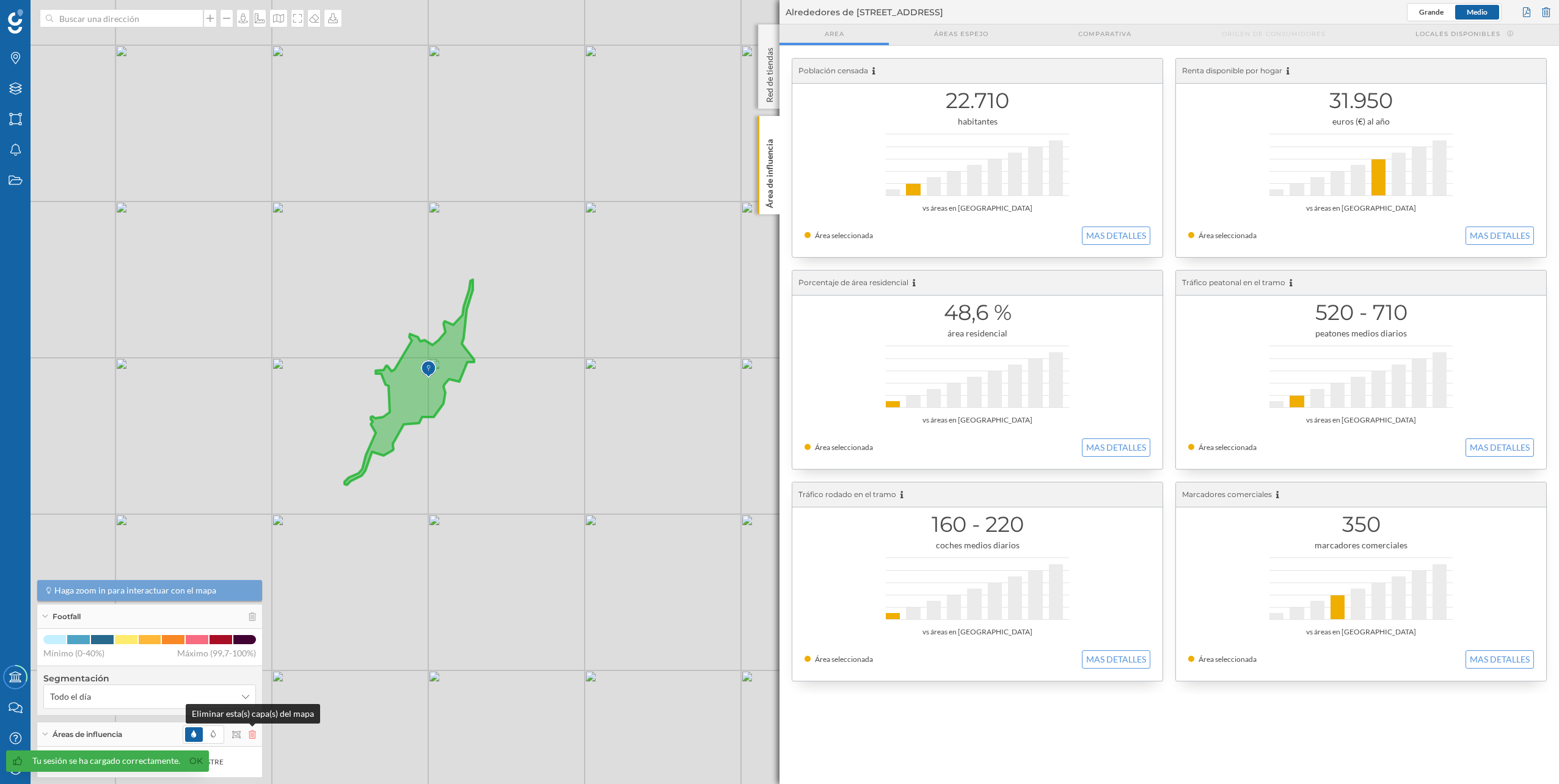
click at [250, 736] on icon at bounding box center [252, 734] width 7 height 9
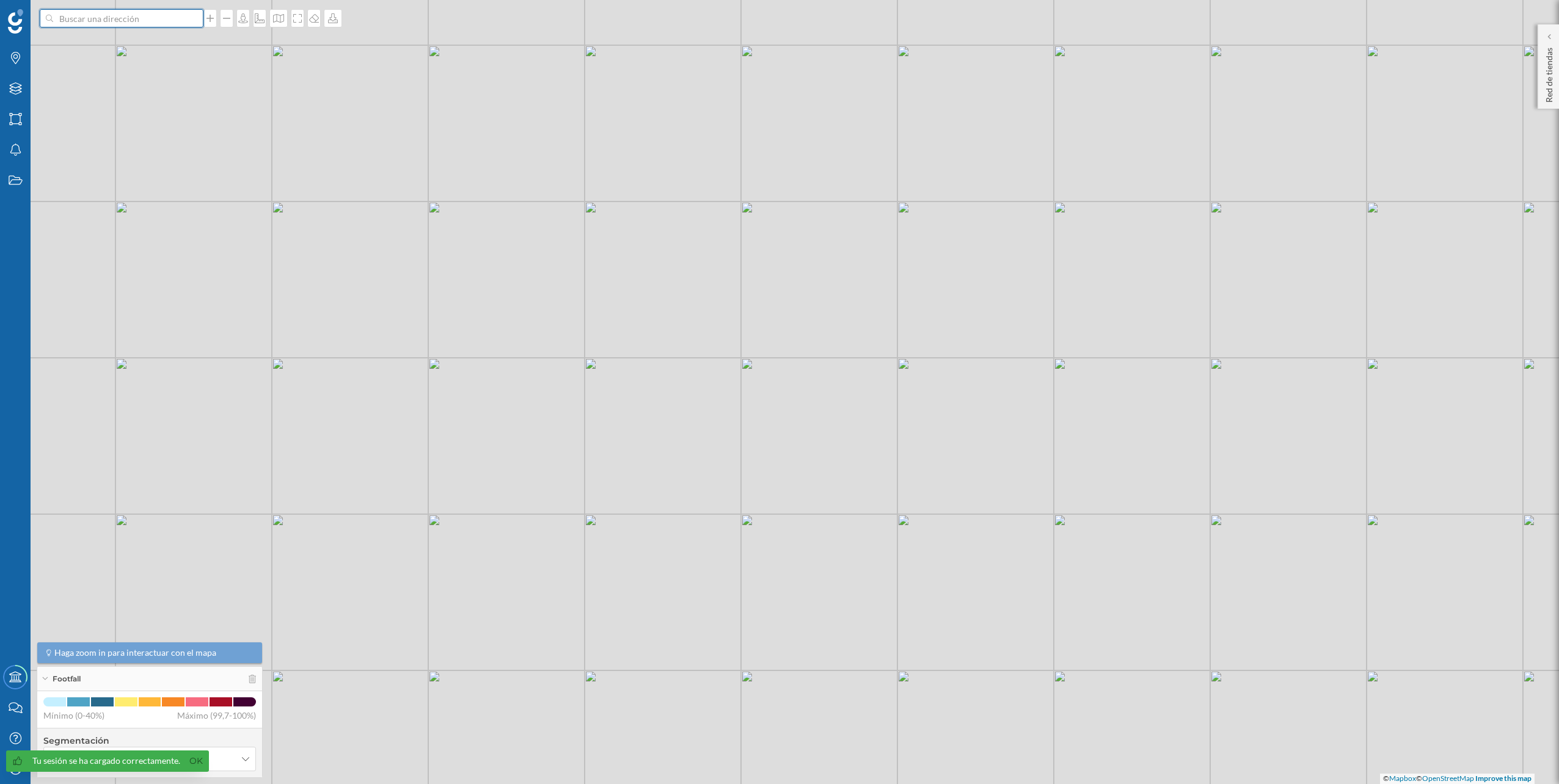
click at [117, 16] on input at bounding box center [121, 18] width 137 height 18
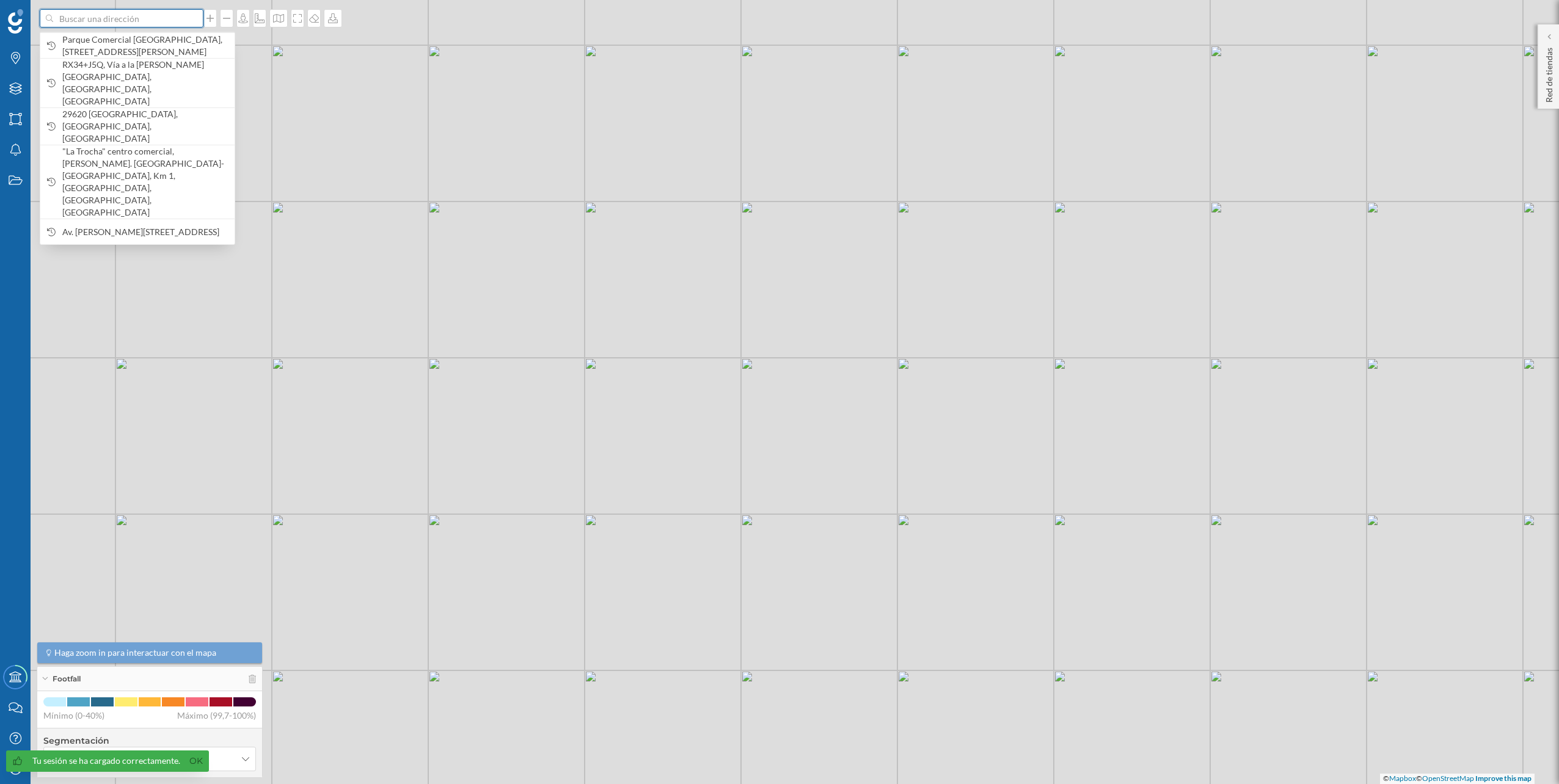
paste input "Av. [PERSON_NAME][STREET_ADDRESS]"
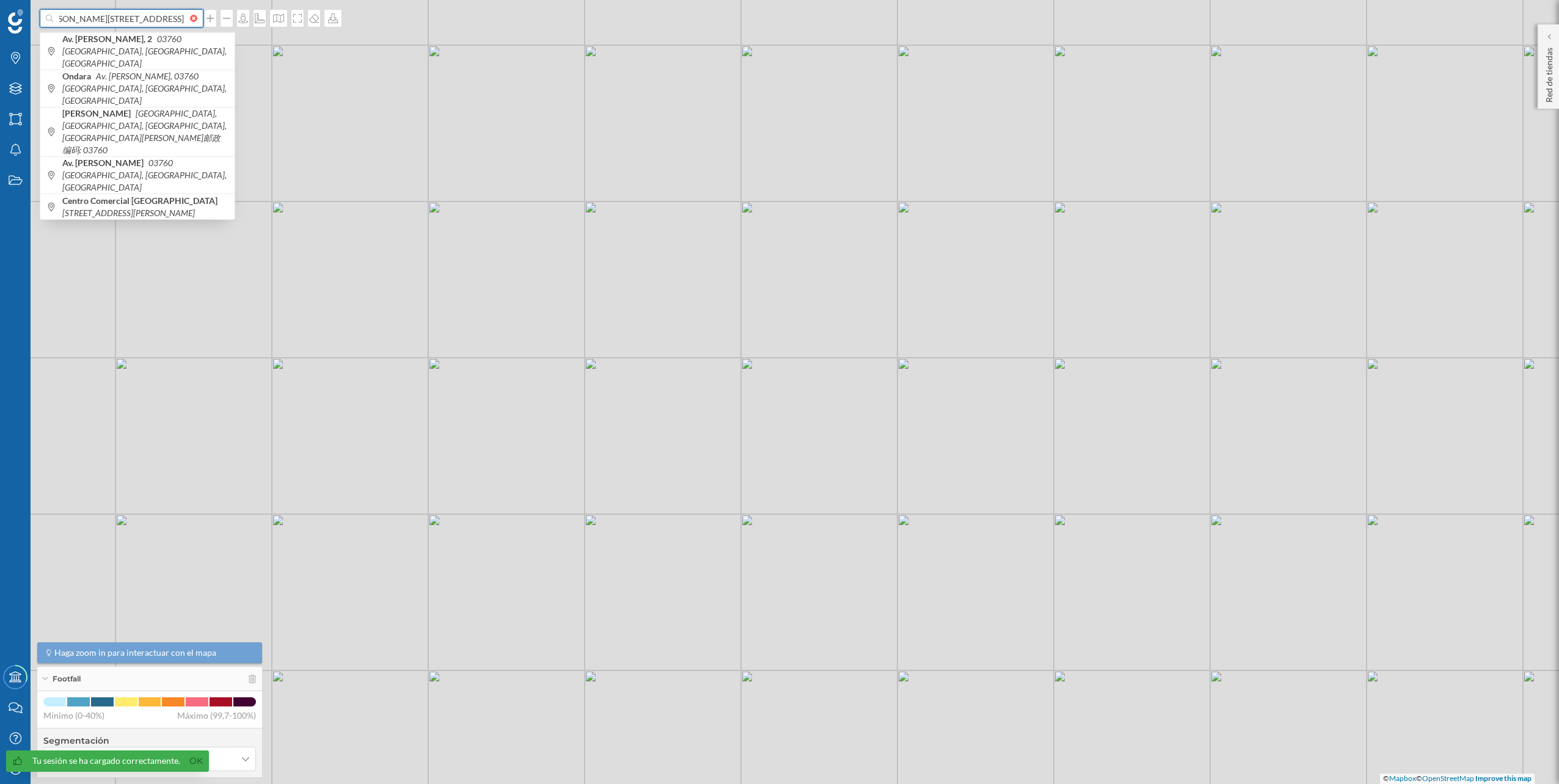
scroll to position [0, 40]
type input "Av. [PERSON_NAME][STREET_ADDRESS]"
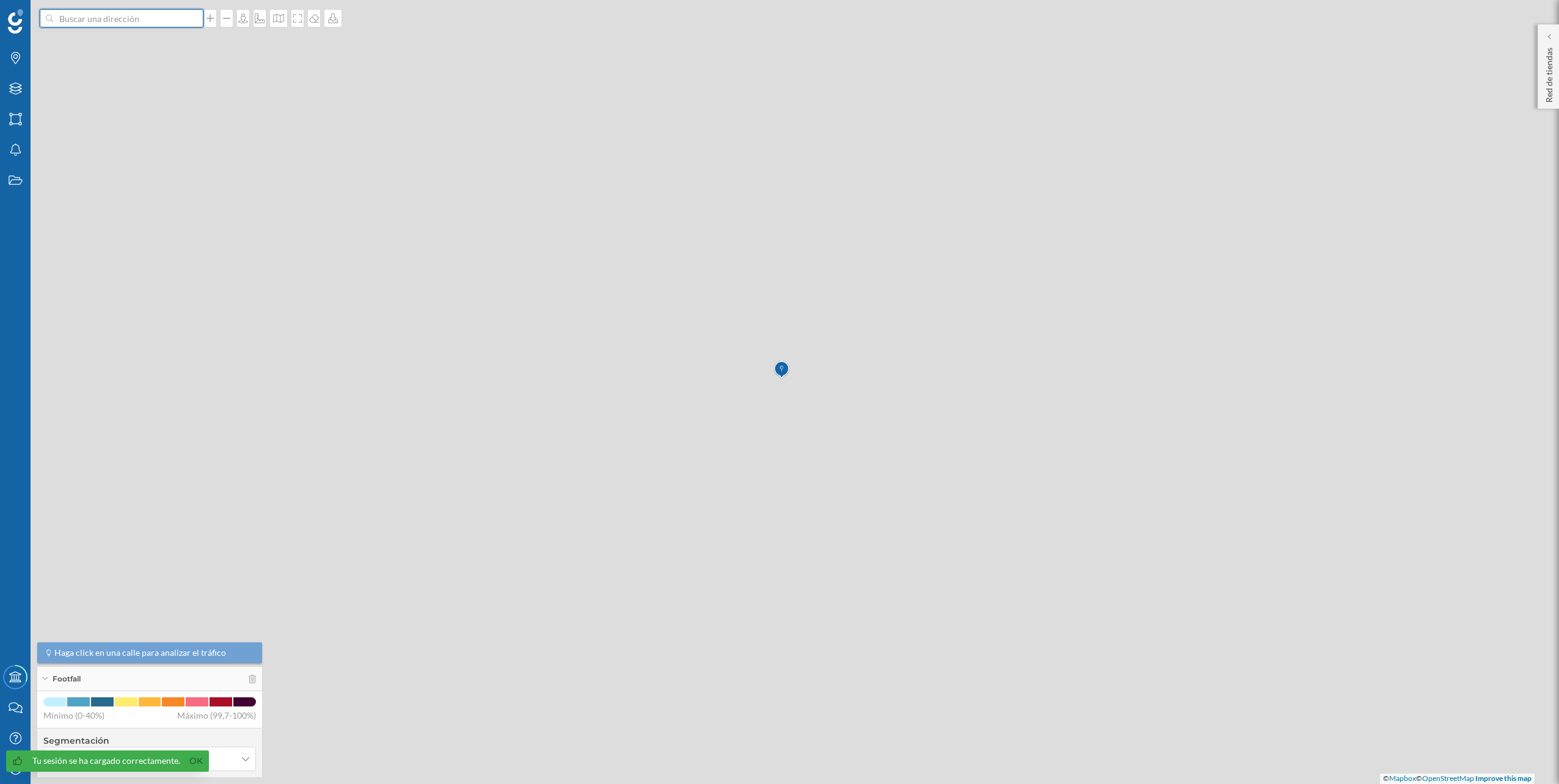
scroll to position [0, 0]
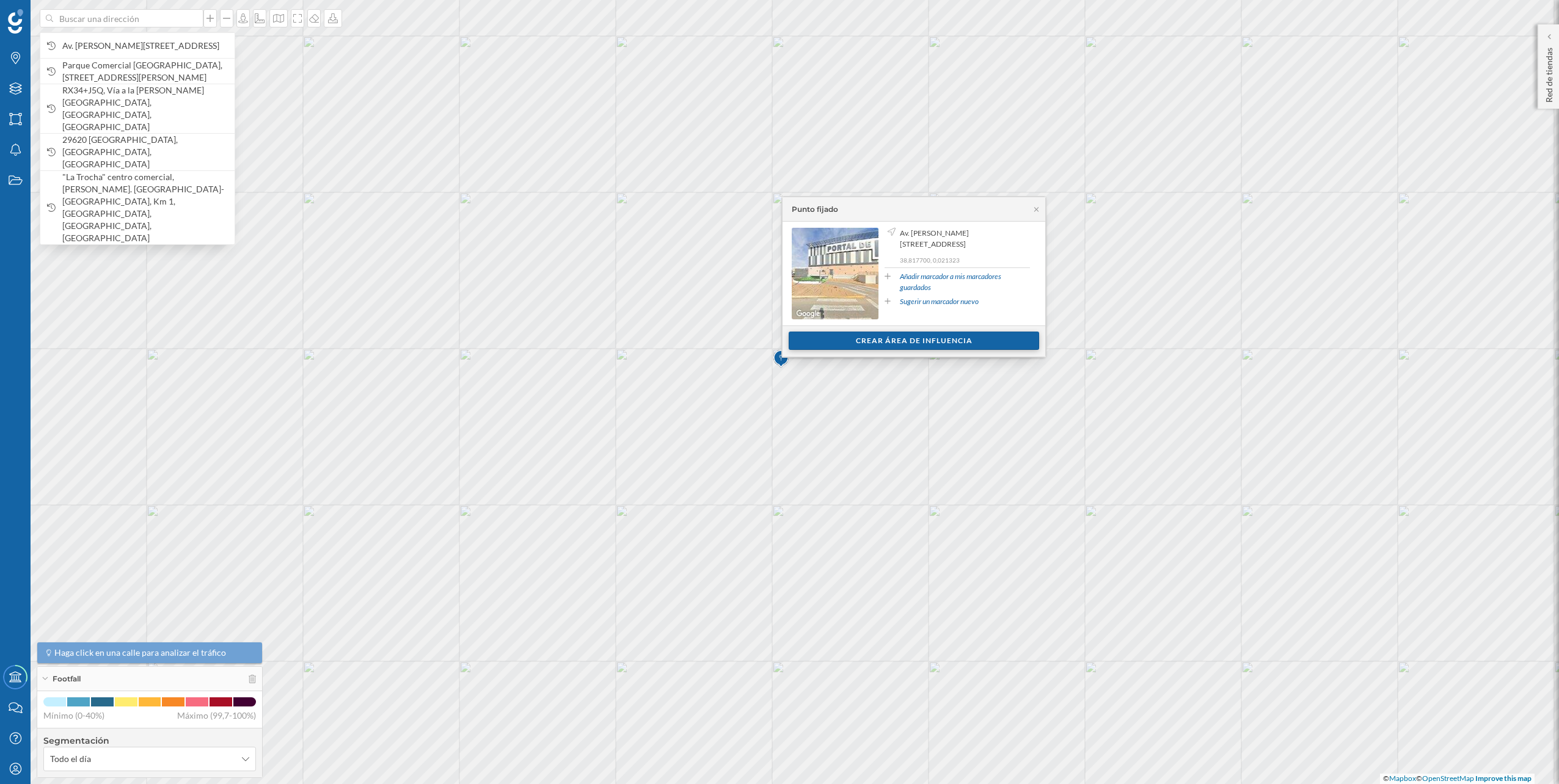
click at [819, 339] on div "Crear área de influencia" at bounding box center [914, 340] width 251 height 18
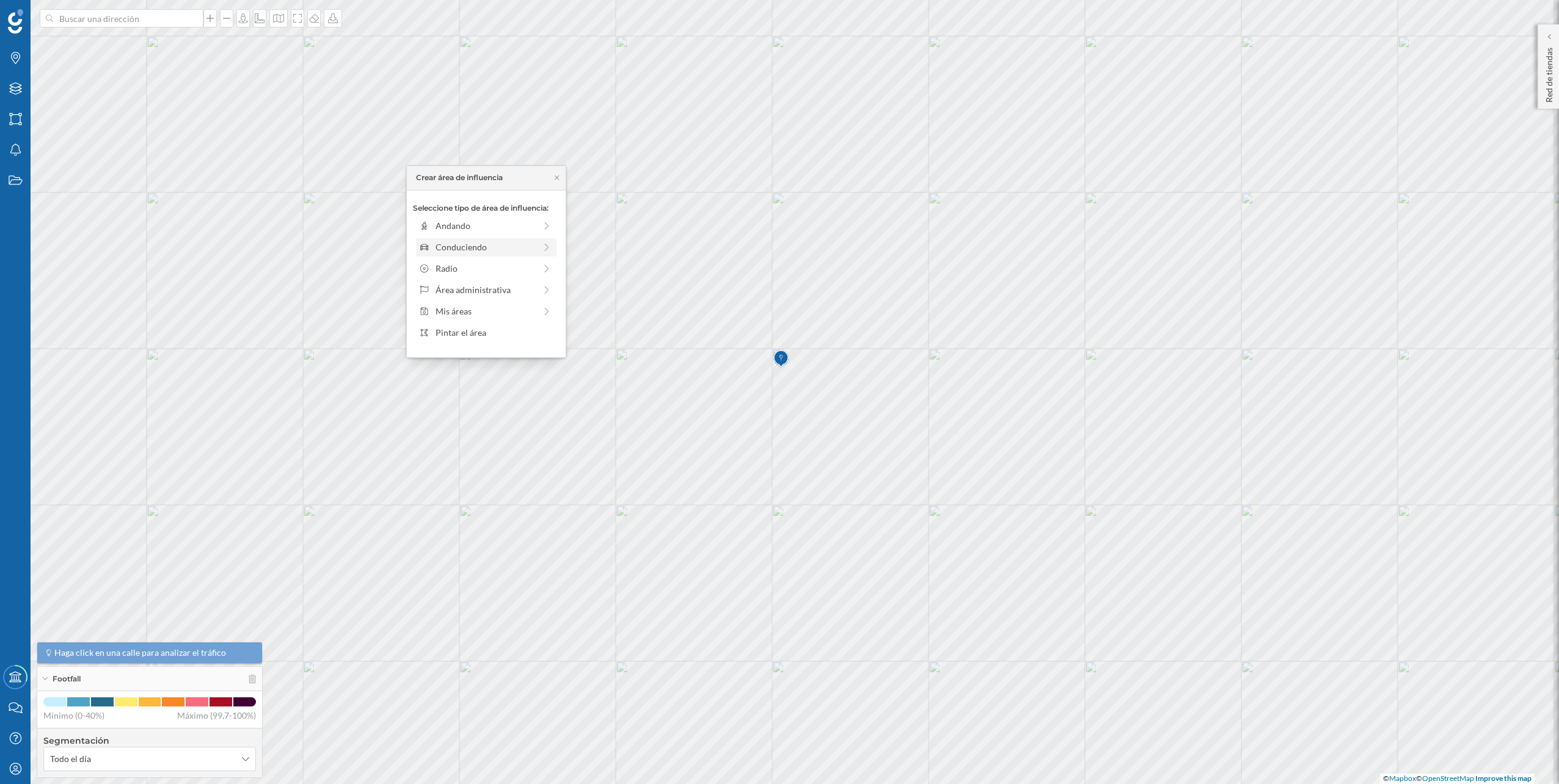
click at [536, 239] on div "Conduciendo" at bounding box center [486, 247] width 140 height 18
click at [440, 245] on div "0 min. 3 min. 5 min. 7 min. 10 min. 12 min. 15 min. 20 min. 30 min. 45 min. 50 …" at bounding box center [486, 242] width 136 height 15
click at [475, 335] on div "Crear área de influencia" at bounding box center [486, 334] width 146 height 18
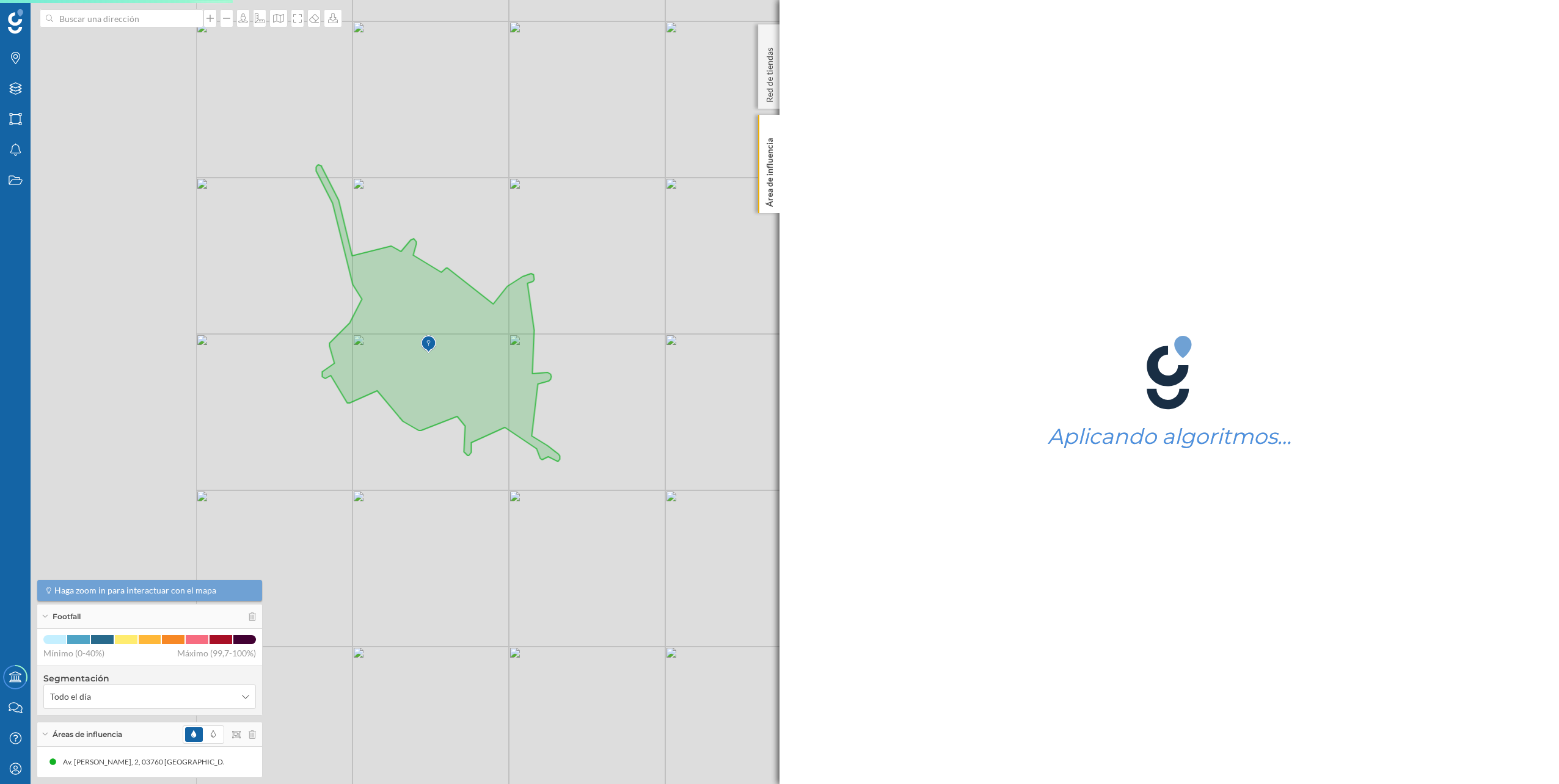
drag, startPoint x: 387, startPoint y: 375, endPoint x: 667, endPoint y: 358, distance: 280.5
click at [667, 358] on div "© Mapbox © OpenStreetMap Improve this map" at bounding box center [779, 392] width 1559 height 784
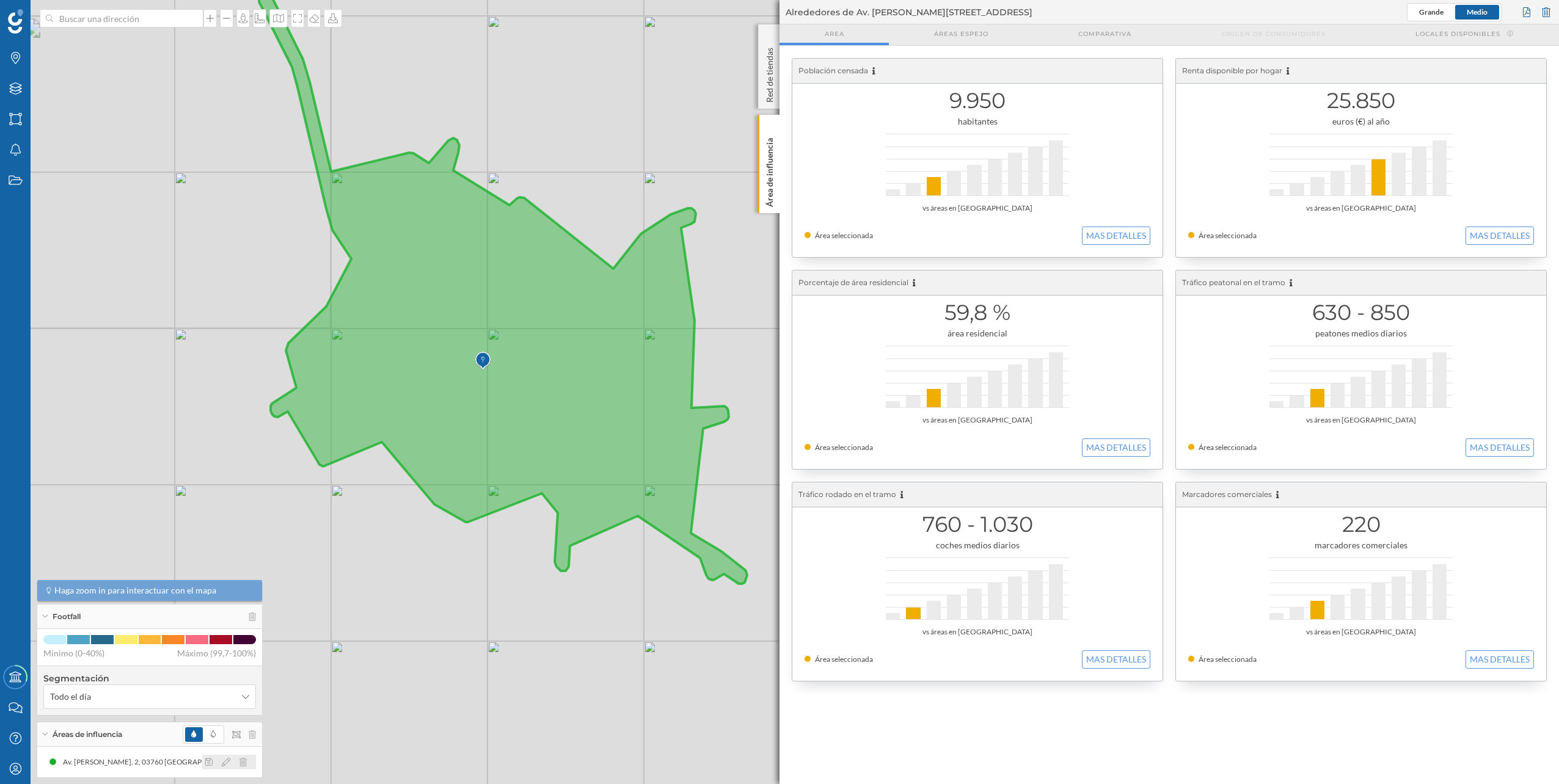
click at [244, 762] on icon at bounding box center [243, 762] width 7 height 9
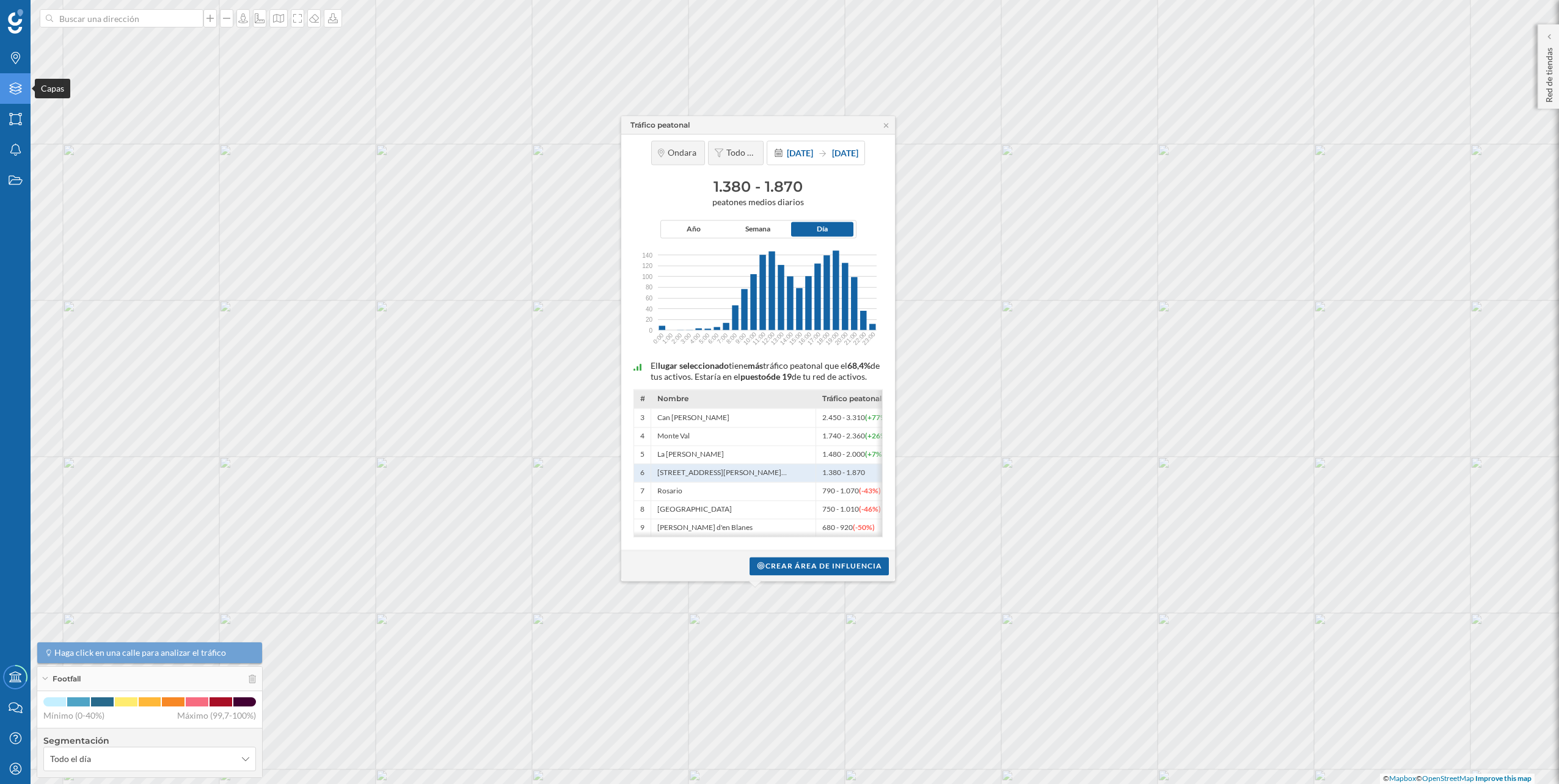
click at [18, 88] on icon "Capas" at bounding box center [15, 89] width 15 height 12
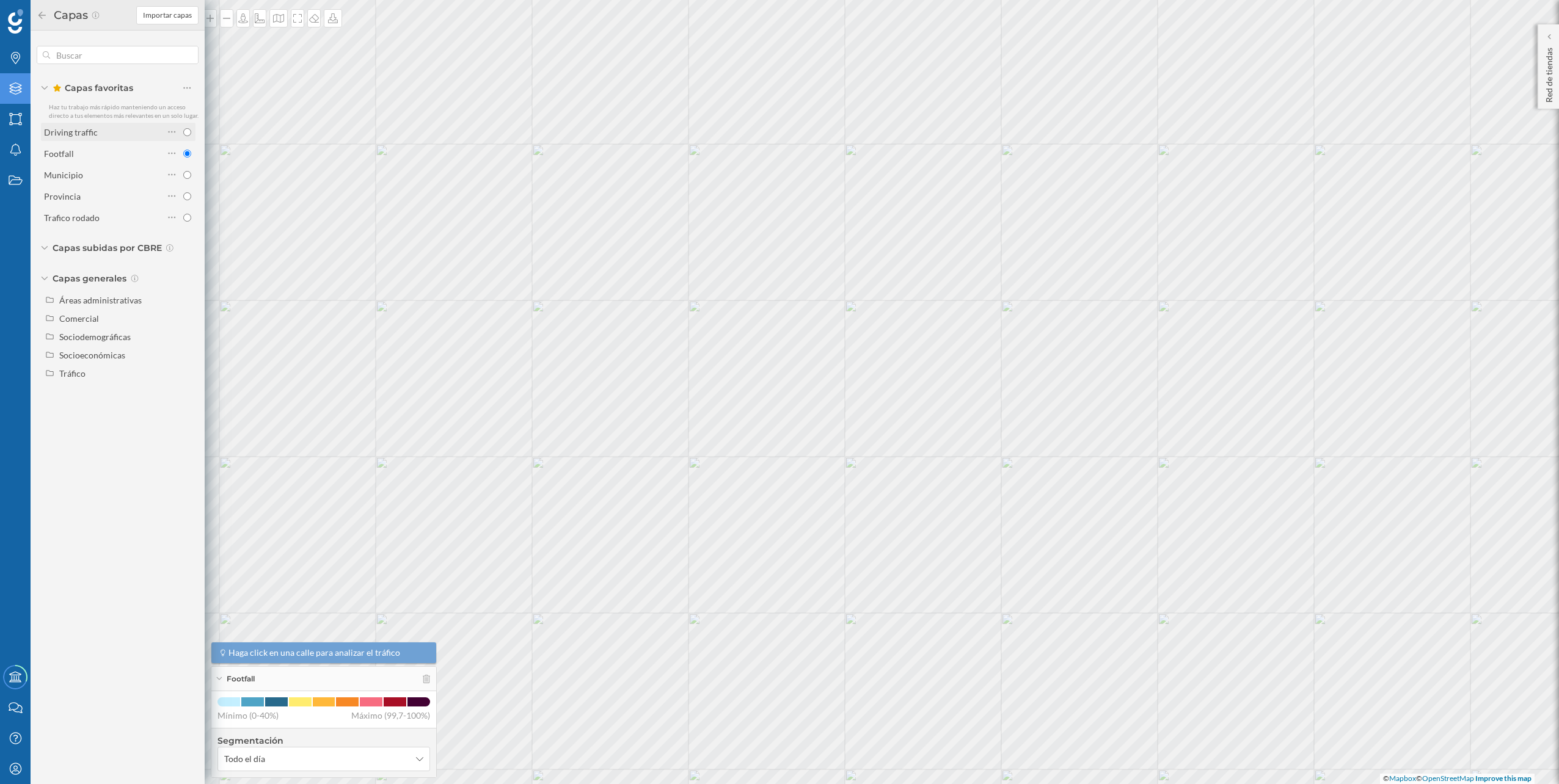
click at [114, 134] on div "Driving traffic" at bounding box center [104, 133] width 119 height 13
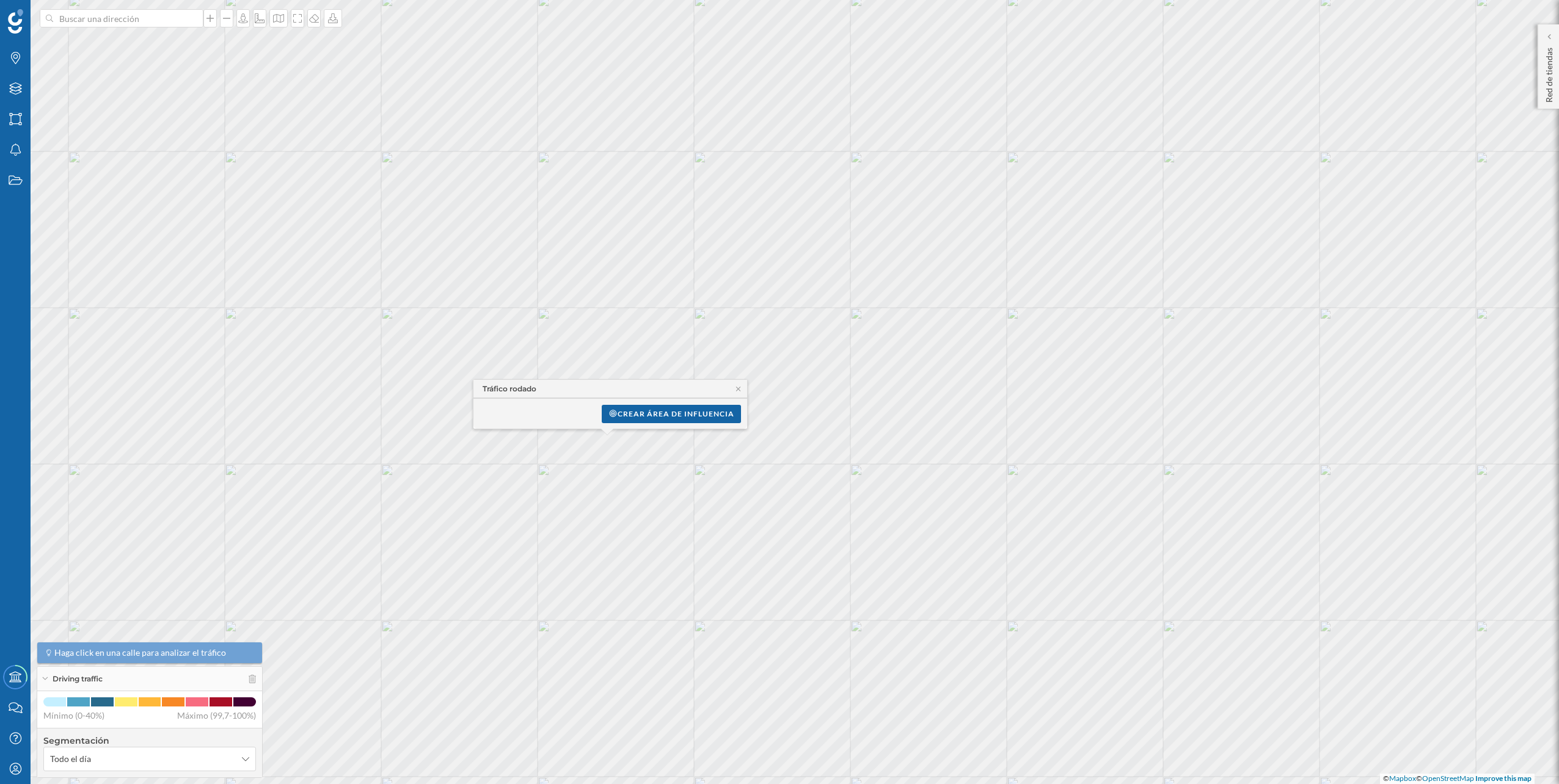
click at [733, 386] on div "Tráfico rodado" at bounding box center [610, 389] width 274 height 18
click at [737, 390] on icon at bounding box center [738, 388] width 5 height 5
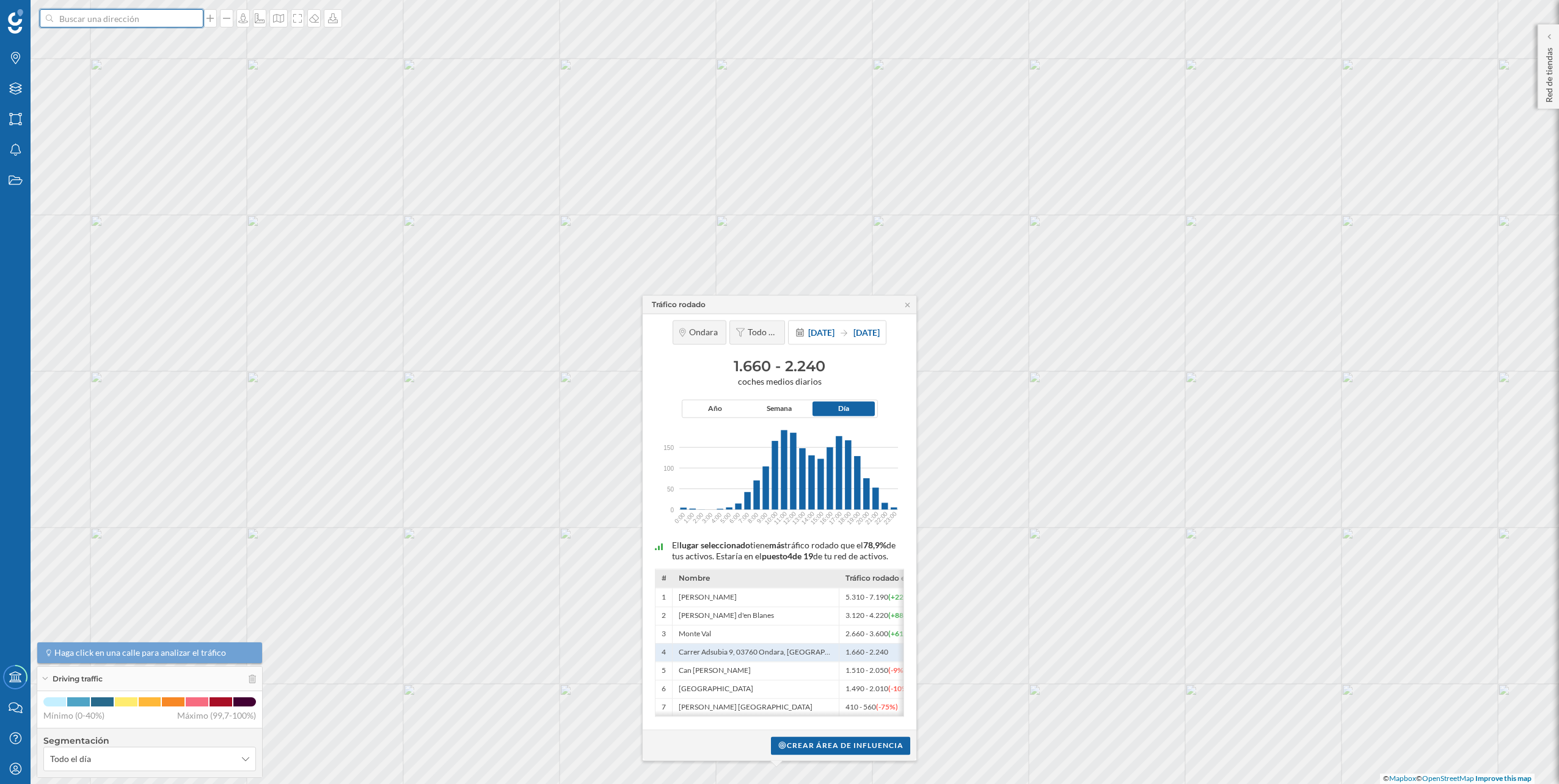
click at [101, 13] on input at bounding box center [121, 18] width 137 height 18
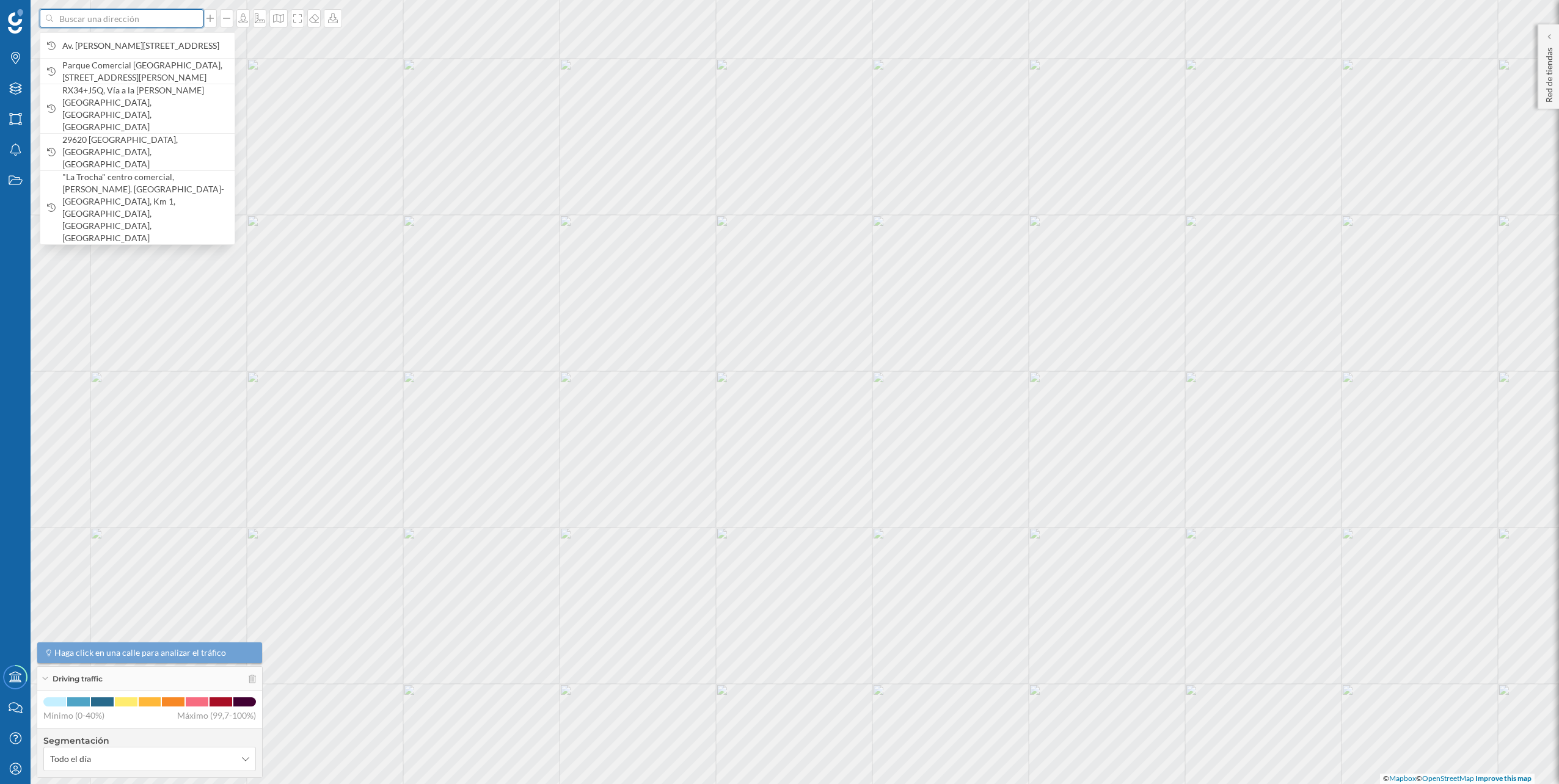
paste input "Junto al Centro Comercial La Marina, Av. Federico García Lorca, 20-22, 03509 Fi…"
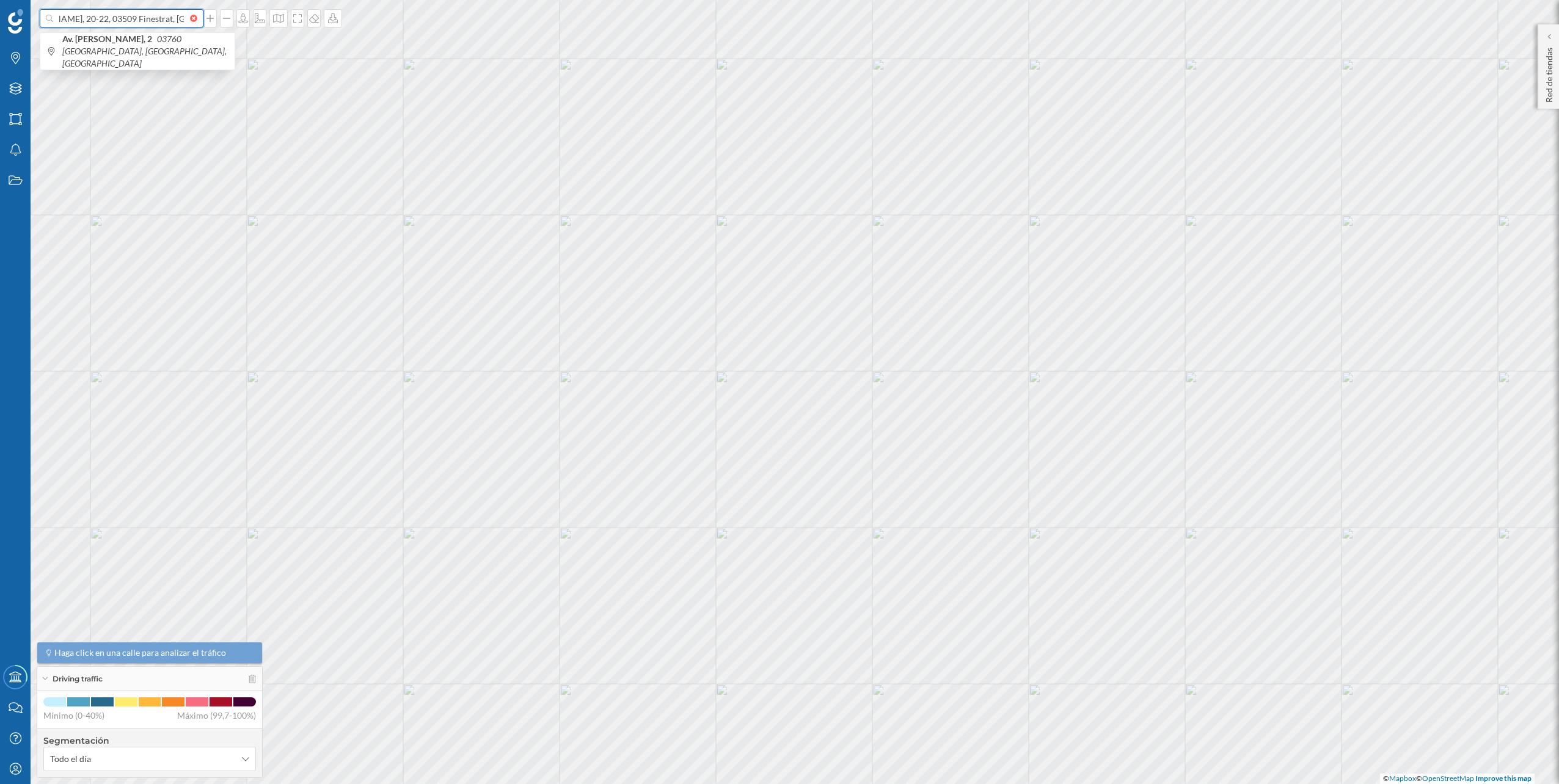
scroll to position [0, 257]
type input "Junto al Centro Comercial La Marina, Av. Federico García Lorca, 20-22, 03509 Fi…"
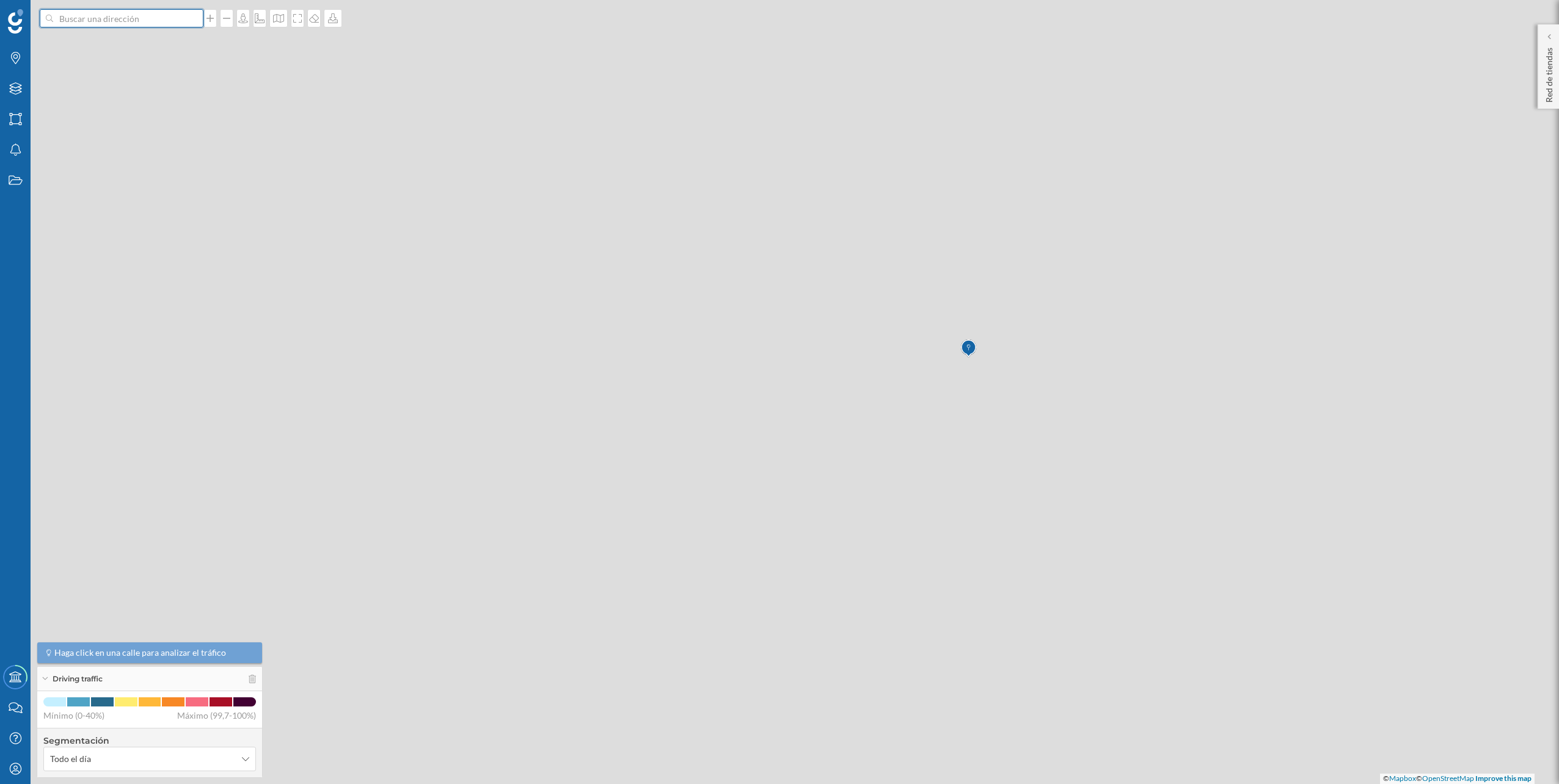
scroll to position [0, 0]
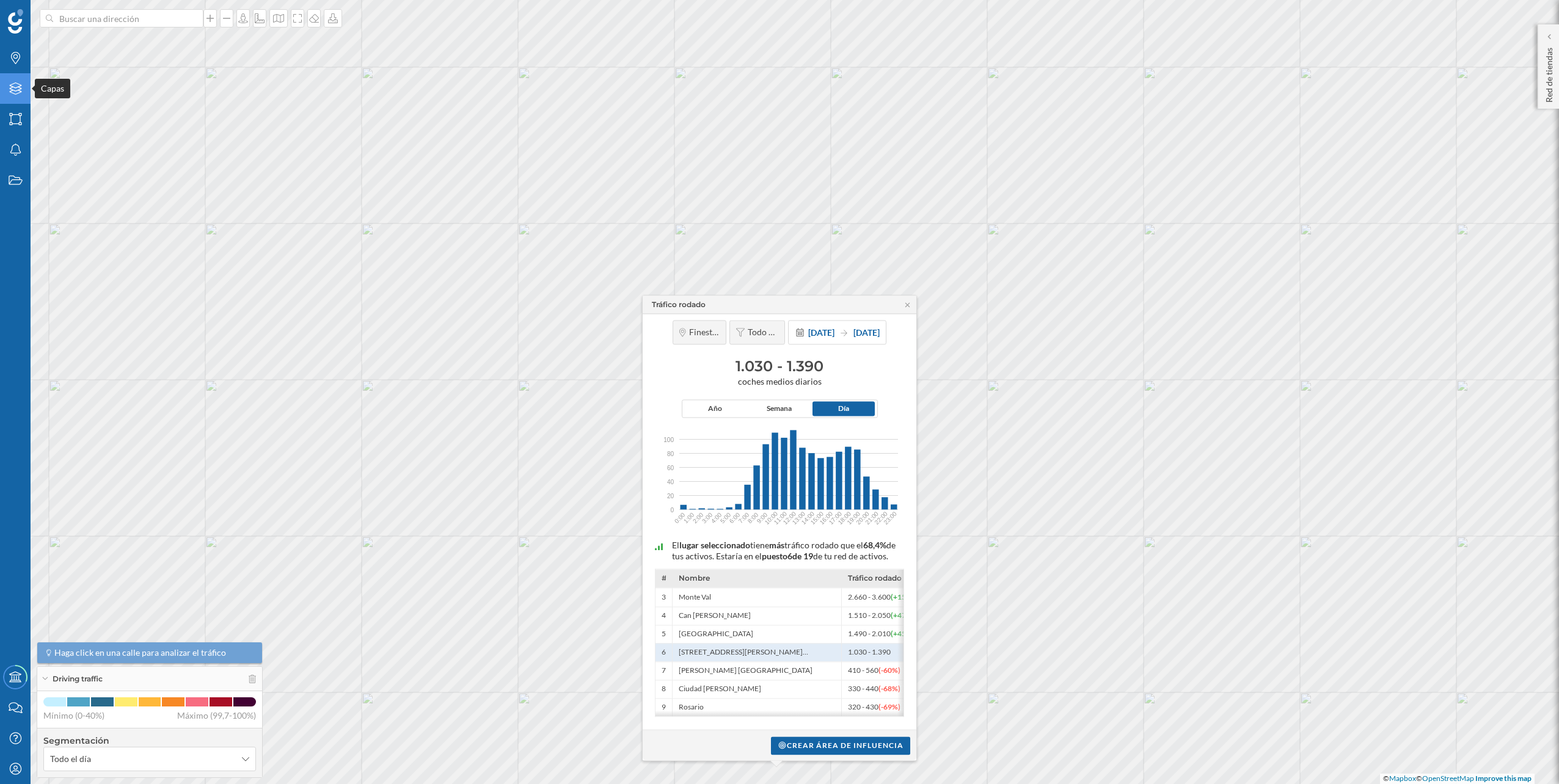
click at [16, 88] on icon at bounding box center [15, 89] width 12 height 12
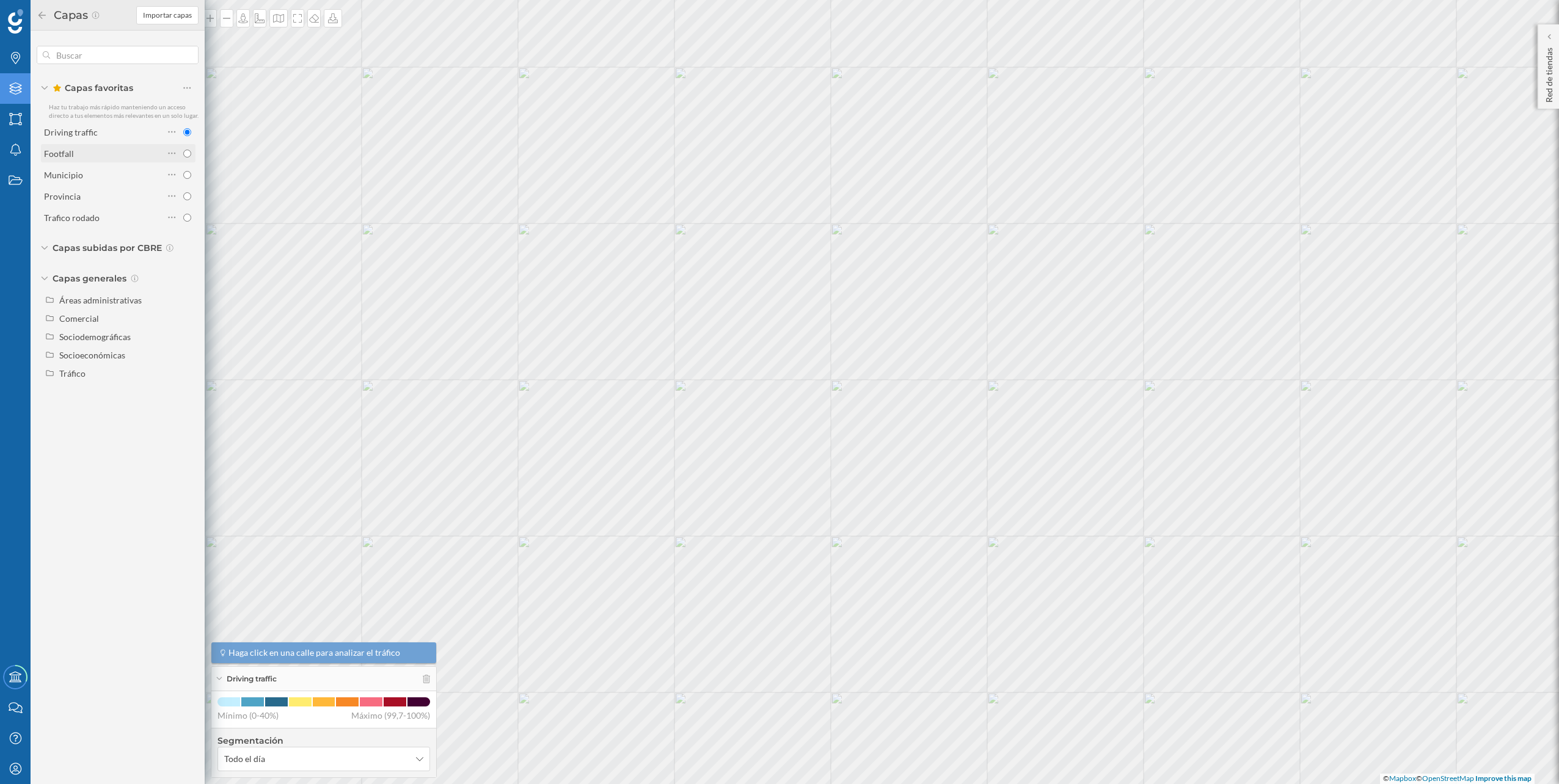
click at [117, 152] on div "Footfall" at bounding box center [104, 154] width 119 height 13
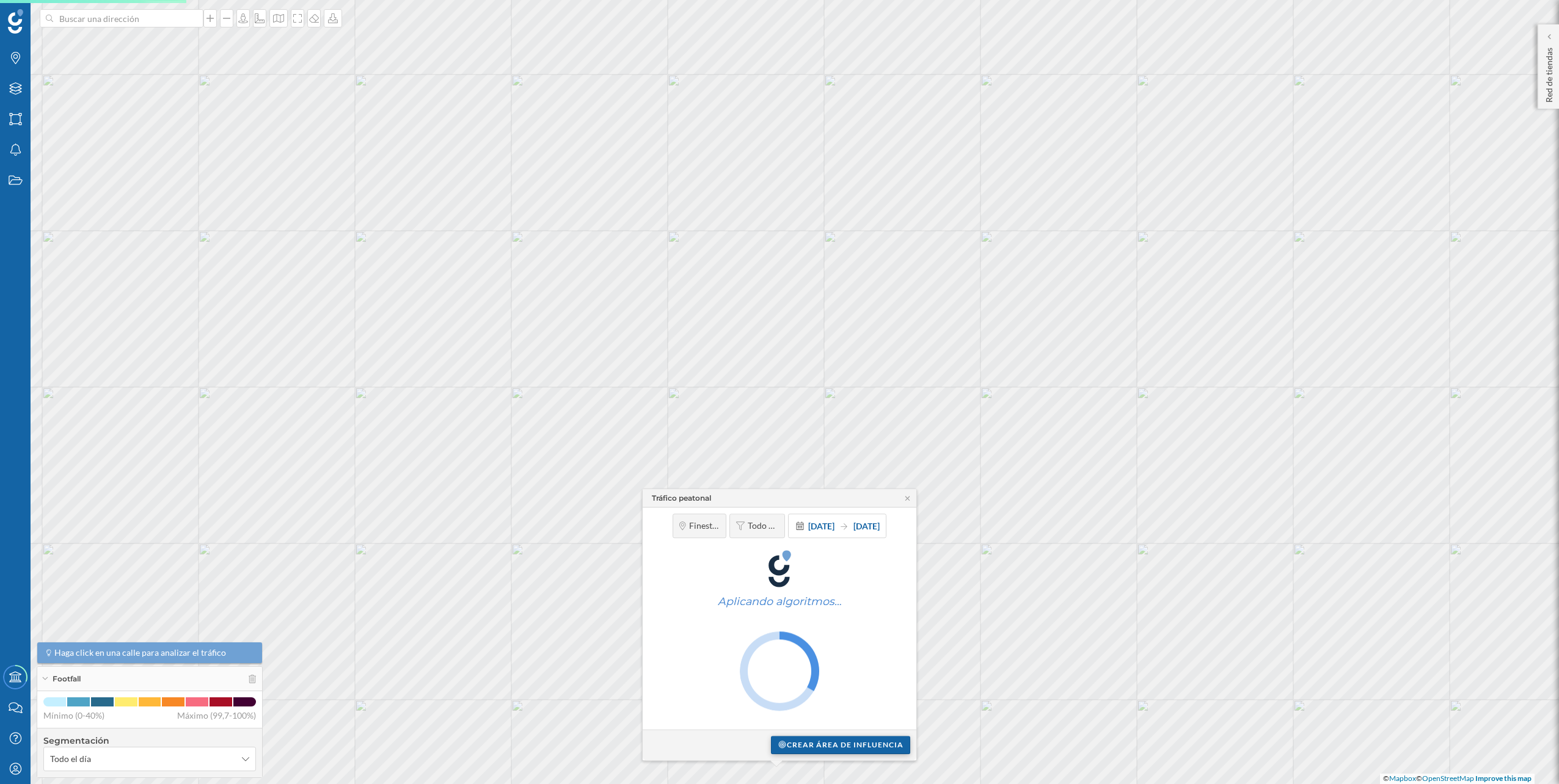
click at [840, 741] on div "Crear área de influencia" at bounding box center [840, 745] width 139 height 18
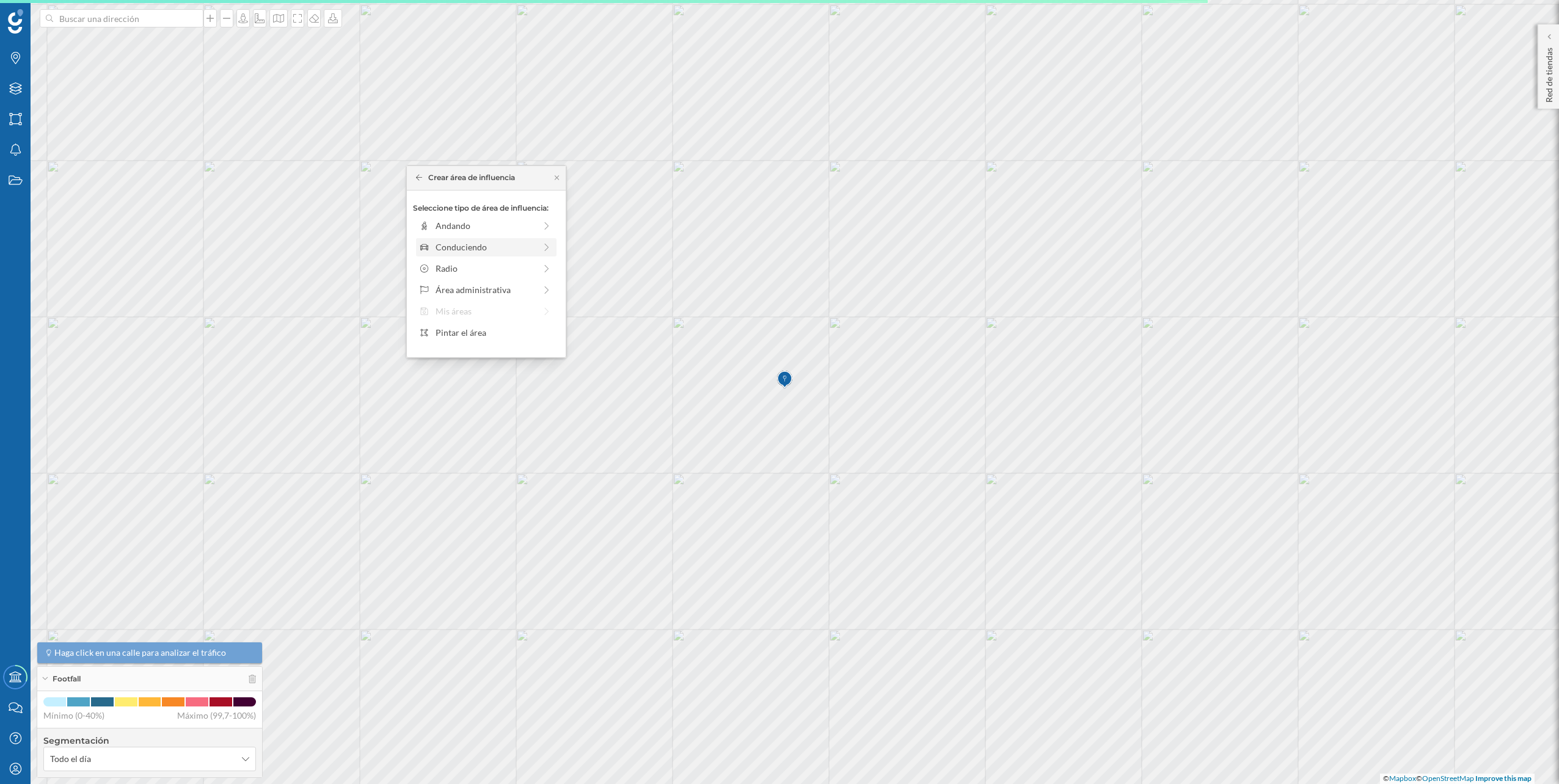
click at [490, 254] on div "Conduciendo" at bounding box center [486, 247] width 140 height 18
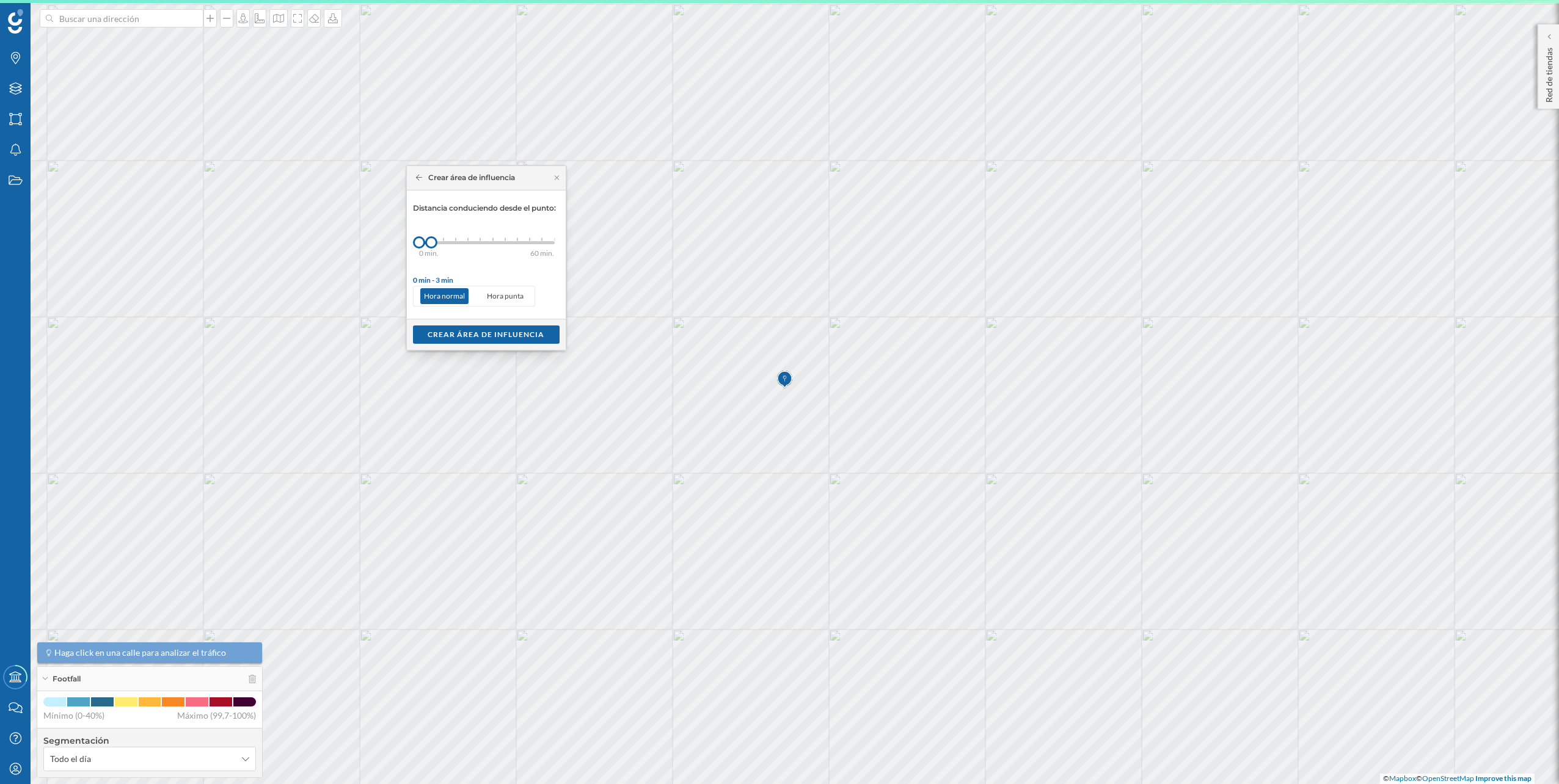
click at [444, 238] on div at bounding box center [444, 239] width 1 height 4
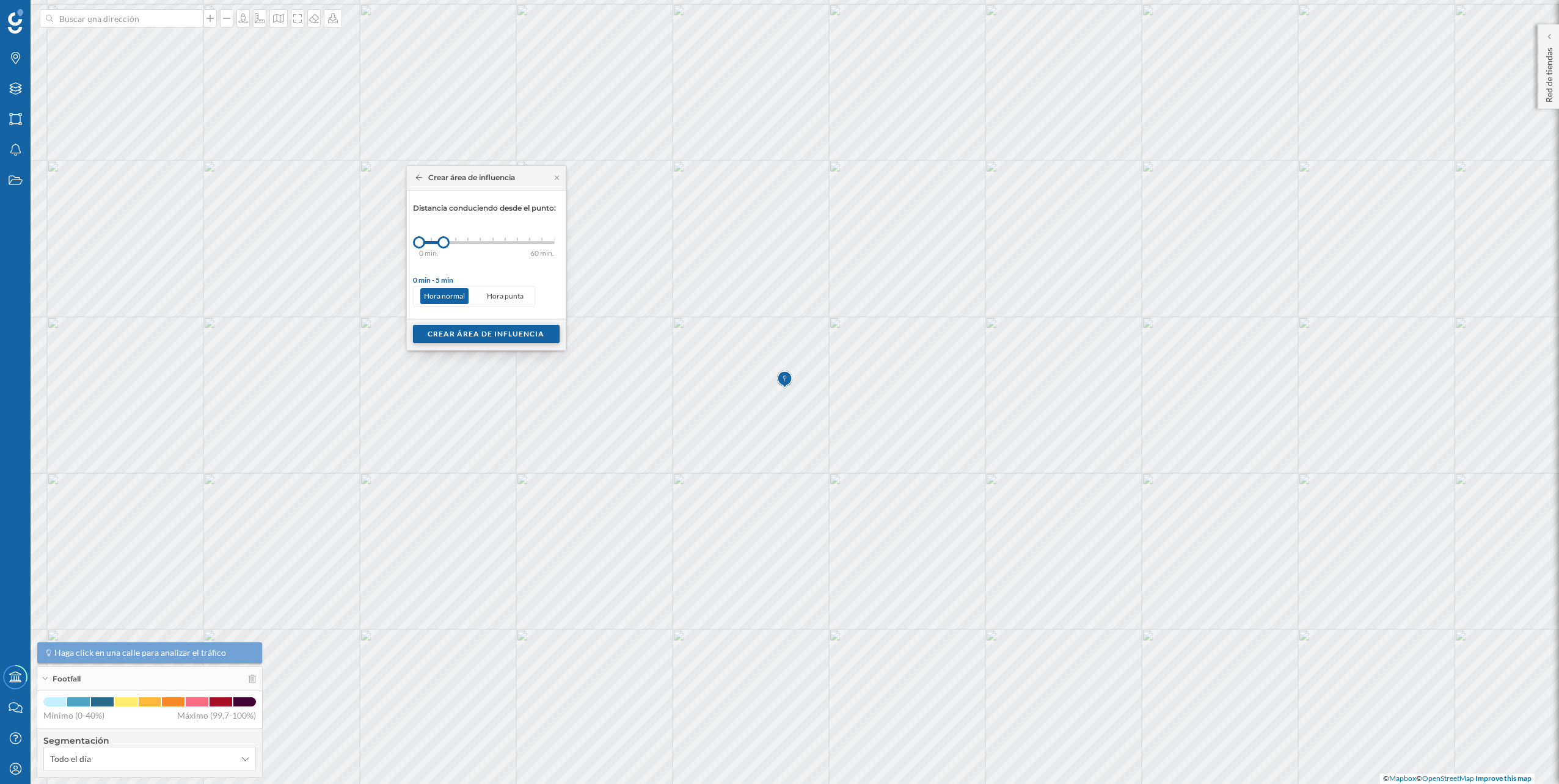
click at [484, 334] on div "Crear área de influencia" at bounding box center [486, 334] width 146 height 18
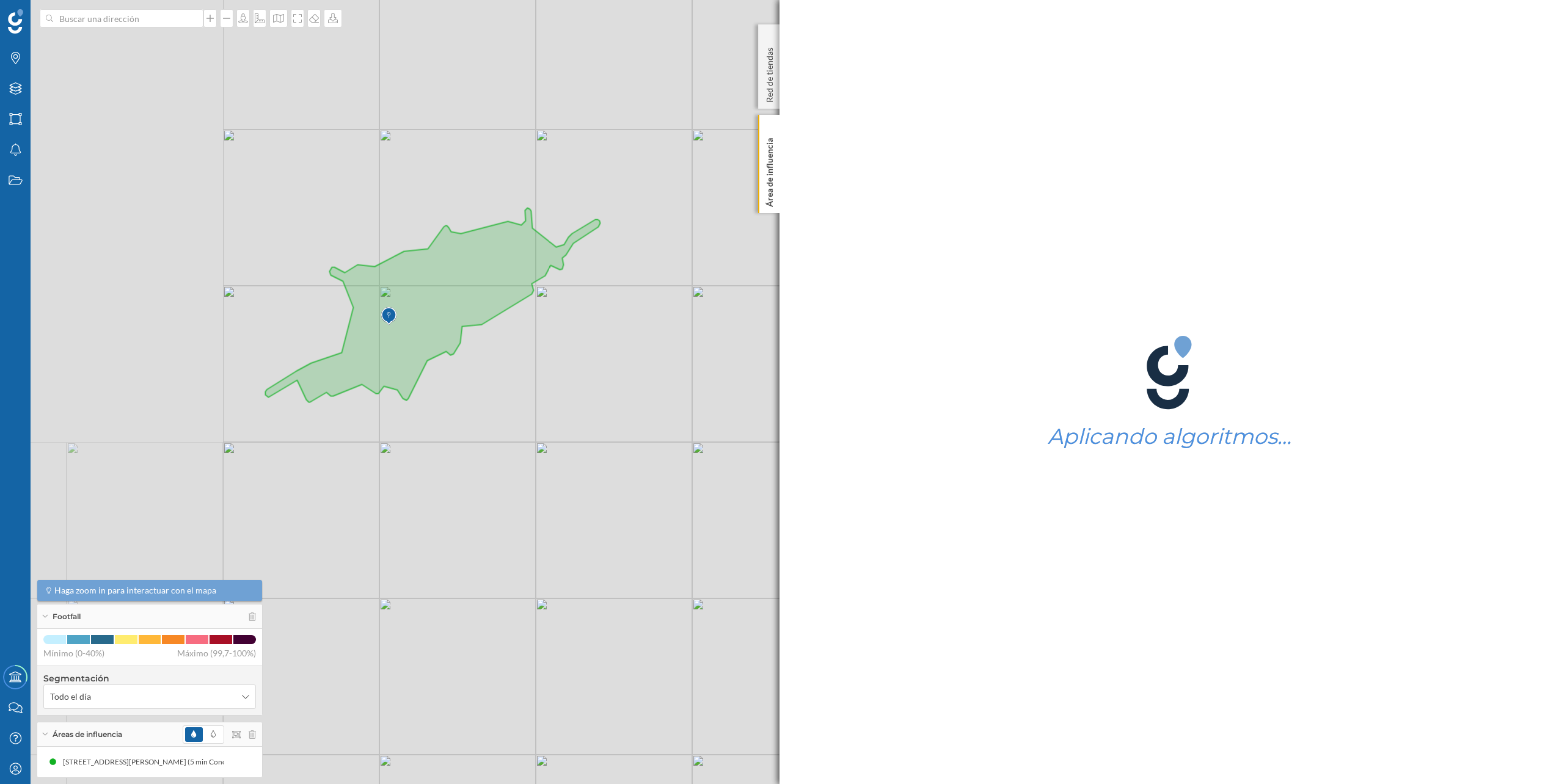
drag, startPoint x: 388, startPoint y: 352, endPoint x: 645, endPoint y: 335, distance: 257.6
click at [645, 335] on div "© Mapbox © OpenStreetMap Improve this map" at bounding box center [779, 392] width 1559 height 784
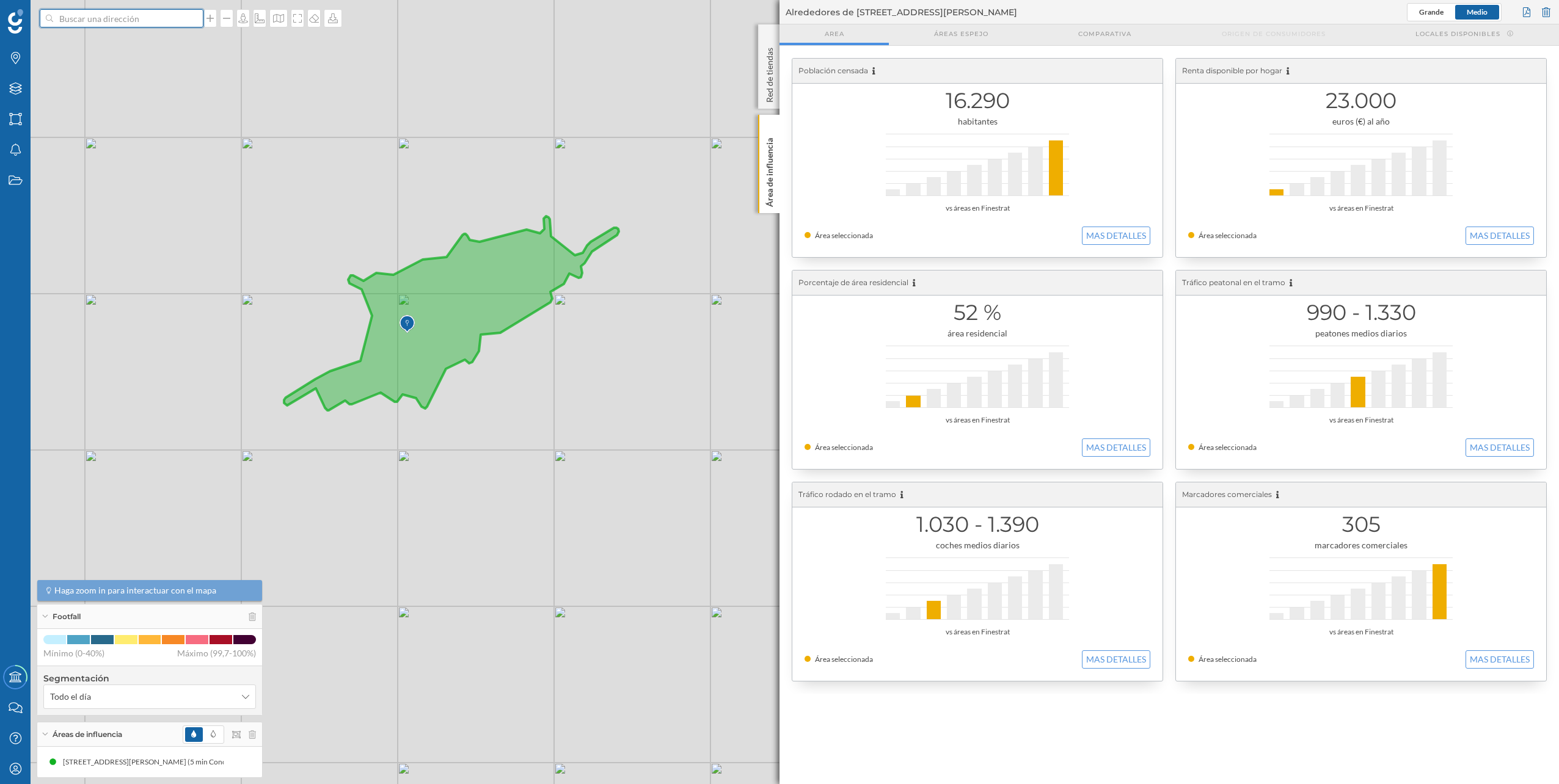
click at [168, 15] on input at bounding box center [121, 18] width 137 height 18
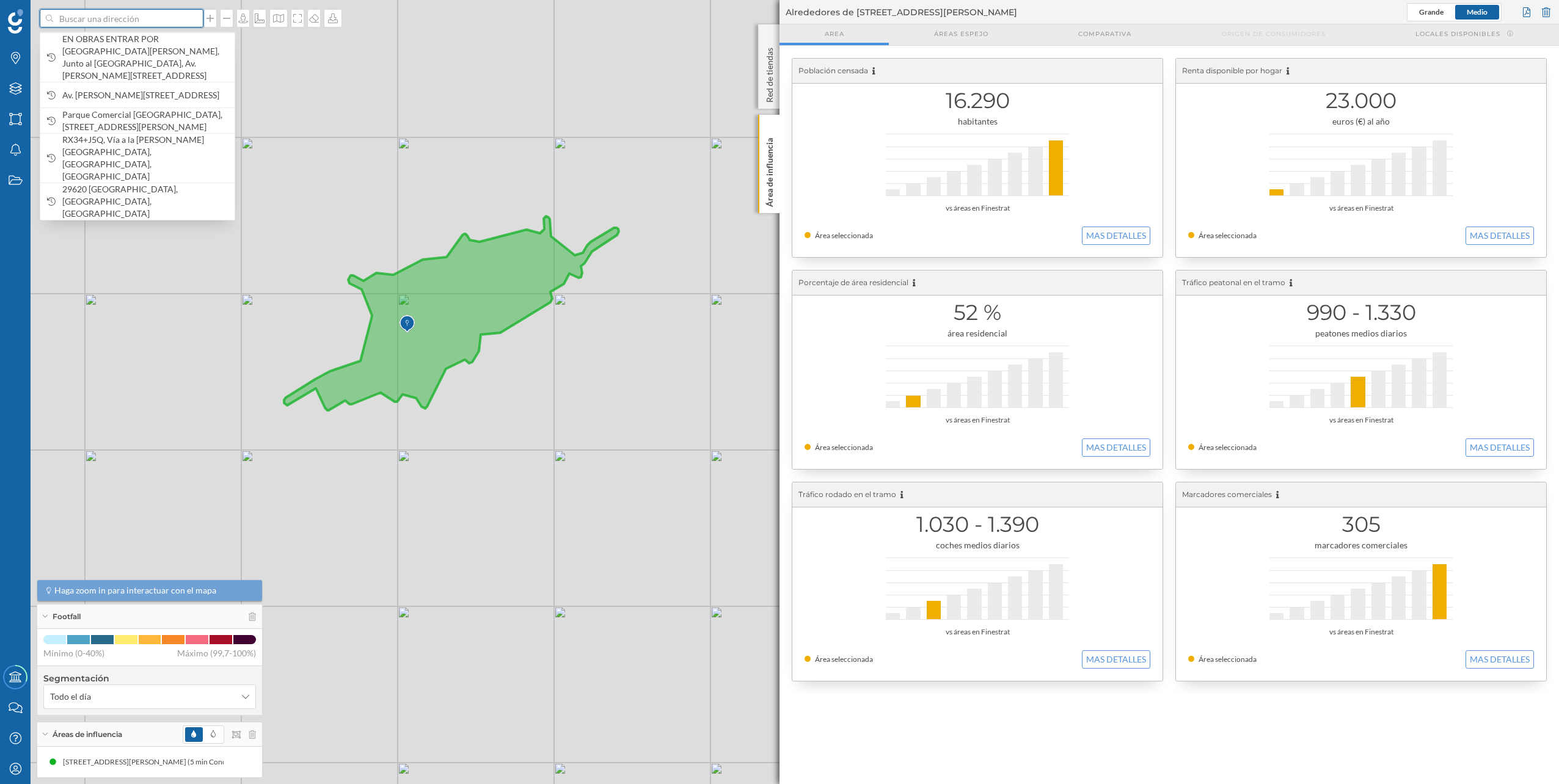
paste input "Avinguda Novelda, 167, 03009 Alacant, Alicante"
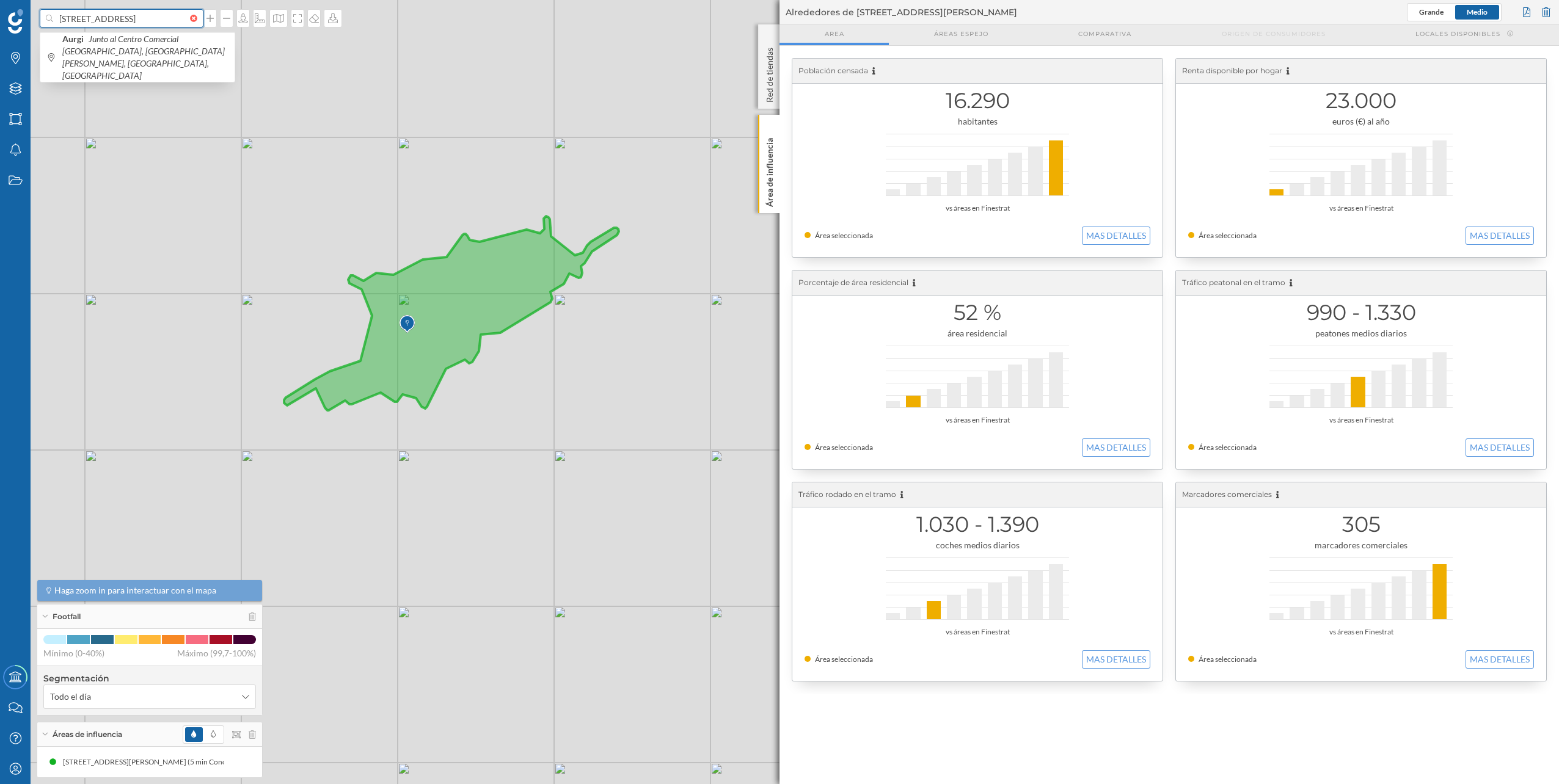
scroll to position [0, 77]
type input "Avinguda Novelda, 167, 03009 Alacant, Alicante aurgi"
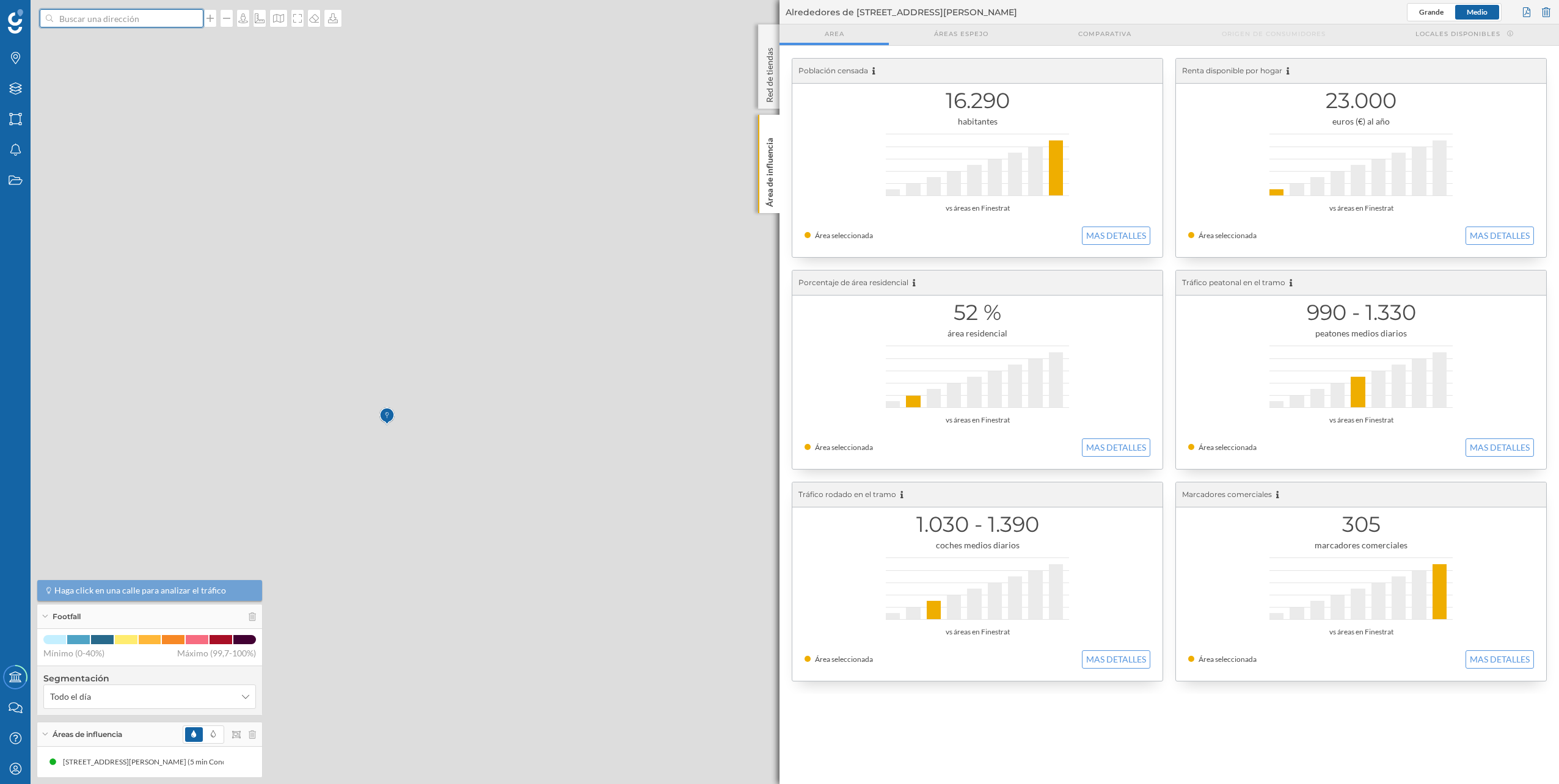
scroll to position [0, 0]
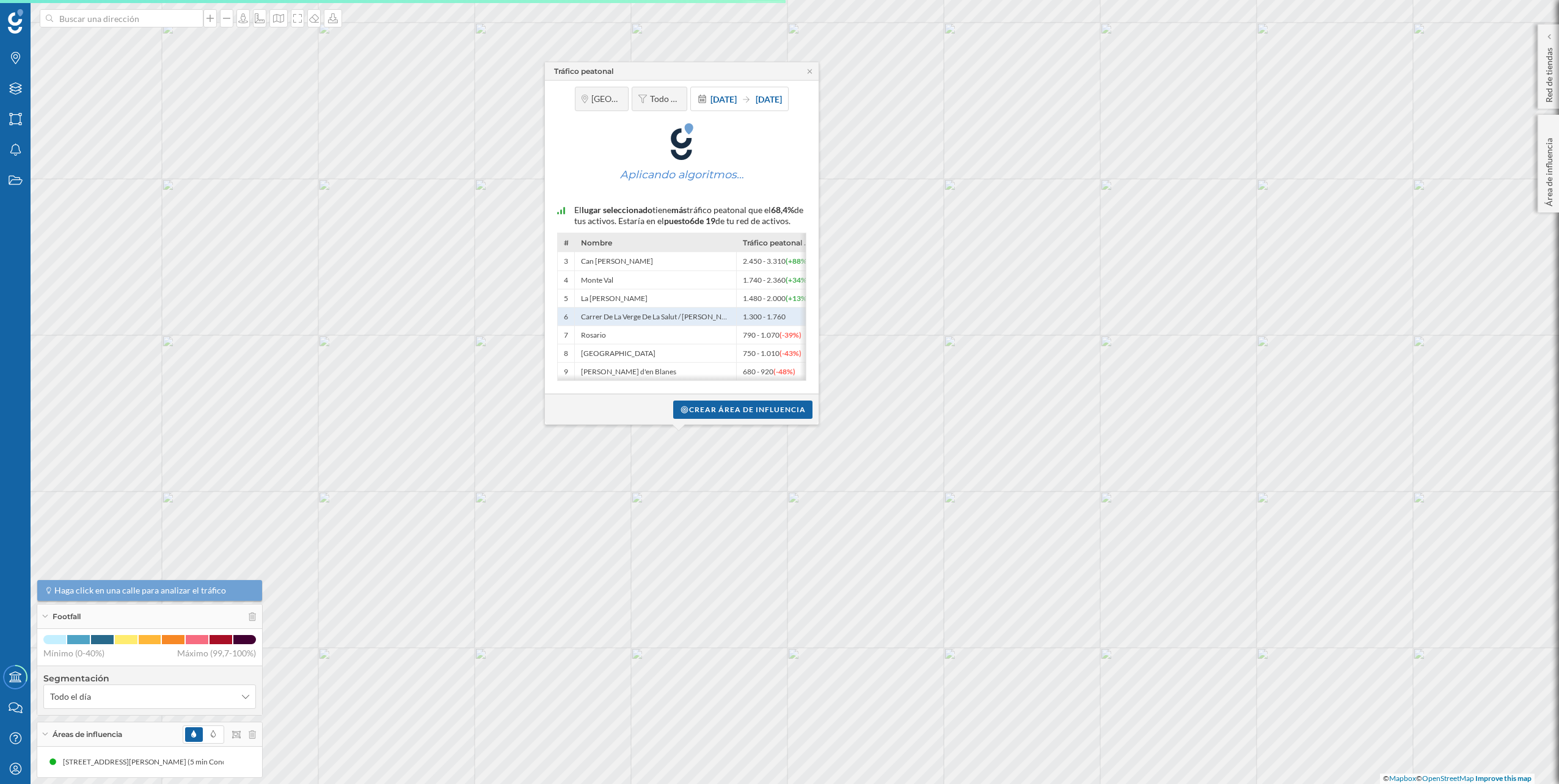
click at [247, 77] on div "Tráfico peatonal Alicante/Alacant Todo el día 1 ene. 2024 31 dic. 2024 Aplicand…" at bounding box center [247, 77] width 0 height 0
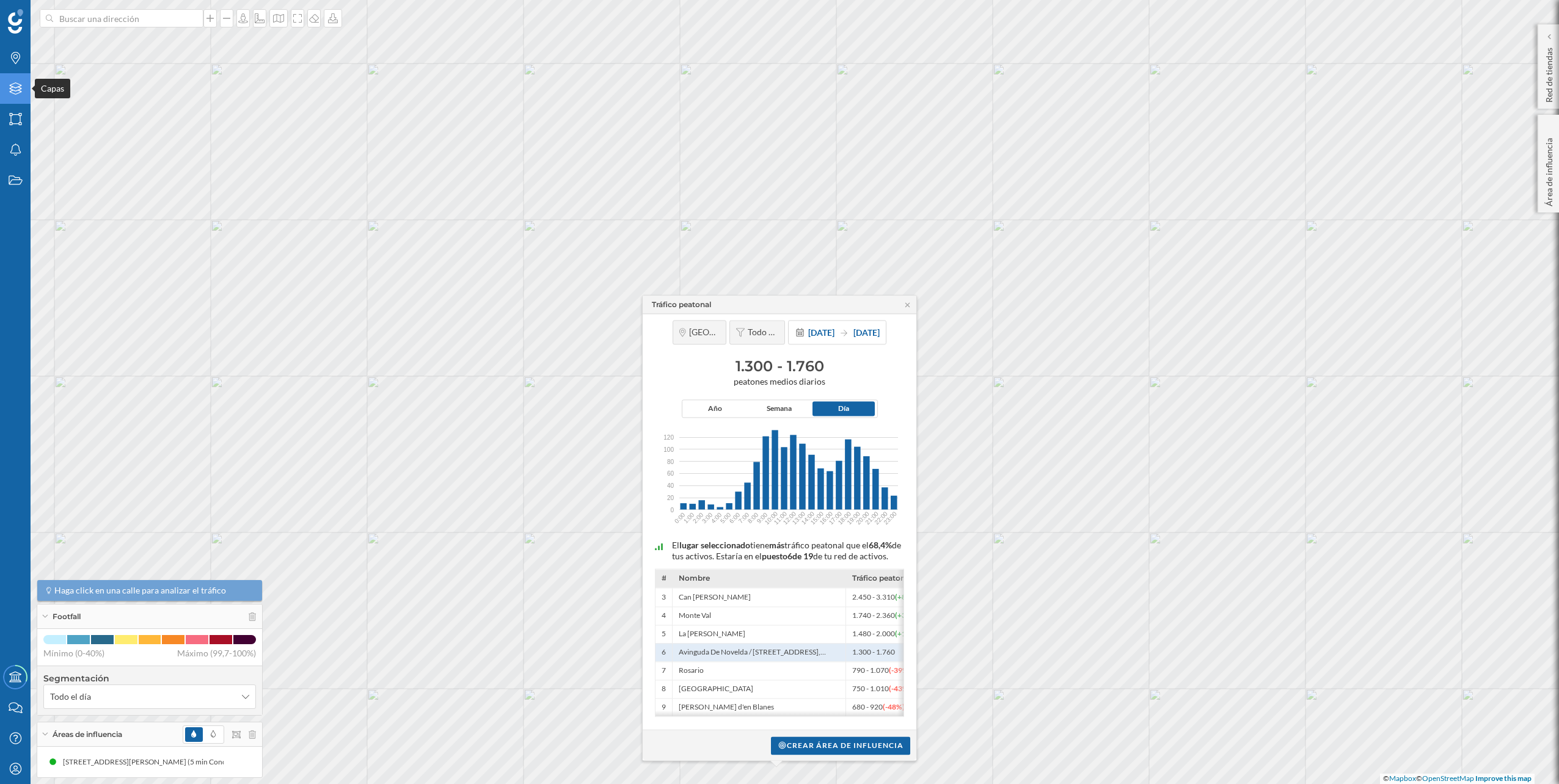
click at [13, 94] on icon at bounding box center [15, 89] width 12 height 12
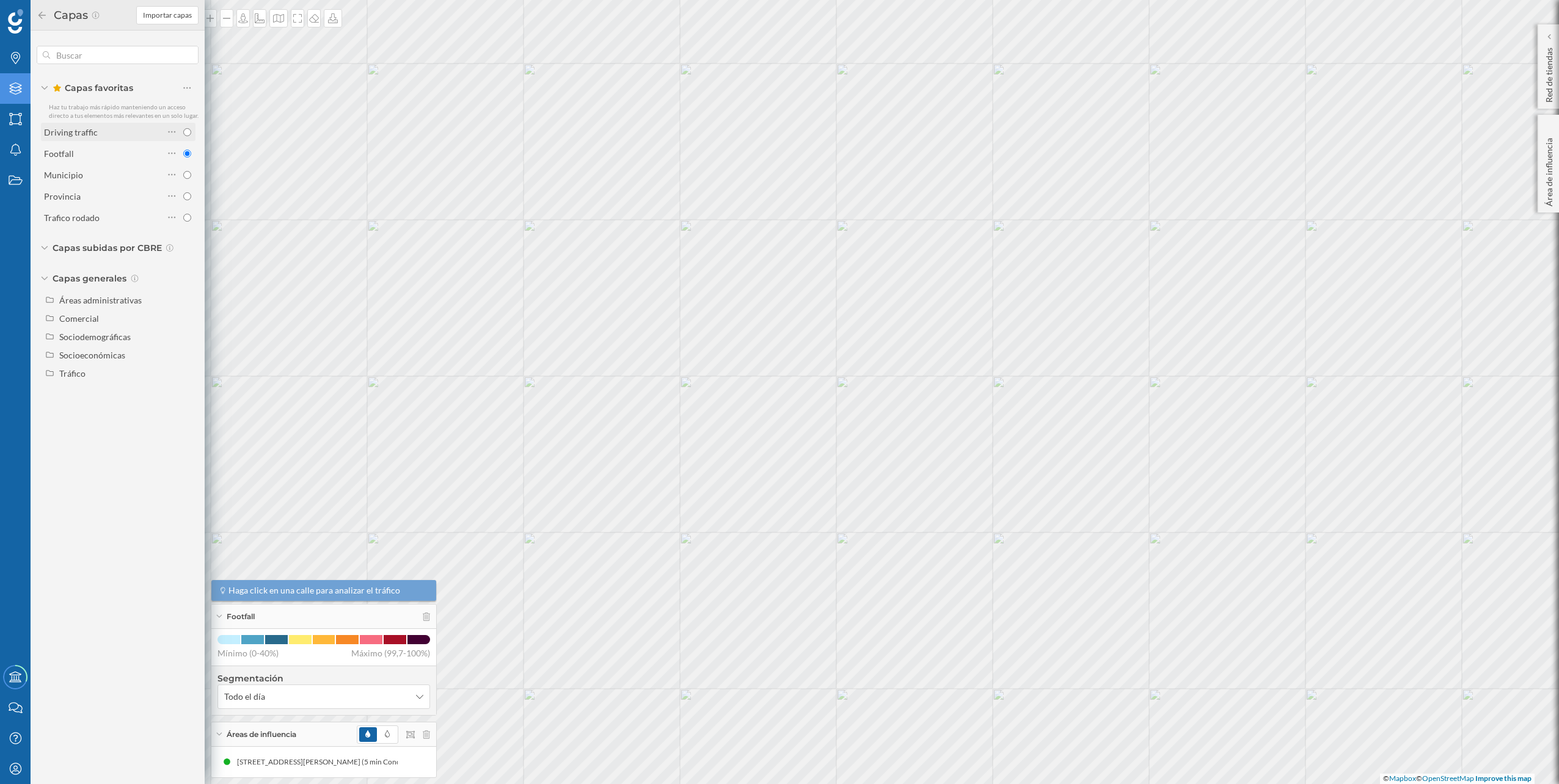
click at [104, 134] on div "Driving traffic" at bounding box center [104, 133] width 119 height 13
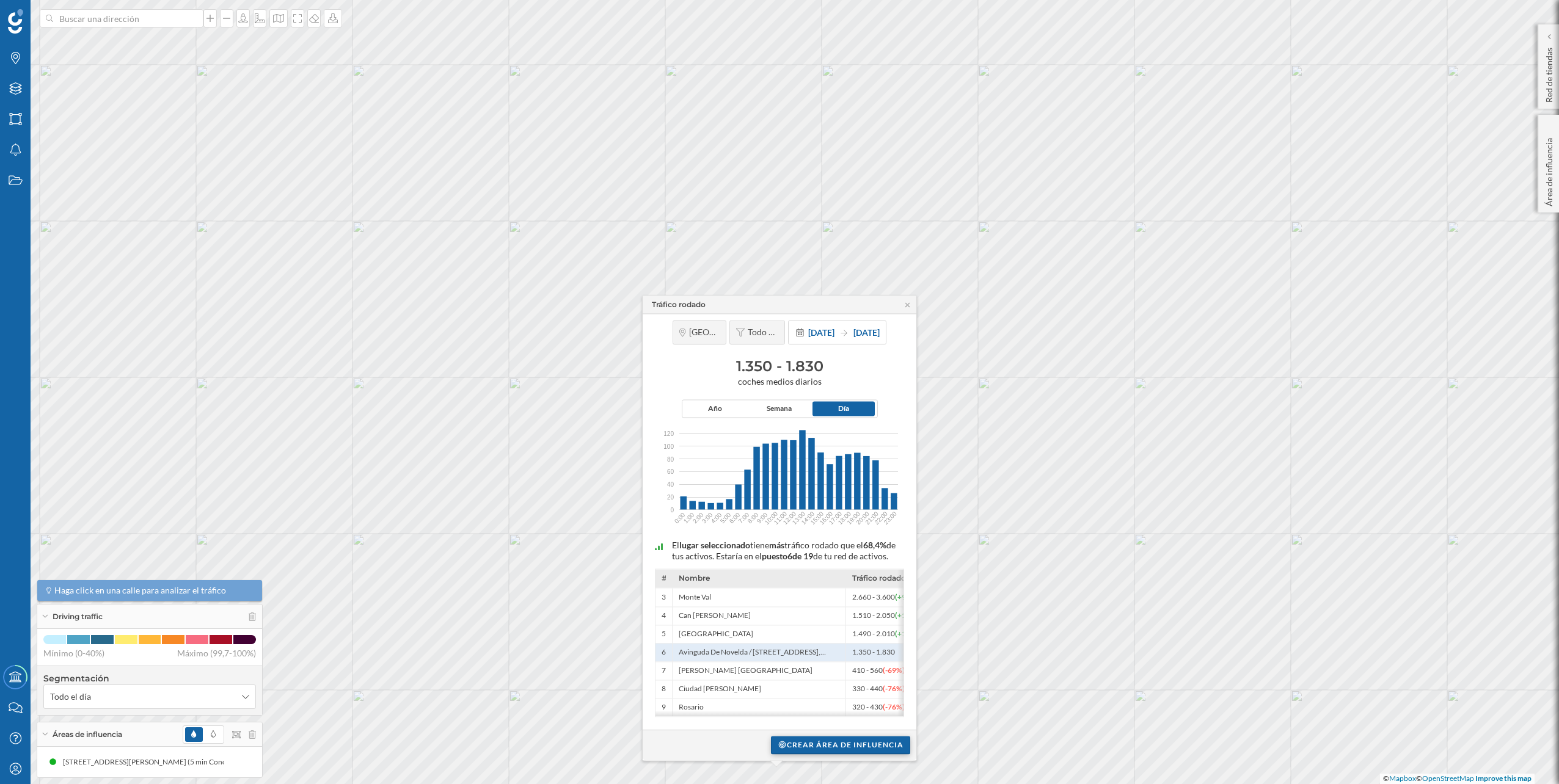
click at [853, 753] on div "Crear área de influencia" at bounding box center [840, 745] width 139 height 18
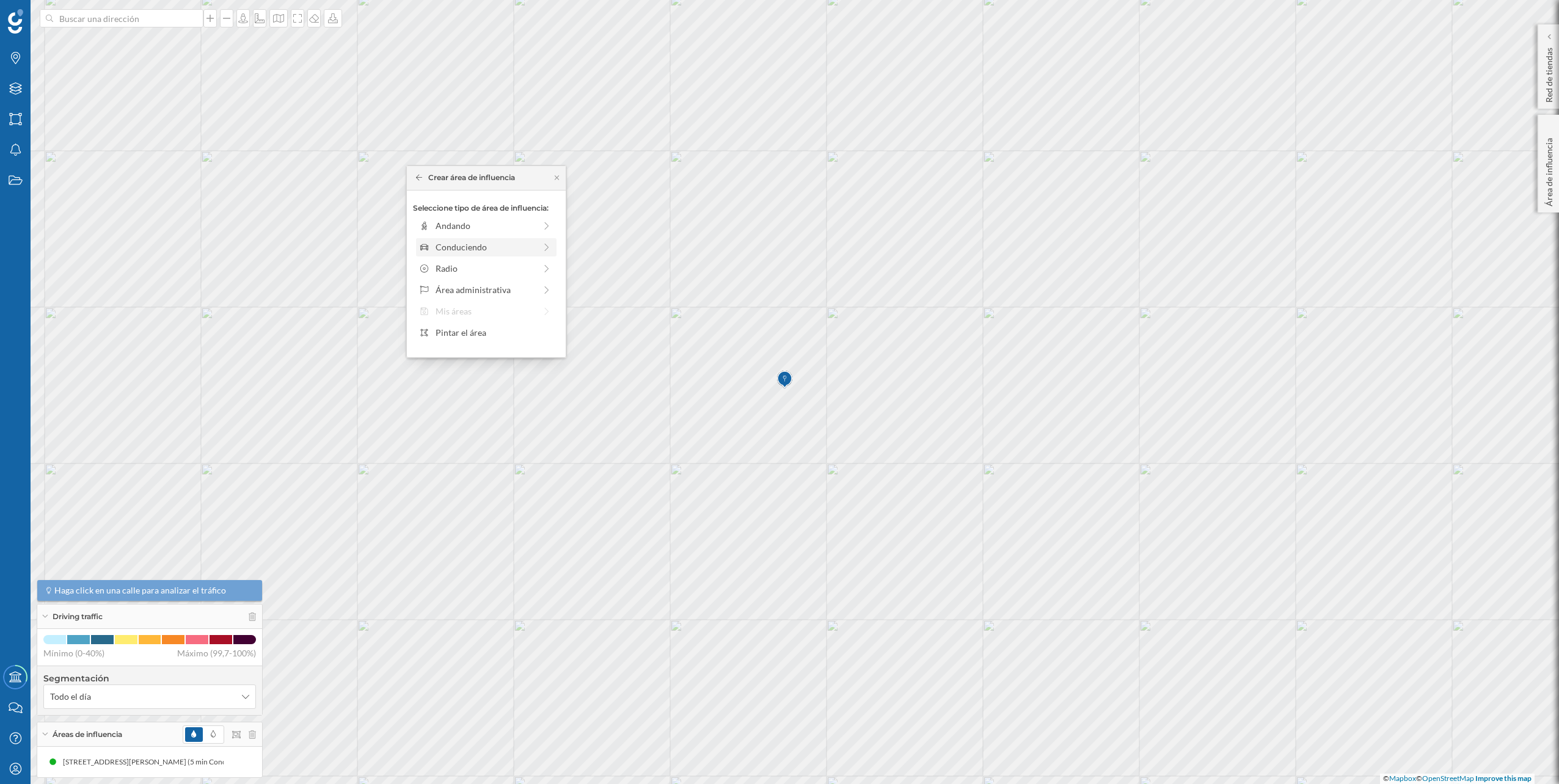
click at [520, 248] on div "Conduciendo" at bounding box center [486, 247] width 100 height 13
click at [445, 248] on div "0 min." at bounding box center [434, 253] width 31 height 12
click at [484, 329] on div "Crear área de influencia" at bounding box center [486, 334] width 146 height 18
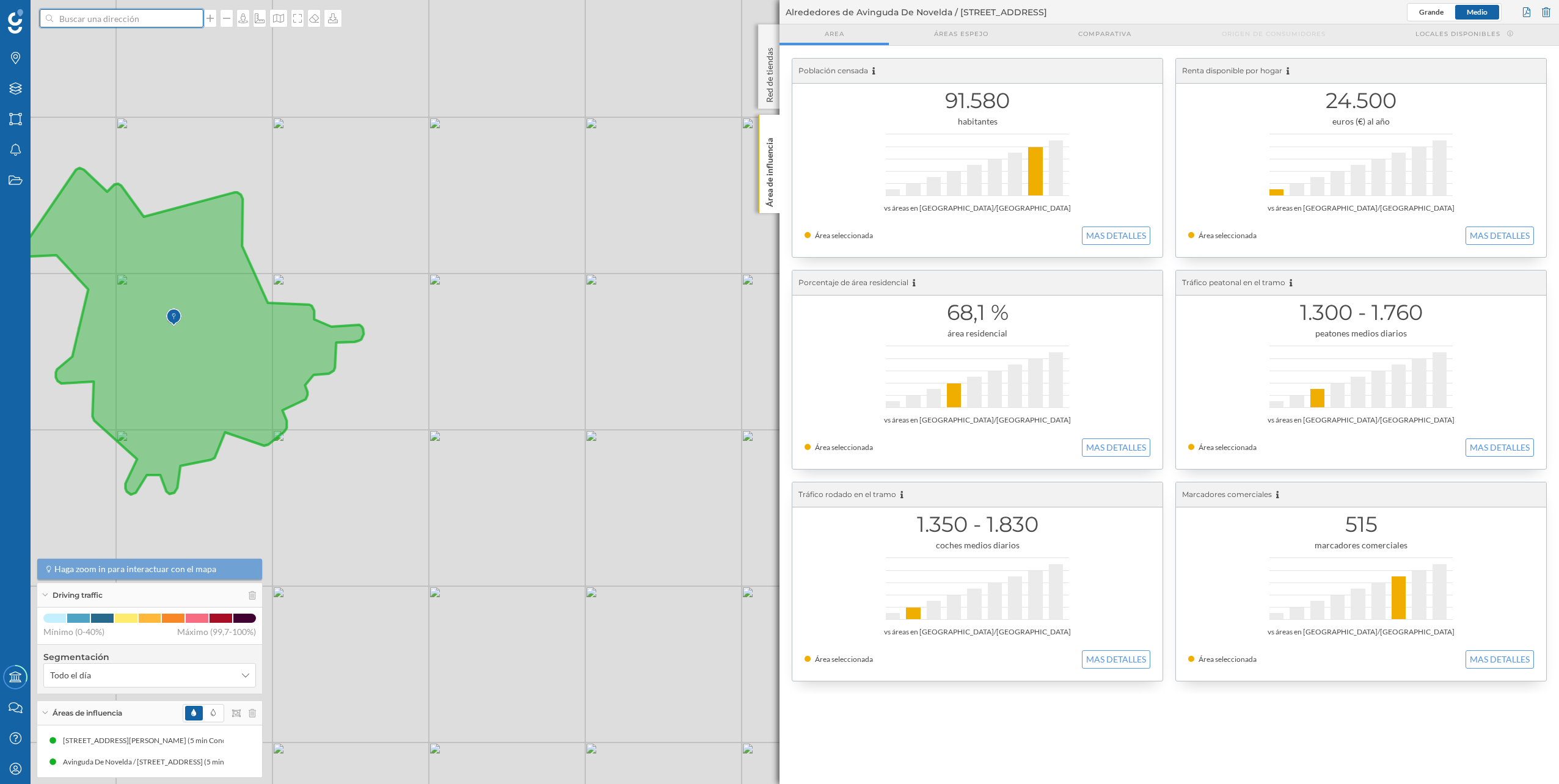
click at [134, 16] on input at bounding box center [121, 18] width 137 height 18
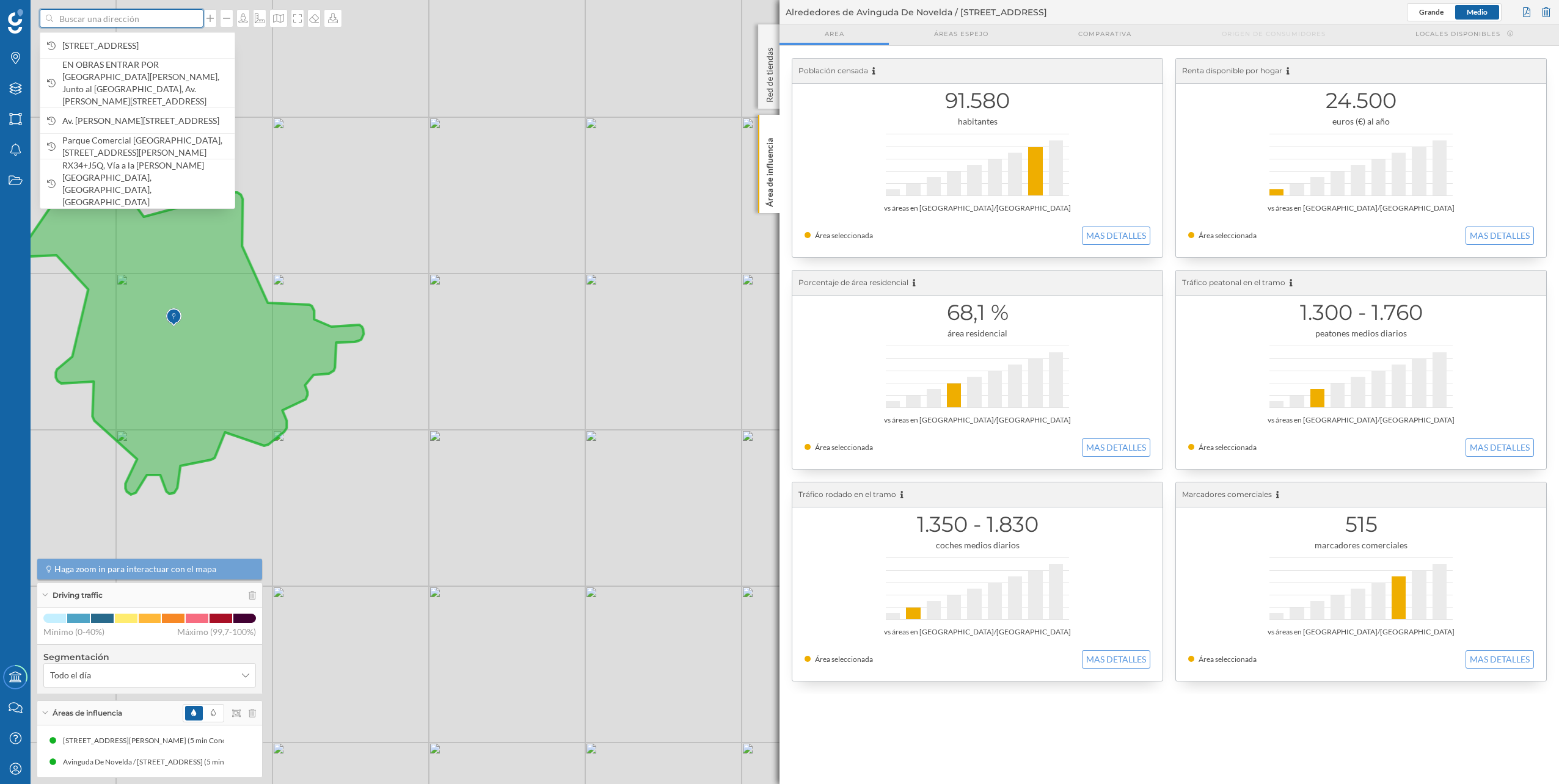
paste input "Avinguda de Crevillent, 22, 03205 Elx, Alicante"
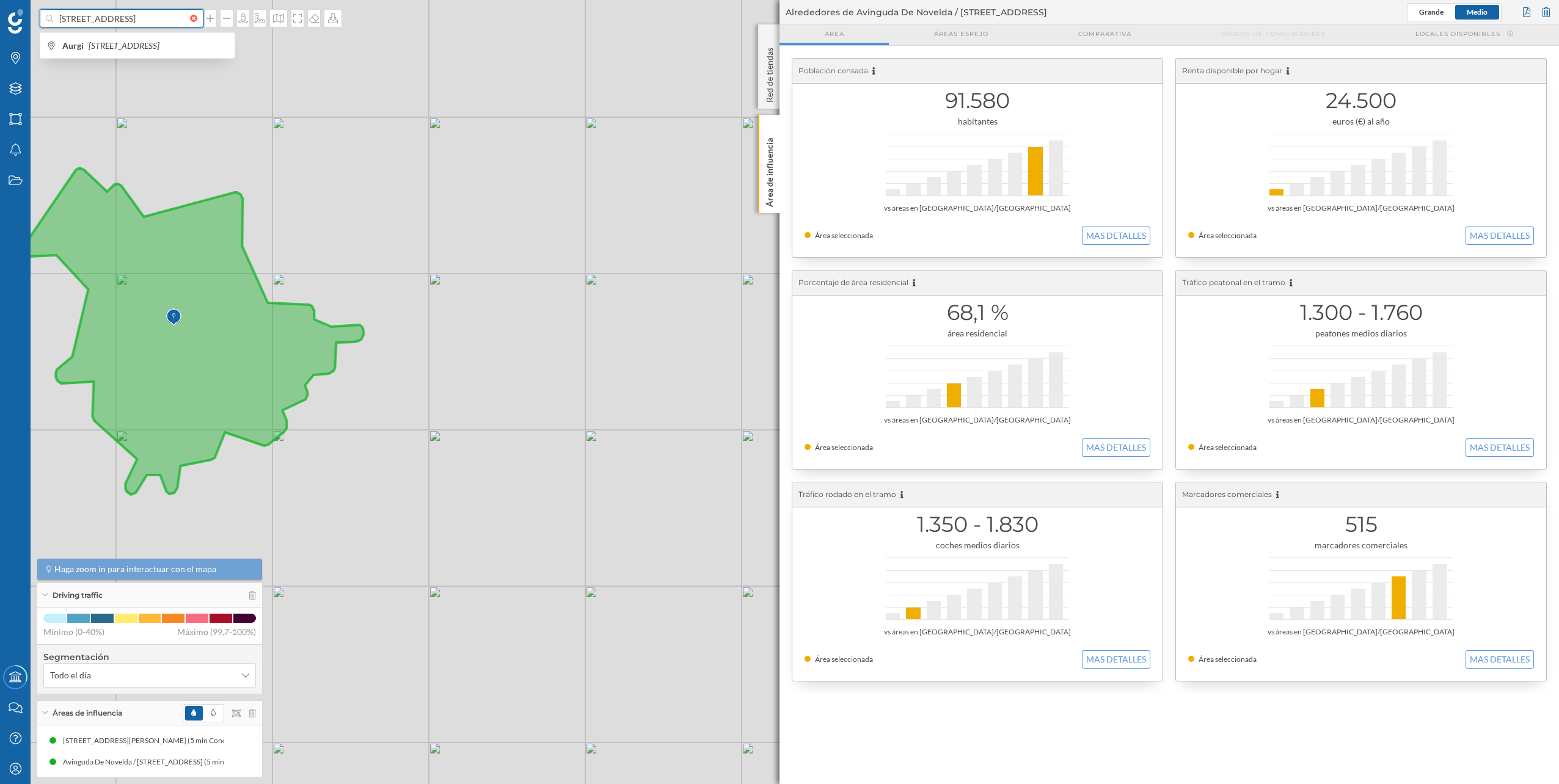
scroll to position [0, 72]
type input "Avinguda de Crevillent, 22, 03205 Elx, Alicante aurgi"
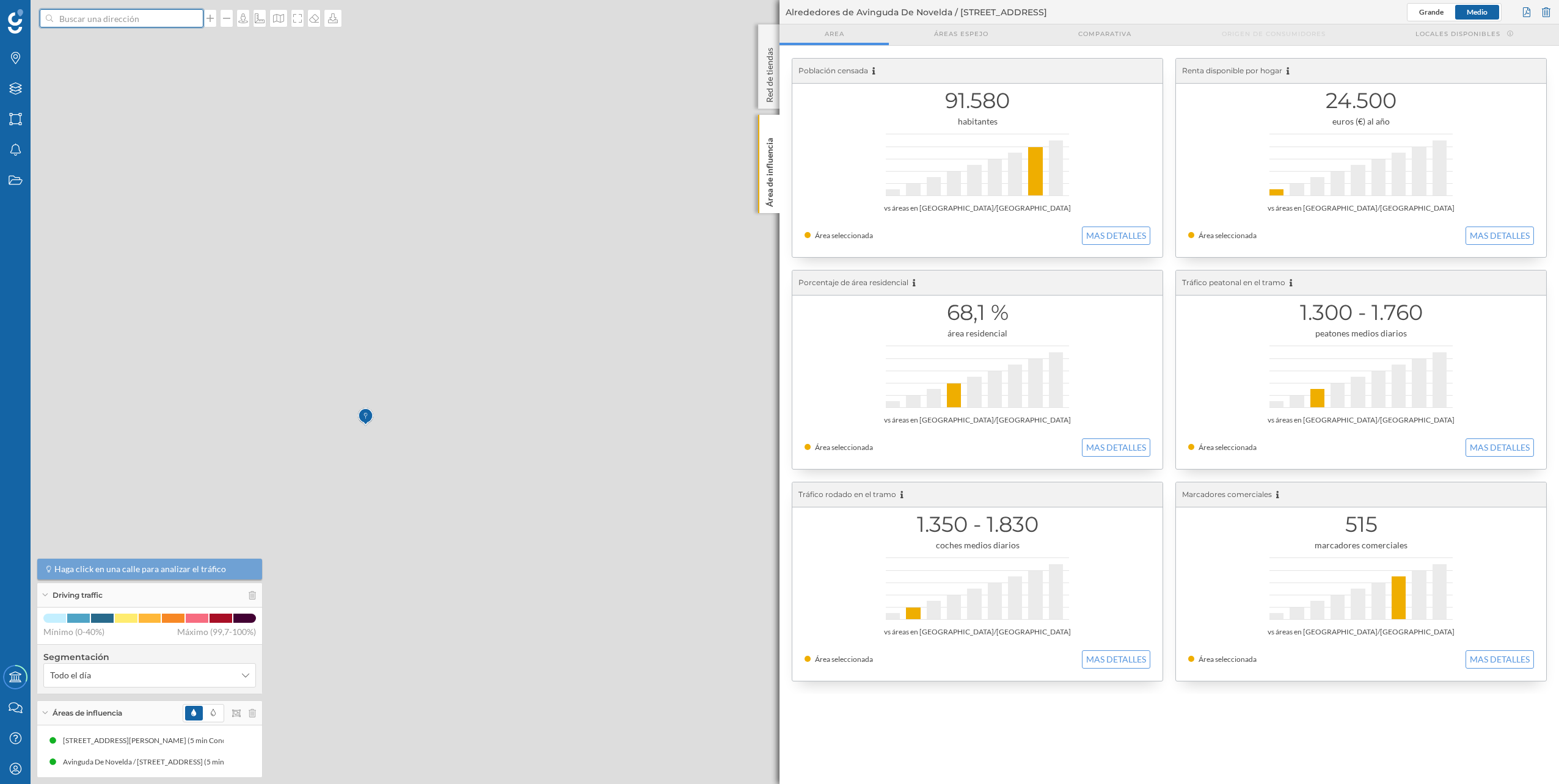
scroll to position [0, 0]
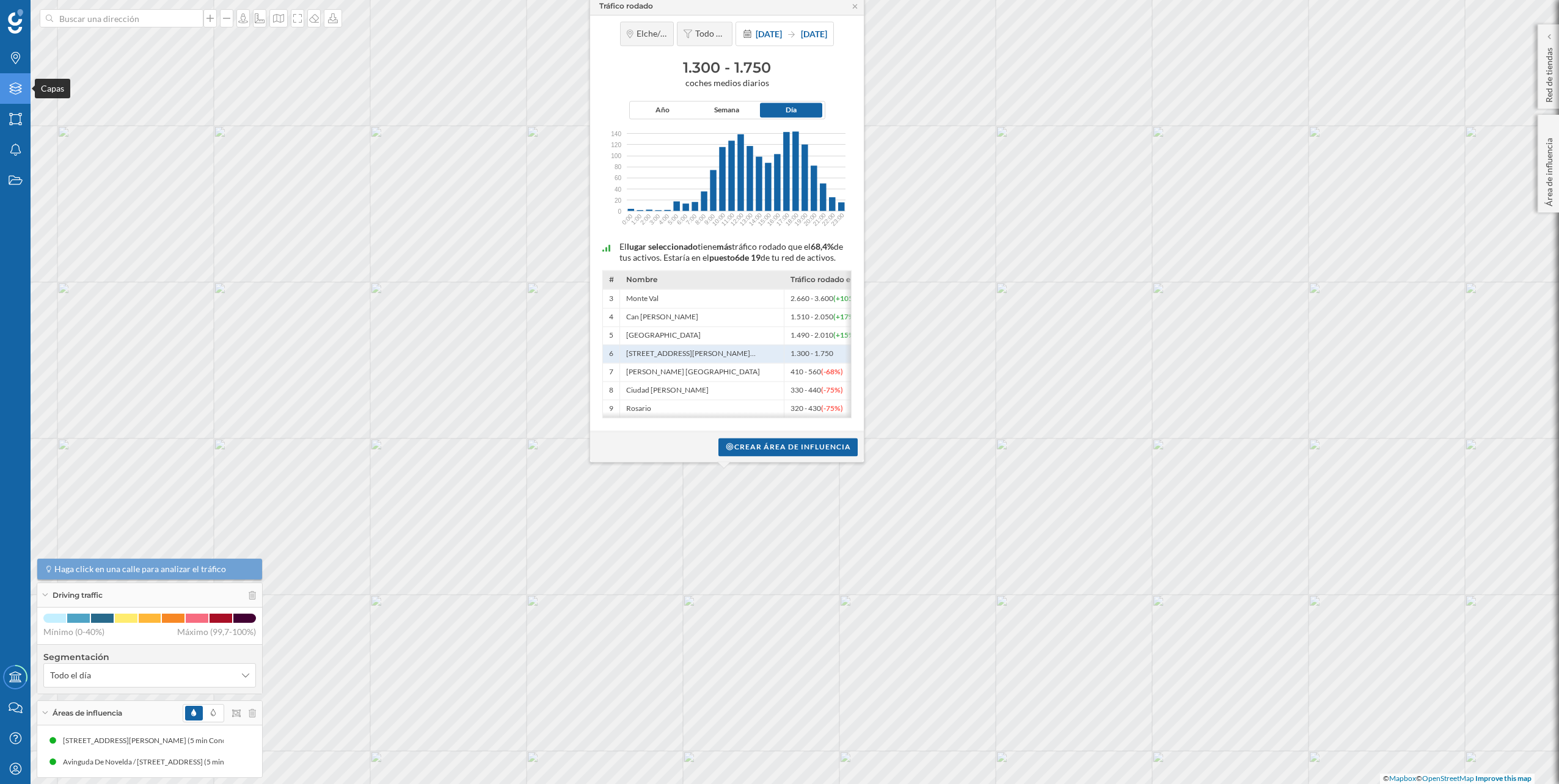
click at [28, 90] on div "Capas" at bounding box center [15, 89] width 31 height 31
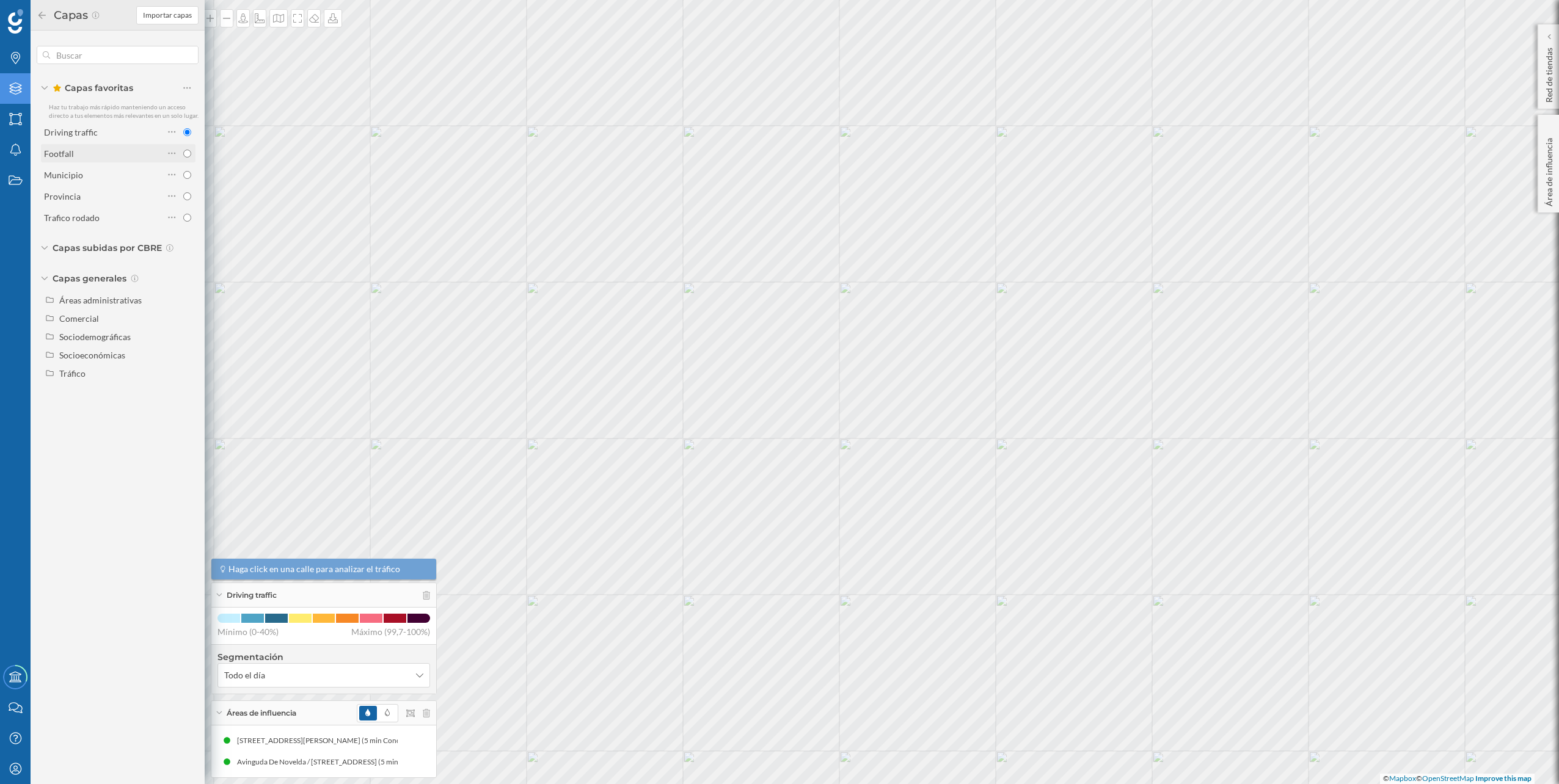
click at [133, 153] on div "Footfall" at bounding box center [104, 154] width 119 height 13
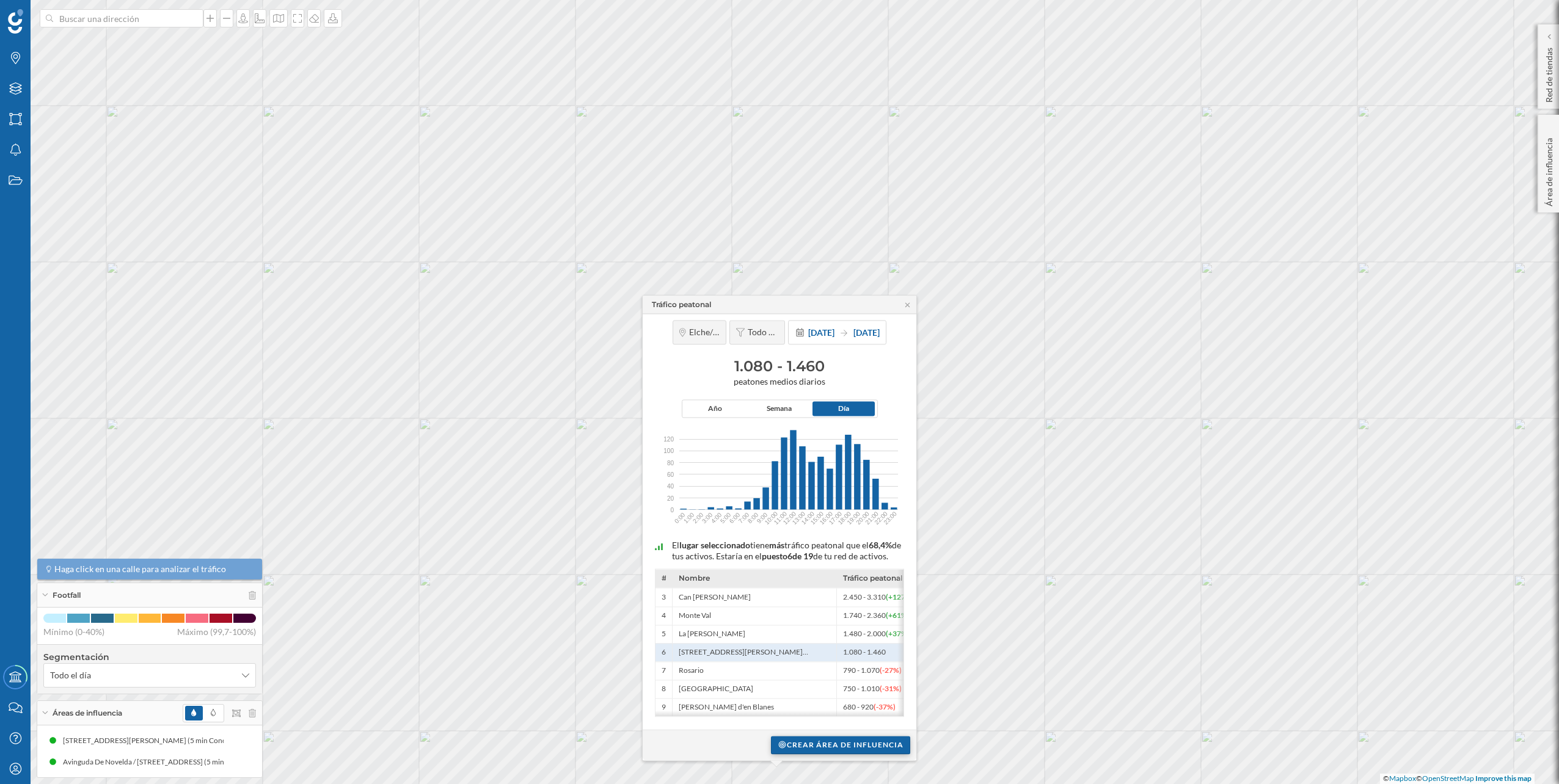
click at [824, 746] on div "Crear área de influencia" at bounding box center [840, 745] width 139 height 18
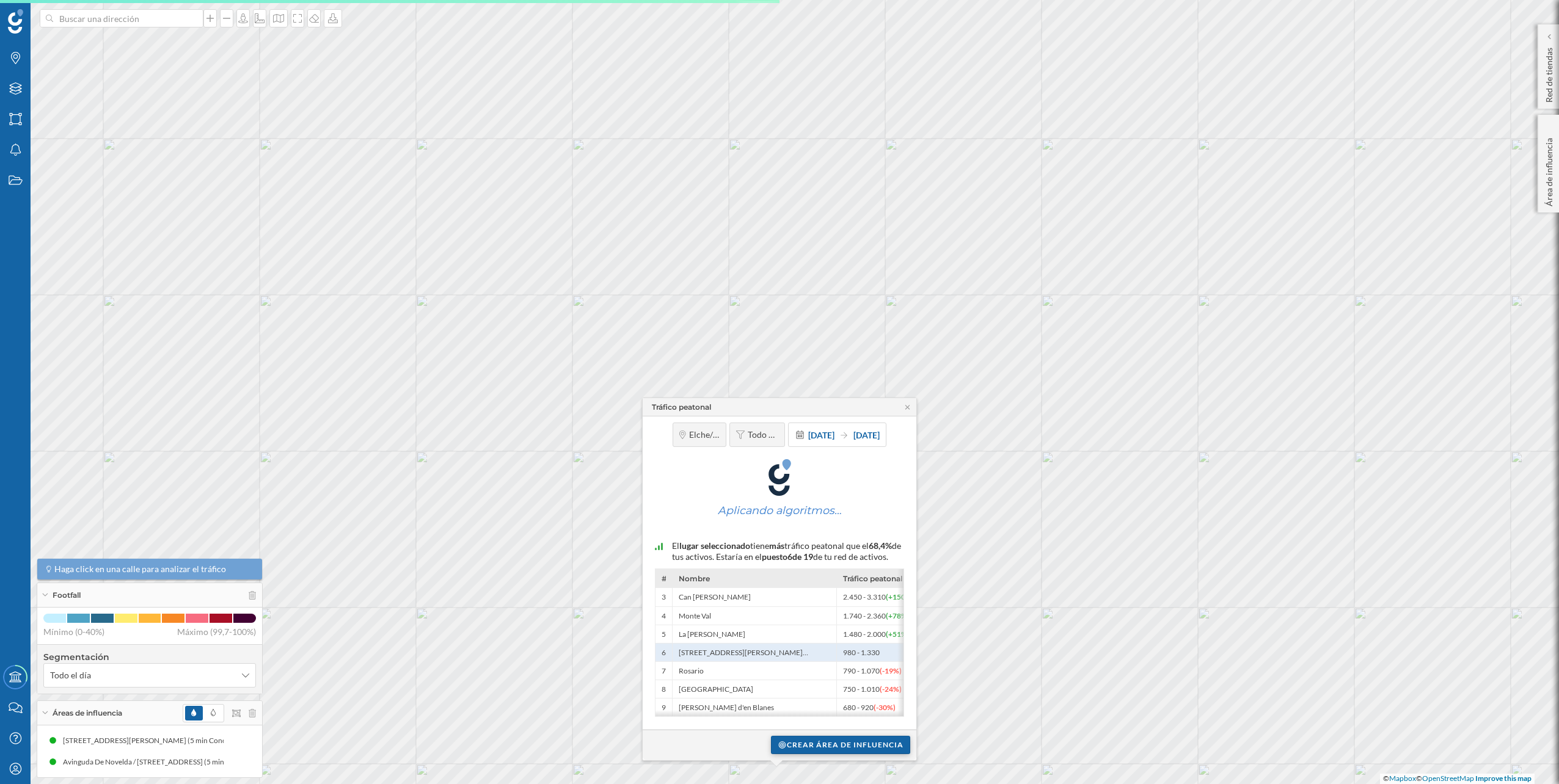
click at [829, 750] on div "Crear área de influencia" at bounding box center [840, 745] width 139 height 18
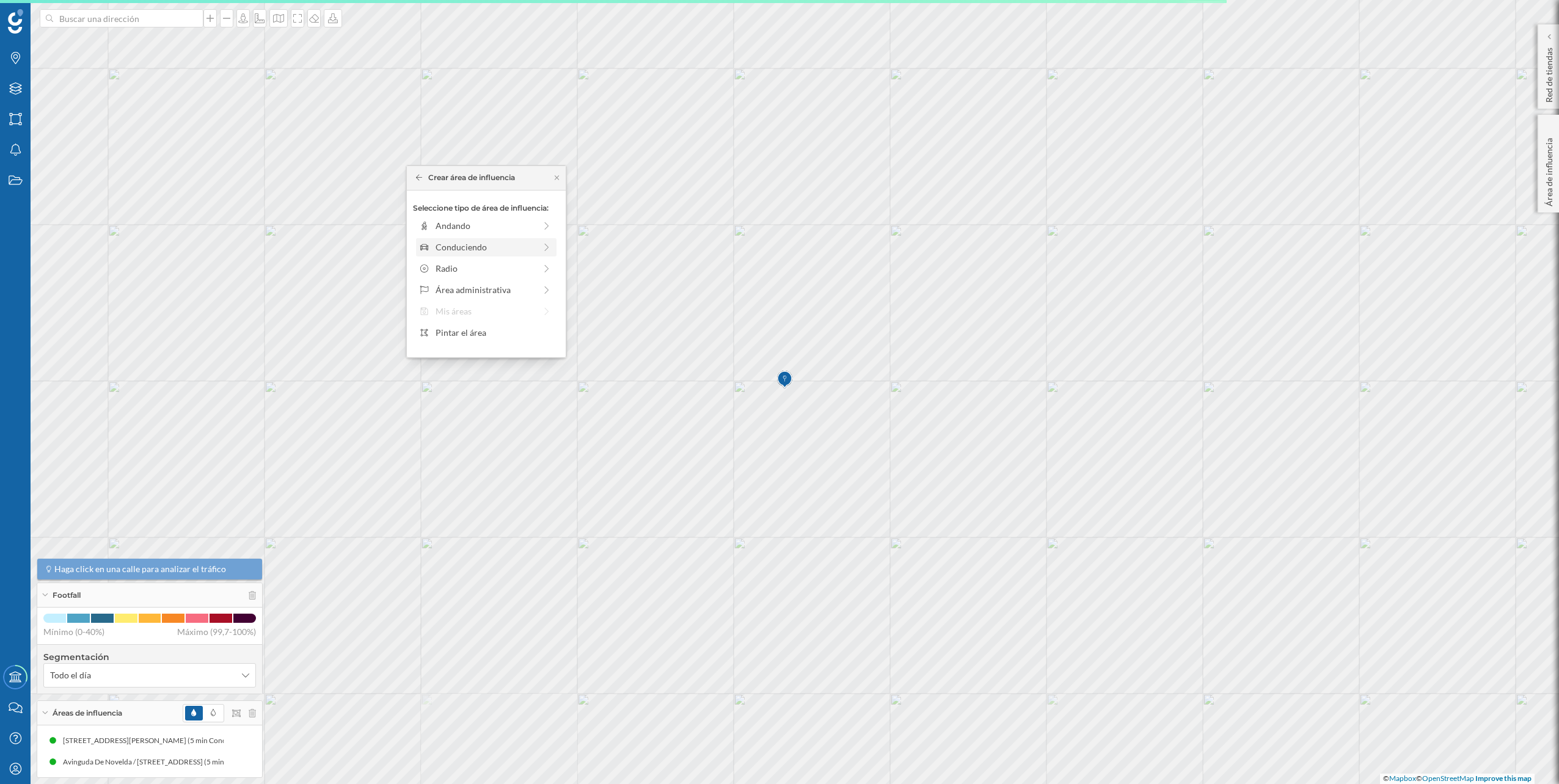
click at [437, 250] on div "Conduciendo" at bounding box center [486, 247] width 100 height 13
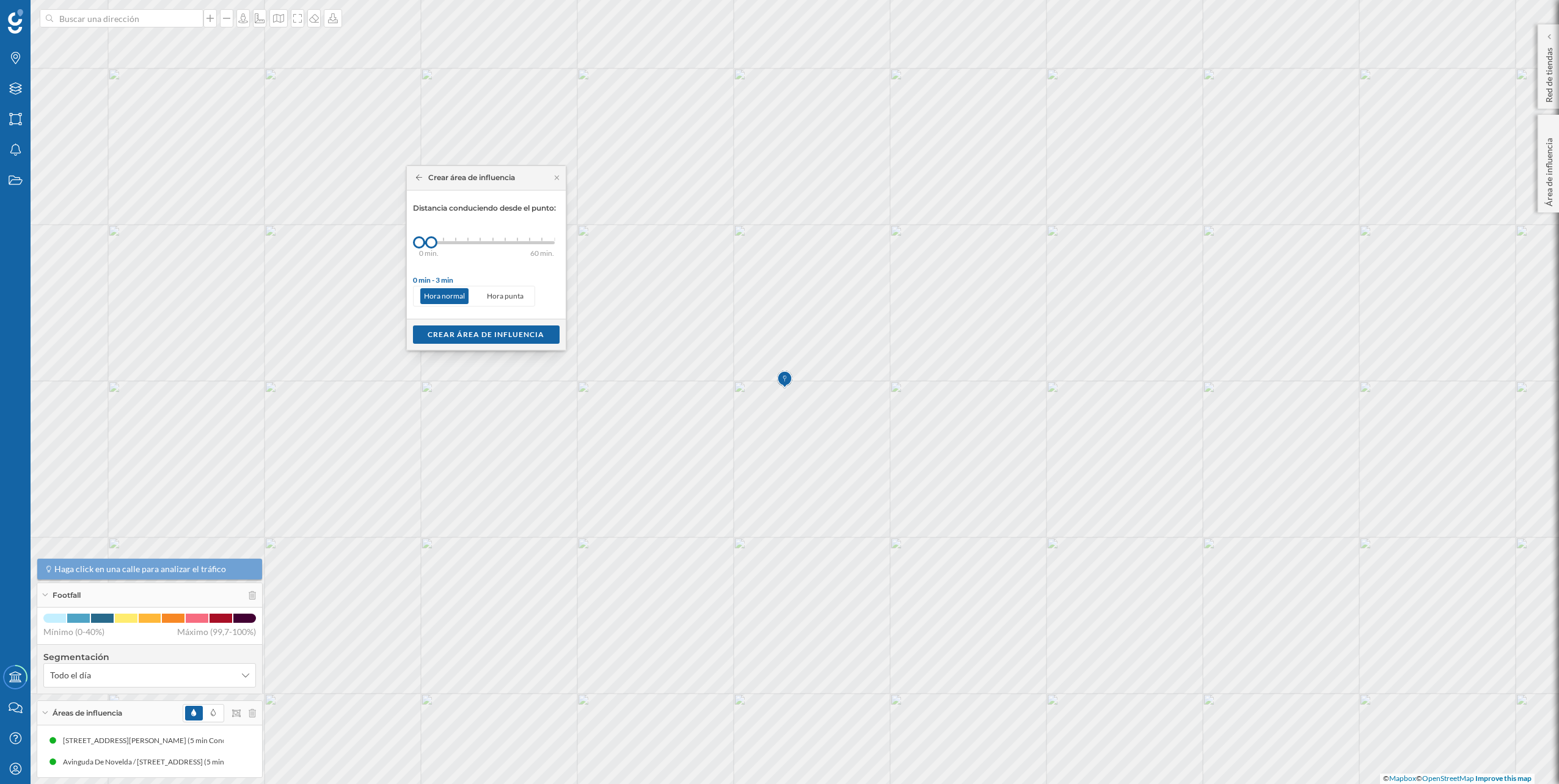
drag, startPoint x: 447, startPoint y: 243, endPoint x: 449, endPoint y: 266, distance: 23.1
click at [446, 243] on div "0 min. 3 min. 5 min. 7 min. 10 min. 12 min. 15 min. 20 min. 30 min. 45 min. 50 …" at bounding box center [486, 243] width 136 height 3
click at [480, 337] on div "Crear área de influencia" at bounding box center [486, 334] width 146 height 18
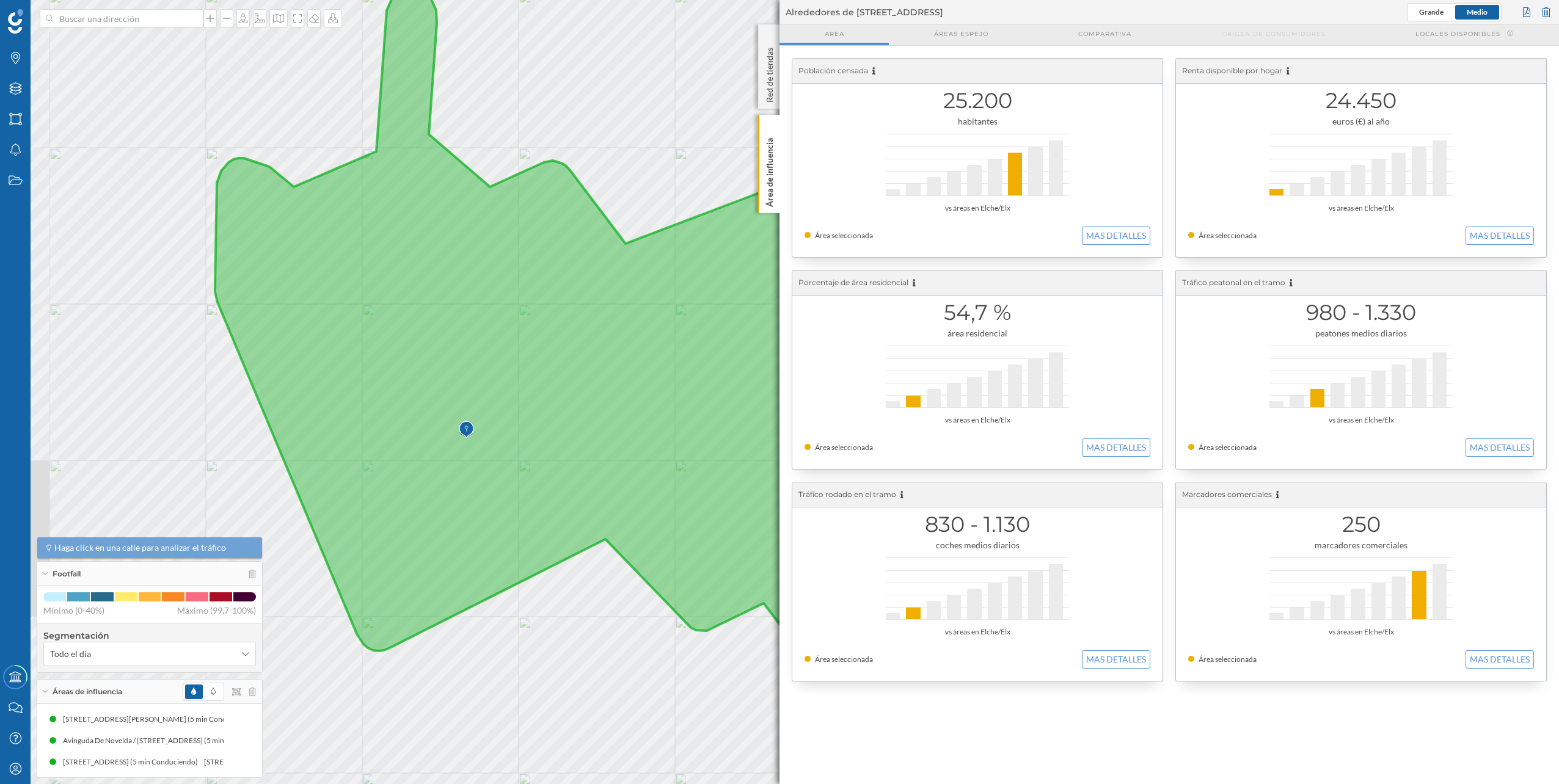
drag, startPoint x: 115, startPoint y: 392, endPoint x: 439, endPoint y: 445, distance: 328.3
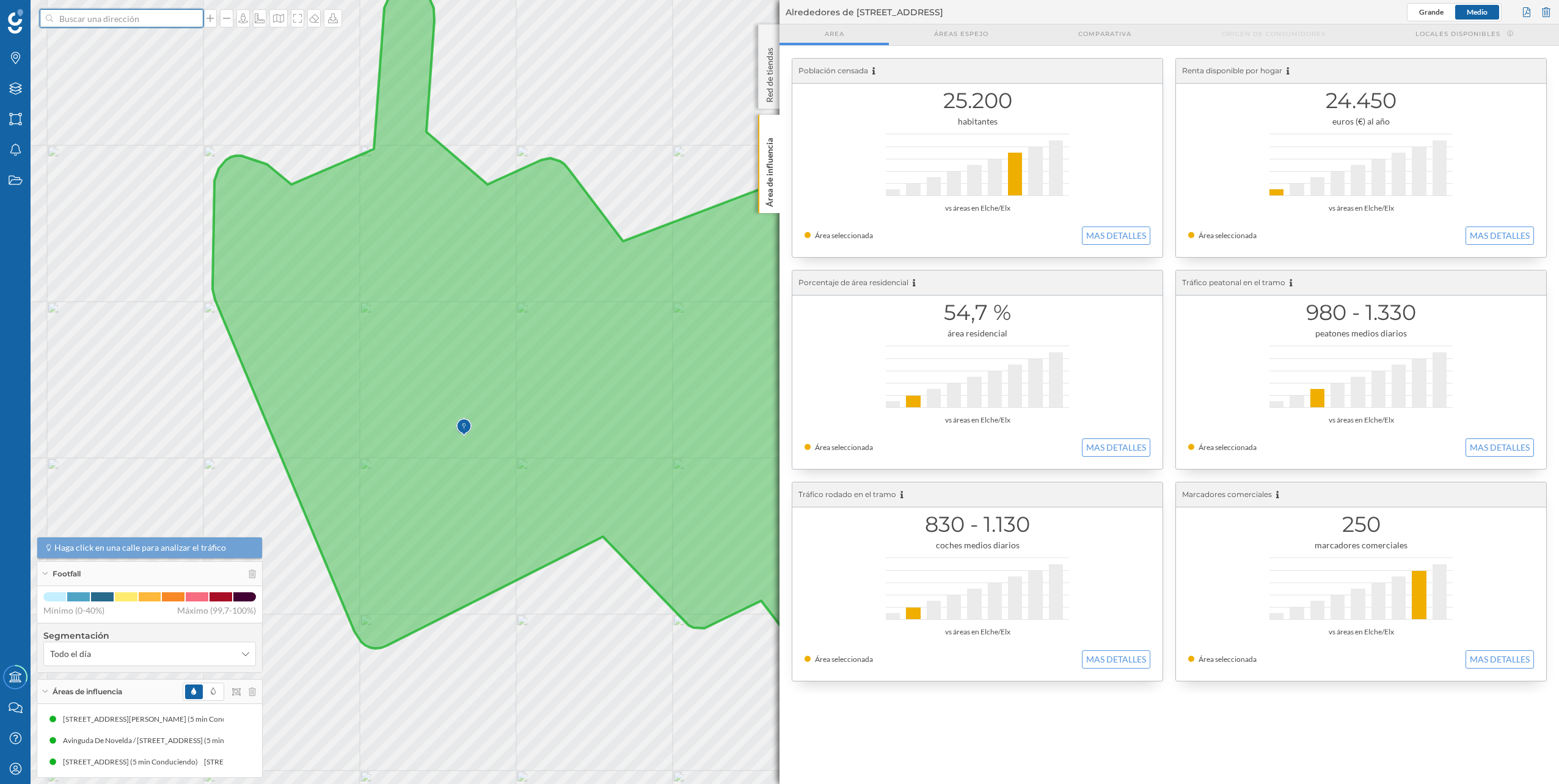
click at [156, 17] on input at bounding box center [121, 18] width 137 height 18
paste input "Ctra. de Denia, 1, a, km, 03700 Ondara, Alicante"
type input "Ctra. de Denia, 1, a, km, 03700 Ondara, Alicante aurgi"
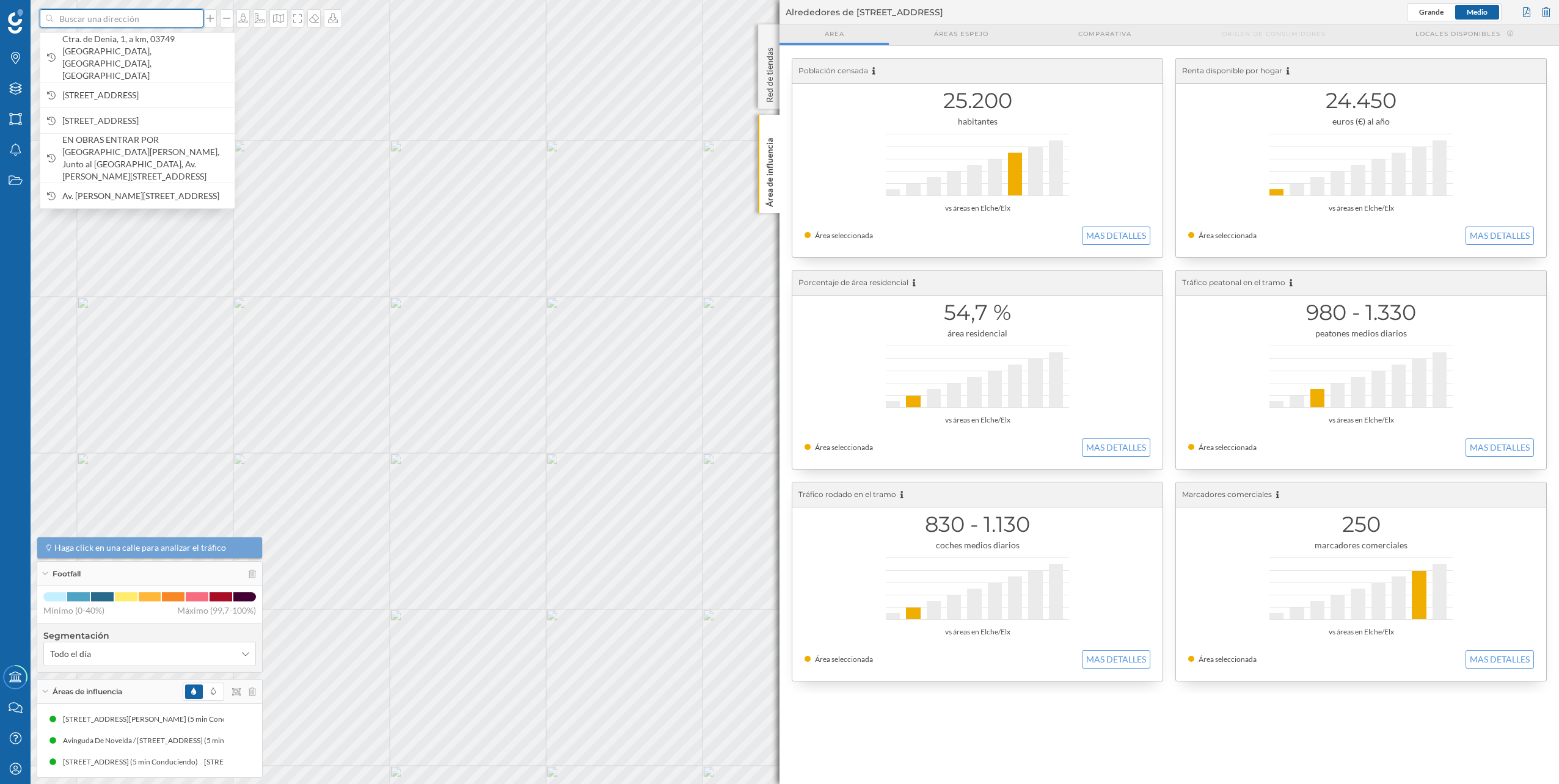
click at [146, 23] on input at bounding box center [121, 18] width 137 height 18
paste input "Ctra. de Denia, 1, a, km, 03700 Ondara, Alicante"
type input "aurgi Ctra. de Denia, 1, a, km, 03700 Ondara, Alicante"
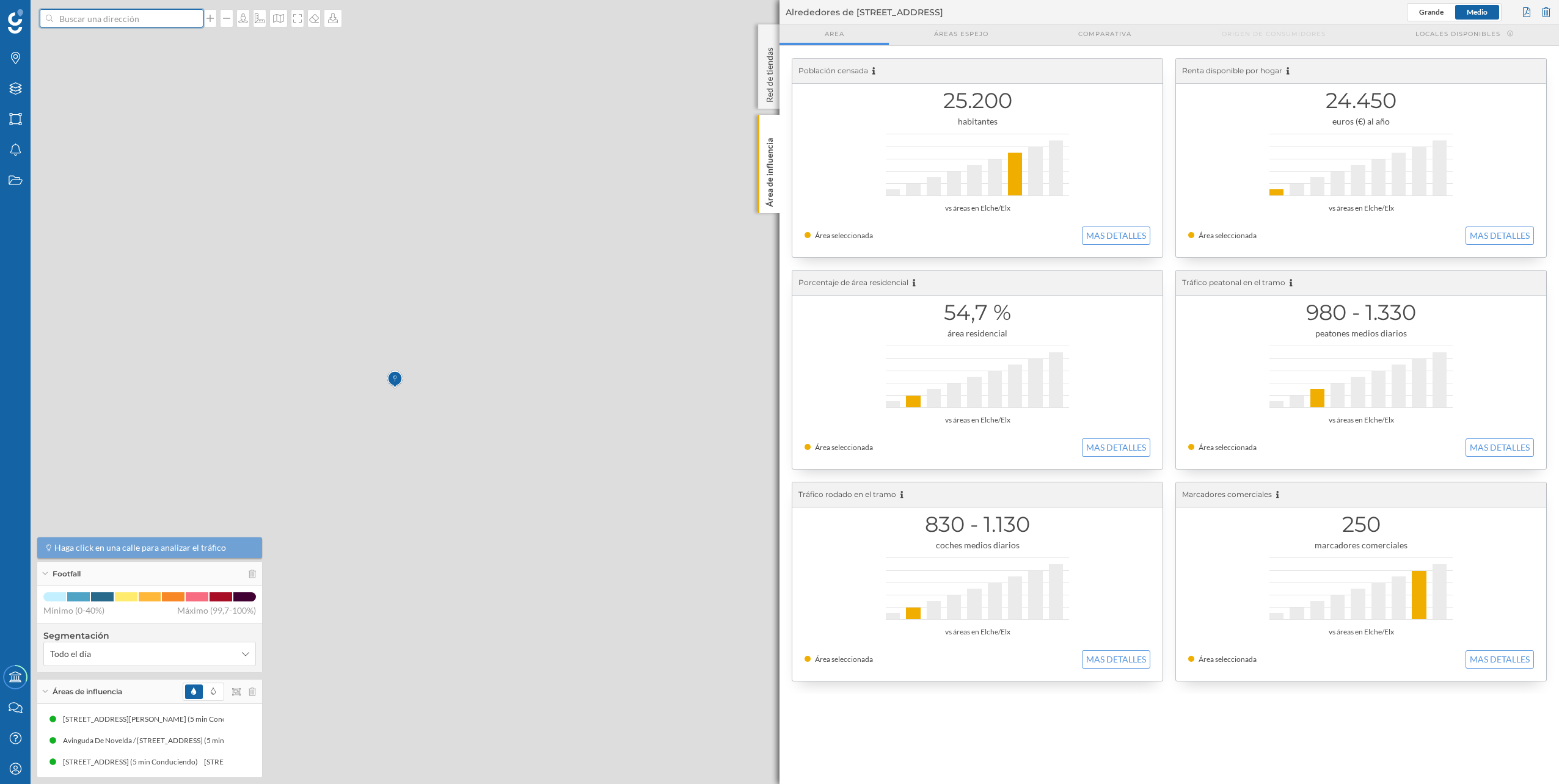
scroll to position [0, 0]
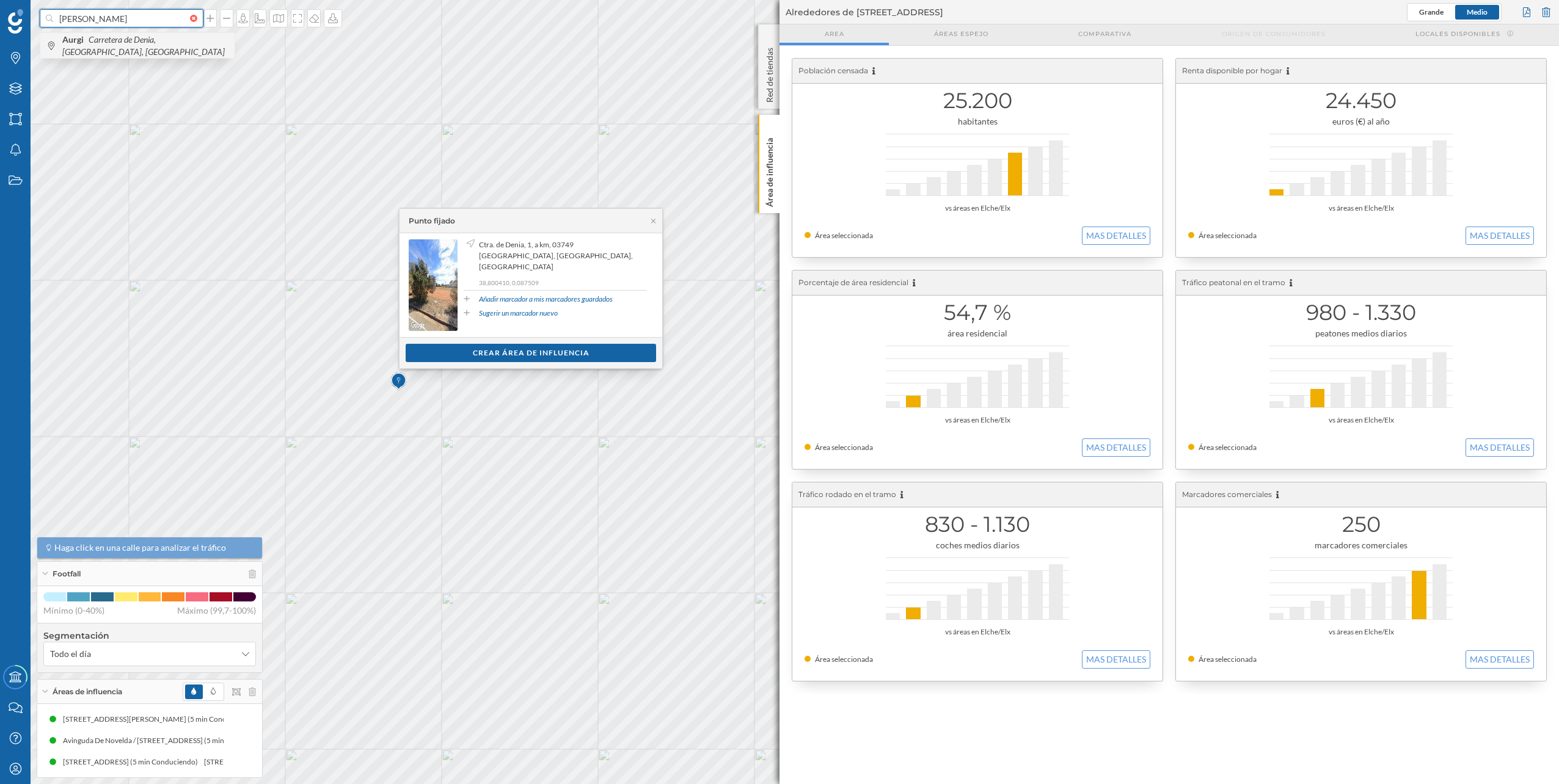
type input "aurgi ondara"
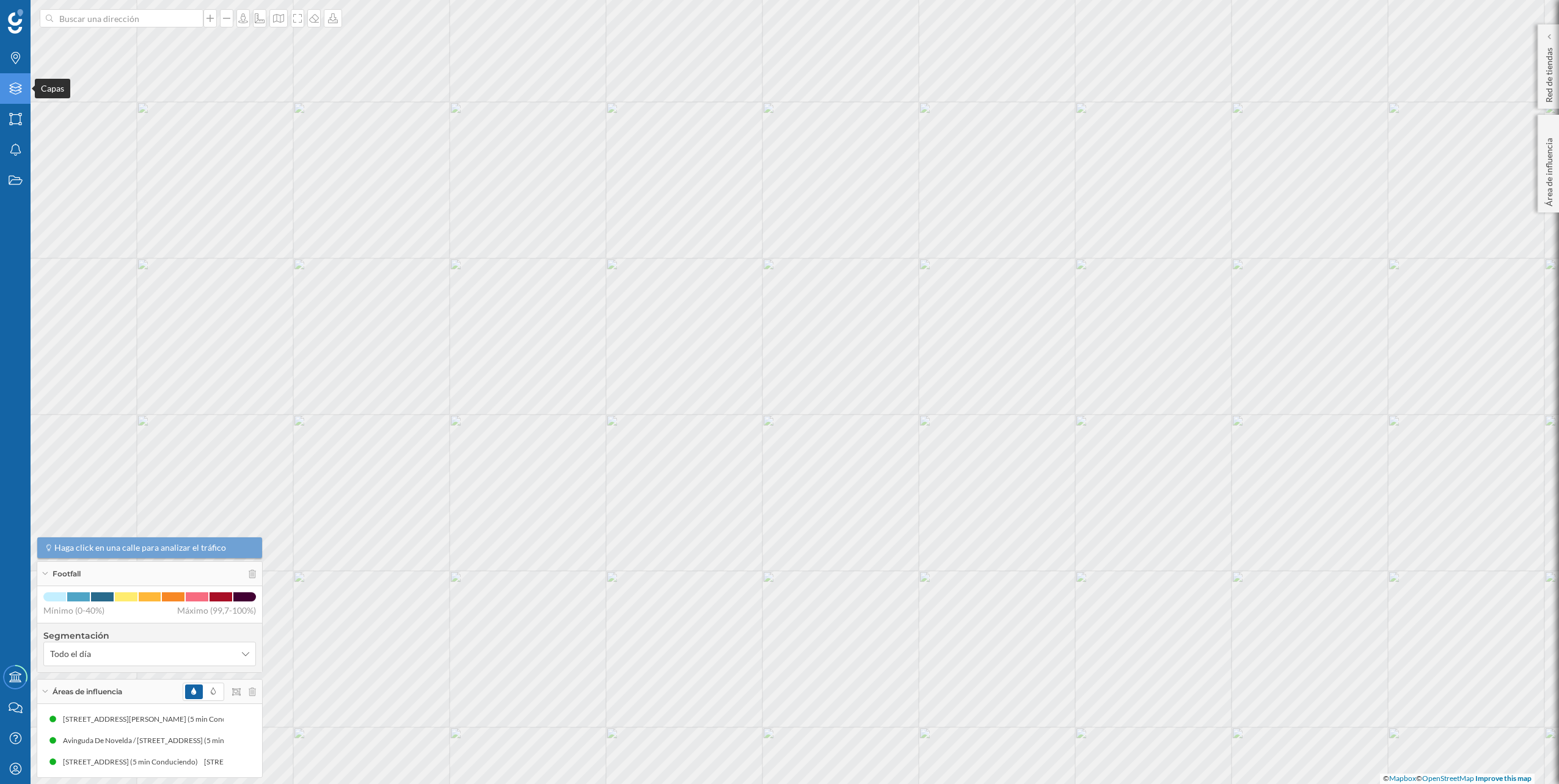
click at [23, 87] on div "Capas" at bounding box center [15, 89] width 31 height 31
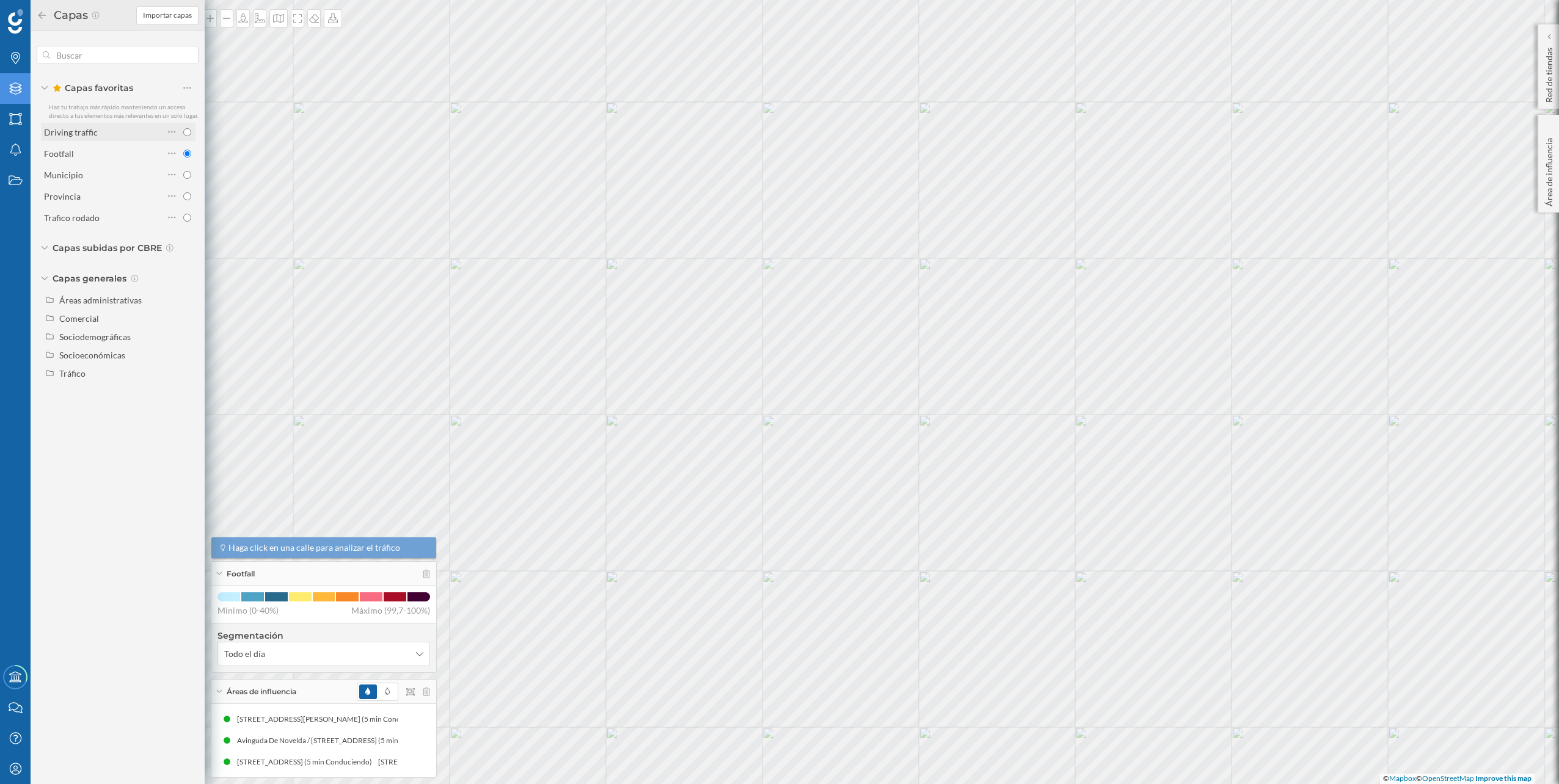
click at [126, 125] on div "Driving traffic" at bounding box center [104, 132] width 119 height 17
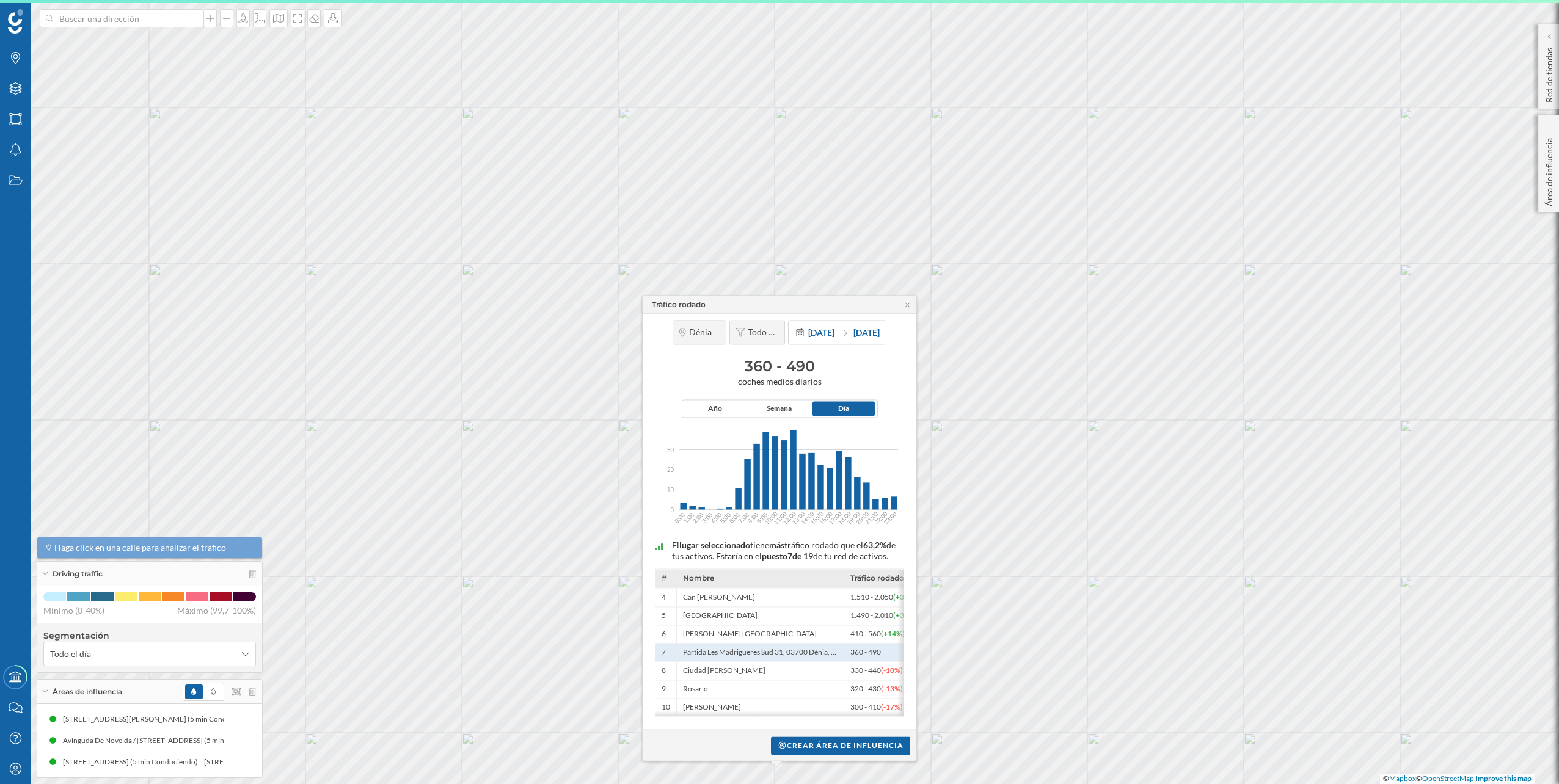
scroll to position [0, 26]
click at [448, 305] on div "Tráfico rodado Dénia Todo el día 1 ene. 2024 31 dic. 2024 360 - 490 coches medi…" at bounding box center [448, 305] width 0 height 0
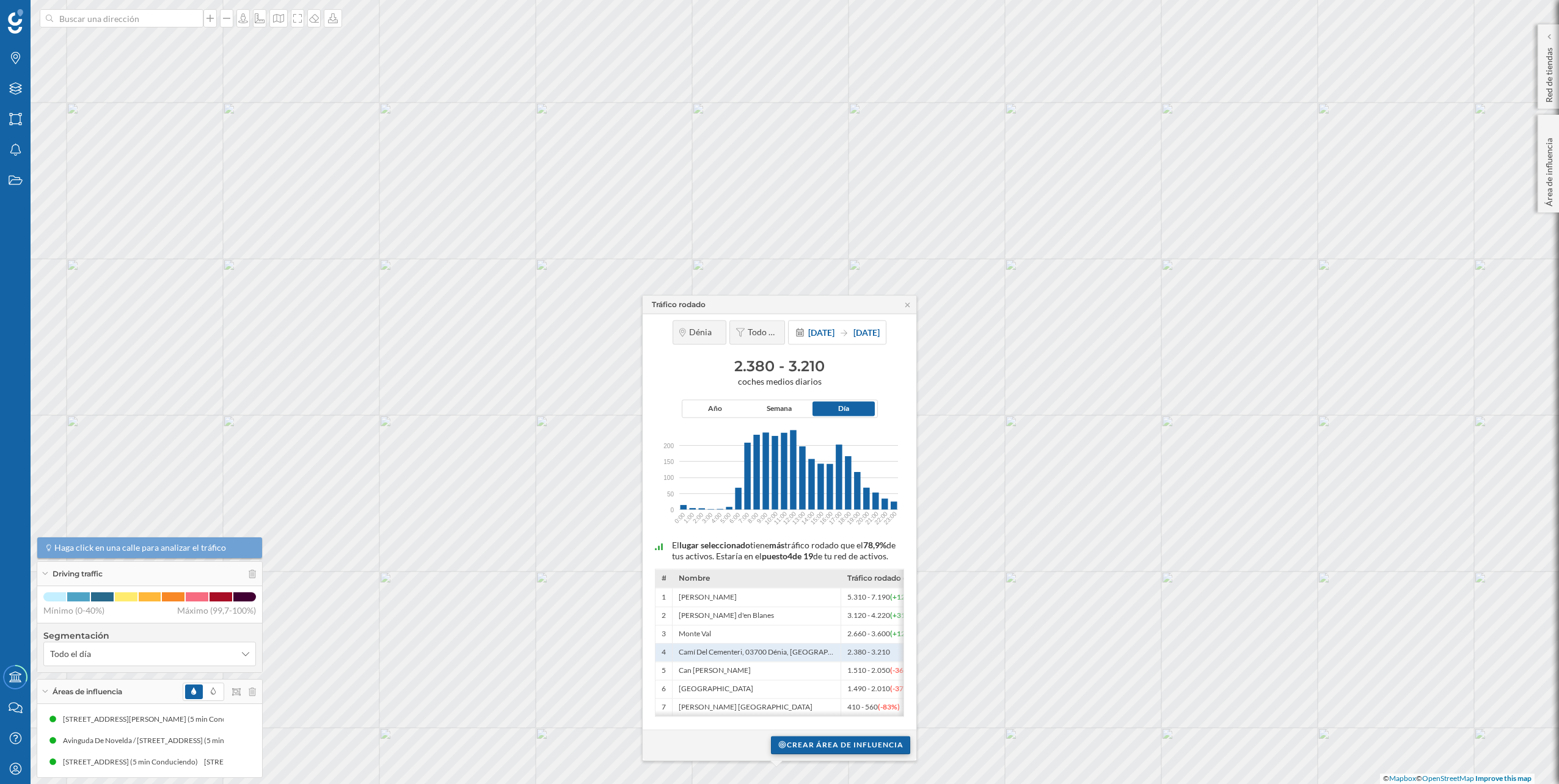
click at [840, 748] on div "Crear área de influencia" at bounding box center [840, 745] width 139 height 18
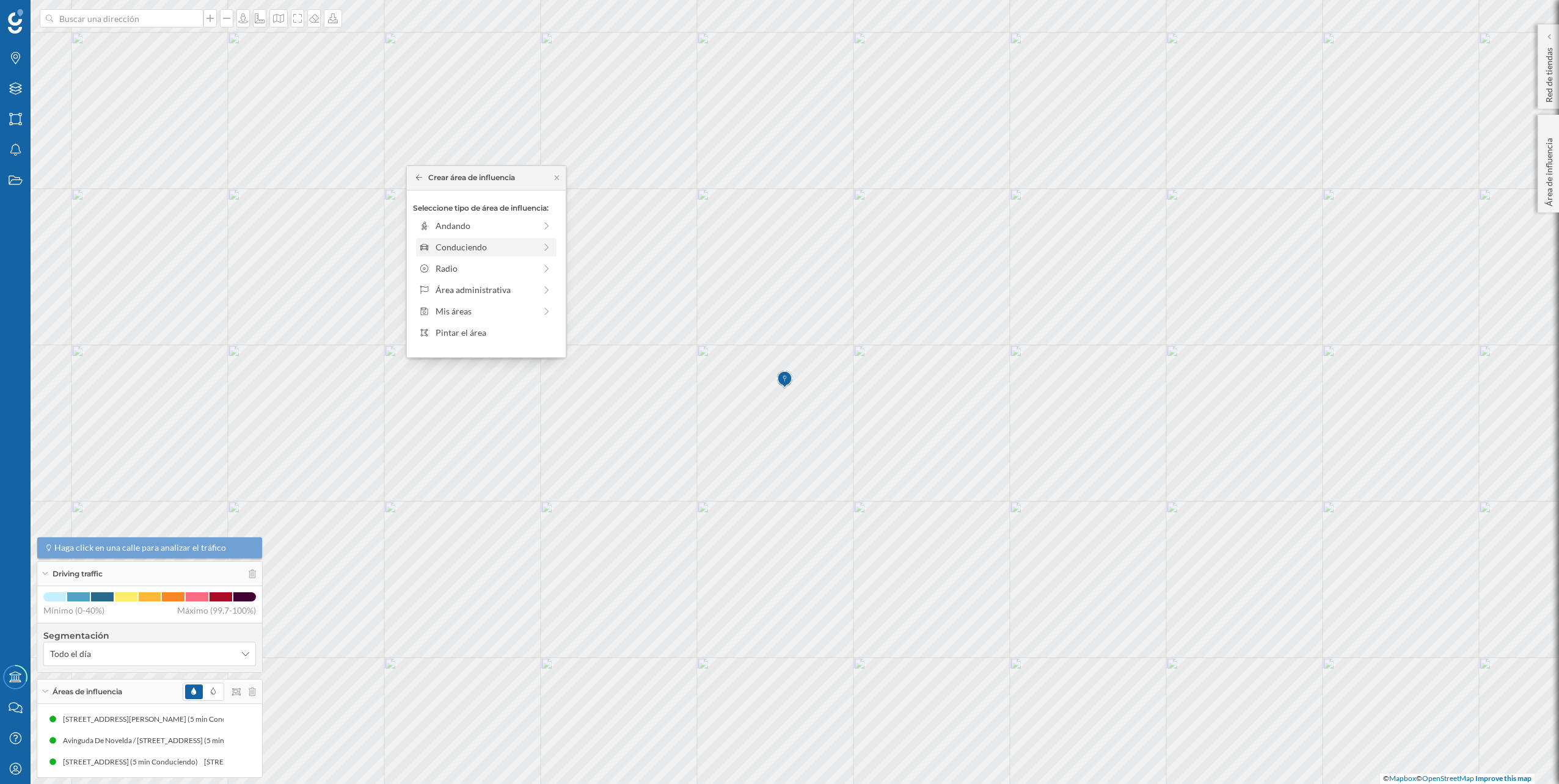
click at [528, 252] on div "Conduciendo" at bounding box center [486, 247] width 100 height 13
click at [442, 242] on div "0 min. 3 min. 5 min. 7 min. 10 min. 12 min. 15 min. 20 min. 30 min. 45 min. 50 …" at bounding box center [486, 243] width 136 height 3
click at [494, 325] on div "Crear área de influencia" at bounding box center [486, 334] width 146 height 18
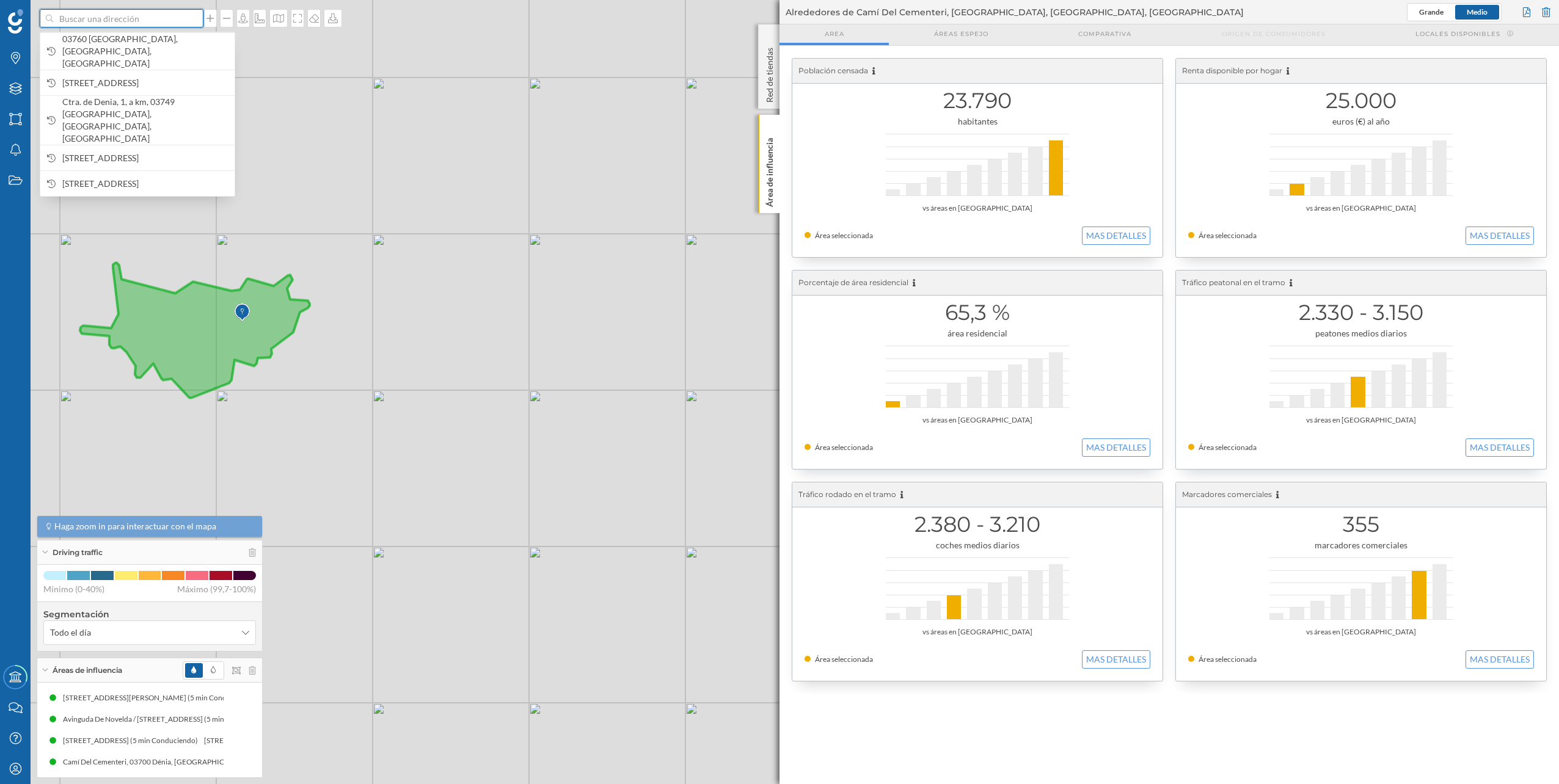
click at [155, 24] on input at bounding box center [121, 18] width 137 height 18
paste input "Av. Rosa Mazón Valero, S/N, 03184 Torrevieja, Alicante"
type input "aurgi Av. Rosa Mazón Valero, S/N, 03184 Torrevieja, Alicante"
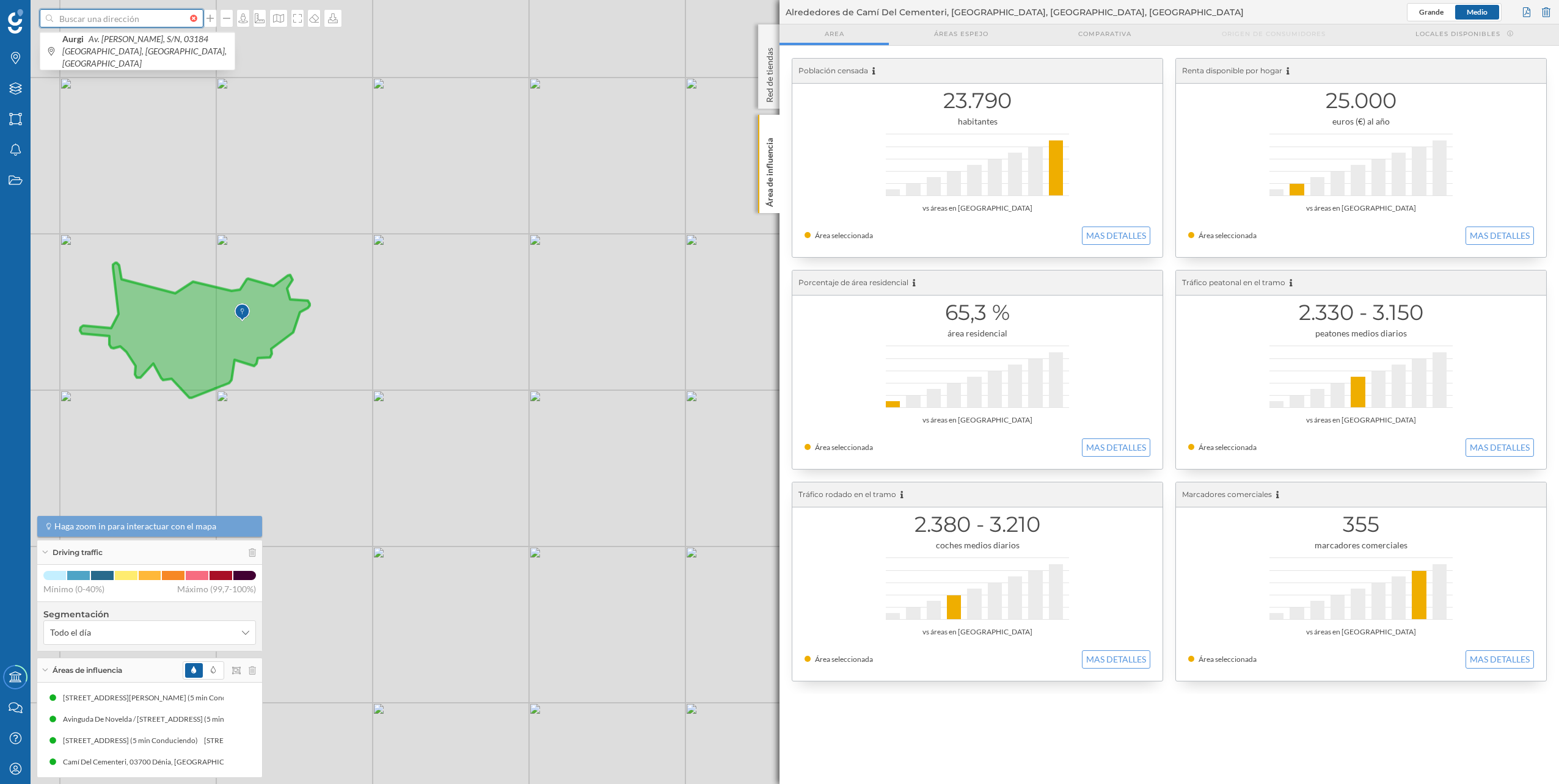
scroll to position [0, 0]
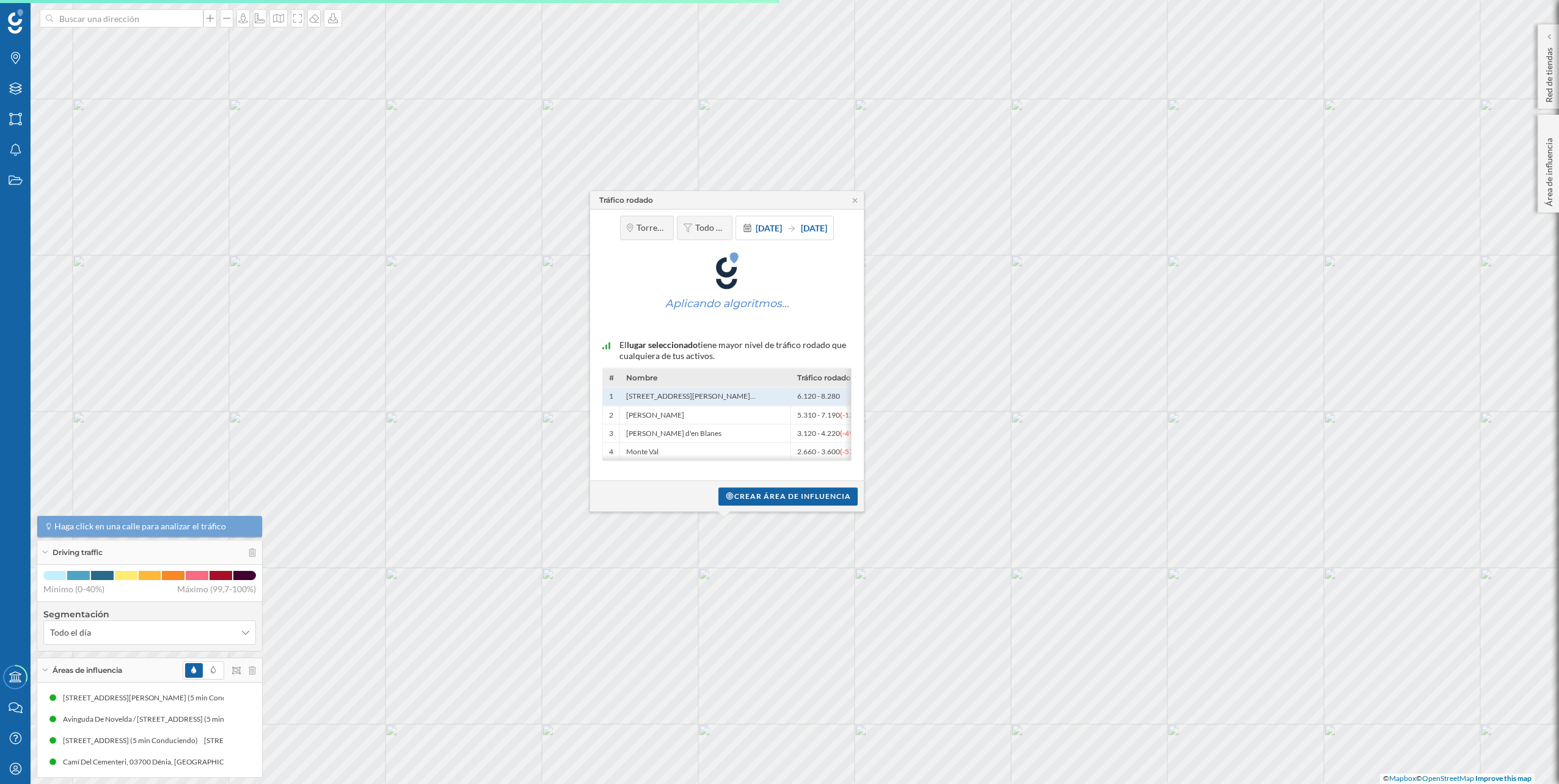
click at [284, 262] on div "Tráfico rodado Torrevieja Todo el día 1 ene. 2024 31 dic. 2024 Aplicando algori…" at bounding box center [284, 262] width 0 height 0
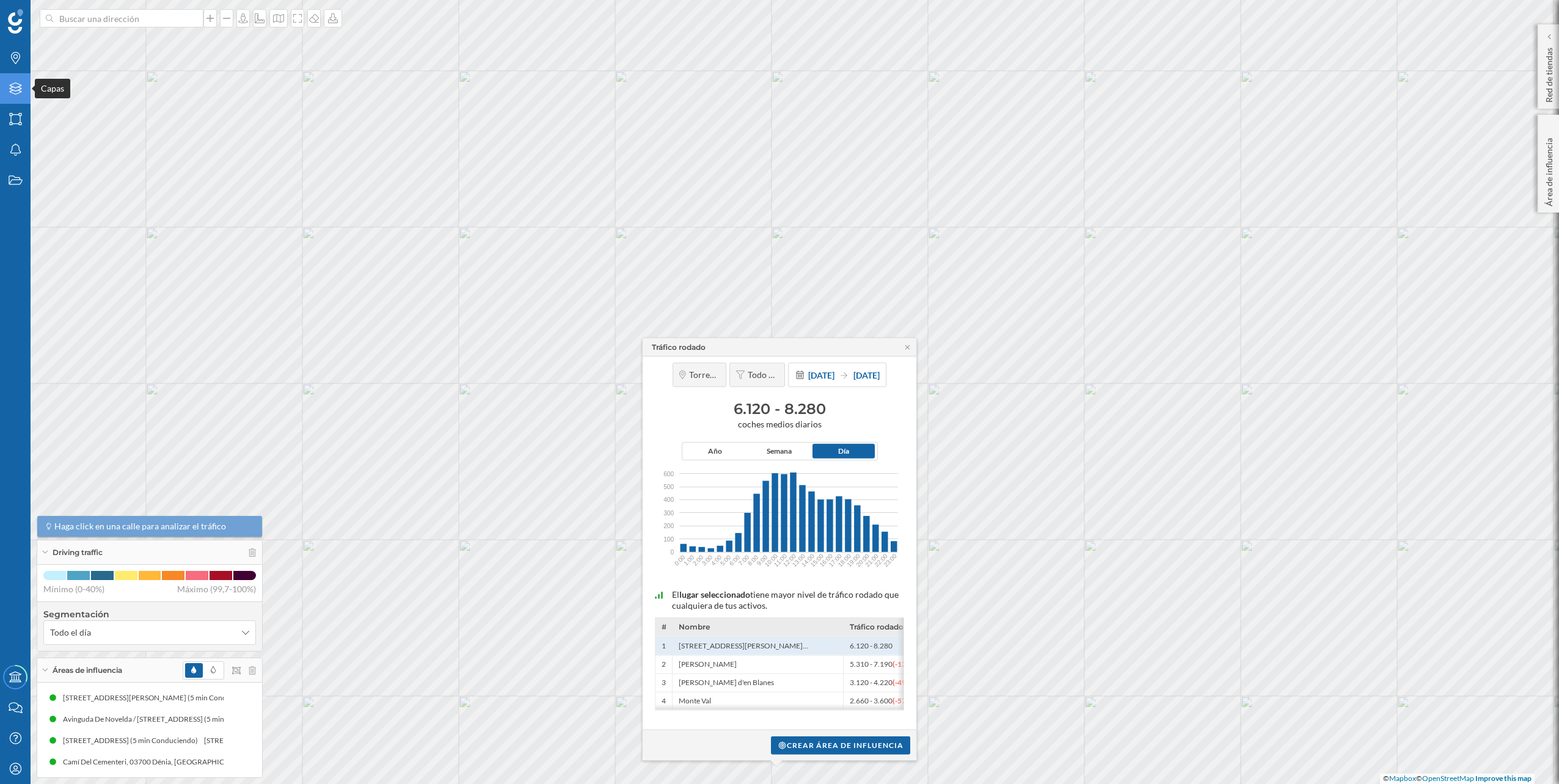
click at [5, 96] on div "Capas" at bounding box center [15, 89] width 31 height 31
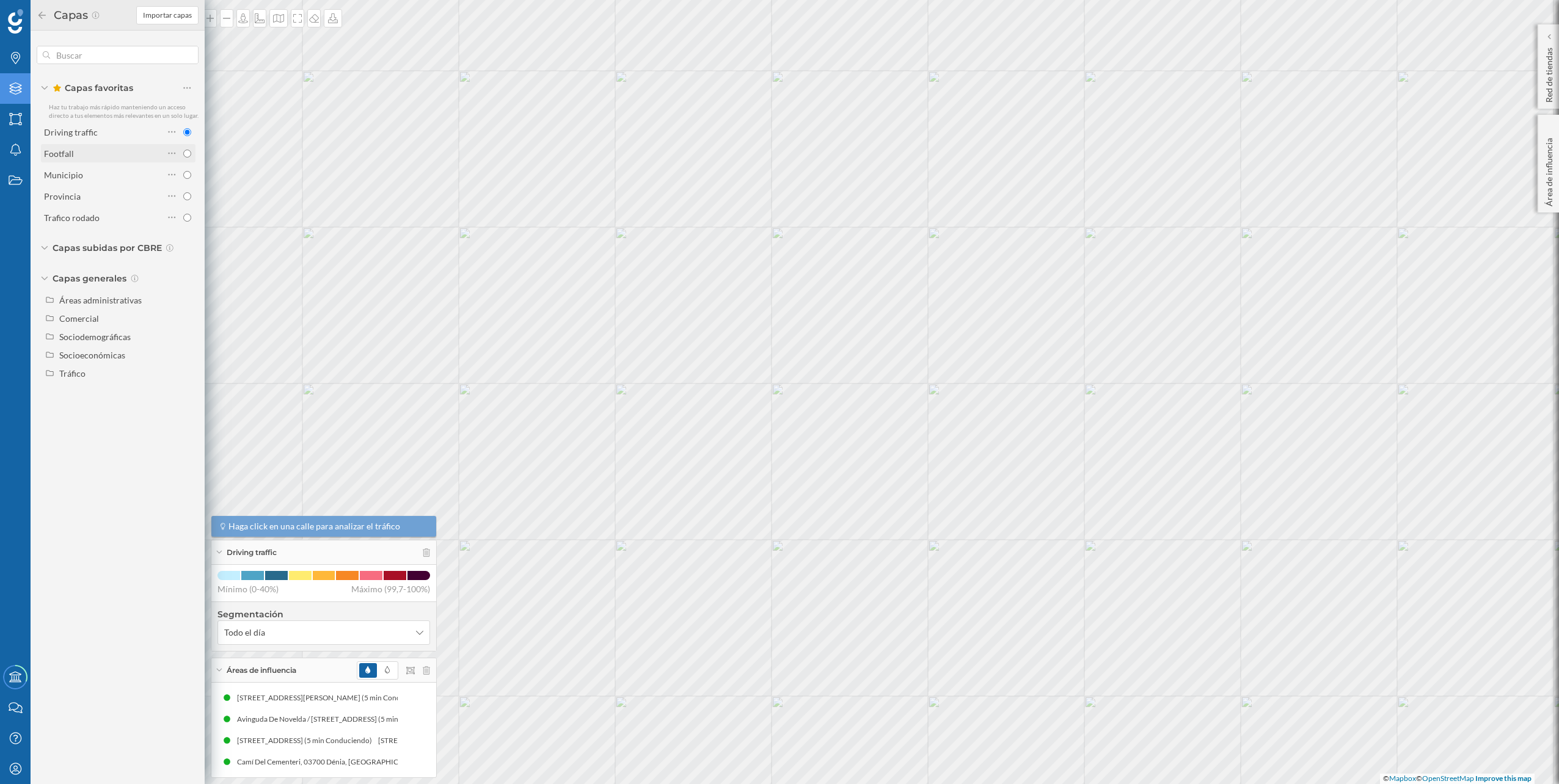
click at [93, 155] on div "Footfall" at bounding box center [104, 154] width 119 height 13
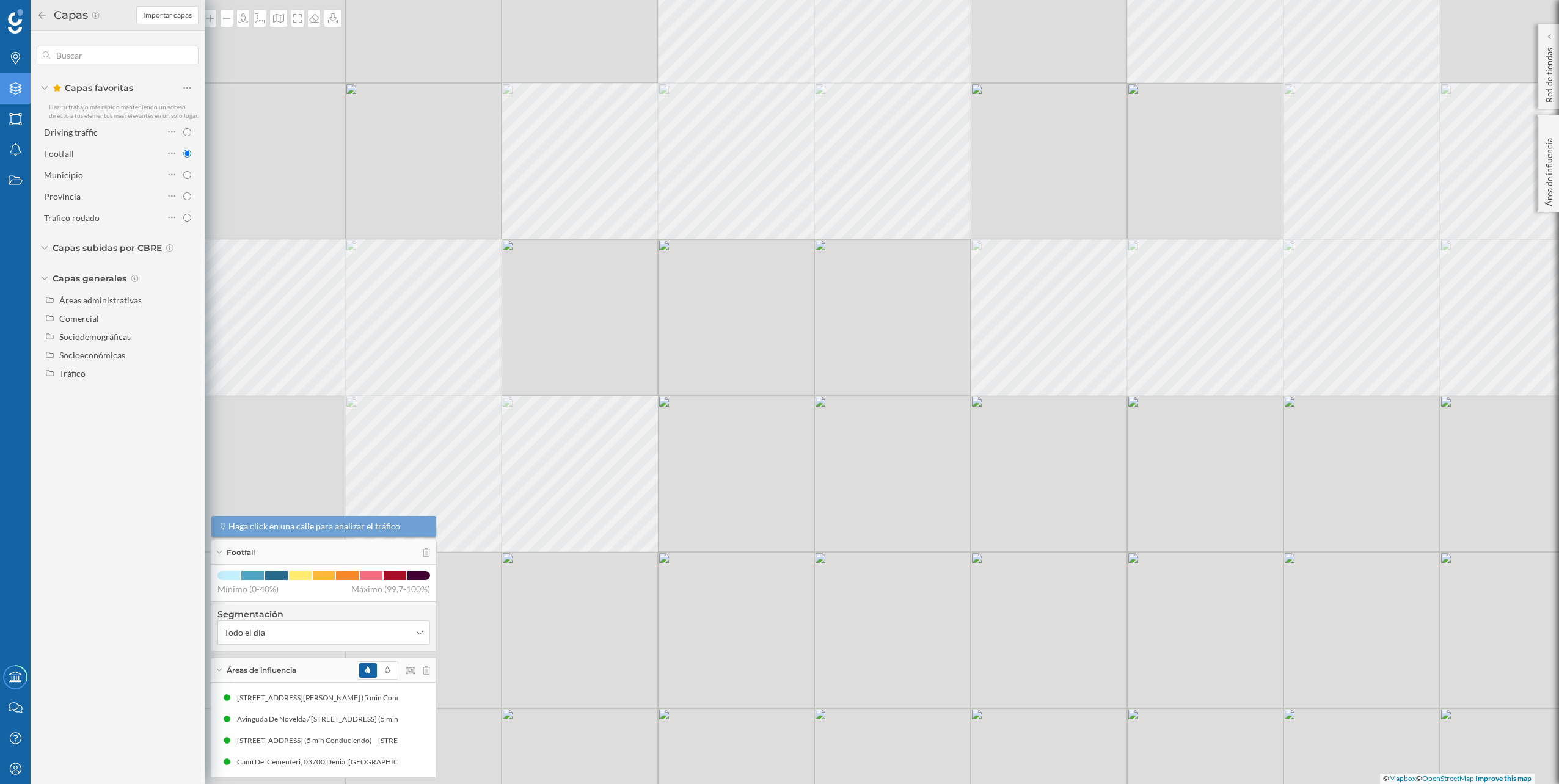
click at [965, 382] on div "© Mapbox © OpenStreetMap Improve this map" at bounding box center [779, 392] width 1559 height 784
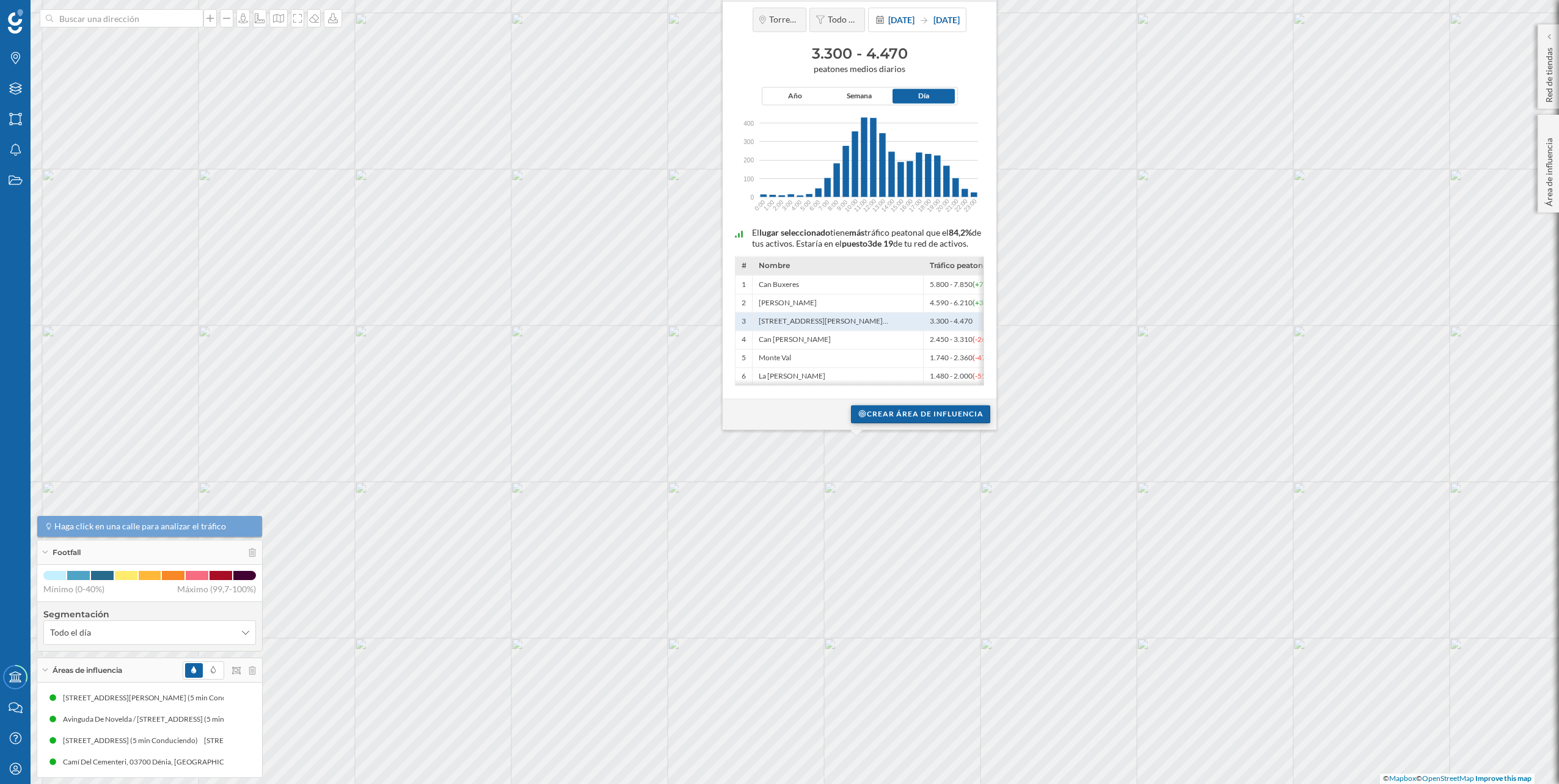
click at [904, 419] on div "Crear área de influencia" at bounding box center [920, 414] width 139 height 18
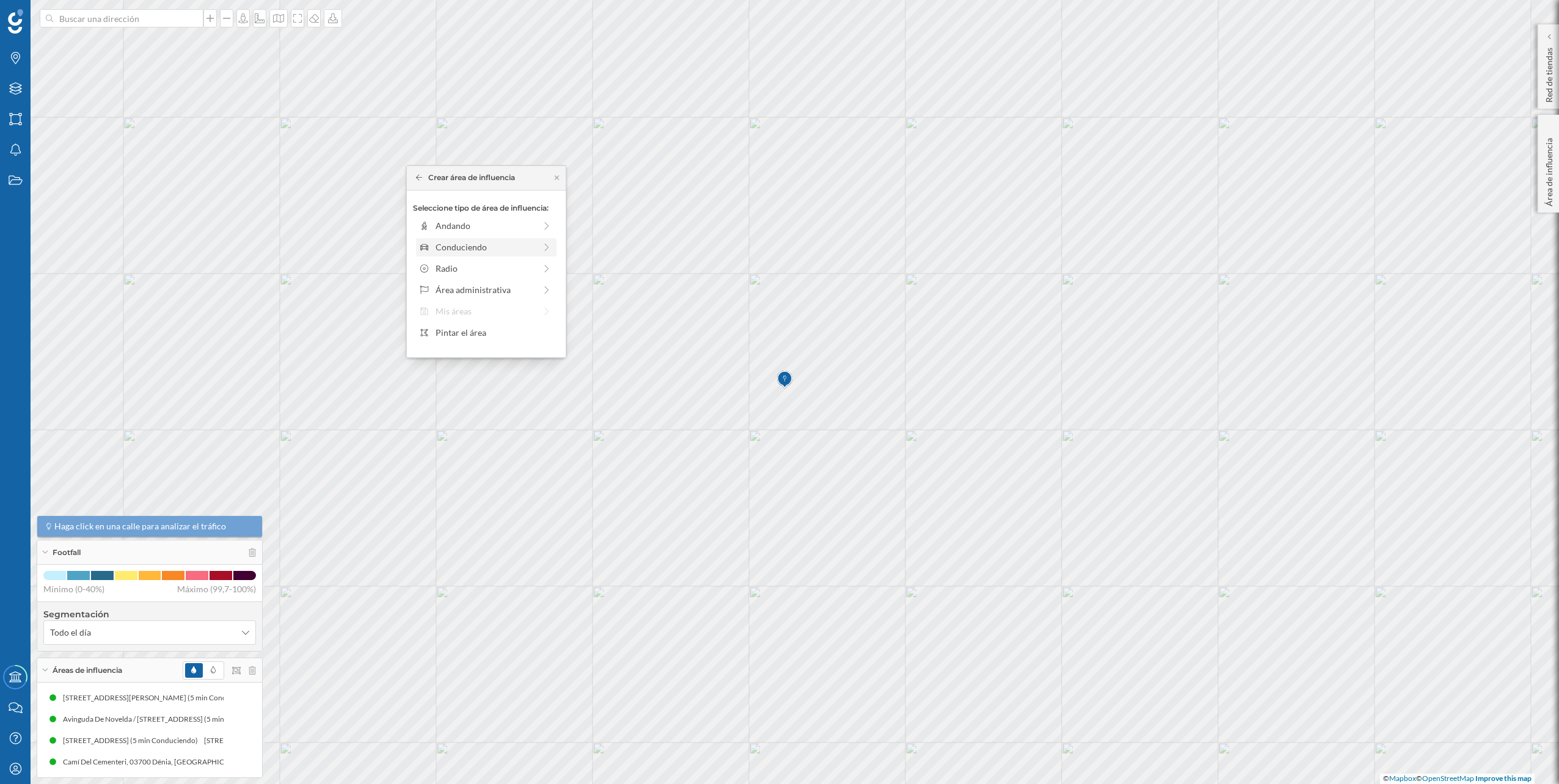
click at [545, 251] on icon at bounding box center [547, 247] width 11 height 9
click at [445, 246] on div "0 min. 3 min. 5 min. 7 min. 10 min. 12 min. 15 min. 20 min. 30 min. 45 min. 50 …" at bounding box center [486, 242] width 136 height 15
click at [472, 331] on div "Crear área de influencia" at bounding box center [486, 334] width 146 height 18
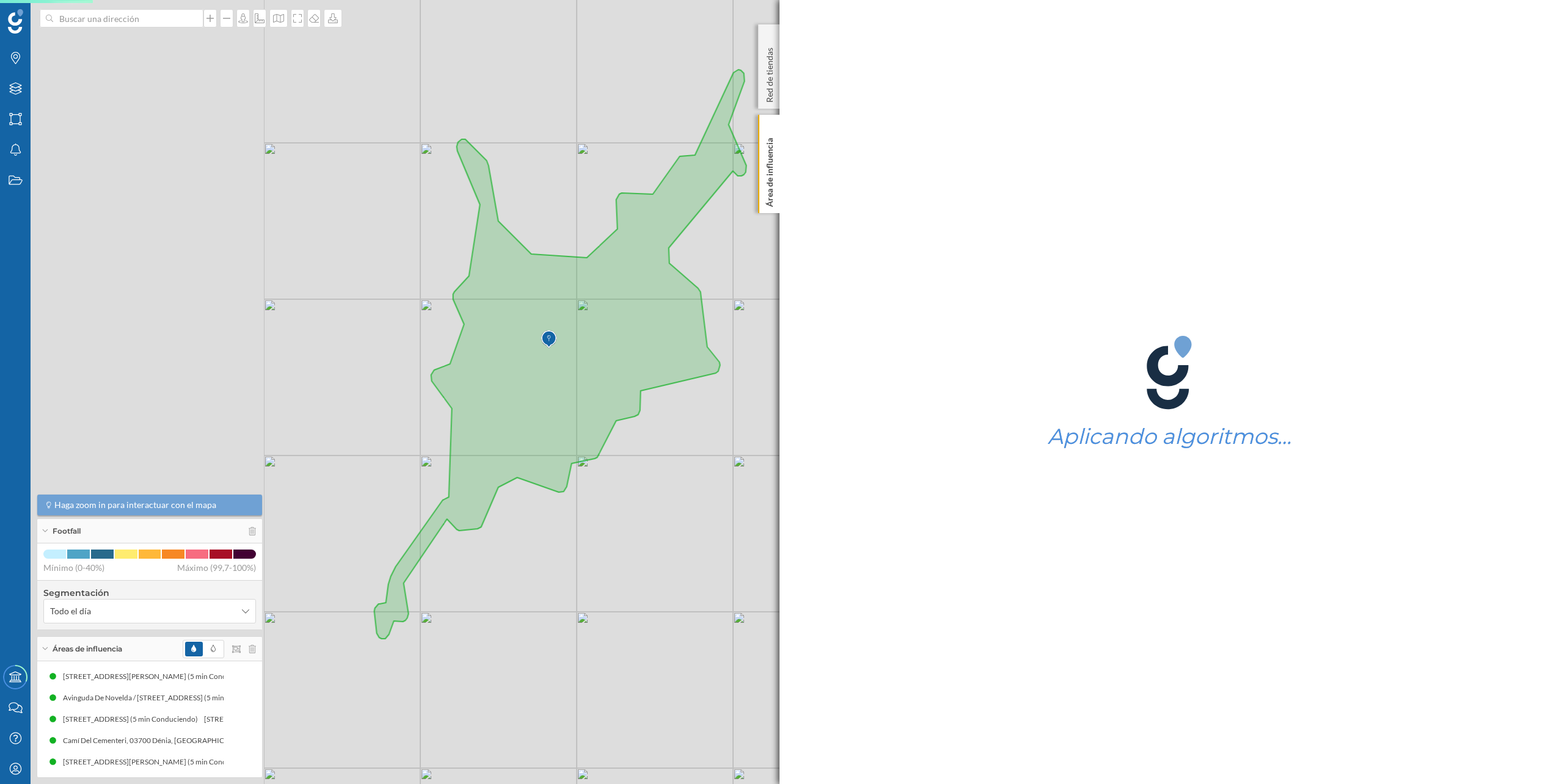
drag, startPoint x: 306, startPoint y: 424, endPoint x: 679, endPoint y: 453, distance: 374.1
click at [679, 453] on div "© Mapbox © OpenStreetMap Improve this map" at bounding box center [779, 392] width 1559 height 784
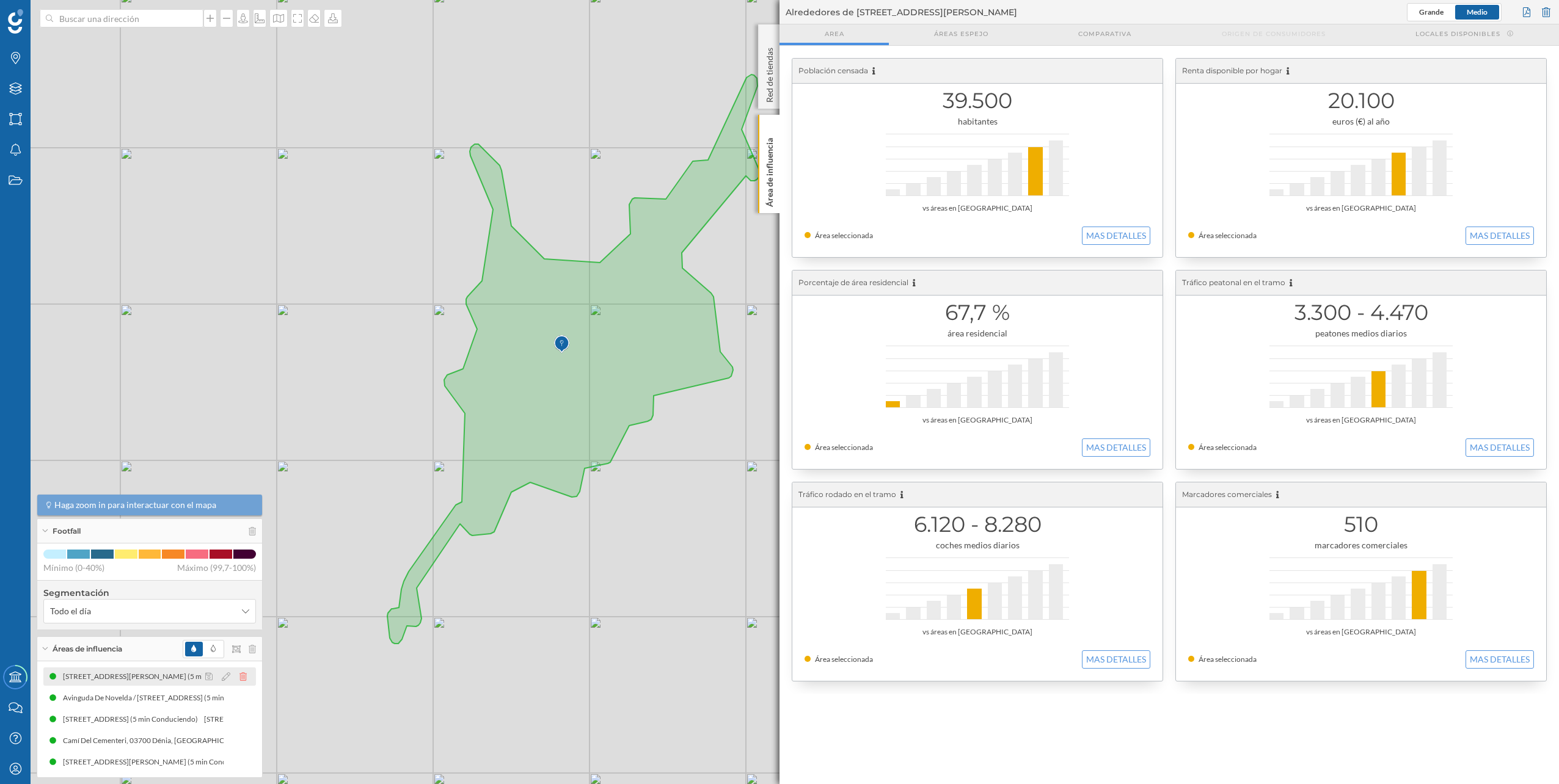
click at [246, 676] on icon at bounding box center [243, 676] width 7 height 9
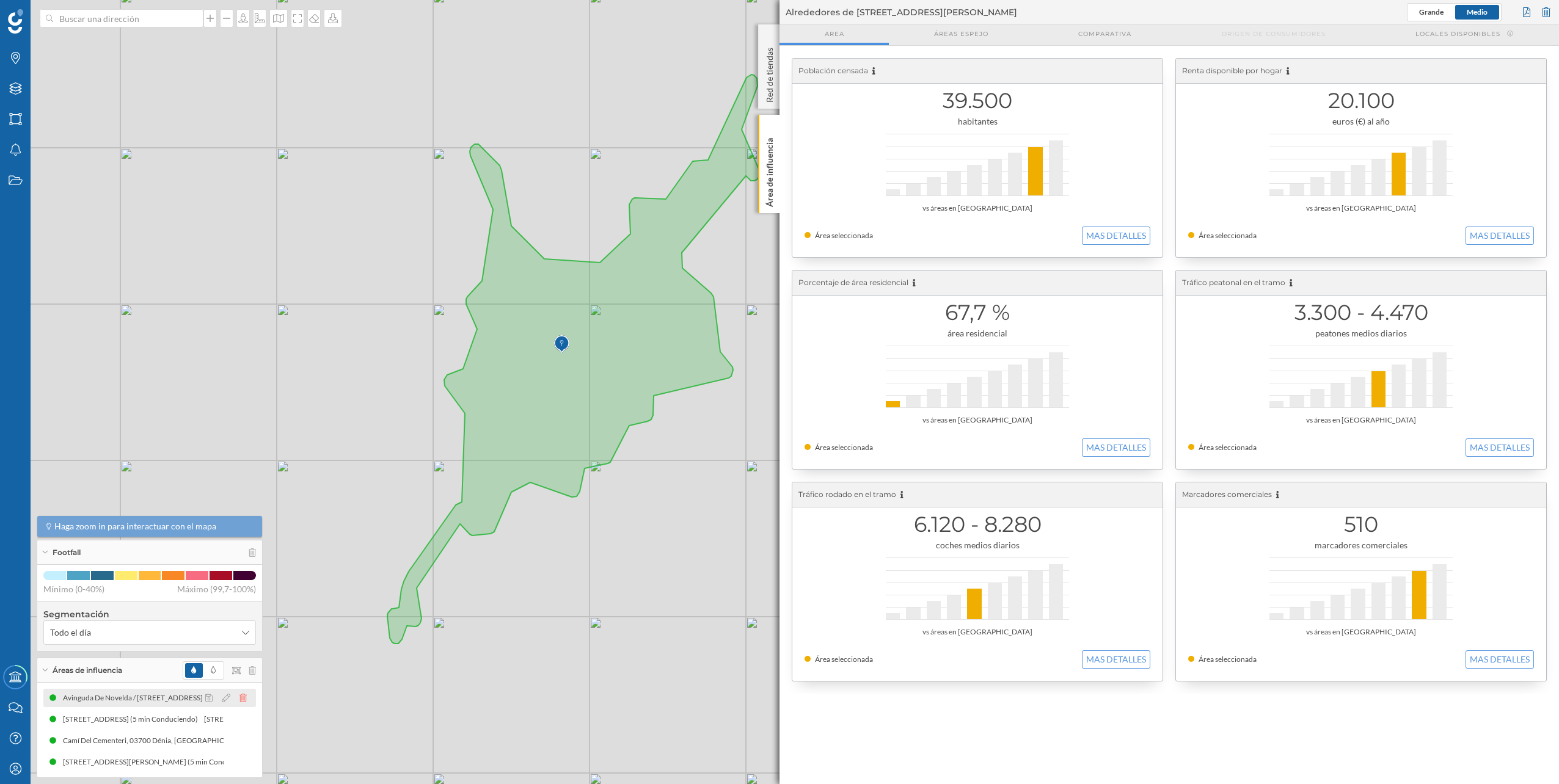
click at [244, 695] on icon at bounding box center [243, 697] width 7 height 9
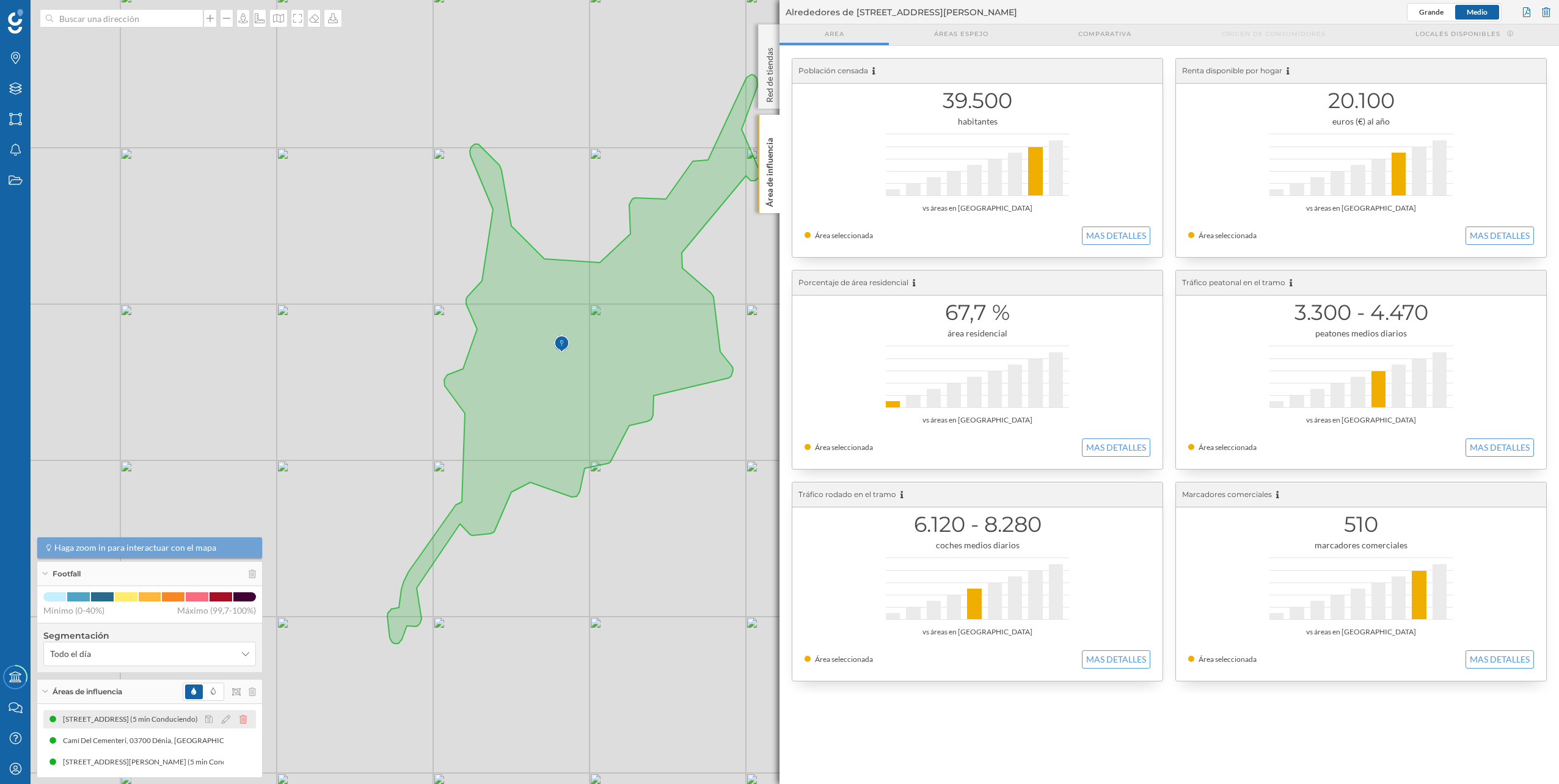
click at [244, 719] on icon at bounding box center [243, 719] width 7 height 9
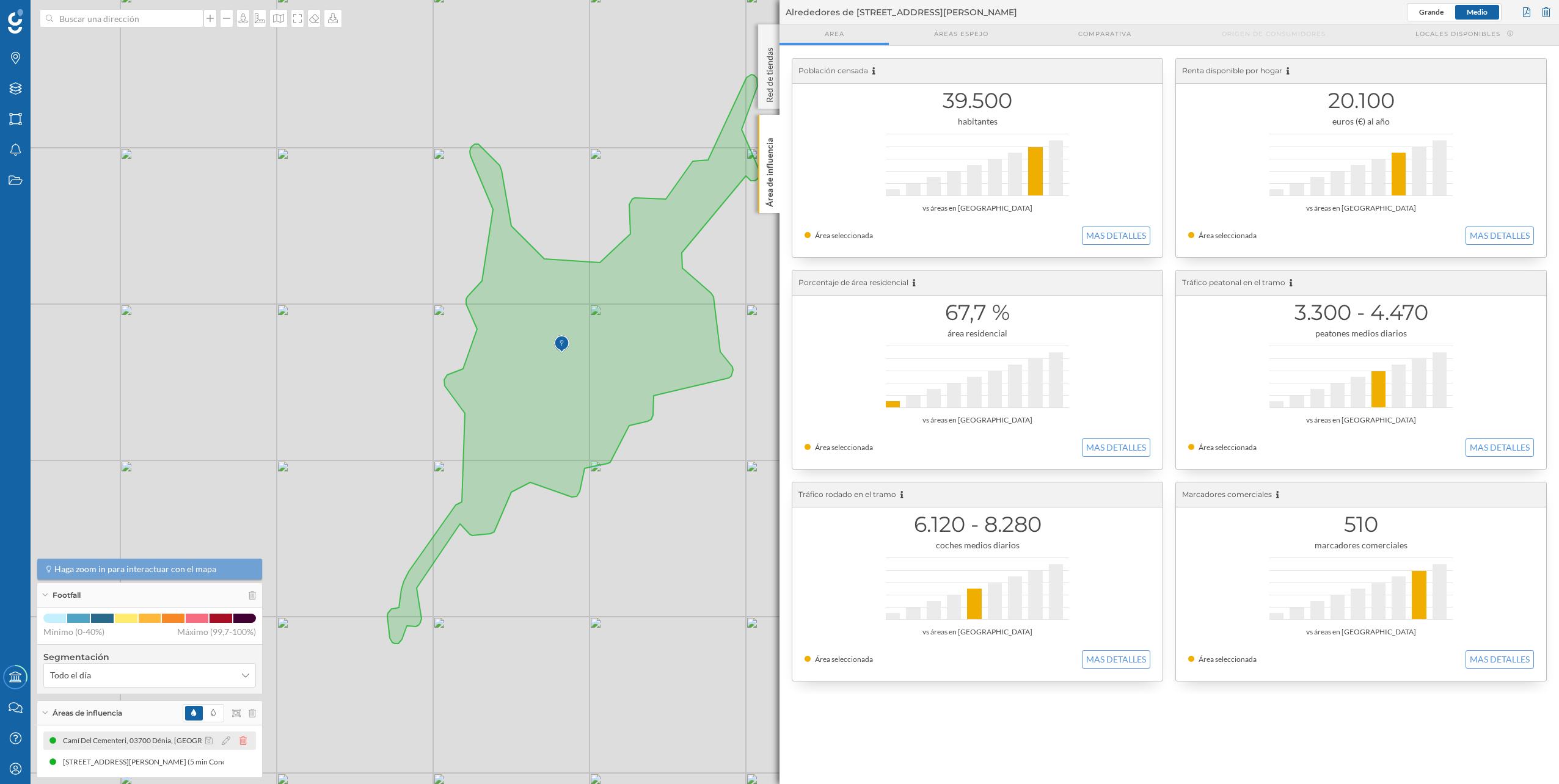
click at [244, 743] on icon at bounding box center [243, 740] width 7 height 9
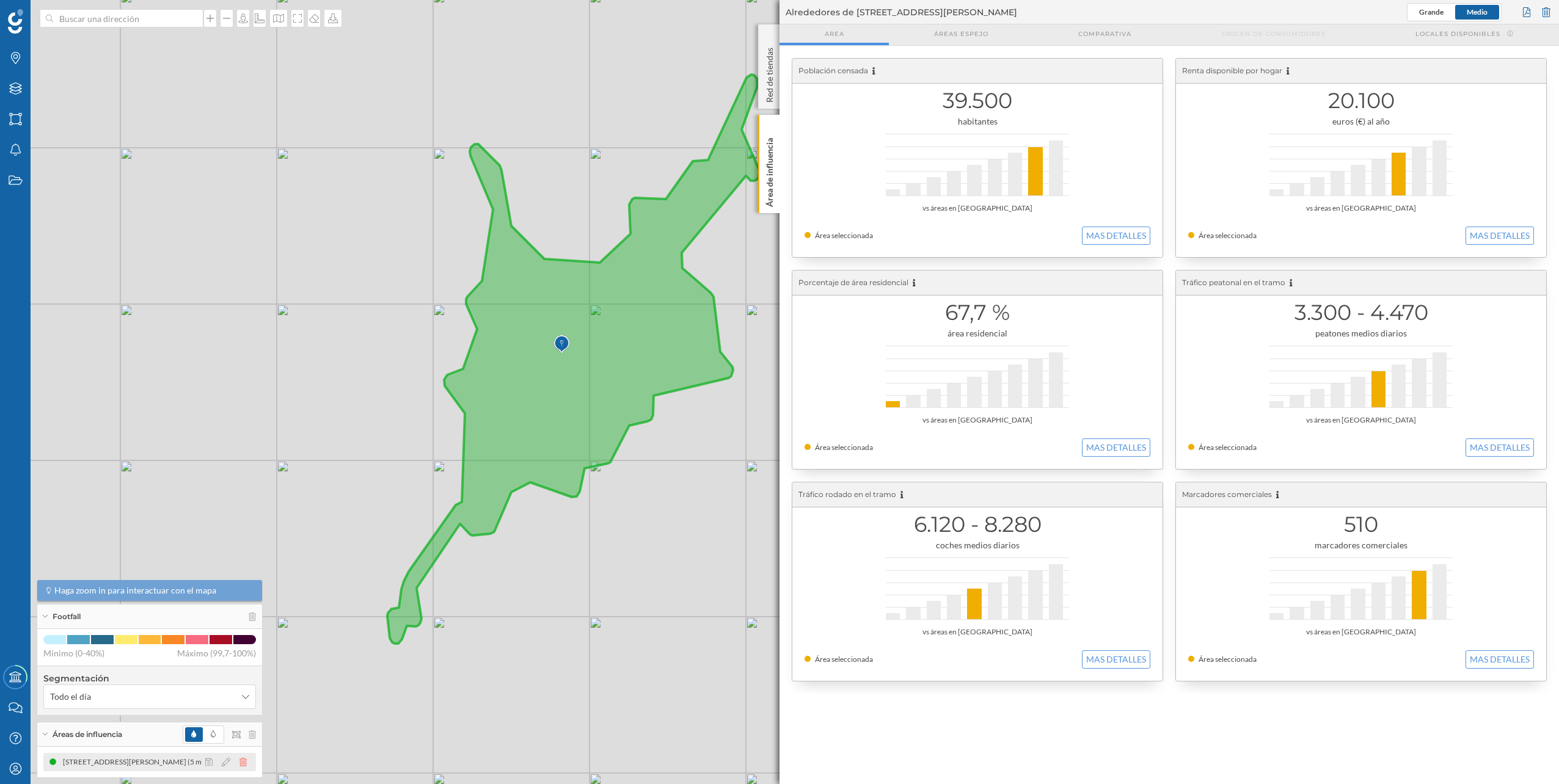
click at [245, 758] on icon at bounding box center [243, 762] width 7 height 9
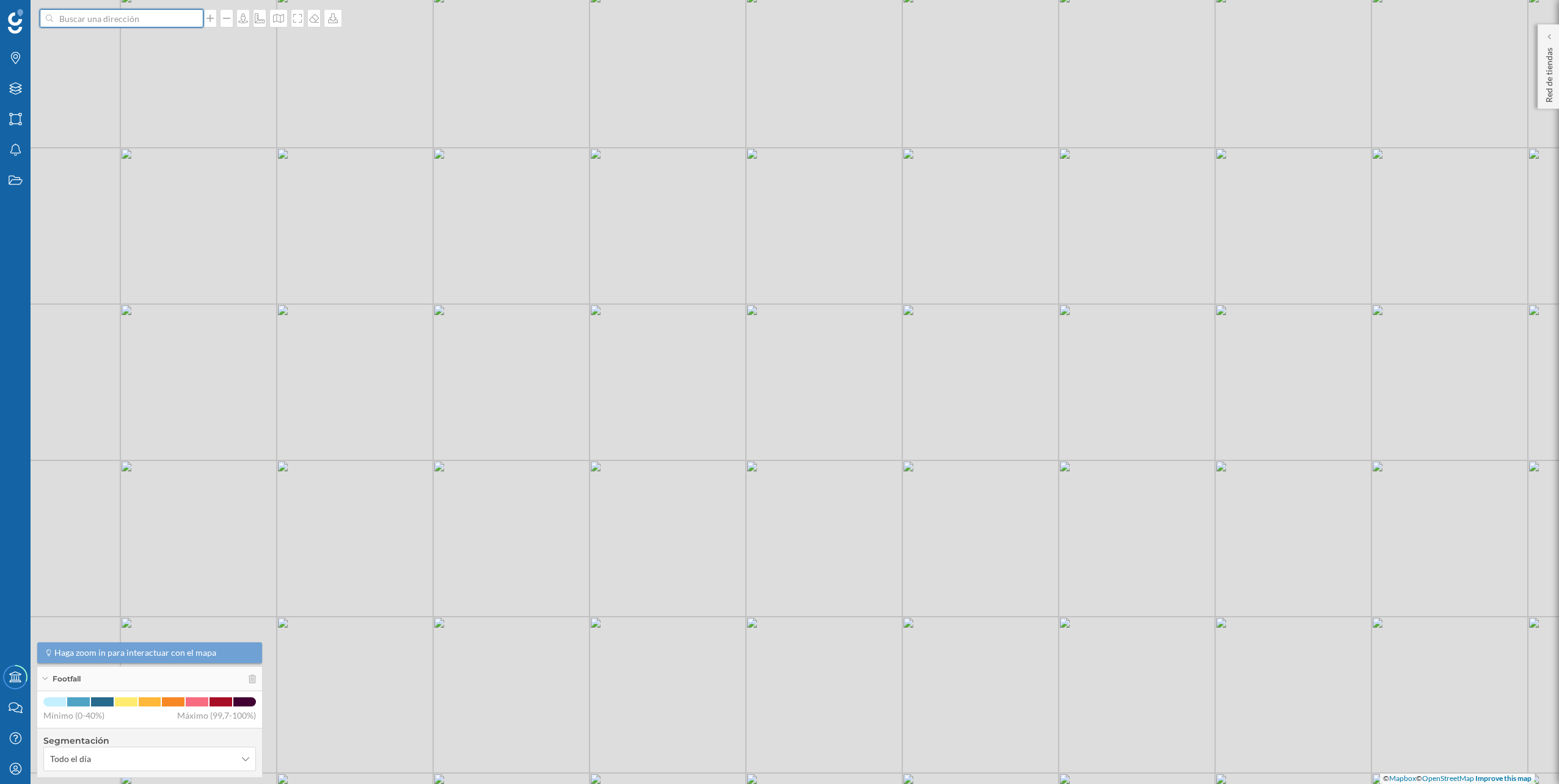
click at [129, 20] on input at bounding box center [121, 18] width 137 height 18
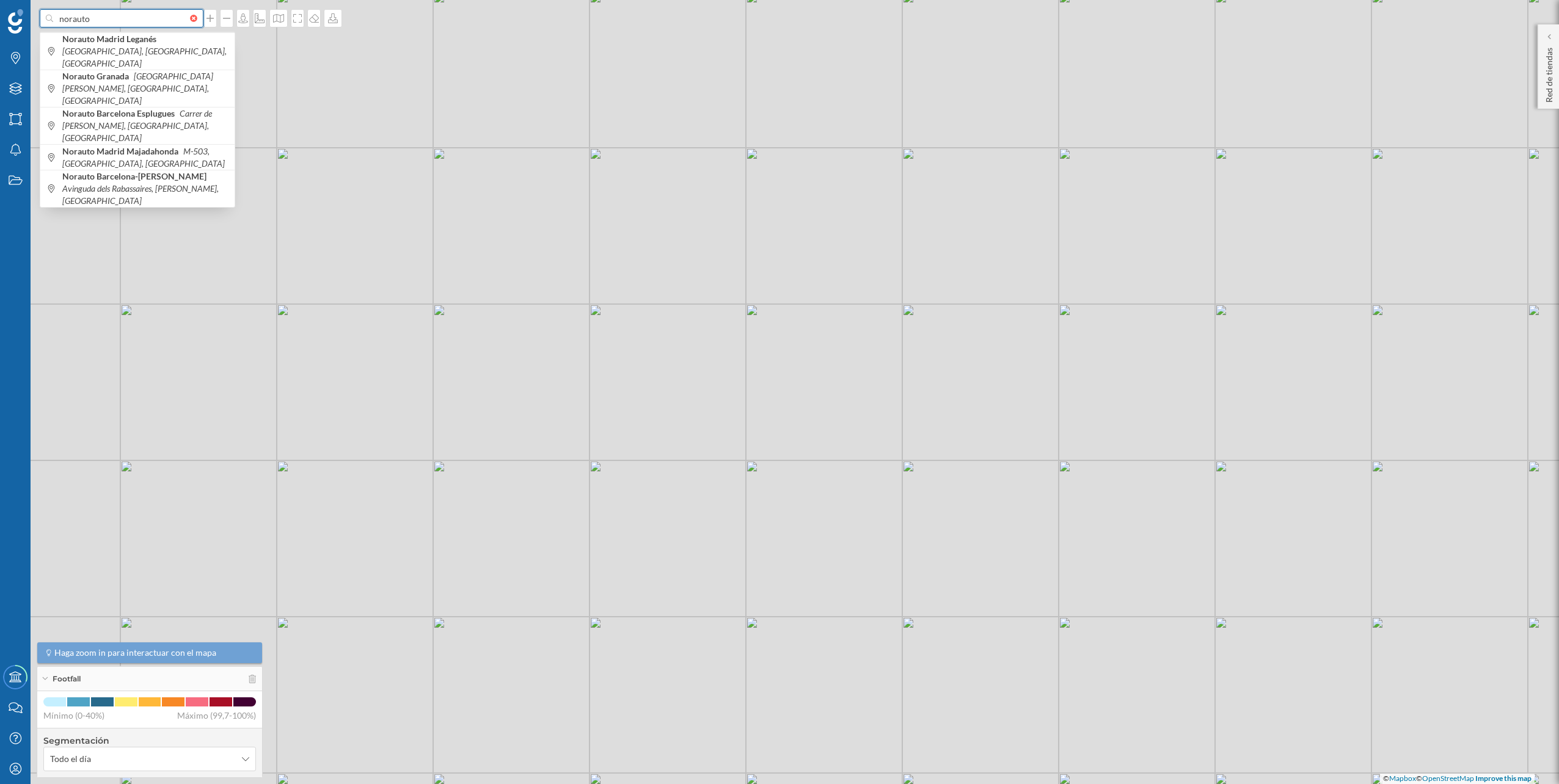
paste input "C. Fortuny, 36, 03009 Alicante"
type input "norauto C. Fortuny, 36, 03009 Alicante"
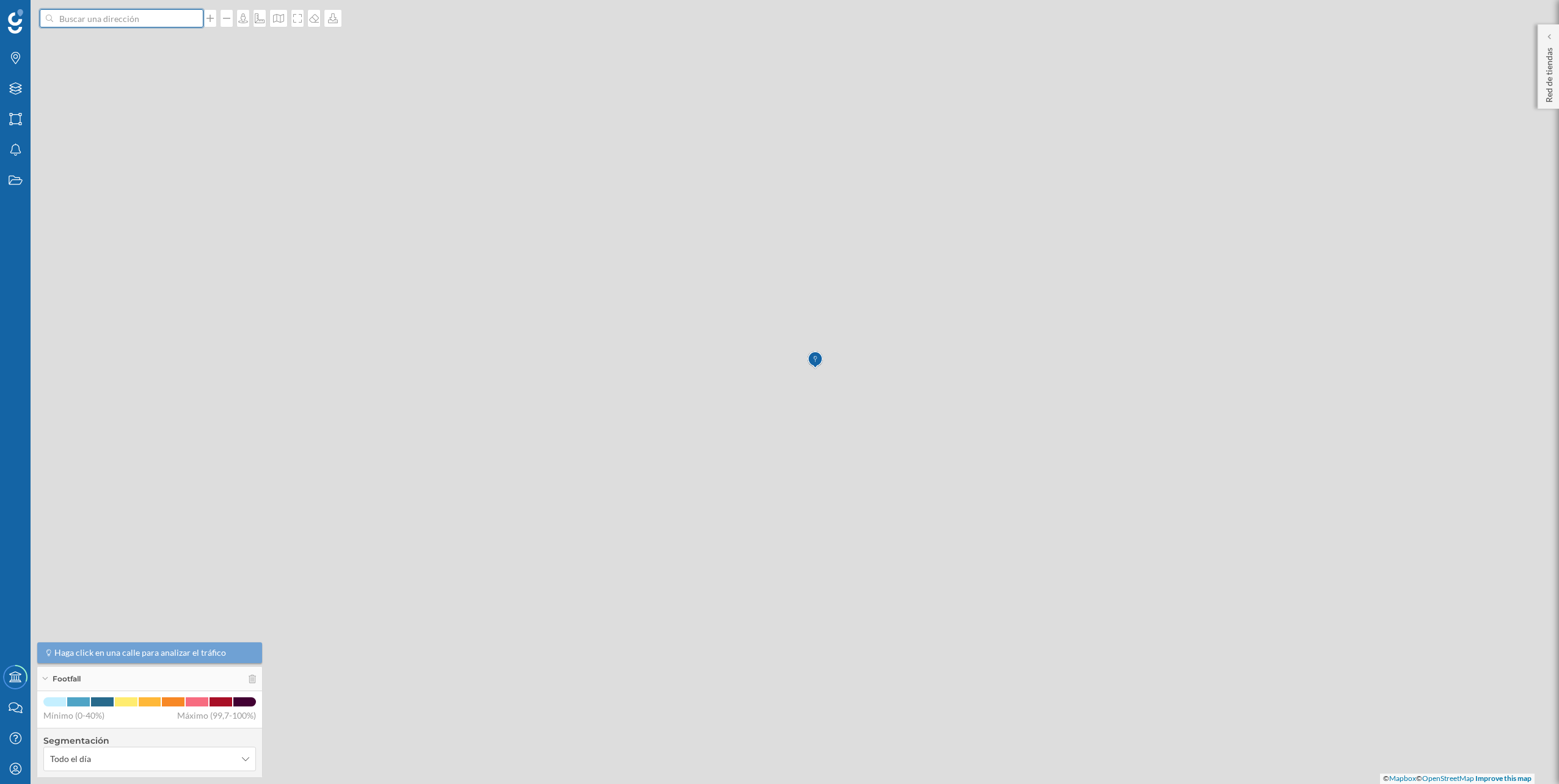
scroll to position [0, 0]
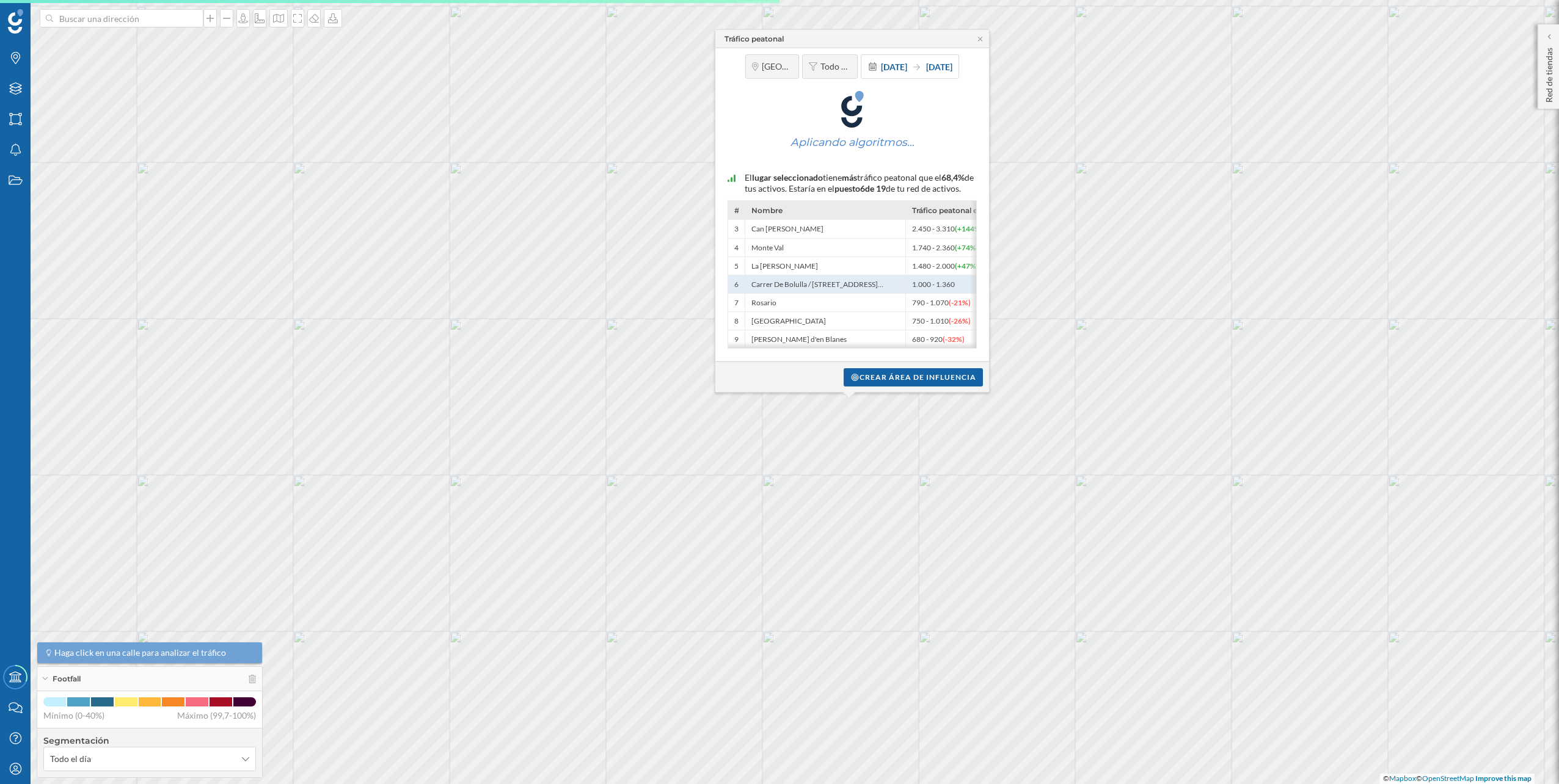
click at [141, 224] on div "Tráfico peatonal Alicante/Alacant Todo el día 1 ene. 2024 31 dic. 2024 Aplicand…" at bounding box center [141, 224] width 0 height 0
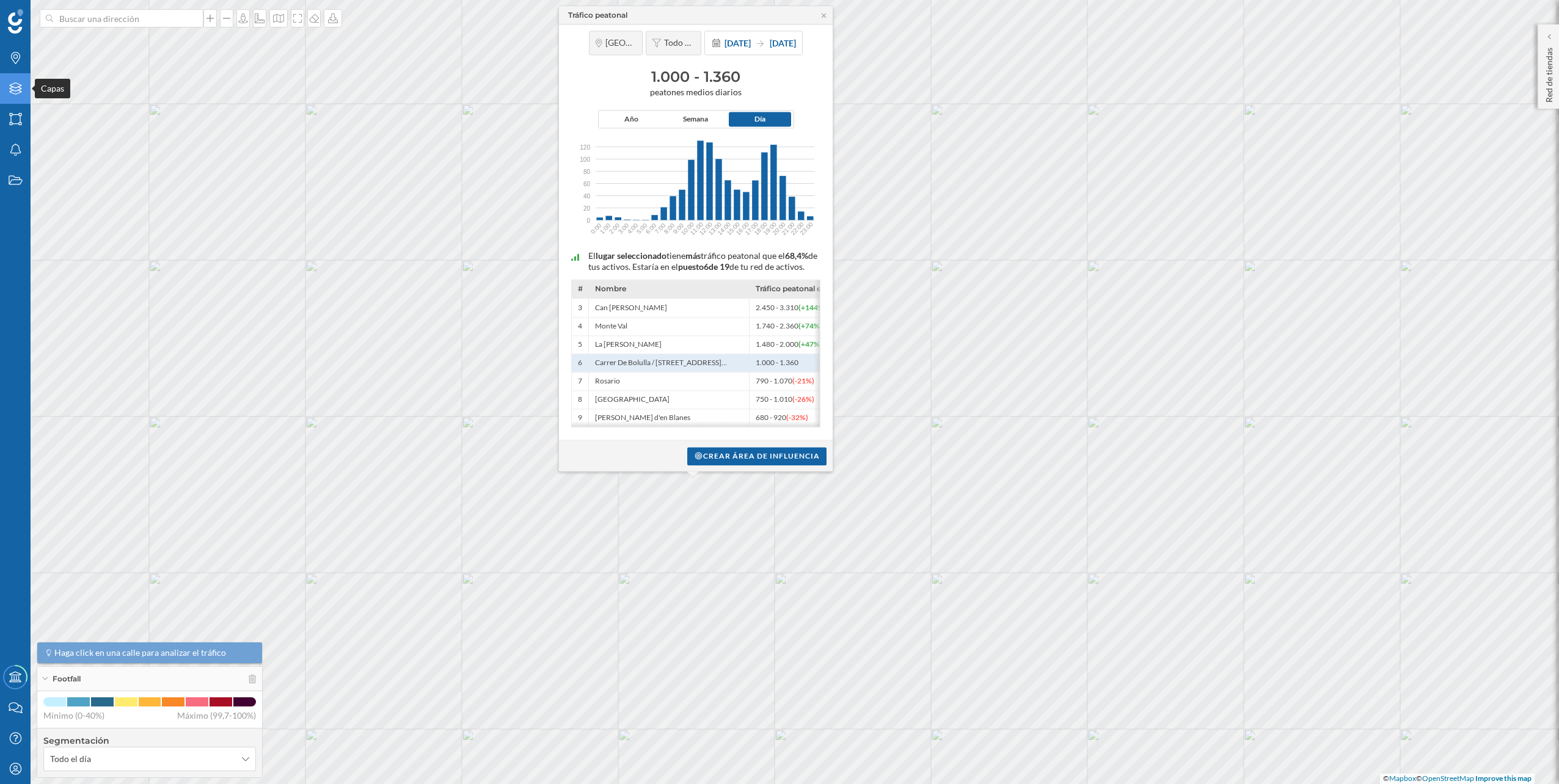
click at [1, 91] on div "Capas" at bounding box center [15, 89] width 31 height 31
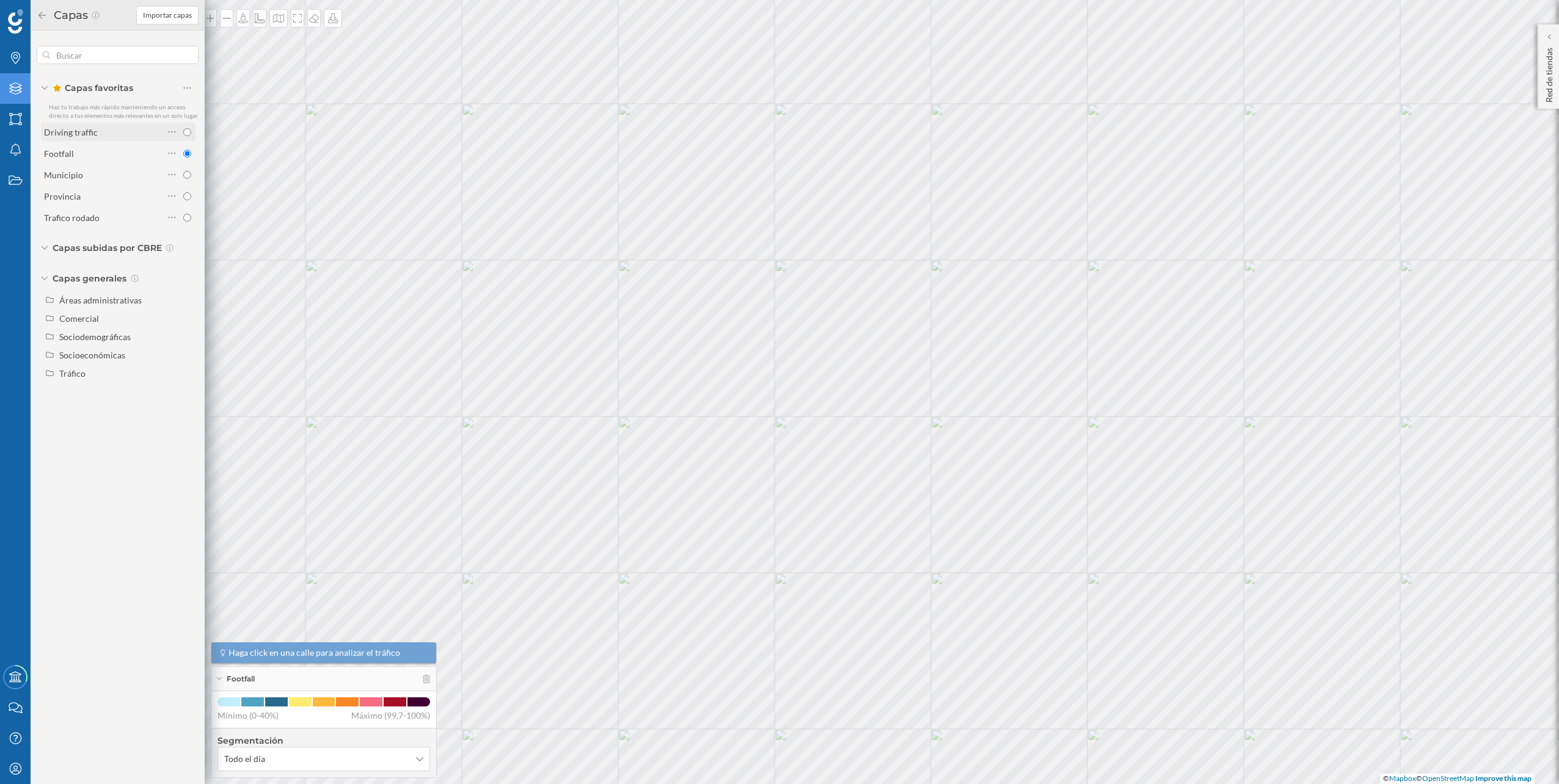
click at [96, 126] on label "Driving traffic" at bounding box center [71, 133] width 54 height 13
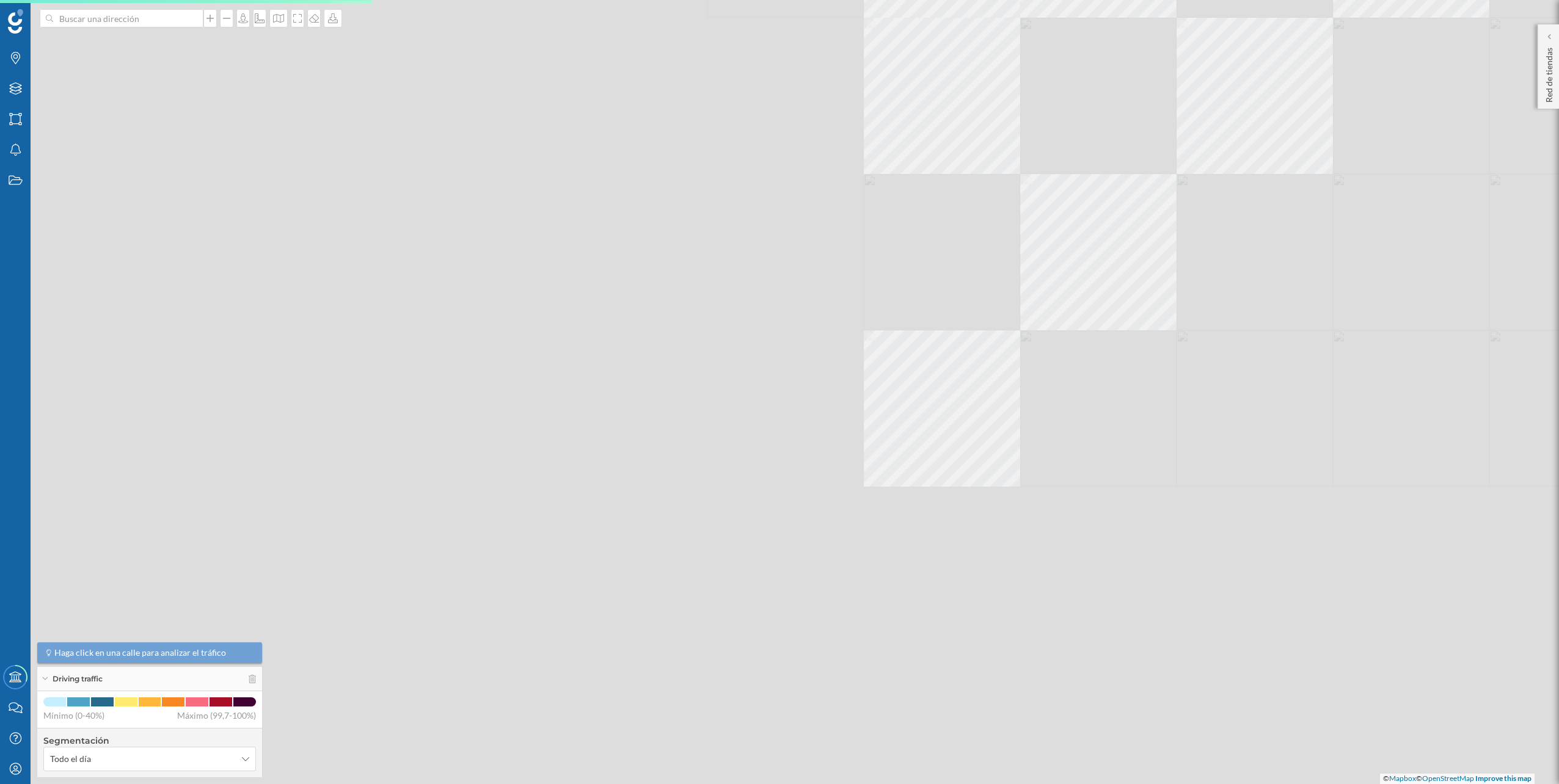
scroll to position [0, 780]
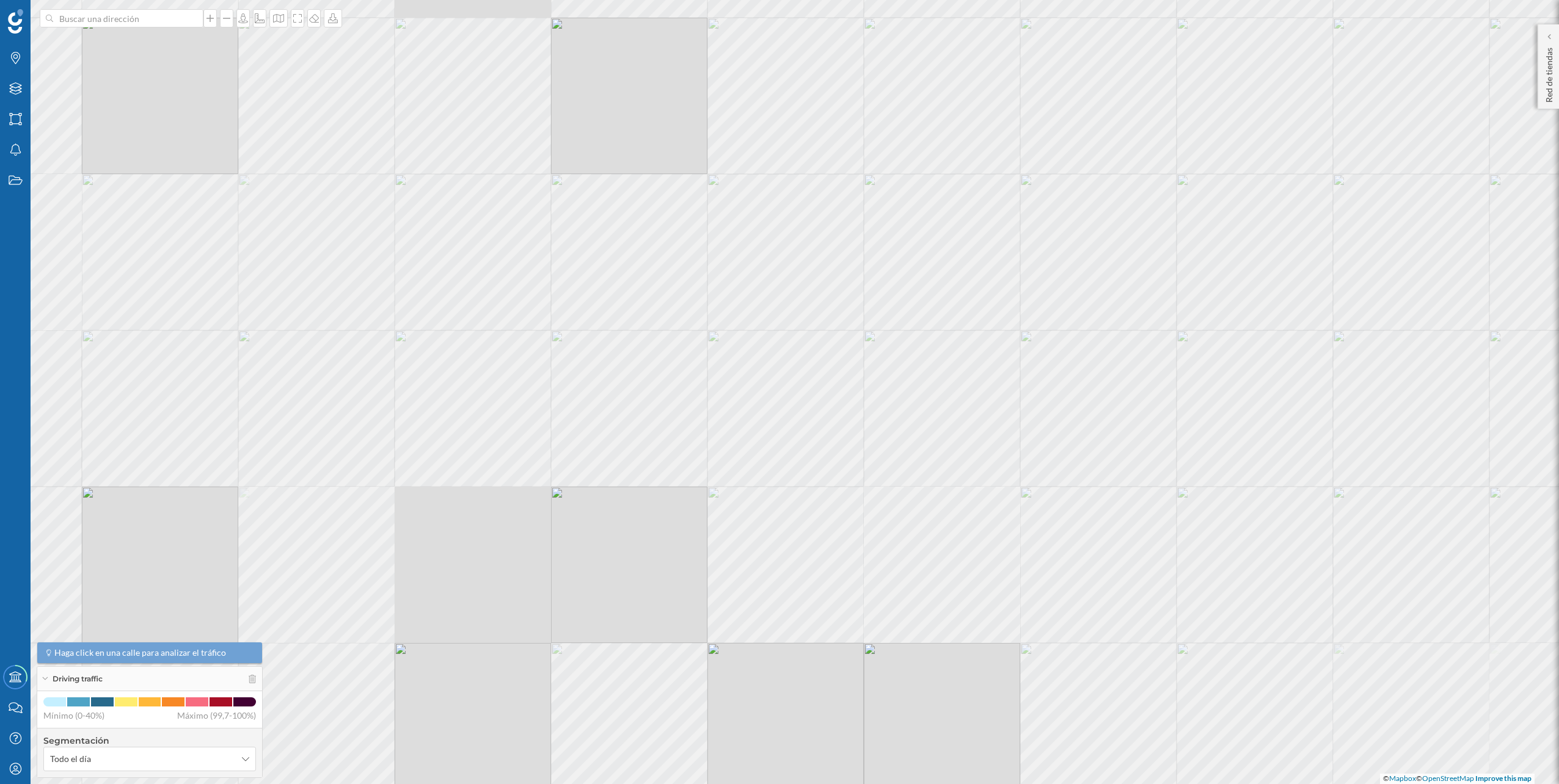
scroll to position [0, 780]
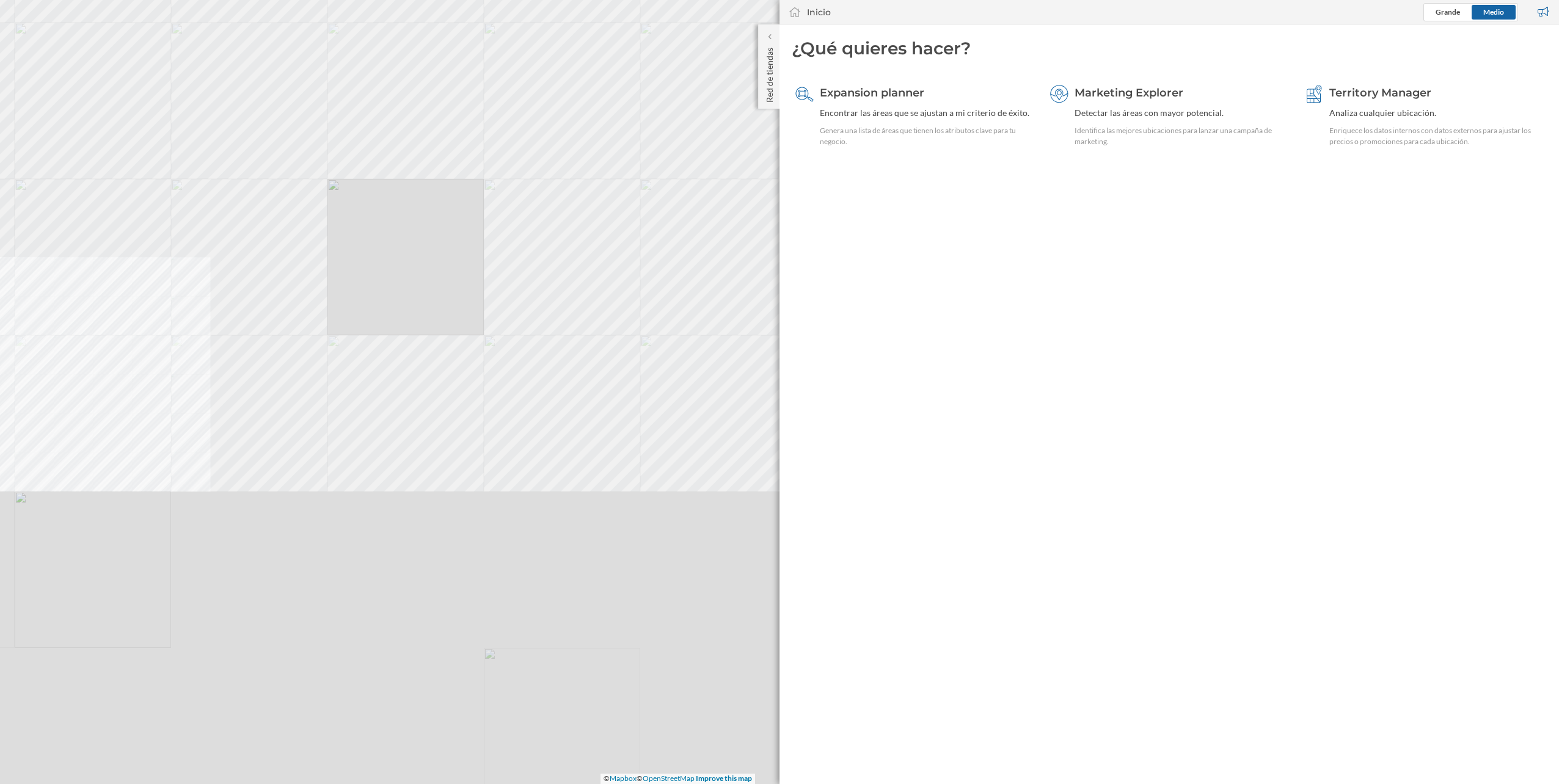
click at [520, 394] on div "Tráfico rodado Alicante/Alacant Todo el día 1 ene. 2024 31 dic. 2024 940 - 1.27…" at bounding box center [-1, 392] width 1559 height 784
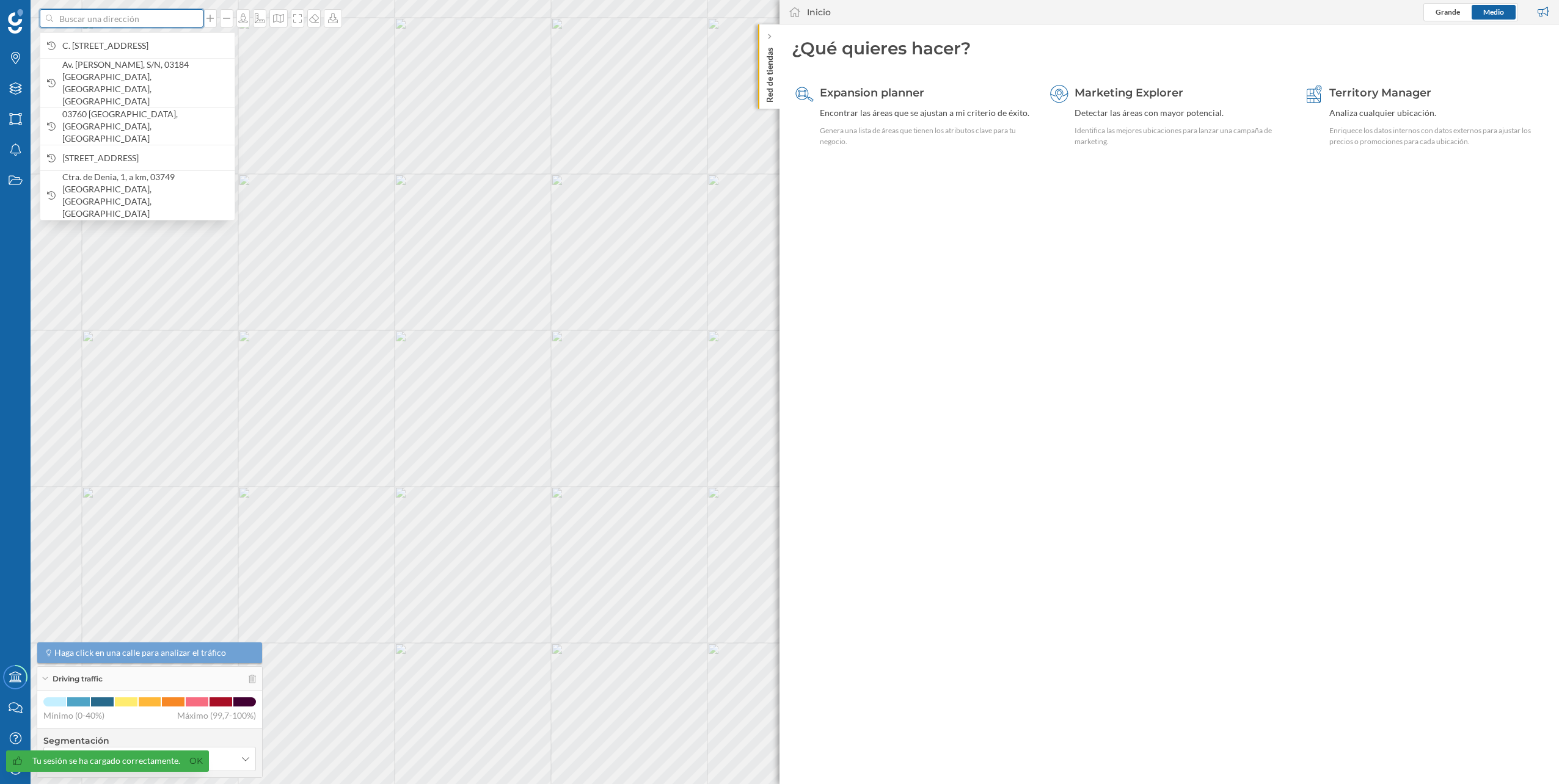
click at [148, 21] on input at bounding box center [121, 18] width 137 height 18
click at [188, 52] on span "C. [STREET_ADDRESS]" at bounding box center [145, 45] width 166 height 12
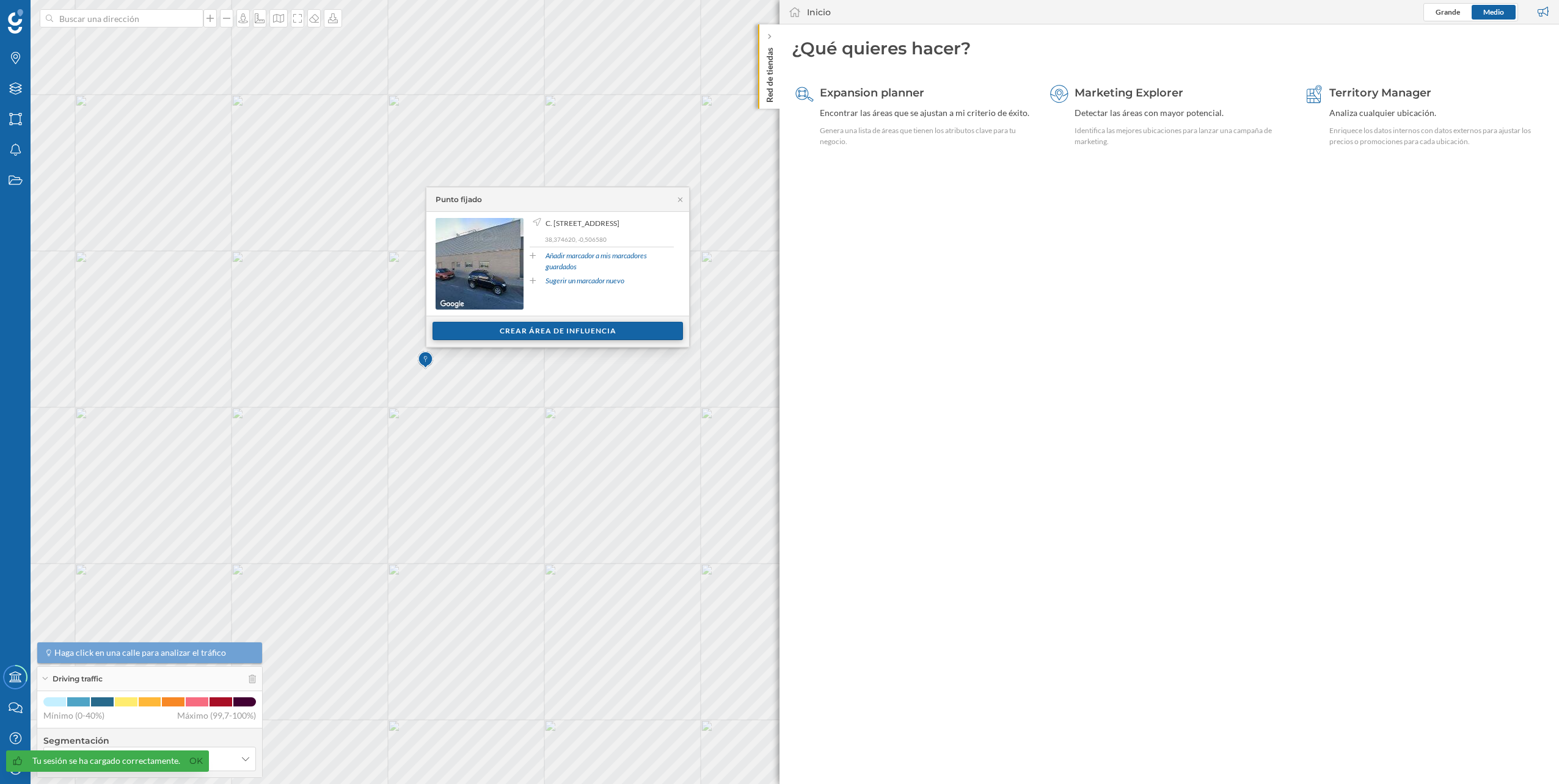
click at [551, 327] on div "Crear área de influencia" at bounding box center [558, 331] width 251 height 18
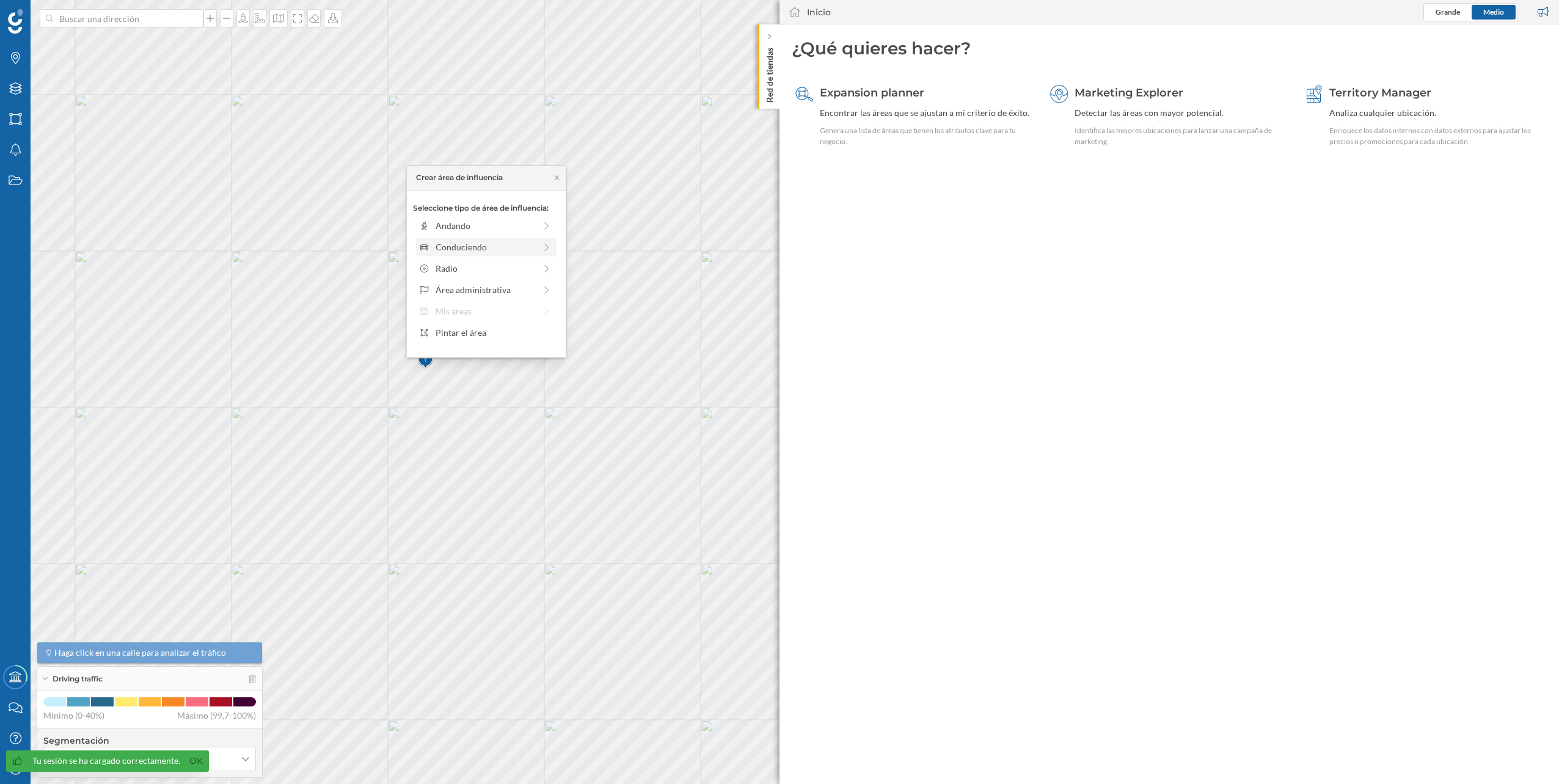
click at [467, 244] on div "Conduciendo" at bounding box center [486, 247] width 100 height 13
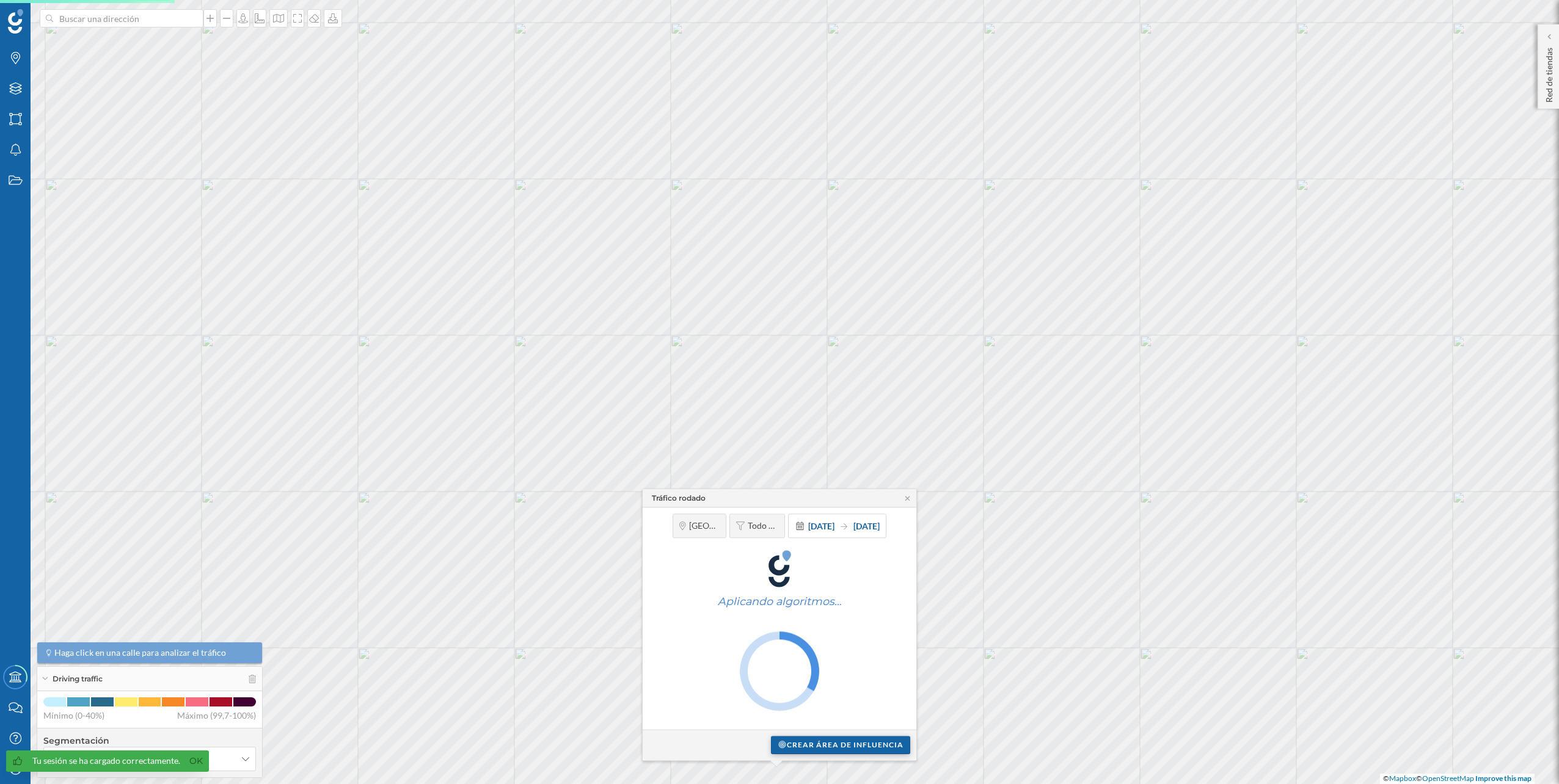
click at [805, 748] on div "Crear área de influencia" at bounding box center [840, 745] width 139 height 18
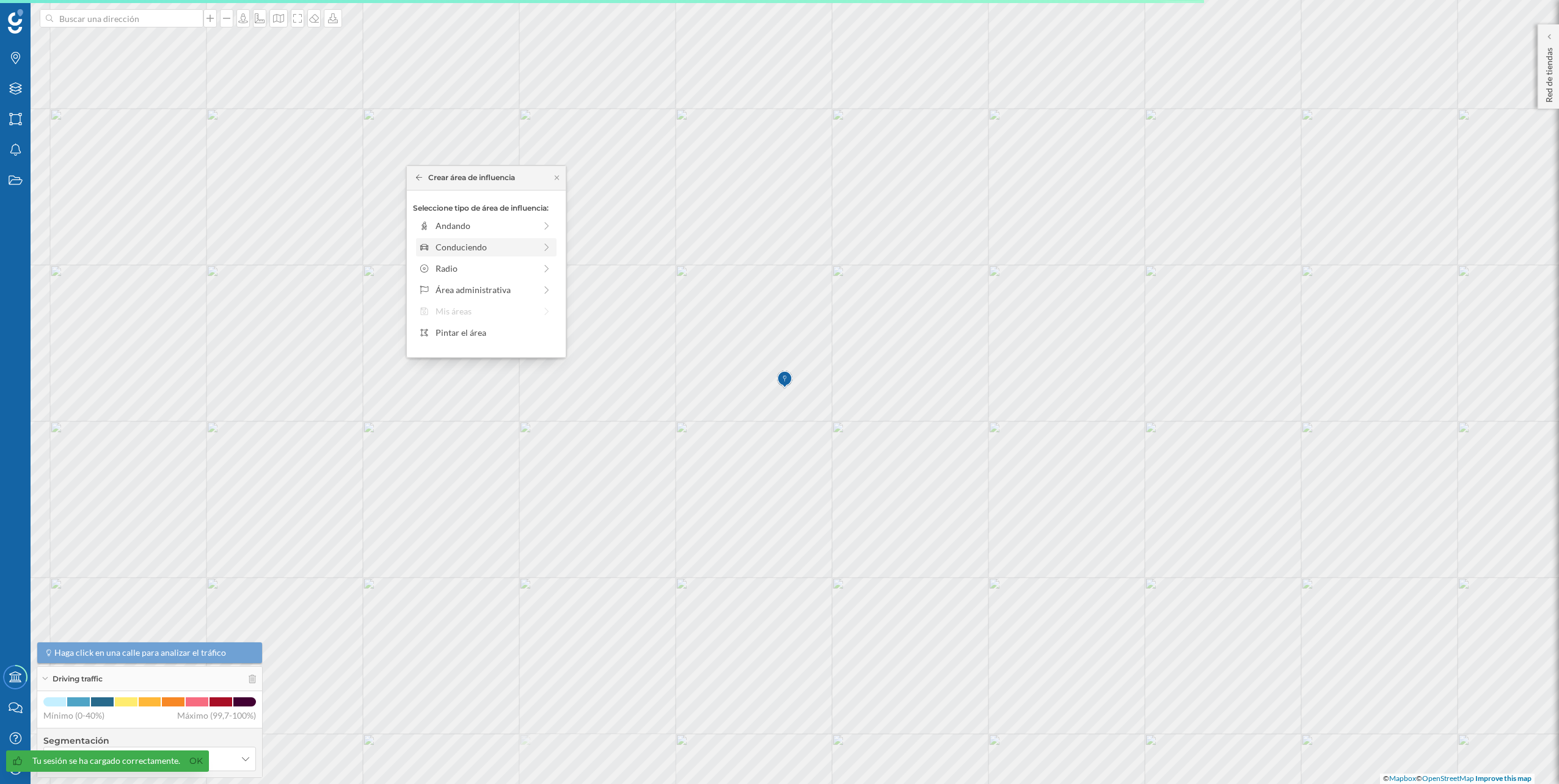
click at [445, 241] on div "Conduciendo" at bounding box center [486, 247] width 100 height 13
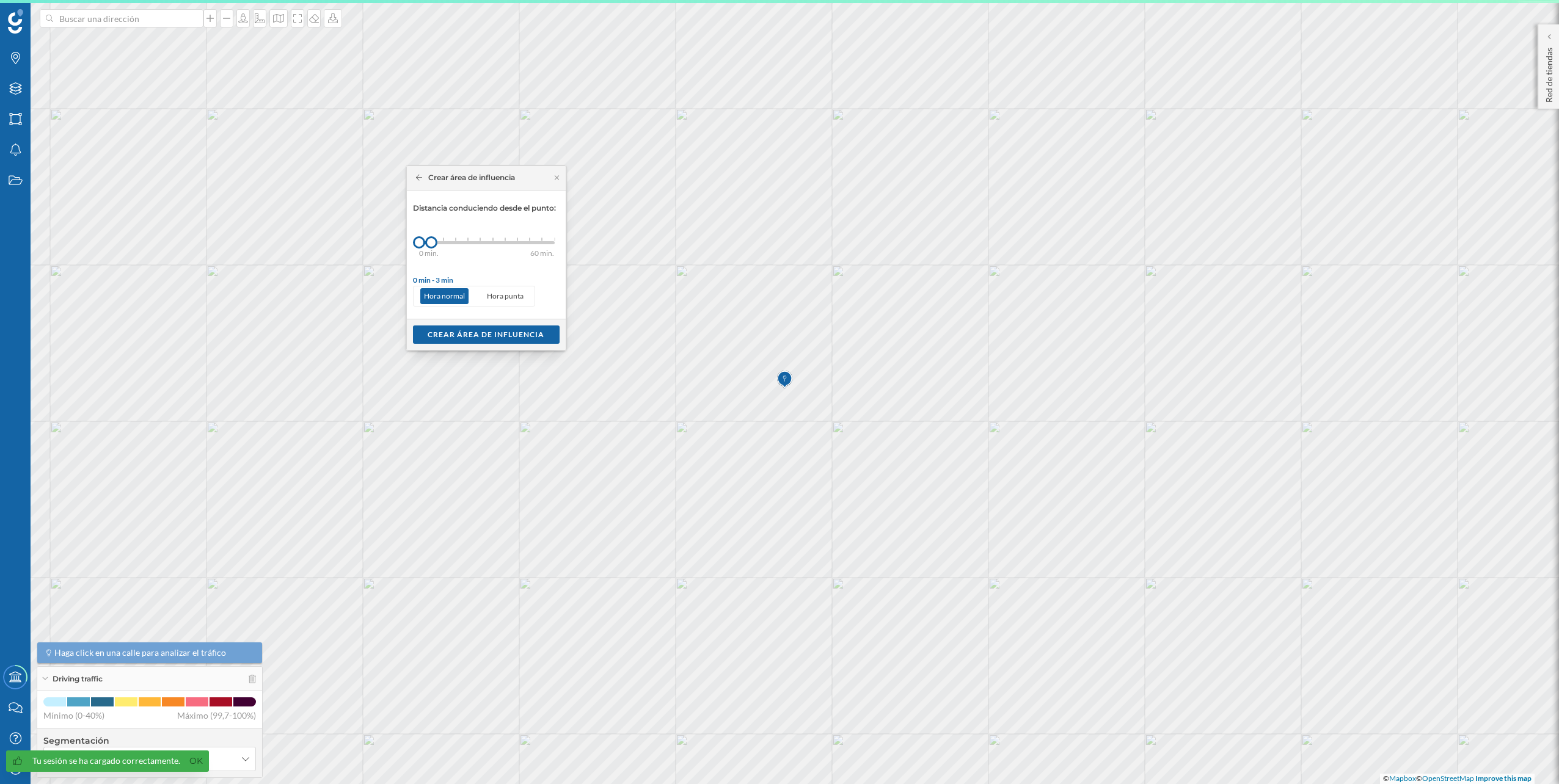
click at [444, 239] on div at bounding box center [444, 239] width 1 height 4
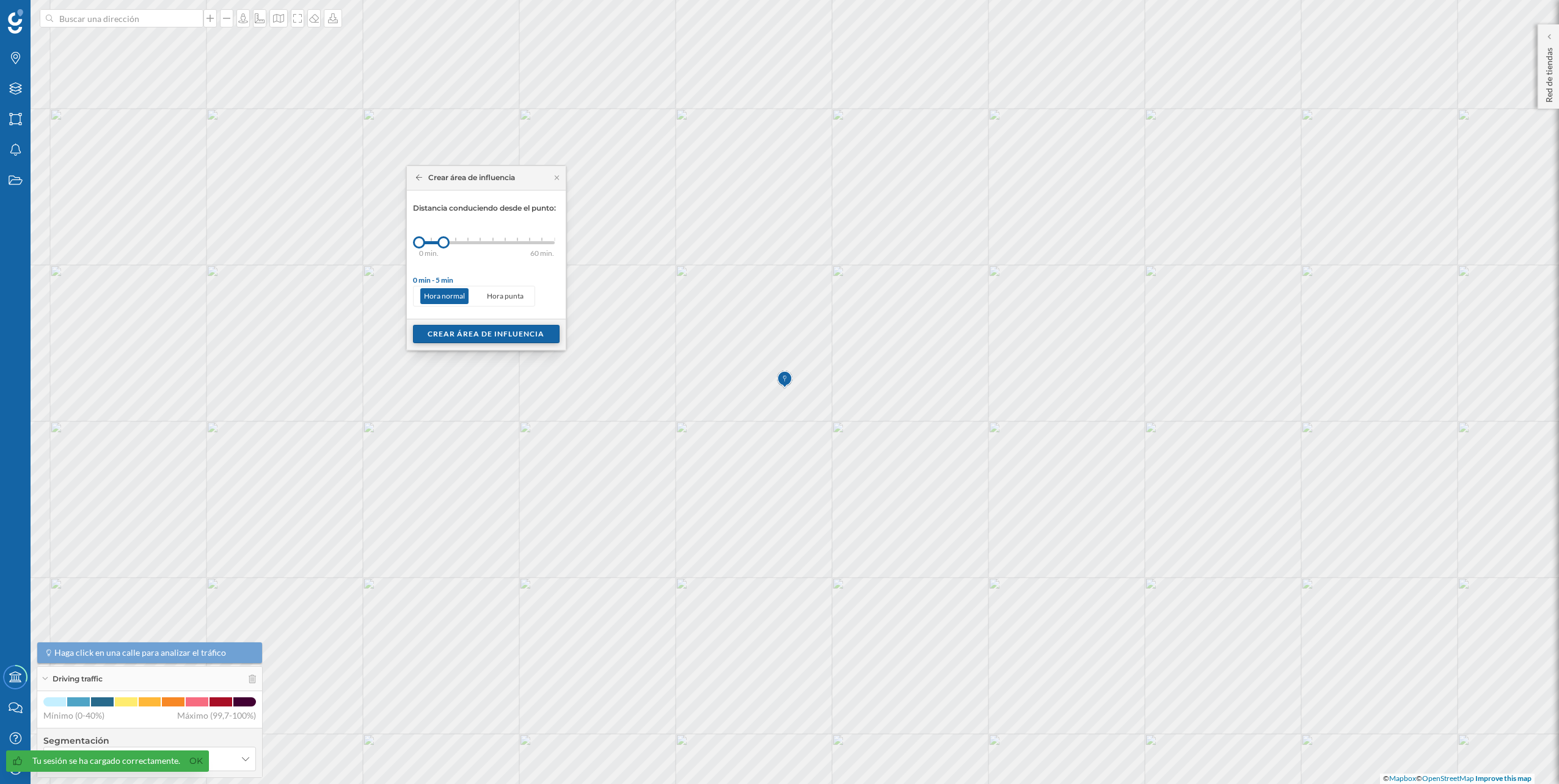
click at [492, 337] on div "Crear área de influencia" at bounding box center [486, 334] width 146 height 18
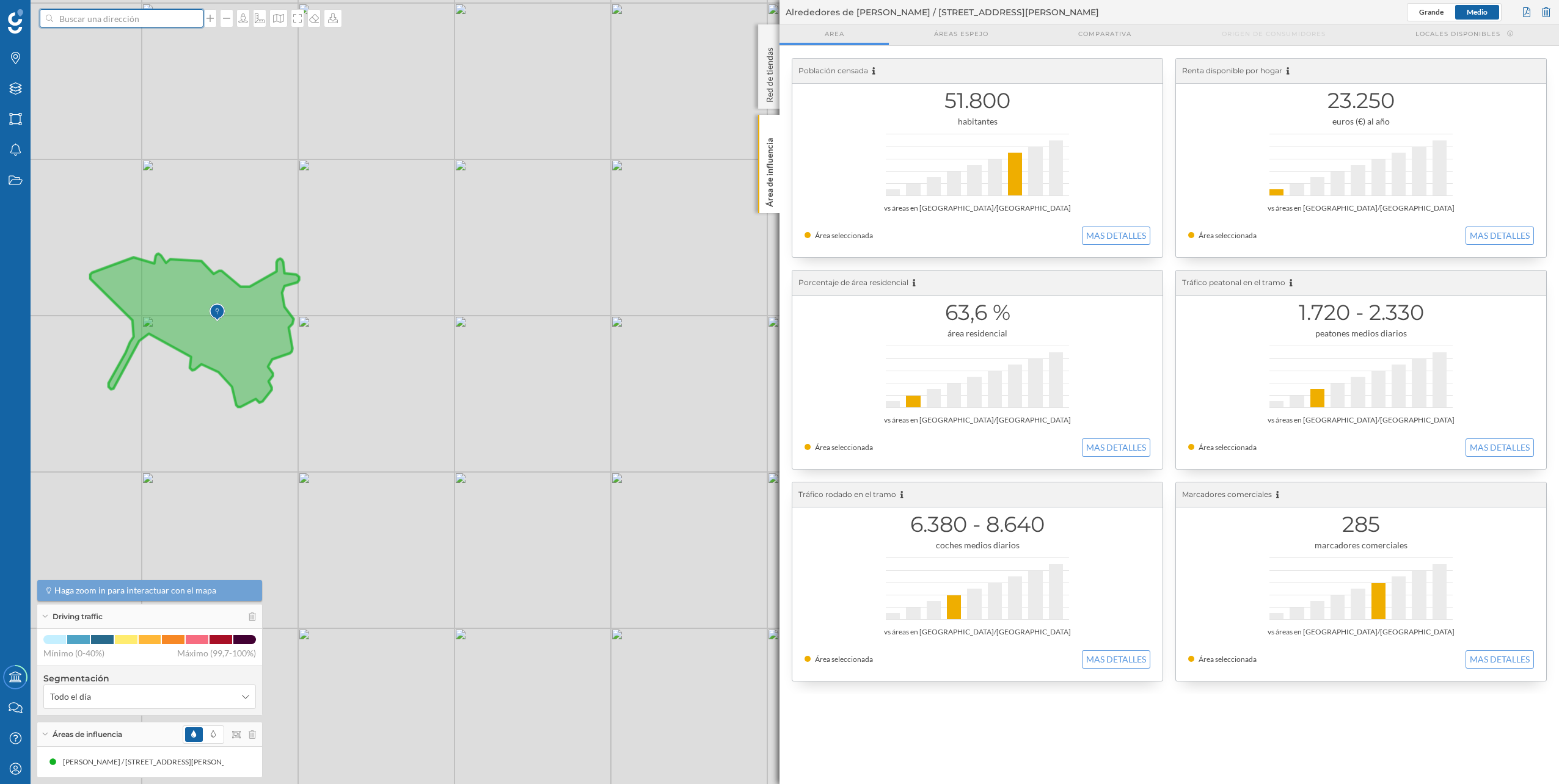
click at [154, 22] on input at bounding box center [121, 18] width 137 height 18
paste input "Avinguda de Crevillent, 53, 03293 Elx, Alicante"
type input "norauto Avinguda de Crevillent, 53, 03293 Elx, Alicante"
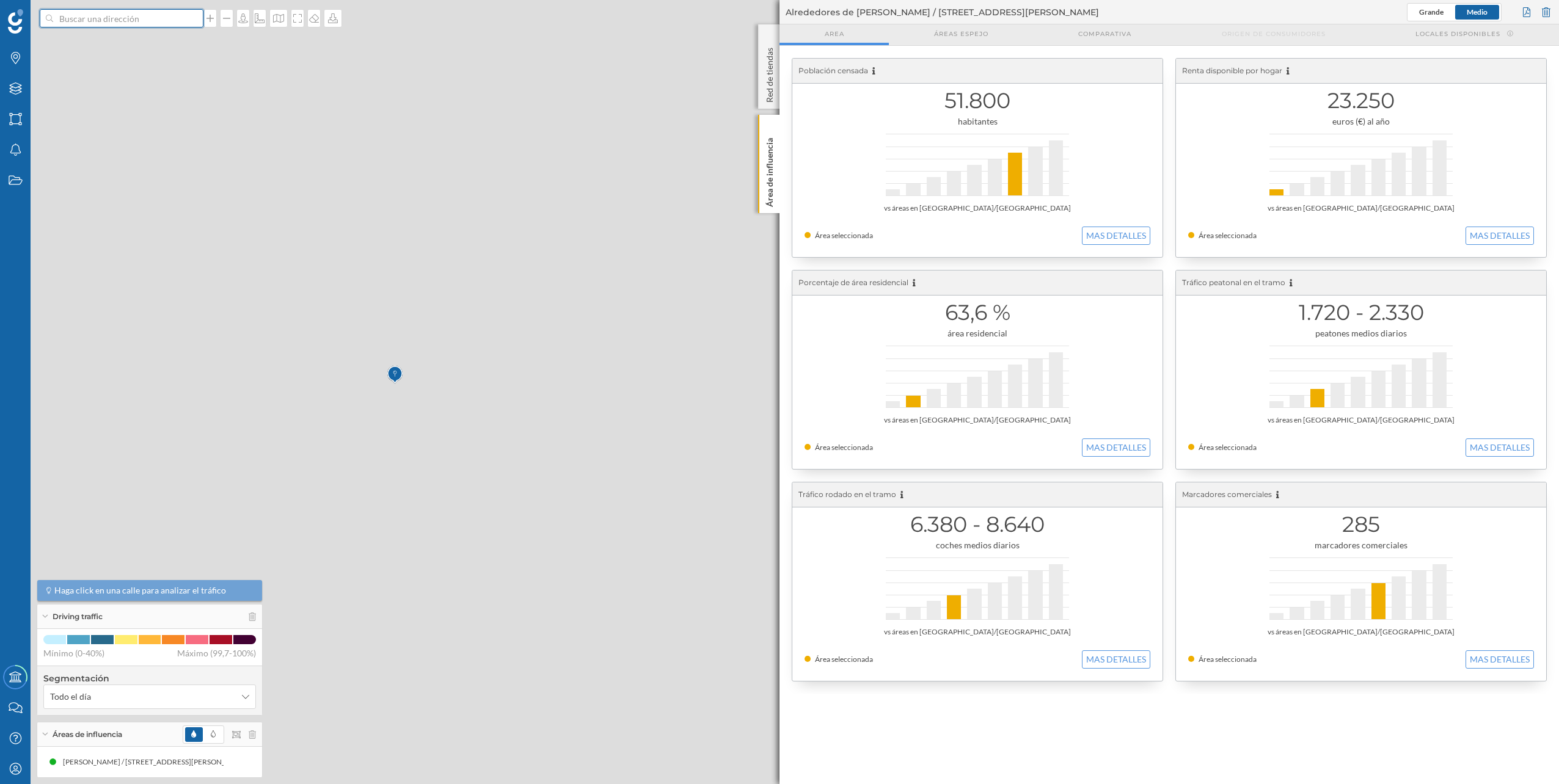
scroll to position [0, 0]
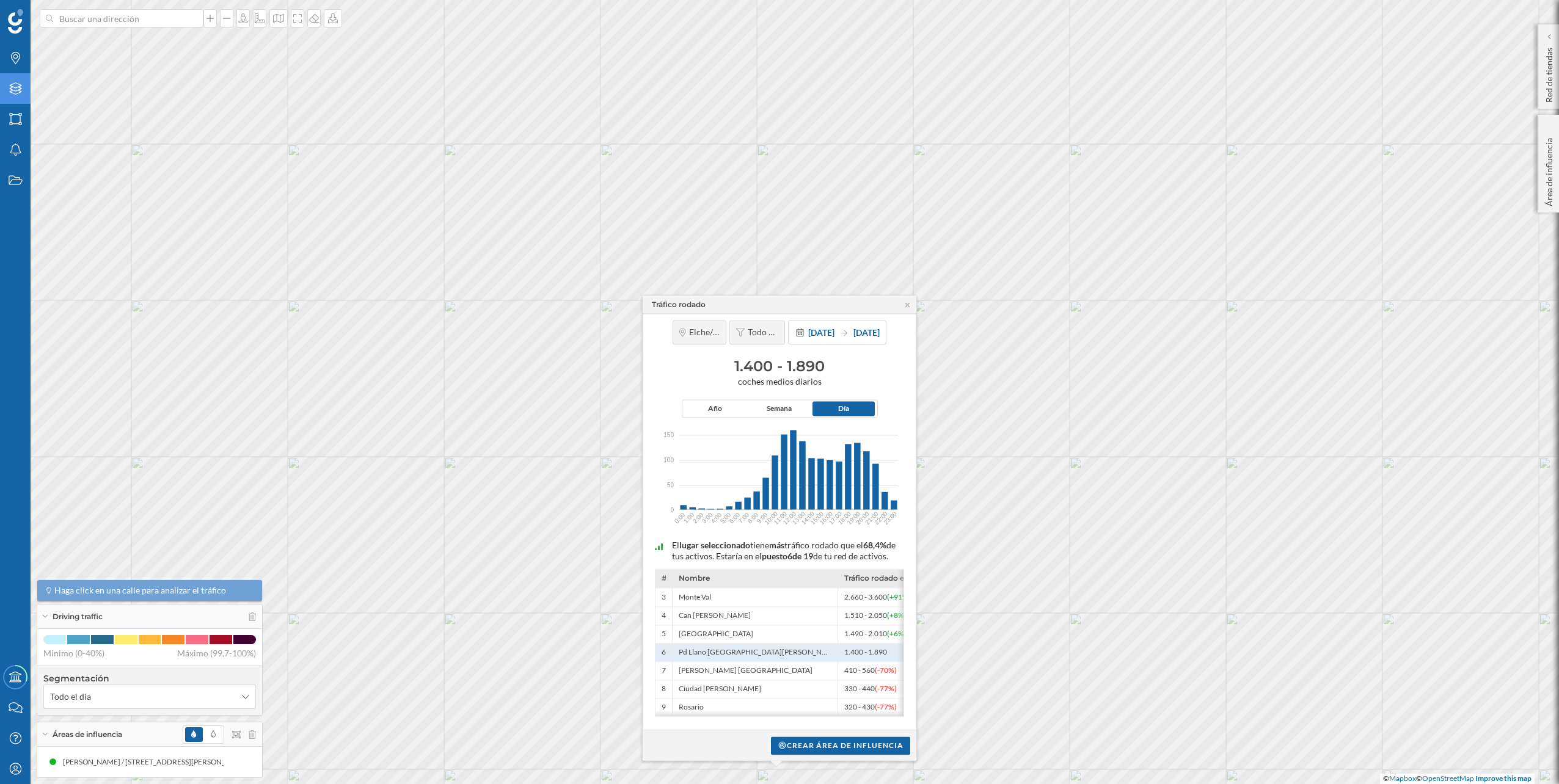
click at [11, 92] on icon at bounding box center [15, 89] width 12 height 12
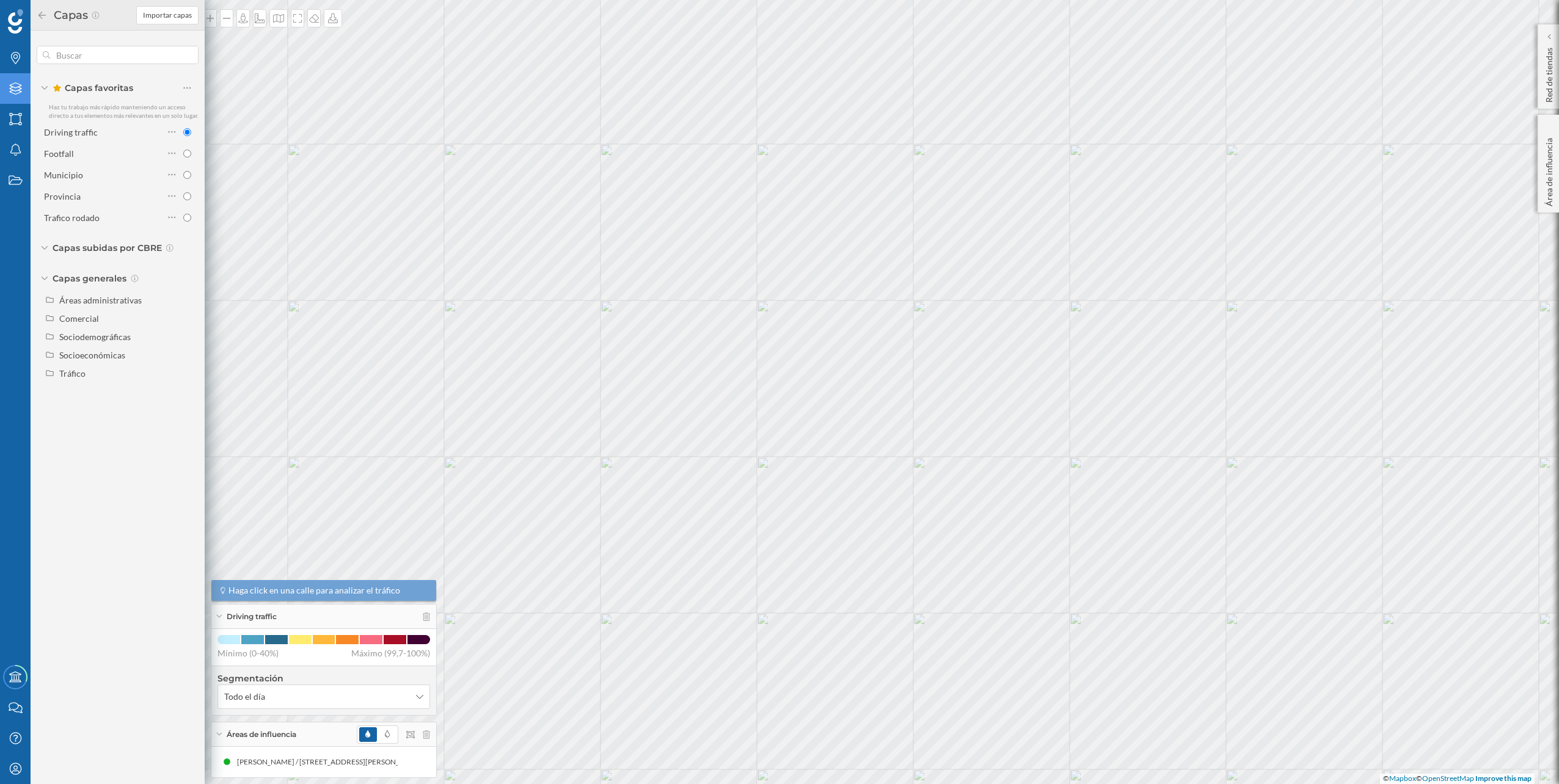
click at [128, 142] on div "Driving traffic Footfall Municipio Provincia Trafico rodado" at bounding box center [117, 175] width 162 height 104
click at [131, 148] on div "Footfall" at bounding box center [104, 154] width 119 height 13
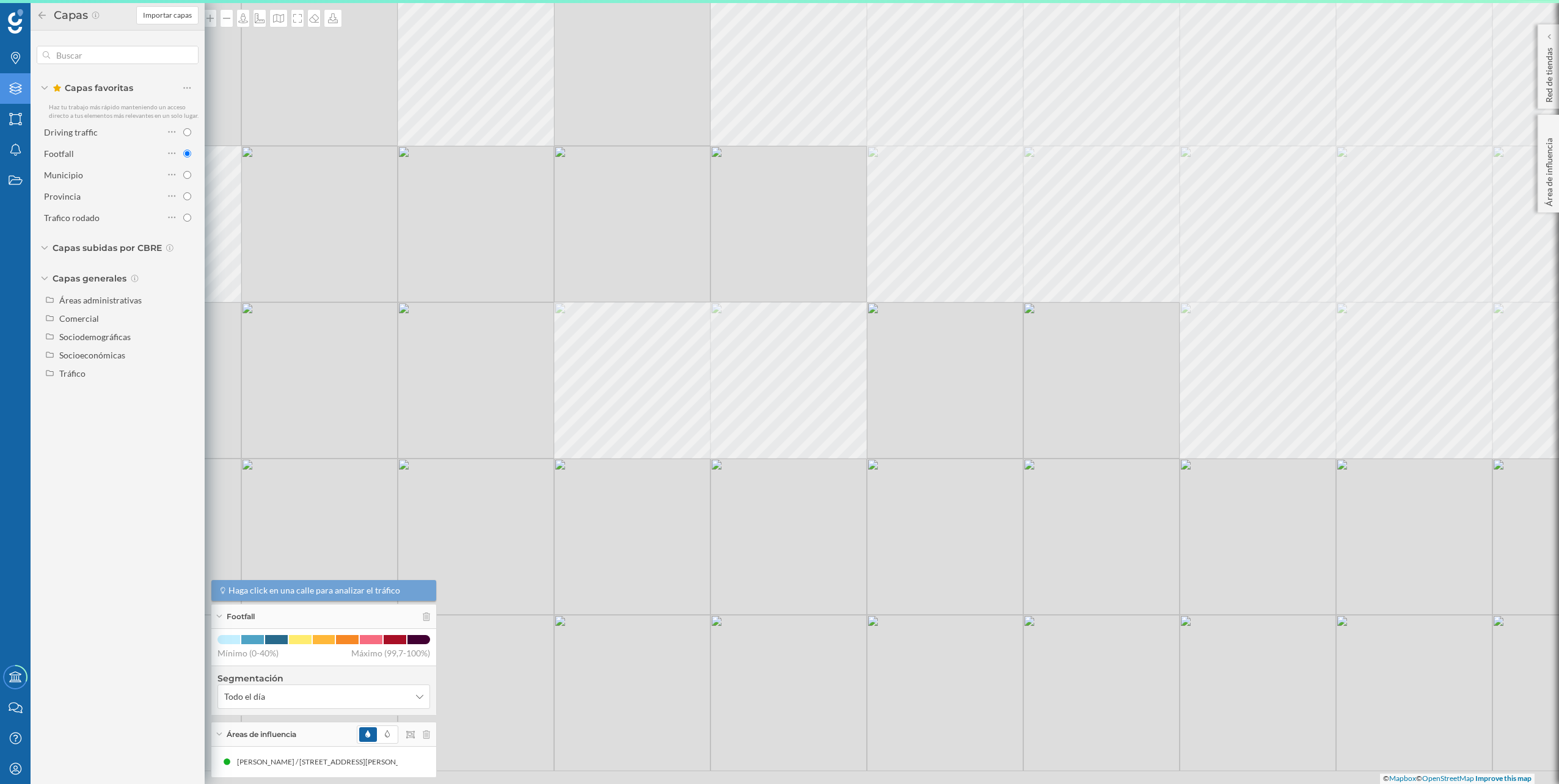
click at [858, 123] on div "© Mapbox © OpenStreetMap Improve this map" at bounding box center [779, 392] width 1559 height 784
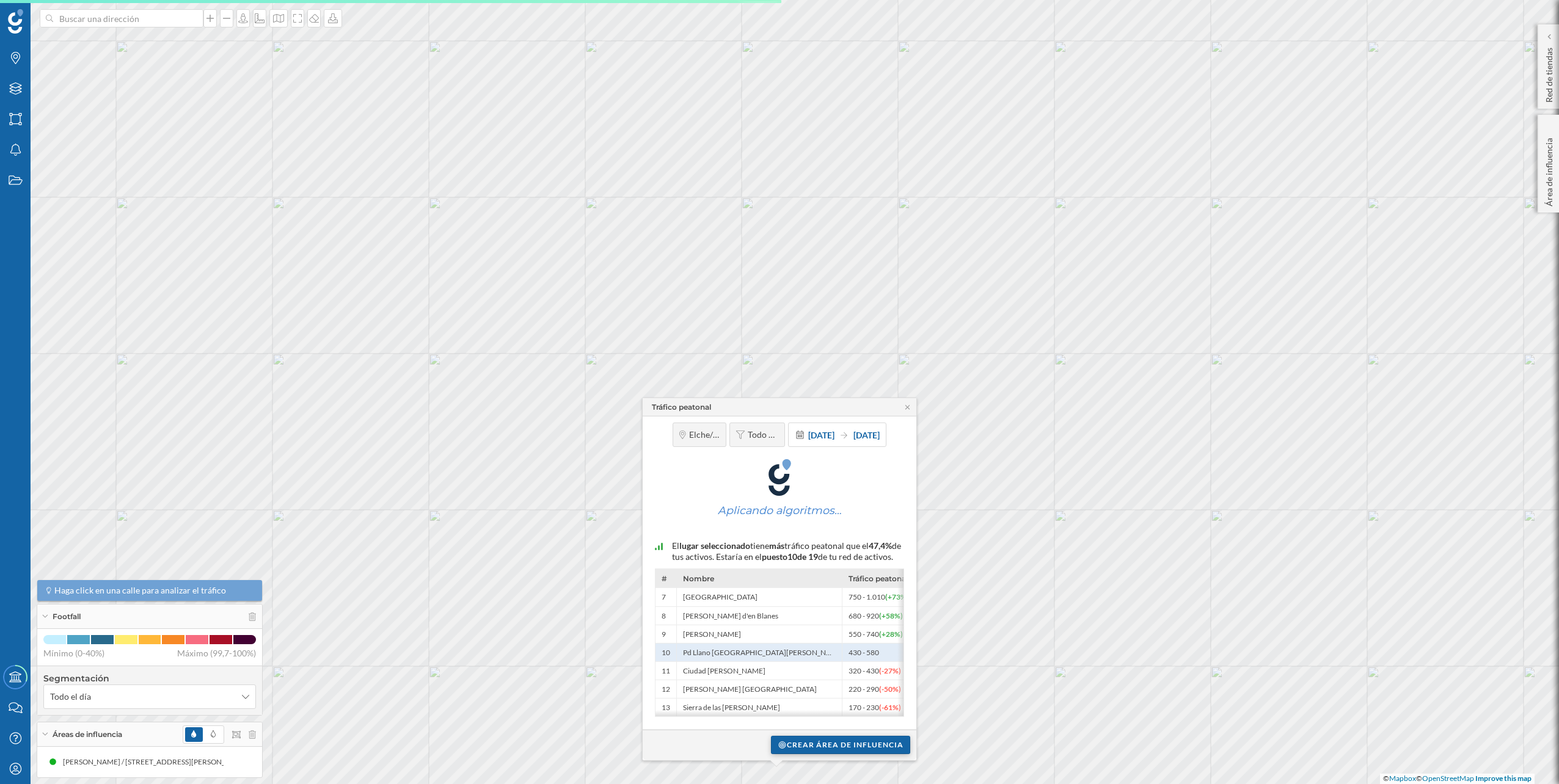
click at [832, 738] on div "Crear área de influencia" at bounding box center [840, 745] width 139 height 18
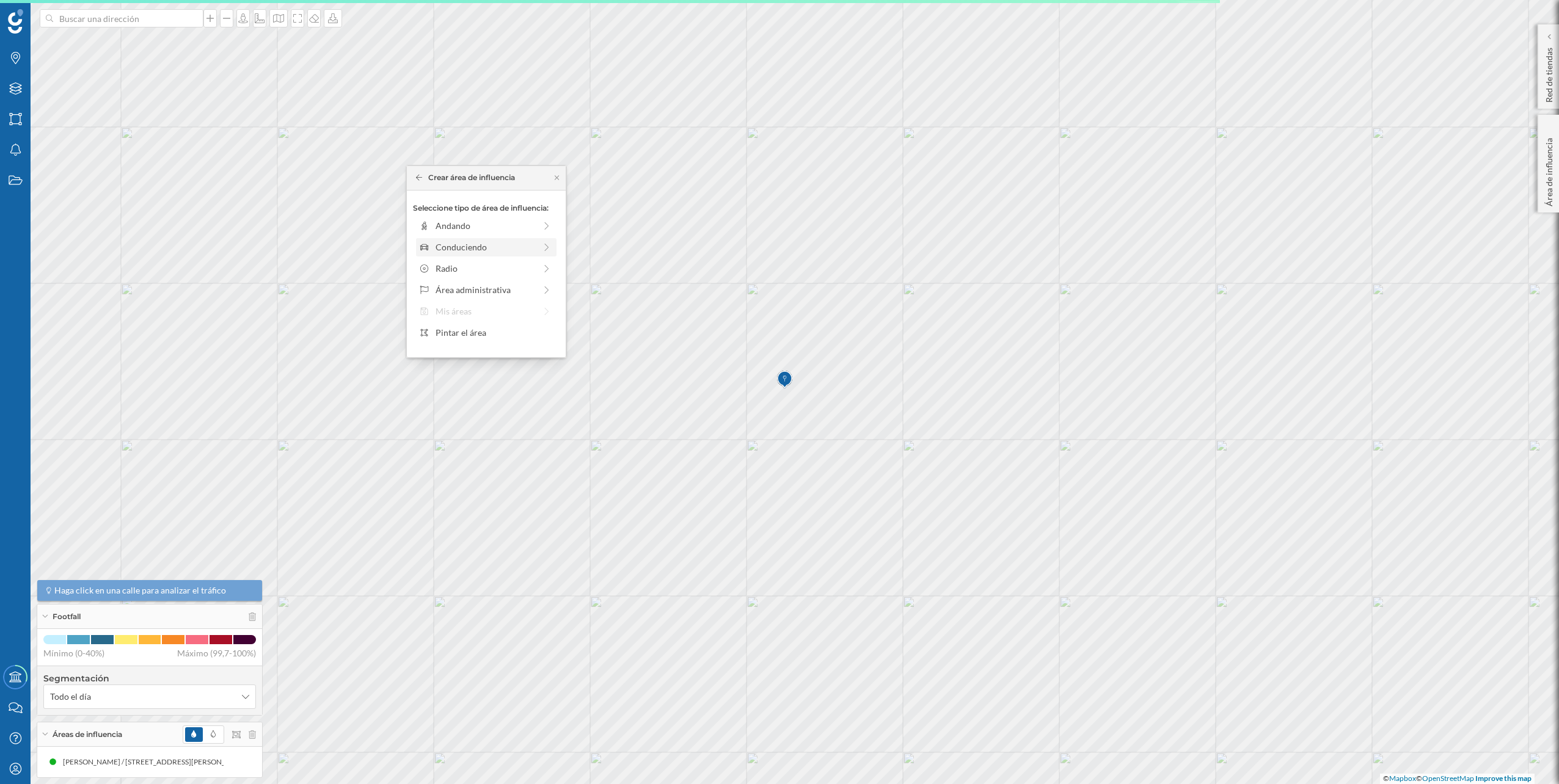
click at [522, 249] on div "Conduciendo" at bounding box center [486, 247] width 100 height 13
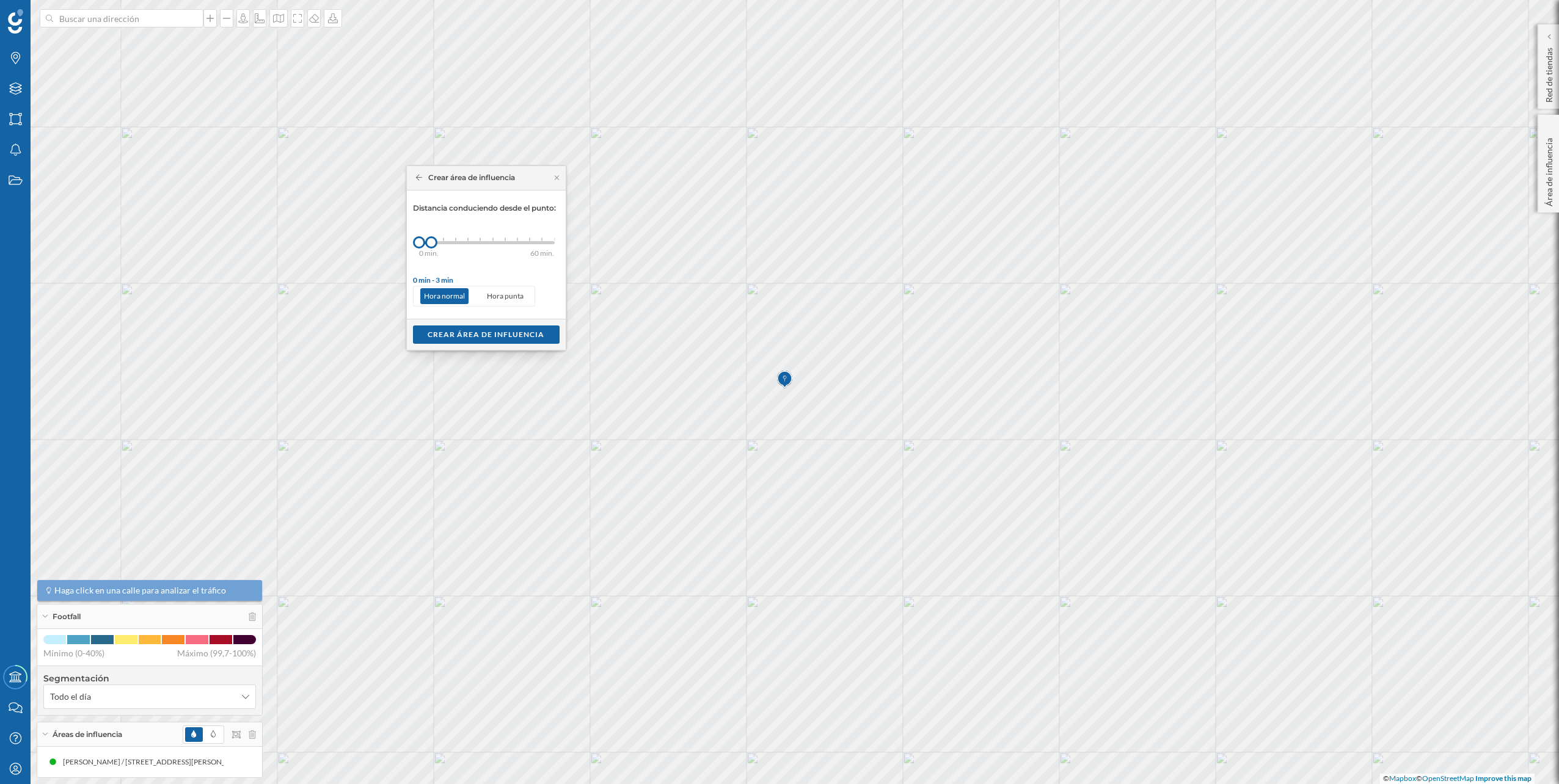
click at [444, 238] on div at bounding box center [444, 239] width 1 height 4
click at [486, 342] on div "Crear área de influencia" at bounding box center [486, 334] width 146 height 18
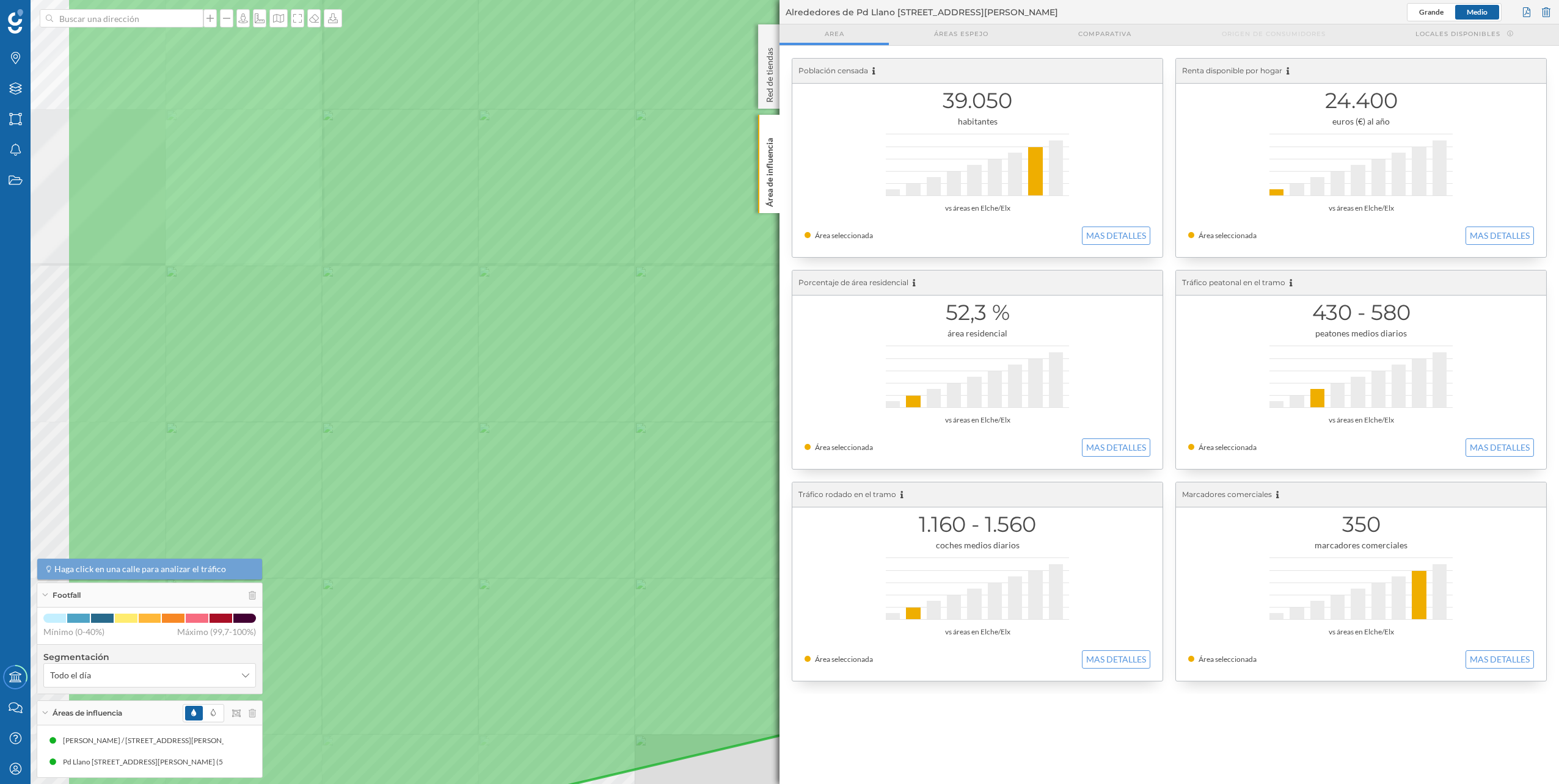
drag, startPoint x: 402, startPoint y: 436, endPoint x: 601, endPoint y: 369, distance: 210.0
click at [601, 369] on icon at bounding box center [750, 314] width 1369 height 946
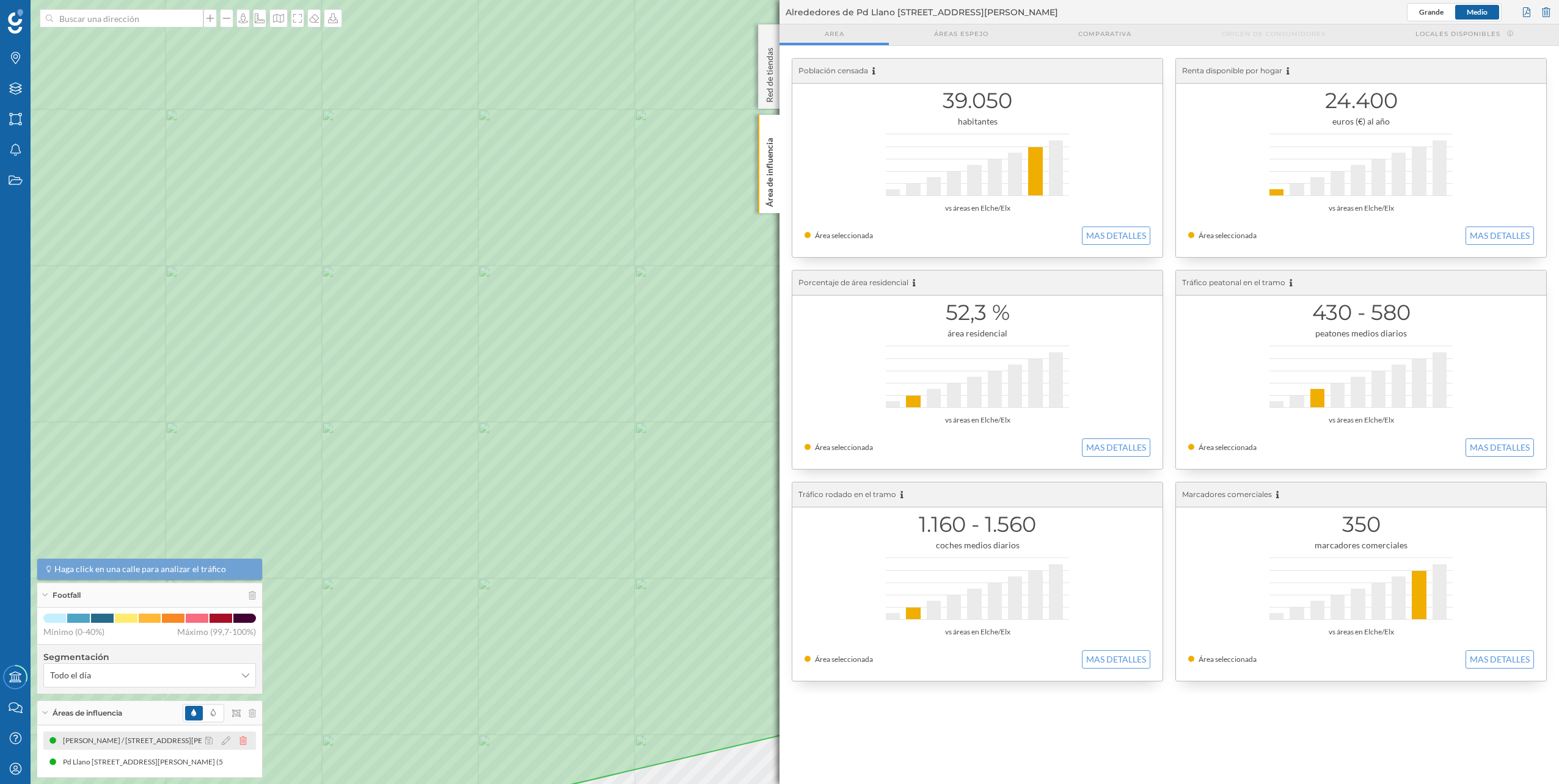
click at [242, 738] on icon at bounding box center [243, 740] width 7 height 9
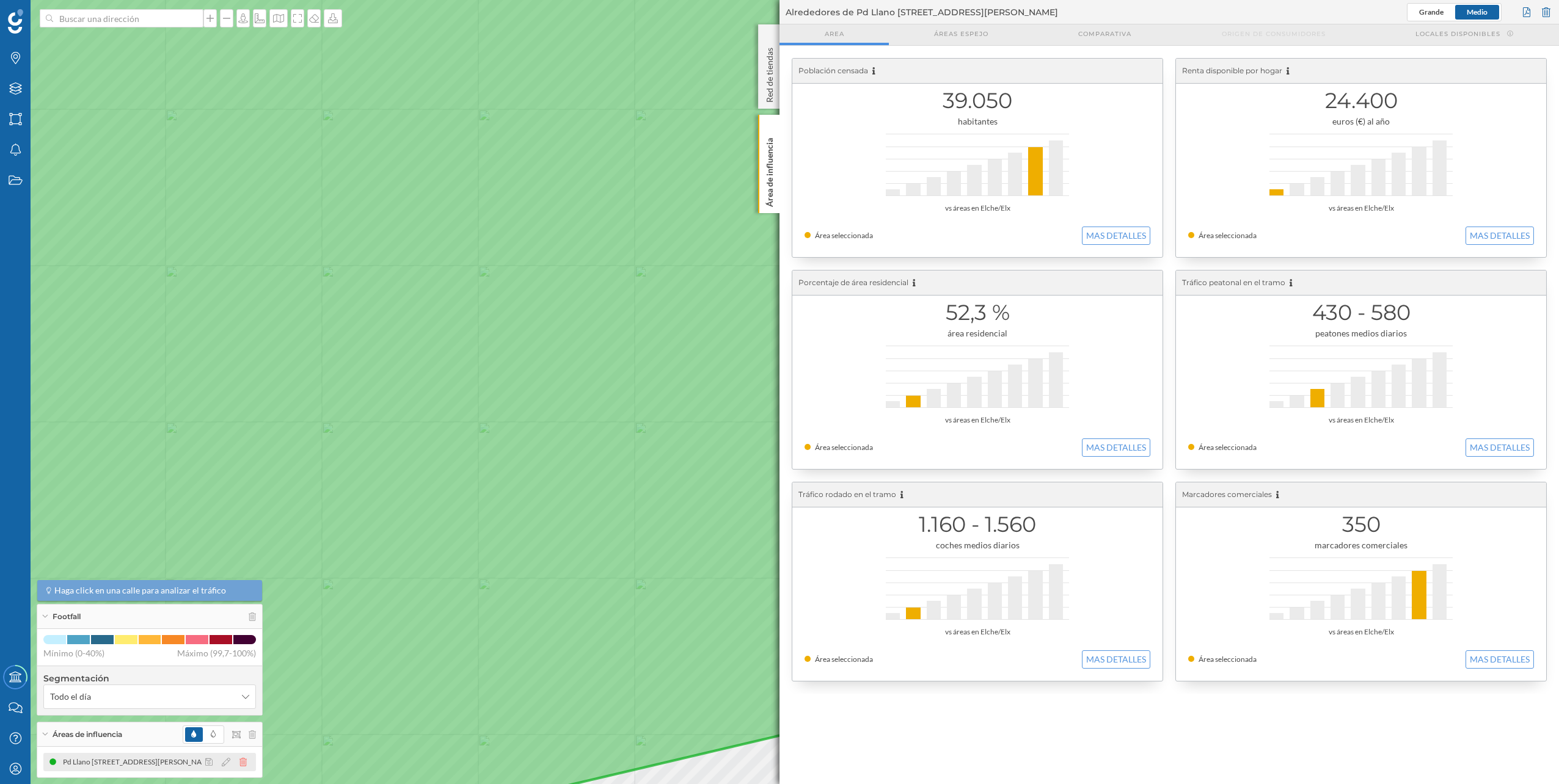
click at [243, 761] on icon at bounding box center [243, 762] width 7 height 9
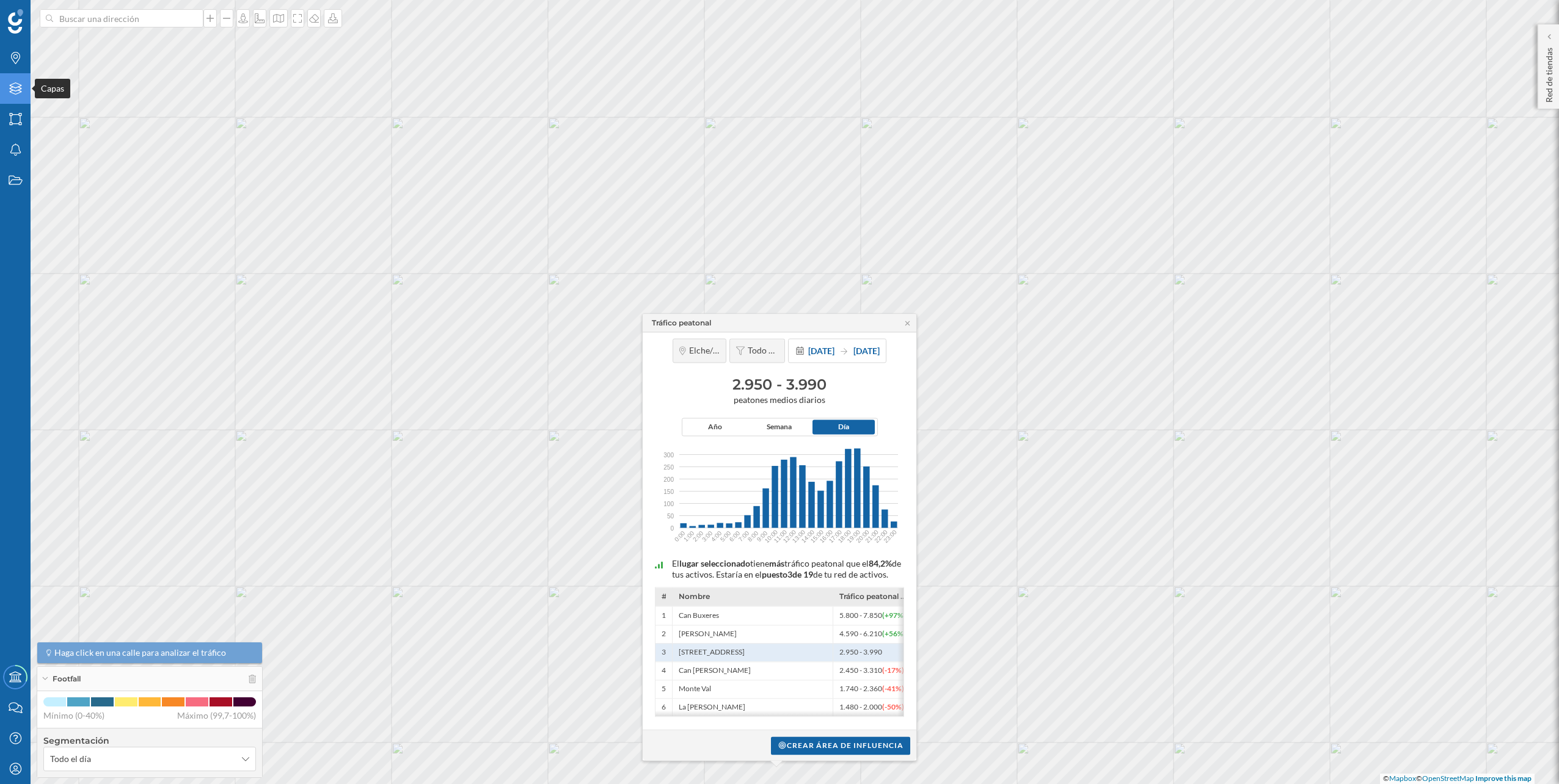
click at [3, 76] on div "Capas" at bounding box center [15, 89] width 31 height 31
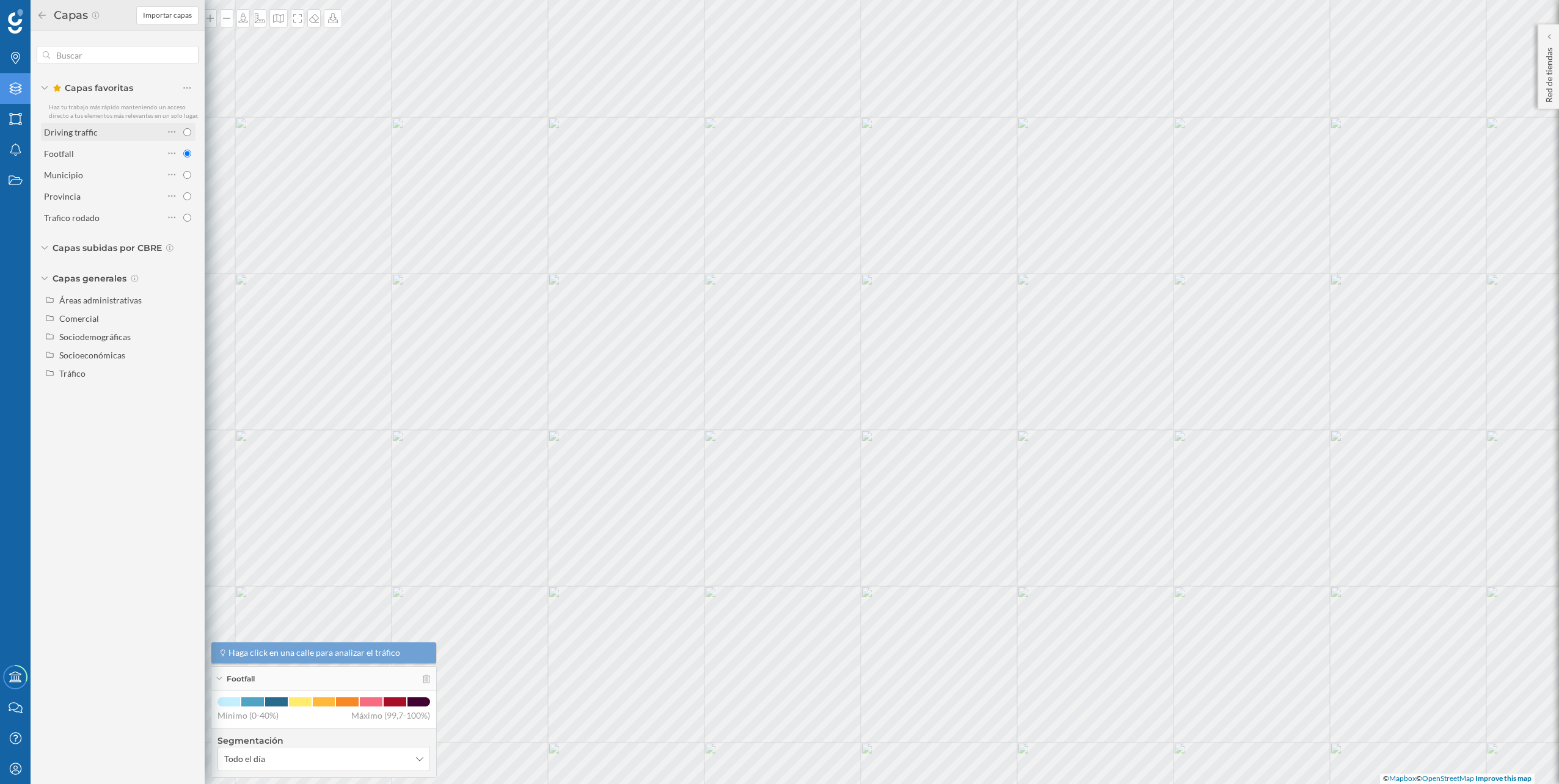
click at [114, 136] on div "Driving traffic" at bounding box center [104, 133] width 119 height 13
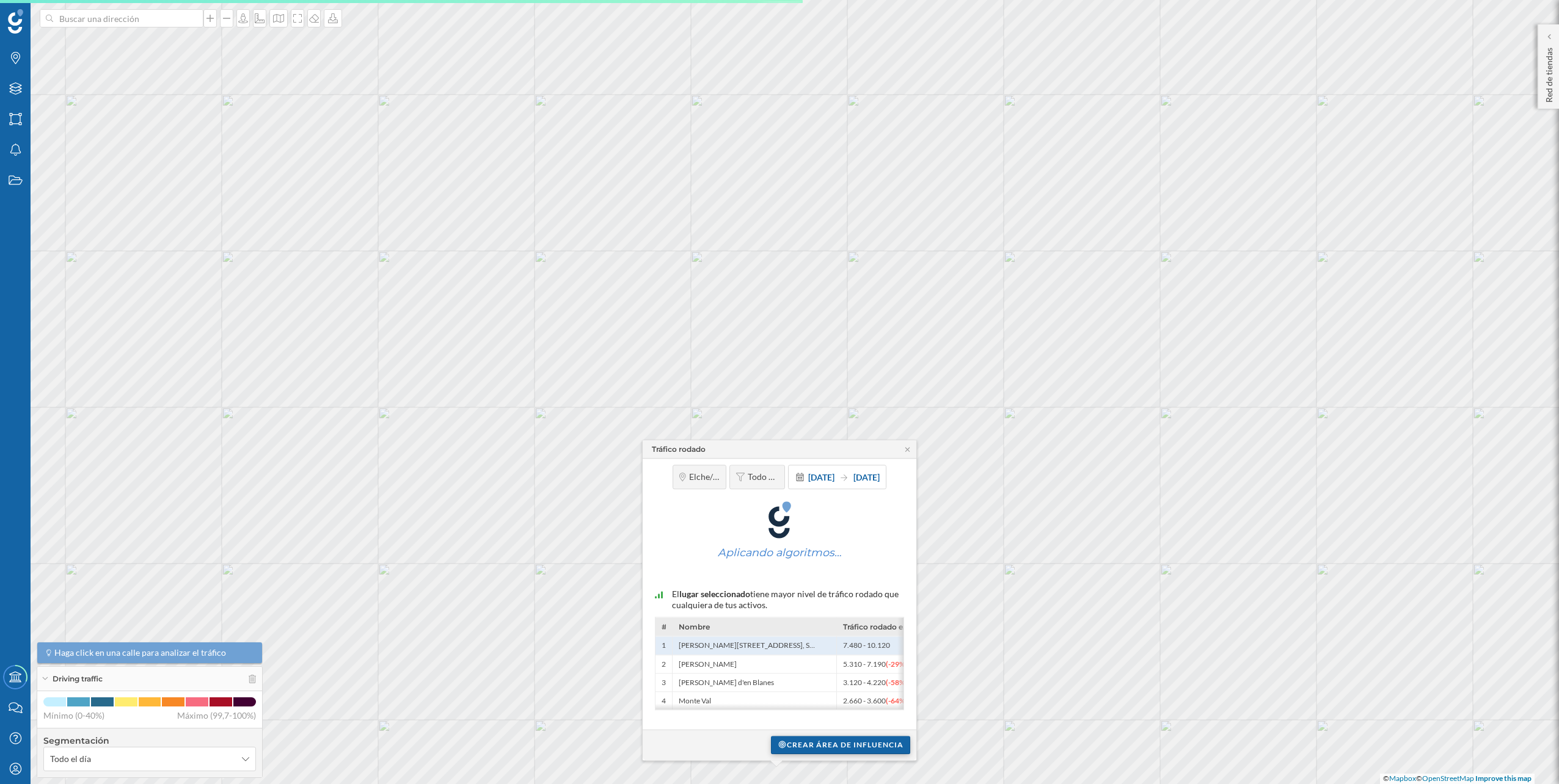
click at [873, 741] on div "Crear área de influencia" at bounding box center [840, 745] width 139 height 18
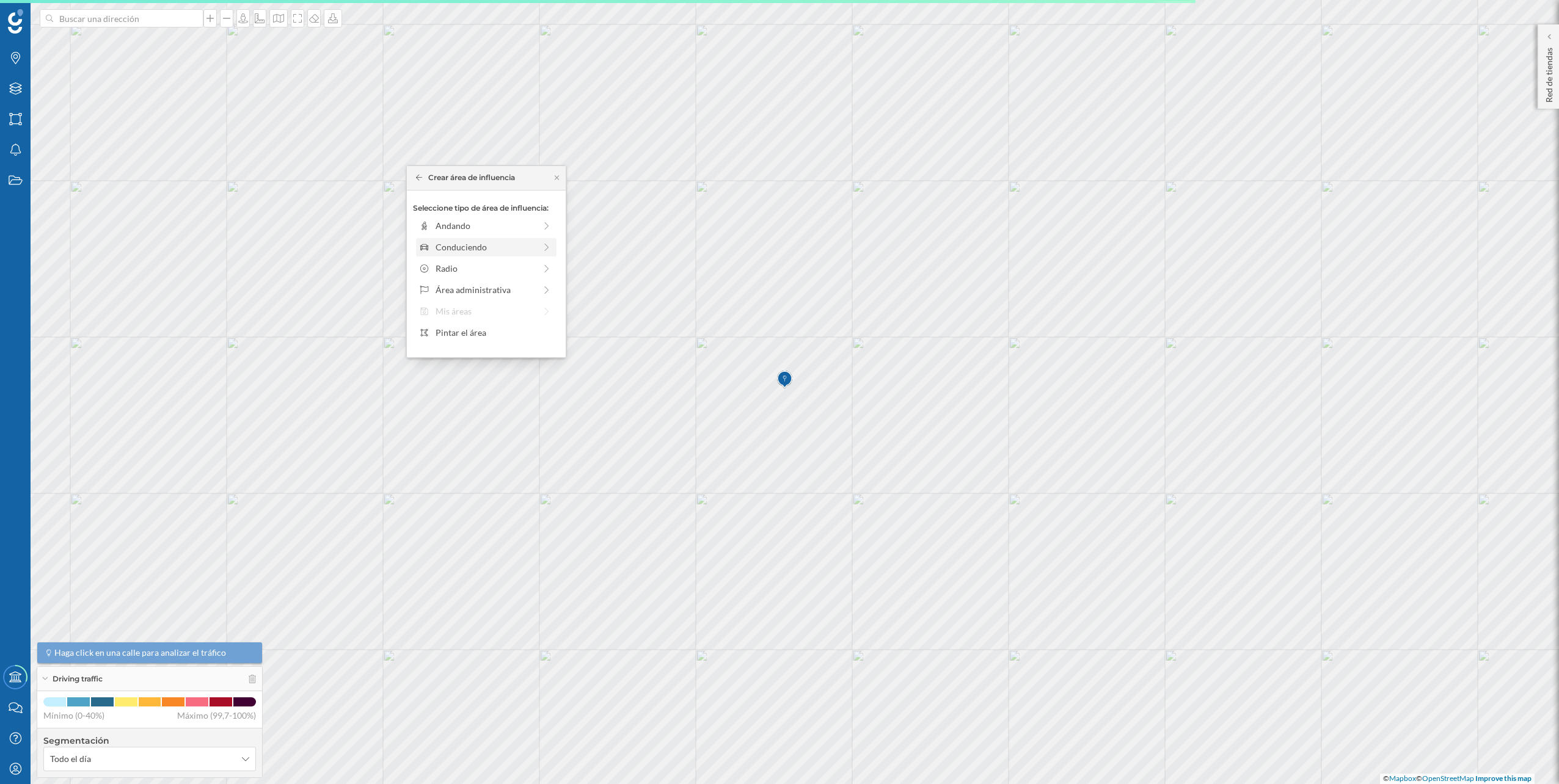
click at [523, 242] on div "Conduciendo" at bounding box center [486, 247] width 100 height 13
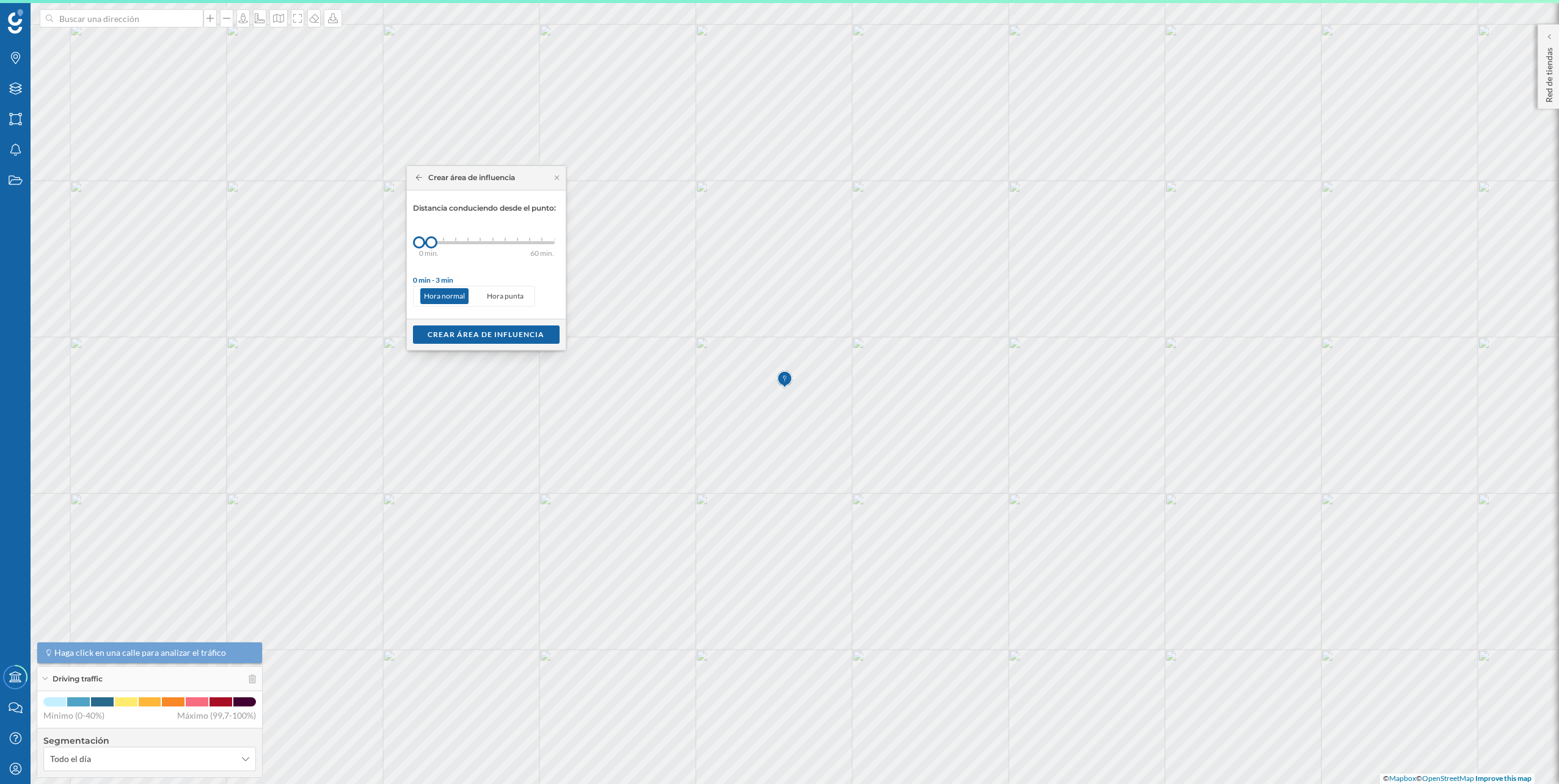
click at [446, 242] on div "0 min. 3 min. 5 min. 7 min. 10 min. 12 min. 15 min. 20 min. 30 min. 45 min. 50 …" at bounding box center [486, 243] width 136 height 3
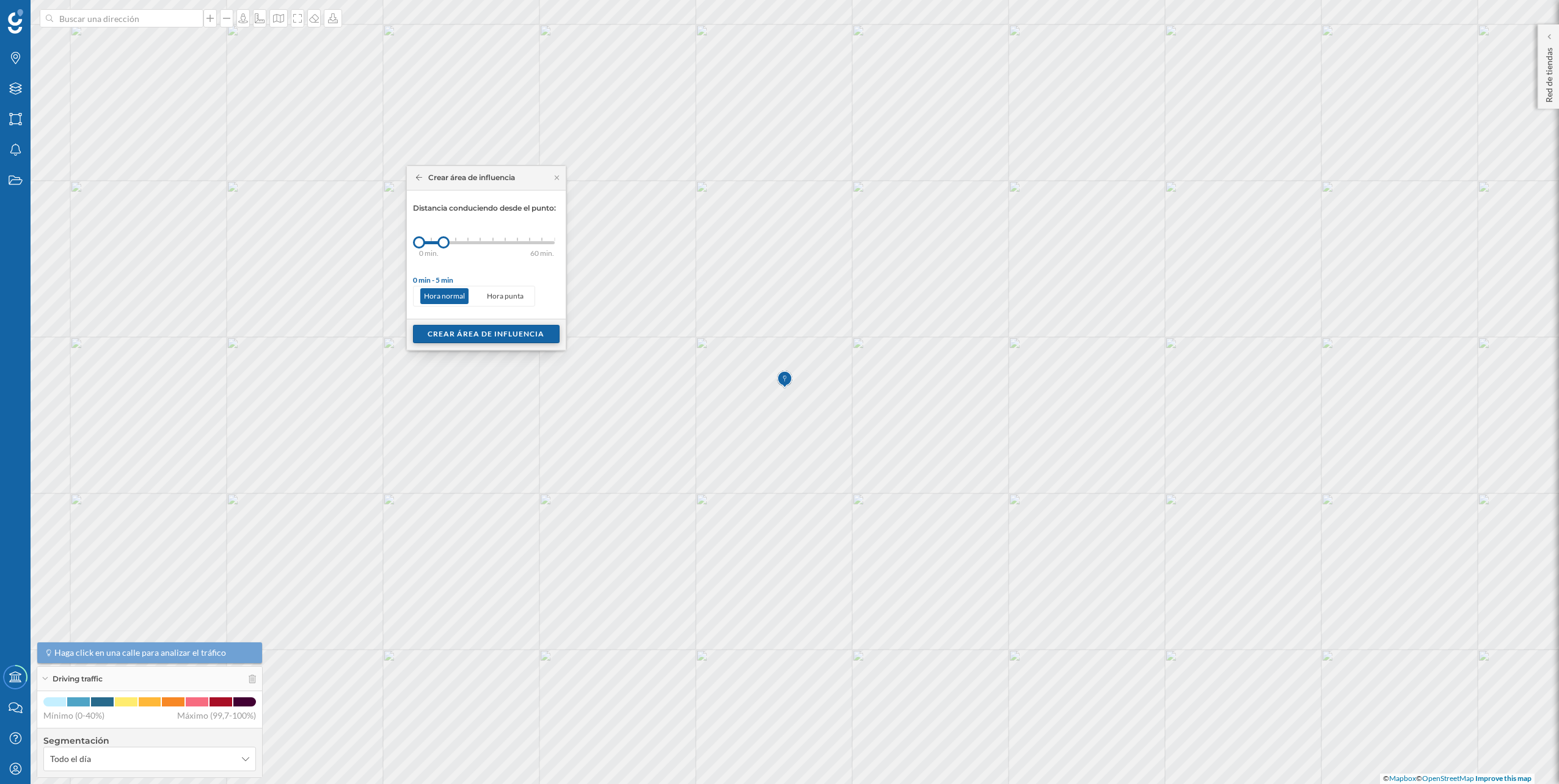
click at [490, 332] on div "Crear área de influencia" at bounding box center [486, 334] width 146 height 18
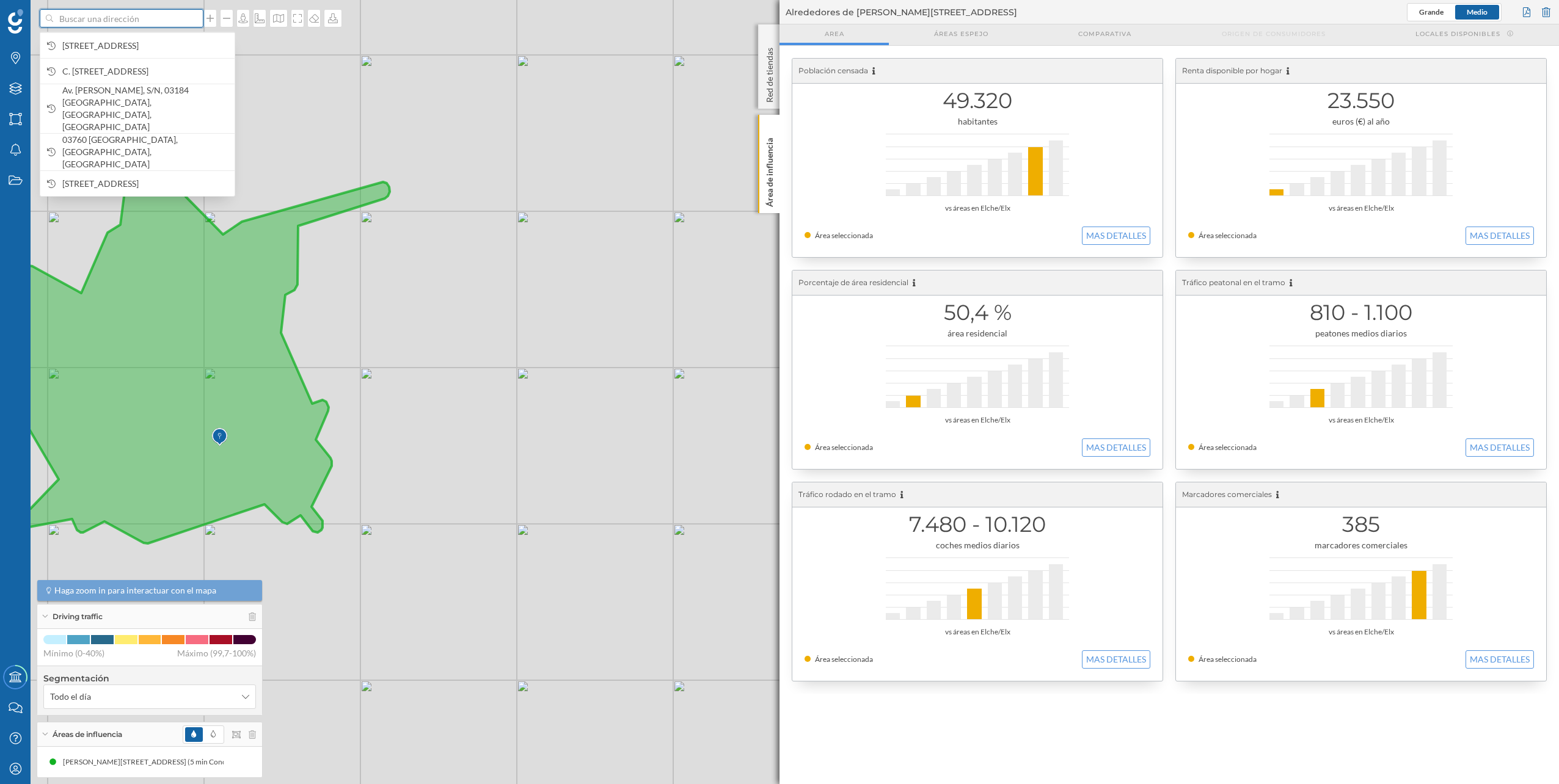
click at [158, 22] on input at bounding box center [121, 18] width 137 height 18
paste input "C/ Rei Jaume I, 9, 03509 Finestrat, Alicante"
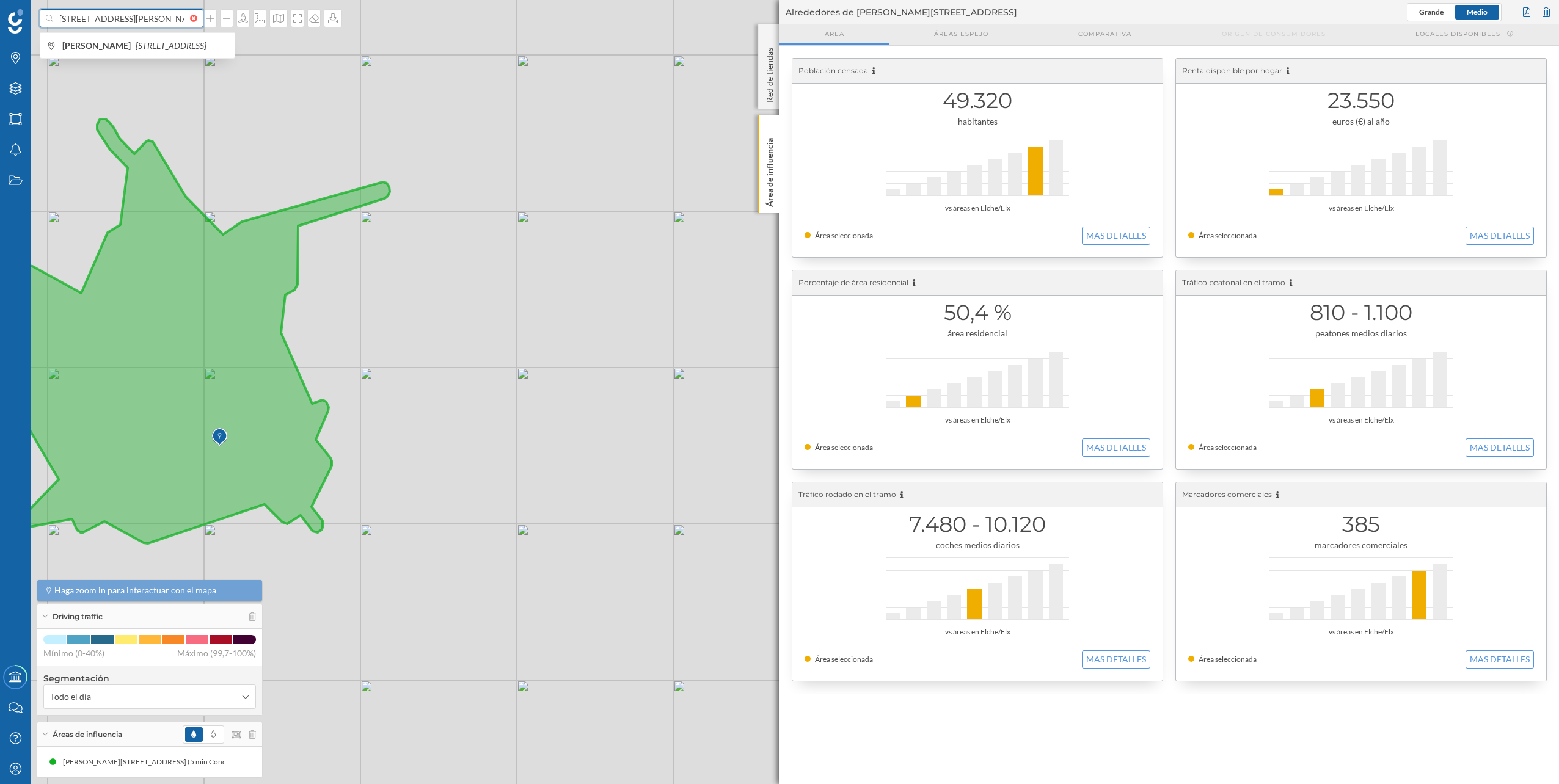
scroll to position [0, 37]
type input "C/ Rei Jaume I, 9, 03509 Finestrat, Alicante"
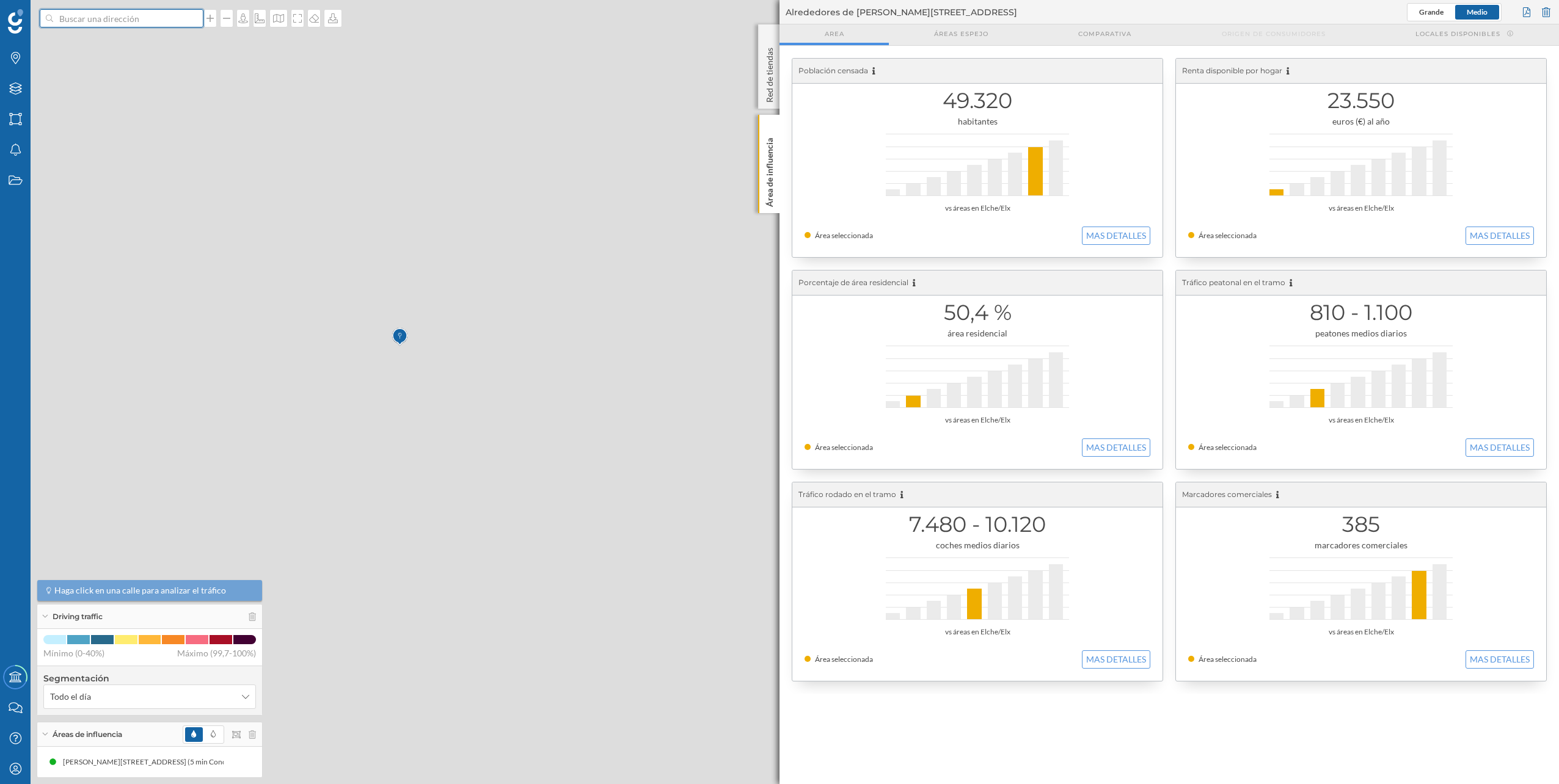
scroll to position [0, 0]
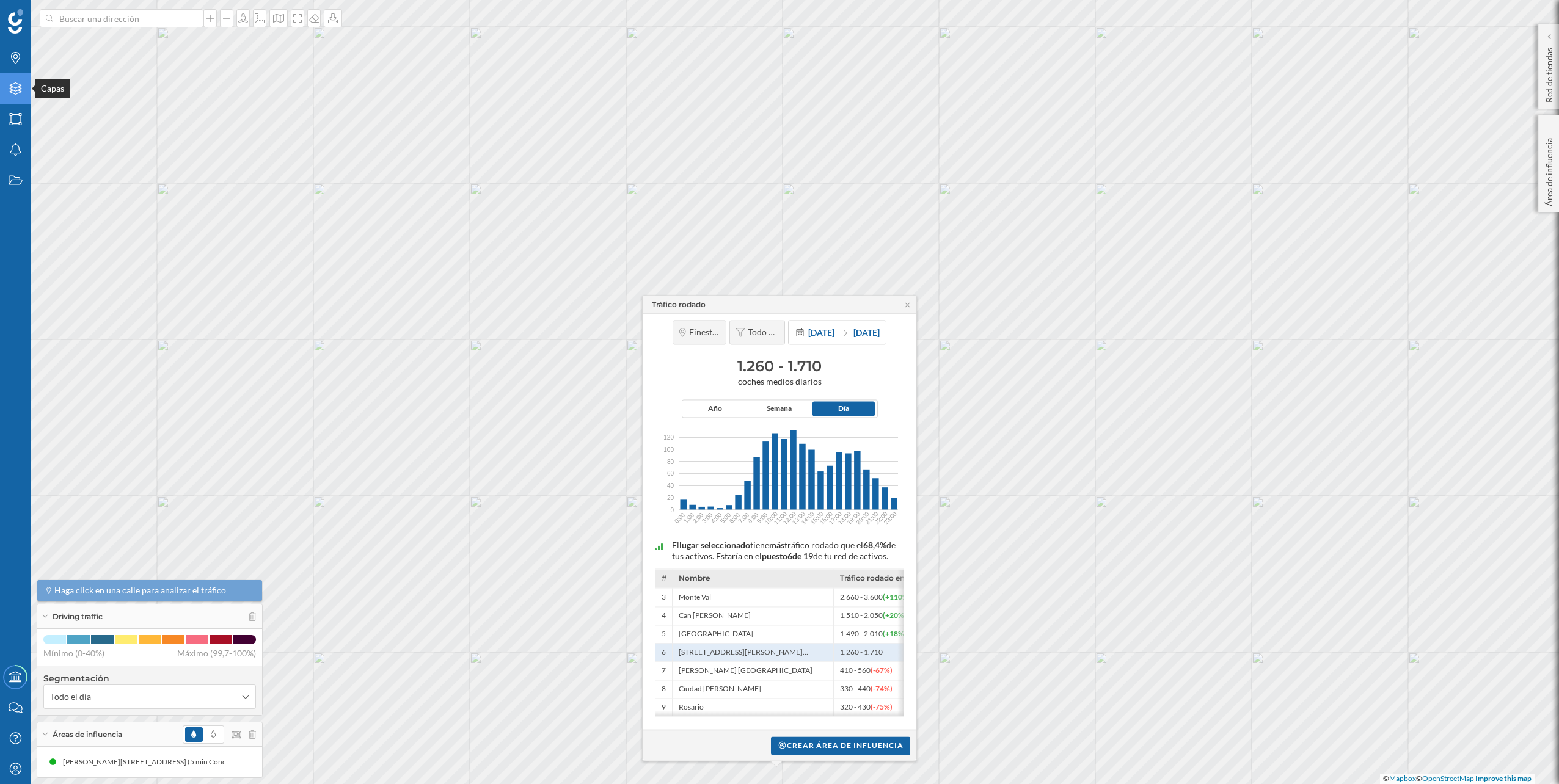
click at [0, 96] on html "Marcas Capas Áreas Notificaciones Estados Academy Contacta con nosotros Centro …" at bounding box center [779, 392] width 1559 height 784
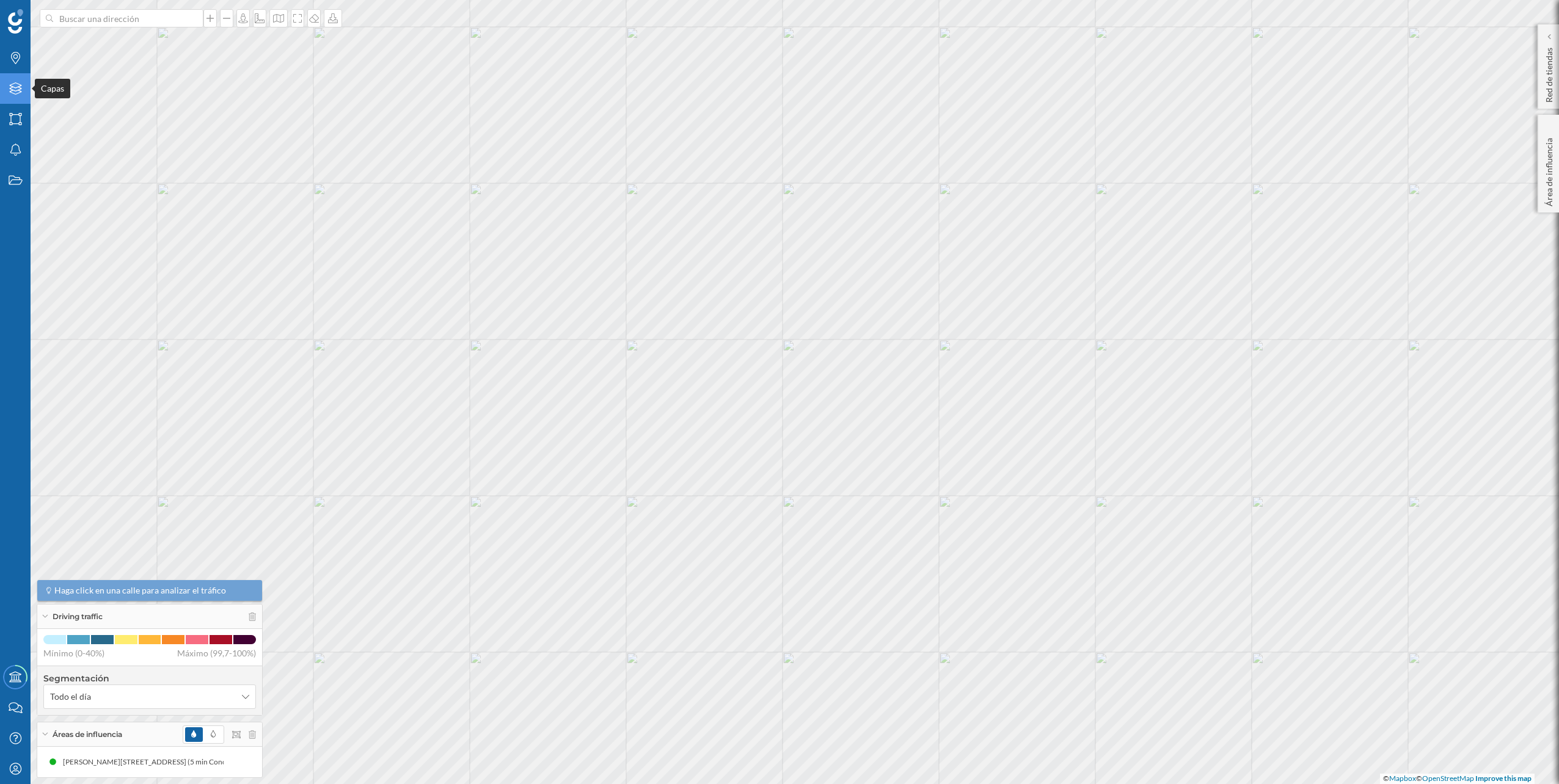
click at [15, 93] on icon "Capas" at bounding box center [15, 89] width 15 height 12
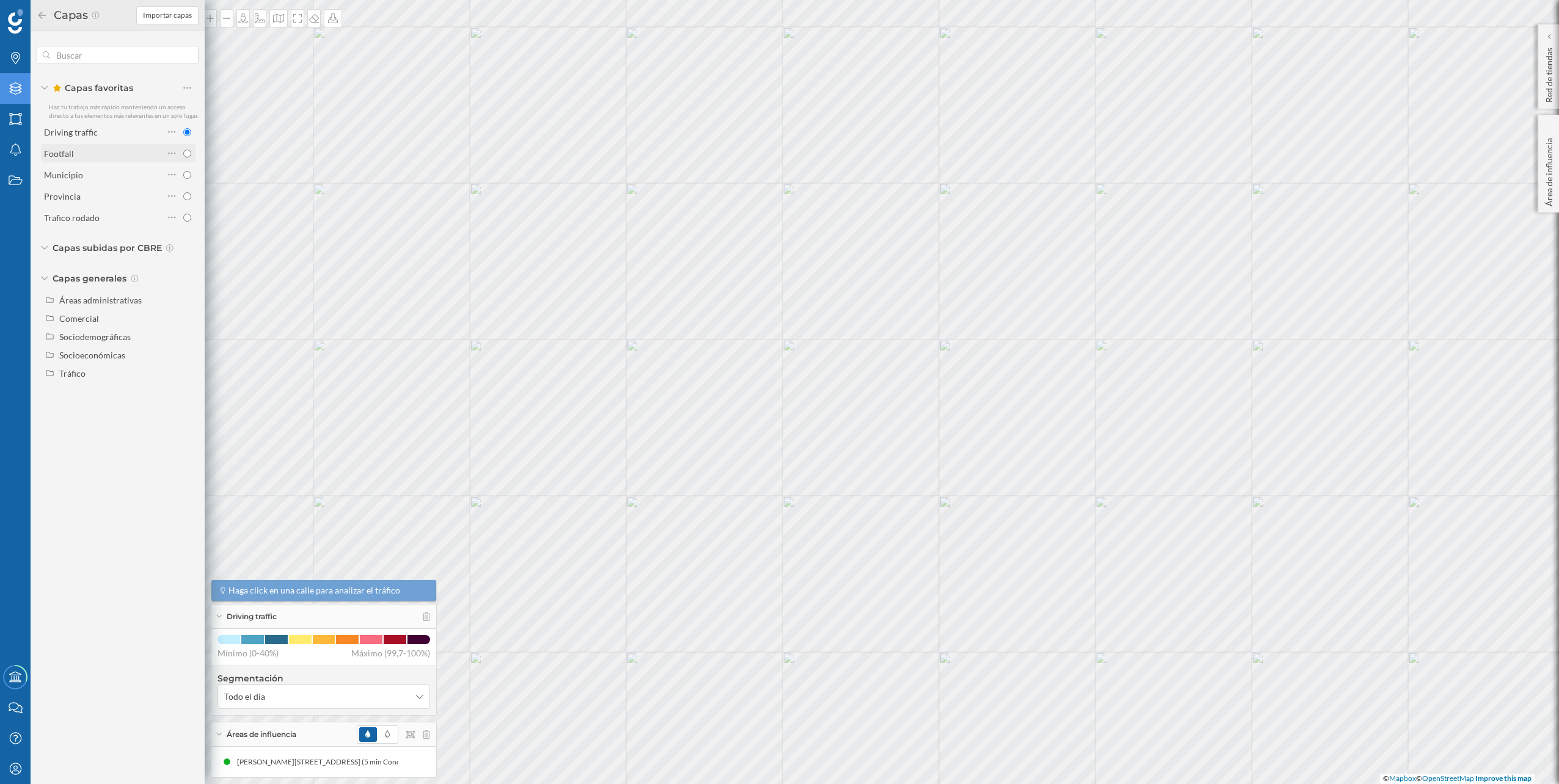
click at [112, 151] on div "Footfall" at bounding box center [104, 154] width 119 height 13
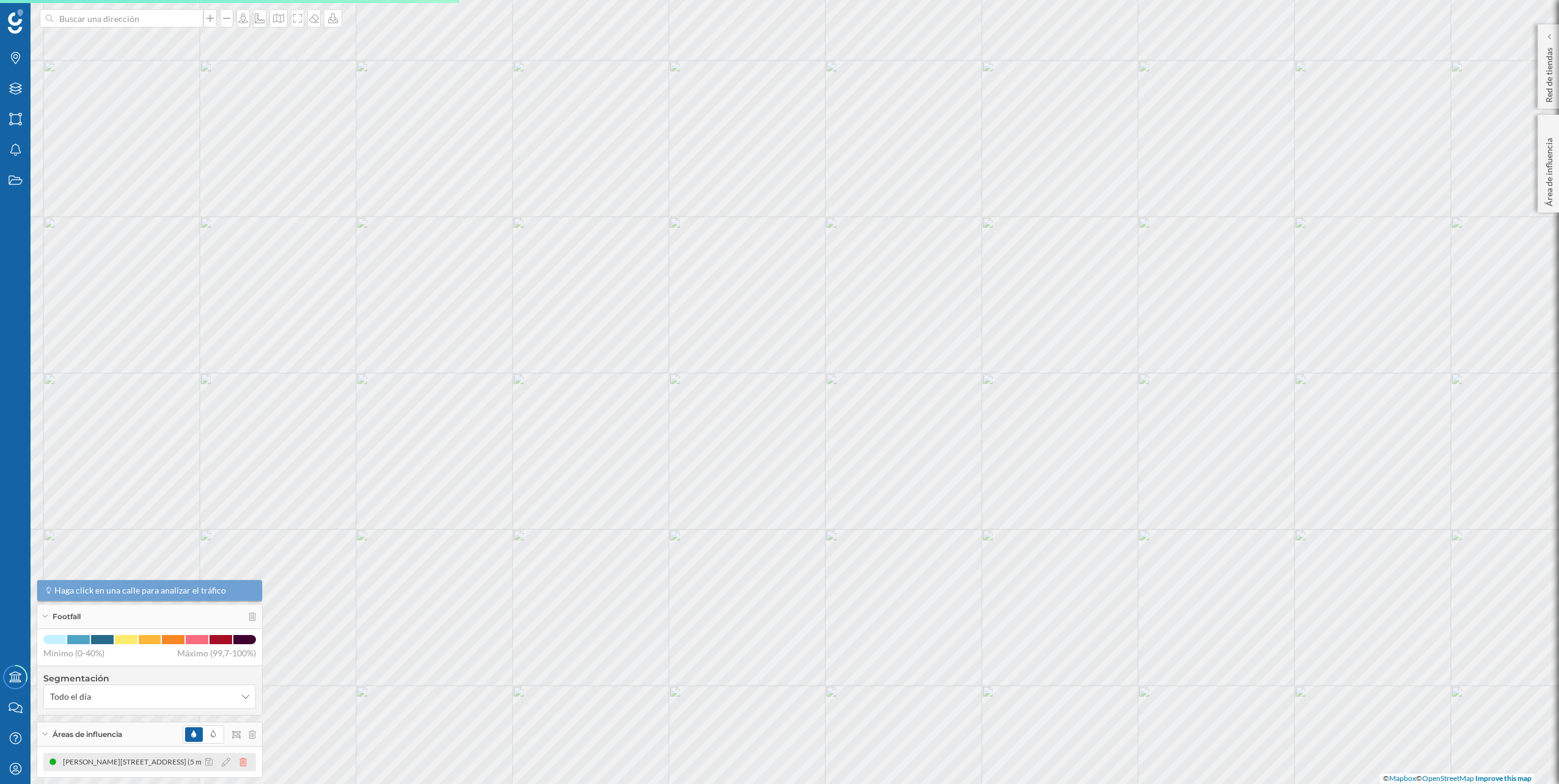
click at [244, 762] on icon at bounding box center [243, 762] width 7 height 9
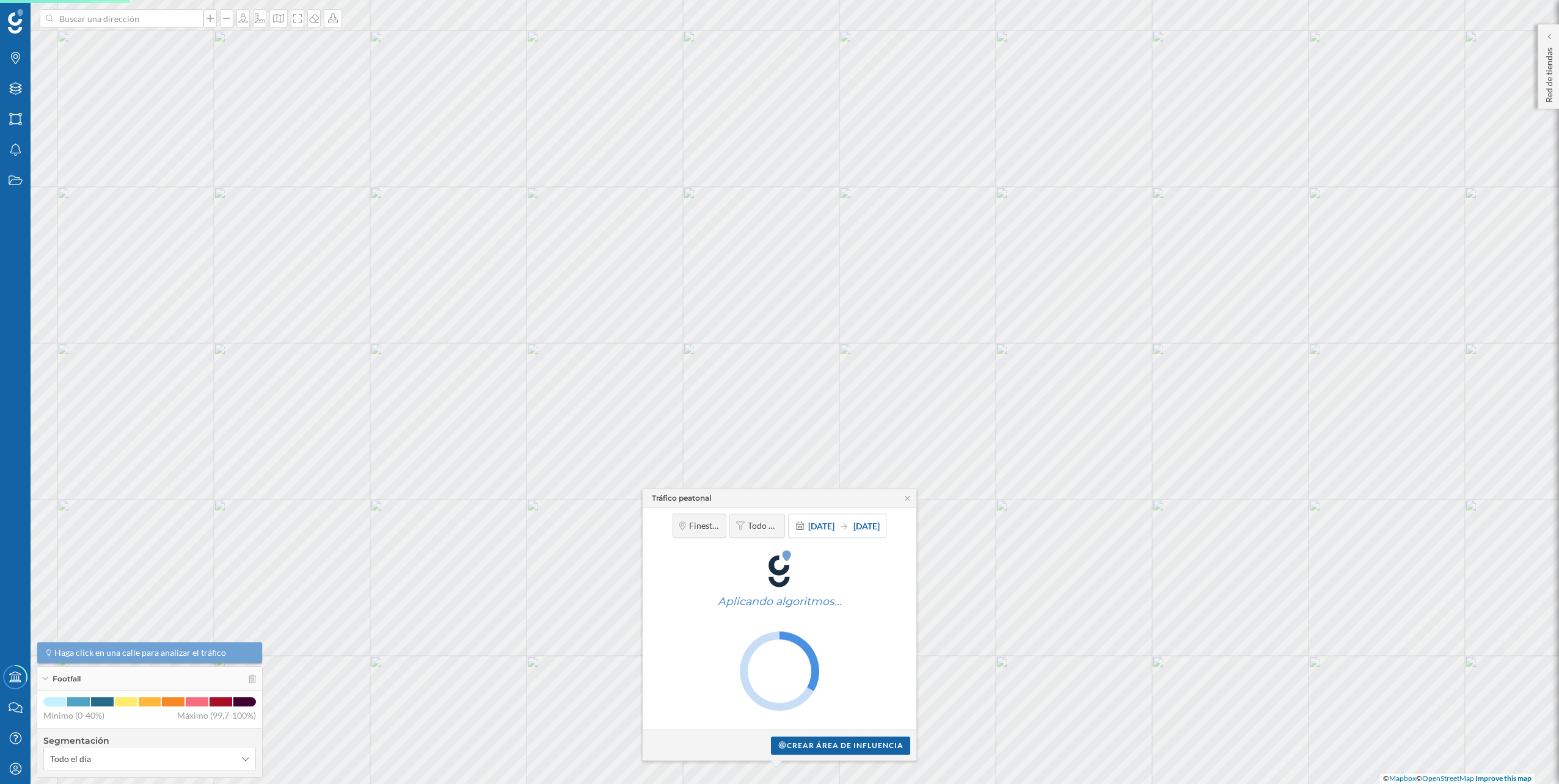
click at [832, 739] on div "Crear área de influencia" at bounding box center [840, 745] width 139 height 18
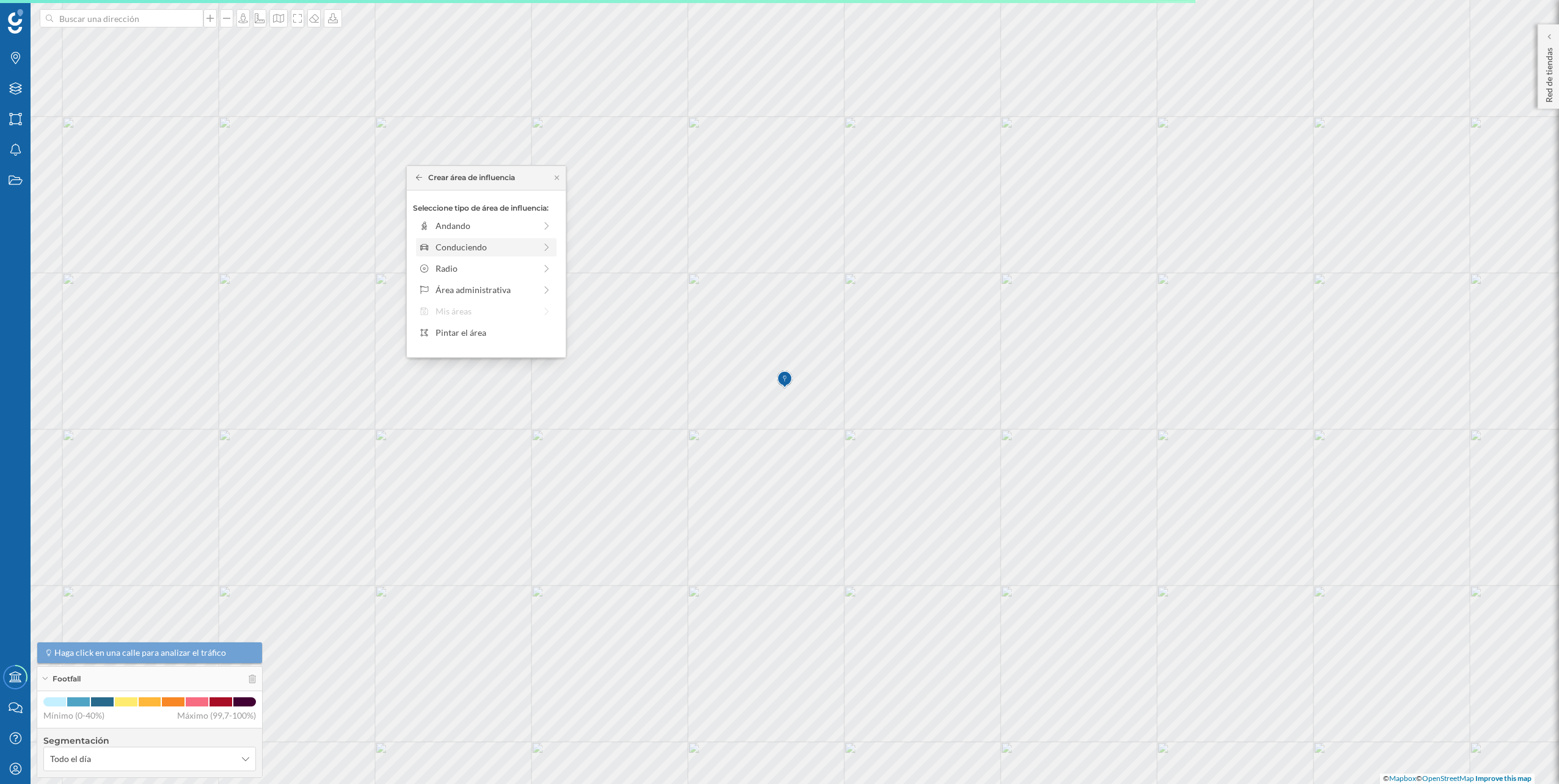
click at [480, 249] on div "Conduciendo" at bounding box center [486, 247] width 100 height 13
click at [445, 242] on div "0 min. 3 min. 5 min. 7 min. 10 min. 12 min. 15 min. 20 min. 30 min. 45 min. 50 …" at bounding box center [486, 243] width 136 height 3
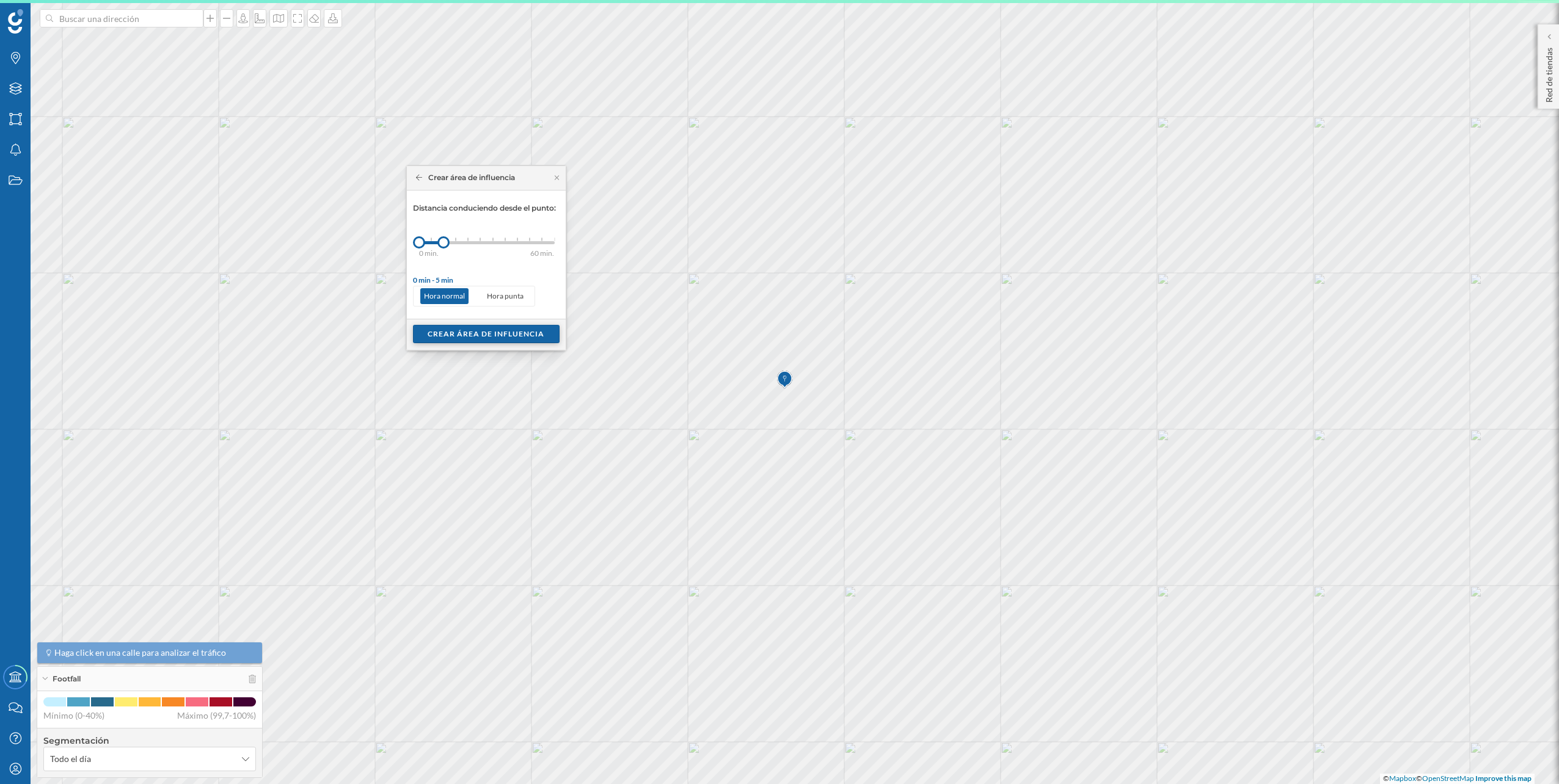
click at [489, 330] on div "Crear área de influencia" at bounding box center [486, 334] width 146 height 18
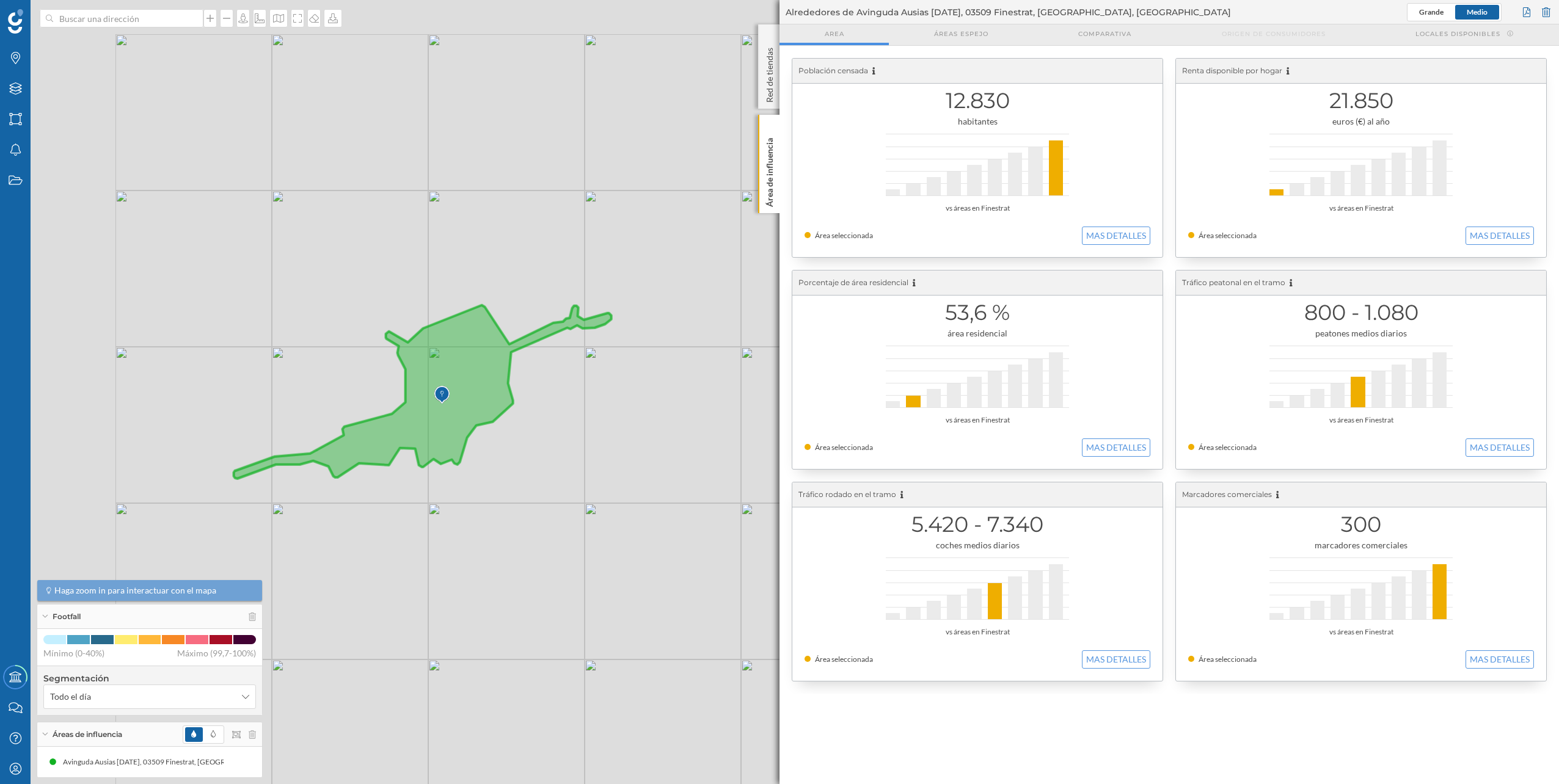
drag, startPoint x: 401, startPoint y: 375, endPoint x: 564, endPoint y: 419, distance: 168.8
click at [561, 418] on div "© Mapbox © OpenStreetMap Improve this map" at bounding box center [779, 392] width 1559 height 784
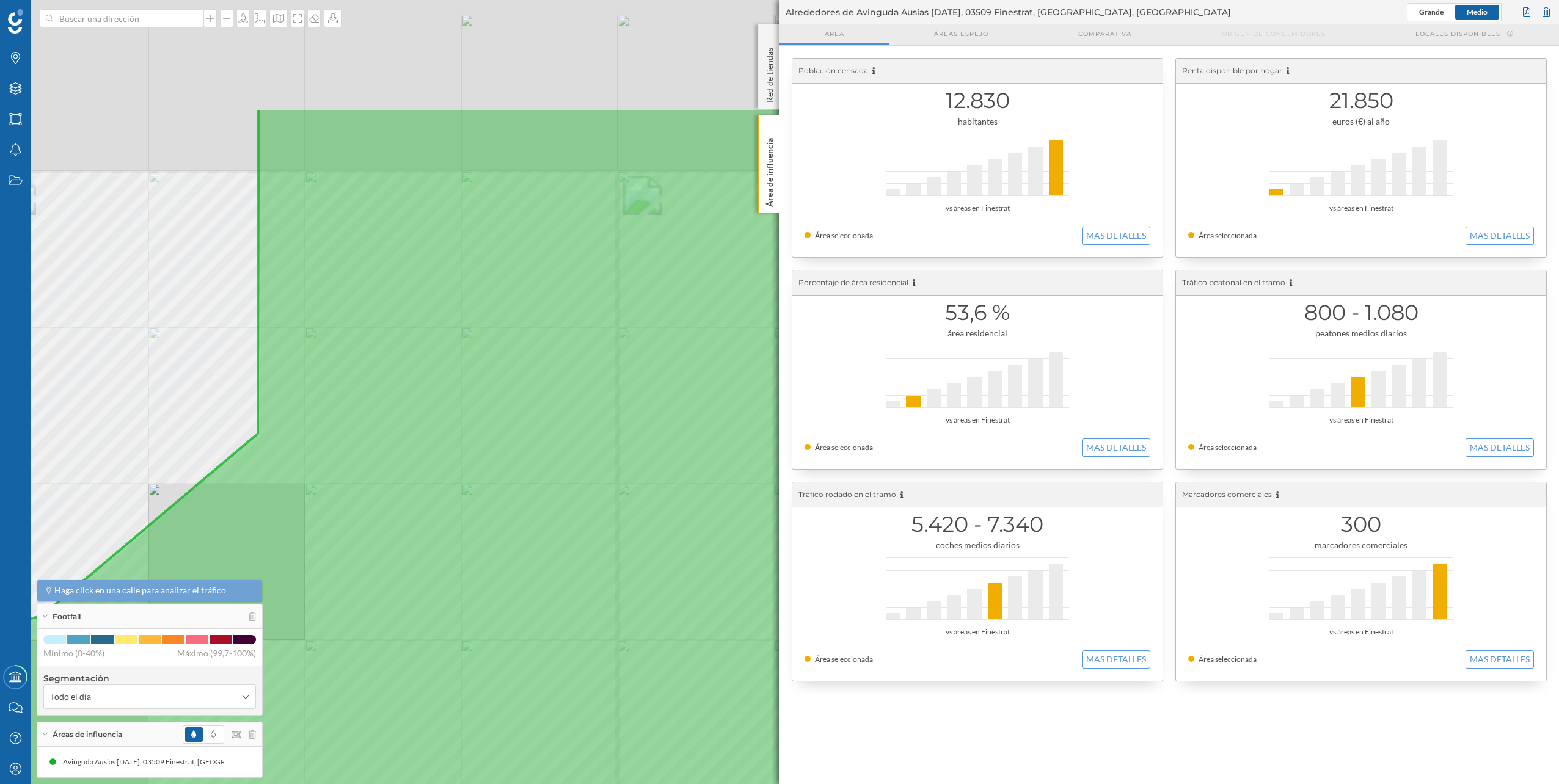
drag, startPoint x: 634, startPoint y: 398, endPoint x: 312, endPoint y: 586, distance: 372.9
click at [312, 586] on icon at bounding box center [448, 581] width 1875 height 946
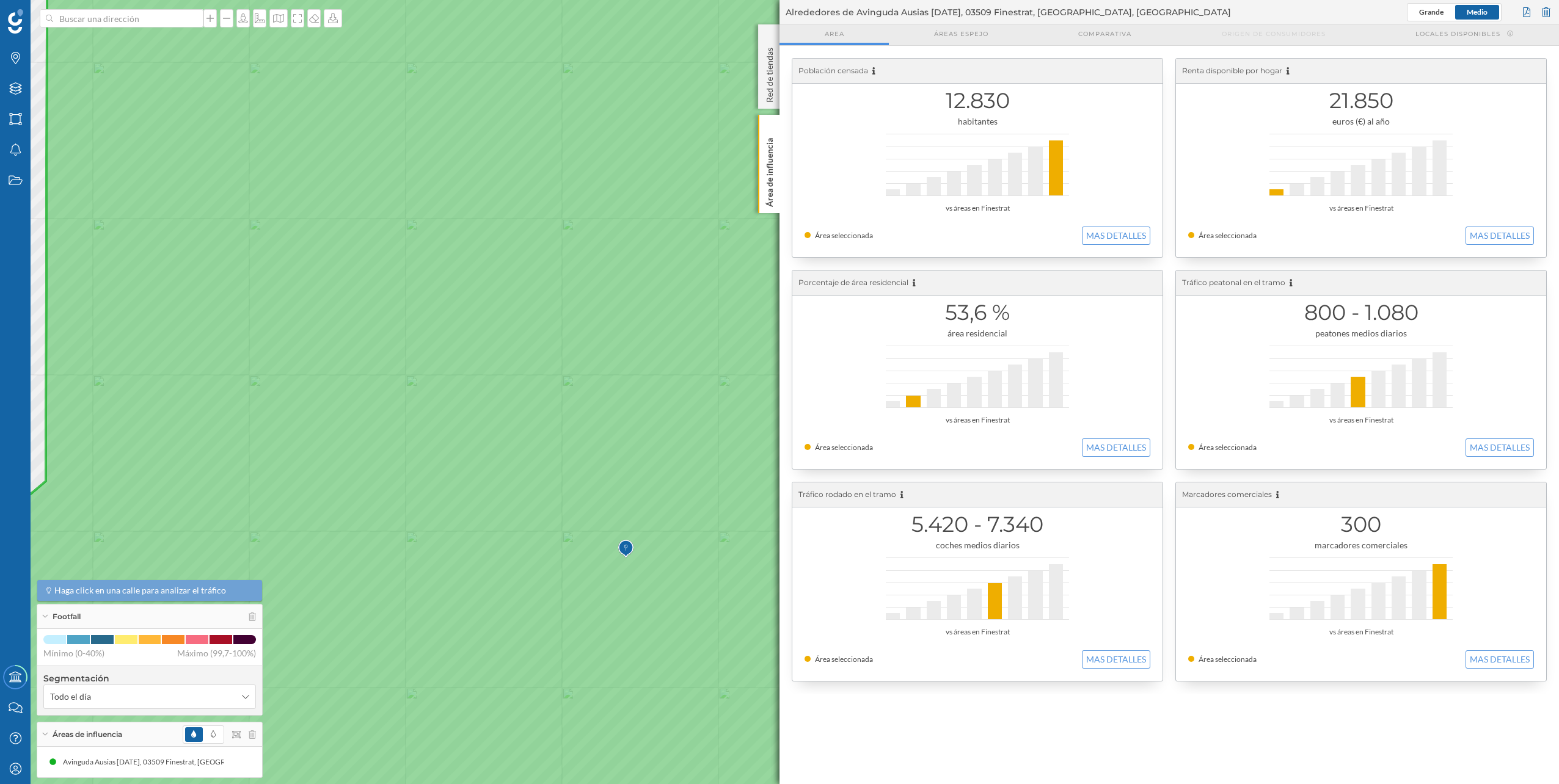
drag, startPoint x: 634, startPoint y: 491, endPoint x: 410, endPoint y: 541, distance: 229.5
click at [406, 542] on icon at bounding box center [567, 440] width 1875 height 946
drag, startPoint x: 364, startPoint y: 499, endPoint x: 503, endPoint y: 432, distance: 154.3
click at [503, 432] on icon at bounding box center [919, 325] width 1875 height 946
drag, startPoint x: 631, startPoint y: 395, endPoint x: 510, endPoint y: 460, distance: 137.4
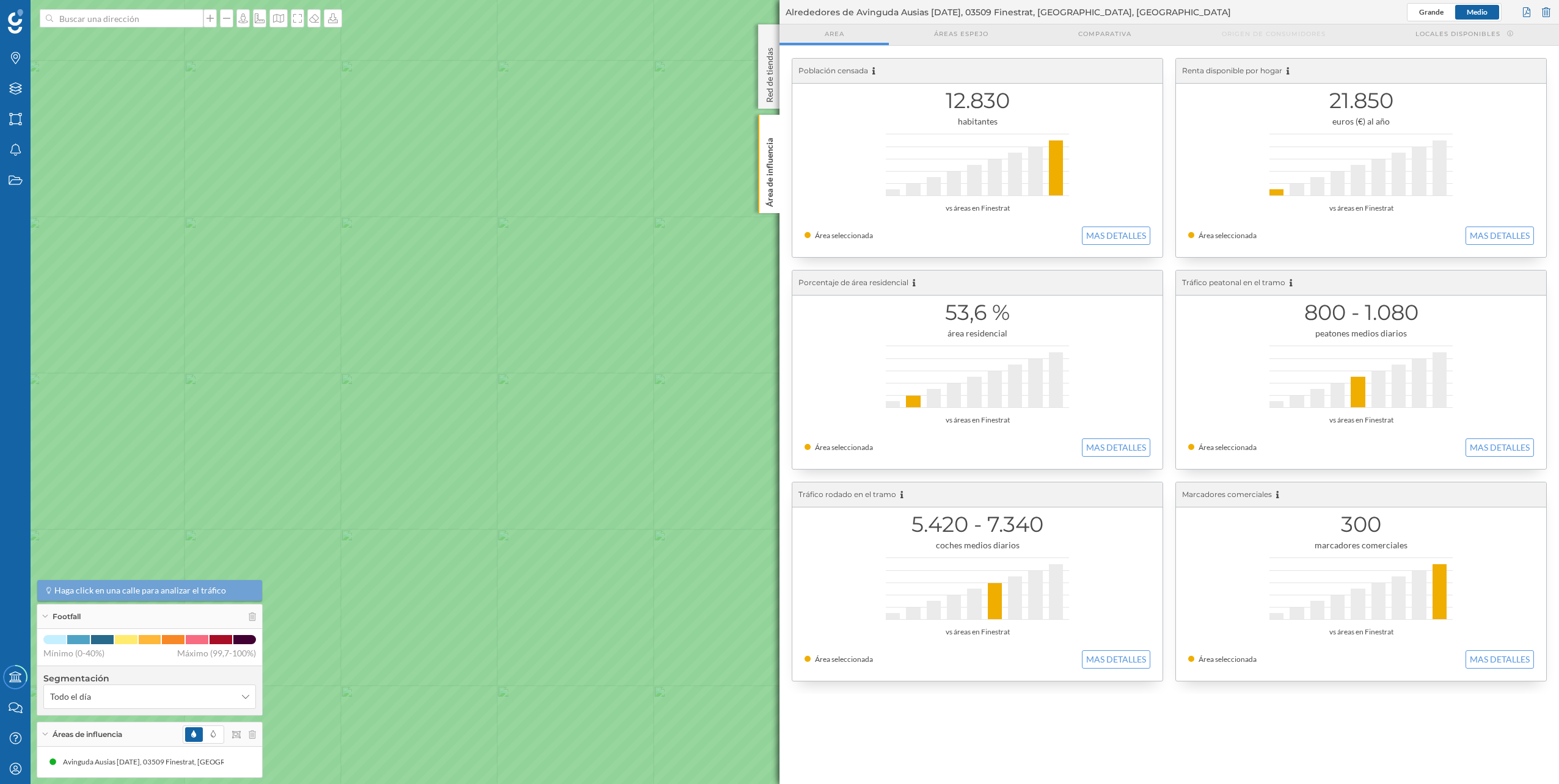
click at [510, 460] on icon at bounding box center [722, 417] width 1875 height 946
click at [242, 762] on icon at bounding box center [243, 762] width 7 height 9
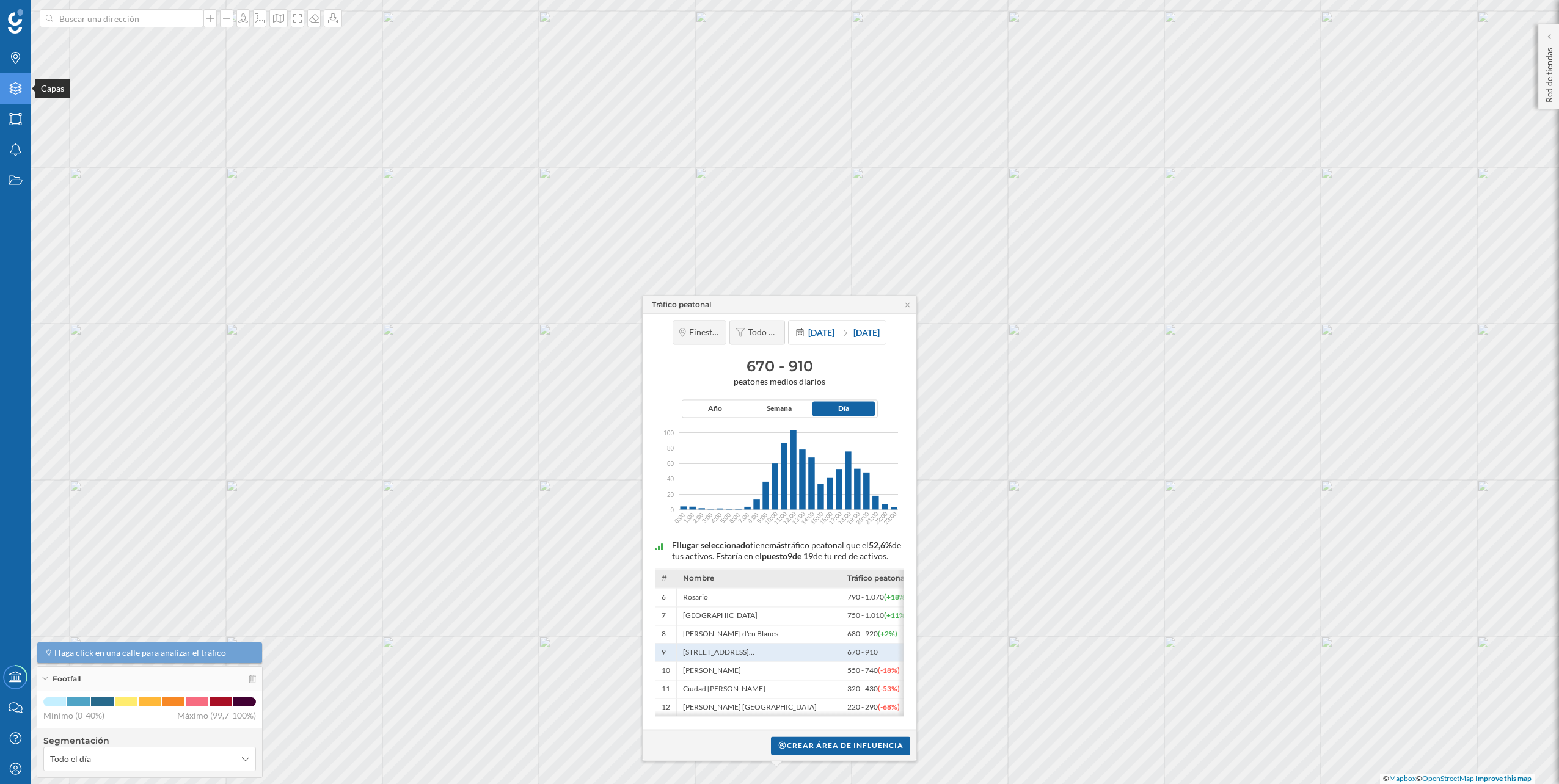
click at [22, 77] on div "Capas" at bounding box center [15, 89] width 31 height 31
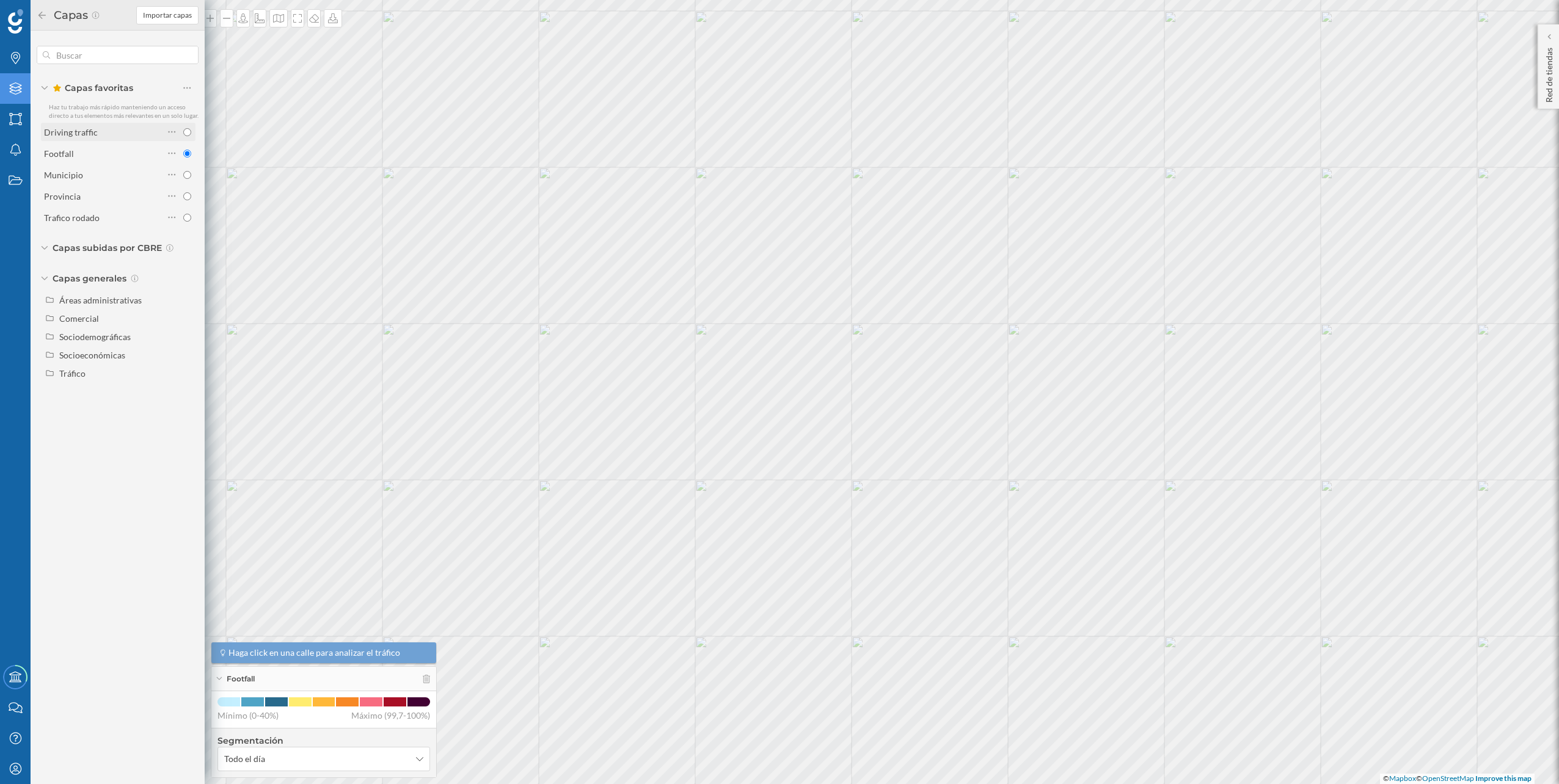
click at [145, 133] on div "Driving traffic" at bounding box center [104, 133] width 119 height 13
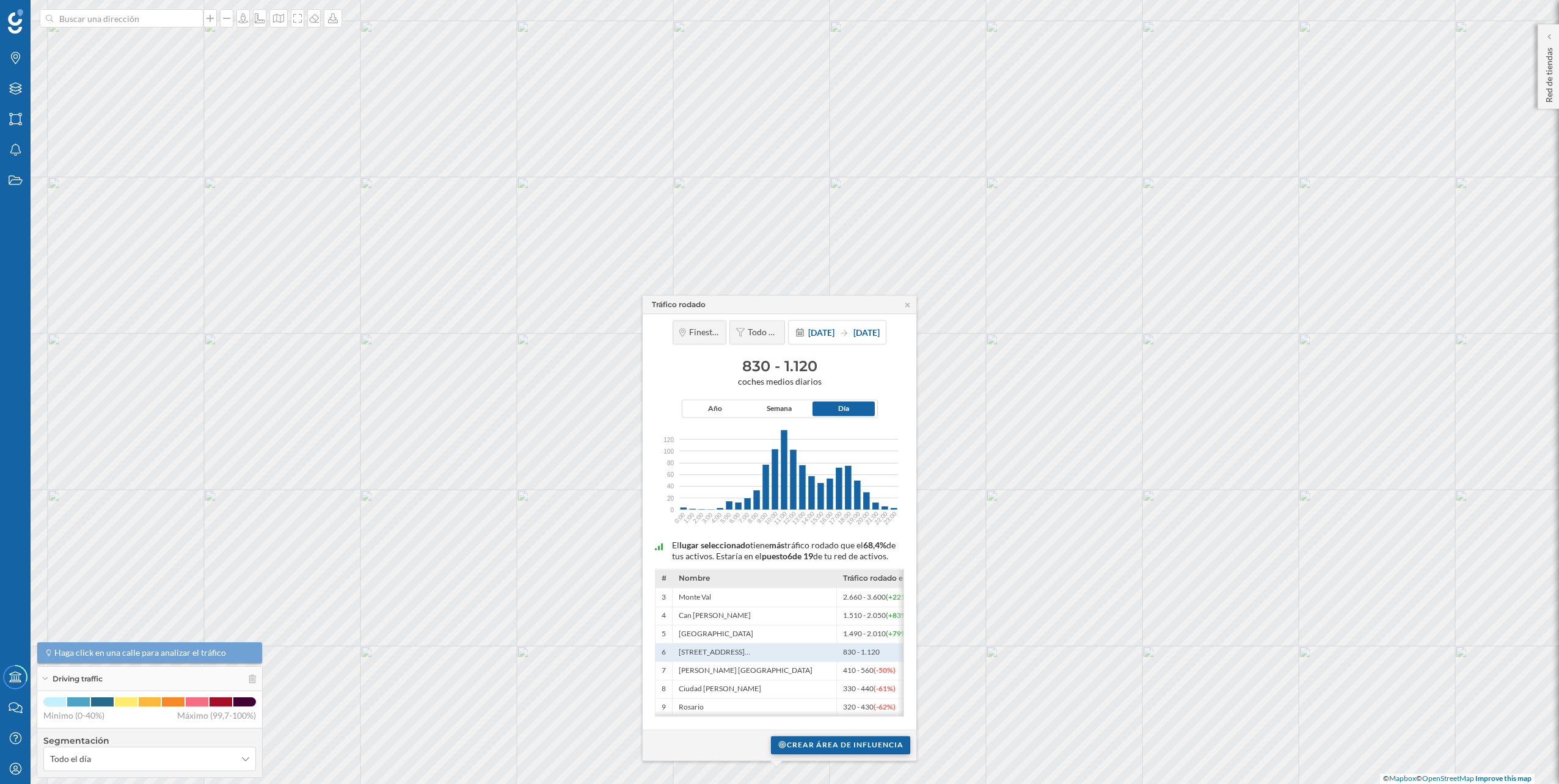
click at [819, 750] on div "Crear área de influencia" at bounding box center [840, 745] width 139 height 18
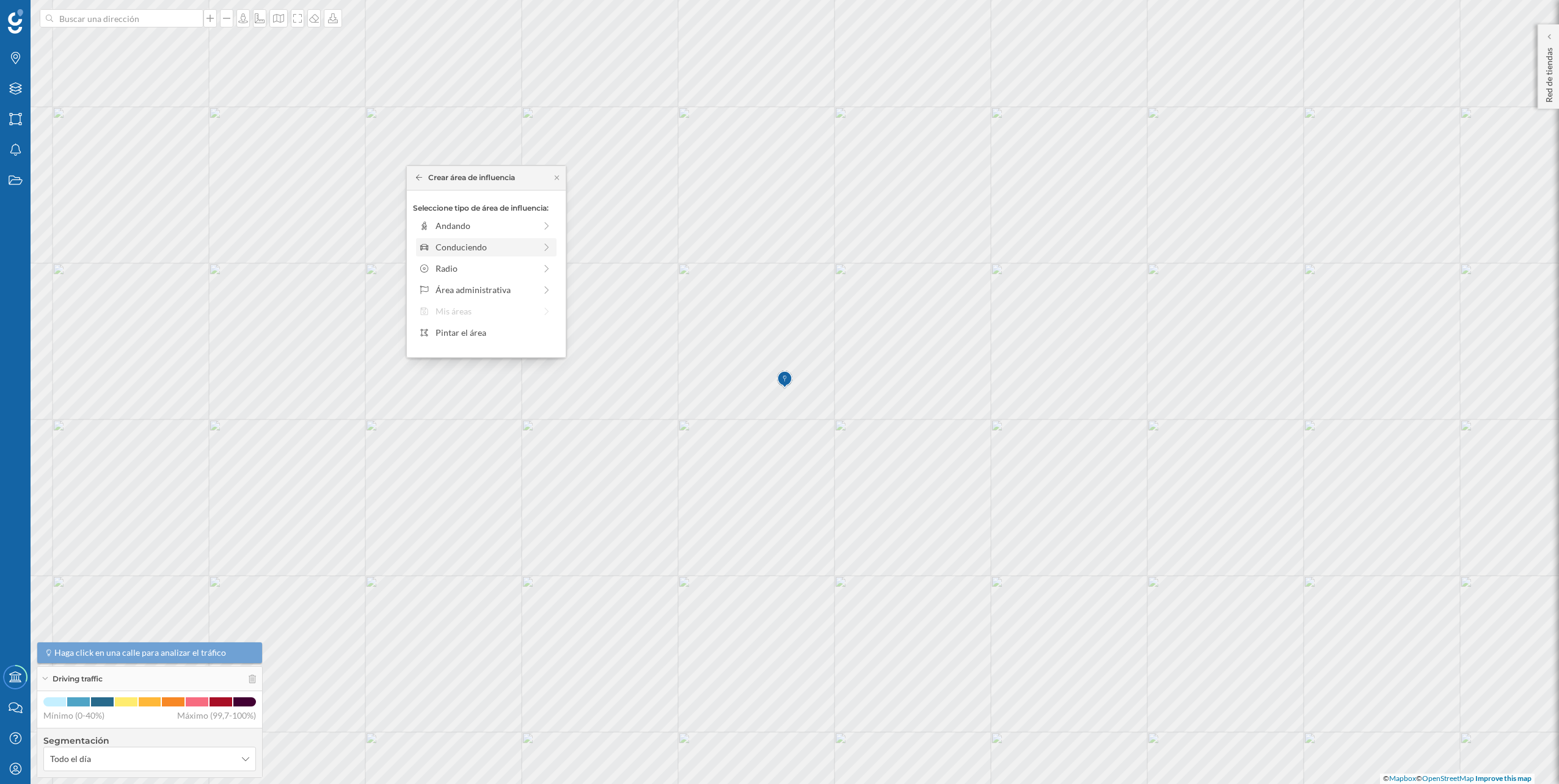
click at [454, 253] on div "Conduciendo" at bounding box center [486, 247] width 100 height 13
click at [444, 242] on div "0 min. 3 min. 5 min. 7 min. 10 min. 12 min. 15 min. 20 min. 30 min. 45 min. 50 …" at bounding box center [486, 243] width 136 height 3
click at [498, 330] on div "Crear área de influencia" at bounding box center [486, 334] width 146 height 18
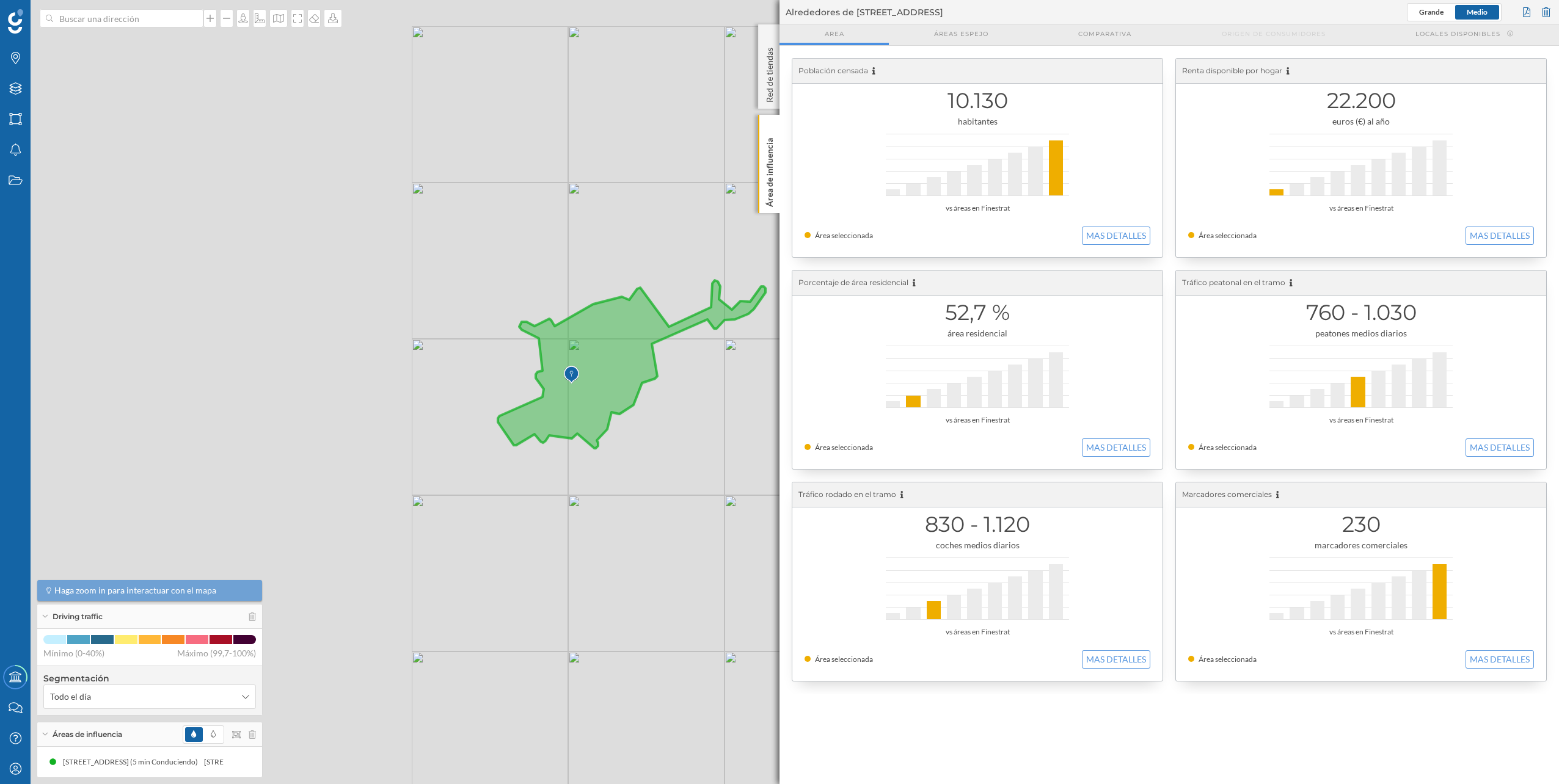
drag, startPoint x: 469, startPoint y: 390, endPoint x: 906, endPoint y: 424, distance: 438.3
click at [906, 424] on div "Marcas Capas Áreas Notificaciones Estados Academy Contacta con nosotros Centro …" at bounding box center [779, 392] width 1559 height 784
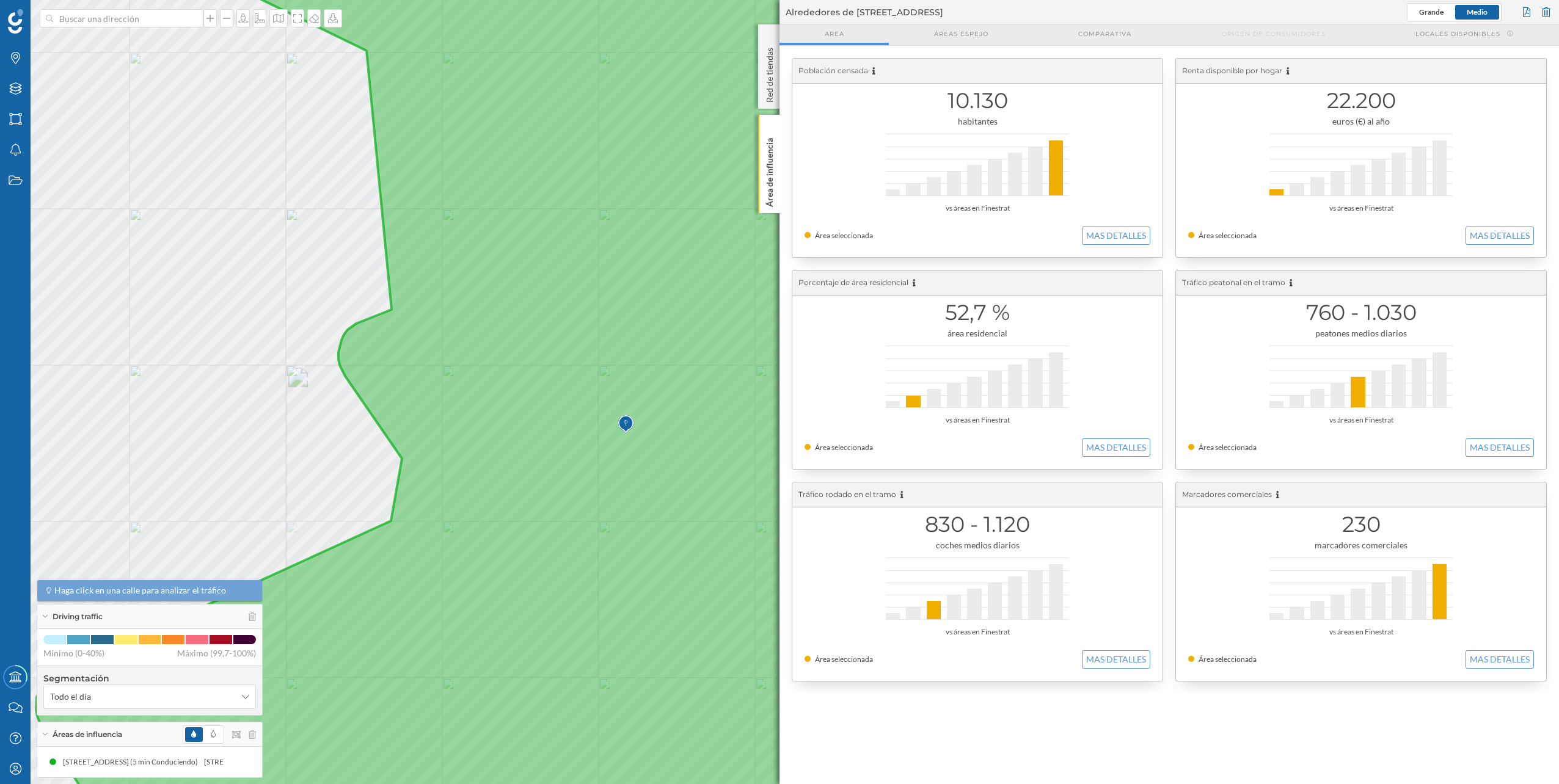
drag, startPoint x: 648, startPoint y: 365, endPoint x: 610, endPoint y: 407, distance: 56.6
click at [610, 407] on icon at bounding box center [858, 434] width 1644 height 946
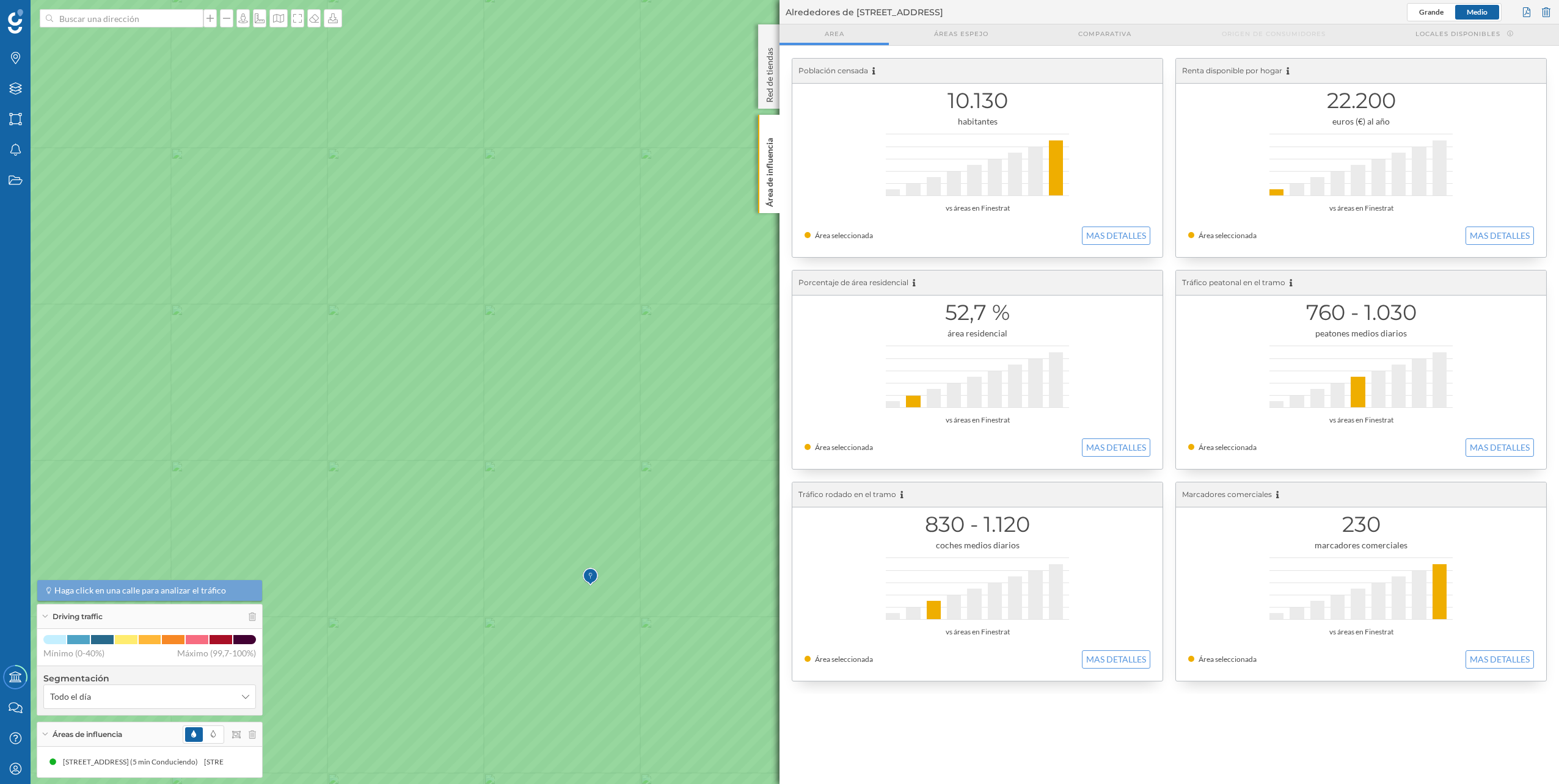
drag, startPoint x: 612, startPoint y: 451, endPoint x: 496, endPoint y: 480, distance: 119.6
click at [496, 480] on icon at bounding box center [662, 421] width 1875 height 946
click at [303, 479] on icon at bounding box center [779, 392] width 1875 height 946
click at [499, 457] on icon at bounding box center [779, 392] width 1875 height 946
click at [249, 763] on div at bounding box center [229, 762] width 54 height 14
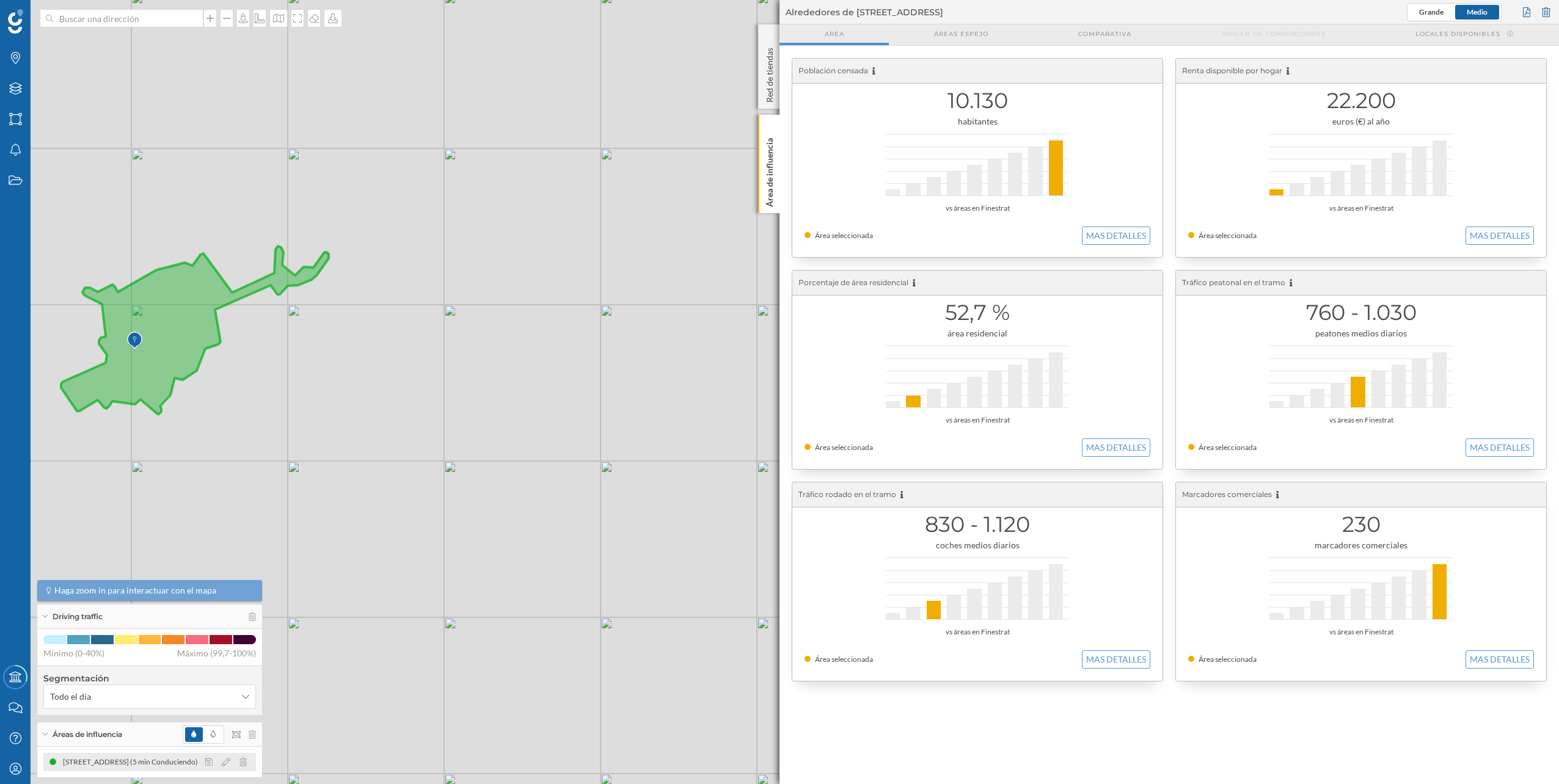
click at [247, 761] on div at bounding box center [229, 762] width 54 height 14
click at [242, 756] on div at bounding box center [229, 762] width 54 height 14
click at [242, 768] on div at bounding box center [229, 762] width 54 height 14
click at [243, 762] on icon at bounding box center [243, 762] width 7 height 9
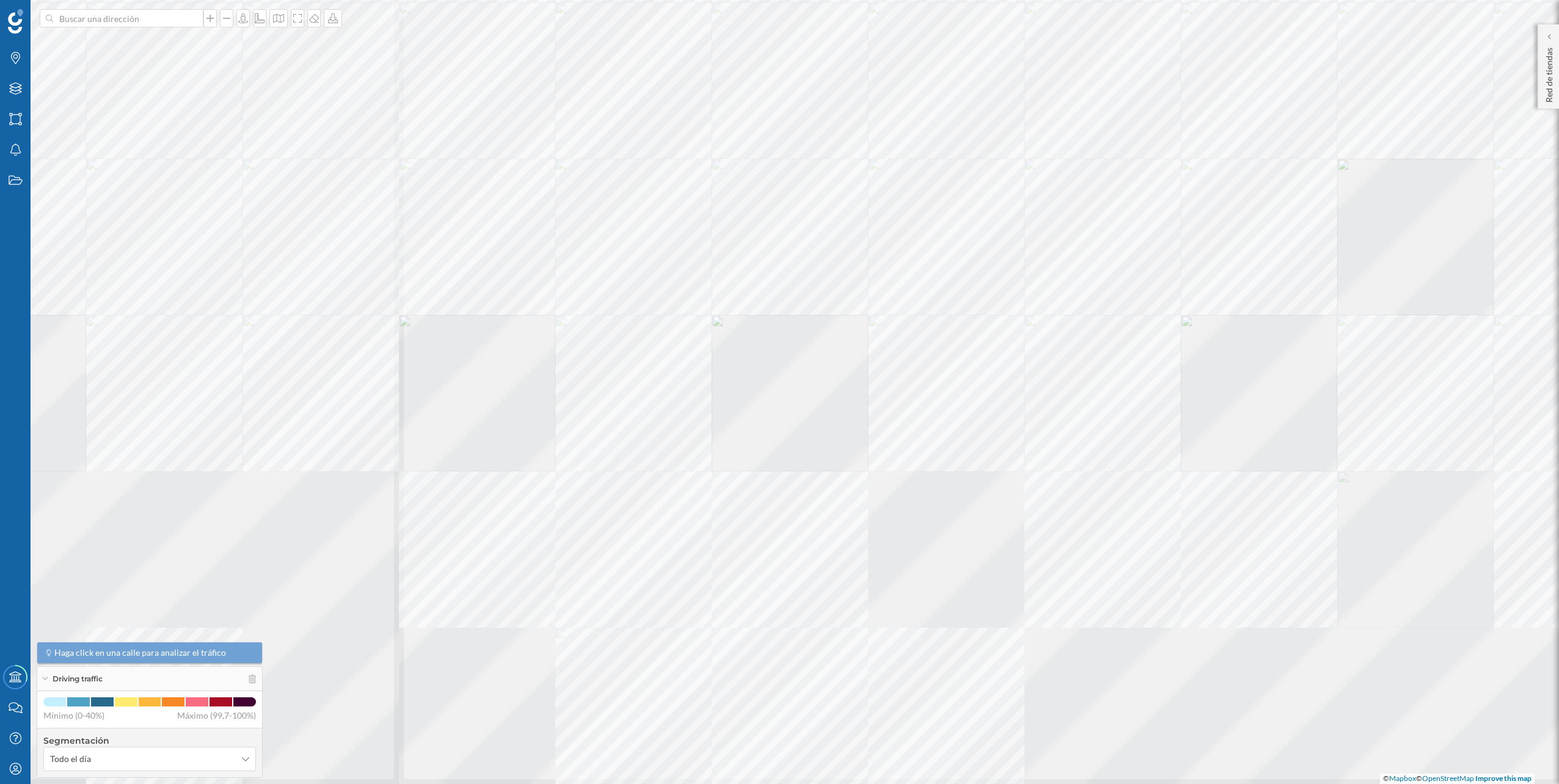
click at [0, 0] on div at bounding box center [0, 0] width 0 height 0
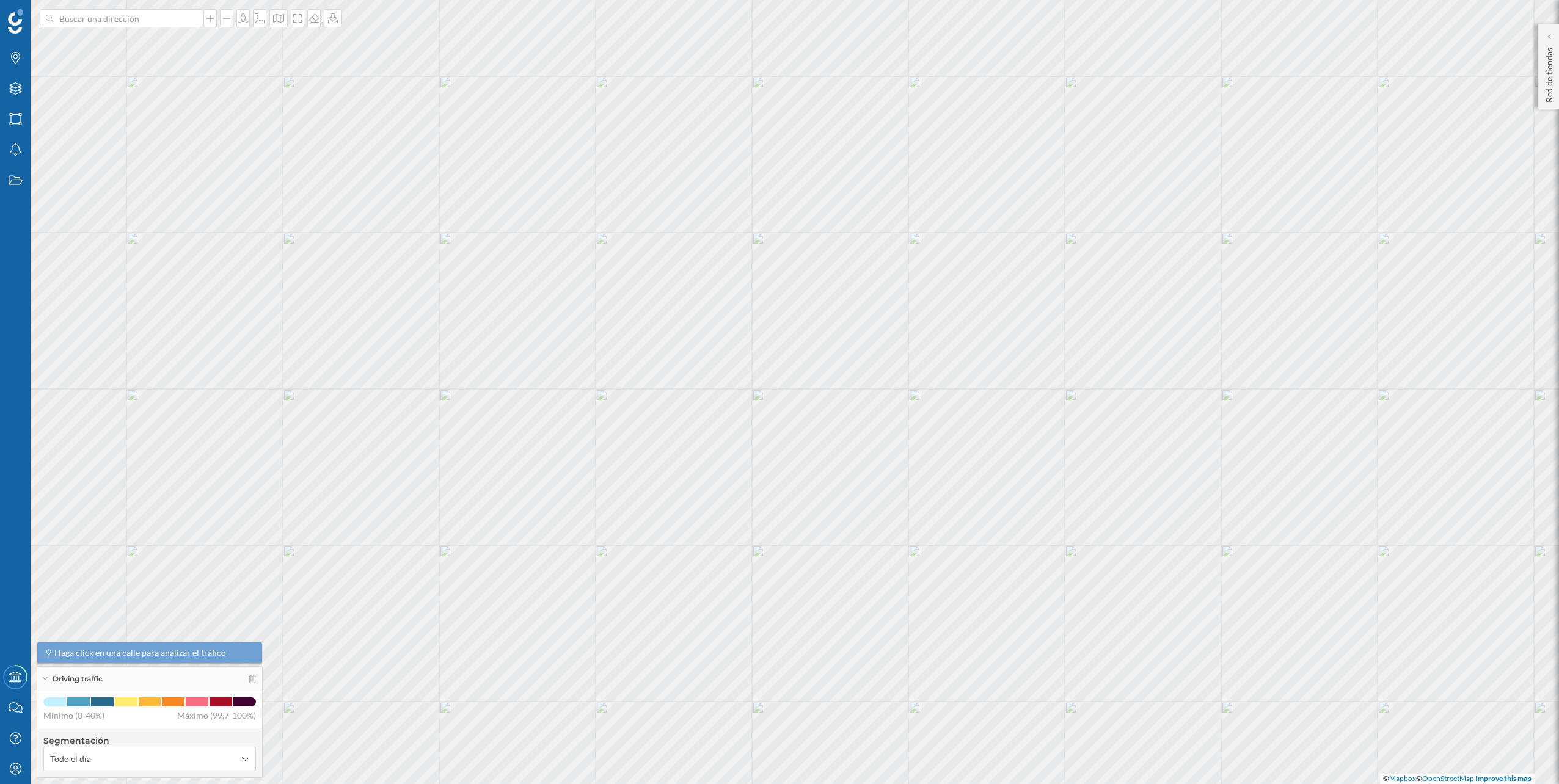
click at [794, 783] on html "Marcas Capas Áreas Notificaciones Estados Academy Contacta con nosotros Centro …" at bounding box center [779, 392] width 1559 height 784
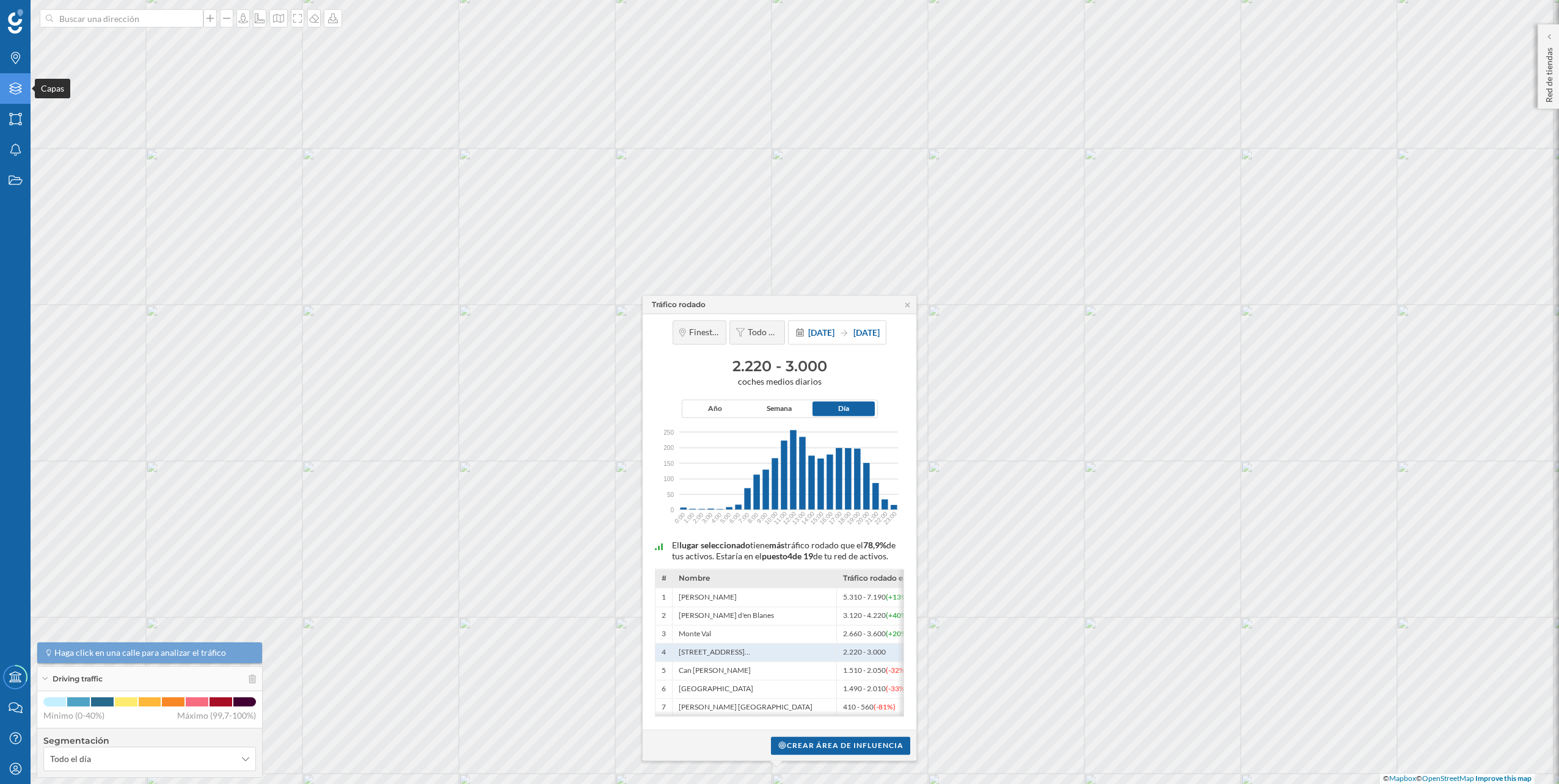
click at [10, 100] on div "Capas" at bounding box center [15, 89] width 31 height 31
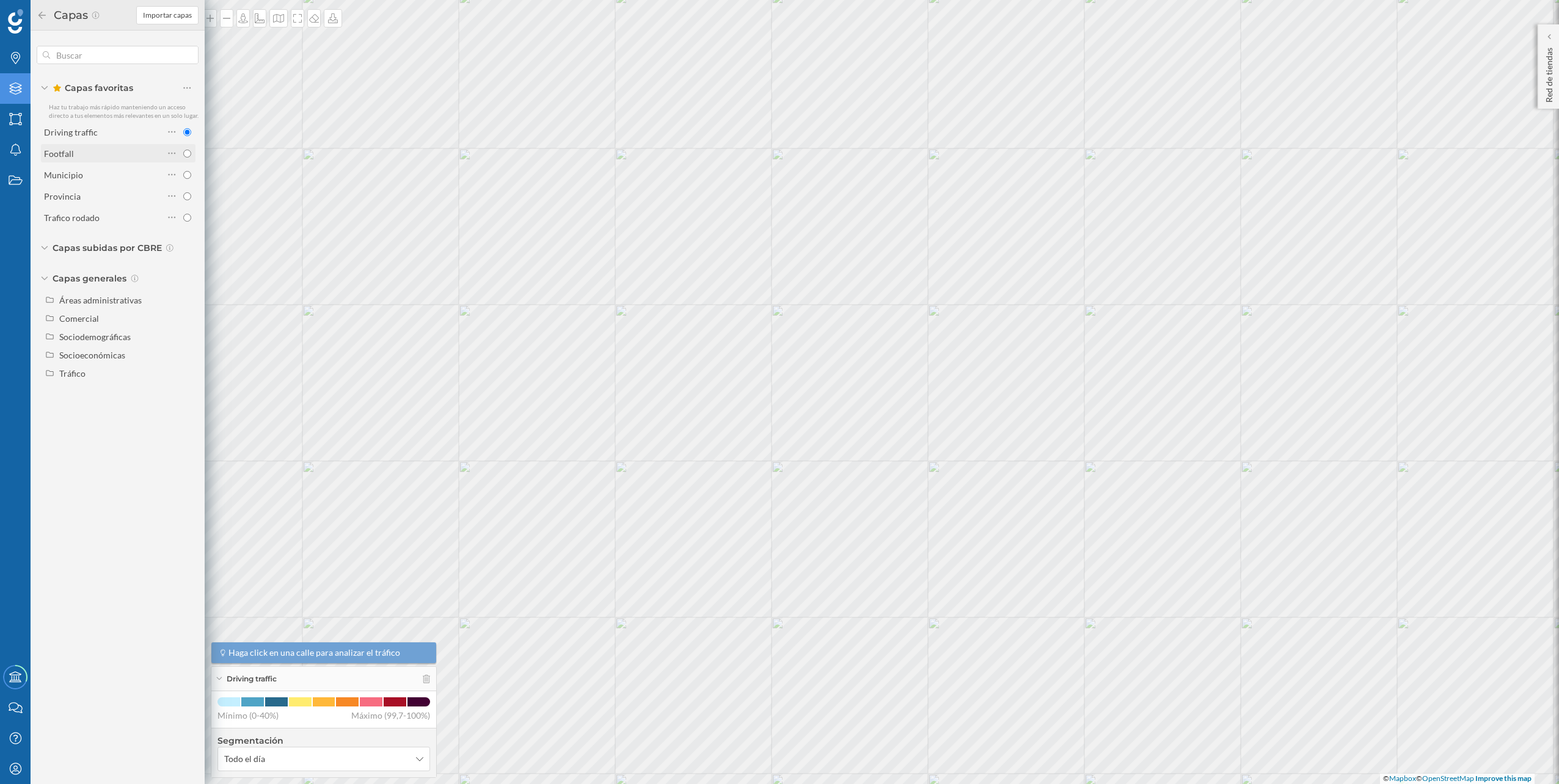
click at [101, 153] on div "Footfall" at bounding box center [104, 154] width 119 height 13
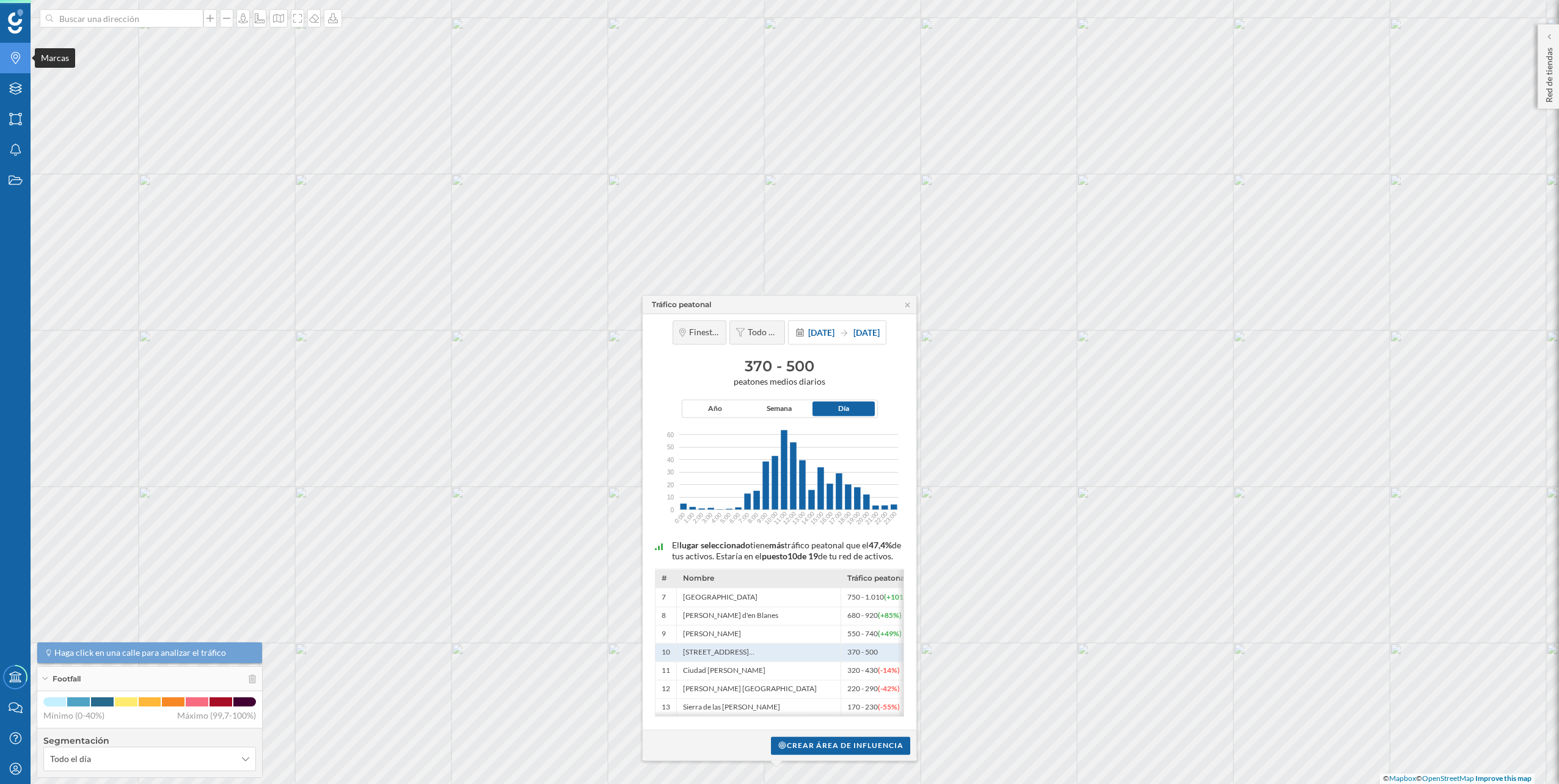
click at [14, 71] on div "Marcas" at bounding box center [15, 58] width 31 height 31
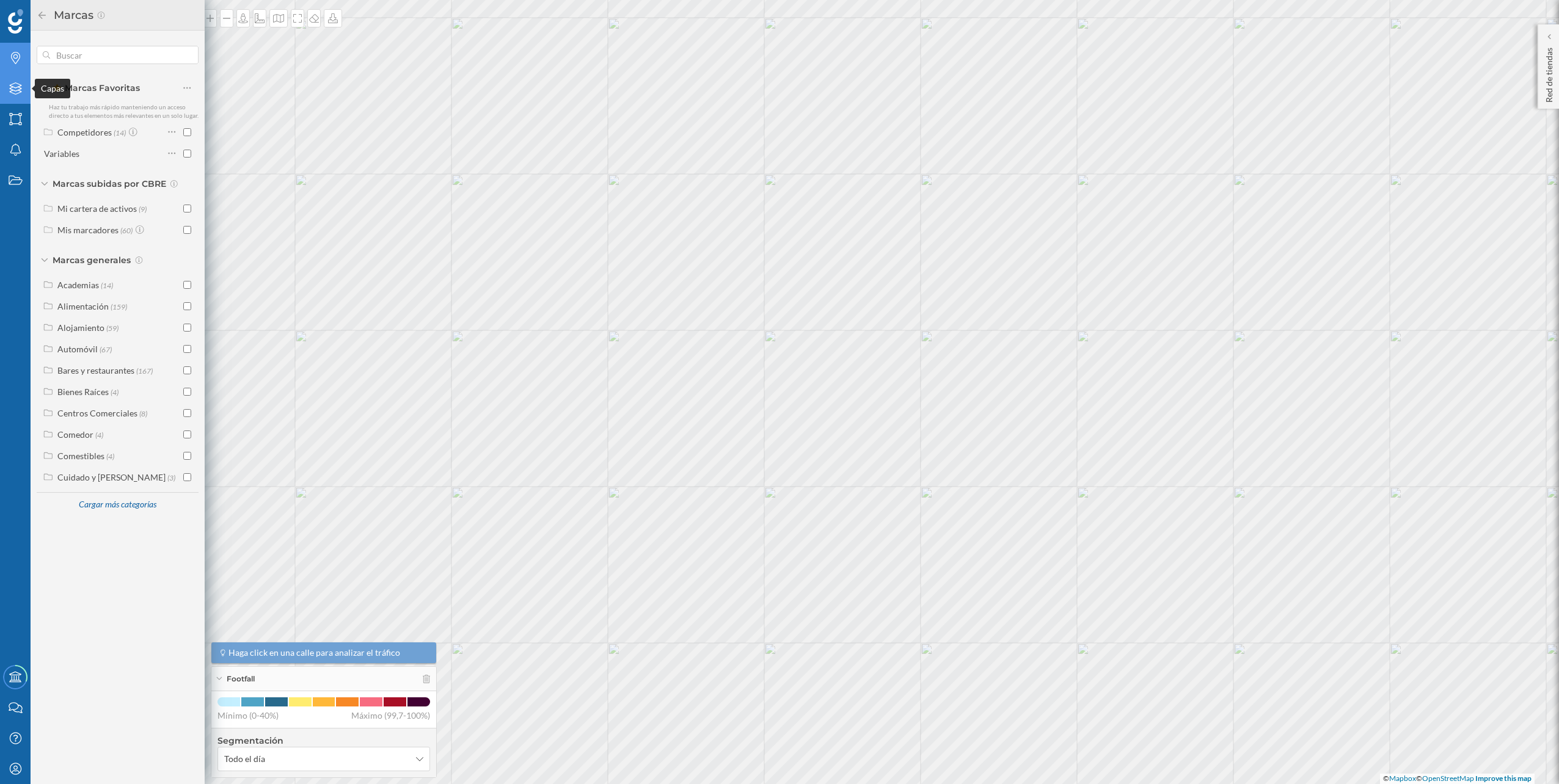
click at [19, 83] on icon "Capas" at bounding box center [15, 89] width 15 height 12
click at [104, 128] on div "Driving traffic" at bounding box center [104, 133] width 119 height 13
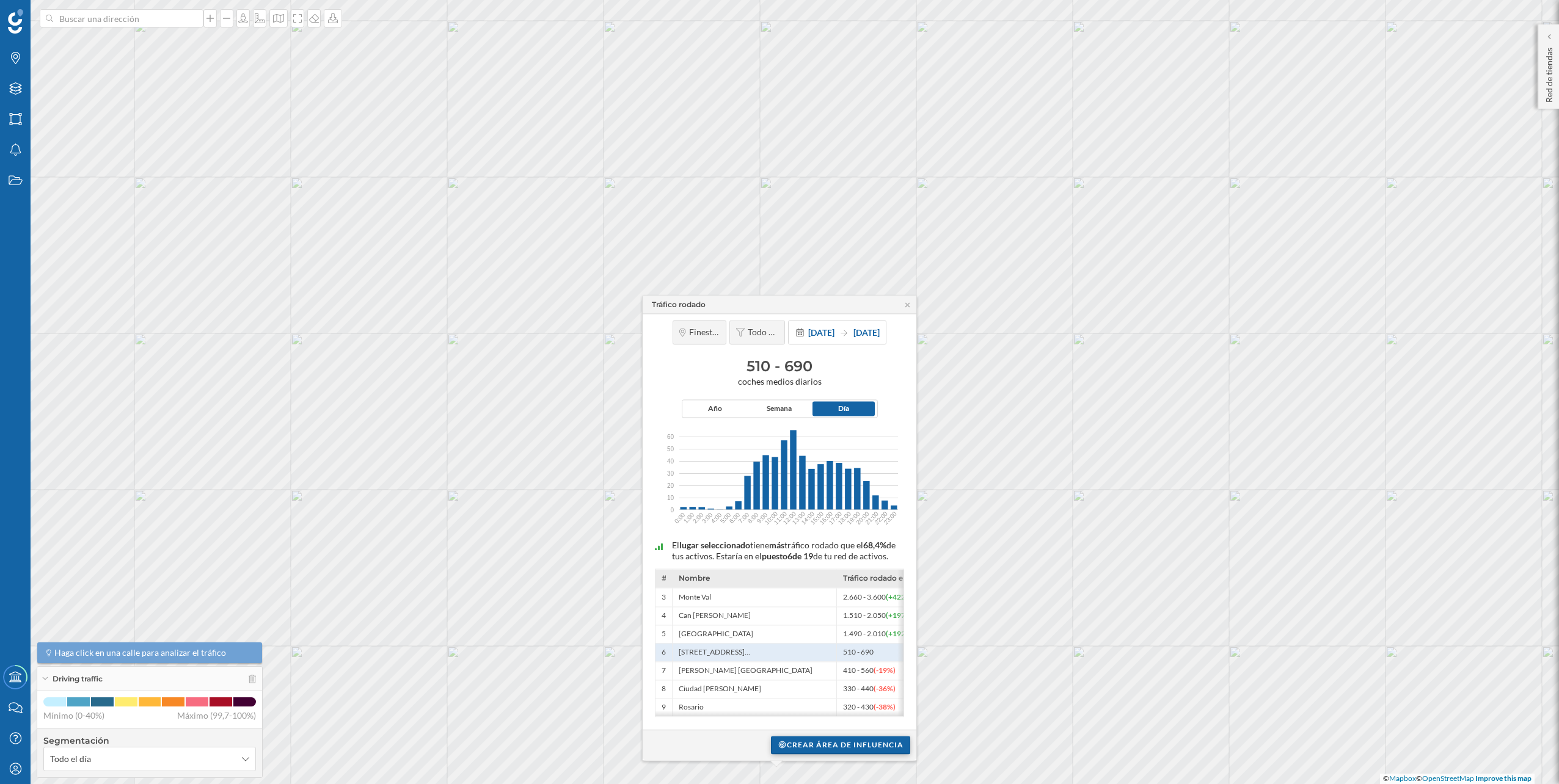
click at [825, 739] on div "Crear área de influencia" at bounding box center [840, 745] width 139 height 18
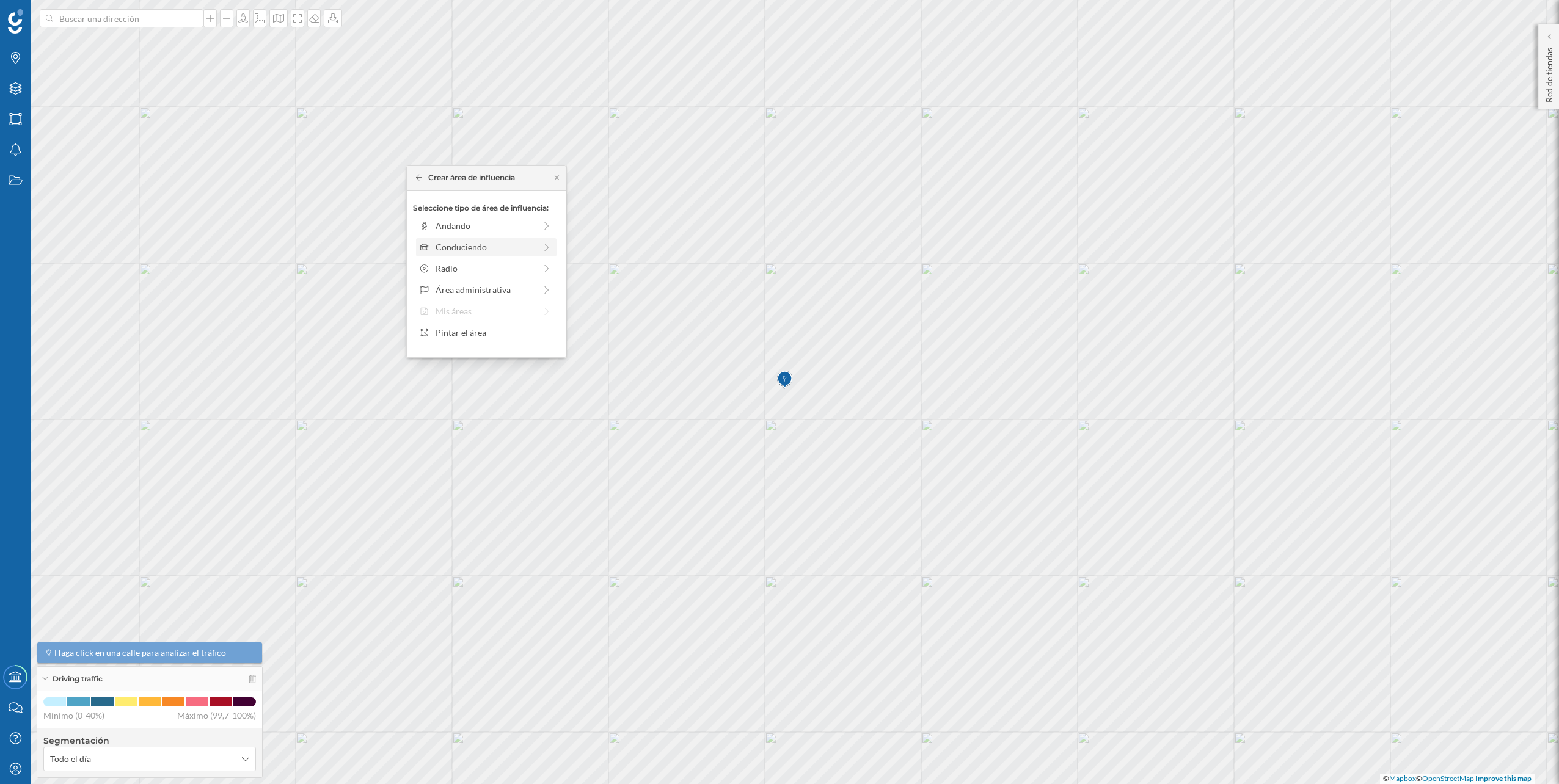
click at [472, 245] on div "Conduciendo" at bounding box center [486, 247] width 100 height 13
click at [441, 243] on div "0 min. 3 min. 5 min. 7 min. 10 min. 12 min. 15 min. 20 min. 30 min. 45 min. 50 …" at bounding box center [486, 243] width 136 height 3
click at [488, 322] on div "Crear área de influencia" at bounding box center [486, 334] width 159 height 31
click at [498, 343] on div "Crear área de influencia" at bounding box center [486, 334] width 146 height 18
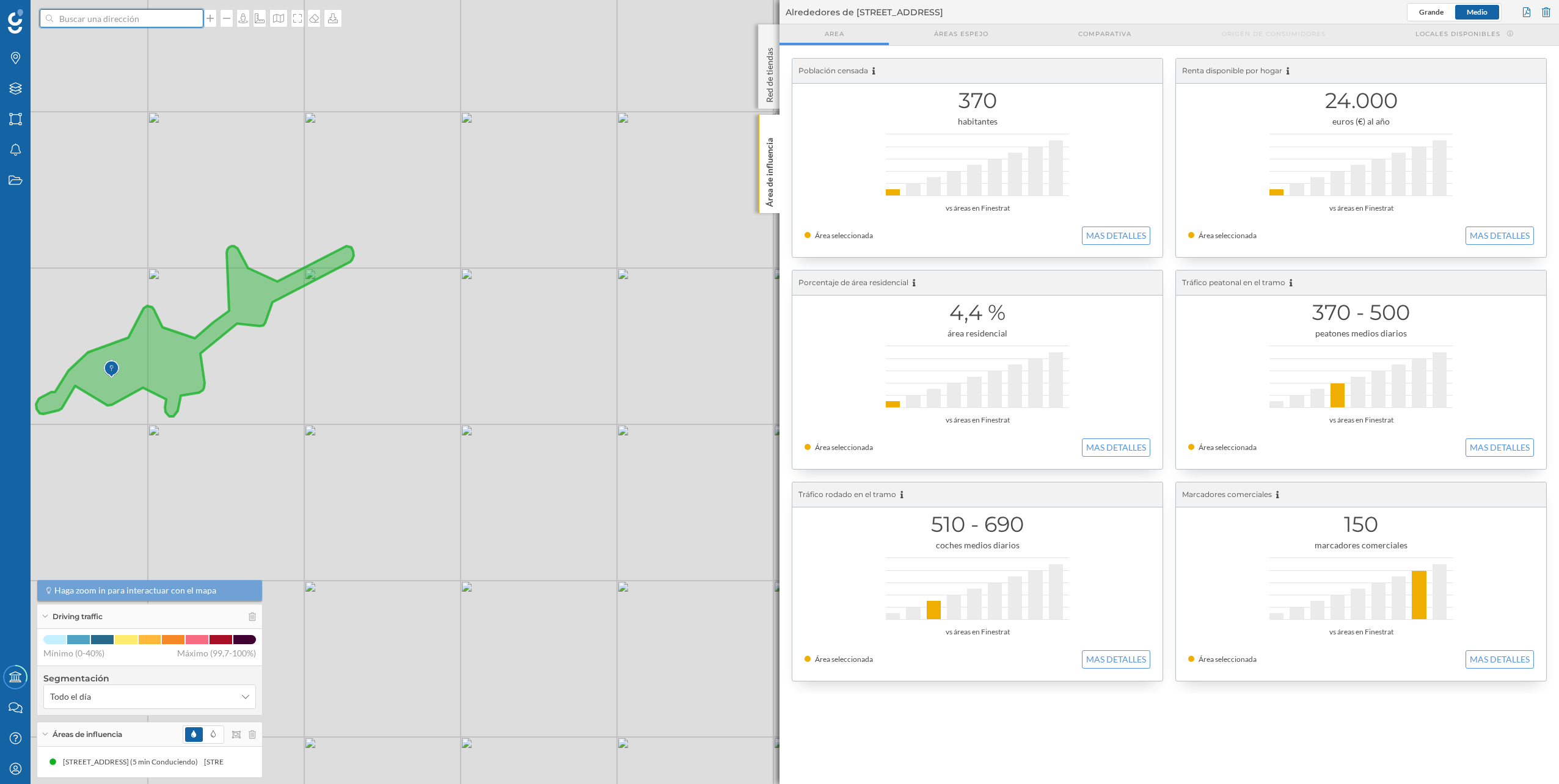
click at [90, 16] on input at bounding box center [121, 18] width 137 height 18
paste input "C.C Zenia Boulevar, C. Jade, 2, 03189 Orihuela, Alicante"
type input "NORAUTO C.C Zenia Boulevar, C. Jade, 2, 03189 Orihuela, Alicante"
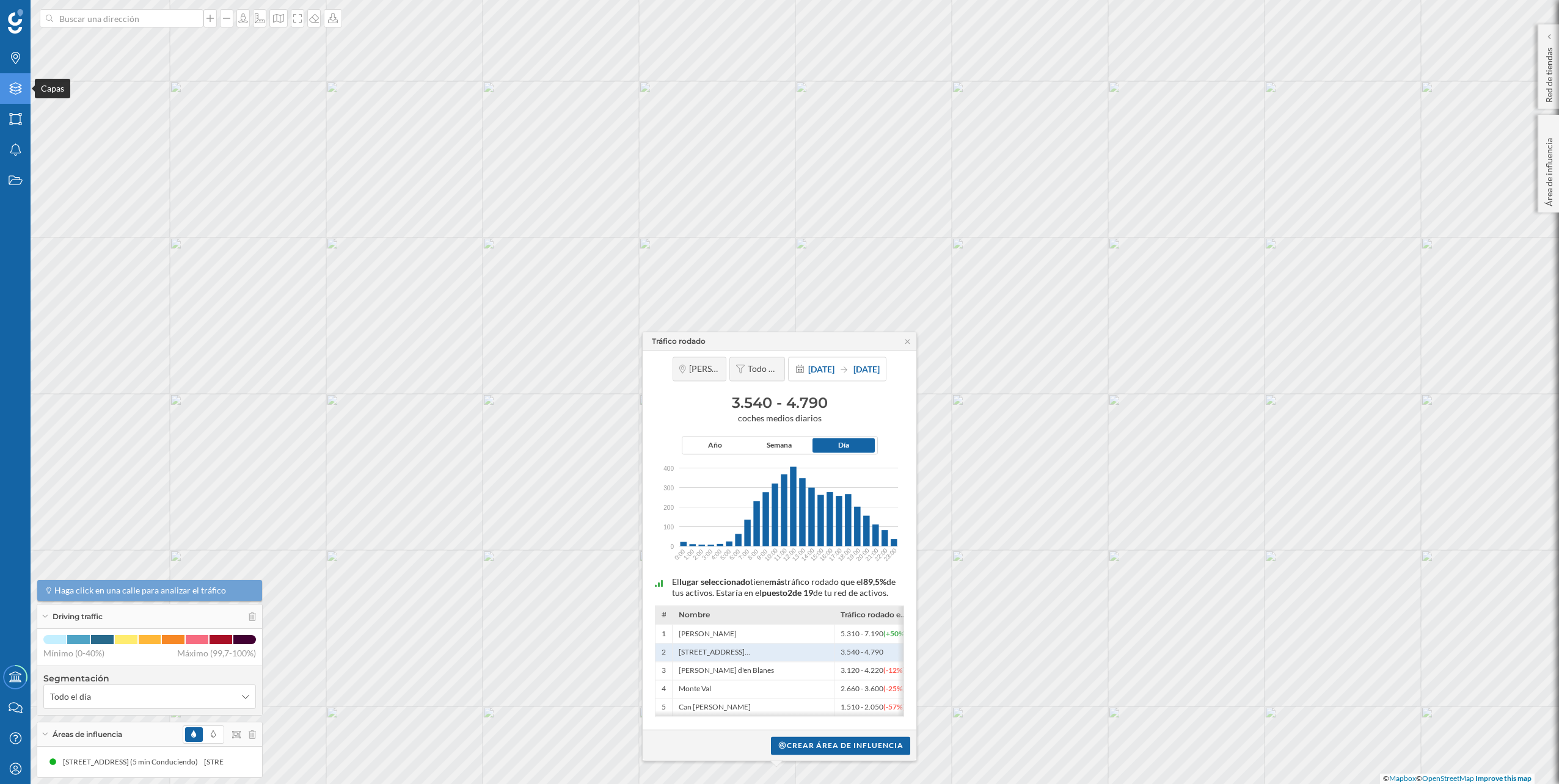
click at [13, 94] on icon "Capas" at bounding box center [15, 89] width 15 height 12
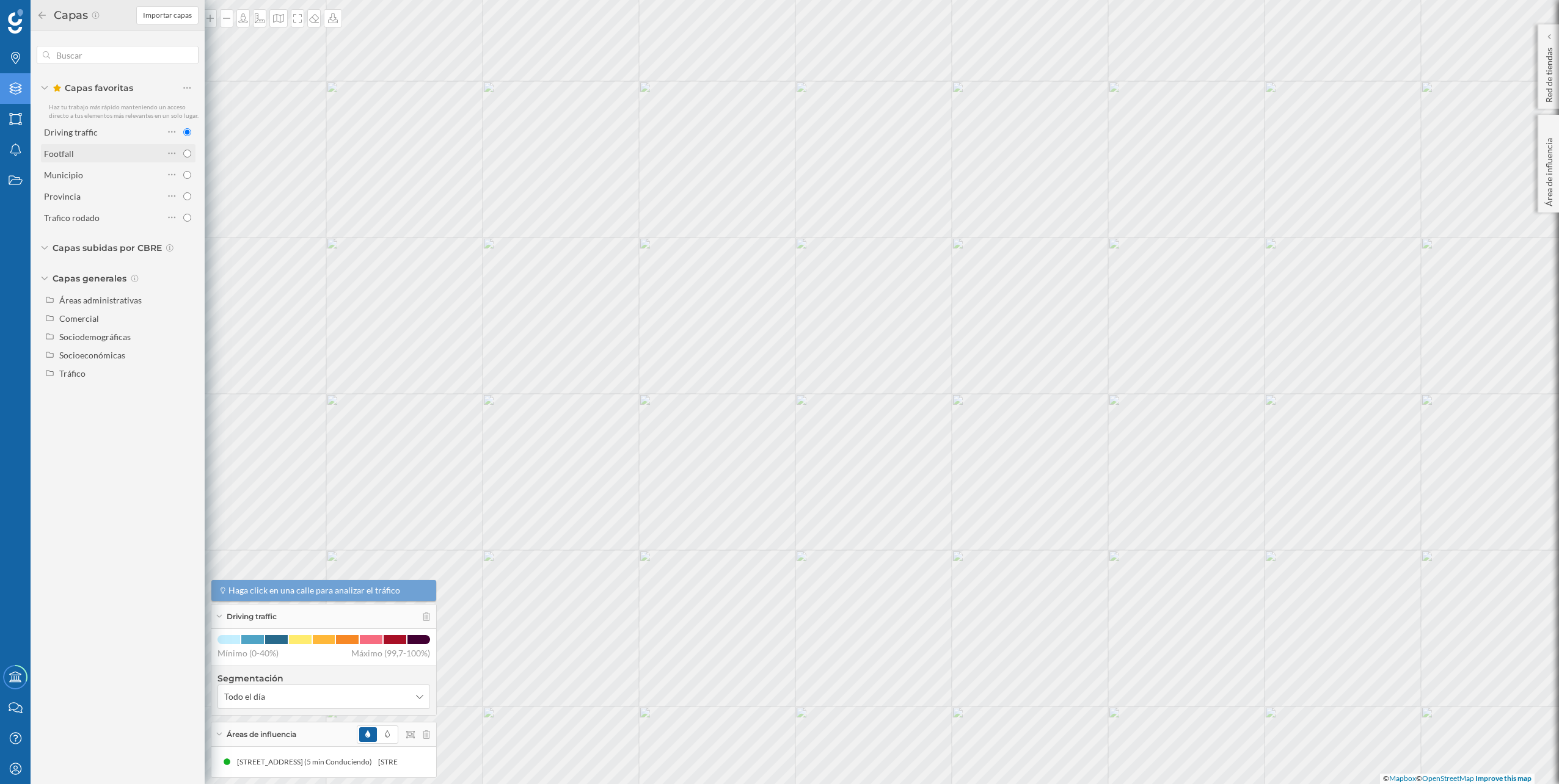
click at [113, 150] on div "Footfall" at bounding box center [104, 154] width 119 height 13
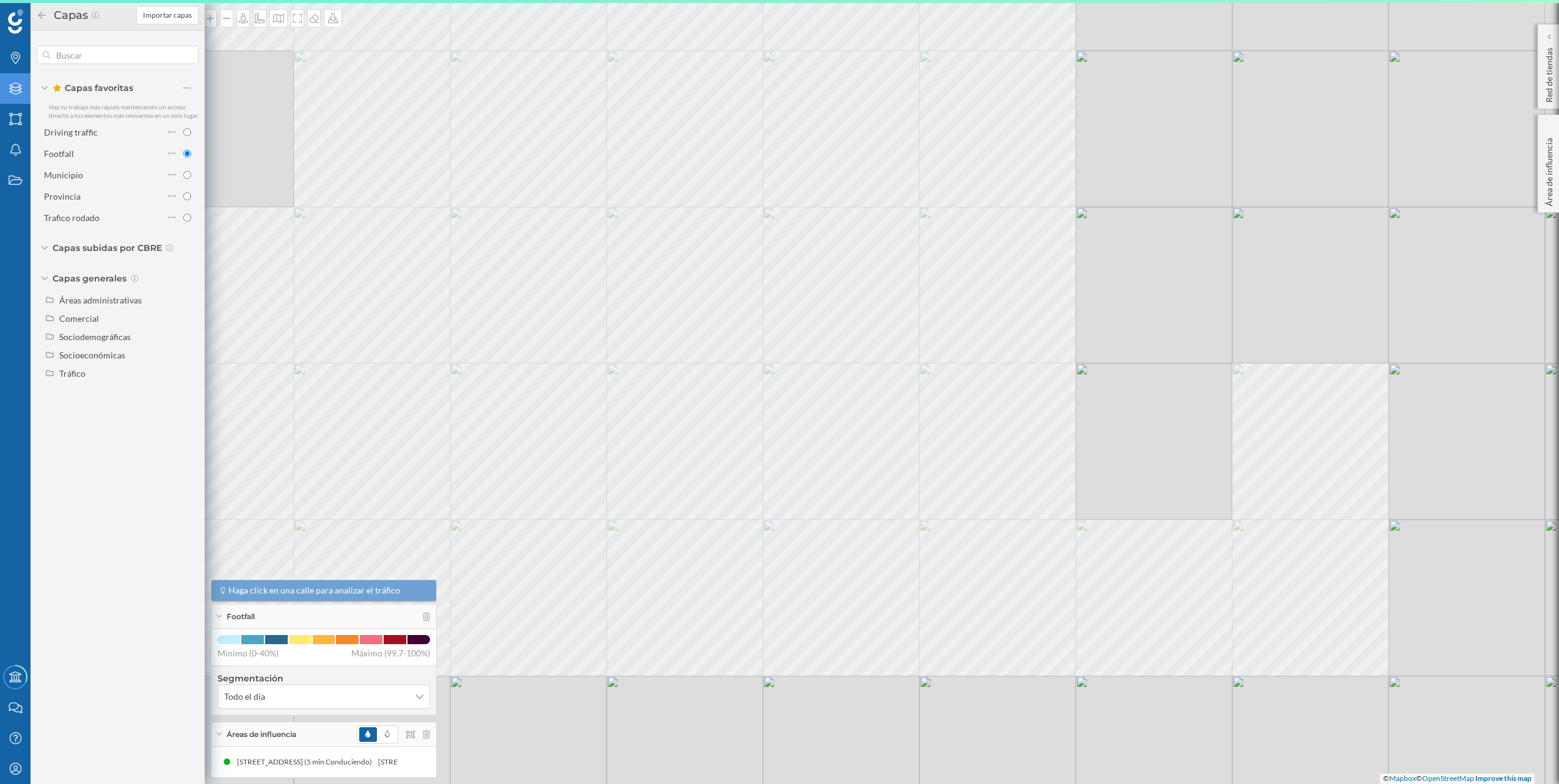
click at [765, 346] on div "© Mapbox © OpenStreetMap Improve this map" at bounding box center [779, 392] width 1559 height 784
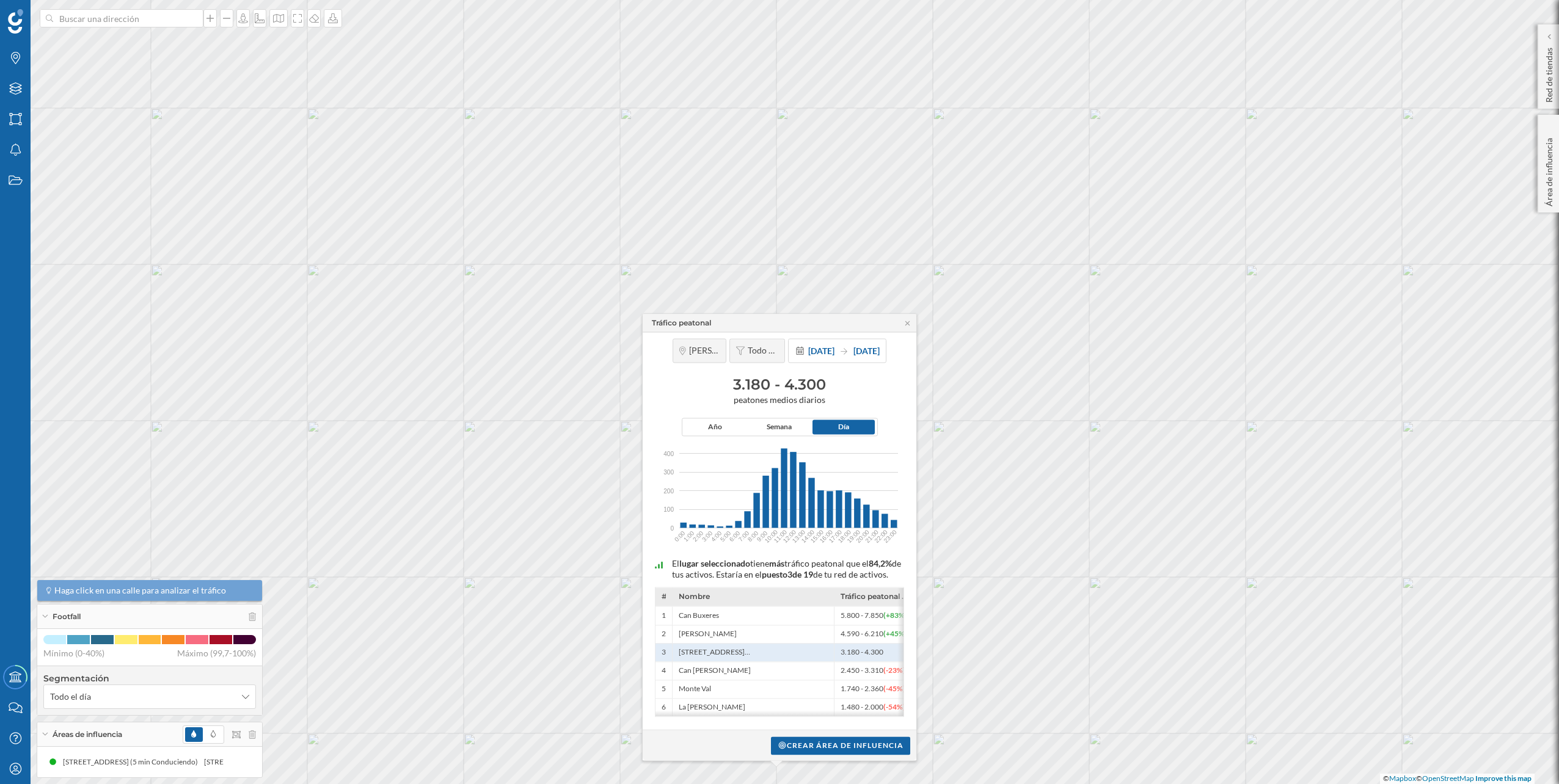
click at [814, 733] on div "Crear área de influencia" at bounding box center [779, 745] width 274 height 31
click at [817, 736] on div "Crear área de influencia" at bounding box center [840, 745] width 139 height 18
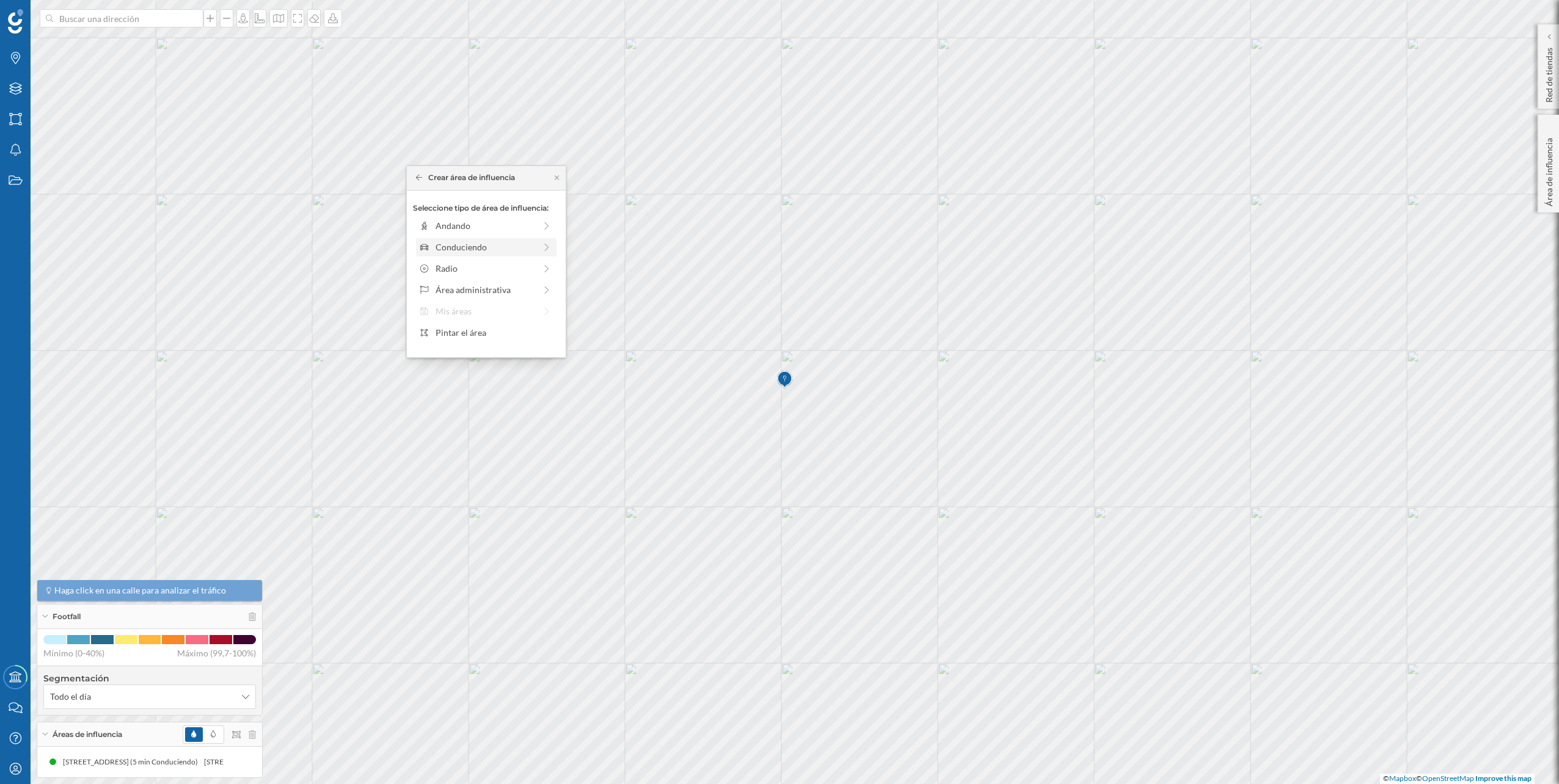
click at [457, 245] on div "Conduciendo" at bounding box center [486, 247] width 100 height 13
click at [444, 243] on div "0 min. 3 min. 5 min. 7 min. 10 min. 12 min. 15 min. 20 min. 30 min. 45 min. 50 …" at bounding box center [486, 243] width 136 height 3
click at [482, 331] on div "Crear área de influencia" at bounding box center [486, 334] width 146 height 18
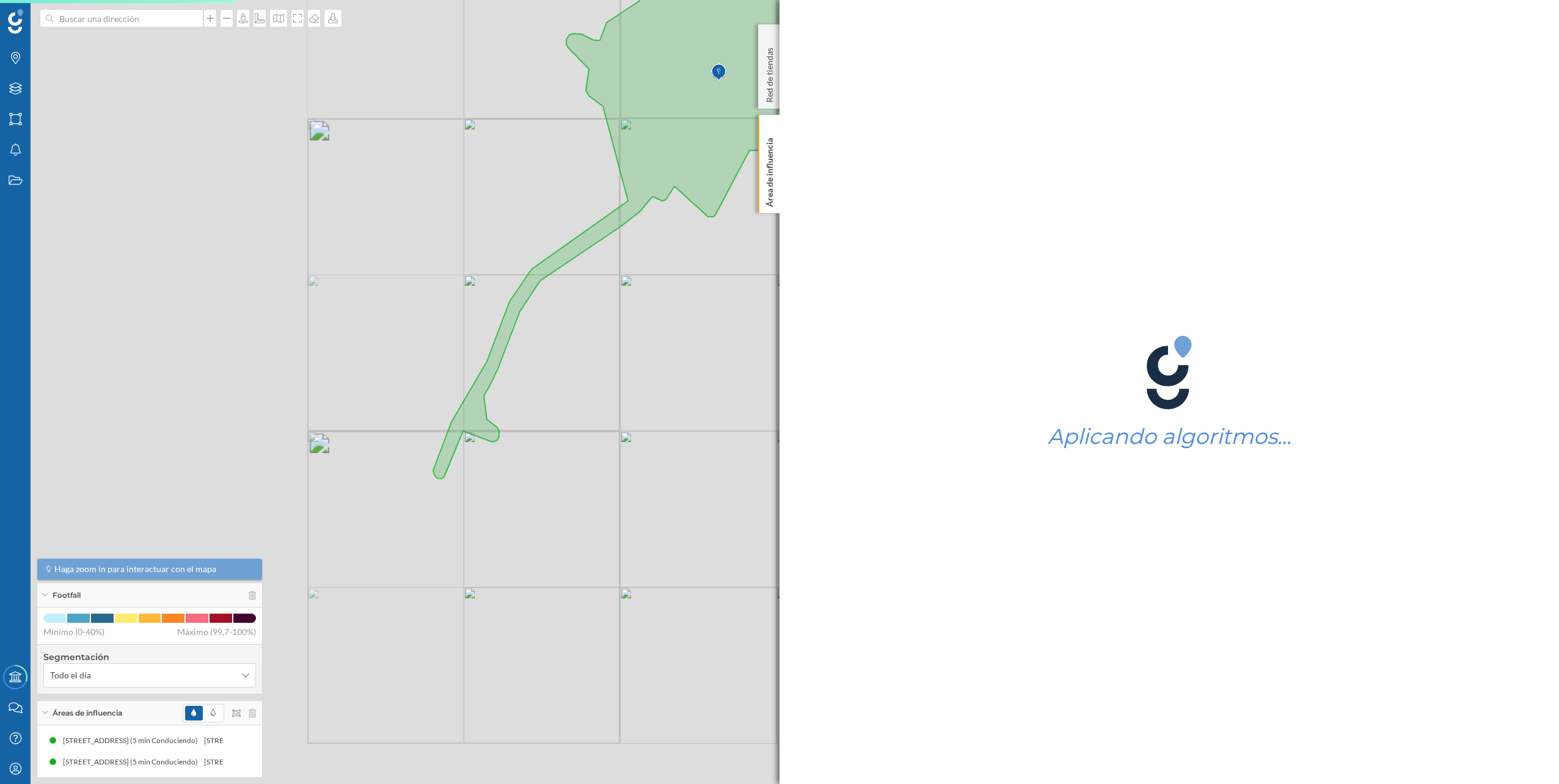
drag, startPoint x: 238, startPoint y: 428, endPoint x: 710, endPoint y: 262, distance: 500.3
click at [710, 262] on div "© Mapbox © OpenStreetMap Improve this map" at bounding box center [779, 392] width 1559 height 784
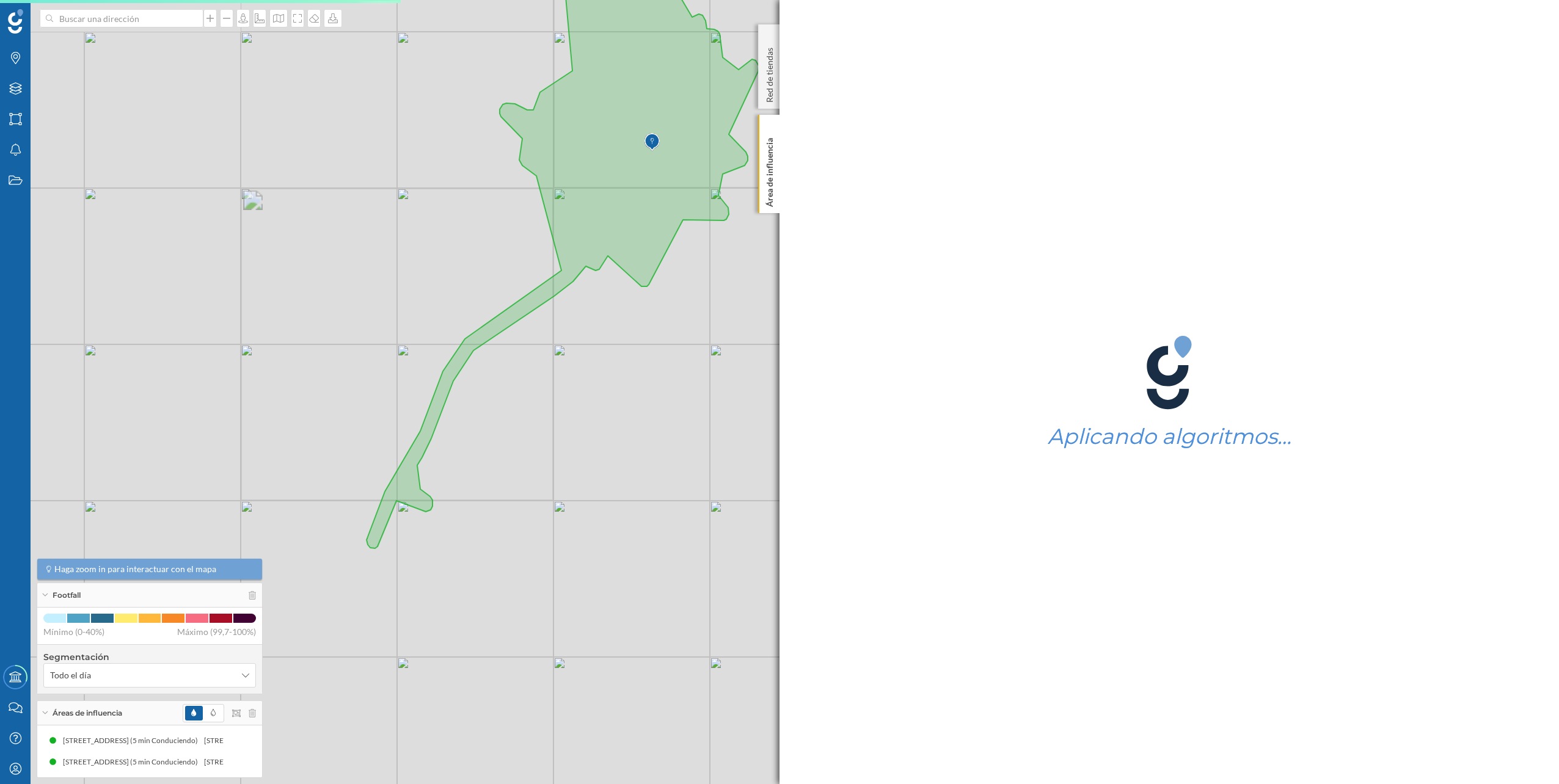
drag, startPoint x: 674, startPoint y: 240, endPoint x: 612, endPoint y: 310, distance: 93.5
click at [612, 310] on div "© Mapbox © OpenStreetMap Improve this map" at bounding box center [779, 392] width 1559 height 784
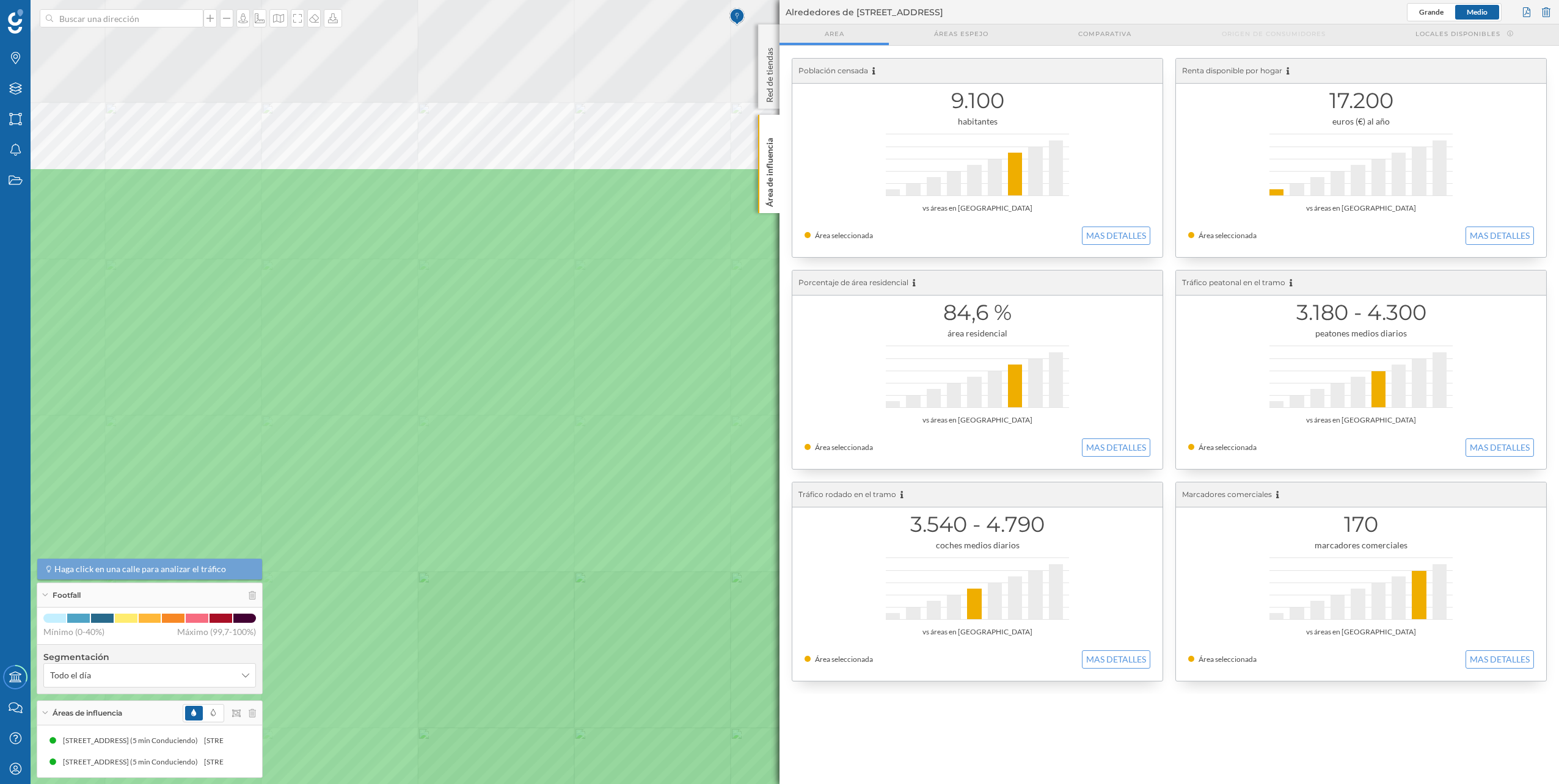
drag, startPoint x: 585, startPoint y: 154, endPoint x: 515, endPoint y: 402, distance: 257.7
click at [515, 402] on icon at bounding box center [710, 640] width 1875 height 946
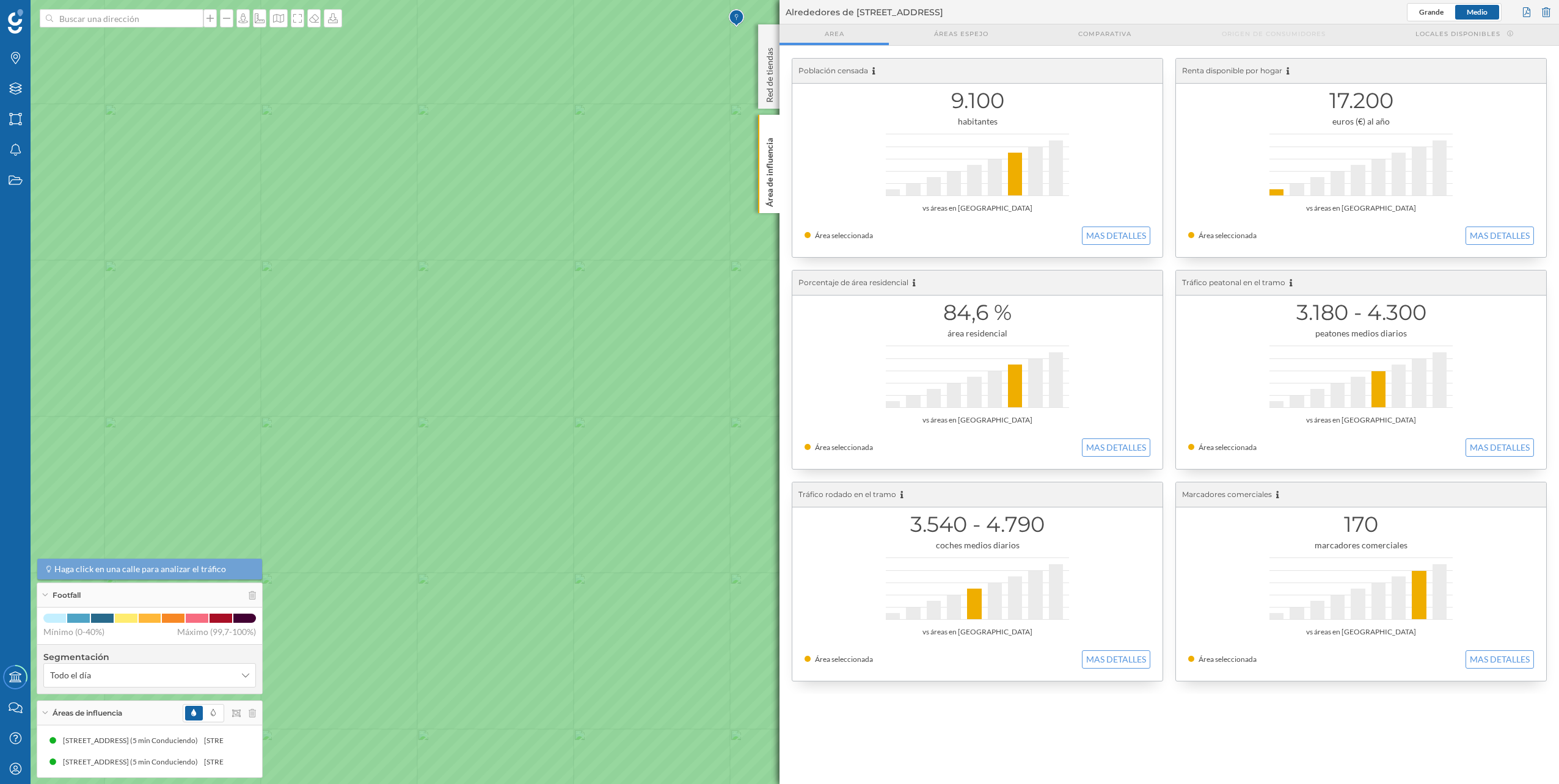
click at [480, 435] on icon at bounding box center [779, 392] width 1875 height 946
click at [631, 349] on icon at bounding box center [629, 350] width 5 height 9
click at [244, 764] on icon at bounding box center [243, 762] width 7 height 9
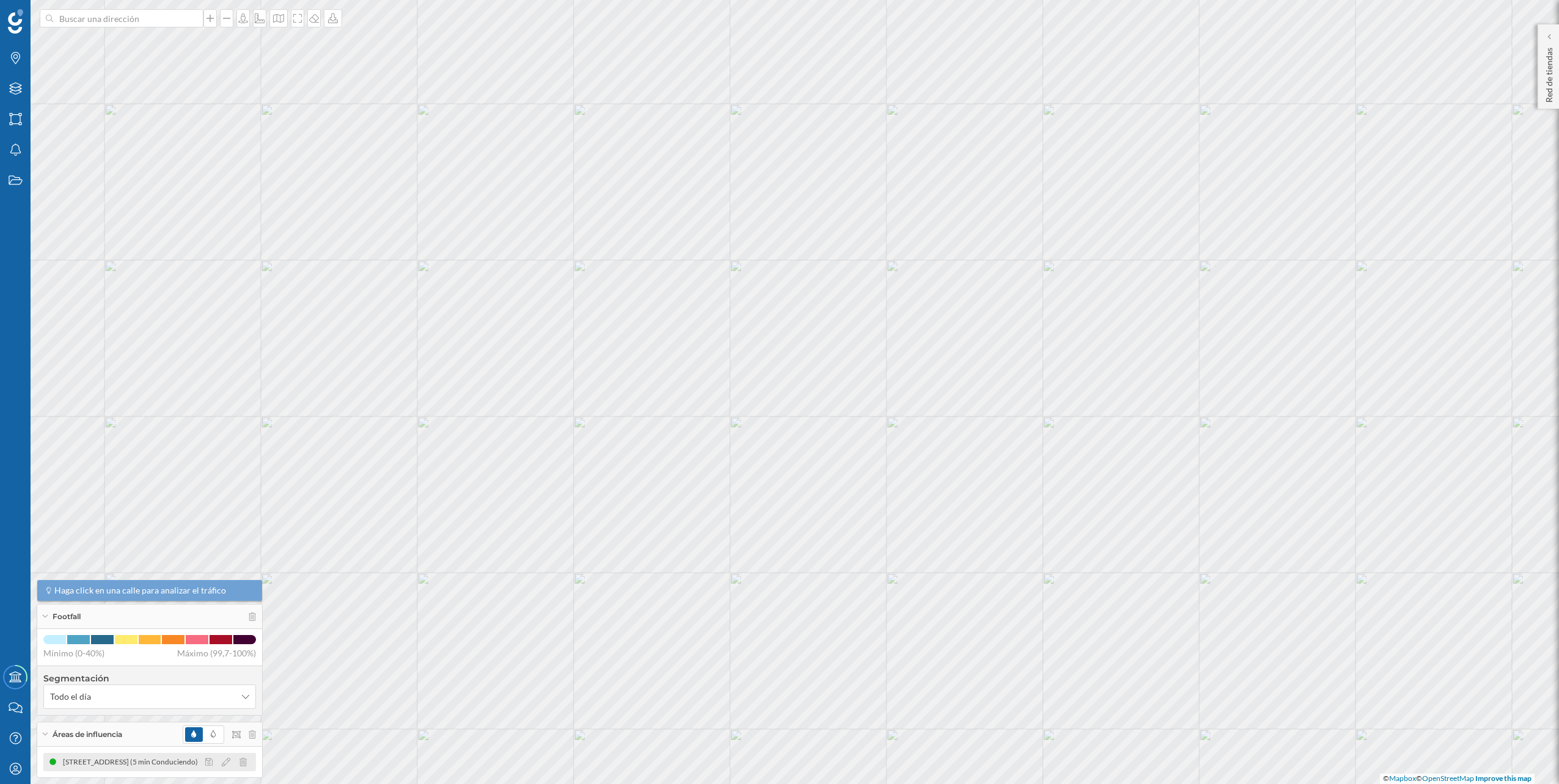
click at [247, 762] on div at bounding box center [229, 762] width 54 height 14
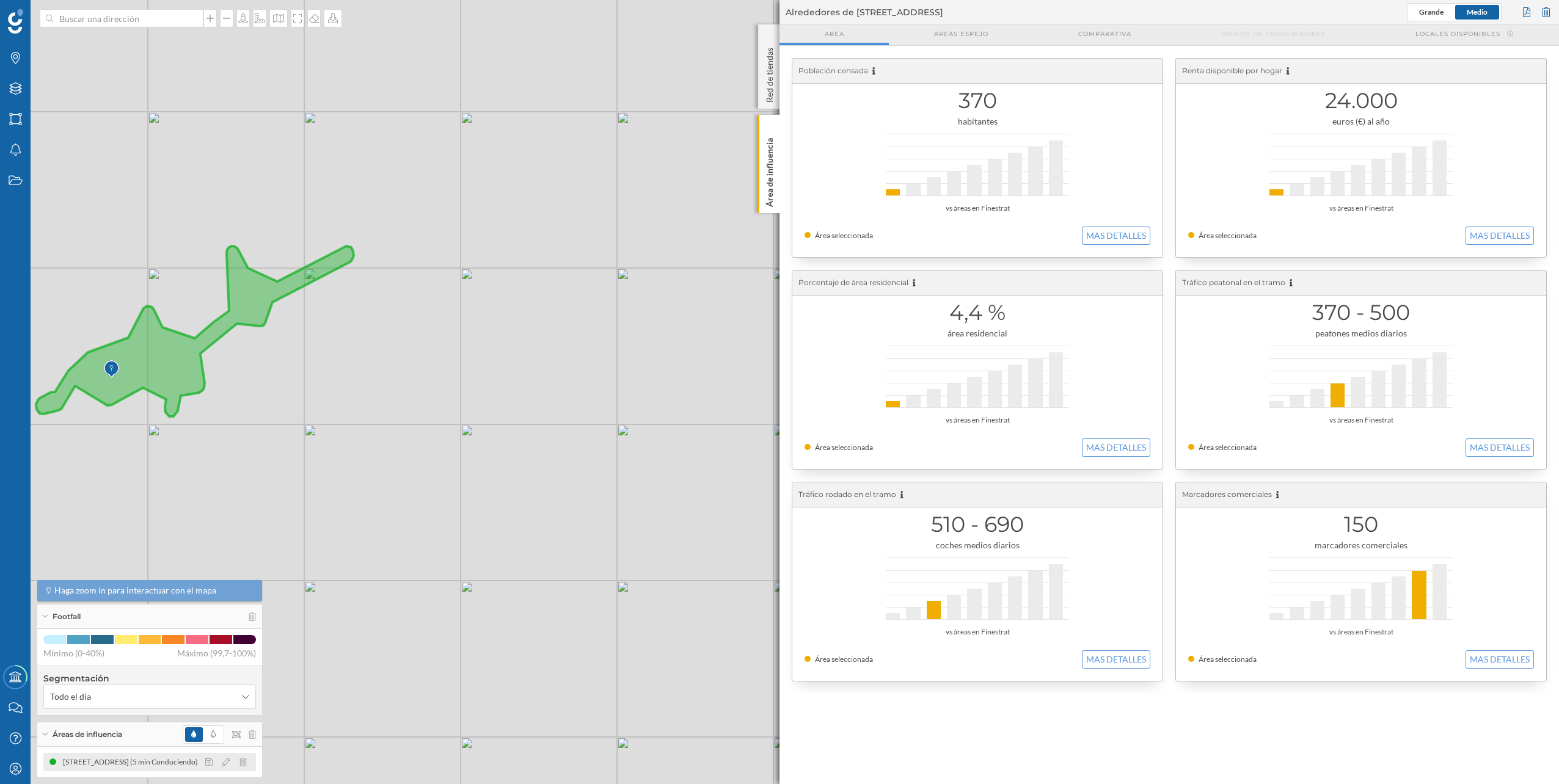
click at [247, 759] on div at bounding box center [229, 762] width 54 height 14
click at [245, 757] on div at bounding box center [229, 762] width 54 height 14
click at [242, 756] on div at bounding box center [229, 762] width 54 height 14
click at [242, 769] on div at bounding box center [229, 762] width 54 height 14
click at [242, 760] on icon at bounding box center [243, 762] width 7 height 9
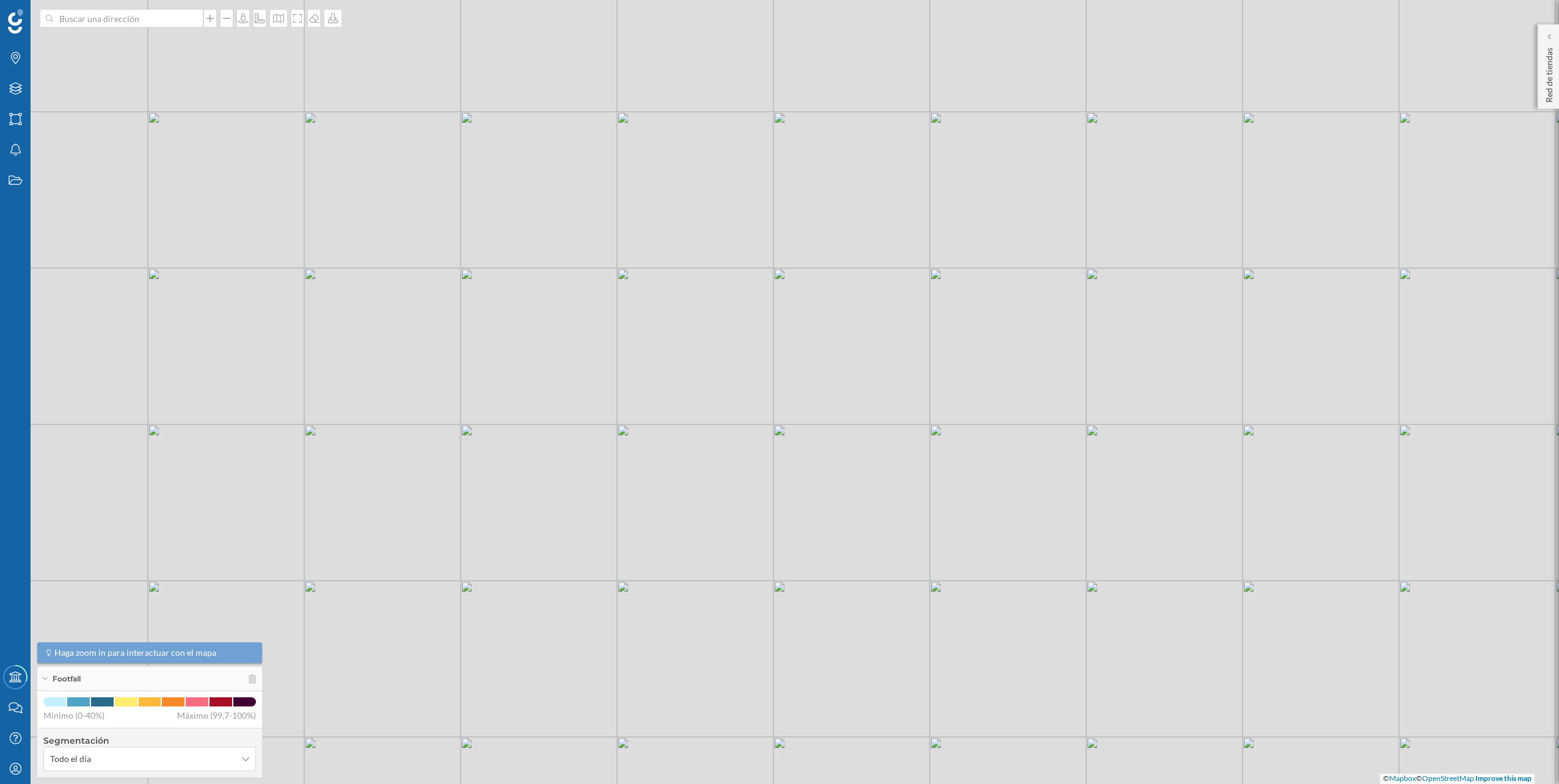
click at [89, 28] on div "© Mapbox © OpenStreetMap Improve this map" at bounding box center [779, 392] width 1559 height 784
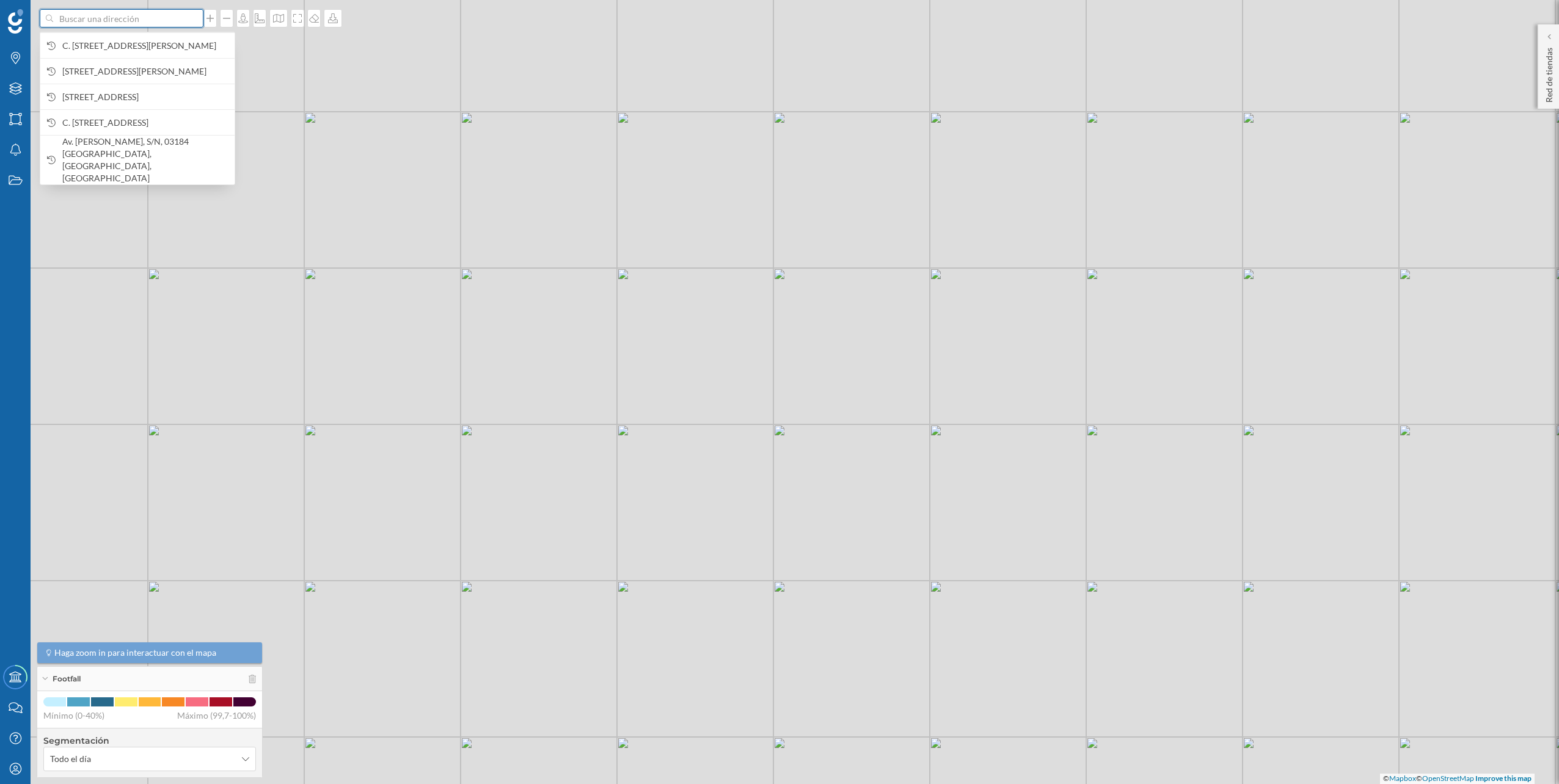
click at [95, 22] on input at bounding box center [121, 18] width 137 height 18
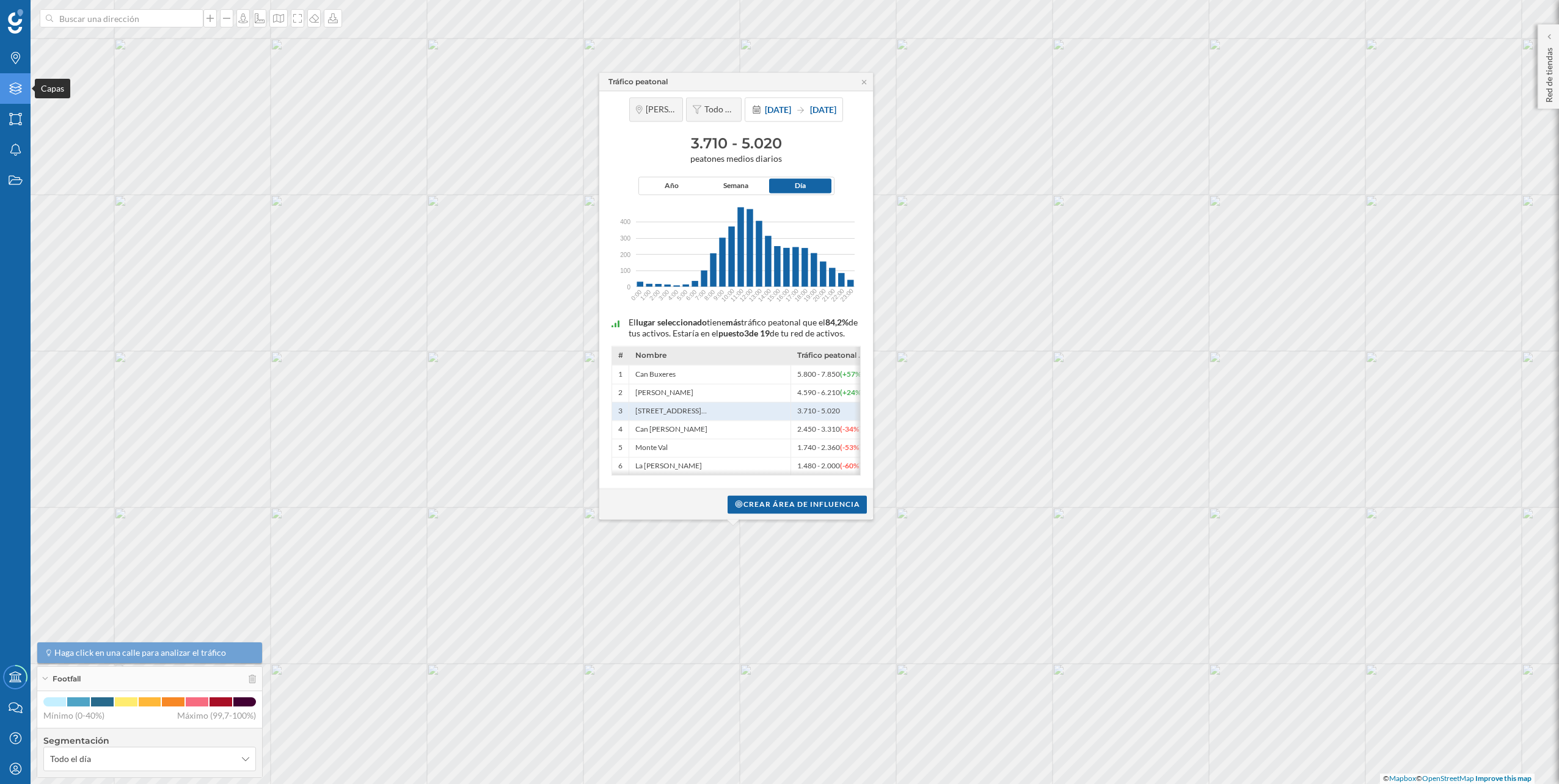
click at [6, 92] on div "Capas" at bounding box center [15, 89] width 31 height 31
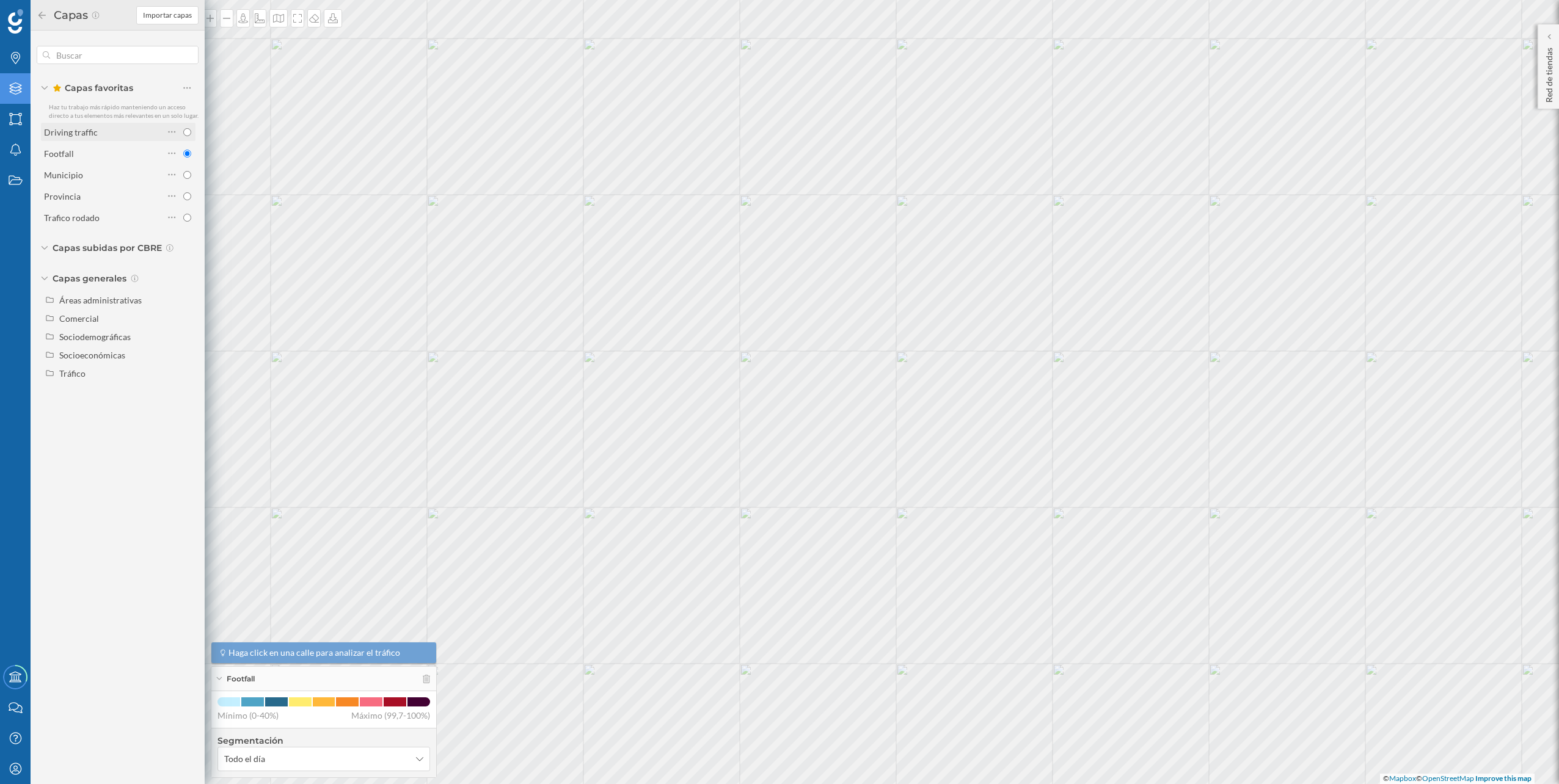
click at [108, 133] on div "Driving traffic" at bounding box center [104, 133] width 119 height 13
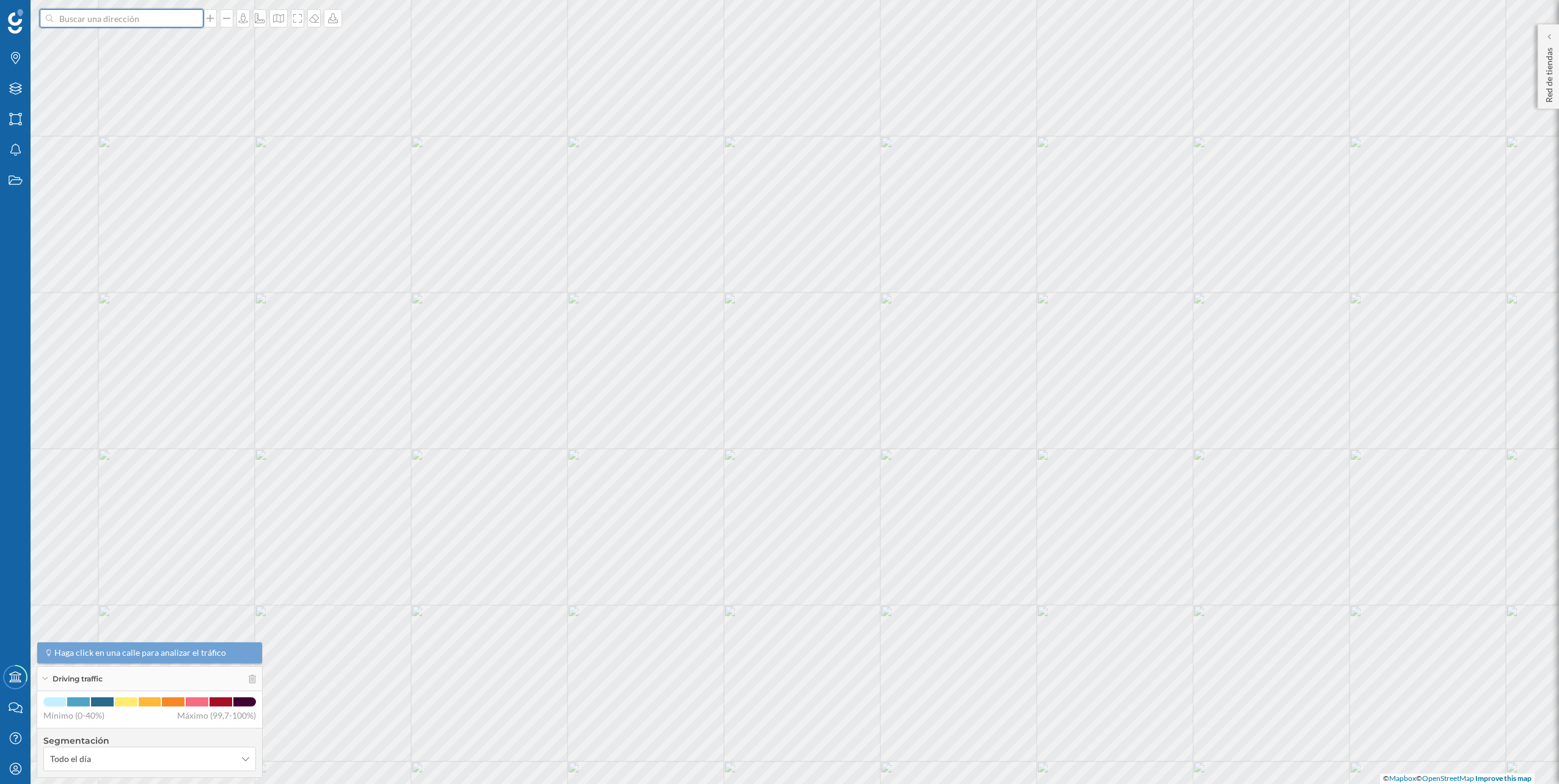
click at [118, 24] on input at bounding box center [121, 18] width 137 height 18
paste input "Avinguda de Alcalde Lorenzo Carbonell, 50, C.C. Puerta de, 03008 Alicante"
type input "Avinguda de Alcalde Lorenzo Carbonell, 50, C.C. Puerta de, 03008 Alicante FEU V…"
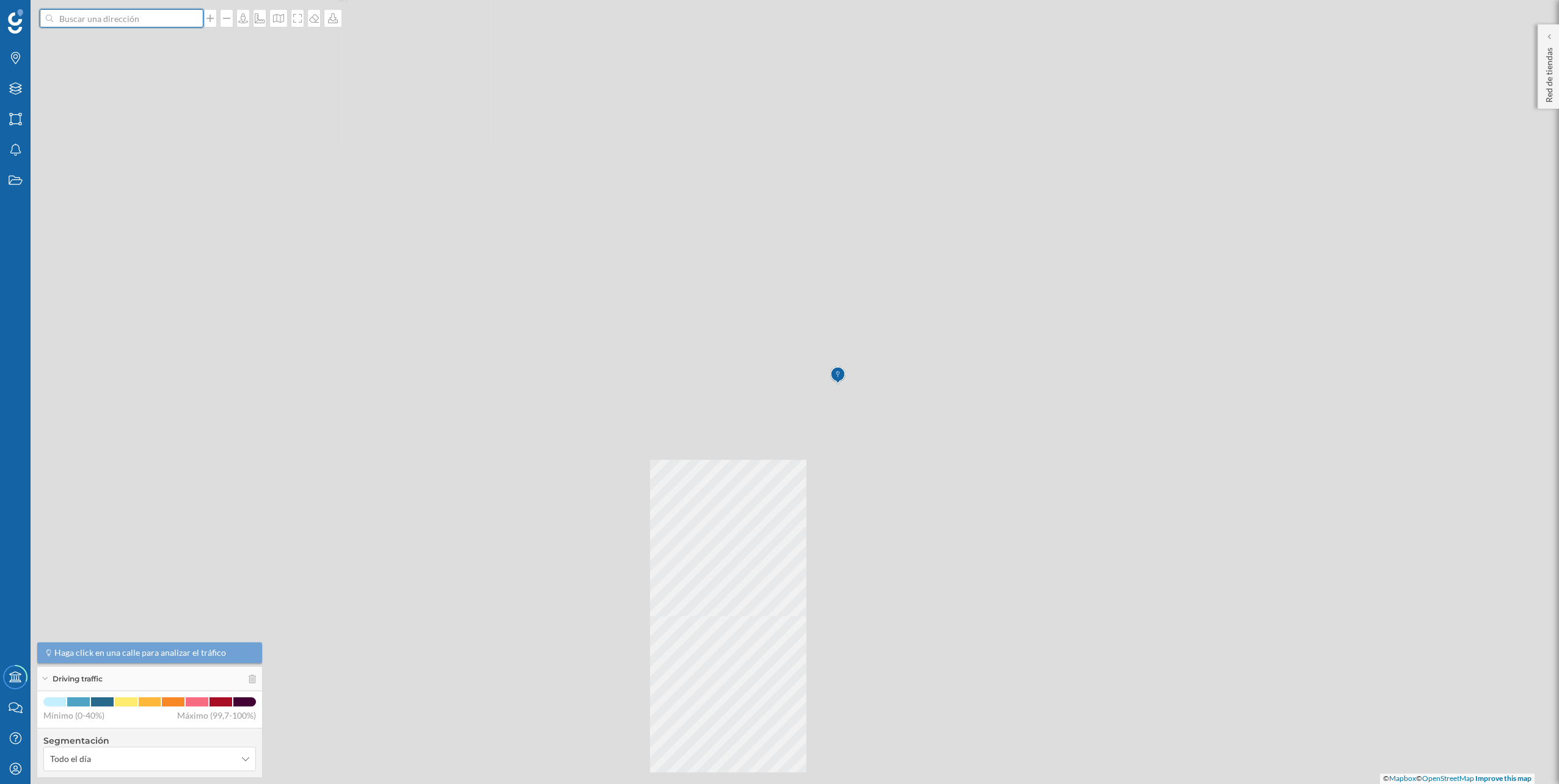
scroll to position [0, 0]
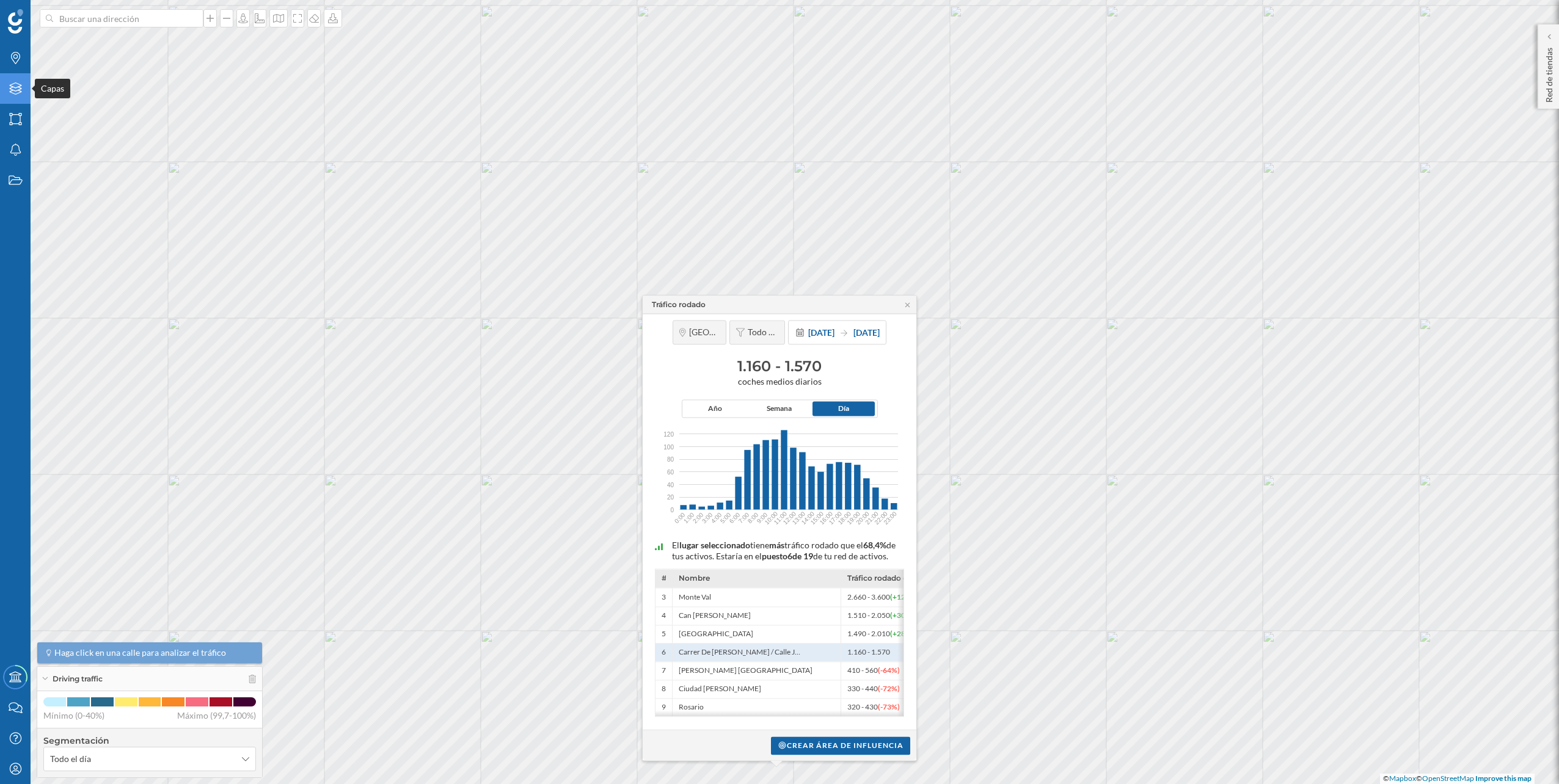
click at [7, 97] on div "Capas" at bounding box center [15, 89] width 31 height 31
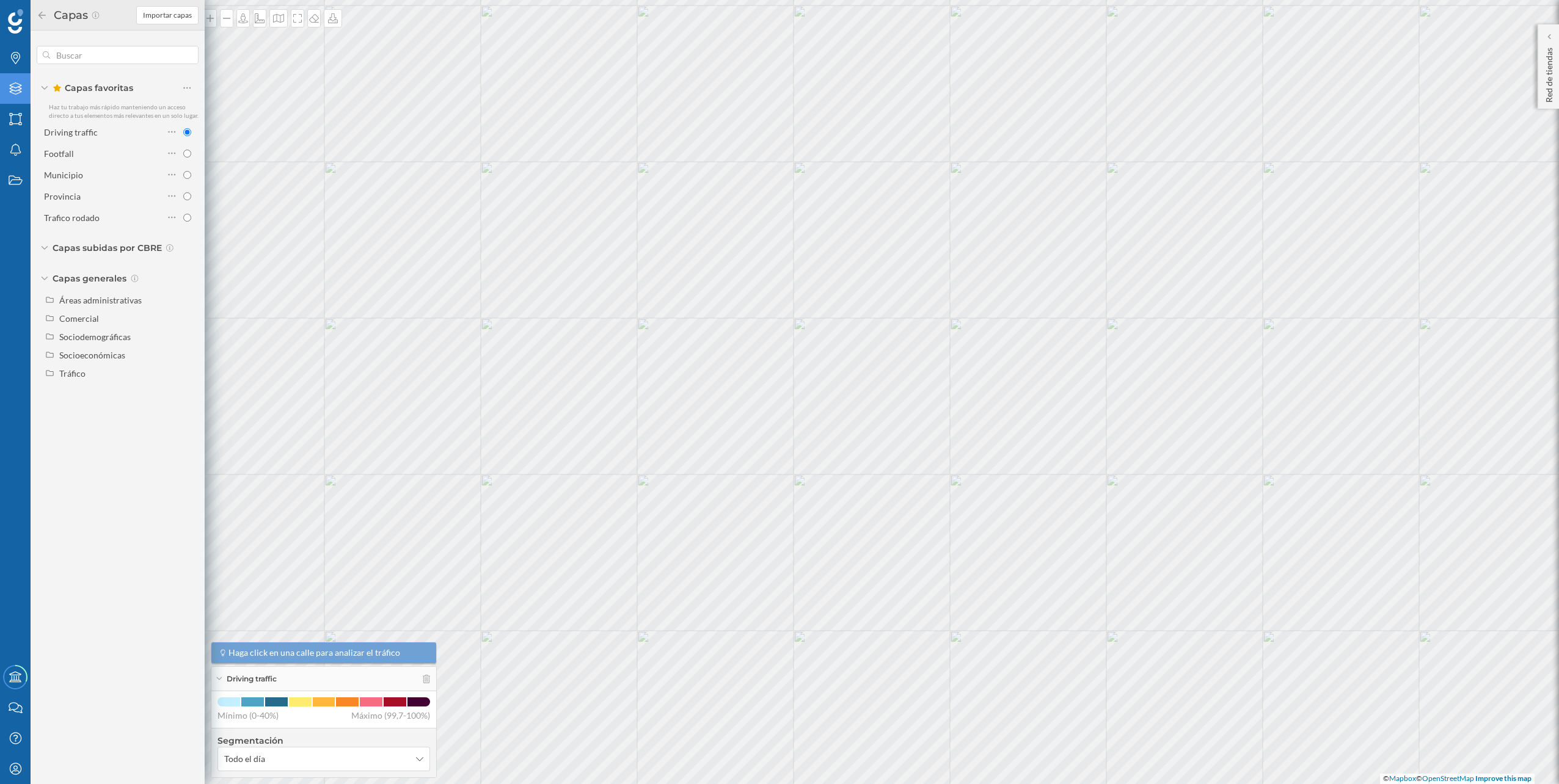
click at [86, 142] on div "Driving traffic Footfall Municipio Provincia Trafico rodado" at bounding box center [117, 175] width 162 height 104
click at [93, 152] on div "Footfall" at bounding box center [104, 154] width 119 height 13
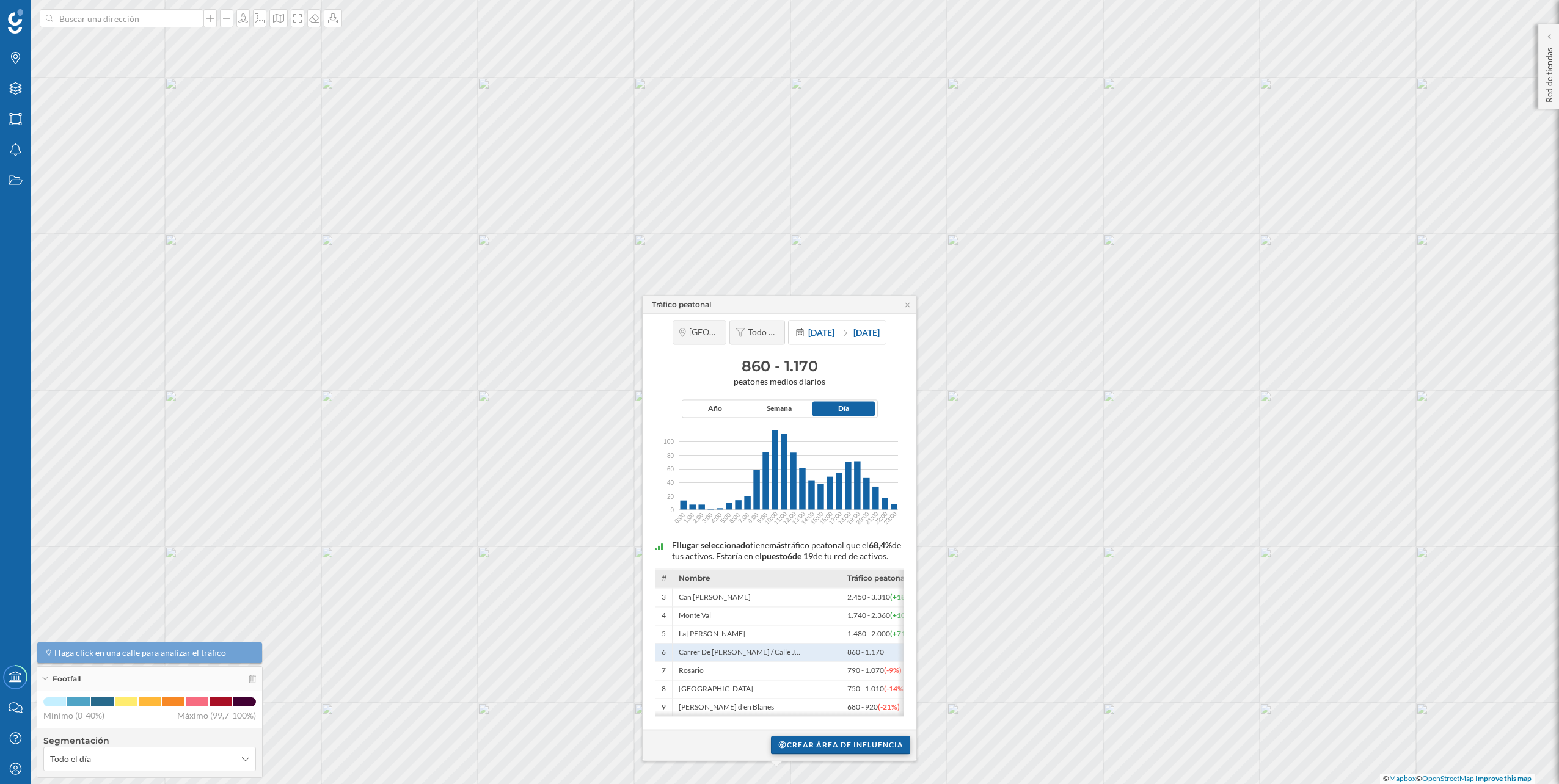
click at [851, 749] on div "Crear área de influencia" at bounding box center [840, 745] width 139 height 18
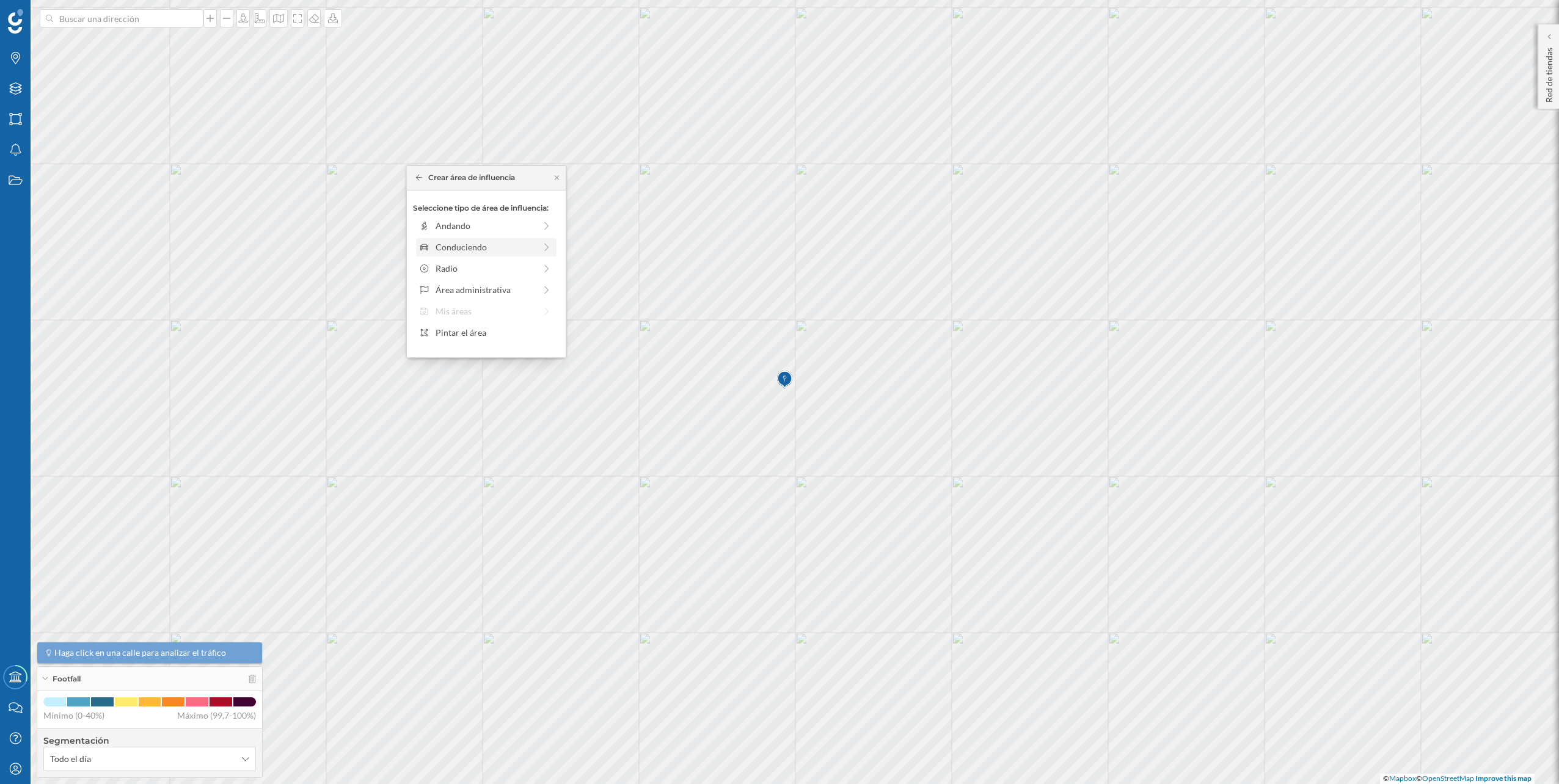
click at [527, 255] on div "Conduciendo" at bounding box center [486, 247] width 140 height 18
click at [442, 240] on div "0 min. 3 min. 5 min. 7 min. 10 min. 12 min. 15 min. 20 min. 30 min. 45 min. 50 …" at bounding box center [486, 242] width 136 height 15
click at [496, 337] on div "Crear área de influencia" at bounding box center [486, 334] width 146 height 18
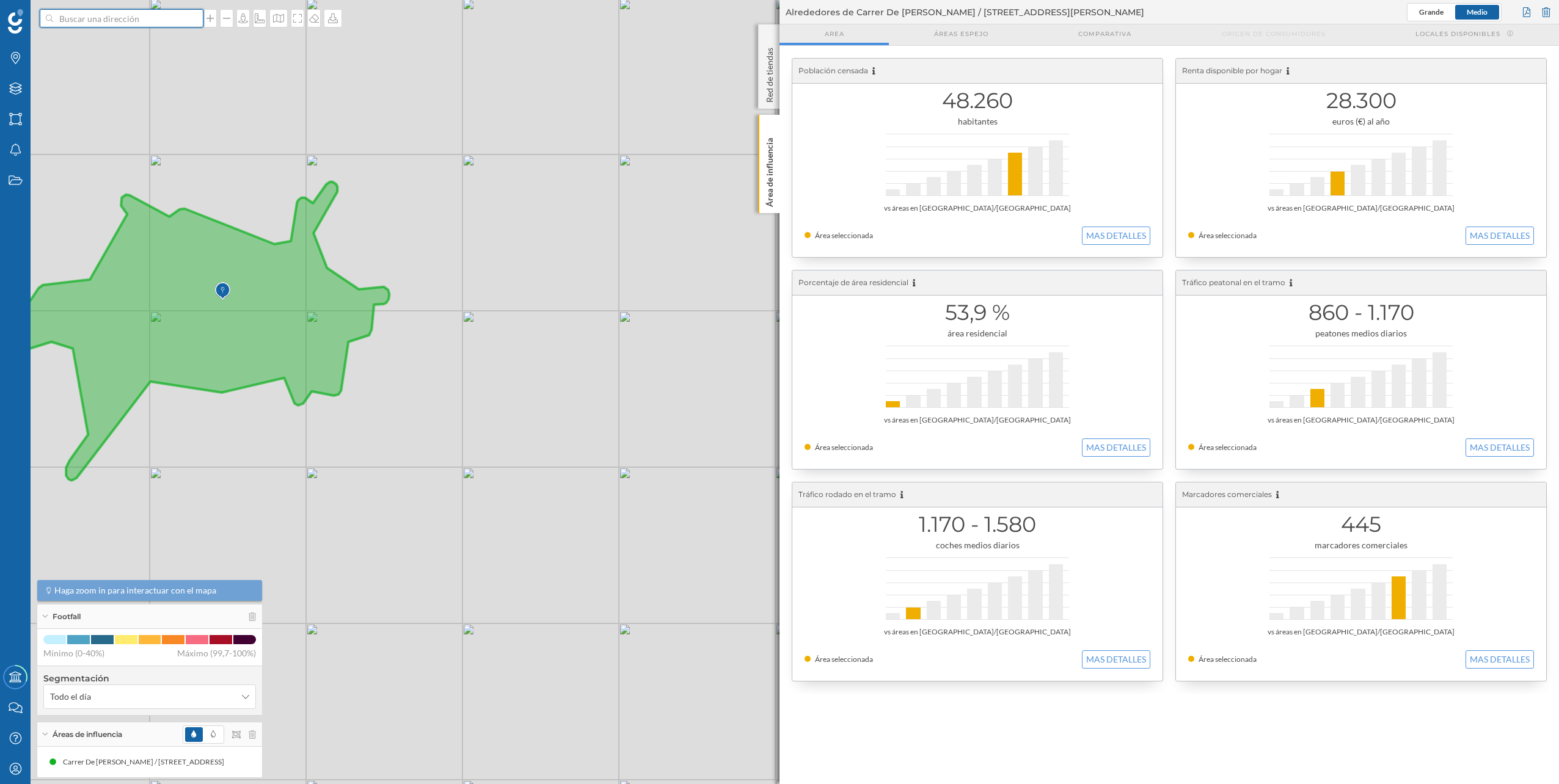
click at [109, 16] on input at bounding box center [121, 18] width 137 height 18
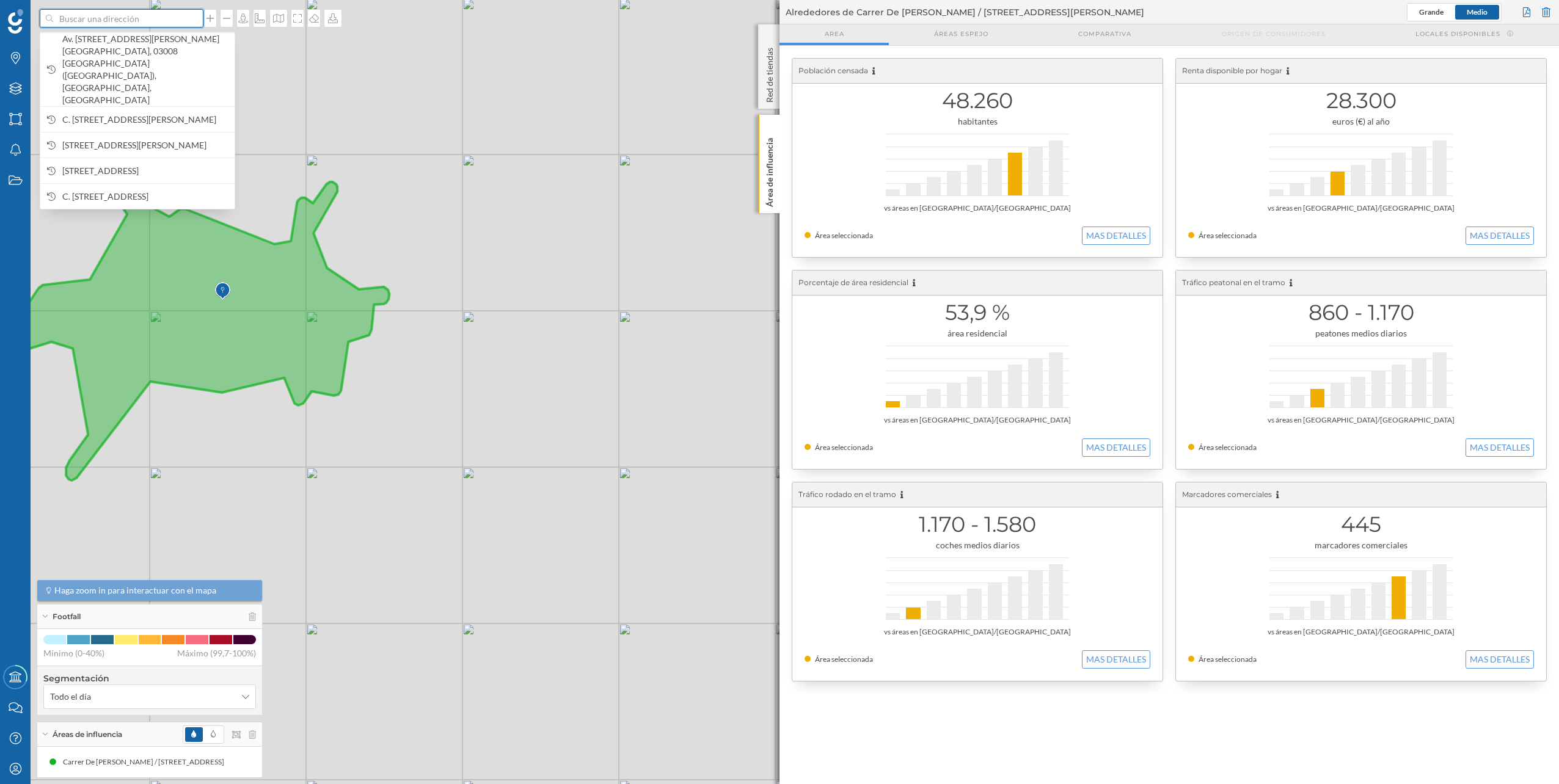
paste input "The Outlet Stores, Calle Alicante, 94, Ctra Alicante- S. Vicente, Km. 3, 700 C.…"
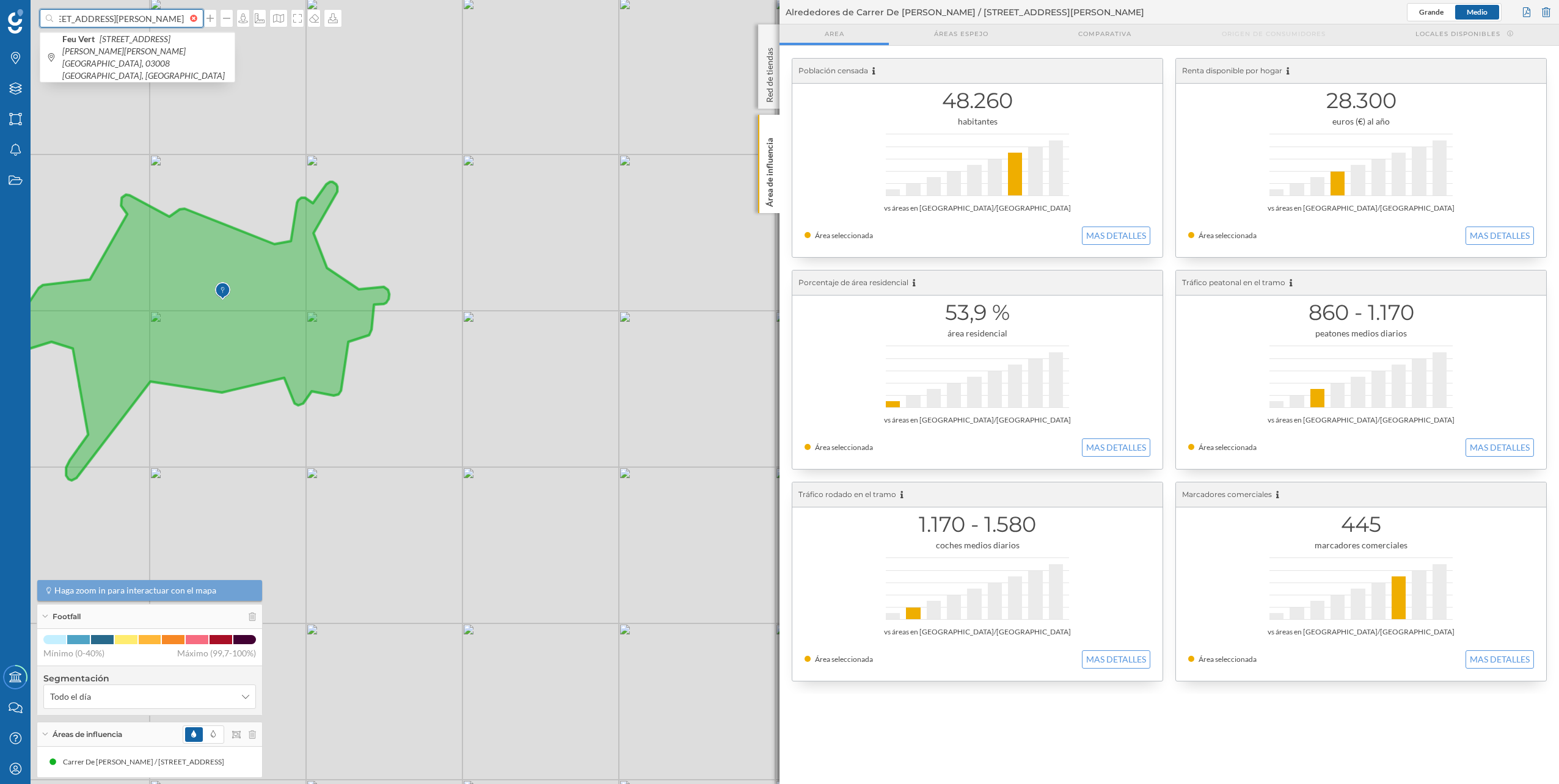
type input "The Outlet Stores, Calle Alicante, 94, Ctra Alicante- S. Vicente, Km. 3, 700 C.…"
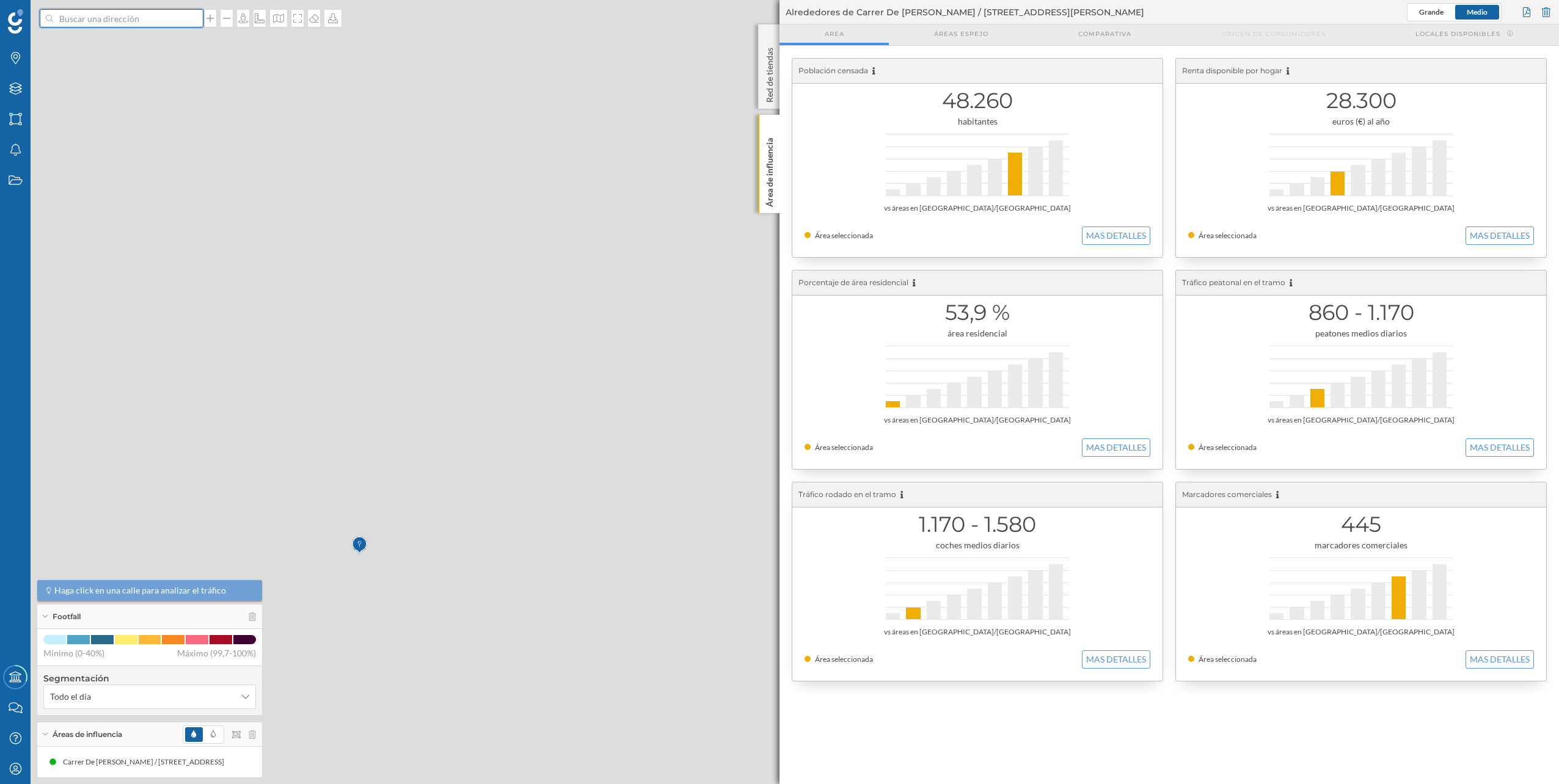
scroll to position [0, 0]
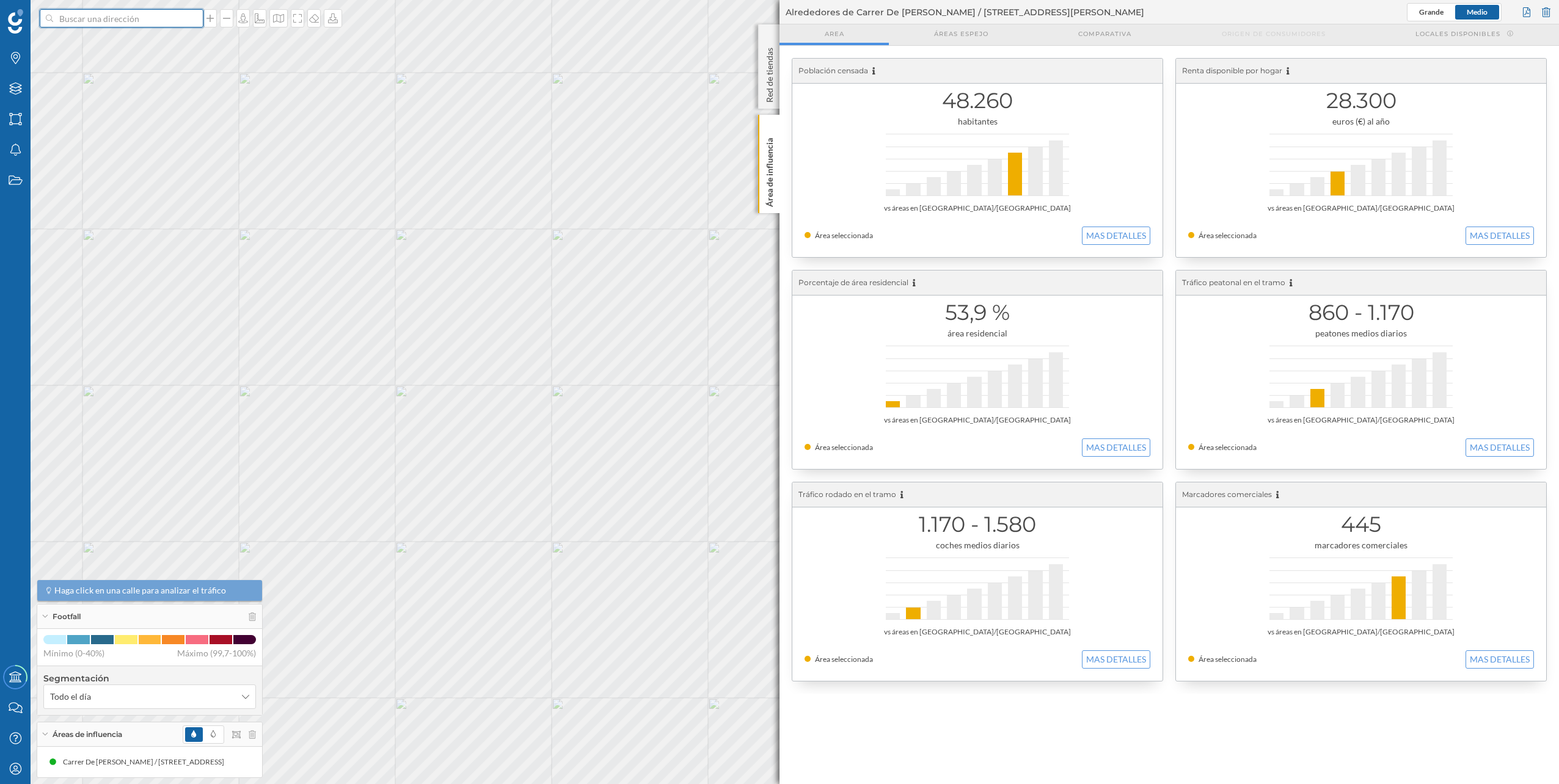
click at [143, 18] on input at bounding box center [121, 18] width 137 height 18
paste input "The Outlet Stores, Calle Alicante, 94, Ctra Alicante- S. Vicente, Km. 3, 700 C.…"
type input "FEU VERT The Outlet Stores, Calle Alicante, 94, Ctra Alicante- S. Vicente, Km. …"
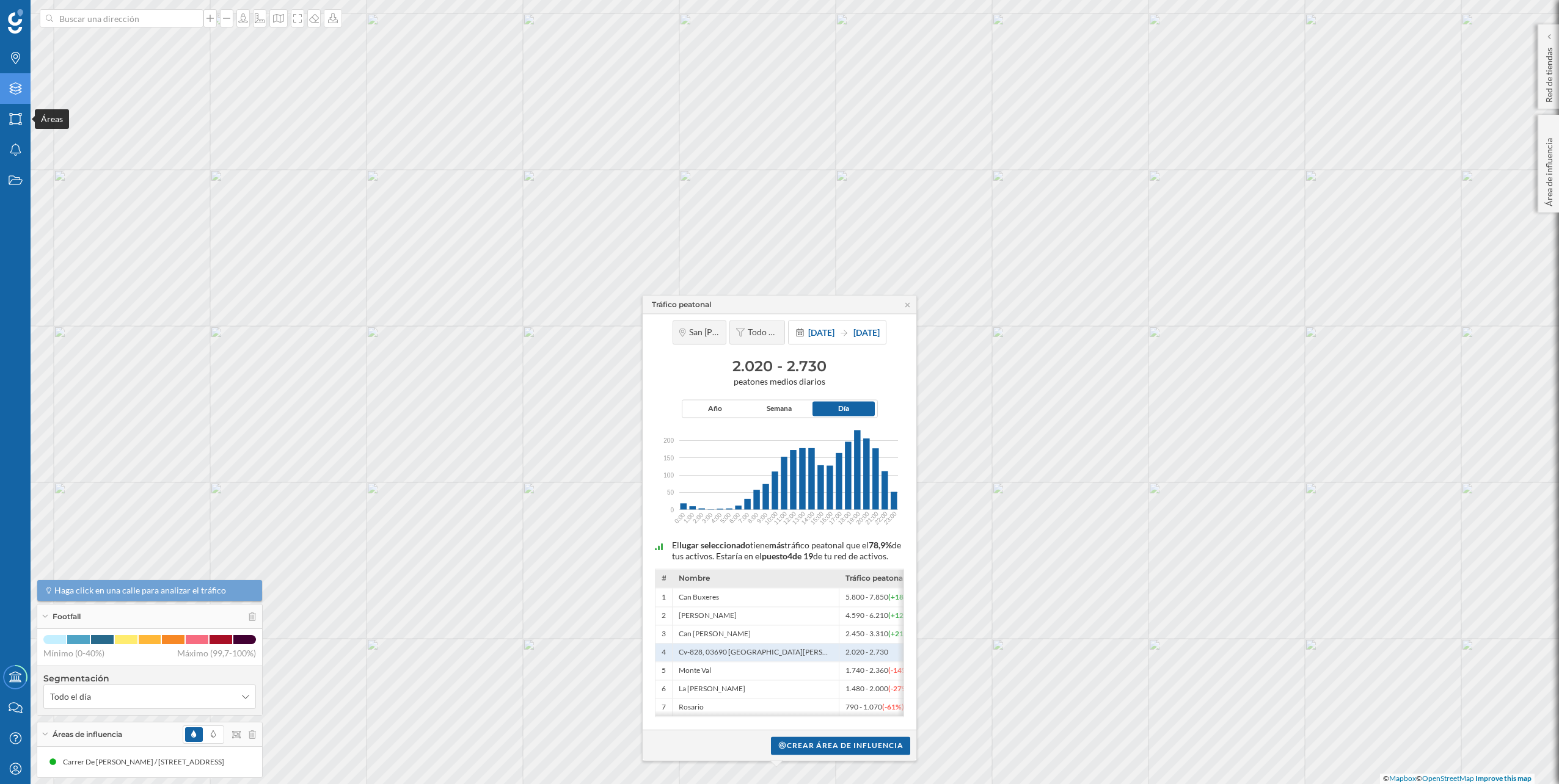
click at [19, 95] on div "Capas" at bounding box center [15, 89] width 31 height 31
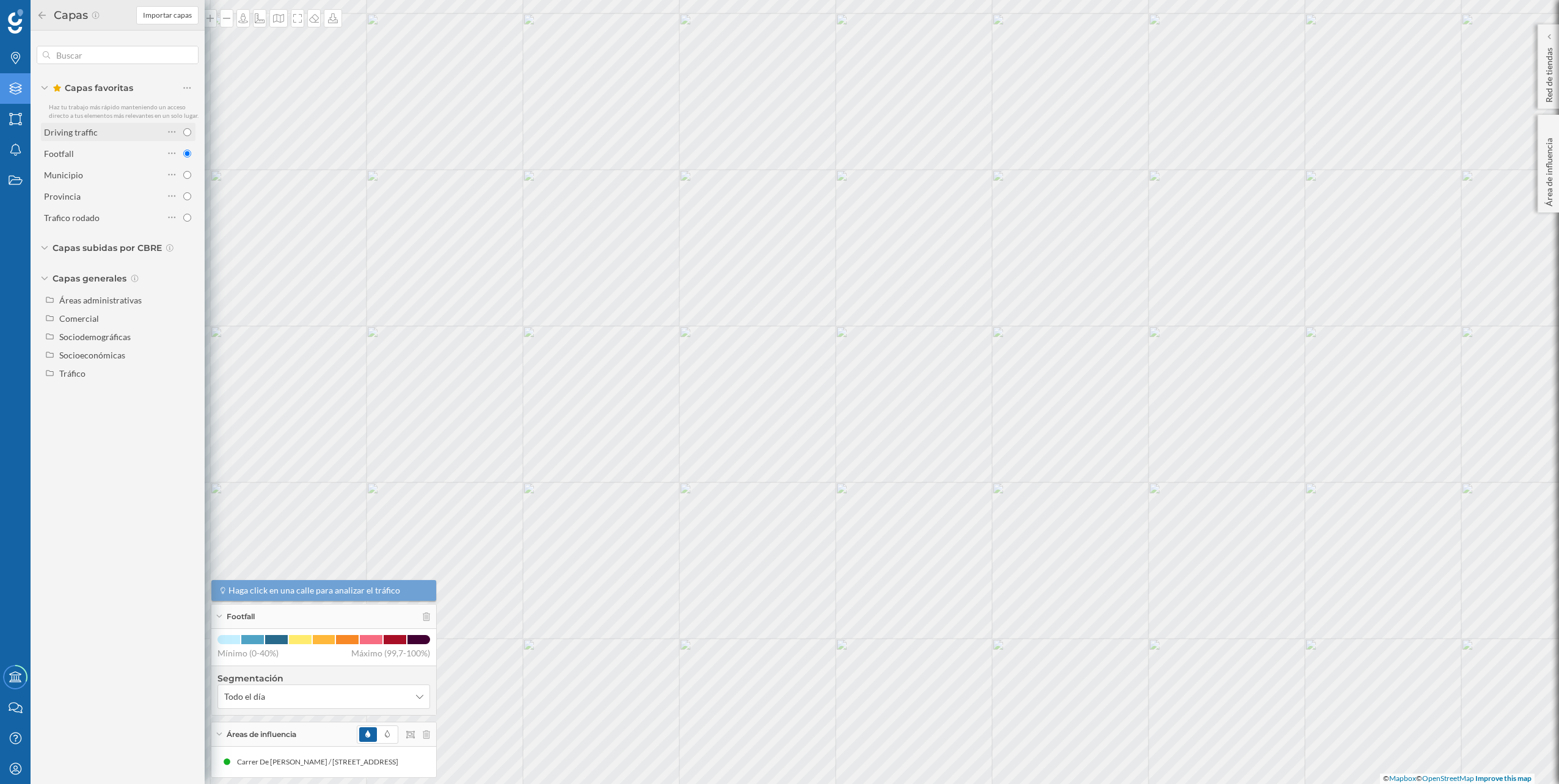
click at [63, 134] on div "Driving traffic" at bounding box center [71, 133] width 54 height 10
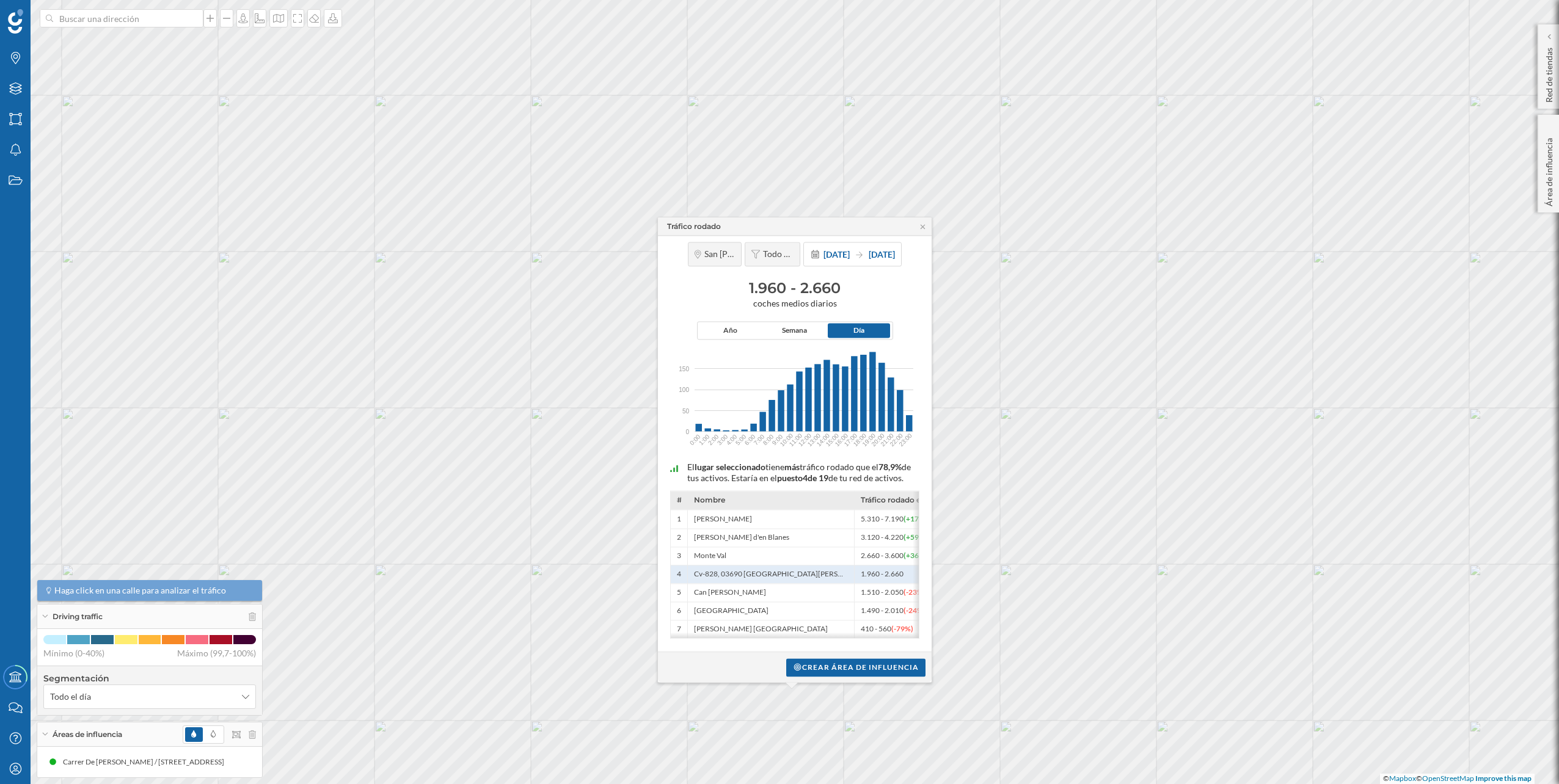
click at [865, 656] on div "Crear área de influencia" at bounding box center [794, 667] width 274 height 31
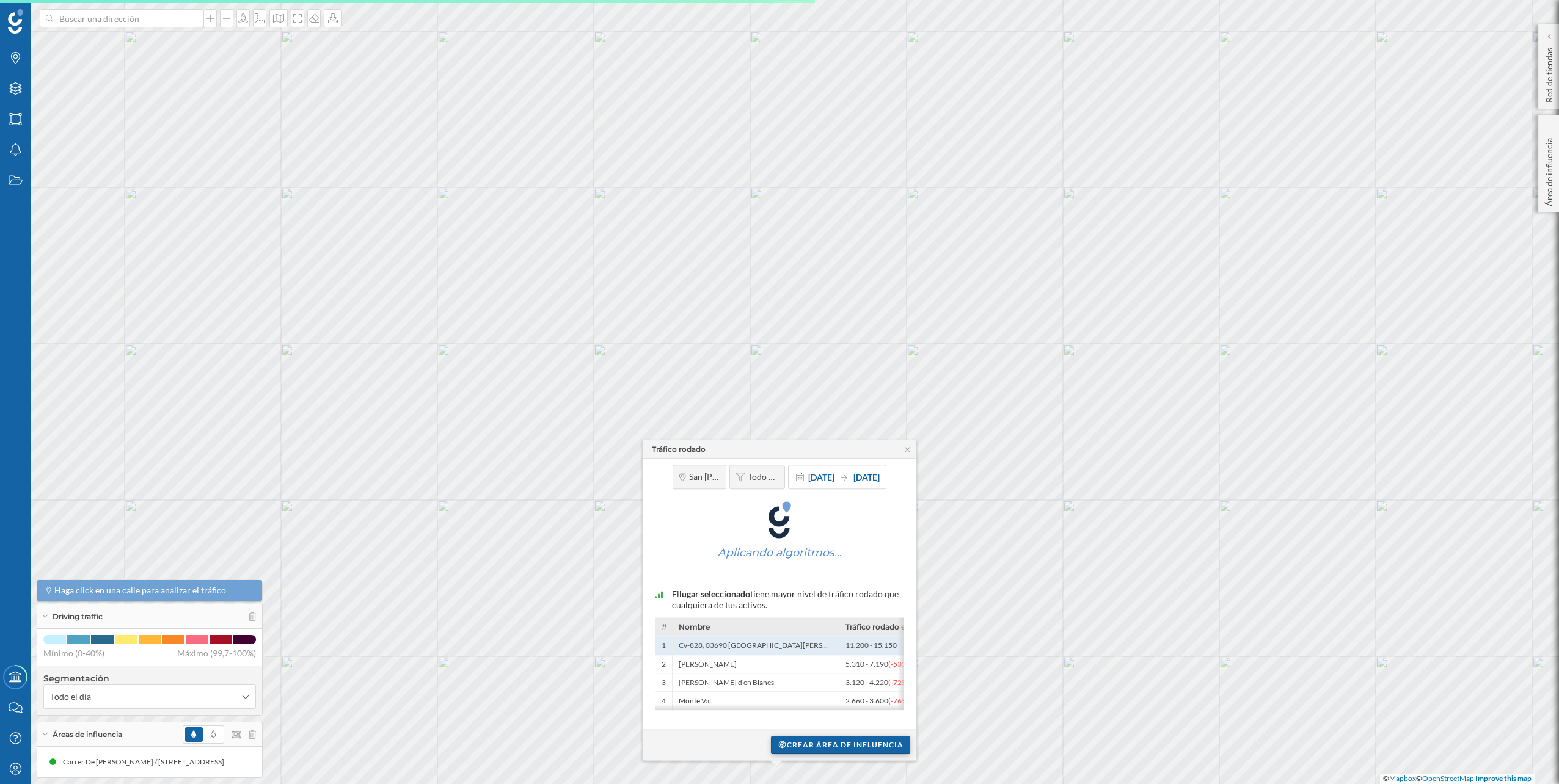
click at [868, 739] on div "Crear área de influencia" at bounding box center [840, 745] width 139 height 18
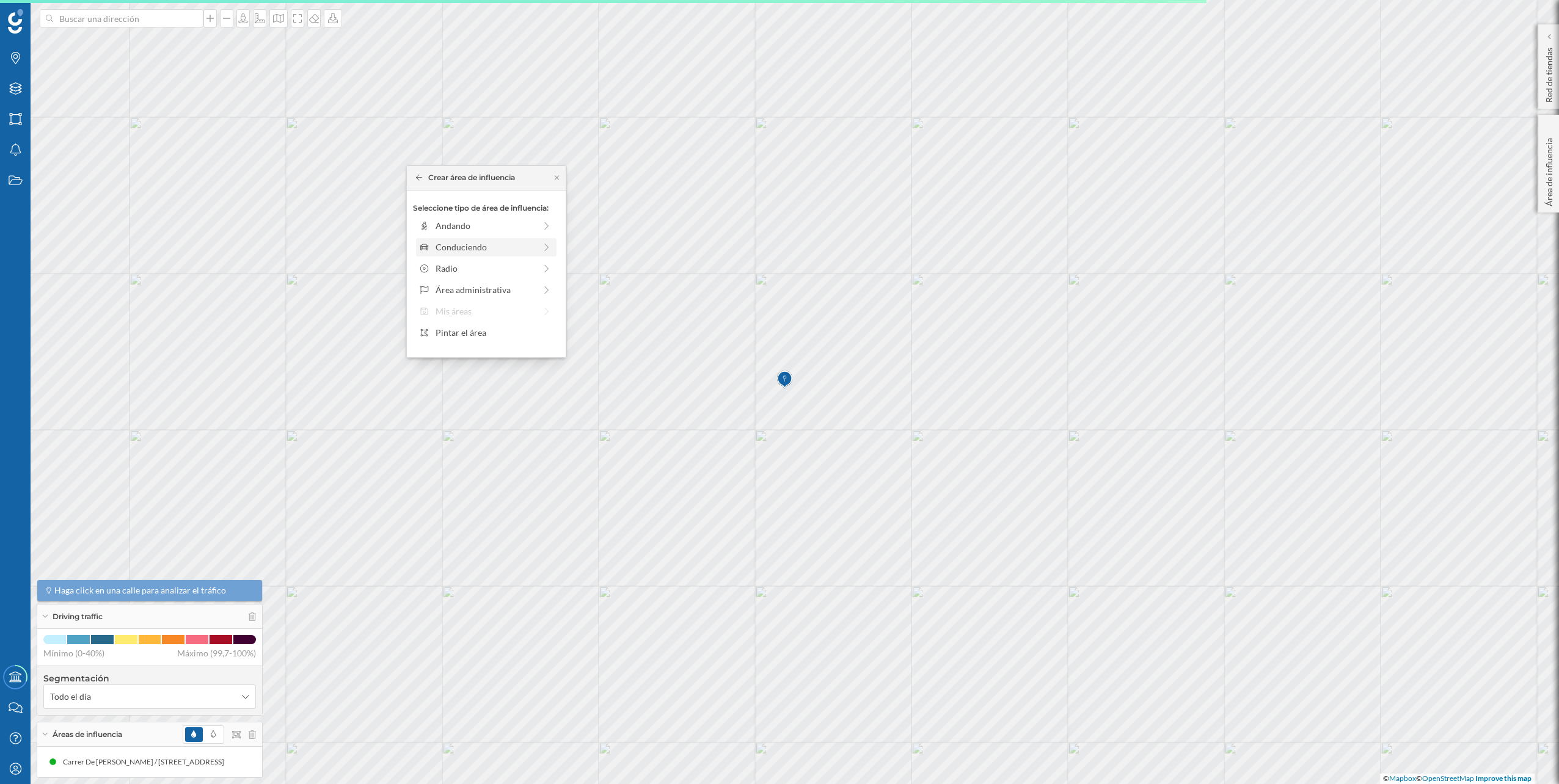
click at [538, 249] on div "Conduciendo" at bounding box center [485, 247] width 133 height 13
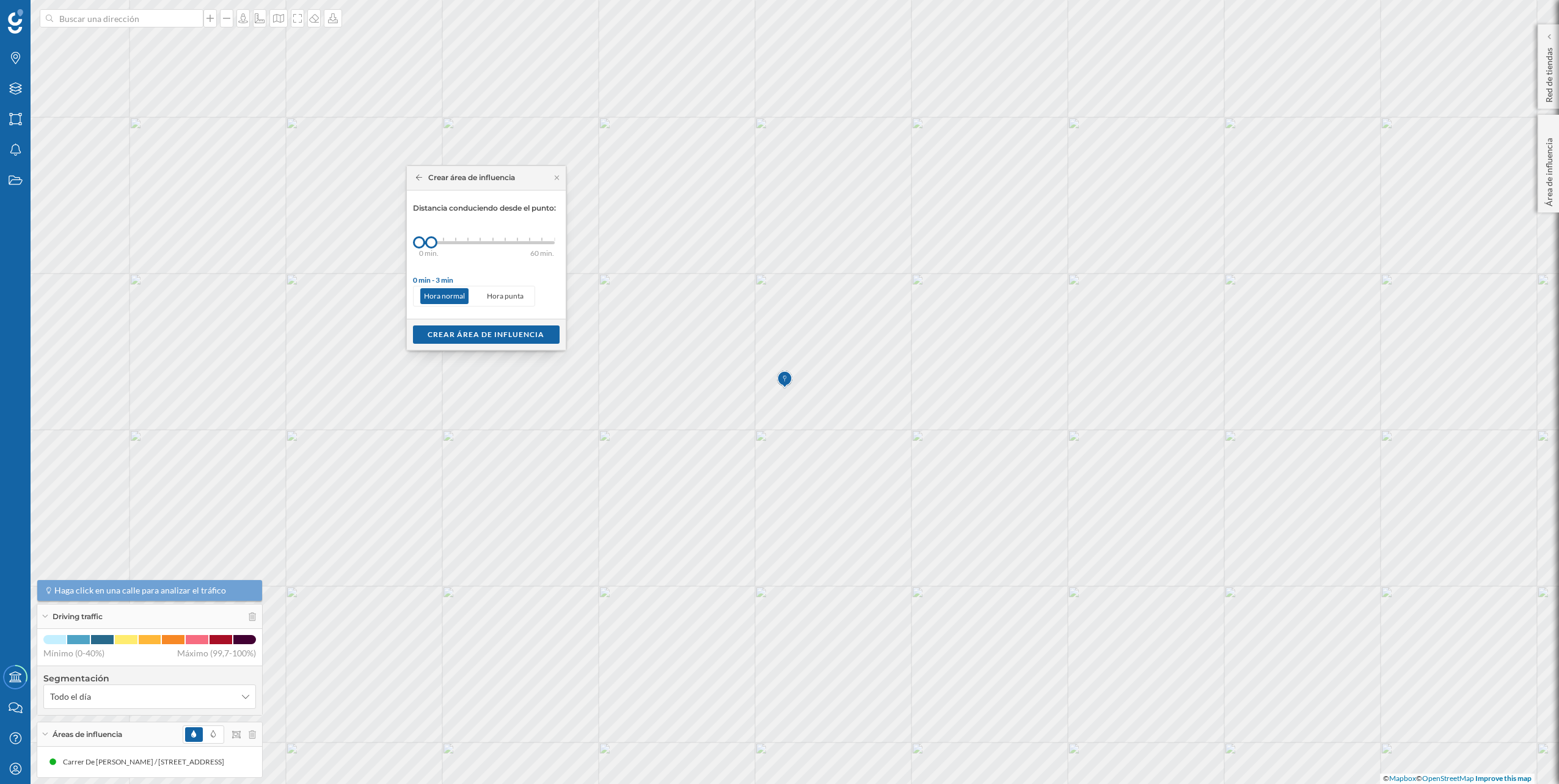
click at [438, 241] on div "0 min. 3 min. 5 min. 7 min. 10 min. 12 min. 15 min. 20 min. 30 min. 45 min. 50 …" at bounding box center [486, 243] width 136 height 3
click at [440, 242] on div at bounding box center [443, 242] width 12 height 12
click at [496, 345] on div "Crear área de influencia" at bounding box center [486, 334] width 159 height 31
click at [494, 339] on div "Crear área de influencia" at bounding box center [486, 334] width 146 height 18
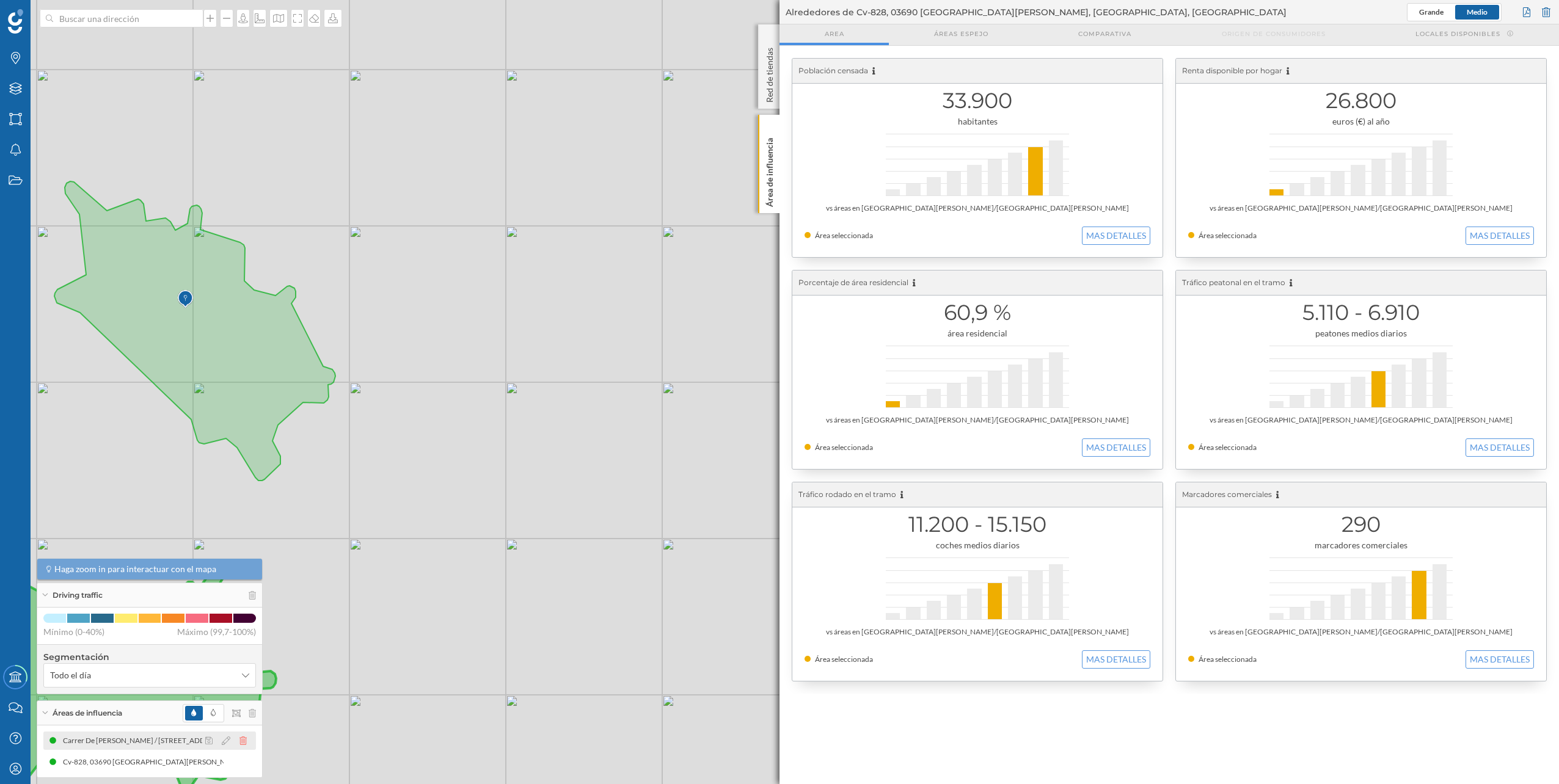
click at [242, 740] on icon at bounding box center [243, 740] width 7 height 9
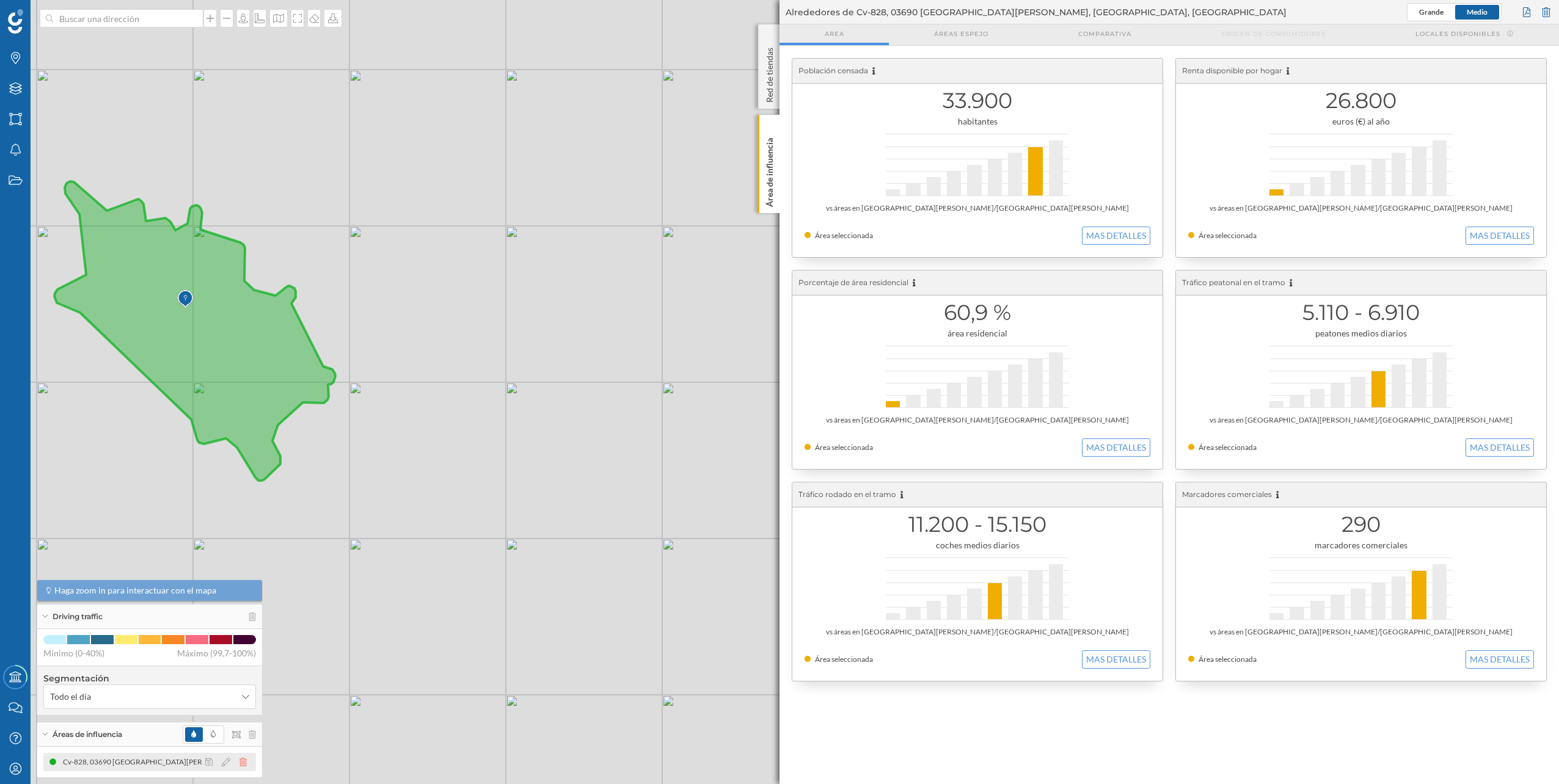
click at [245, 758] on icon at bounding box center [243, 762] width 7 height 9
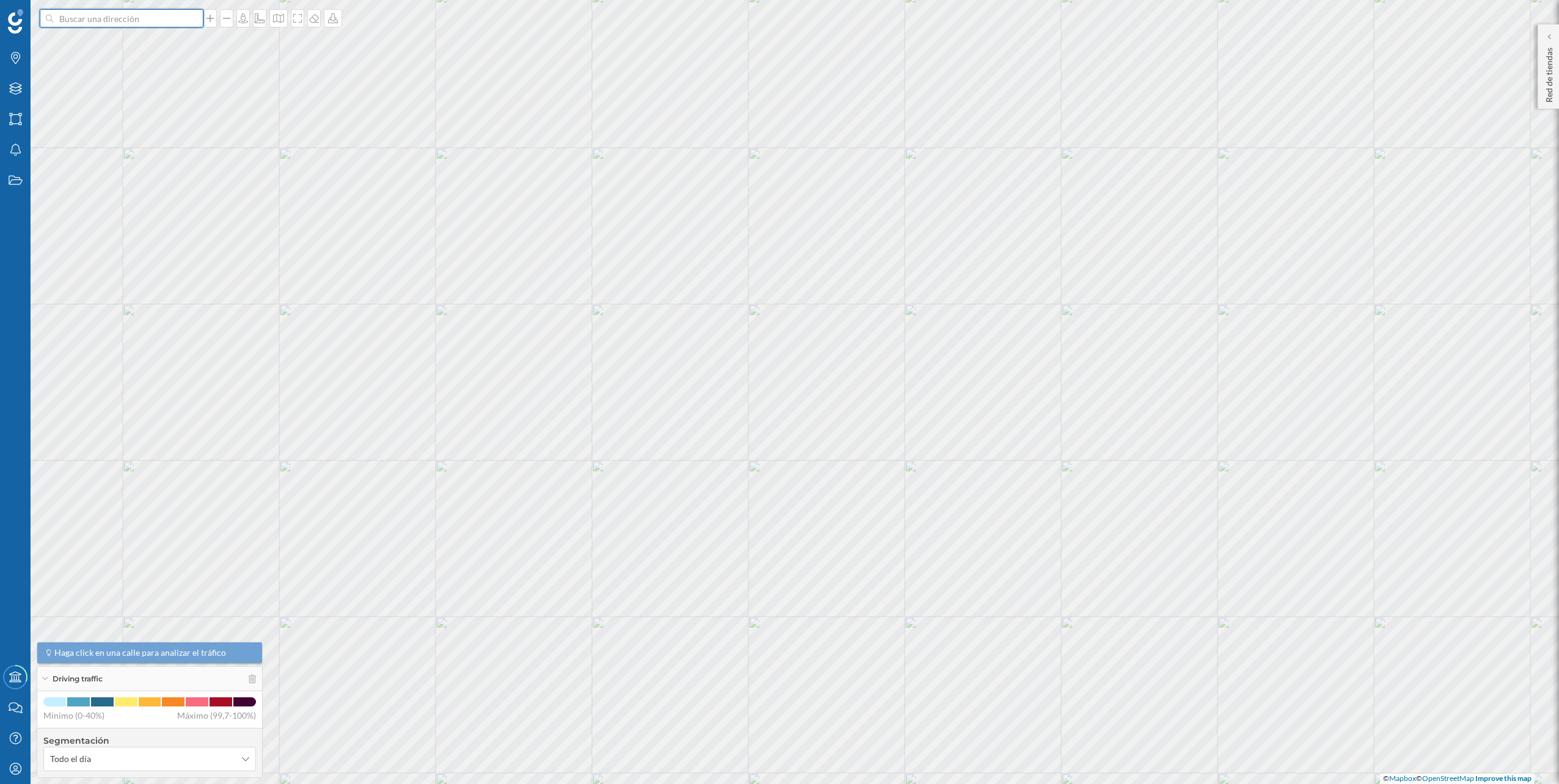
click at [150, 20] on input at bounding box center [121, 18] width 137 height 18
paste input "Ctra. Valencia, 2P, C.C. Carrefour, 03550 Sant Joan d'Alacant, Alicante"
type input "Ctra. Valencia, 2P, C.C. Carrefour, 03550 Sant Joan d'Alacant, Alicante FEU VER…"
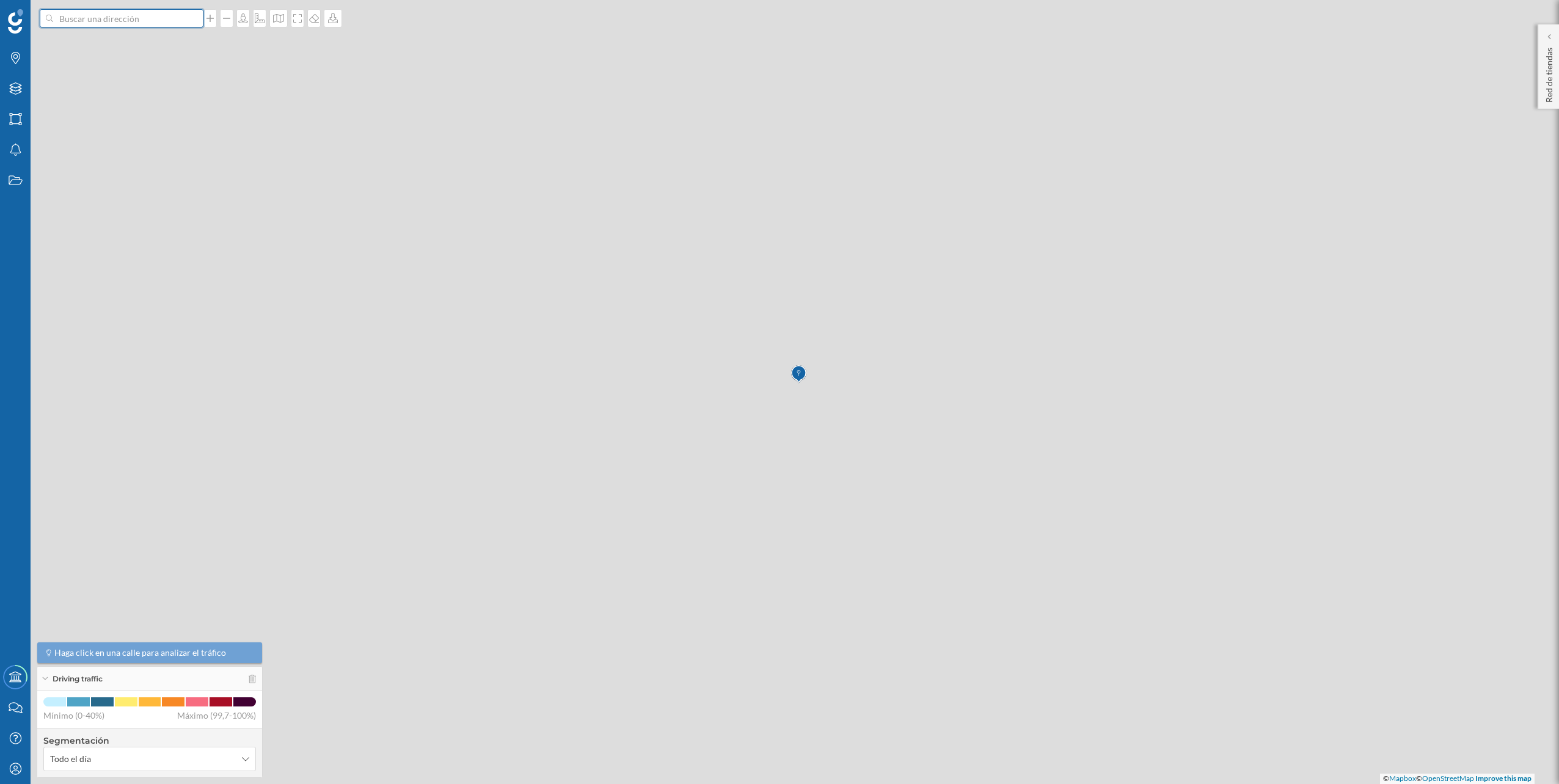
scroll to position [0, 0]
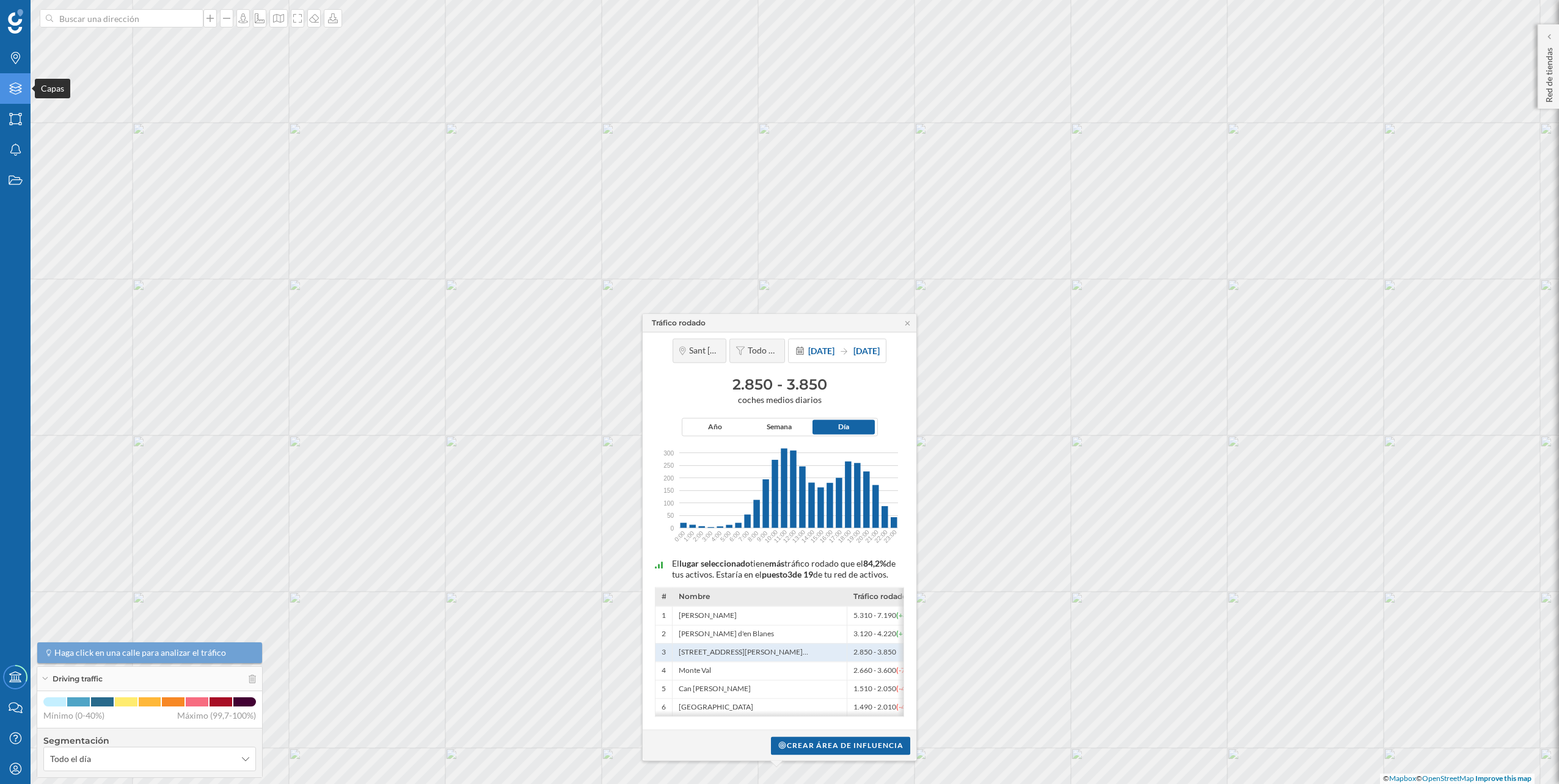
click at [0, 82] on html "Marcas Capas Áreas Notificaciones Estados Academy Contacta con nosotros Centro …" at bounding box center [779, 392] width 1559 height 784
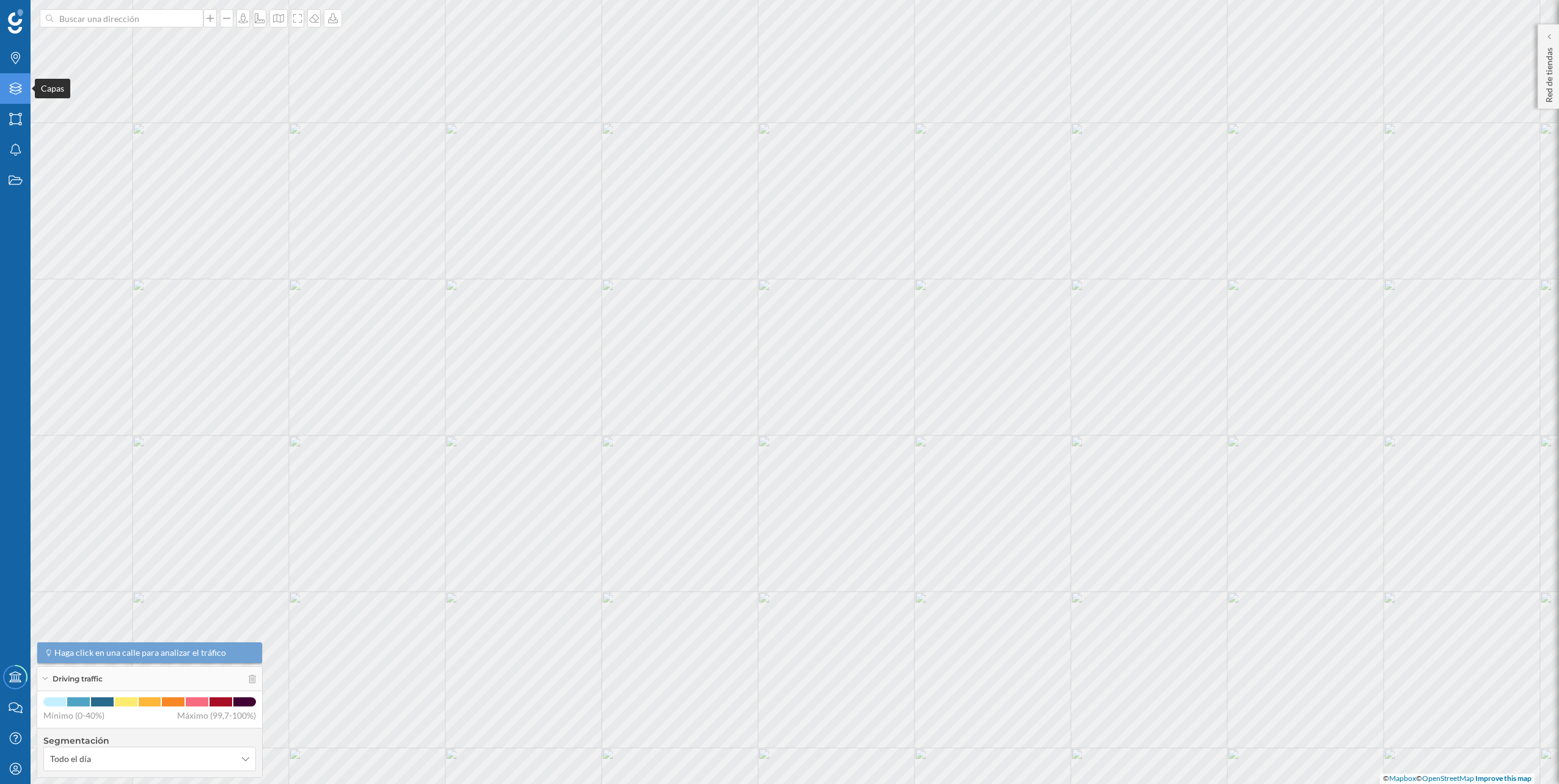
click at [24, 91] on div "Capas" at bounding box center [15, 89] width 31 height 31
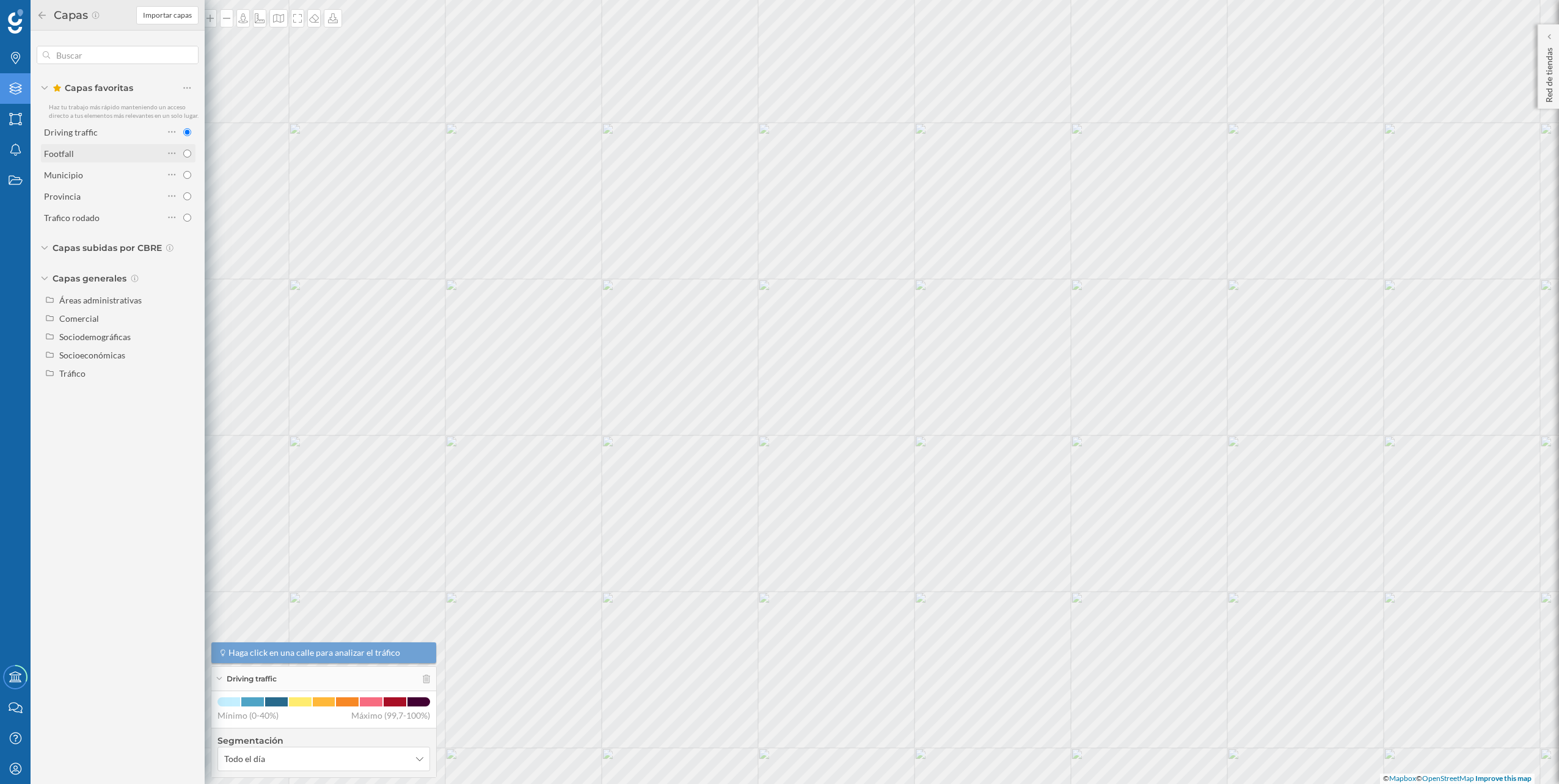
click at [84, 146] on div "Footfall" at bounding box center [104, 154] width 119 height 17
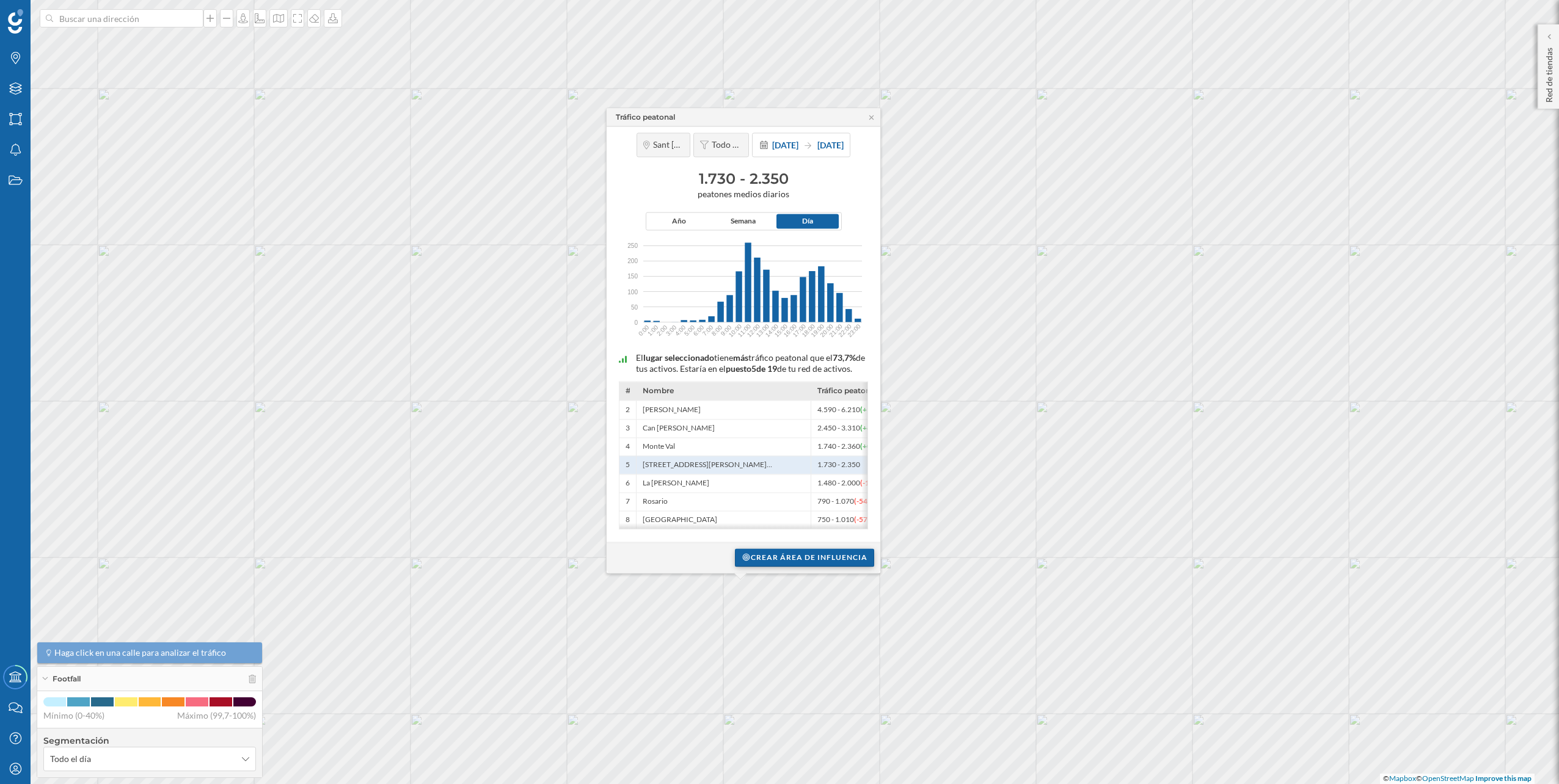
click at [774, 562] on div "Crear área de influencia" at bounding box center [805, 558] width 139 height 18
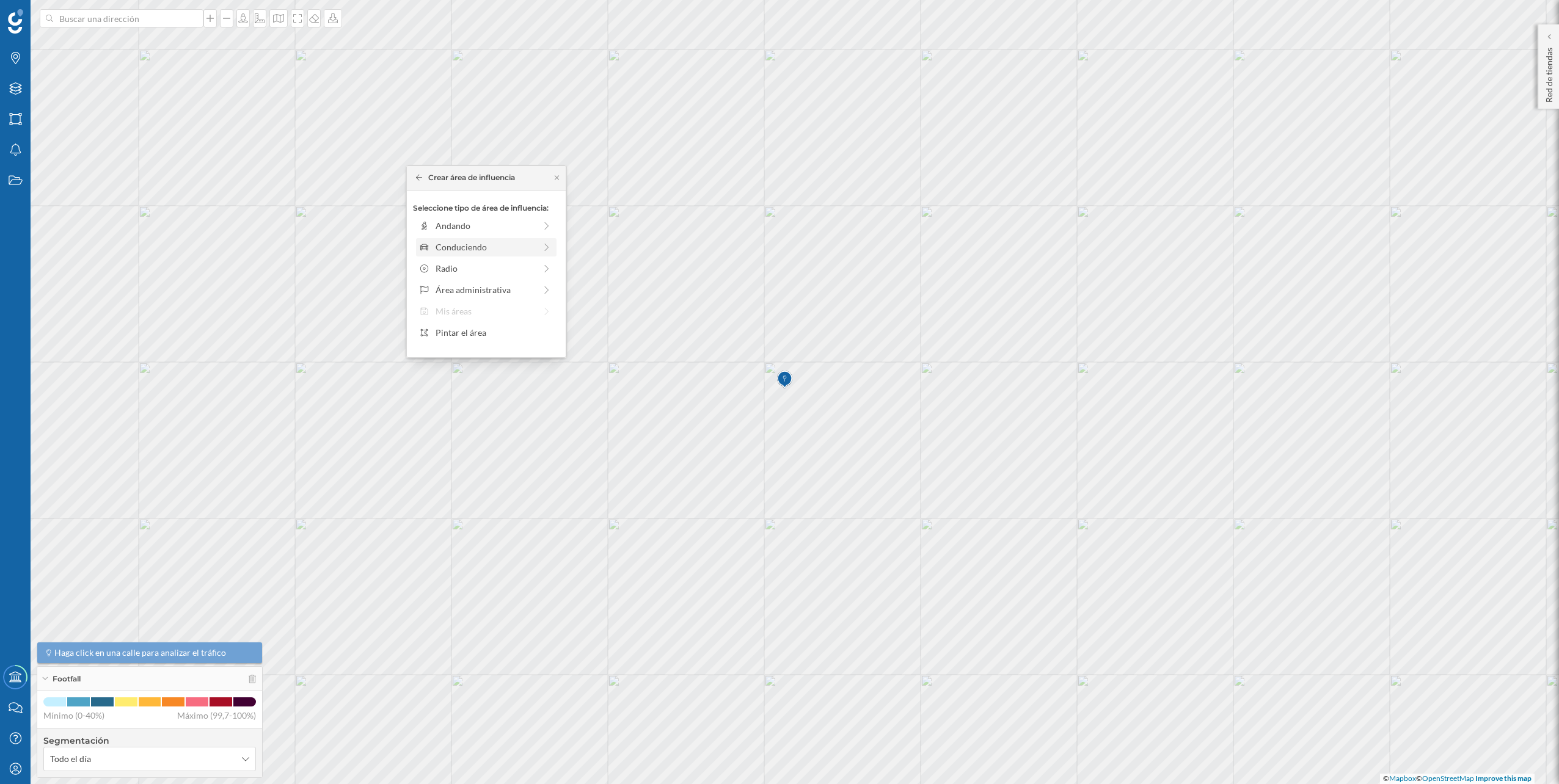
click at [523, 248] on div "Conduciendo" at bounding box center [486, 247] width 100 height 13
click at [442, 247] on div "0 min." at bounding box center [434, 253] width 31 height 12
click at [473, 335] on div "Crear área de influencia" at bounding box center [486, 334] width 146 height 18
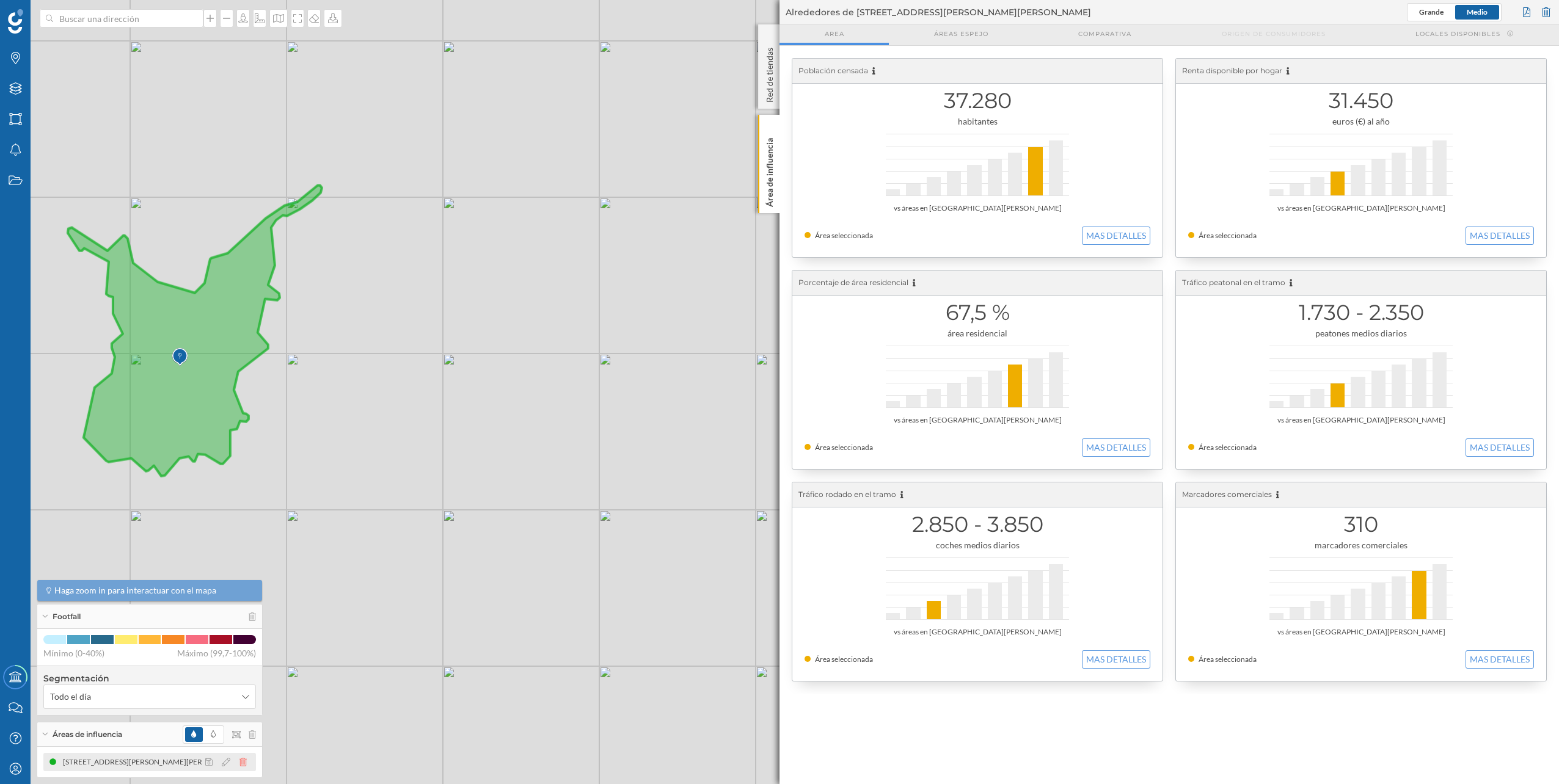
click at [242, 758] on icon at bounding box center [243, 762] width 7 height 9
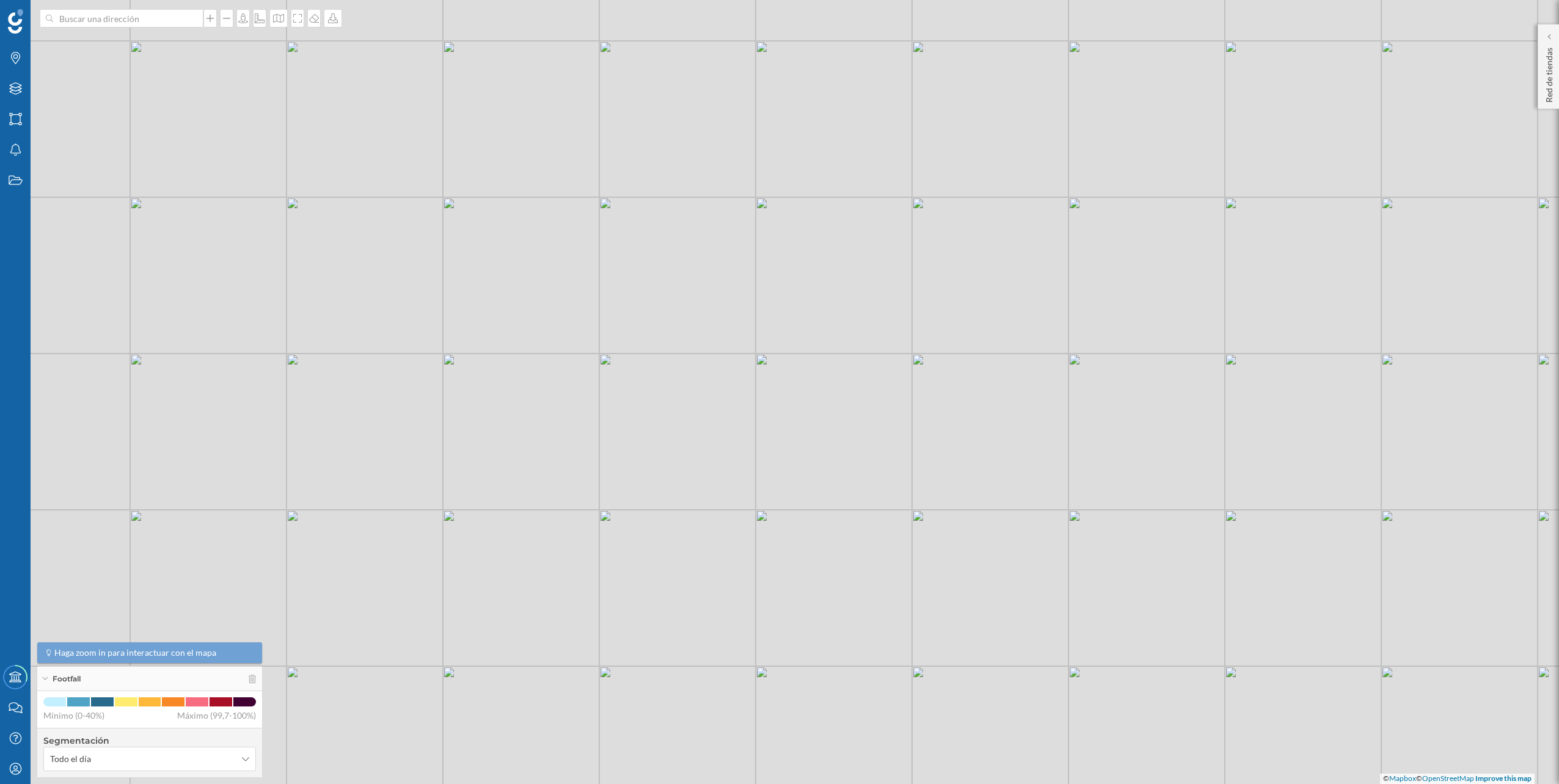
click at [127, 32] on div "© Mapbox © OpenStreetMap Improve this map" at bounding box center [779, 392] width 1559 height 784
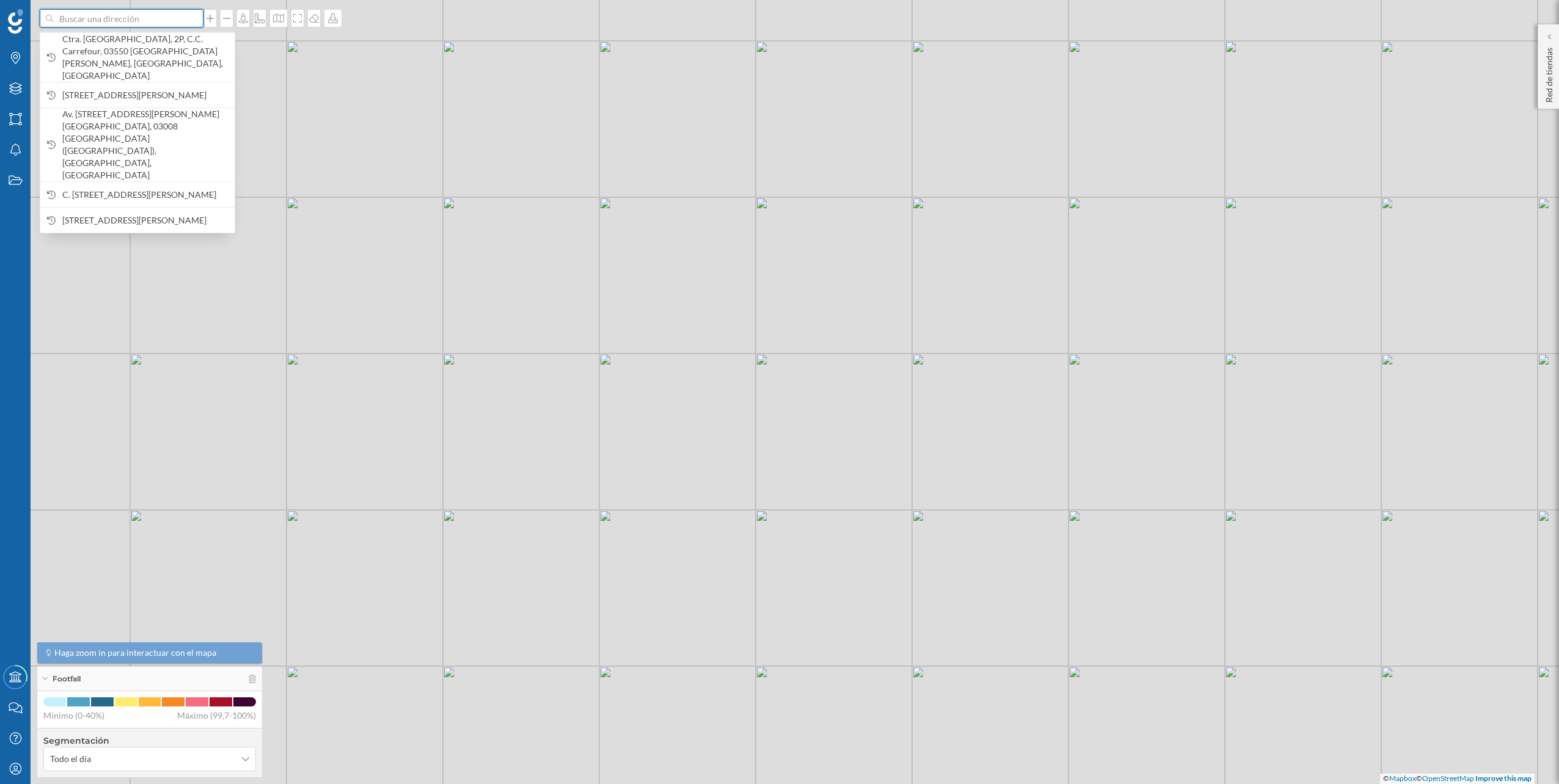
click at [128, 26] on input at bounding box center [121, 18] width 137 height 18
paste input "Avinguda del Guirney, 2 C.C. Carrefour Vilanopó, 03610 Petrer, Alicante"
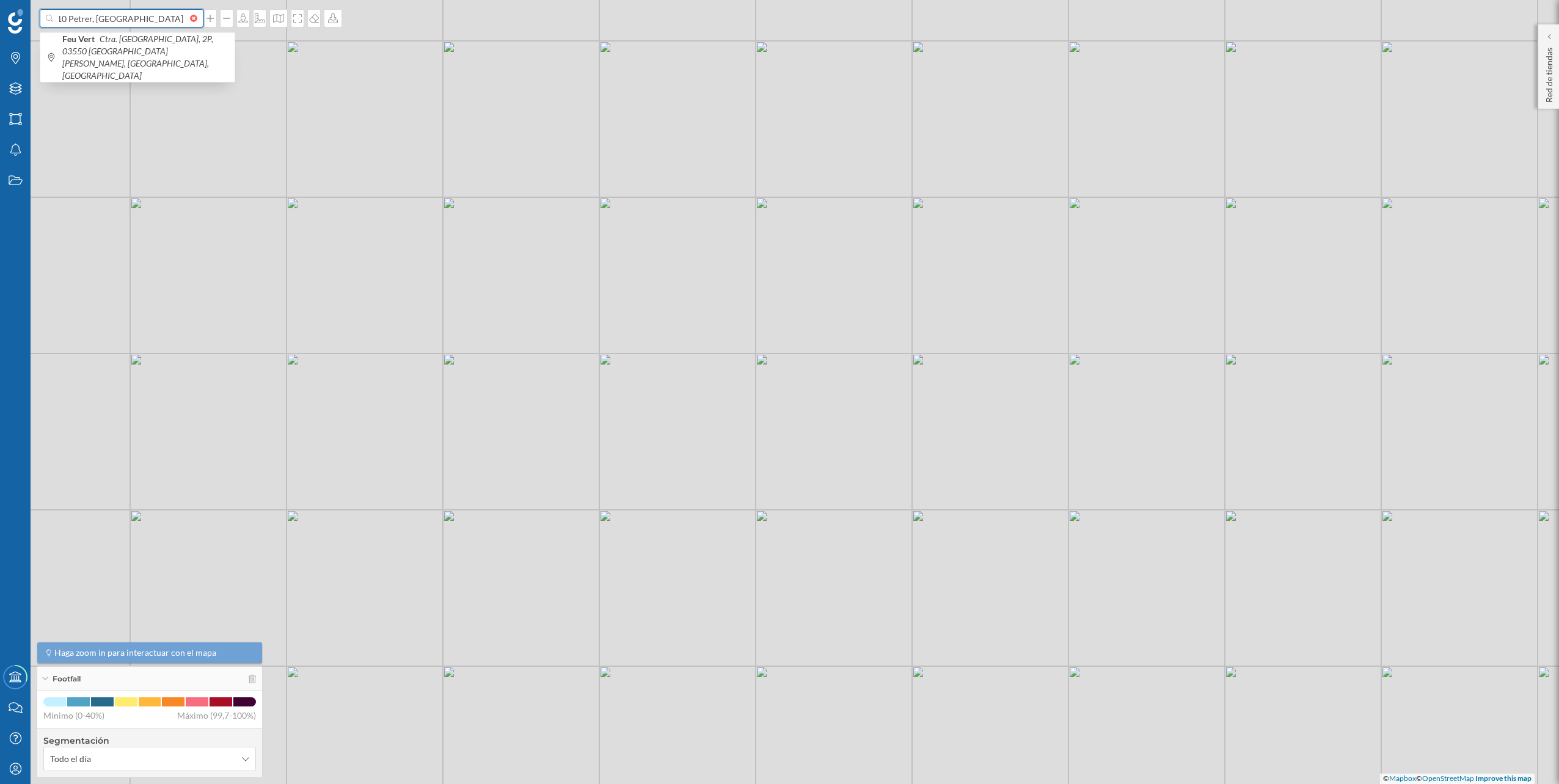
scroll to position [0, 184]
type input "Avinguda del Guirney, 2 C.C. Carrefour Vilanopó, 03610 Petrer, Alicante FEU VERT"
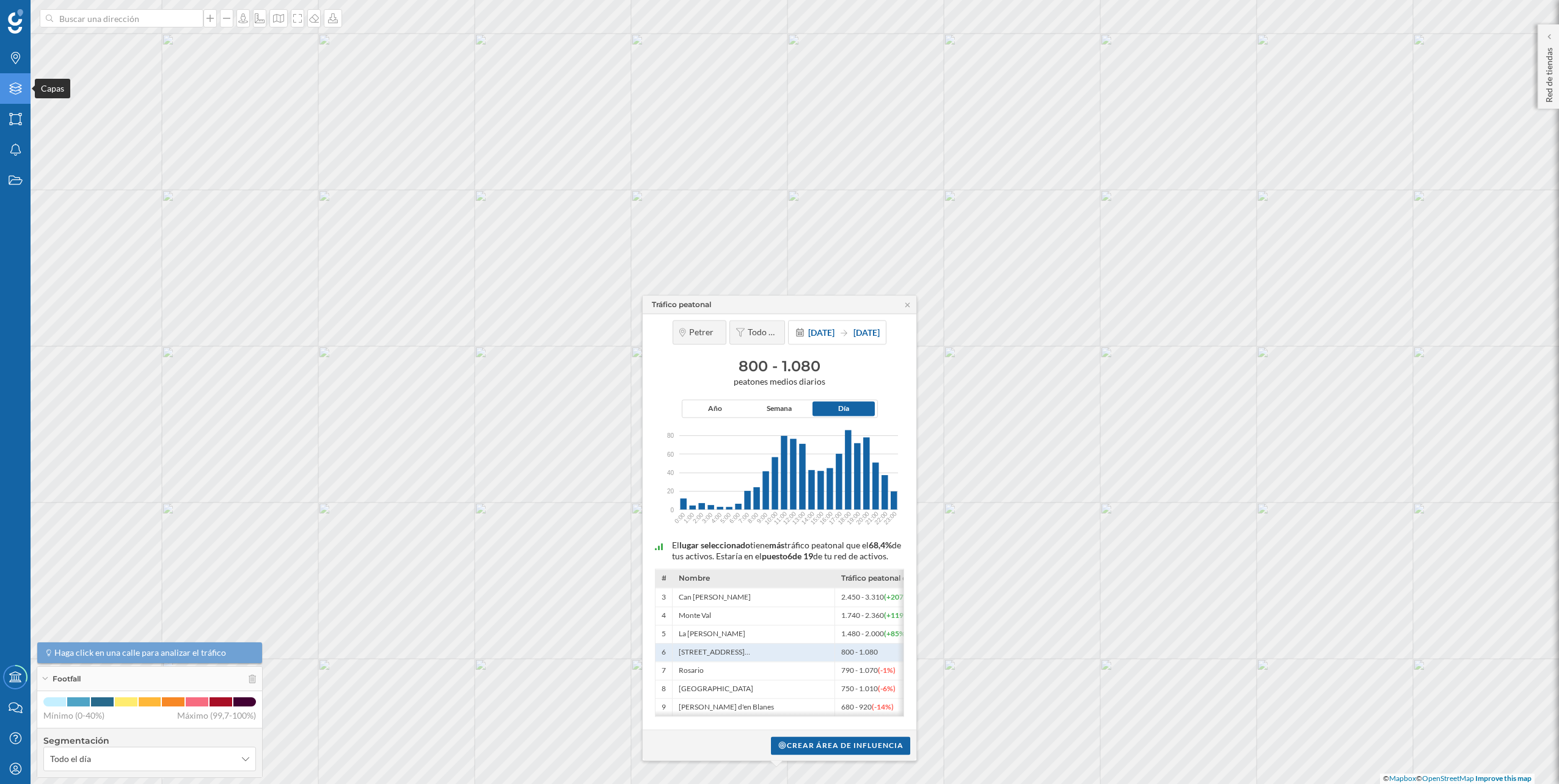
drag, startPoint x: 10, startPoint y: 82, endPoint x: 18, endPoint y: 87, distance: 9.4
click at [11, 81] on div "Capas" at bounding box center [15, 89] width 31 height 31
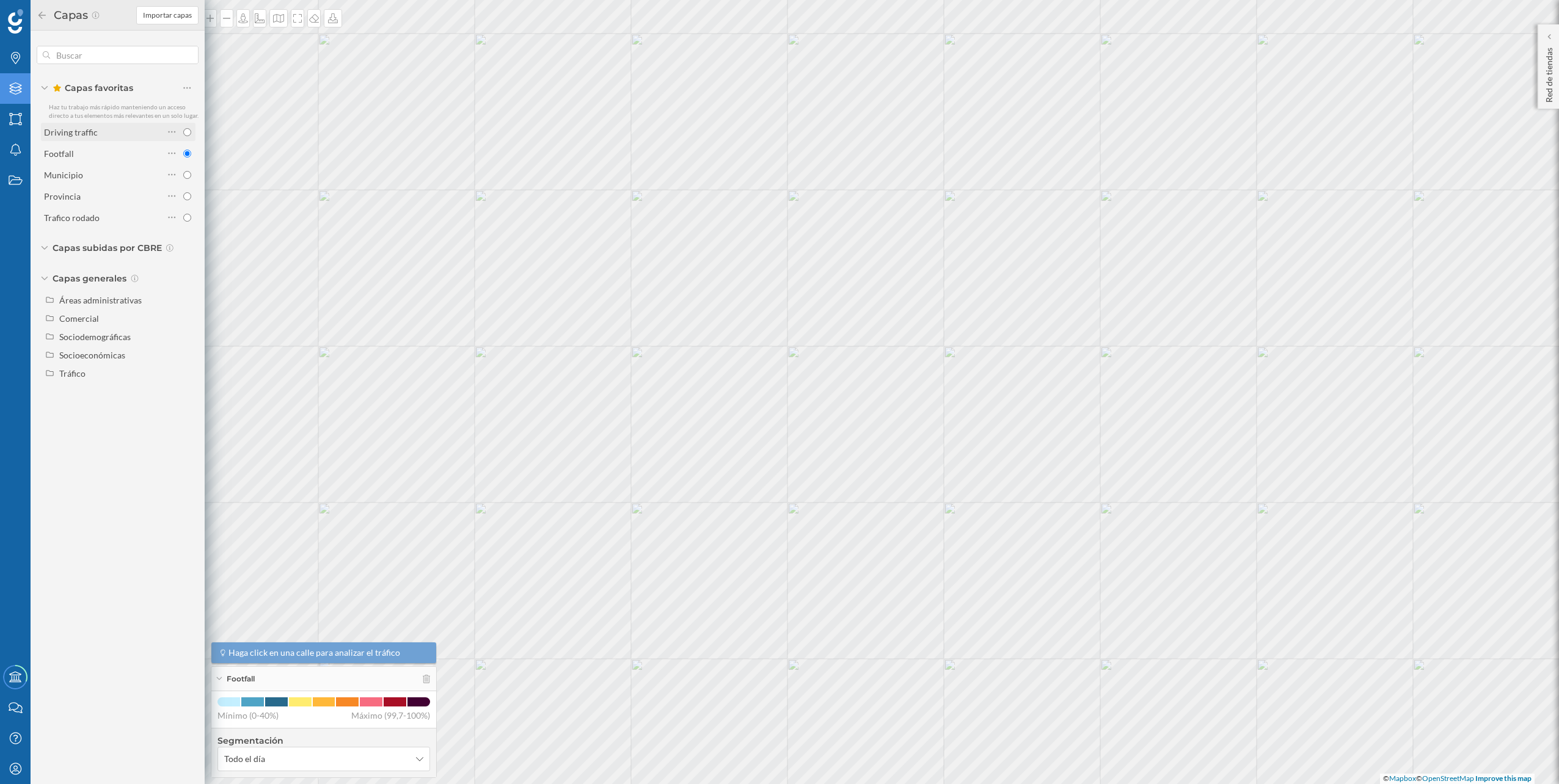
click at [123, 128] on div "Driving traffic" at bounding box center [104, 133] width 119 height 13
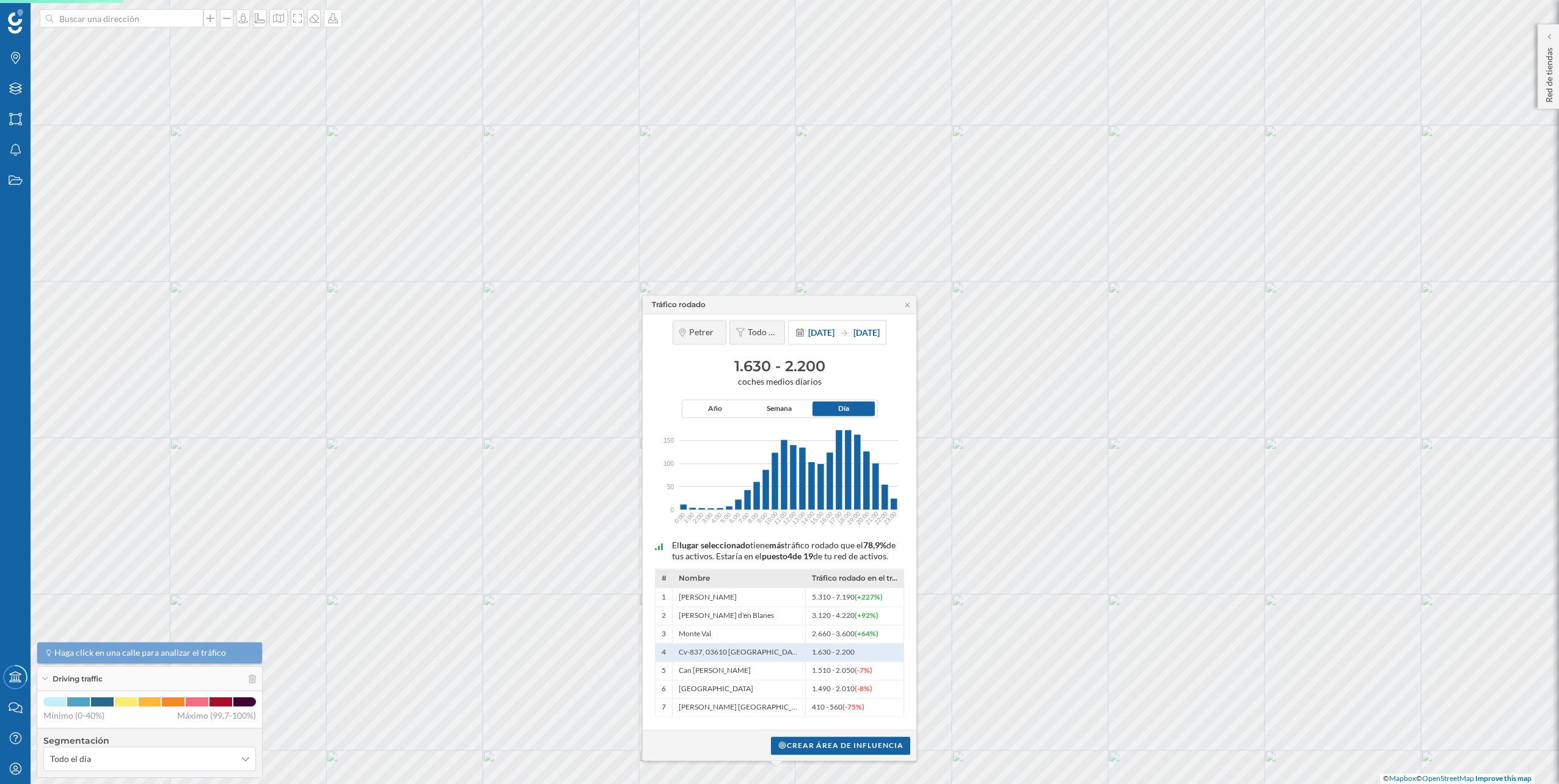
scroll to position [0, 780]
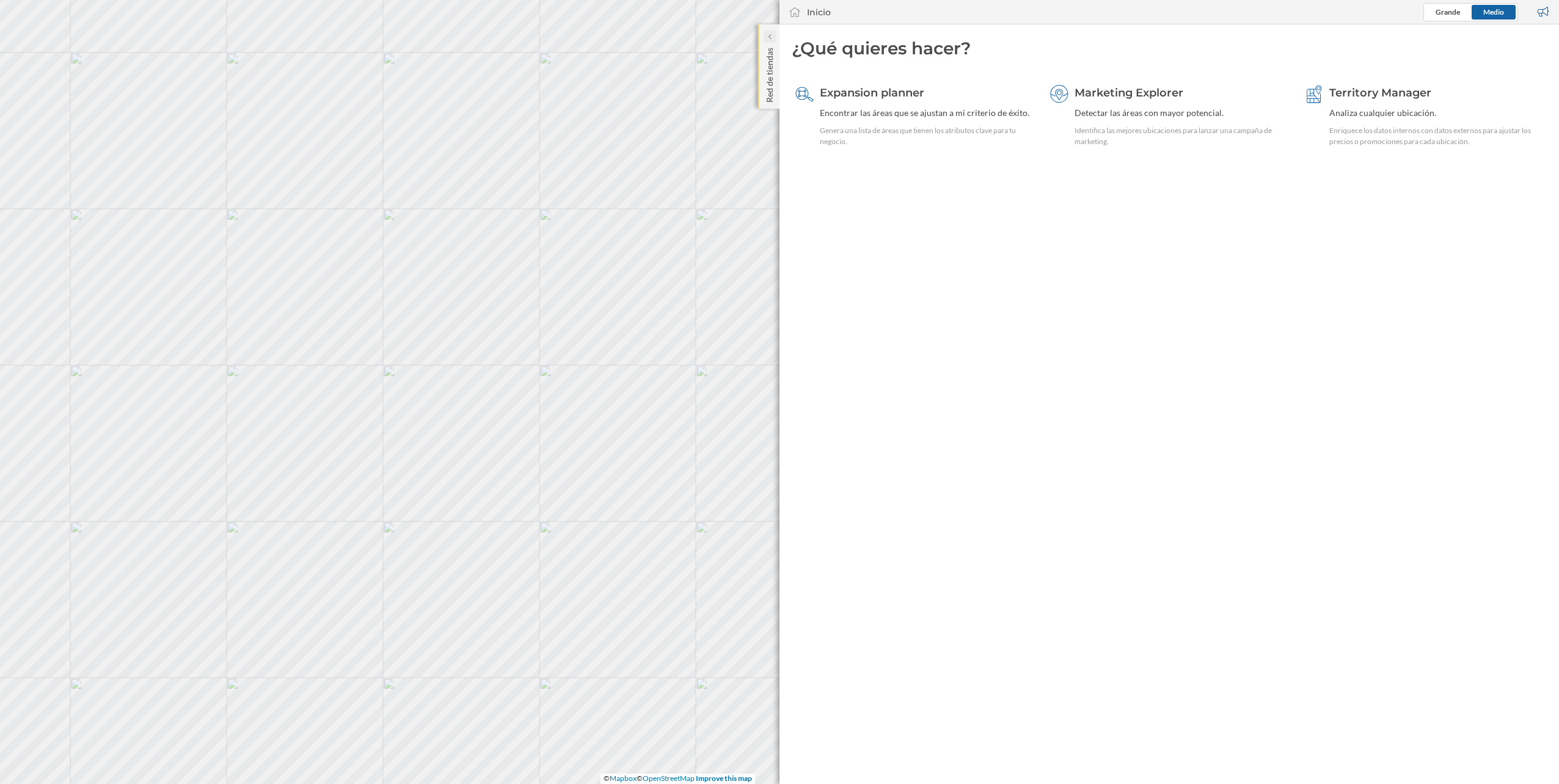
click at [771, 35] on icon at bounding box center [769, 36] width 4 height 6
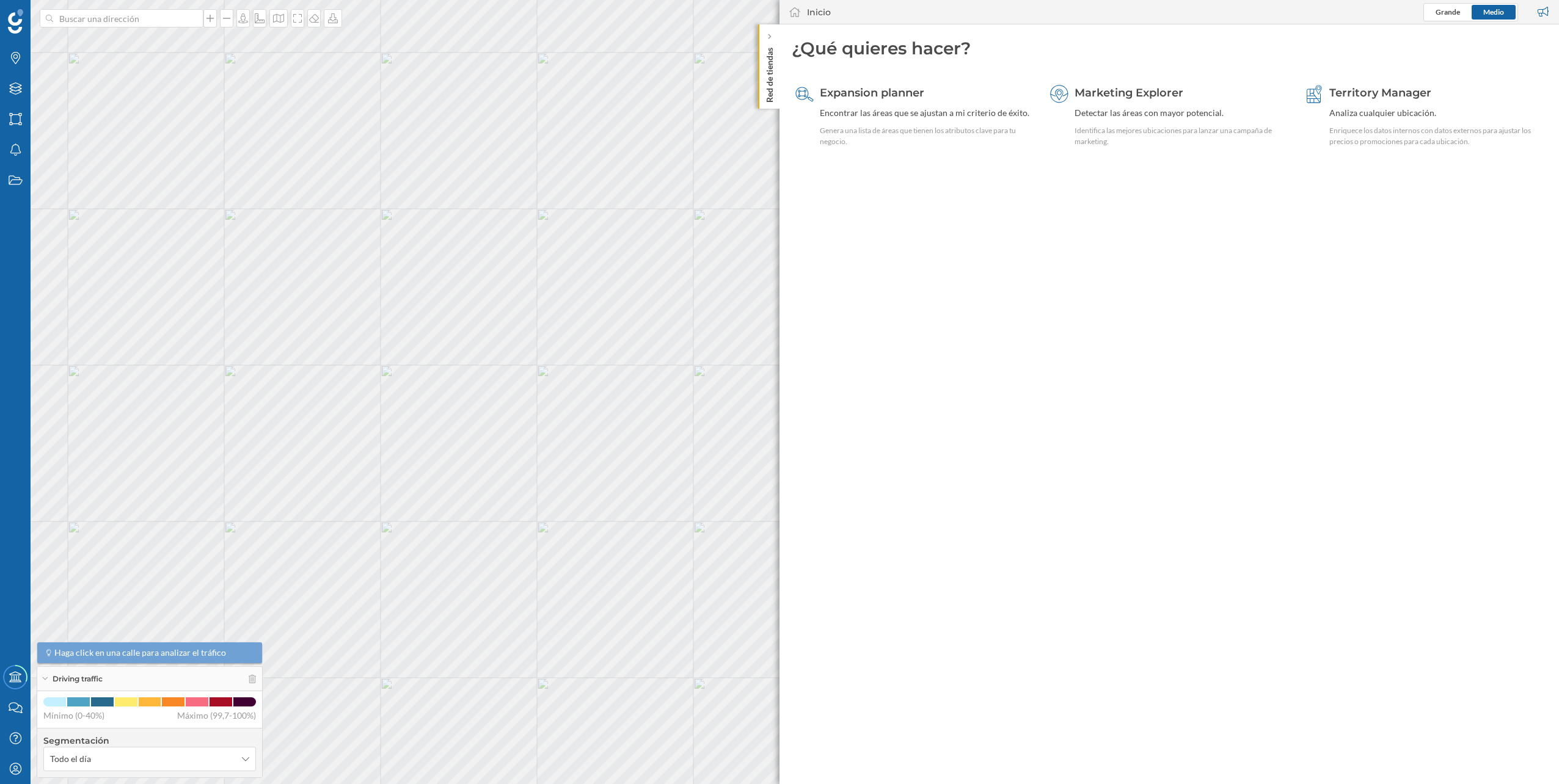
scroll to position [0, 0]
click at [129, 19] on input at bounding box center [121, 18] width 137 height 18
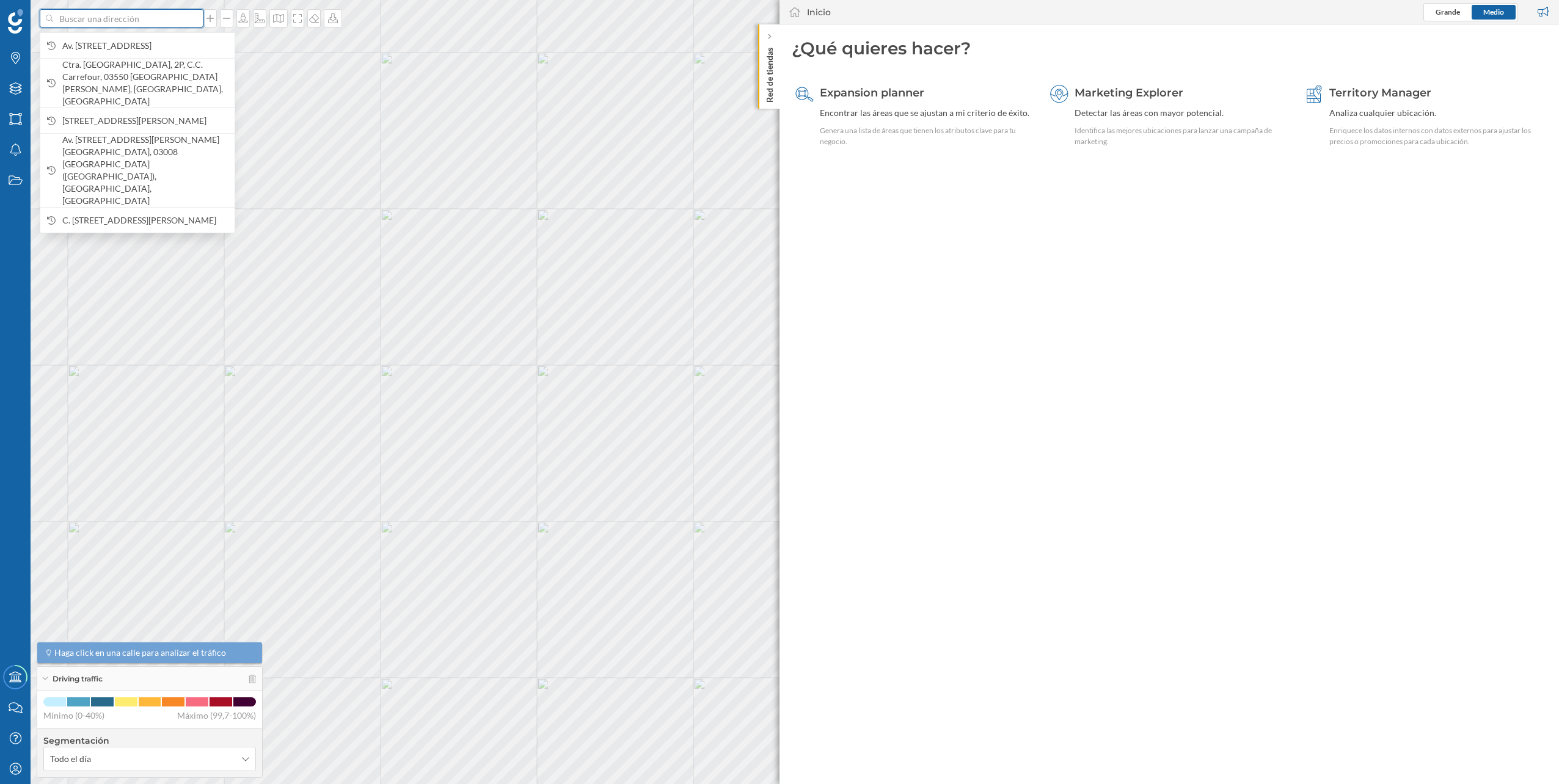
paste input
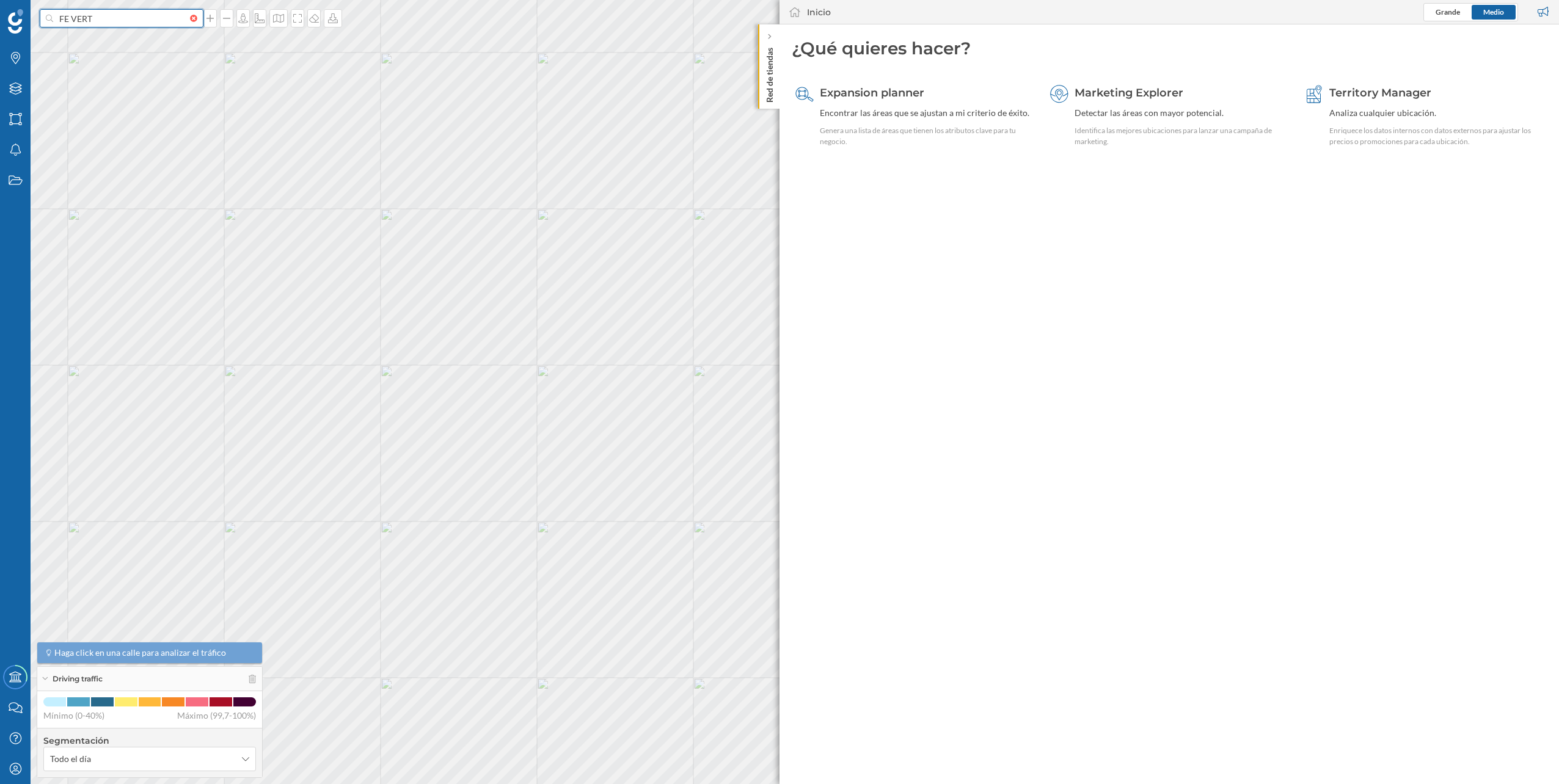
type input "FE VERT"
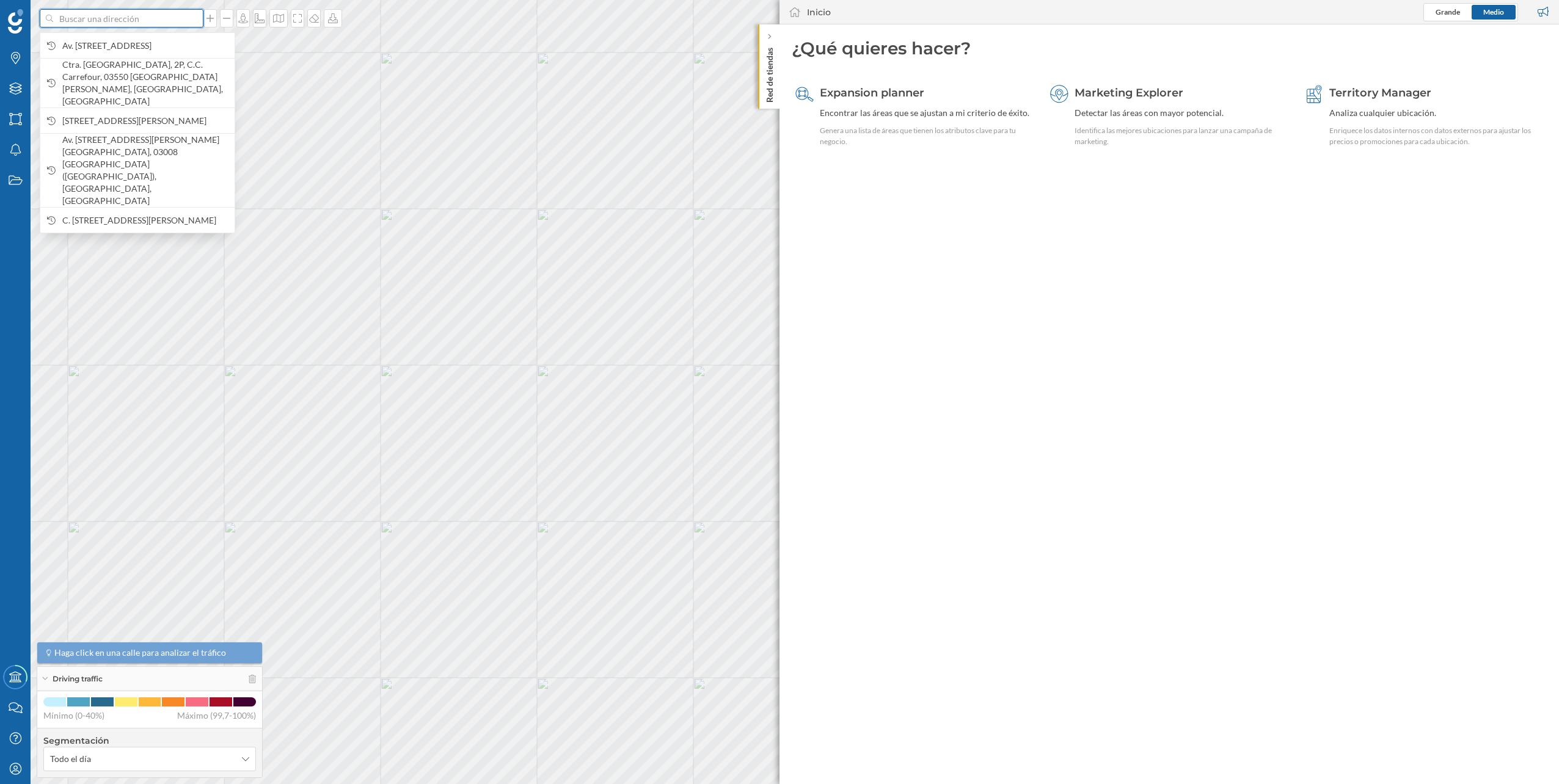
paste input "Avinguda del Guirney, 2 C.C. Carrefour Vilanopó, 03610 Petrer, Alicante"
type input "Avinguda del Guirney, 2 C.C. Carrefour Vilanopó, 03610 Petrer, Alicante"
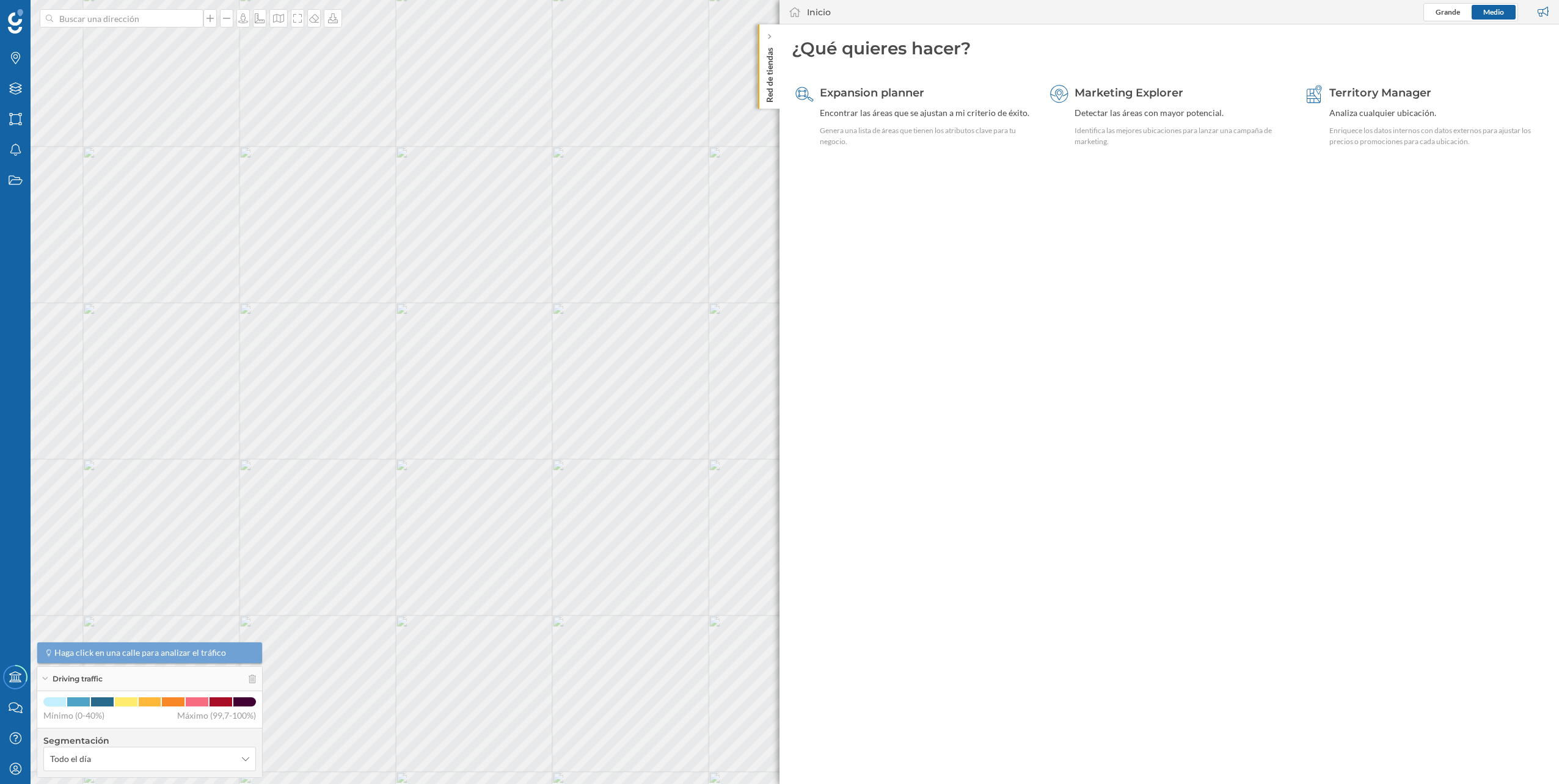
click at [210, 35] on div at bounding box center [210, 35] width 0 height 0
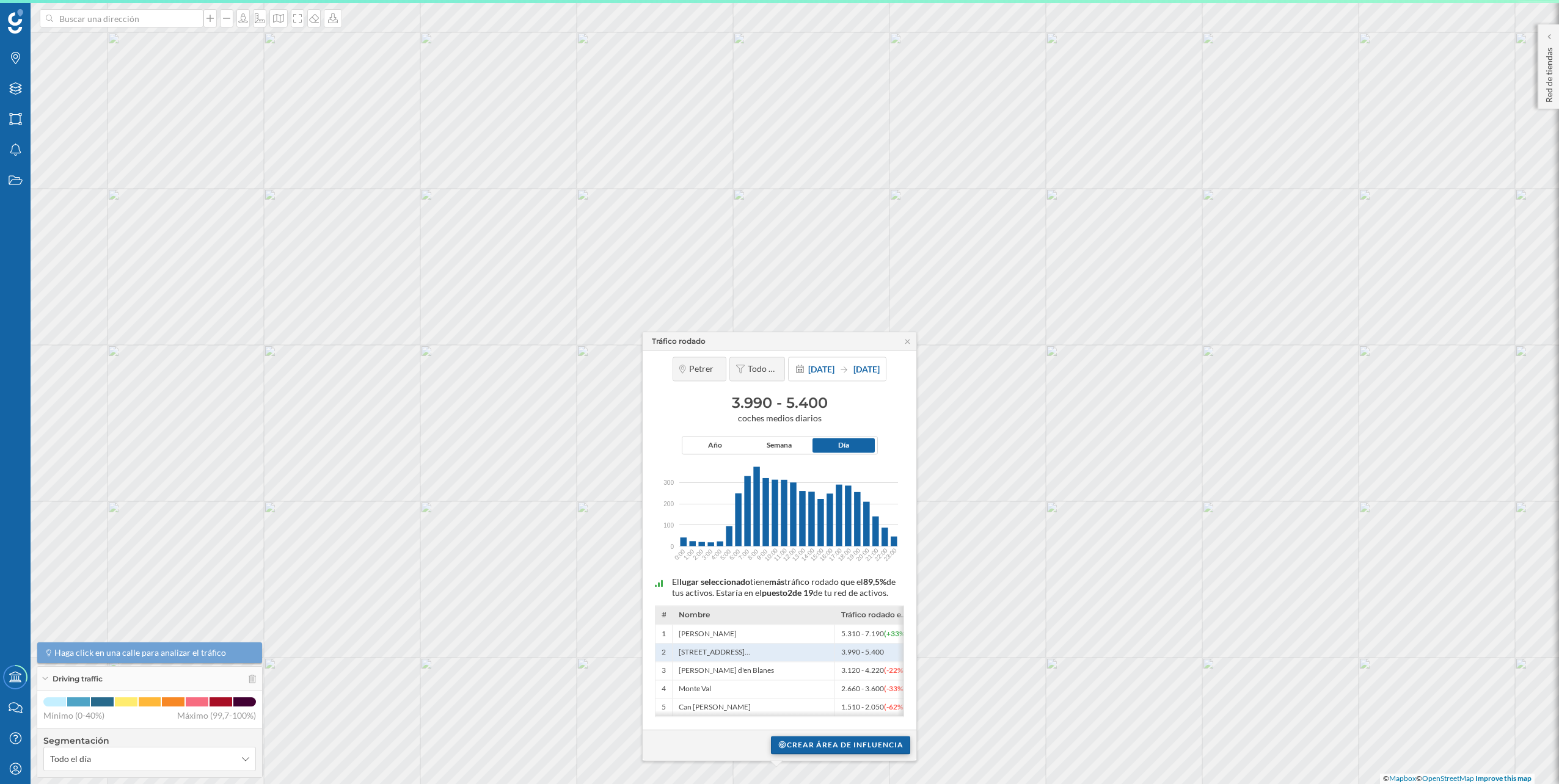
click at [794, 738] on div "Crear área de influencia" at bounding box center [840, 745] width 139 height 18
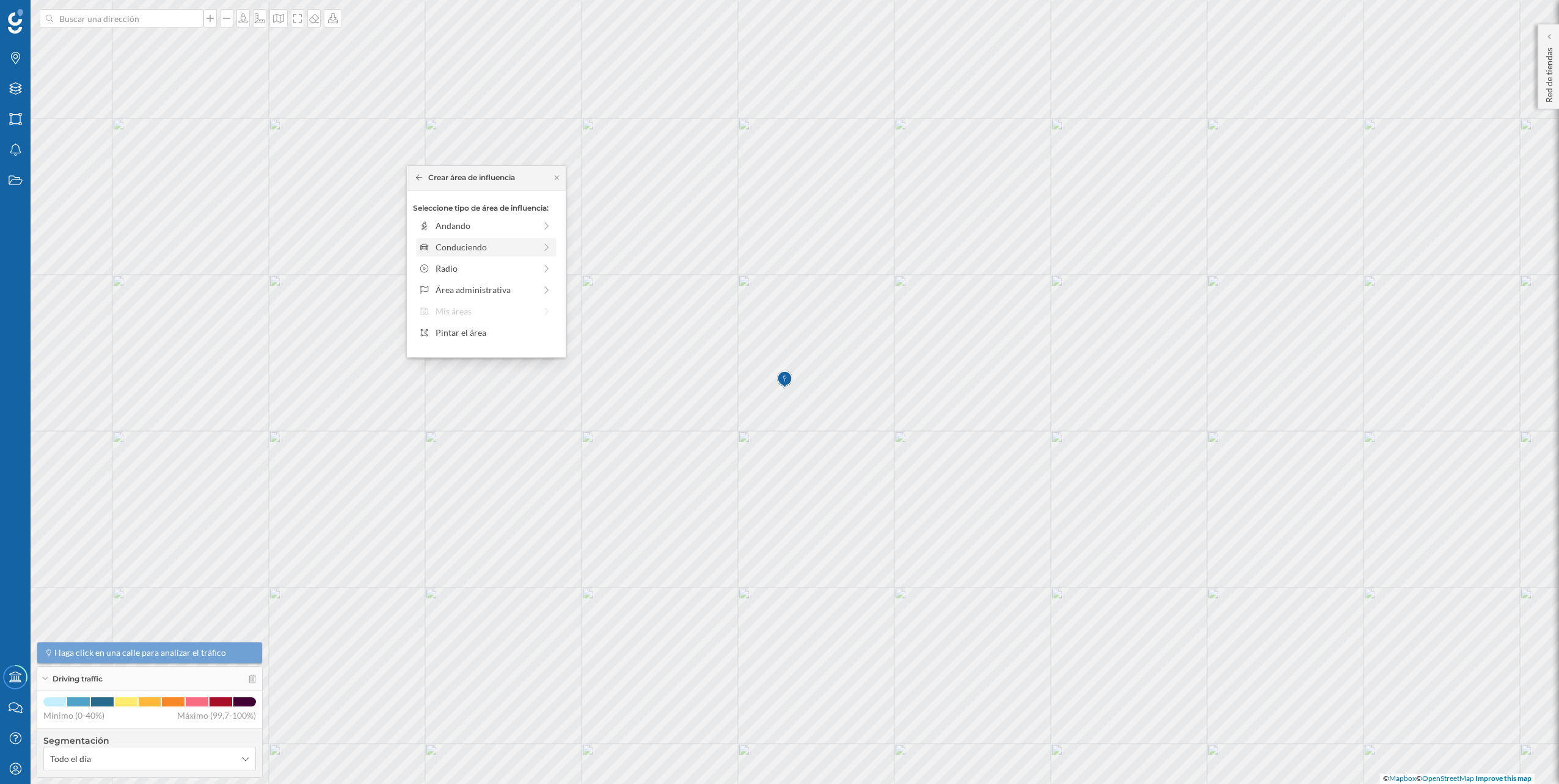
click at [486, 251] on div "Conduciendo" at bounding box center [486, 247] width 100 height 13
click at [444, 238] on div at bounding box center [444, 239] width 1 height 4
click at [496, 323] on div "Crear área de influencia" at bounding box center [486, 334] width 159 height 31
click at [498, 333] on div "Crear área de influencia" at bounding box center [486, 334] width 146 height 18
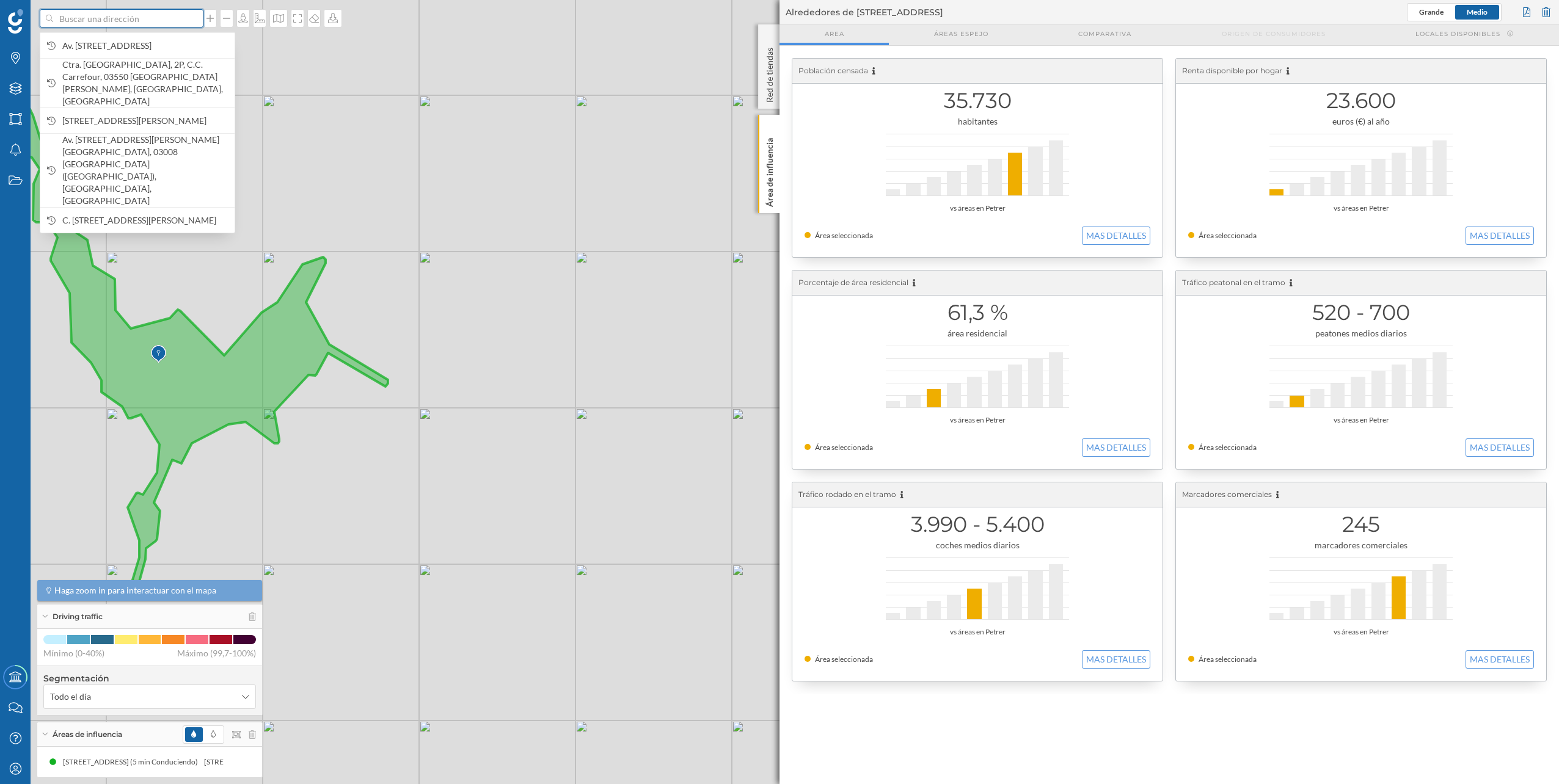
click at [147, 10] on input at bounding box center [121, 18] width 137 height 18
paste input "Avinguda de la Vila Joiosa, 27, 03502 Benidorm, Alicante"
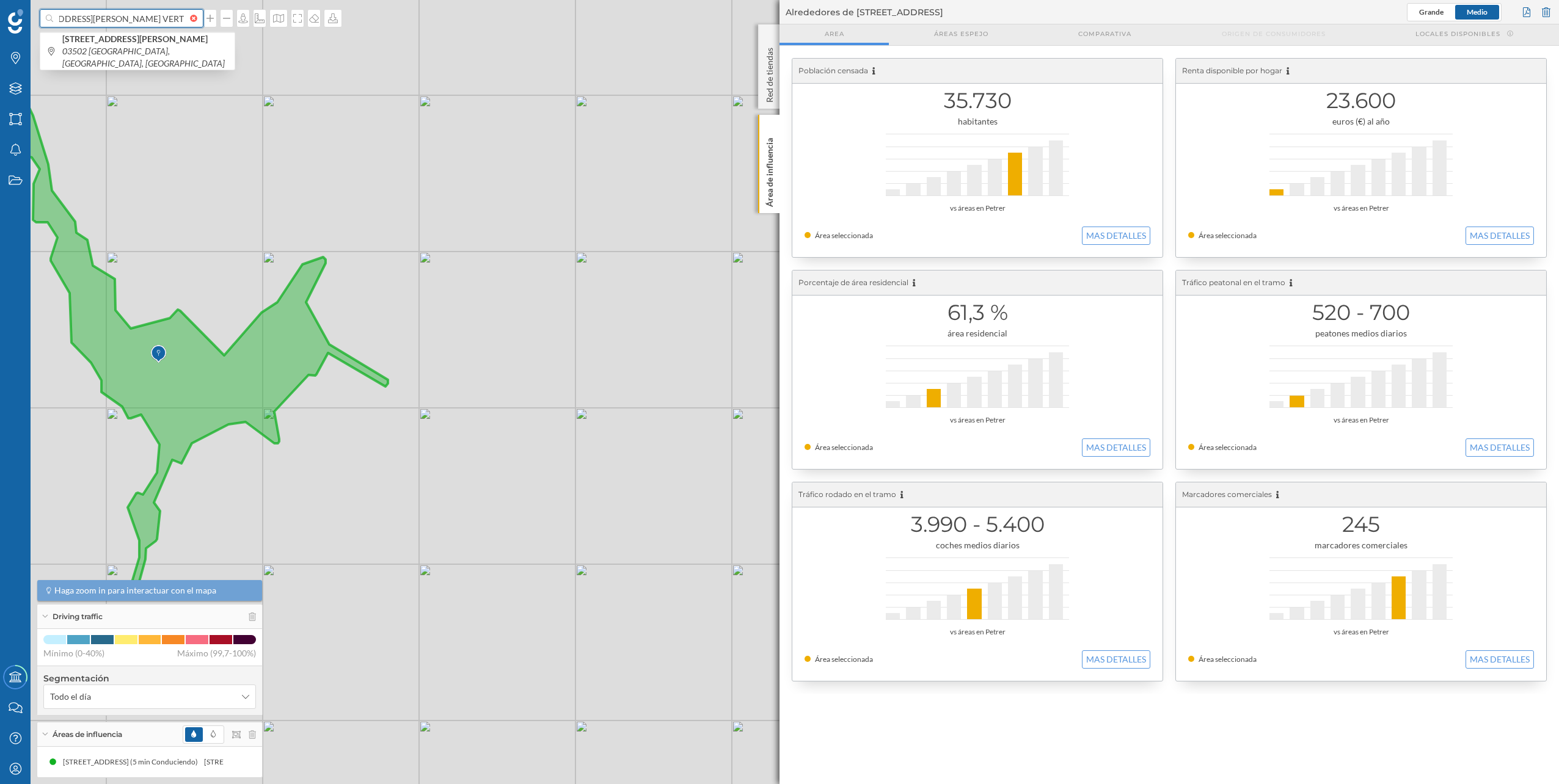
scroll to position [0, 128]
type input "Avinguda de la Vila Joiosa, 27, 03502 Benidorm, Alicante FEU VERT"
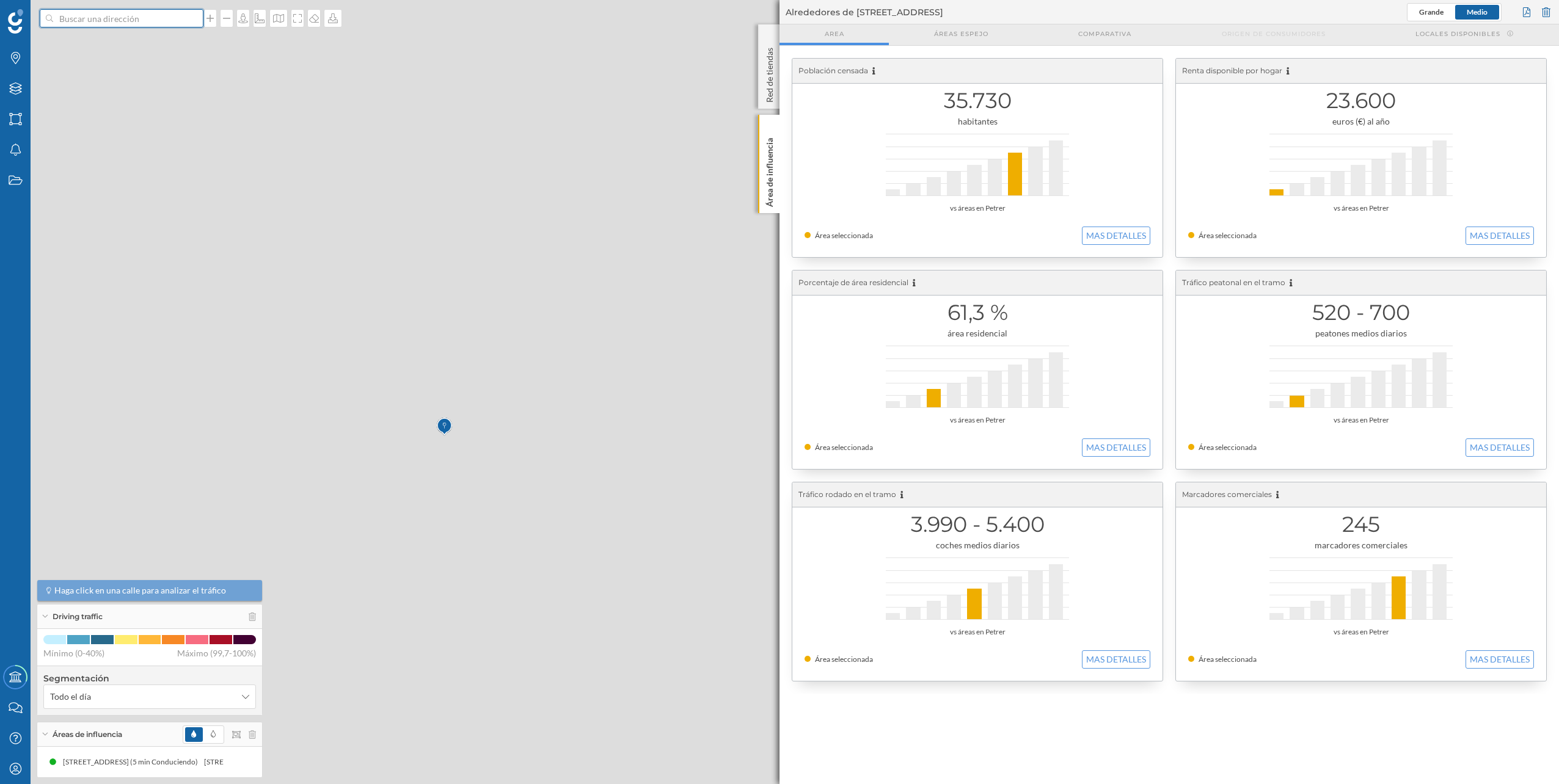
scroll to position [0, 0]
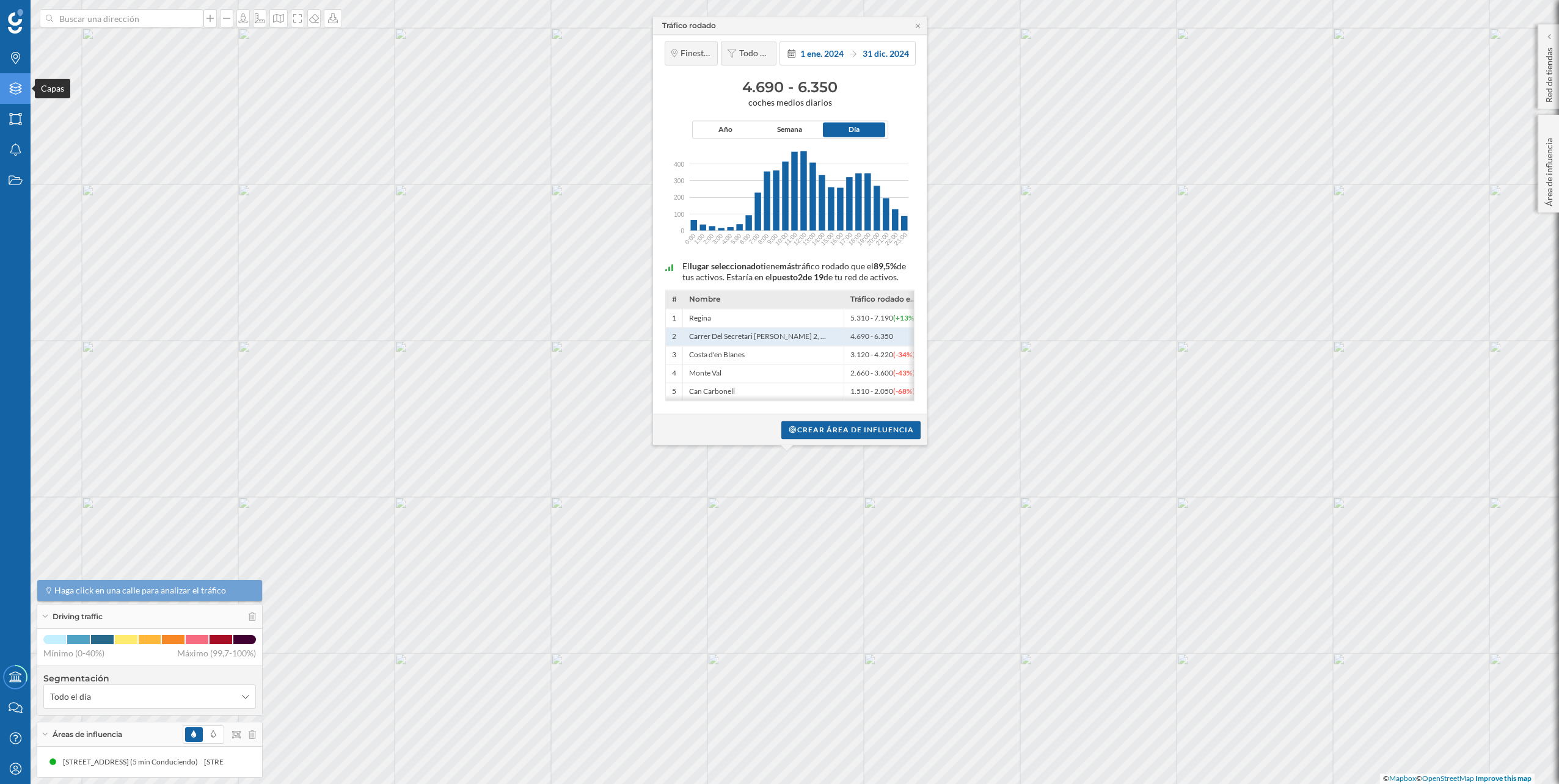
click at [12, 93] on icon "Capas" at bounding box center [15, 89] width 15 height 12
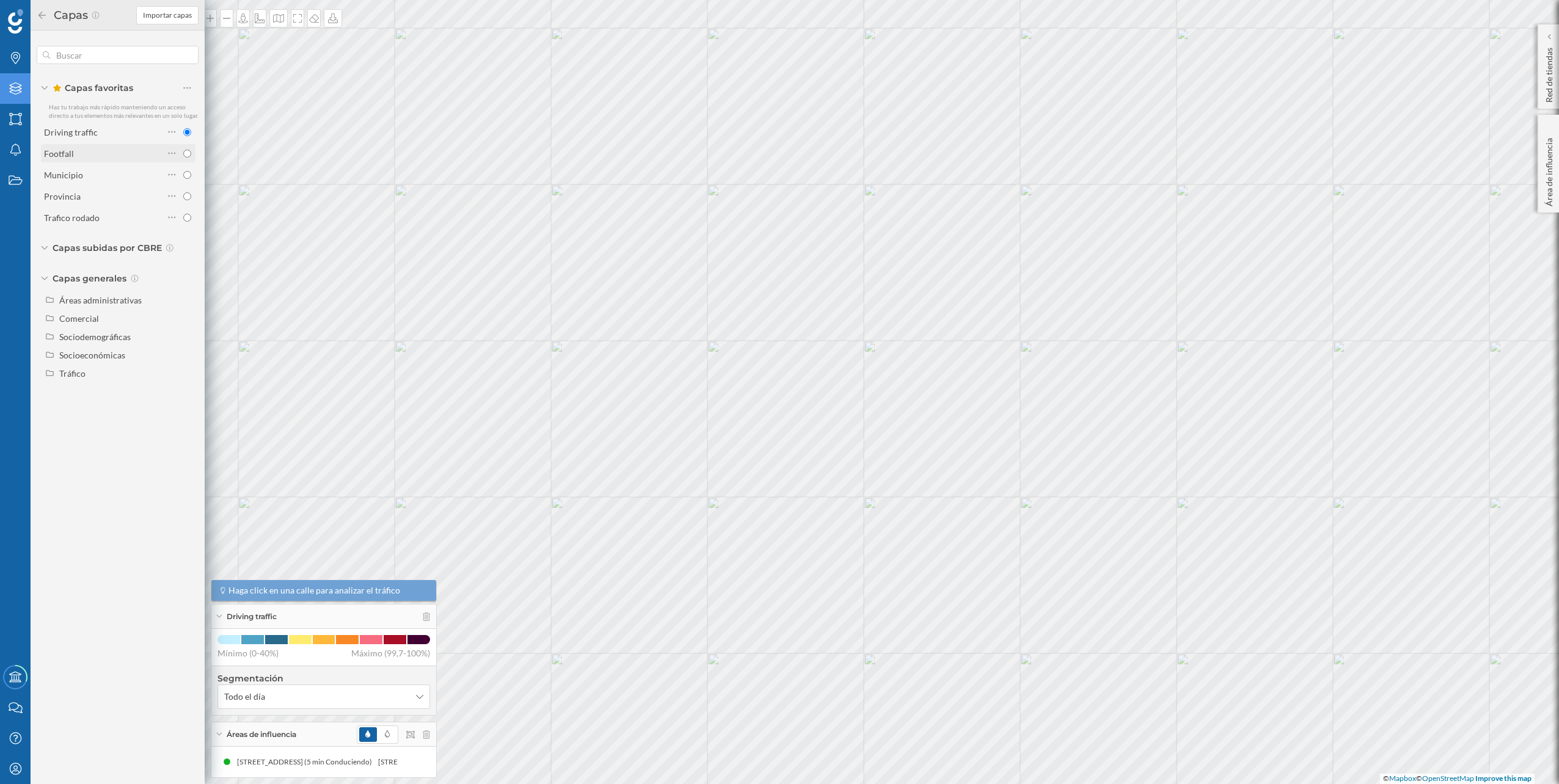
click at [100, 147] on div "Footfall" at bounding box center [104, 154] width 119 height 13
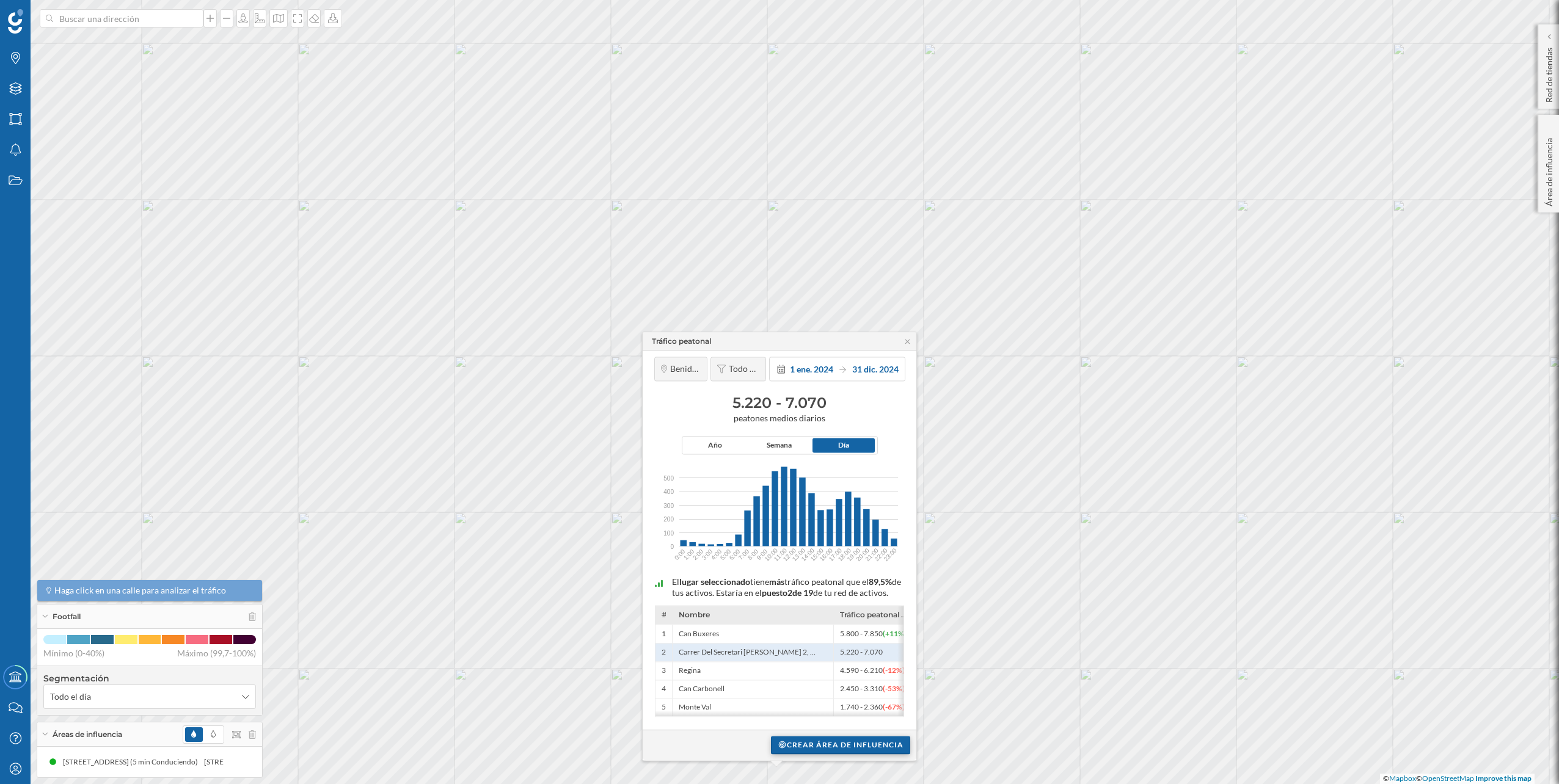
click at [872, 744] on div "Crear área de influencia" at bounding box center [840, 745] width 139 height 18
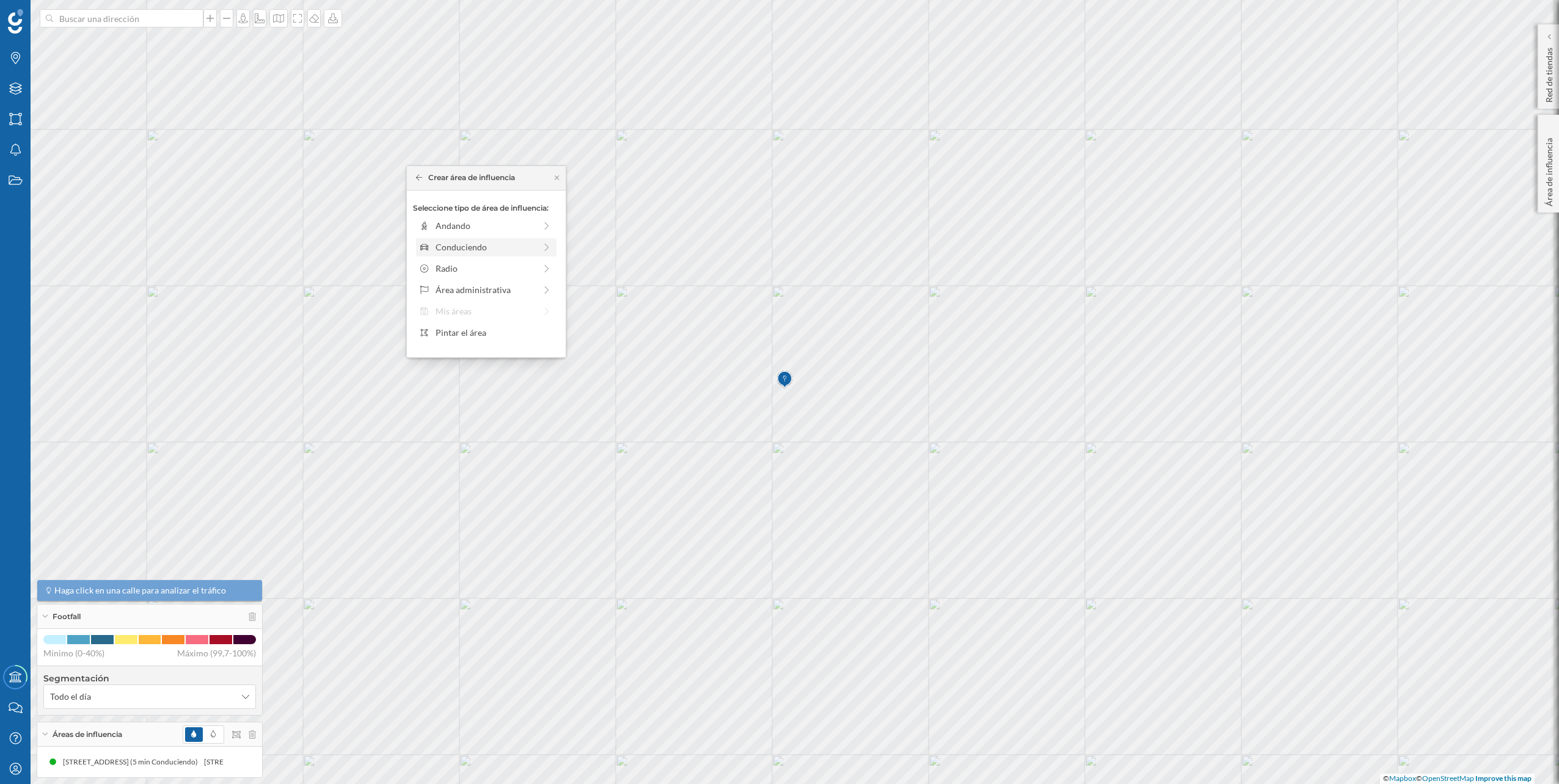
click at [528, 253] on div "Conduciendo" at bounding box center [486, 247] width 100 height 13
click at [445, 243] on div "0 min. 3 min. 5 min. 7 min. 10 min. 12 min. 15 min. 20 min. 30 min. 45 min. 50 …" at bounding box center [486, 243] width 136 height 3
click at [481, 328] on div "Crear área de influencia" at bounding box center [486, 334] width 146 height 18
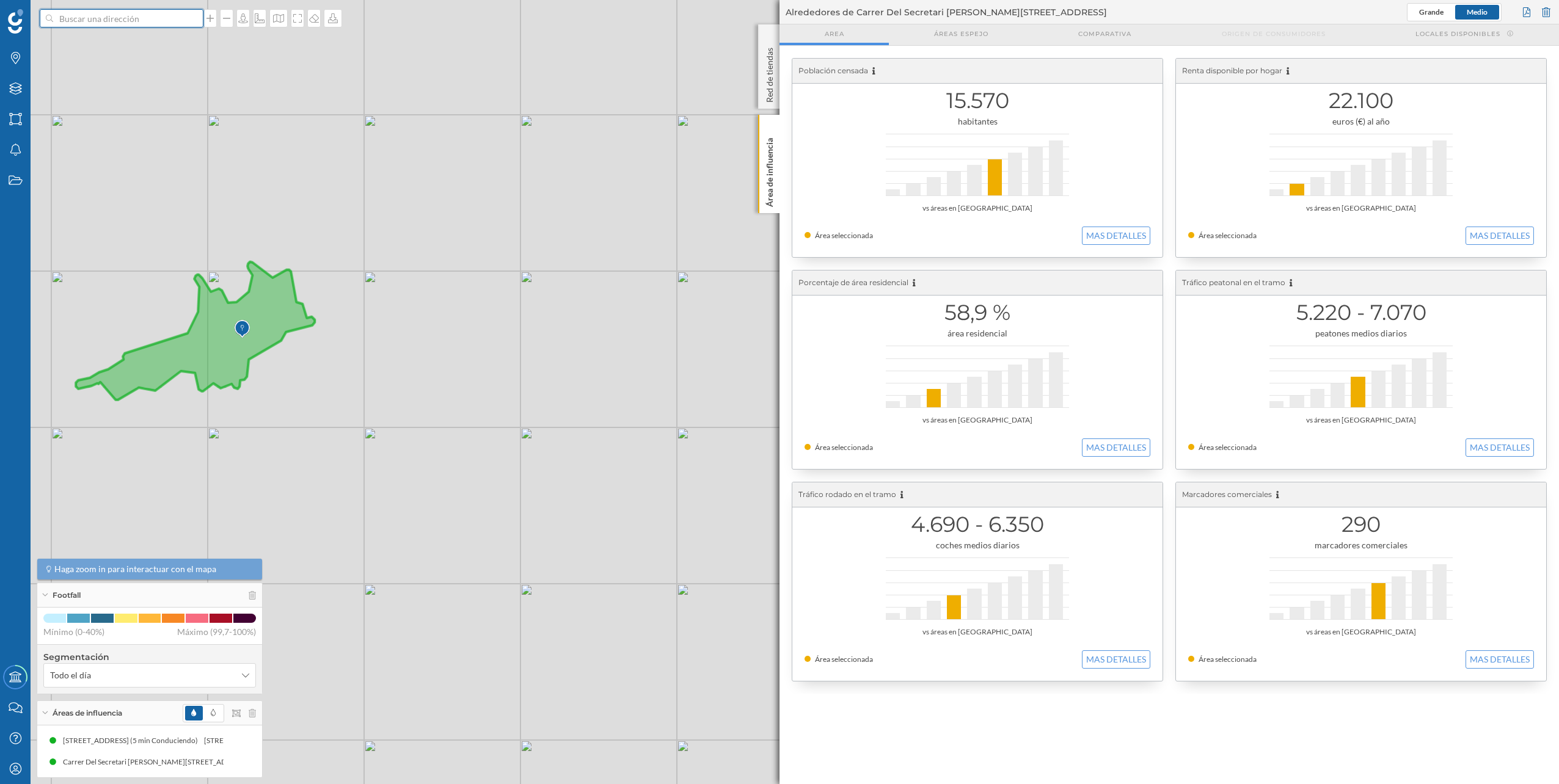
click at [128, 16] on input at bounding box center [121, 18] width 137 height 18
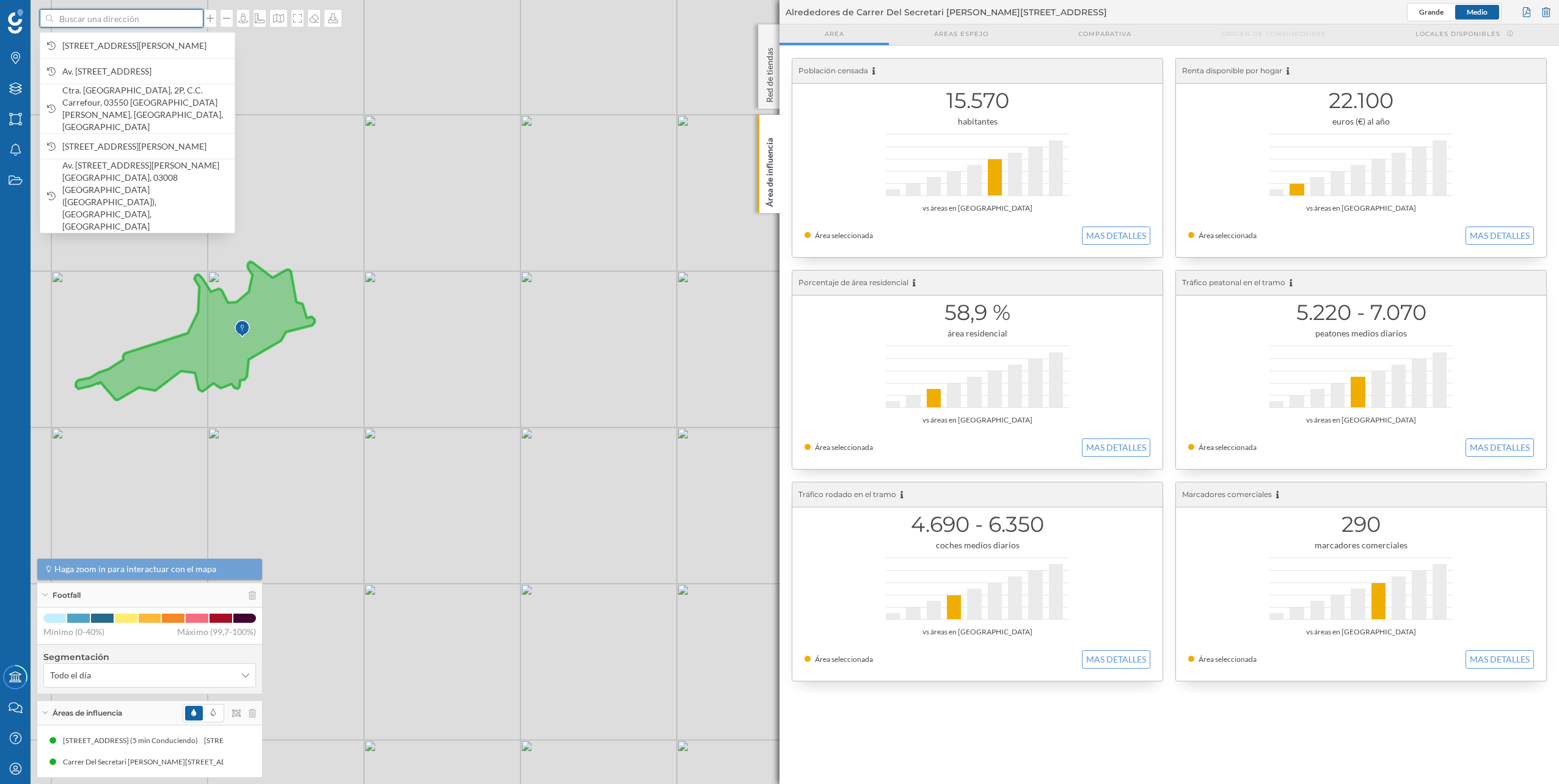
paste input "Parque Comercial L'Altet, N-340, 03829 Cocentaina, Alicante"
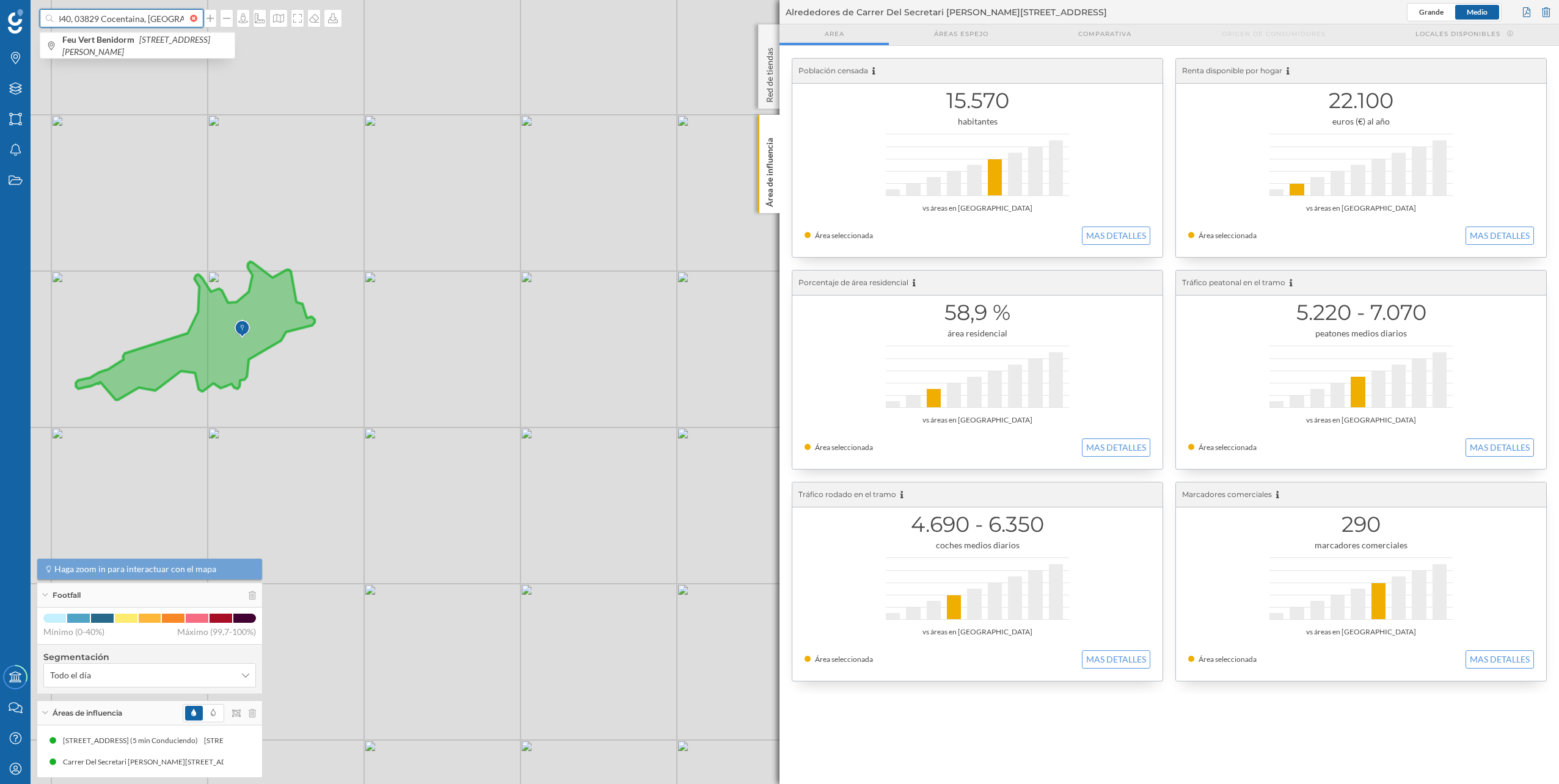
type input "Parque Comercial L'Altet, N-340, 03829 Cocentaina, Alicante"
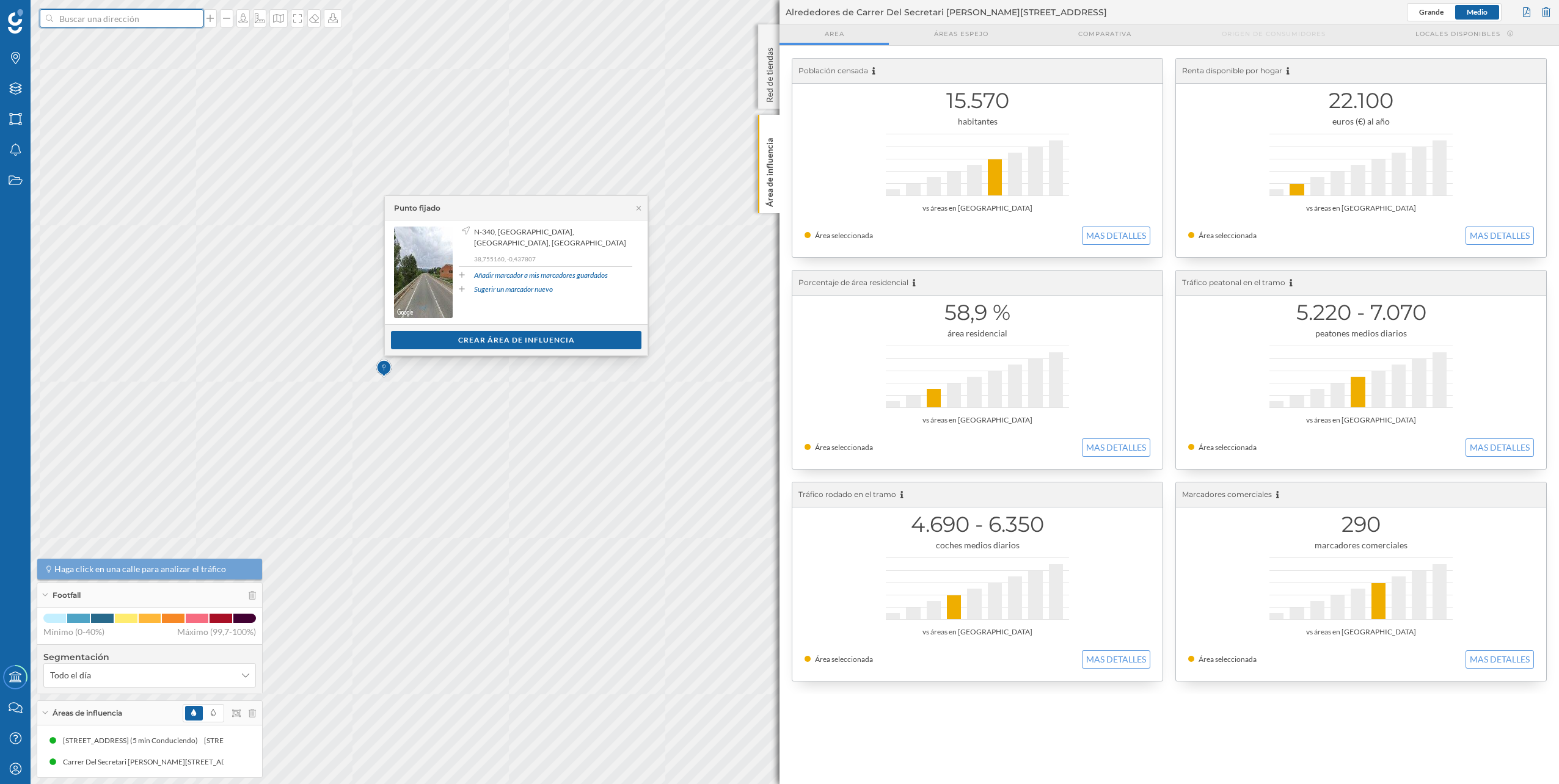
paste input "Parque Comercial L'Altet, N-340, 03829 Cocentaina, Alicante"
type input "Parque Comercial L'Altet, N-340, 03829 Cocentaina, Alicante FEU VERT"
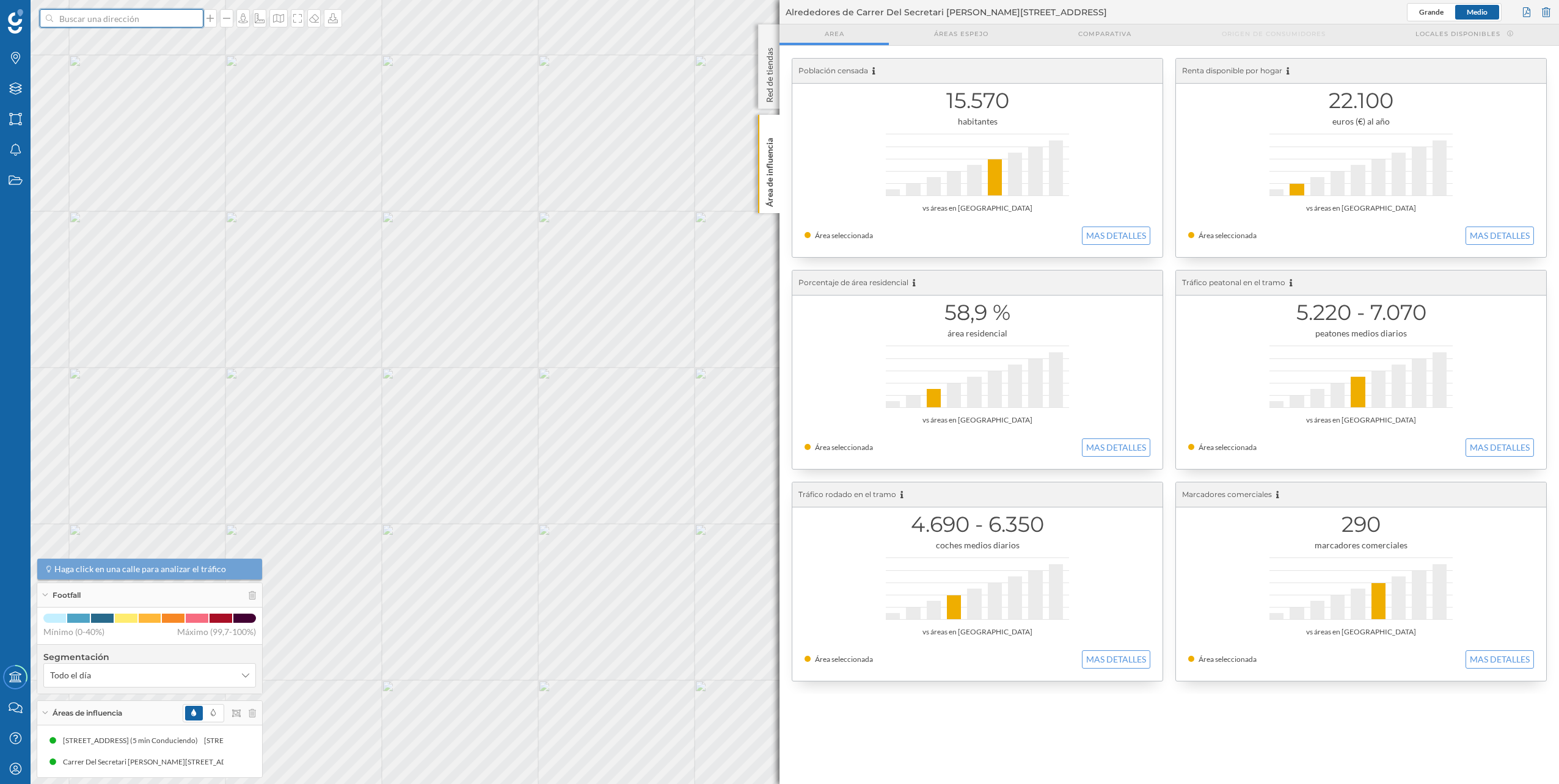
click at [175, 27] on input at bounding box center [121, 18] width 137 height 18
type input "PARQUE COMERCIAL L'ALTET"
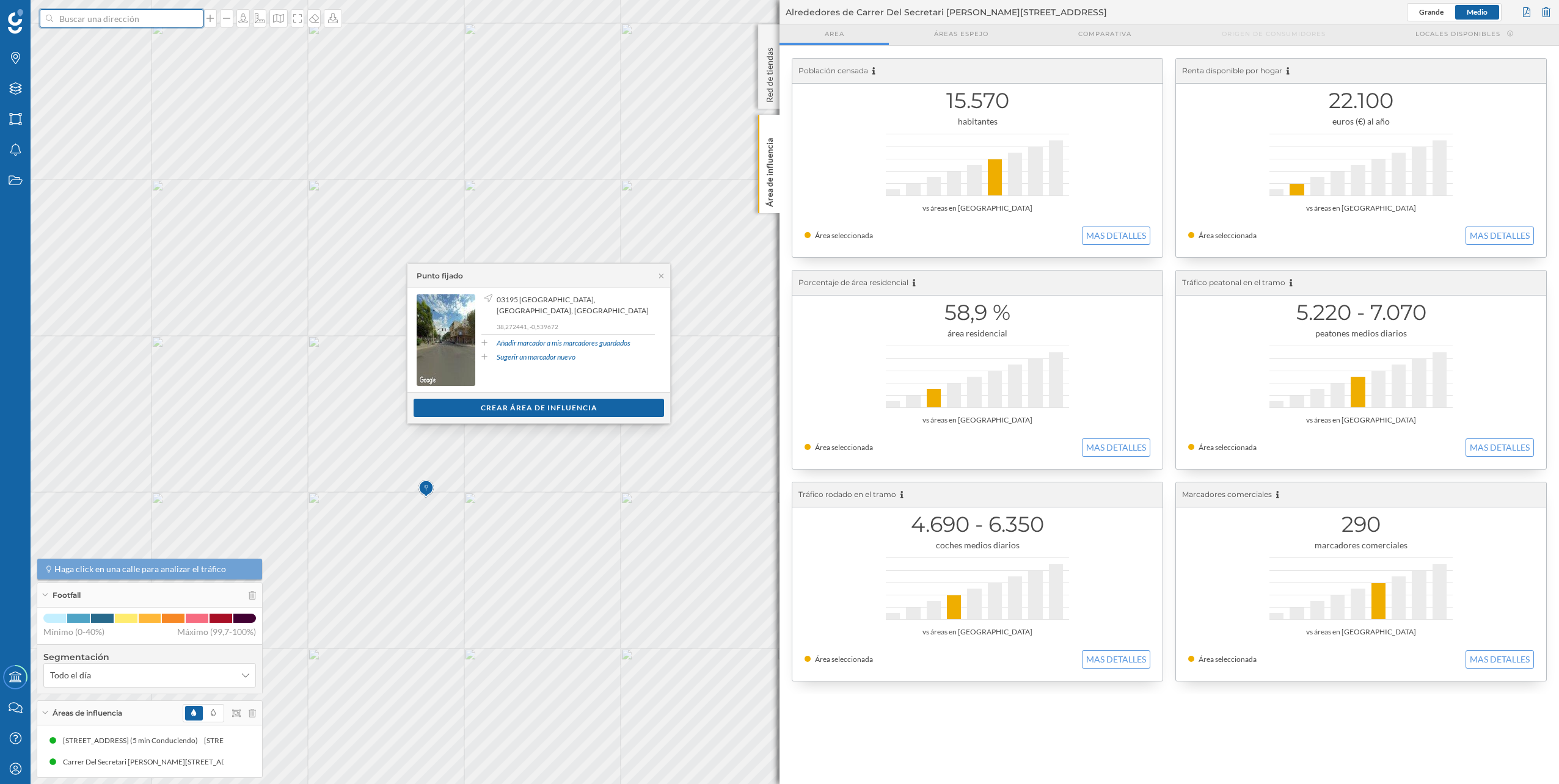
paste input "Parque Comercial L'Altet, N-340, 03829 Cocentaina, Alicante"
type input "Parque Comercial L'Altet, N-340, 03829 Cocentaina, Alicante FEU VERT"
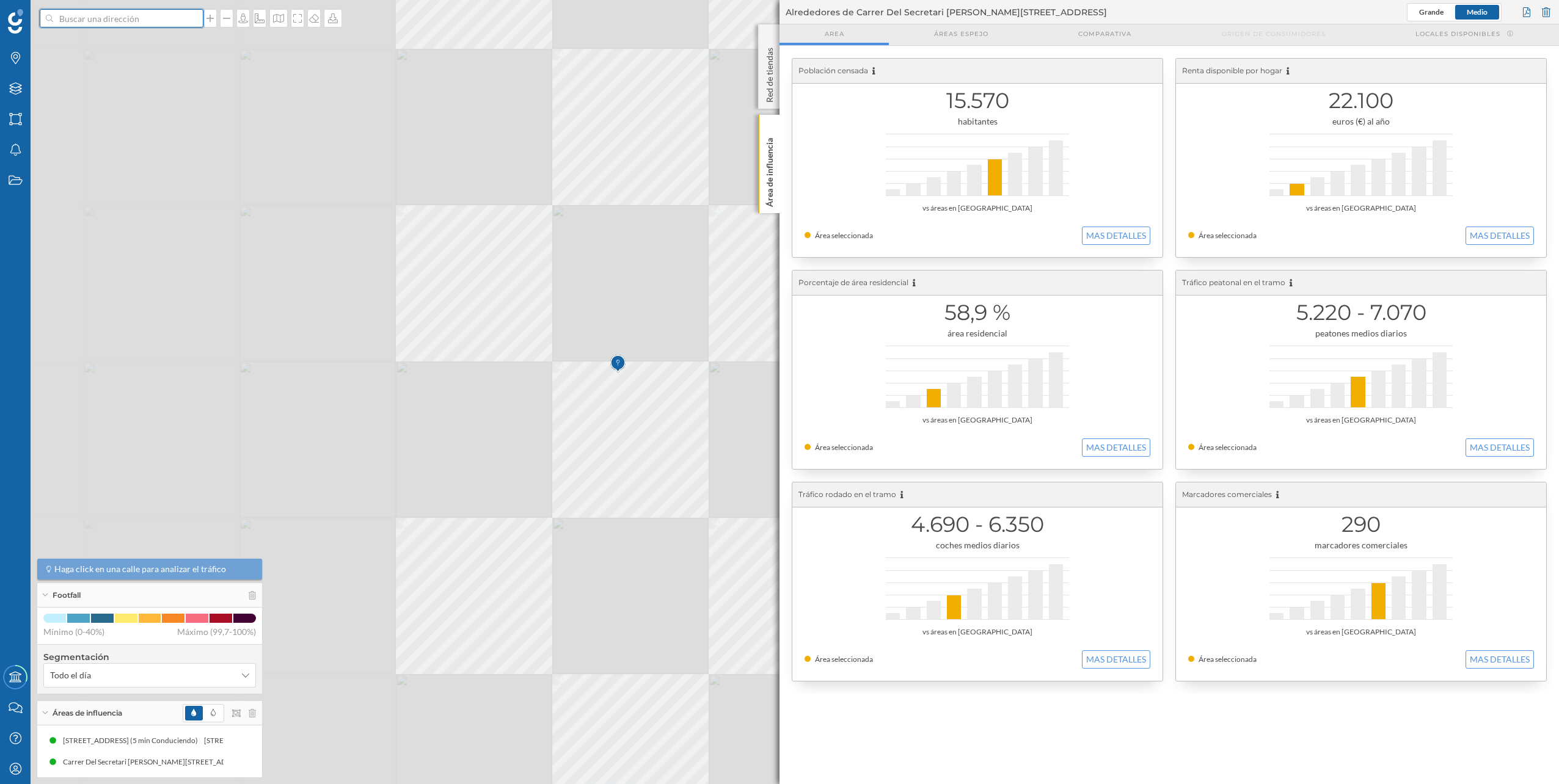
scroll to position [0, 0]
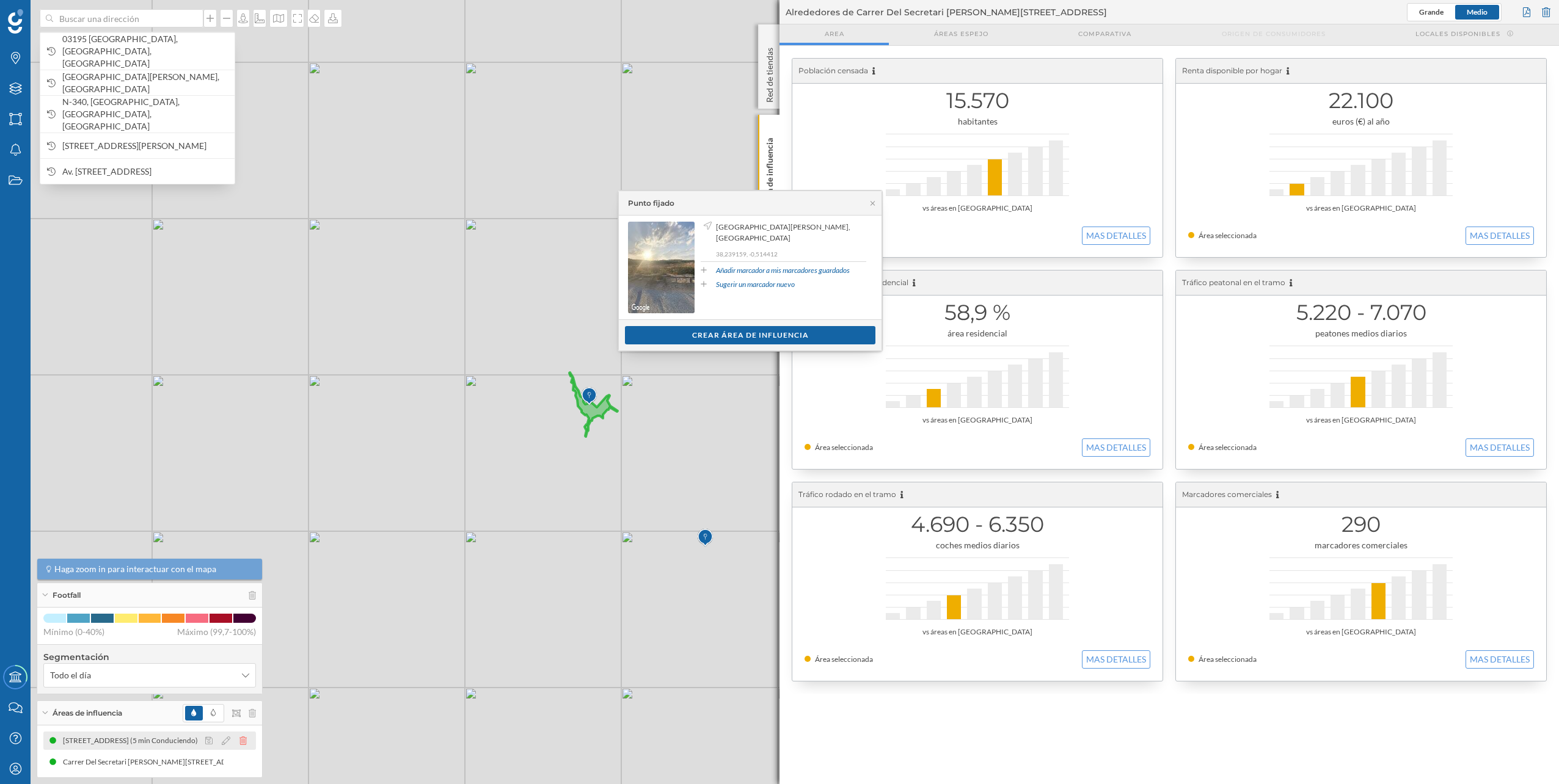
click at [241, 740] on icon at bounding box center [243, 740] width 7 height 9
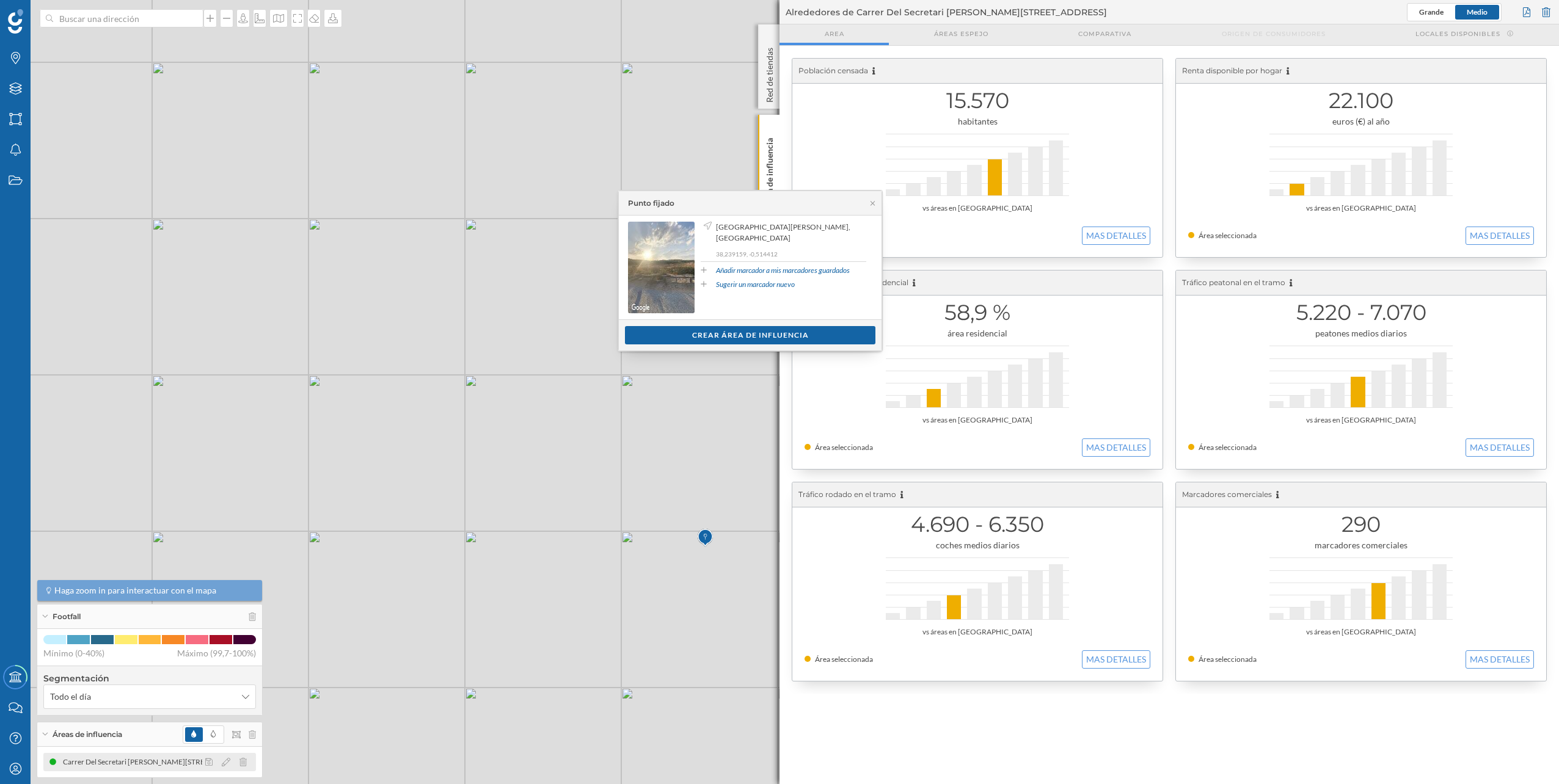
click at [245, 757] on div at bounding box center [229, 762] width 54 height 14
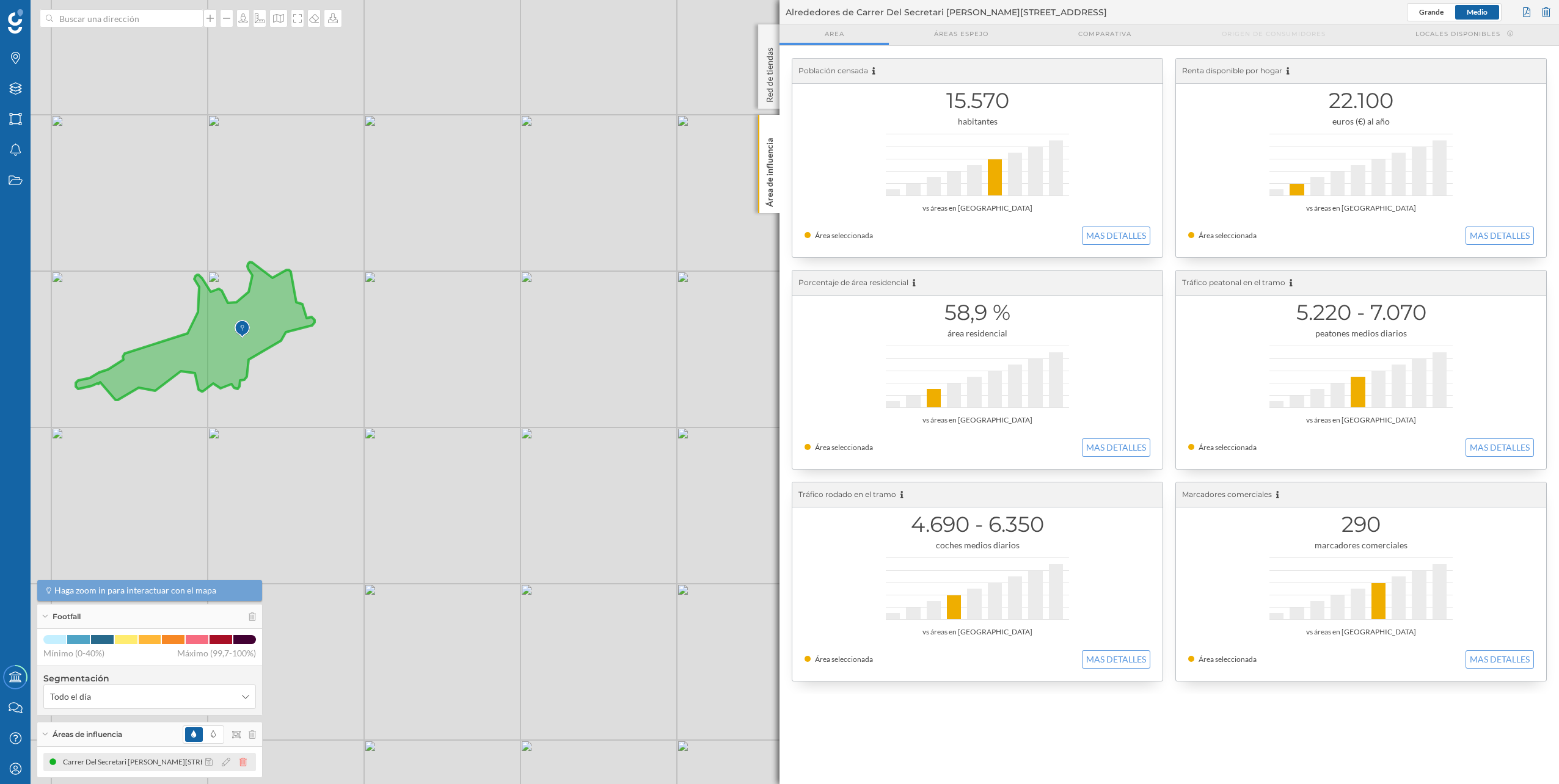
click at [246, 759] on icon at bounding box center [243, 762] width 7 height 9
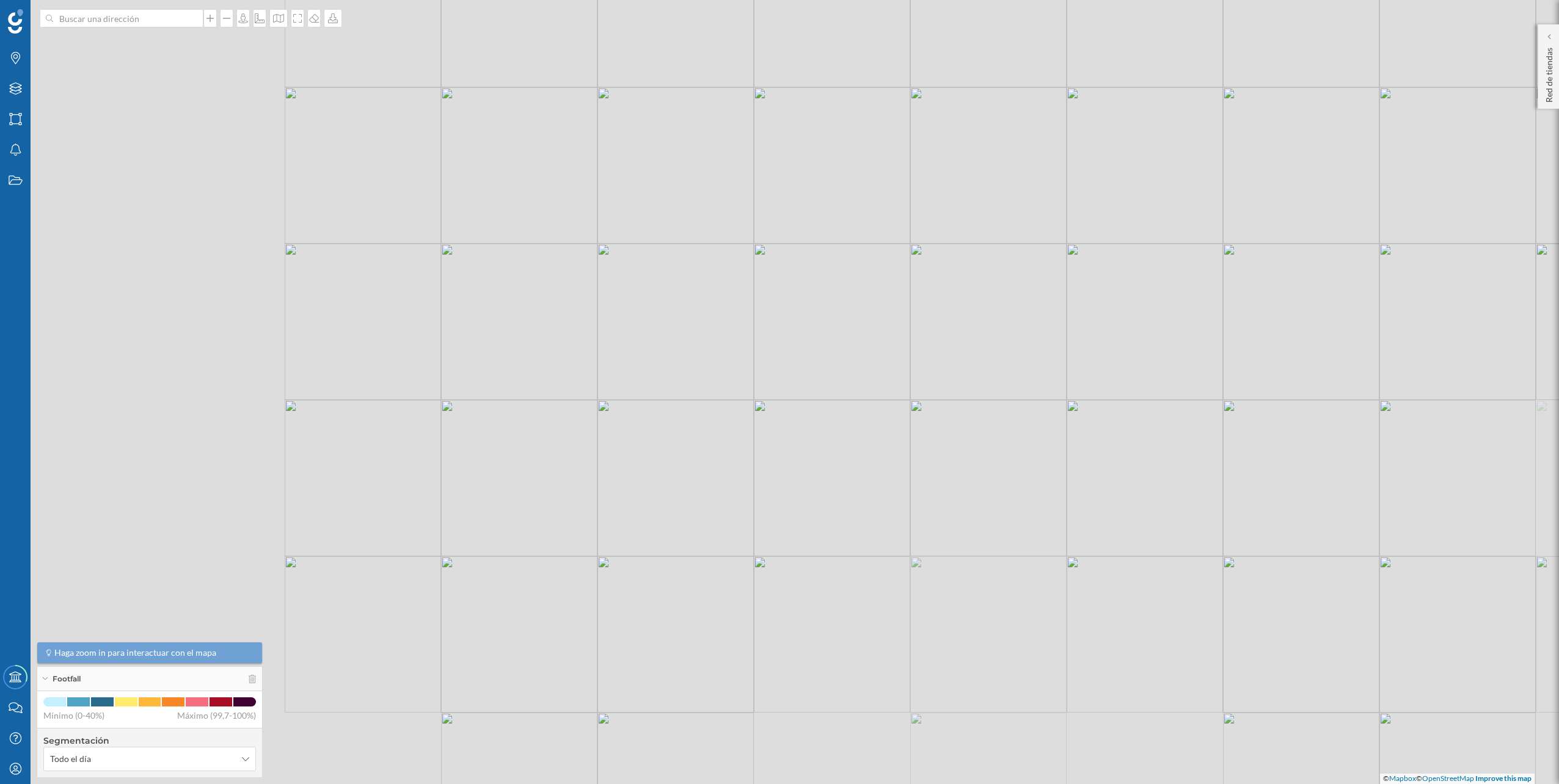
drag, startPoint x: 346, startPoint y: 588, endPoint x: 771, endPoint y: 518, distance: 430.7
click at [771, 518] on div "© Mapbox © OpenStreetMap Improve this map" at bounding box center [779, 392] width 1559 height 784
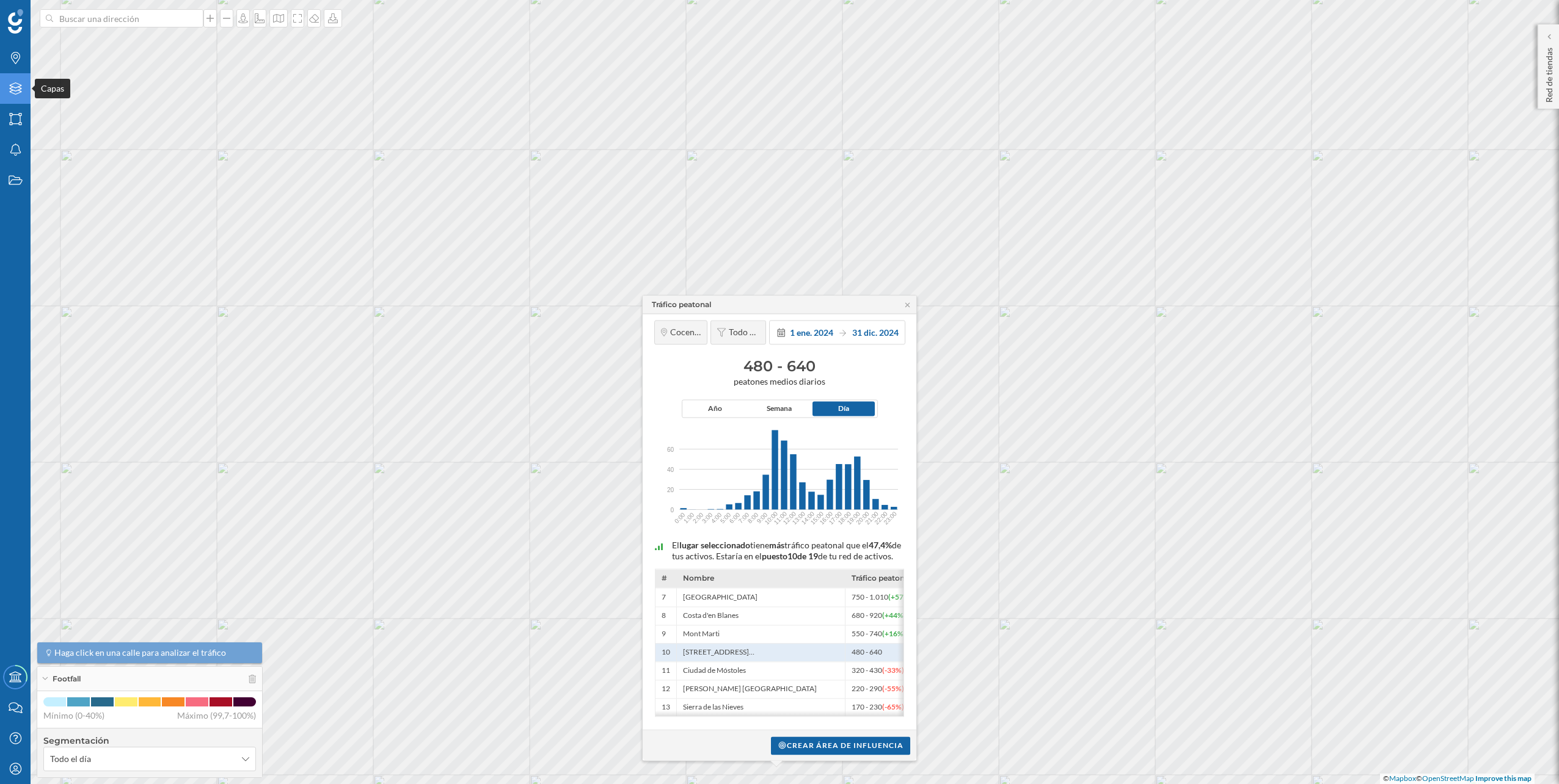
click at [25, 98] on div "Capas" at bounding box center [15, 89] width 31 height 31
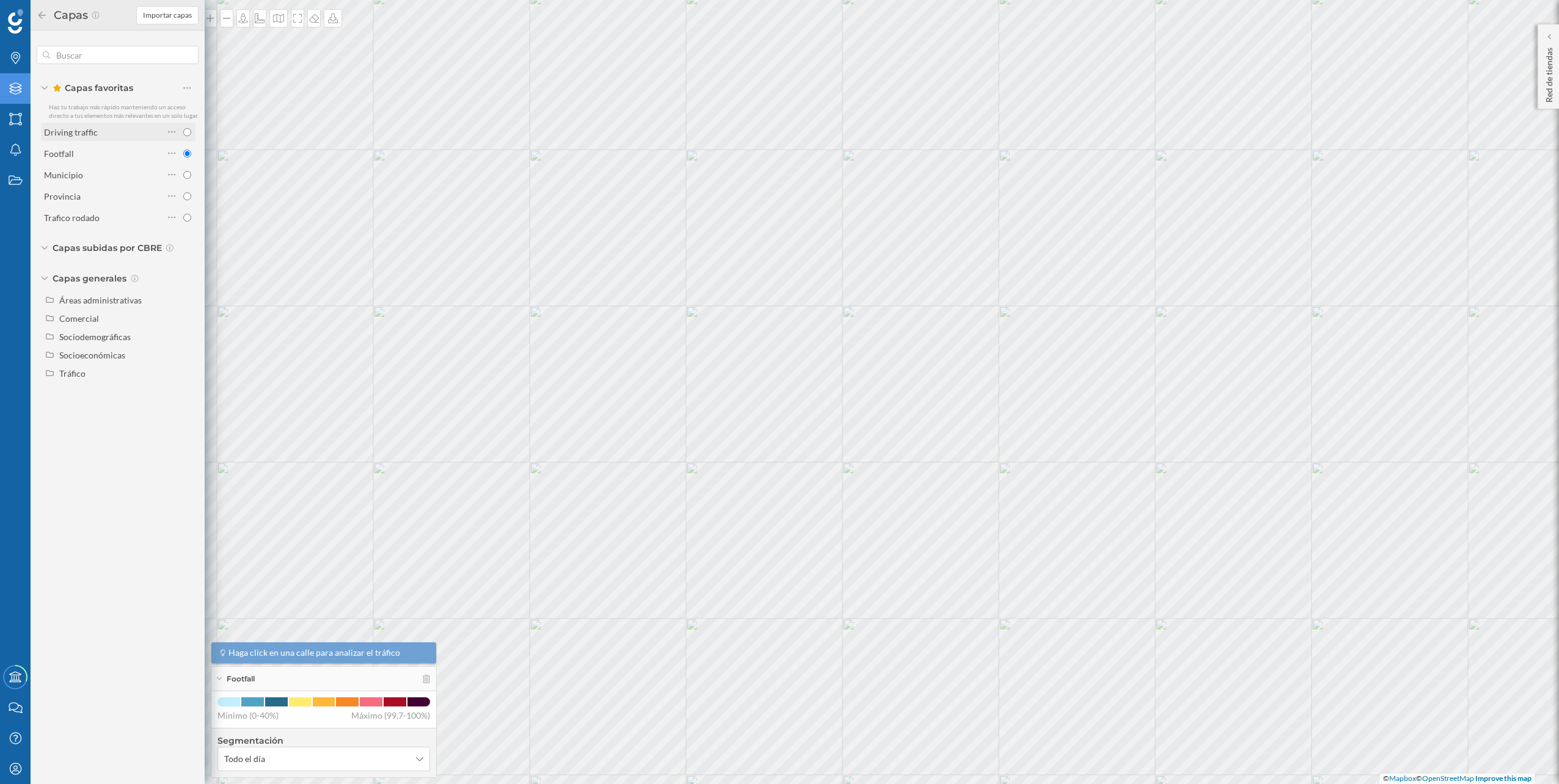
click at [95, 136] on div "Driving traffic" at bounding box center [71, 133] width 54 height 10
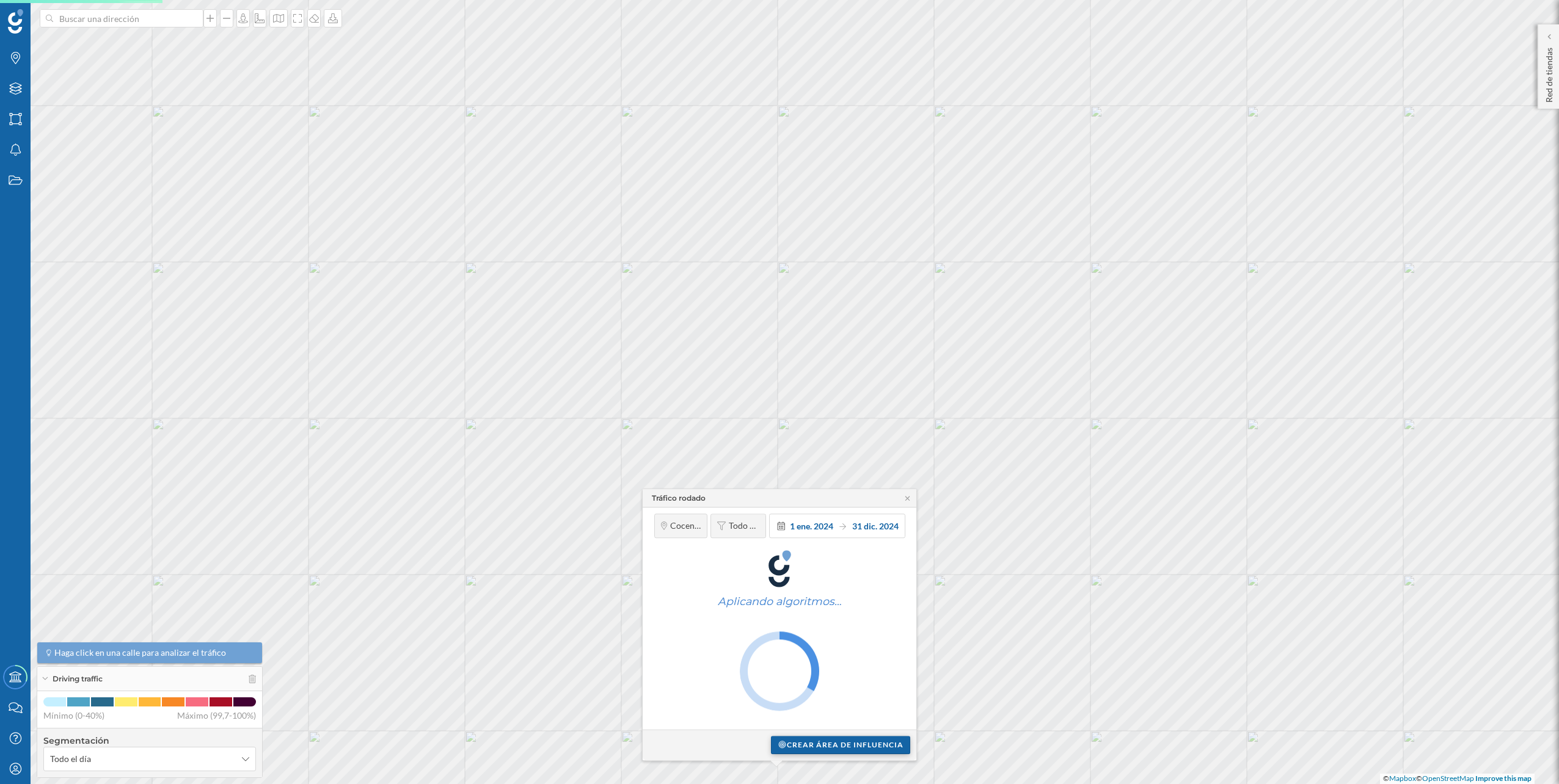
click at [826, 741] on div "Crear área de influencia" at bounding box center [840, 745] width 139 height 18
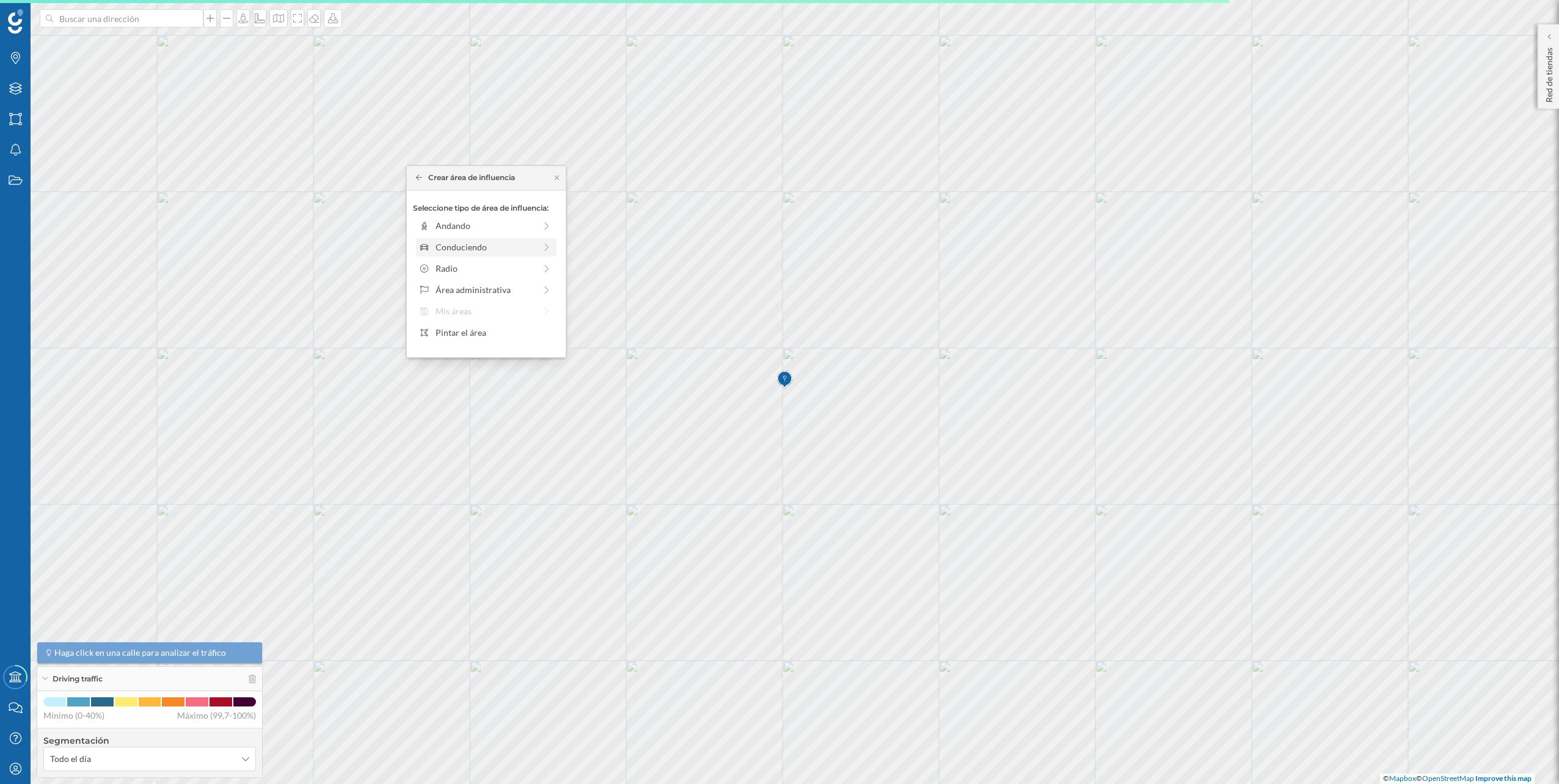
click at [478, 241] on div "Conduciendo" at bounding box center [486, 247] width 100 height 13
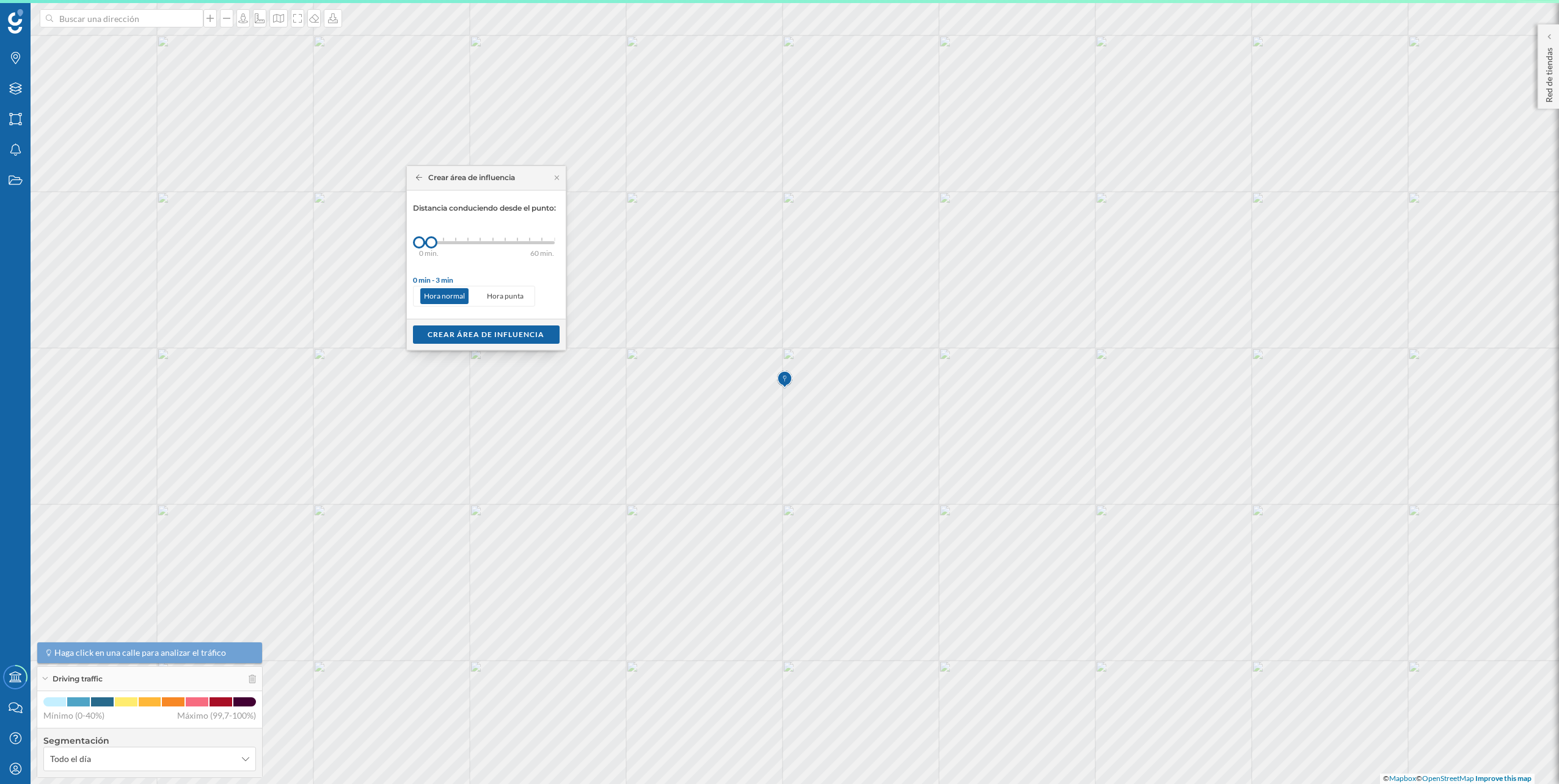
click at [445, 241] on div "0 min. 3 min. 5 min. 7 min. 10 min. 12 min. 15 min. 20 min. 30 min. 45 min. 50 …" at bounding box center [486, 243] width 136 height 3
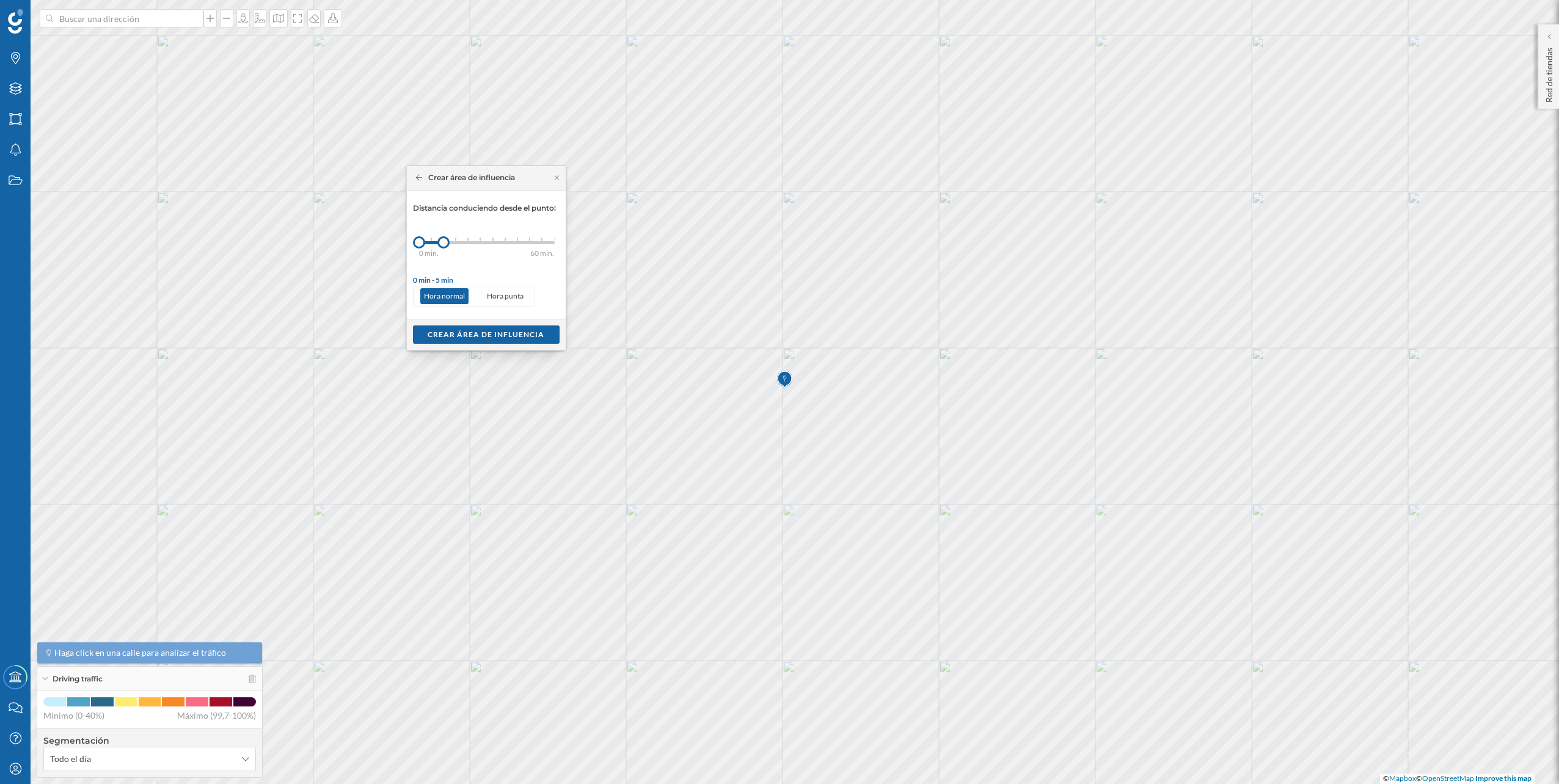
click at [488, 323] on div "Crear área de influencia" at bounding box center [486, 334] width 159 height 31
click at [488, 331] on div "Crear área de influencia" at bounding box center [486, 334] width 146 height 18
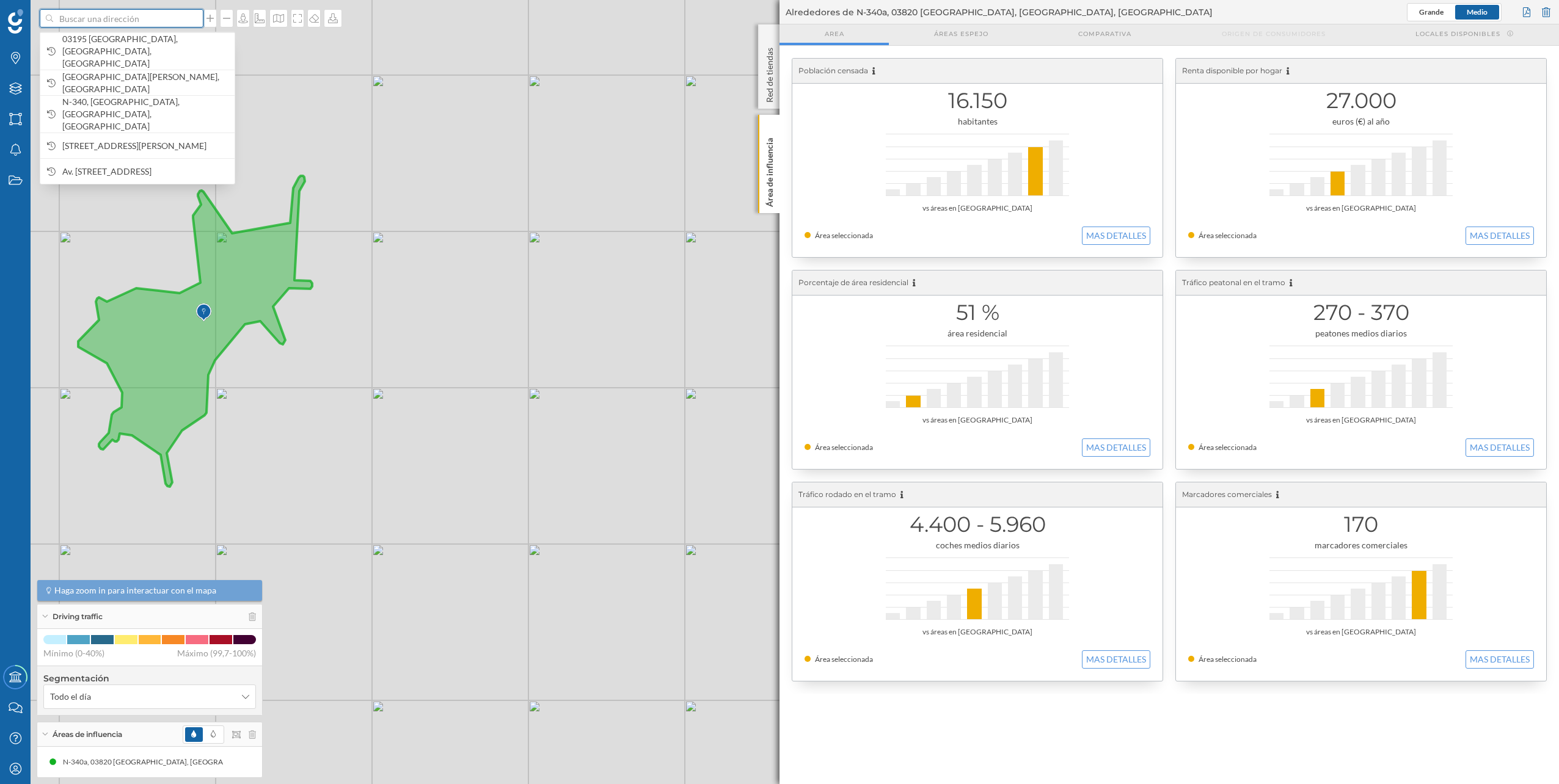
click at [109, 27] on input at bounding box center [121, 18] width 137 height 18
paste input "Ctra. Crevillente, km. 34, 4 C.C, 03184 Carrefour, Alicante"
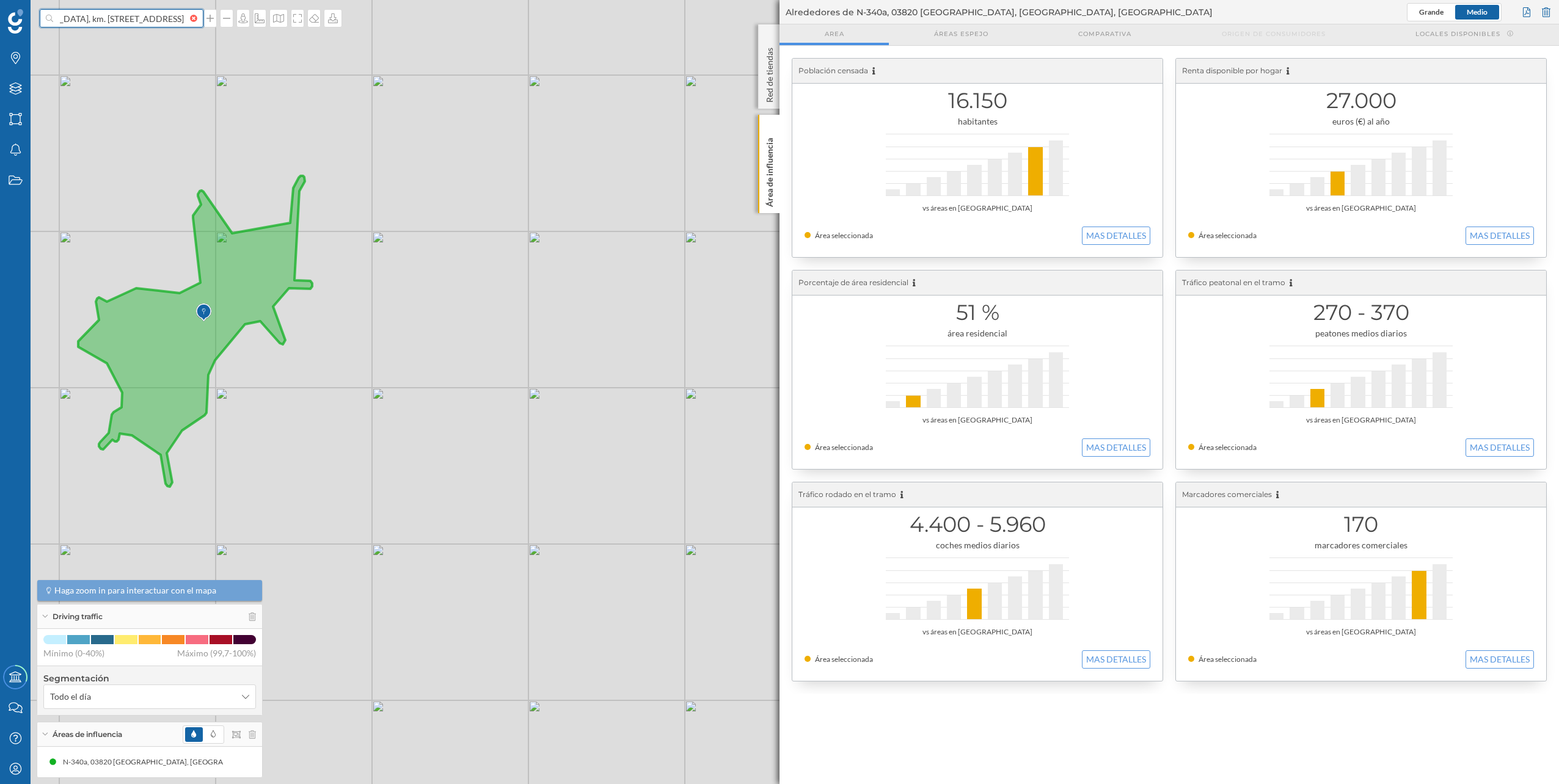
type input "Ctra. Crevillente, km. 34, 4 C.C, 03184 Carrefour, Alicante"
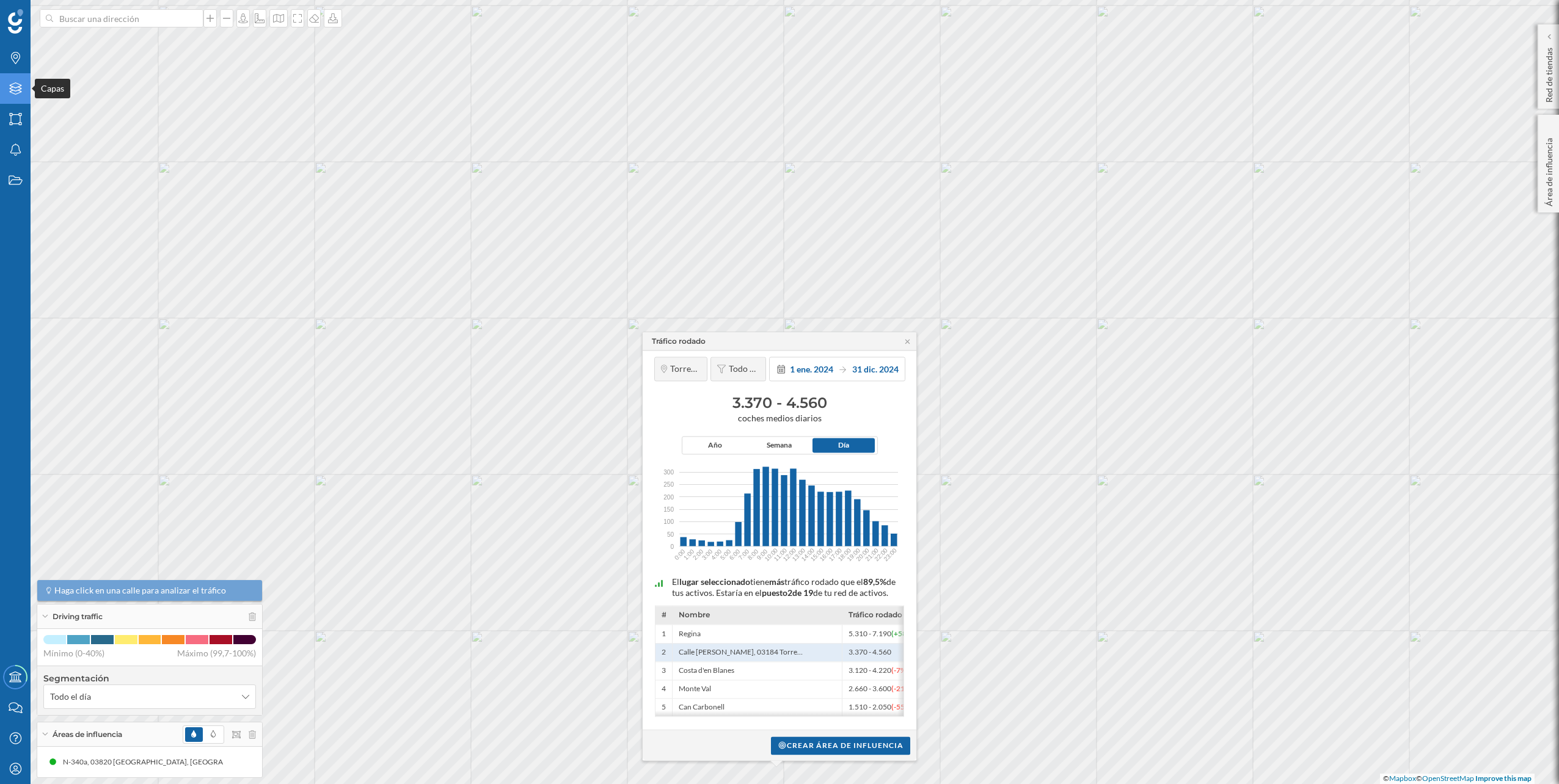
click at [16, 88] on icon at bounding box center [15, 89] width 12 height 12
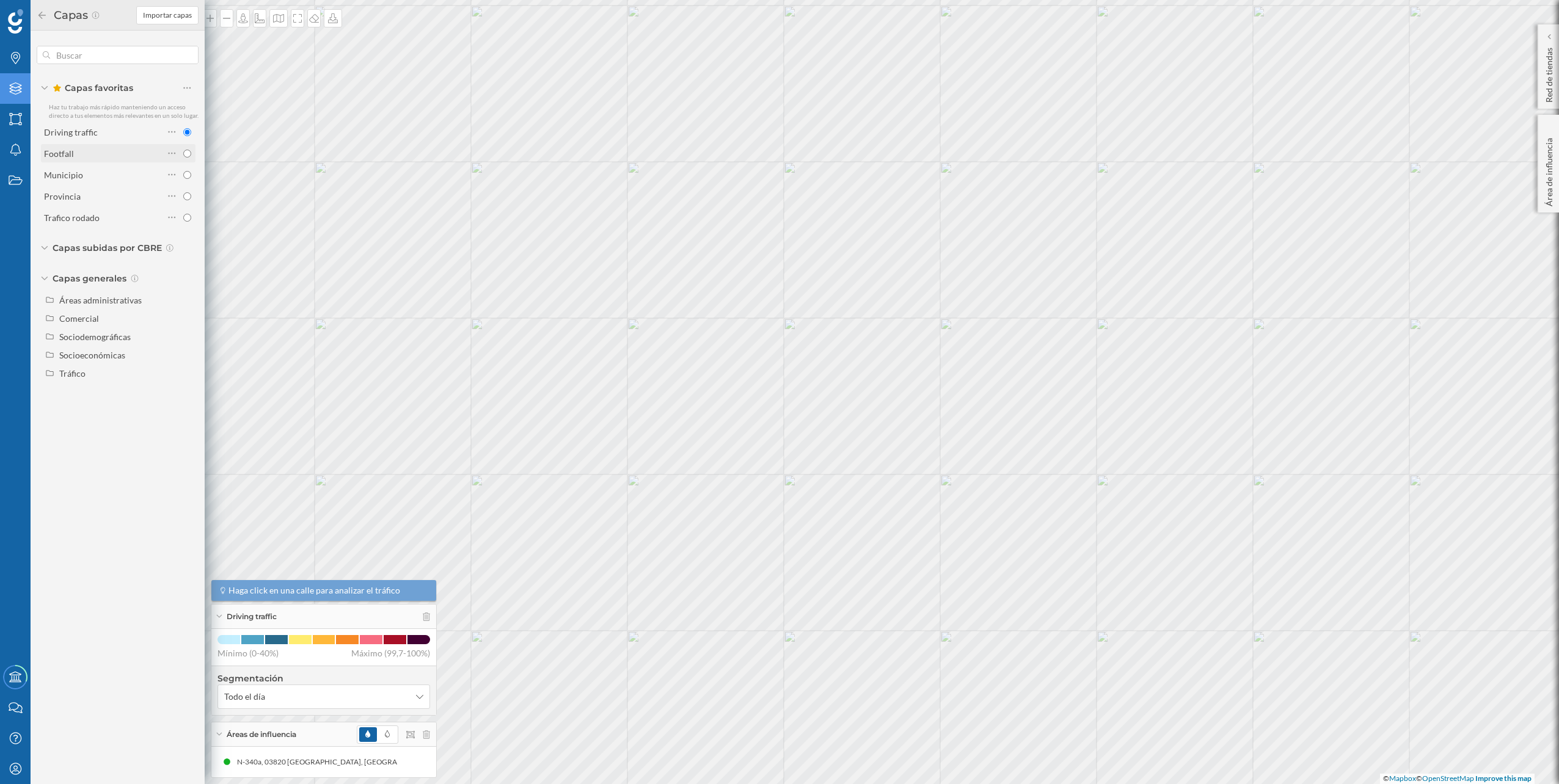
click at [104, 150] on div "Footfall" at bounding box center [104, 154] width 119 height 13
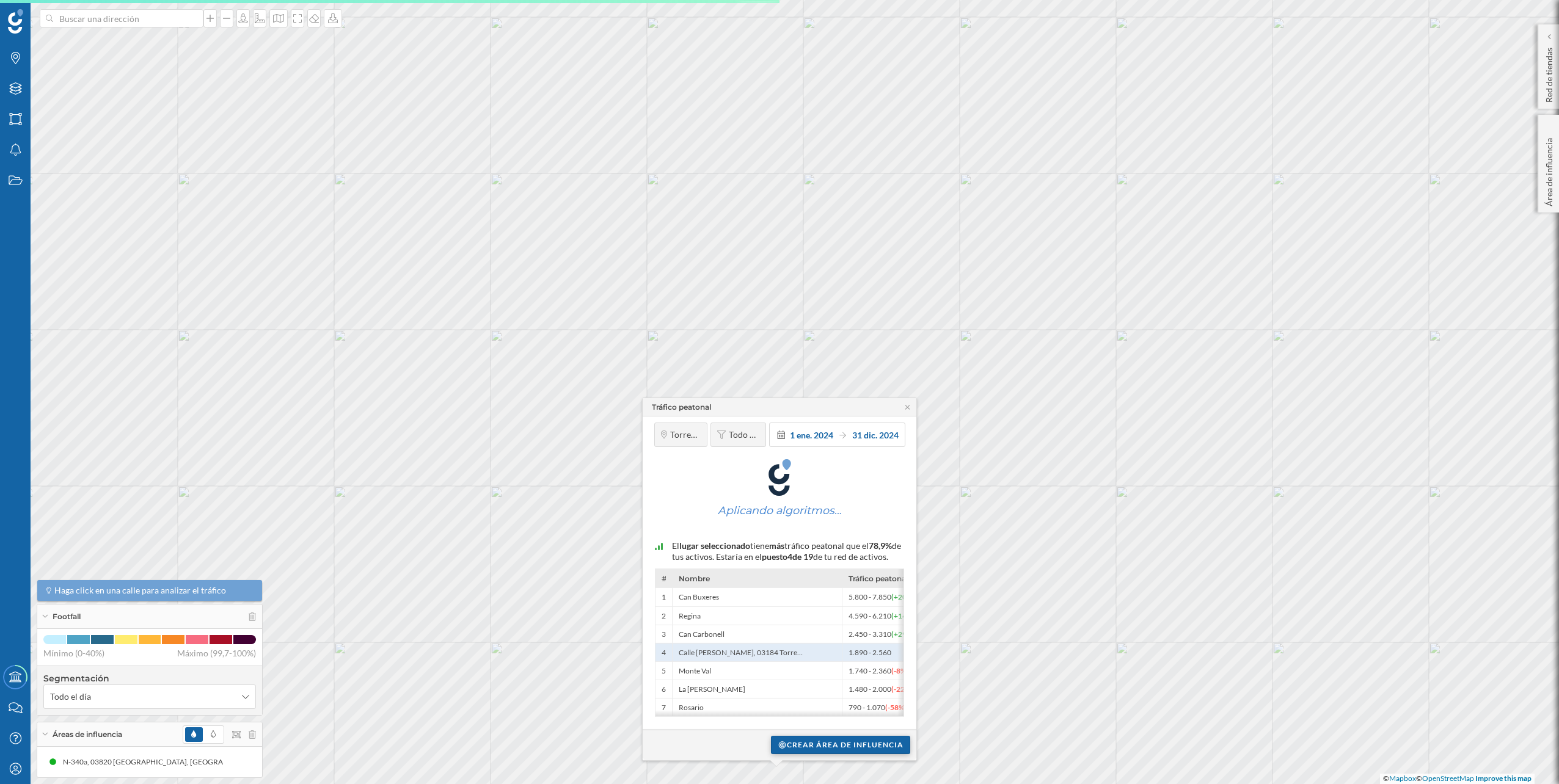
click at [823, 746] on div "Crear área de influencia" at bounding box center [840, 745] width 139 height 18
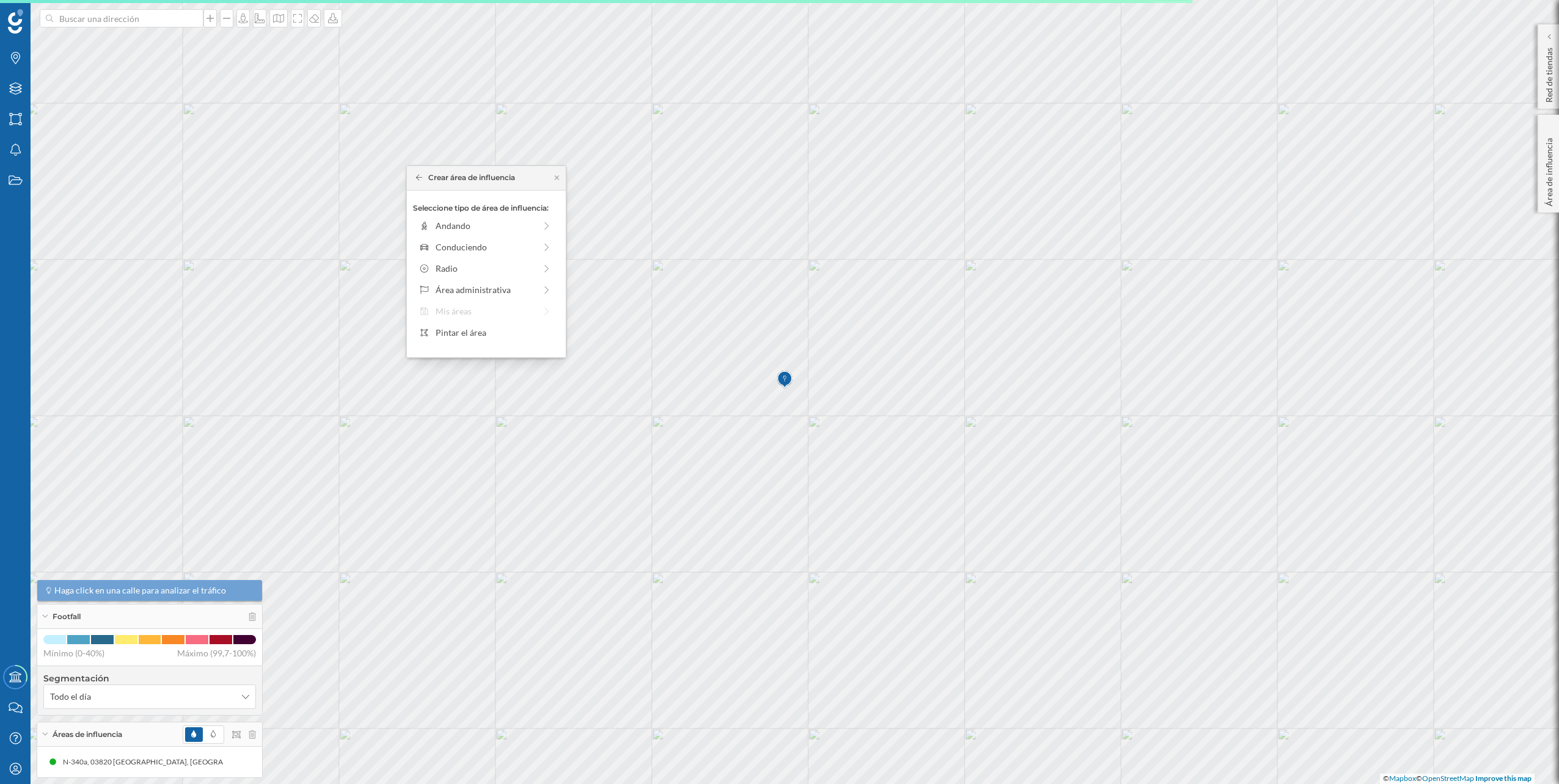
click at [514, 257] on div "Seleccione tipo de área de influencia: Andando Conduciendo Radio Área administr…" at bounding box center [486, 274] width 159 height 167
click at [508, 252] on div "Conduciendo" at bounding box center [486, 247] width 100 height 13
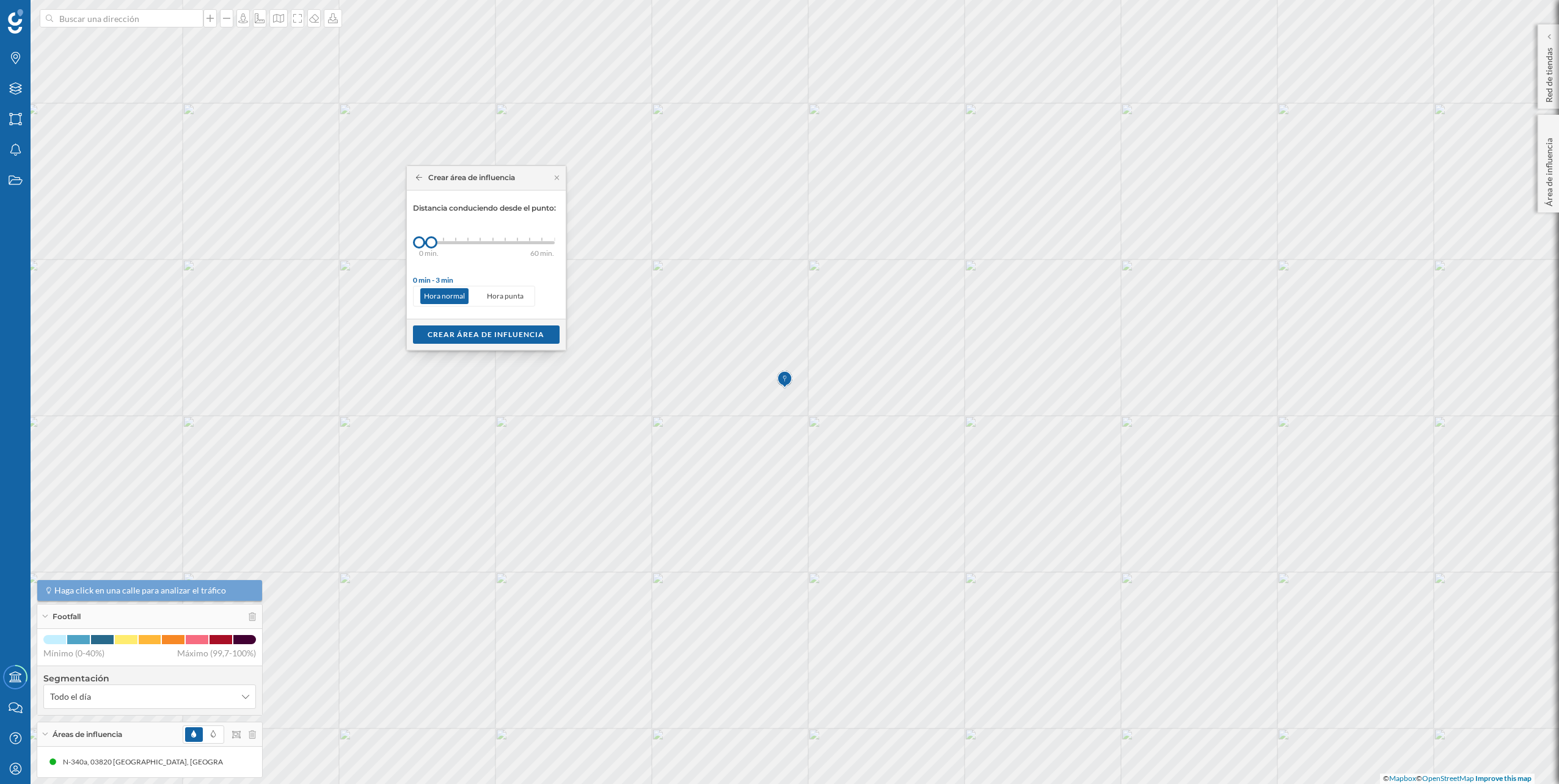
click at [446, 241] on div "0 min. 3 min. 5 min. 7 min. 10 min. 12 min. 15 min. 20 min. 30 min. 45 min. 50 …" at bounding box center [486, 243] width 136 height 3
click at [483, 325] on div "Crear área de influencia" at bounding box center [486, 334] width 146 height 18
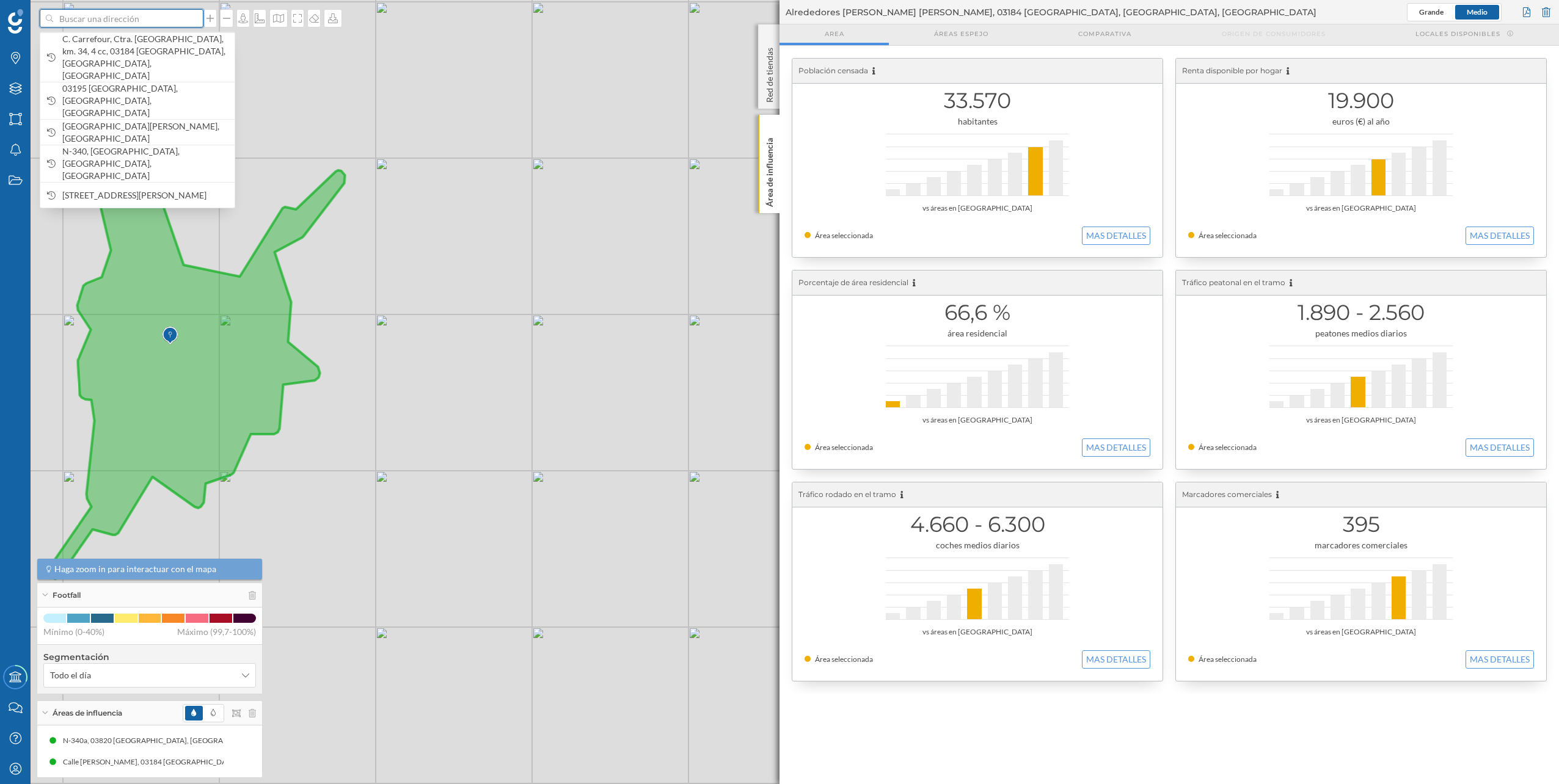
click at [93, 16] on input at bounding box center [121, 18] width 137 height 18
paste input "Ctra. de Bigastro, 9B, C.C. Carrefour, 03300 Orihuela, Alicante"
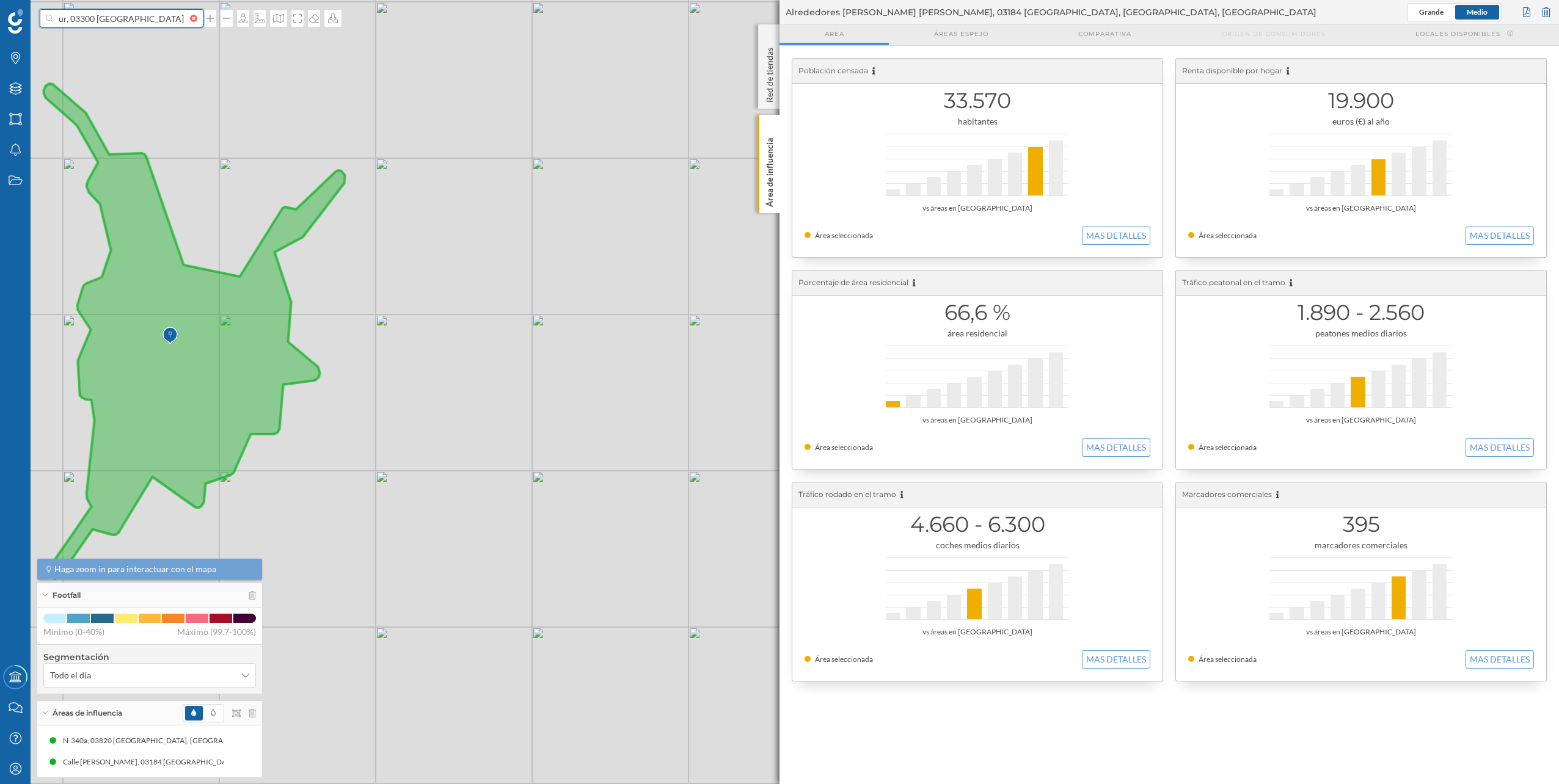
type input "Ctra. de Bigastro, 9B, C.C. Carrefour, 03300 Orihuela, Alicante"
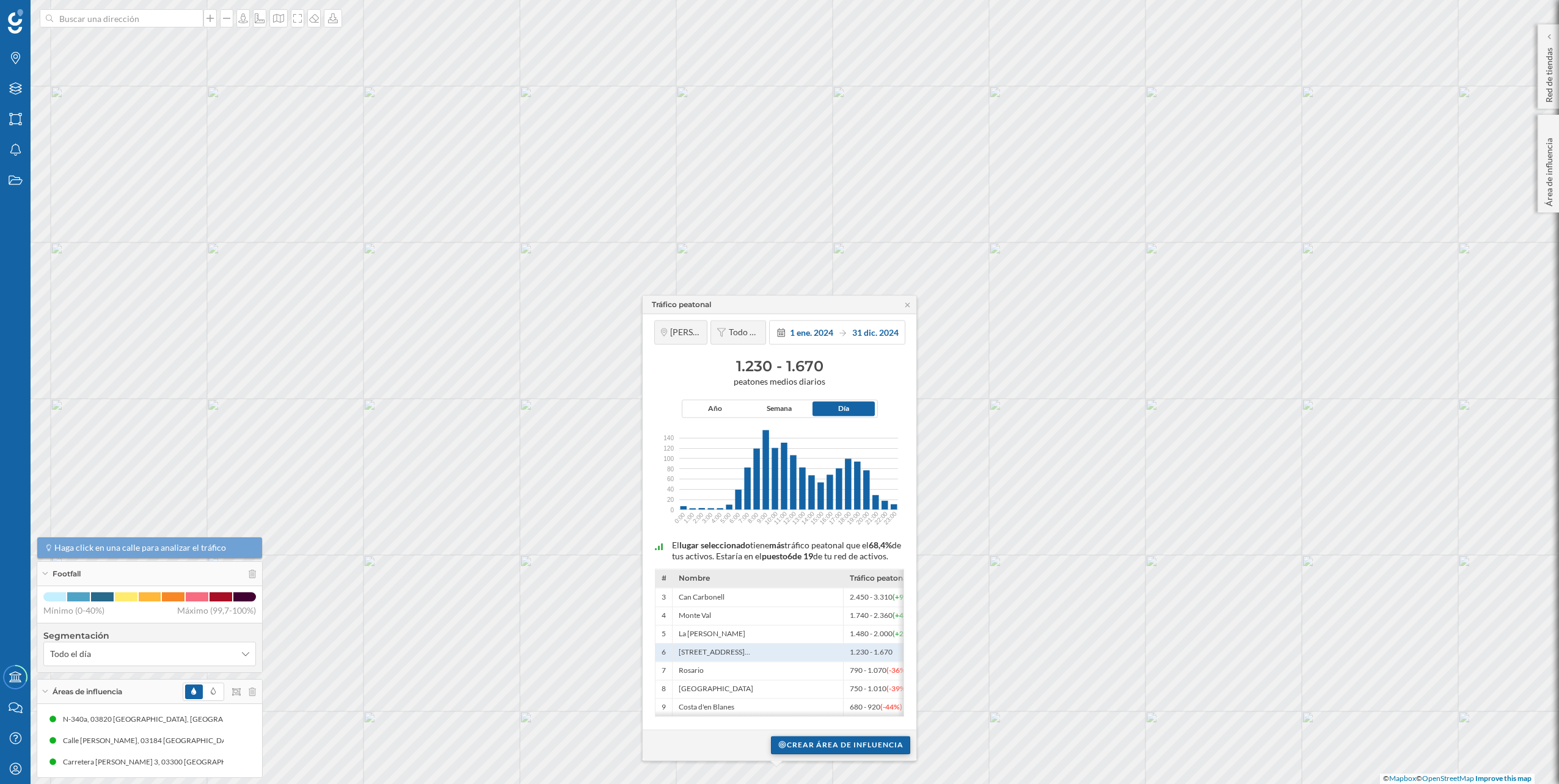
click at [831, 746] on div "Crear área de influencia" at bounding box center [840, 745] width 139 height 18
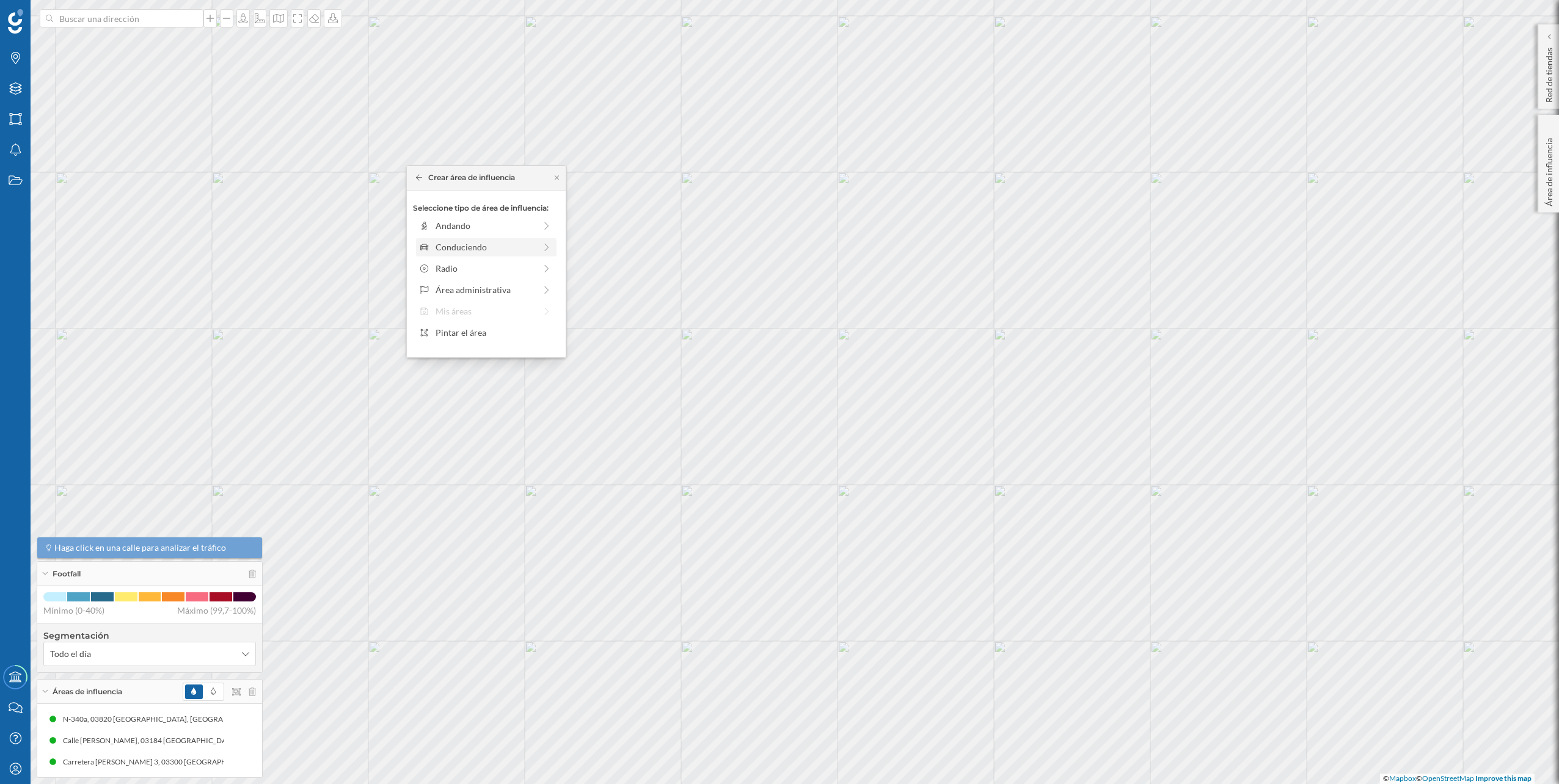
click at [516, 247] on div "Conduciendo" at bounding box center [486, 247] width 100 height 13
click at [447, 238] on div "0 min. 3 min. 5 min. 7 min. 10 min. 12 min. 15 min. 20 min. 30 min. 45 min. 50 …" at bounding box center [486, 242] width 136 height 15
click at [486, 330] on div "Crear área de influencia" at bounding box center [486, 334] width 146 height 18
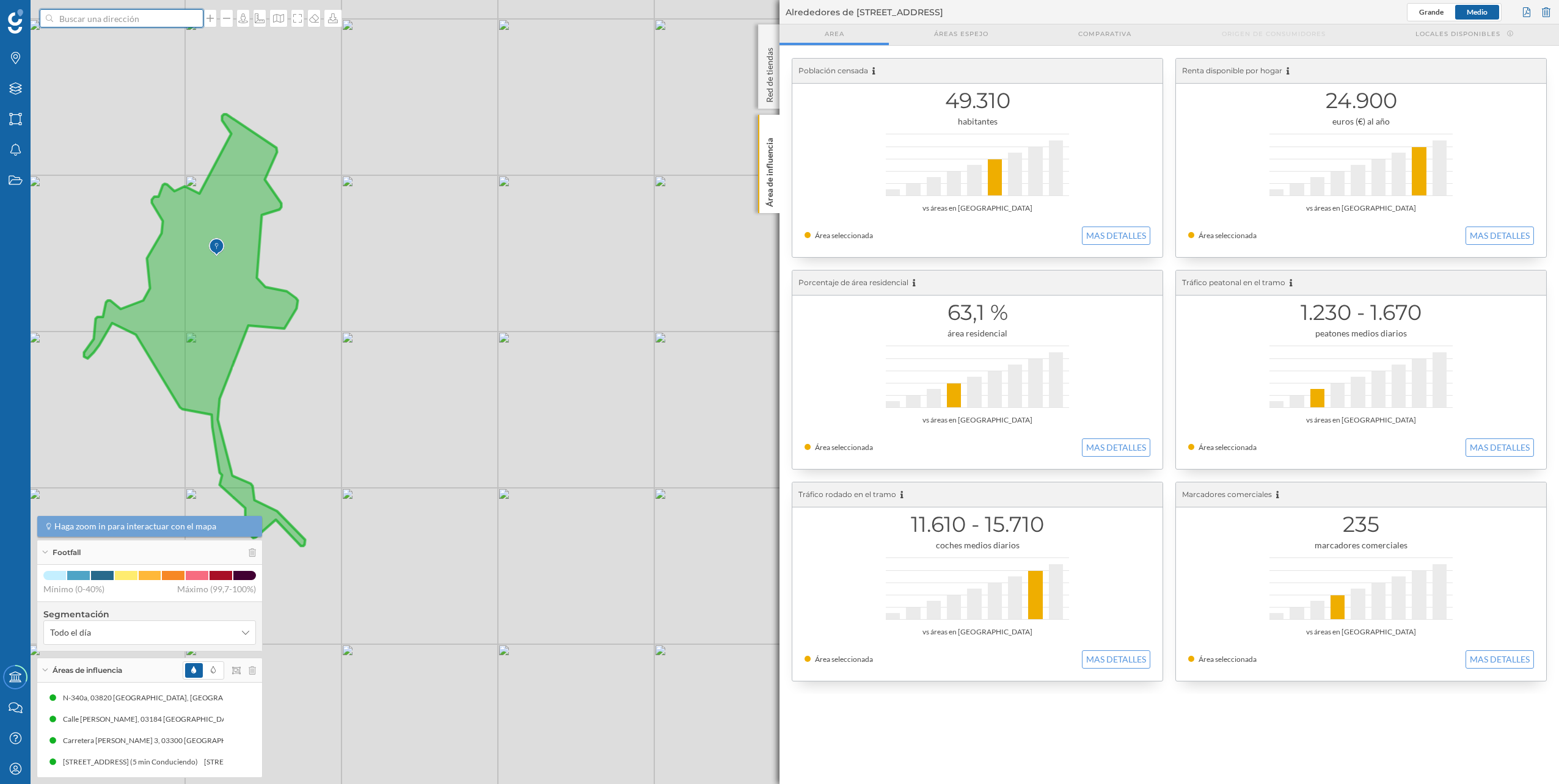
click at [109, 18] on input at bounding box center [121, 18] width 137 height 18
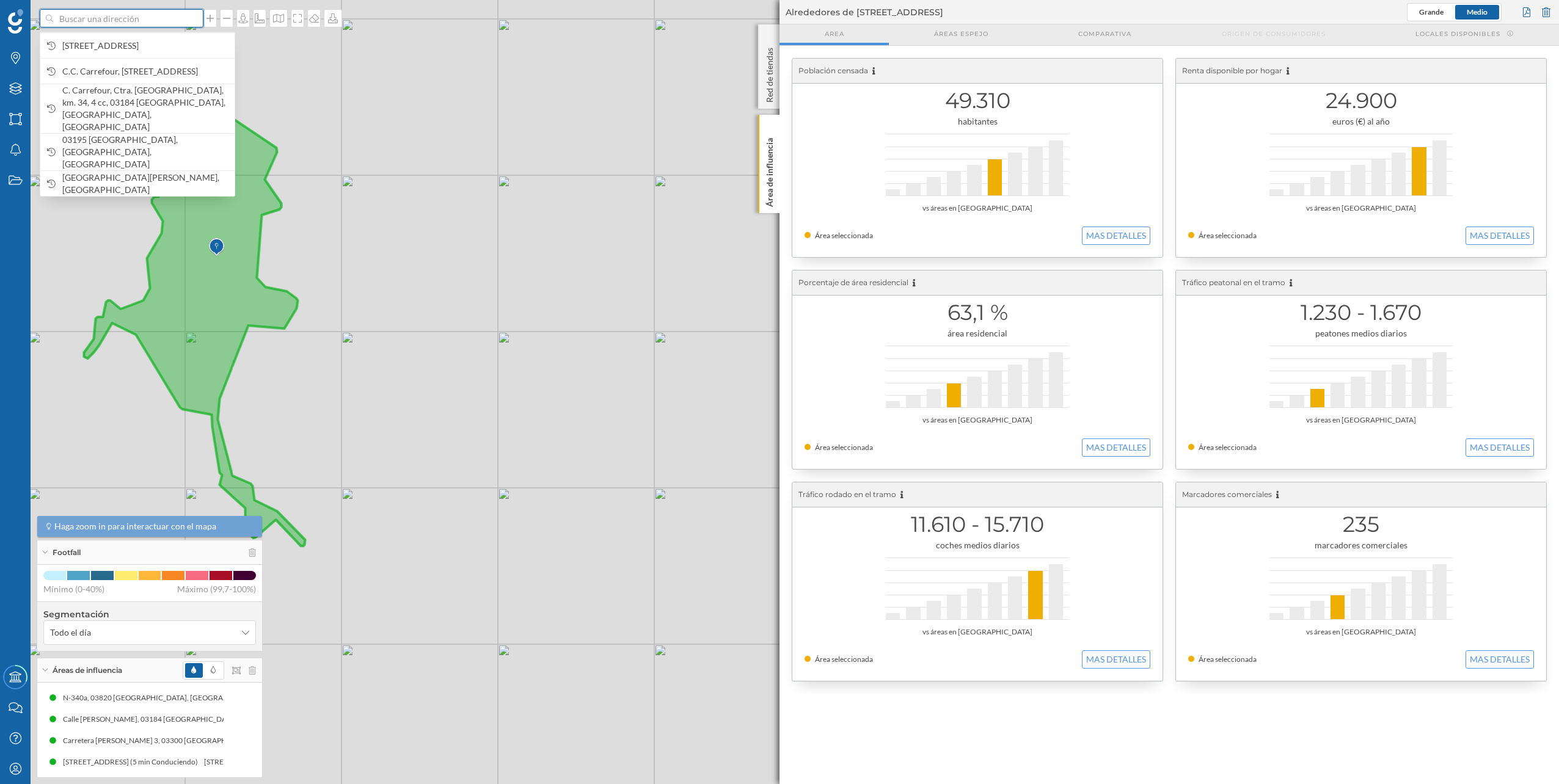
paste input "C. [STREET_ADDRESS]"
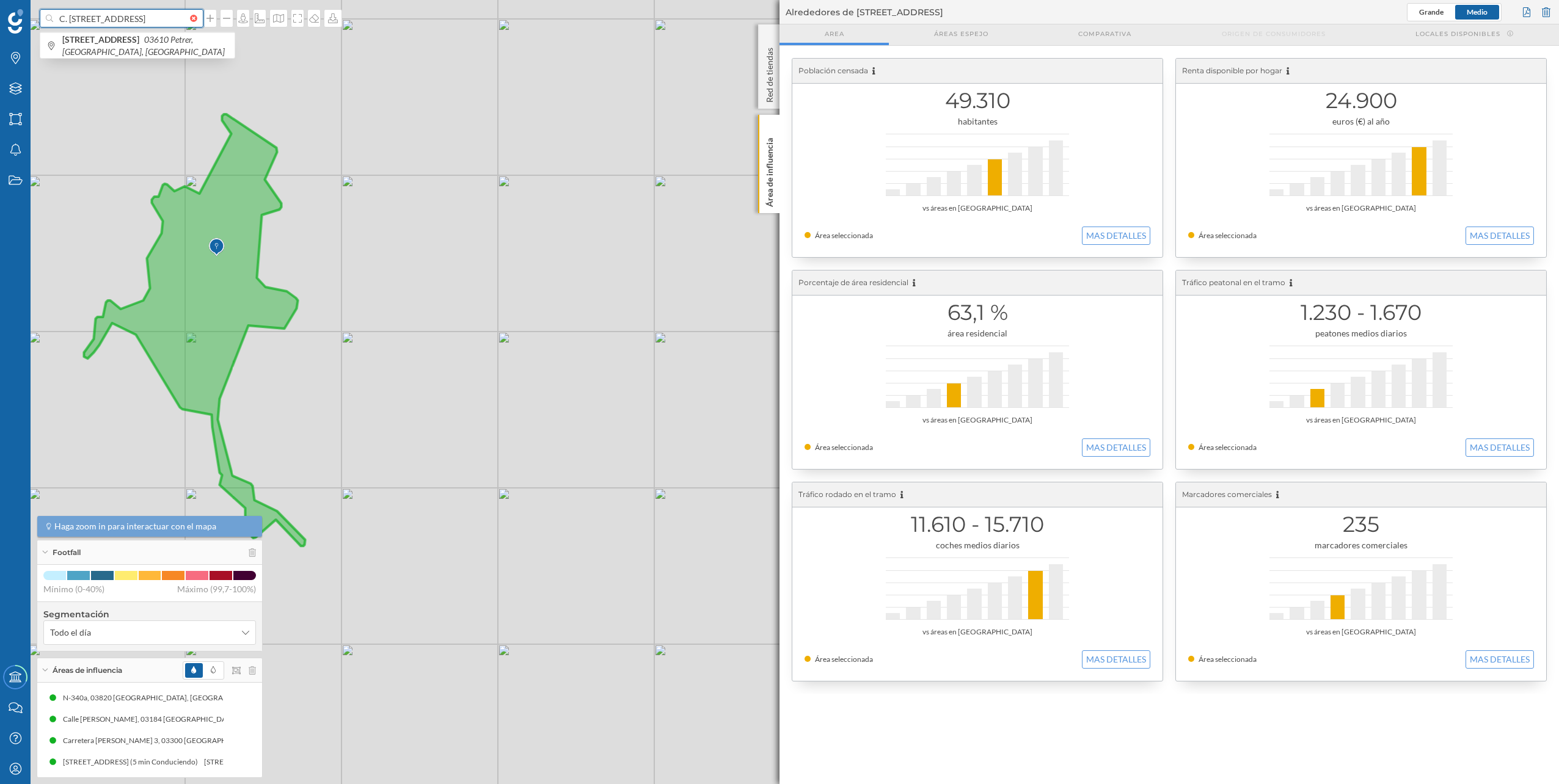
scroll to position [0, 30]
type input "C. [STREET_ADDRESS]"
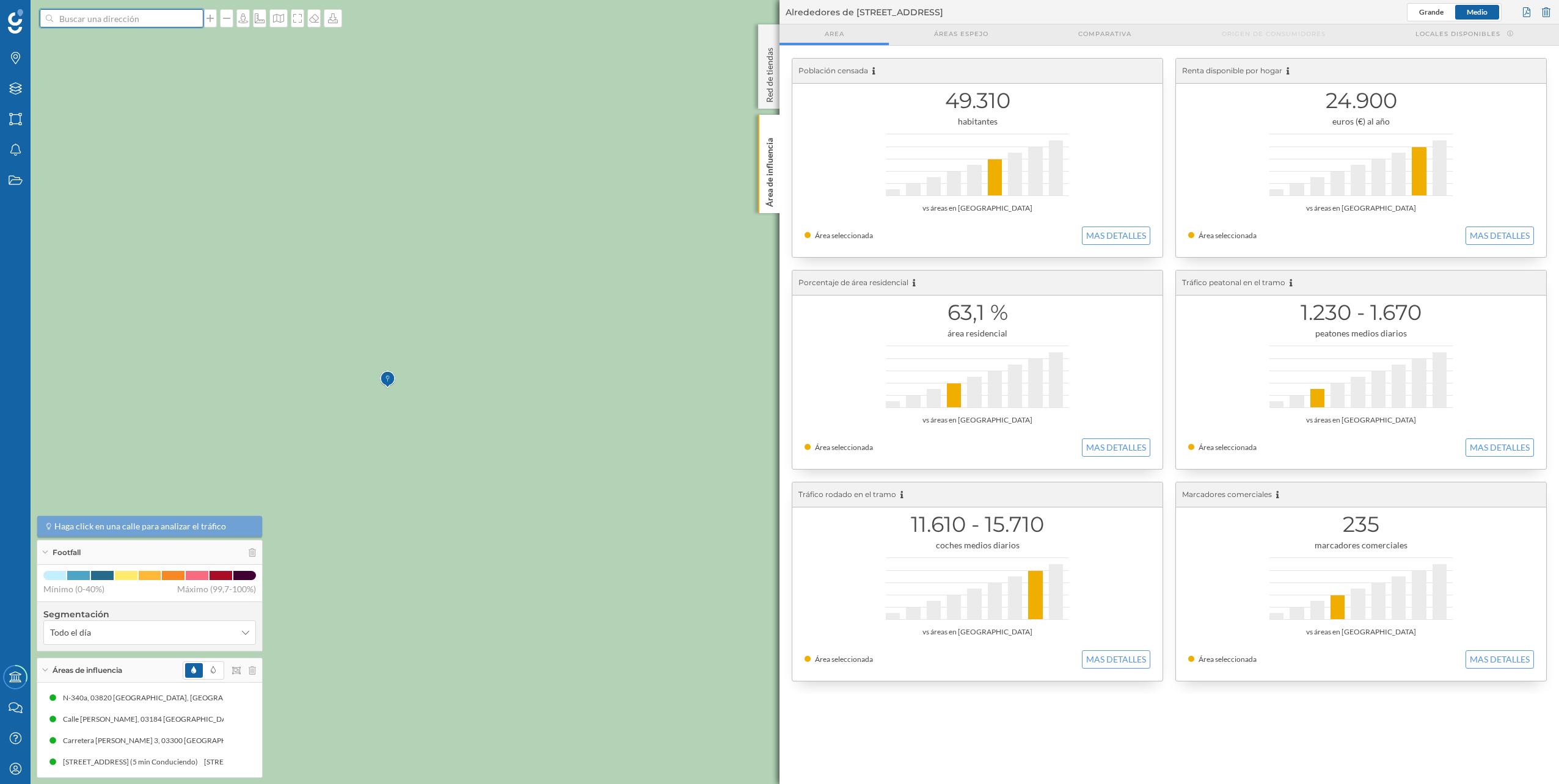
scroll to position [0, 0]
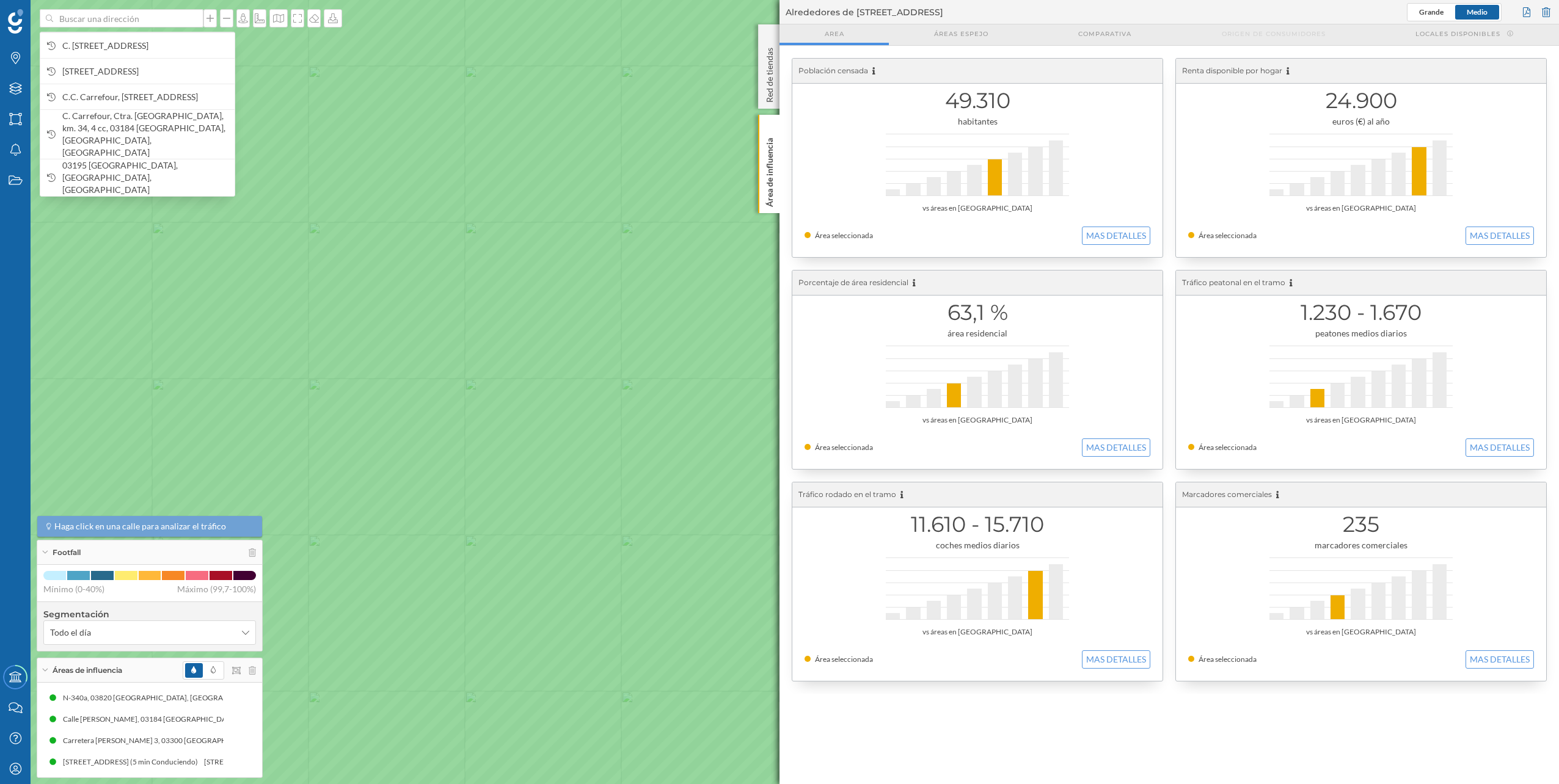
drag, startPoint x: 352, startPoint y: 480, endPoint x: 491, endPoint y: 367, distance: 179.1
click at [430, 466] on icon at bounding box center [899, 400] width 1873 height 943
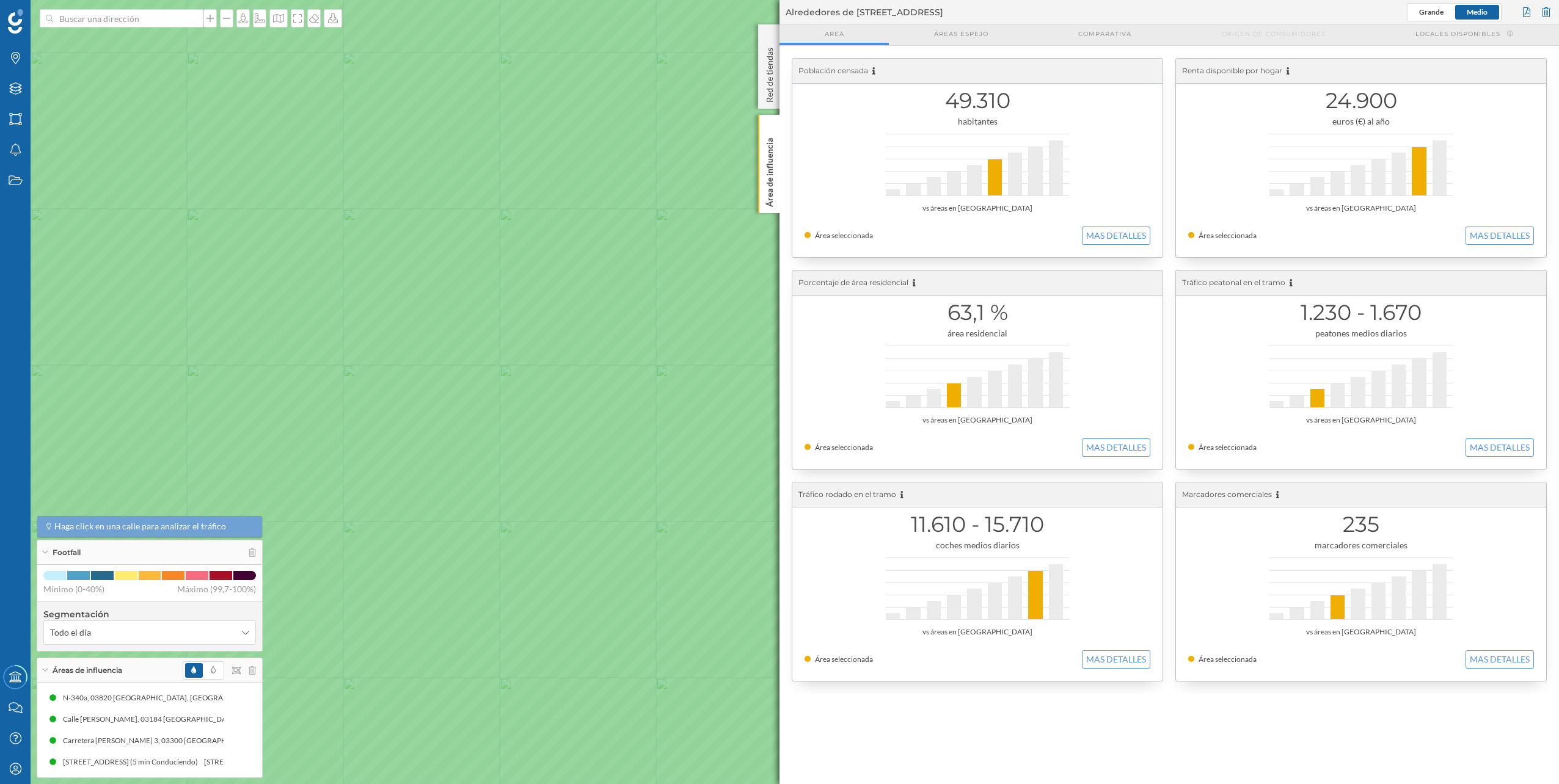
click at [521, 298] on icon at bounding box center [779, 392] width 1875 height 946
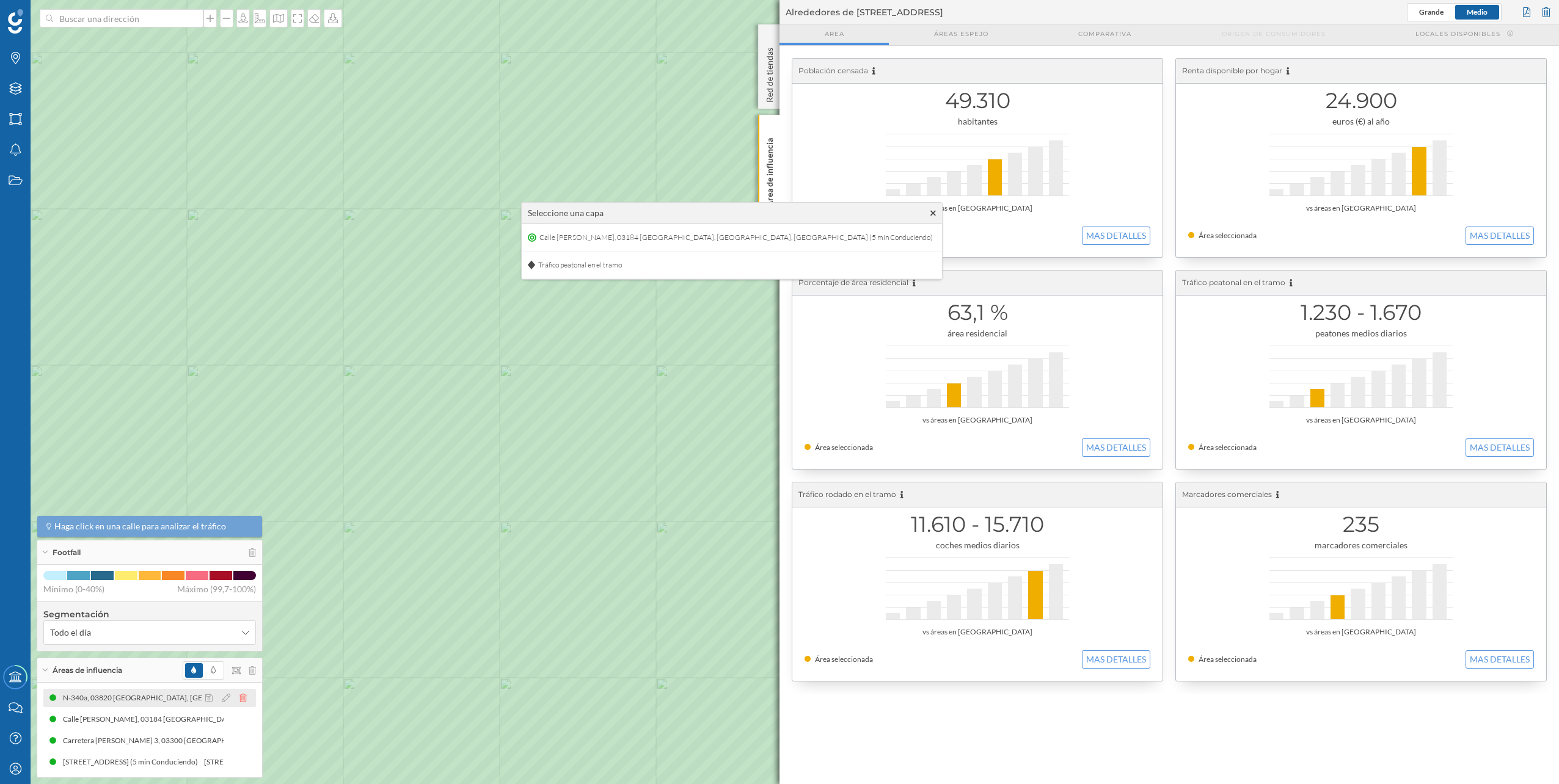
click at [243, 701] on icon at bounding box center [243, 697] width 7 height 9
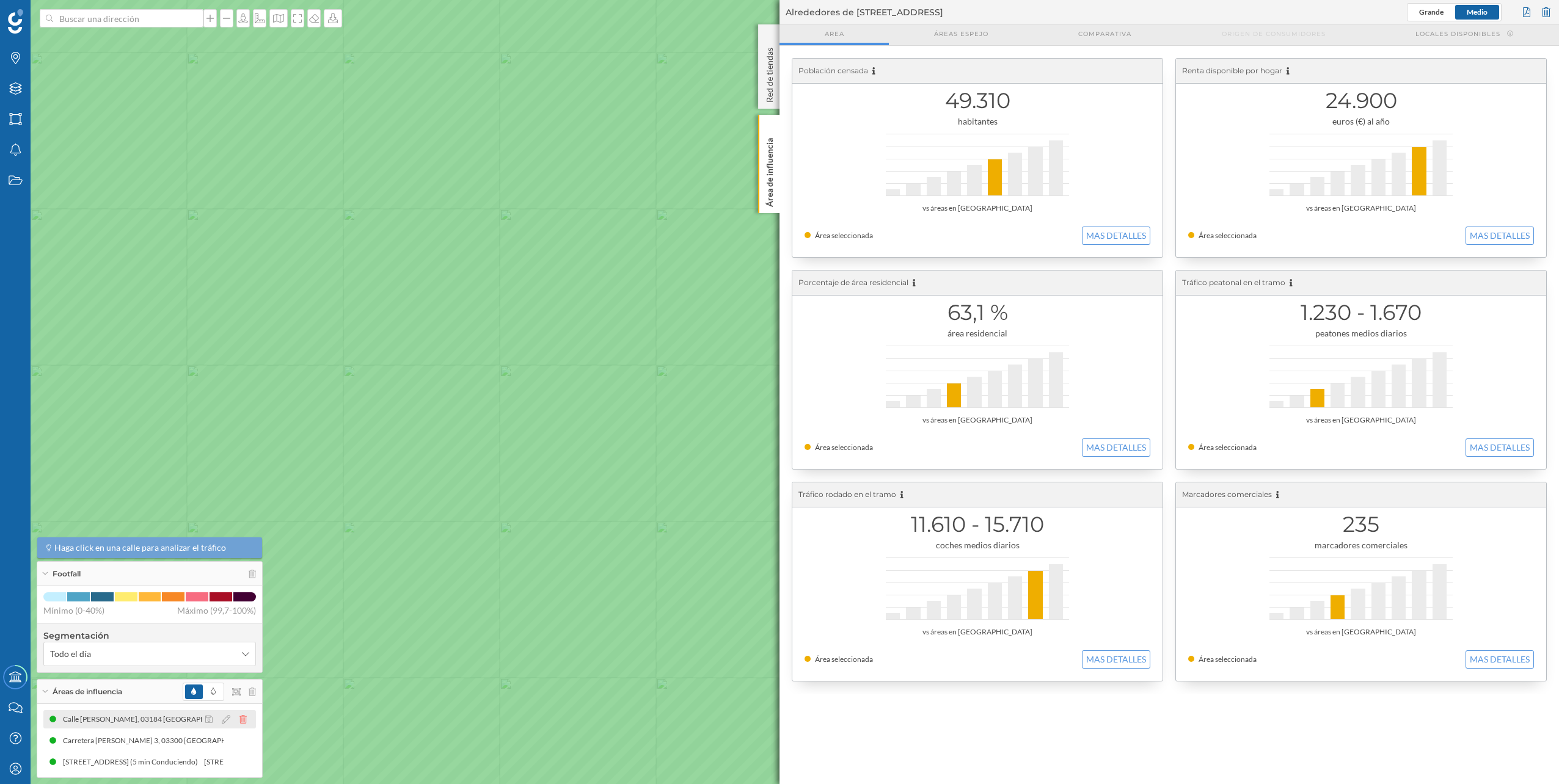
click at [244, 722] on icon at bounding box center [243, 719] width 7 height 9
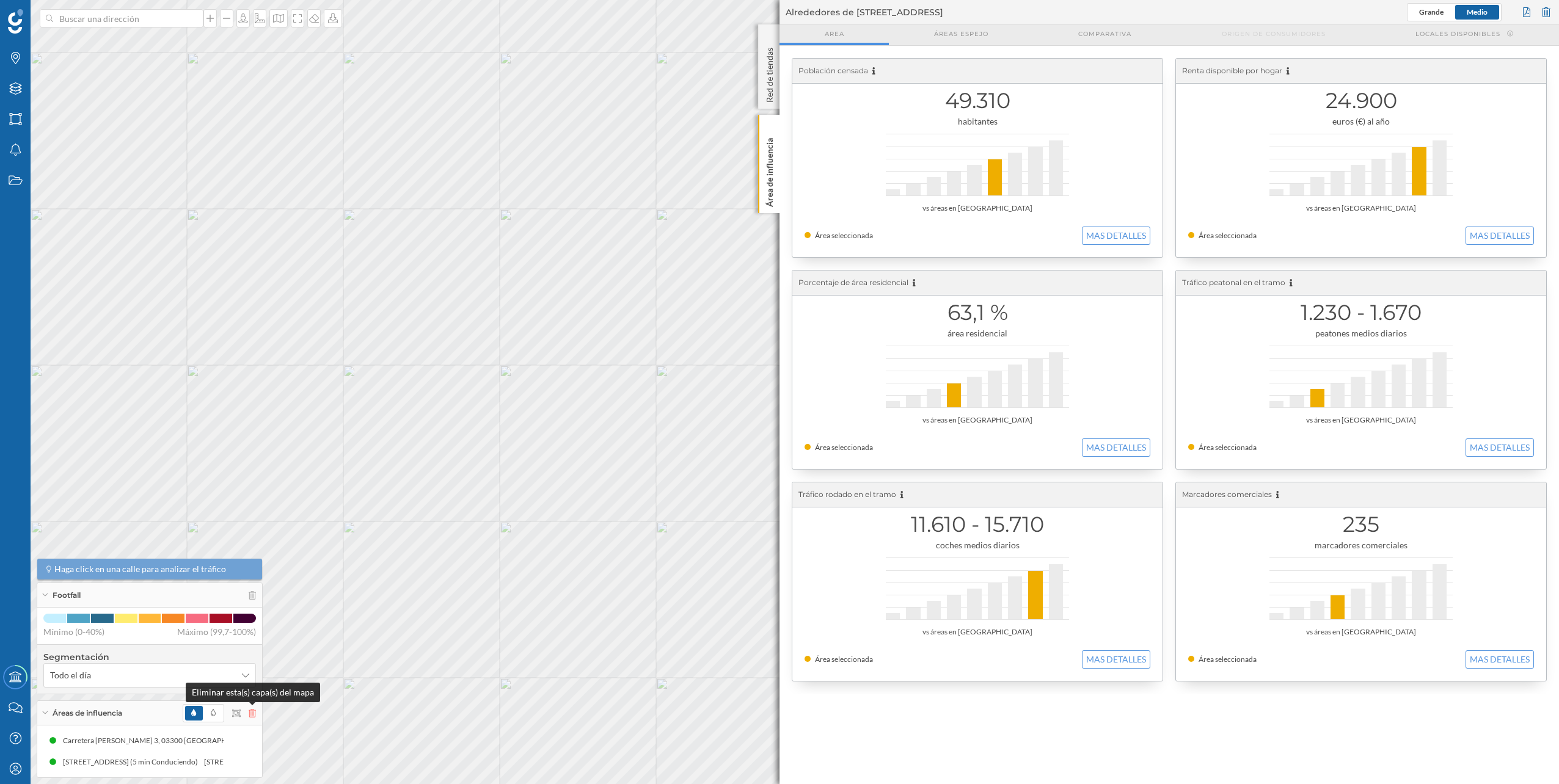
click at [253, 713] on icon at bounding box center [252, 712] width 7 height 9
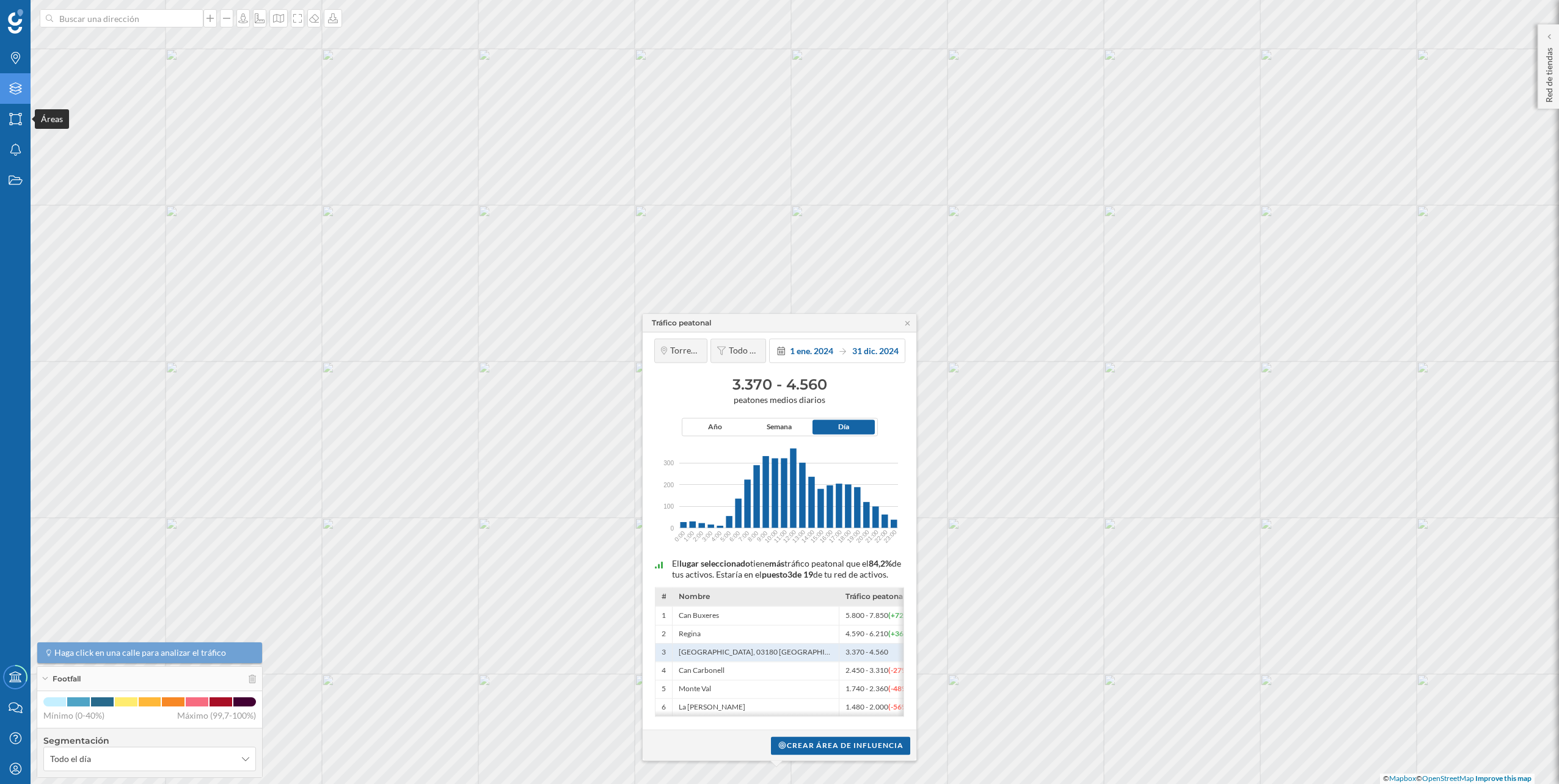
click at [8, 97] on div "Capas" at bounding box center [15, 89] width 31 height 31
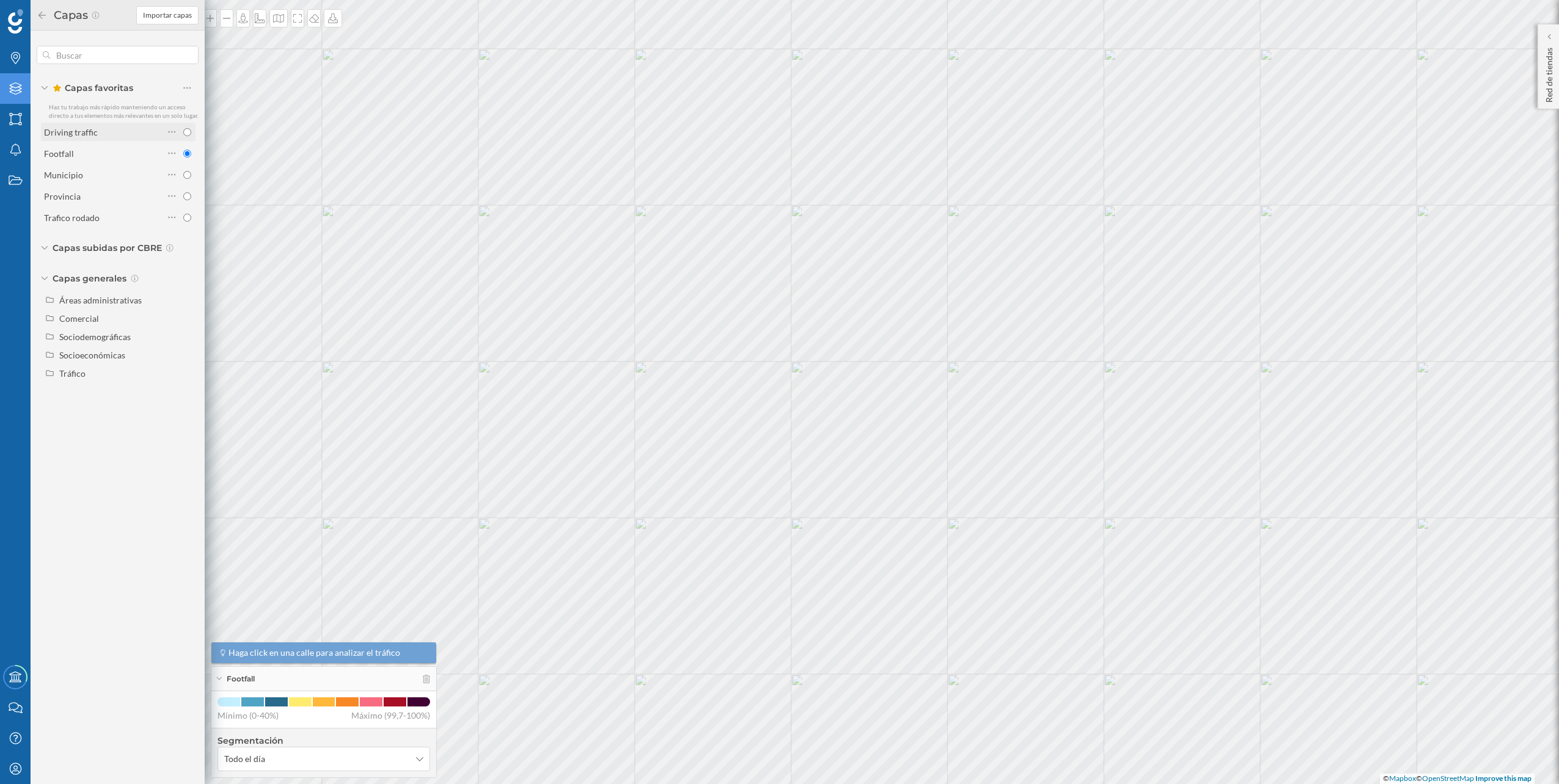
click at [81, 128] on div "Driving traffic" at bounding box center [71, 133] width 54 height 10
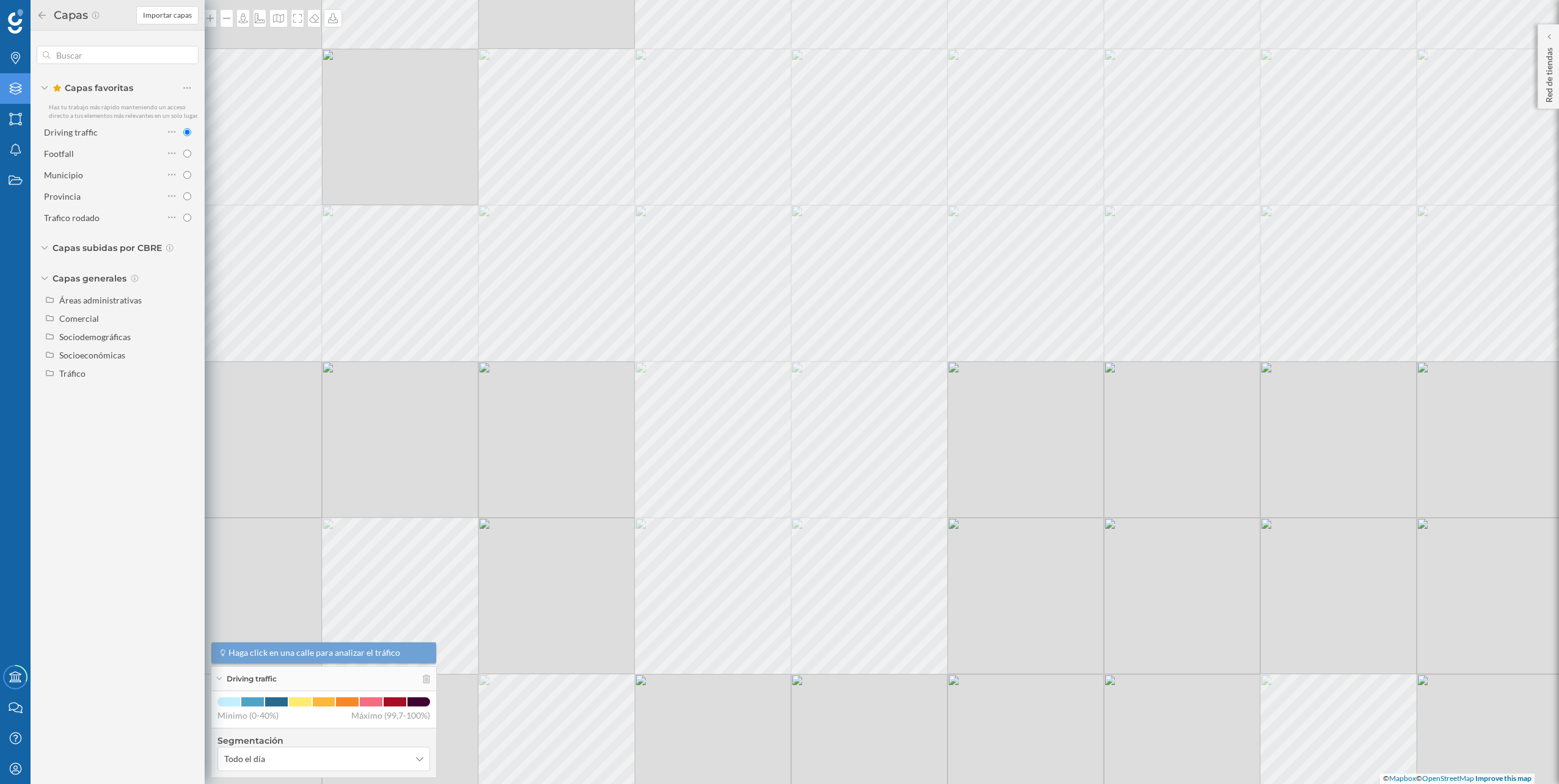
click at [964, 233] on div "© Mapbox © OpenStreetMap Improve this map" at bounding box center [779, 392] width 1559 height 784
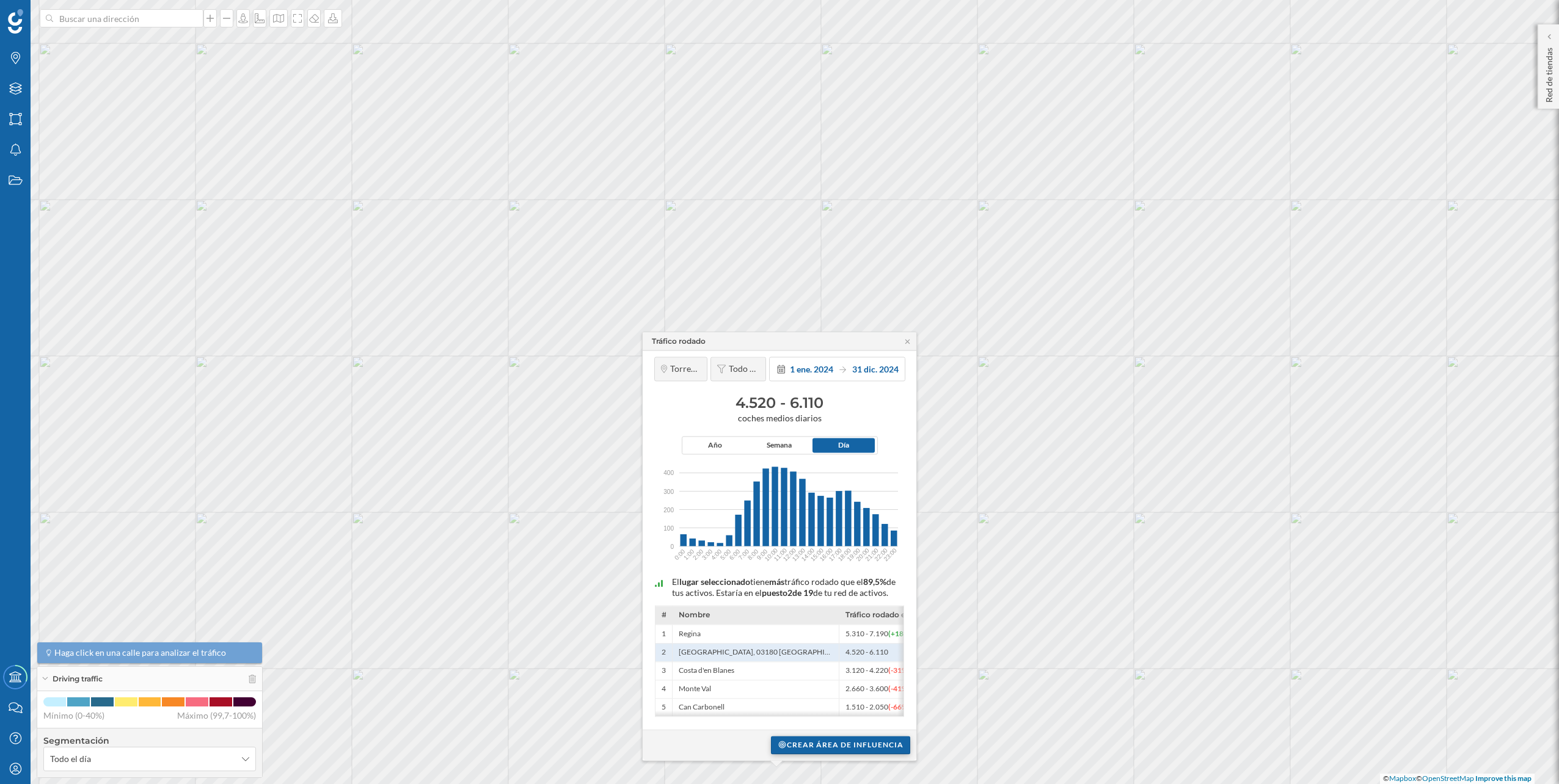
click at [830, 745] on div "Crear área de influencia" at bounding box center [840, 745] width 139 height 18
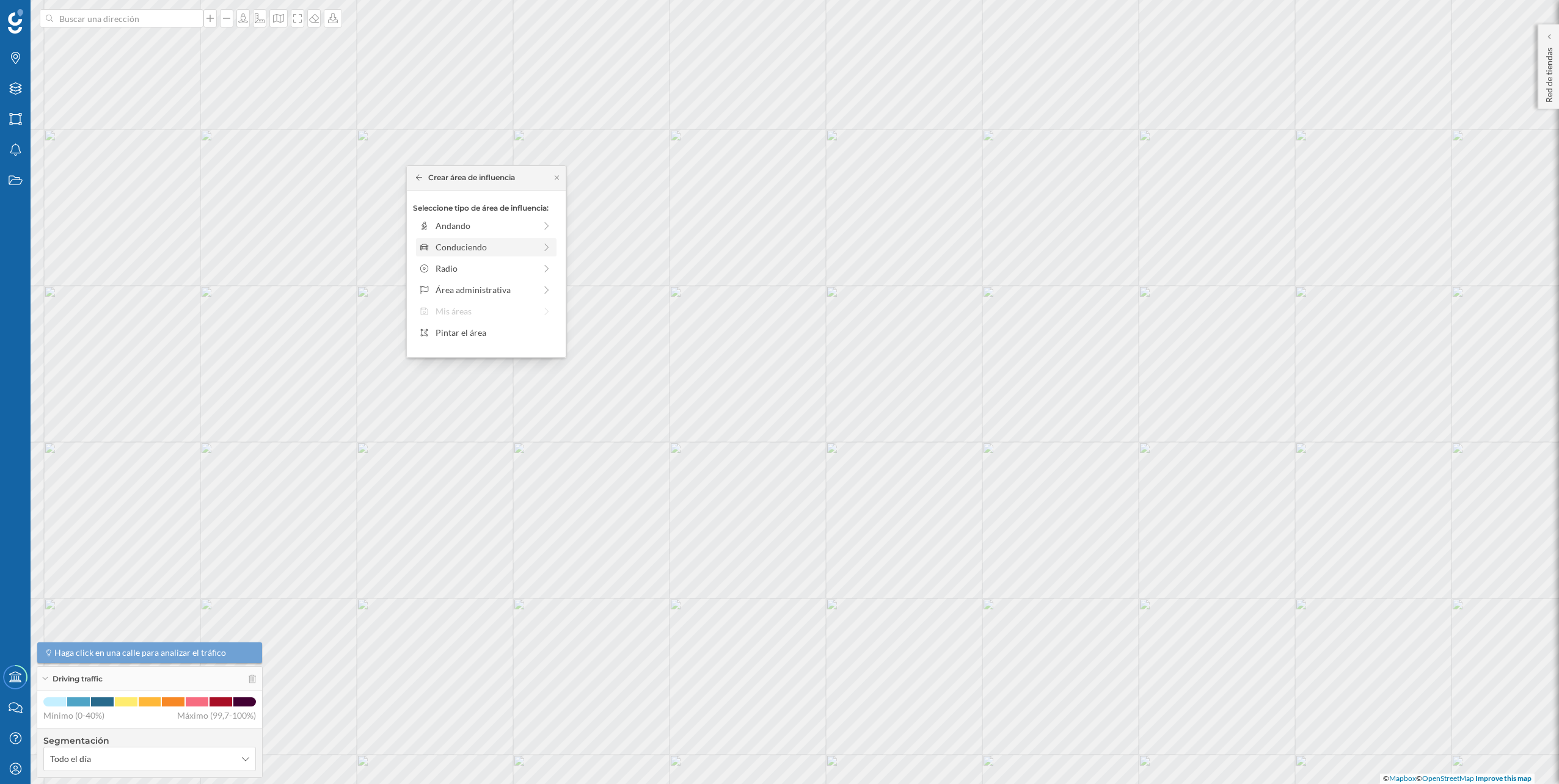
click at [495, 251] on div "Conduciendo" at bounding box center [486, 247] width 100 height 13
click at [442, 240] on div "0 min. 3 min. 5 min. 7 min. 10 min. 12 min. 15 min. 20 min. 30 min. 45 min. 50 …" at bounding box center [486, 242] width 136 height 15
click at [442, 240] on div at bounding box center [443, 242] width 12 height 12
click at [475, 341] on div "Crear área de influencia" at bounding box center [486, 334] width 146 height 18
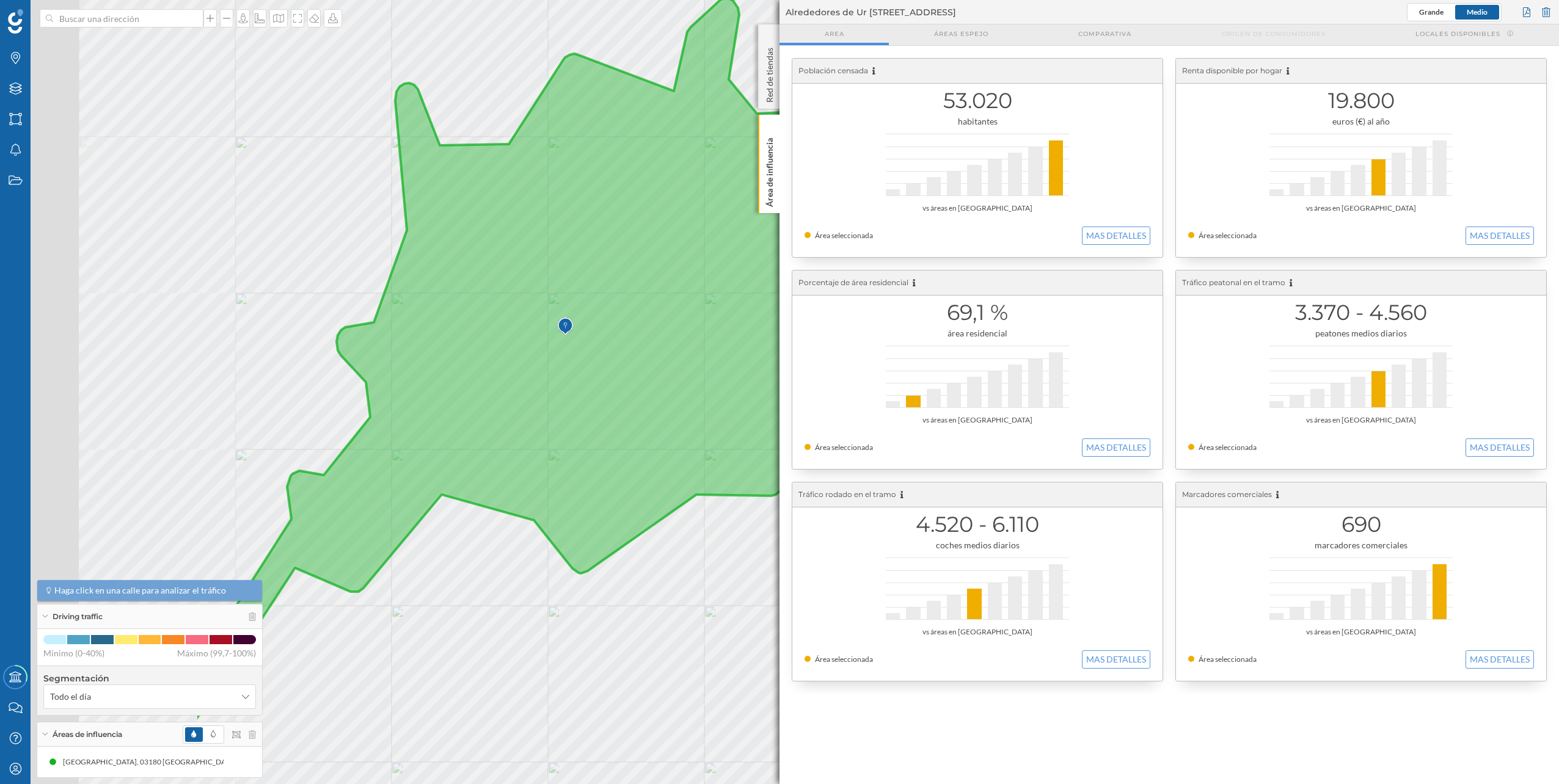
drag, startPoint x: 184, startPoint y: 329, endPoint x: 538, endPoint y: 351, distance: 354.7
click at [538, 351] on icon at bounding box center [540, 360] width 691 height 723
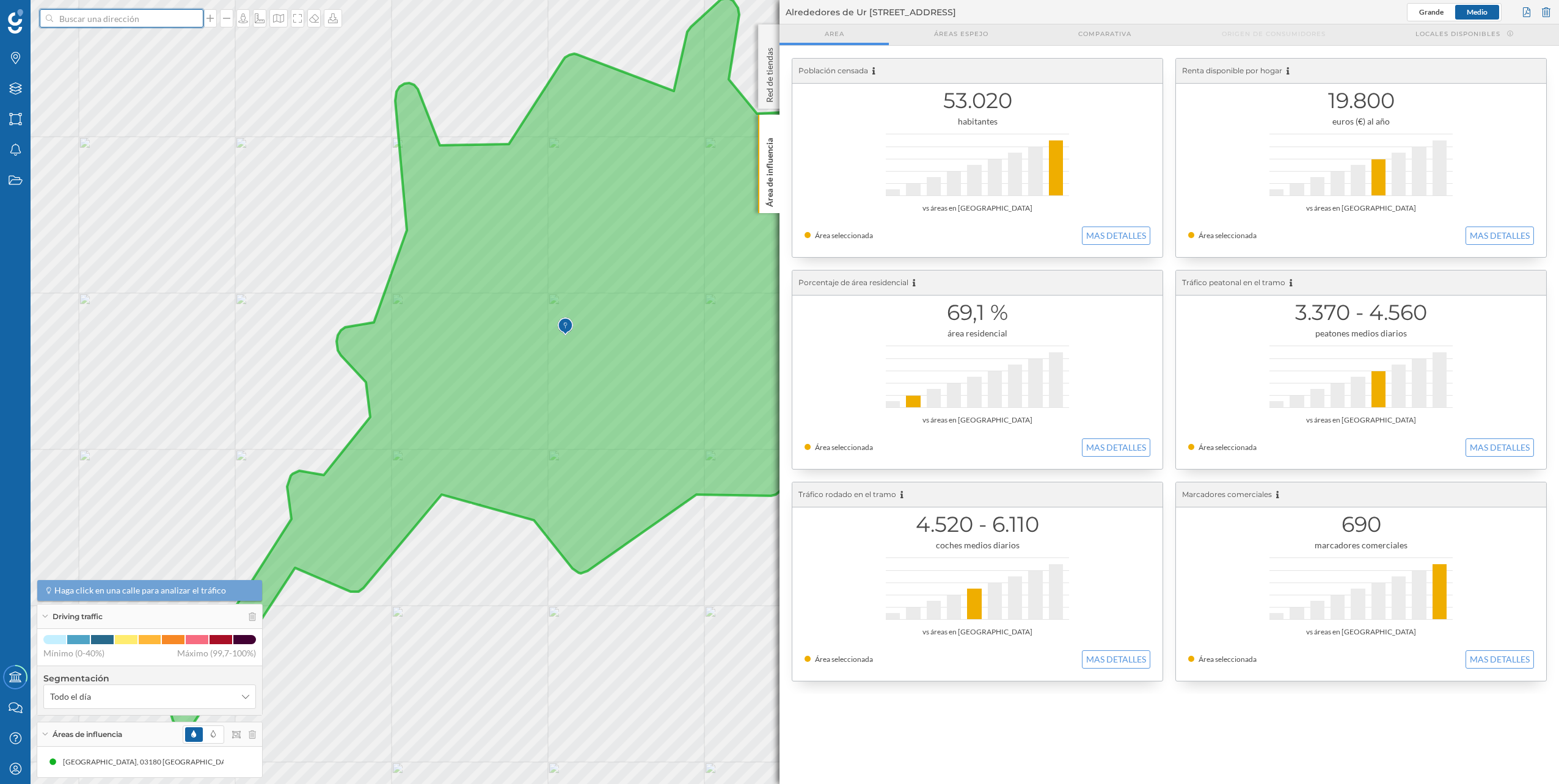
click at [145, 27] on input at bounding box center [121, 18] width 137 height 18
paste input "Partida Madrigueres [STREET_ADDRESS]"
type input "carglass Partida Madrigueres [STREET_ADDRESS]"
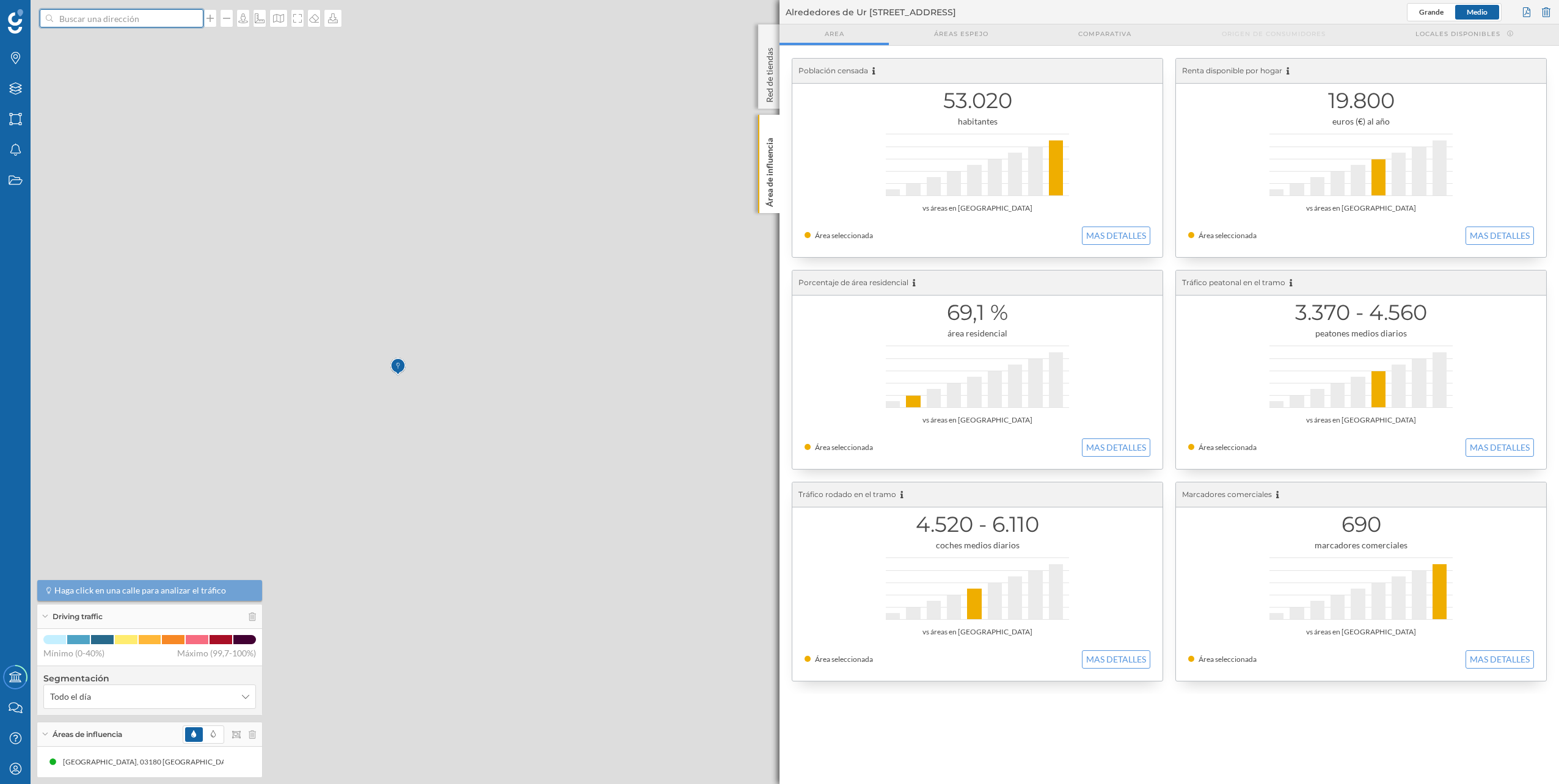
scroll to position [0, 0]
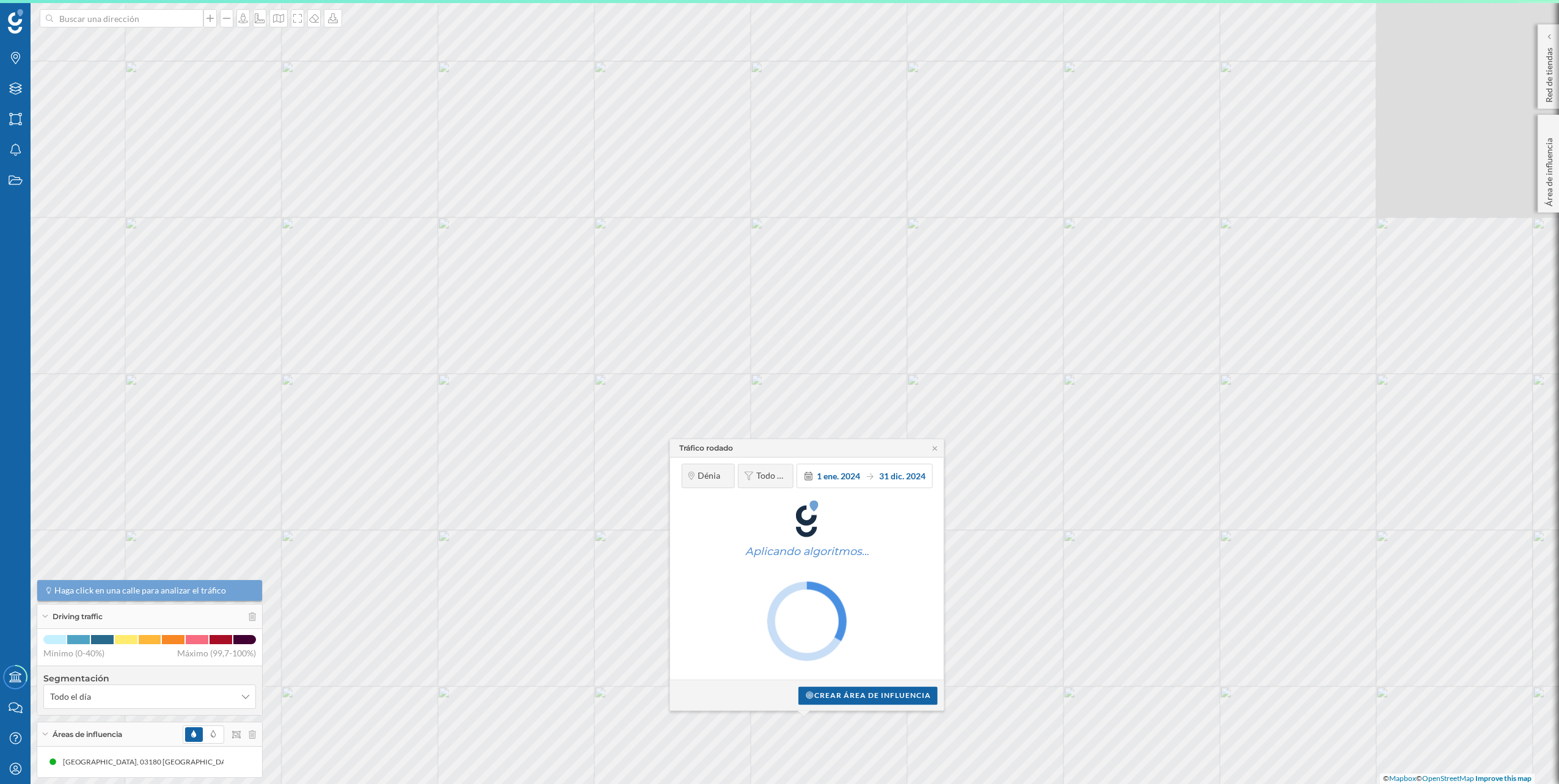
click at [138, 459] on div "Tráfico rodado [GEOGRAPHIC_DATA] Todo el día [DATE] [DATE] Aplicando algoritmos…" at bounding box center [138, 459] width 0 height 0
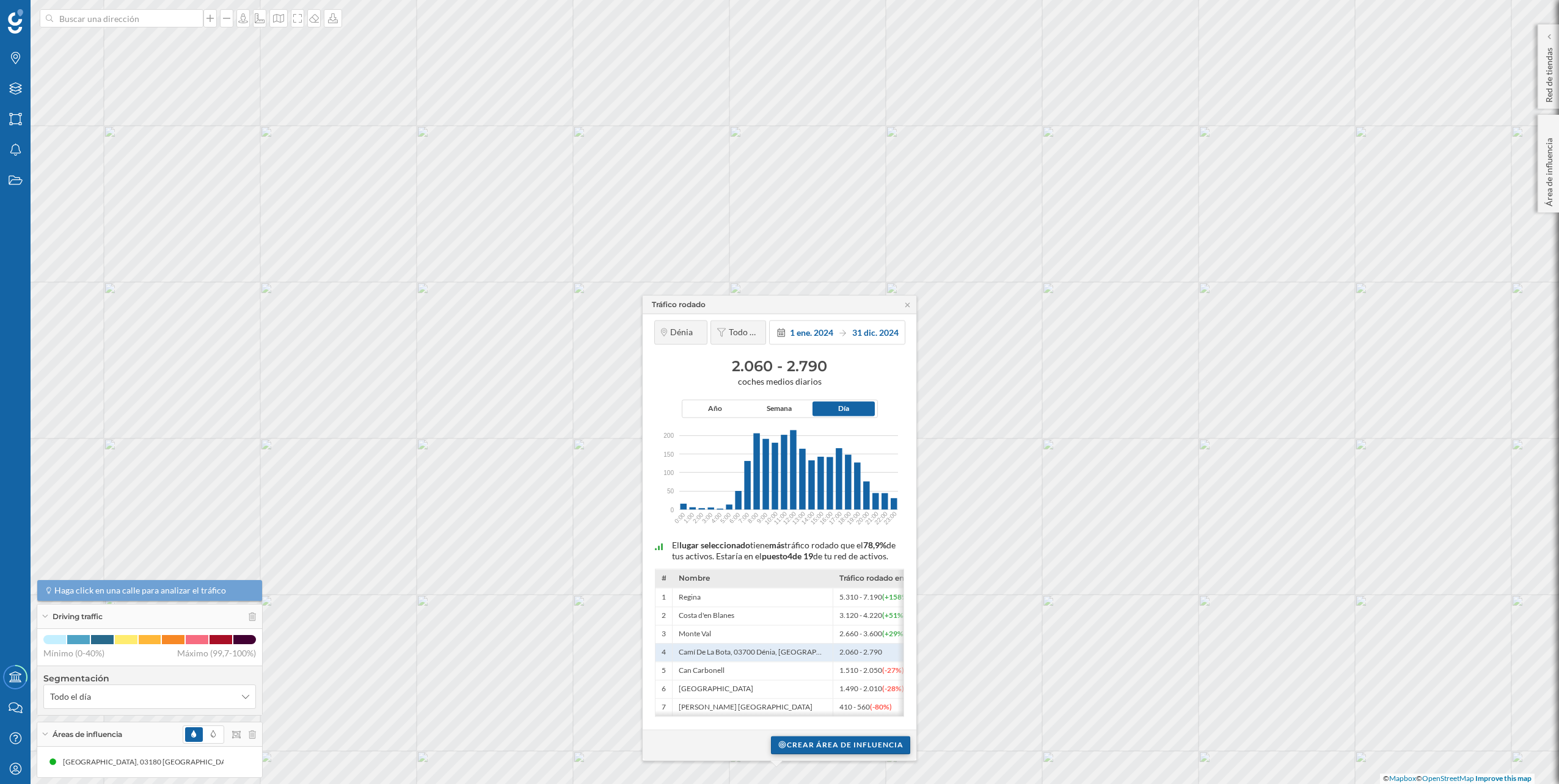
click at [825, 740] on div "Crear área de influencia" at bounding box center [840, 745] width 139 height 18
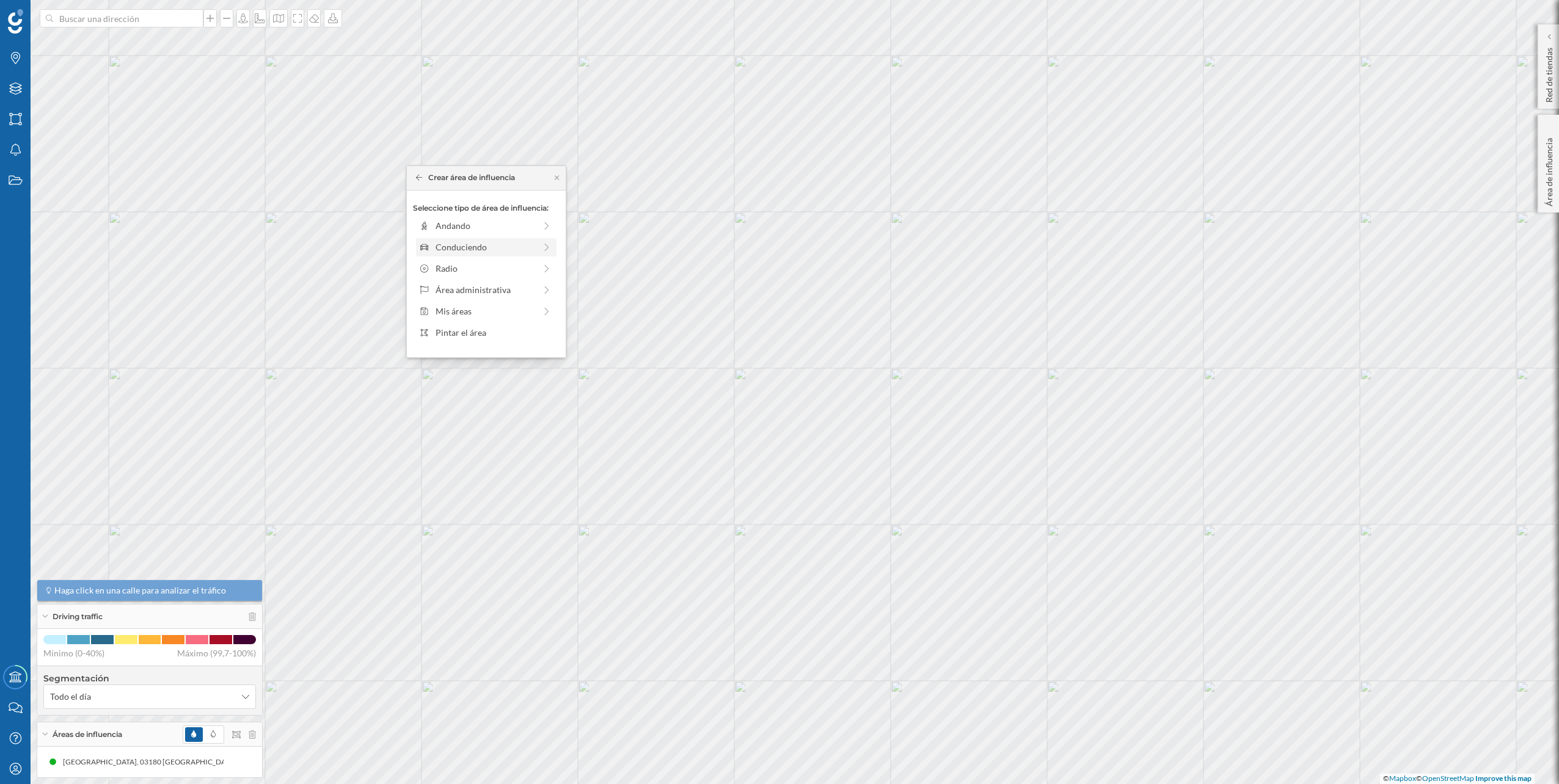
click at [481, 252] on div "Conduciendo" at bounding box center [486, 247] width 100 height 13
click at [22, 94] on icon "Capas" at bounding box center [15, 89] width 15 height 12
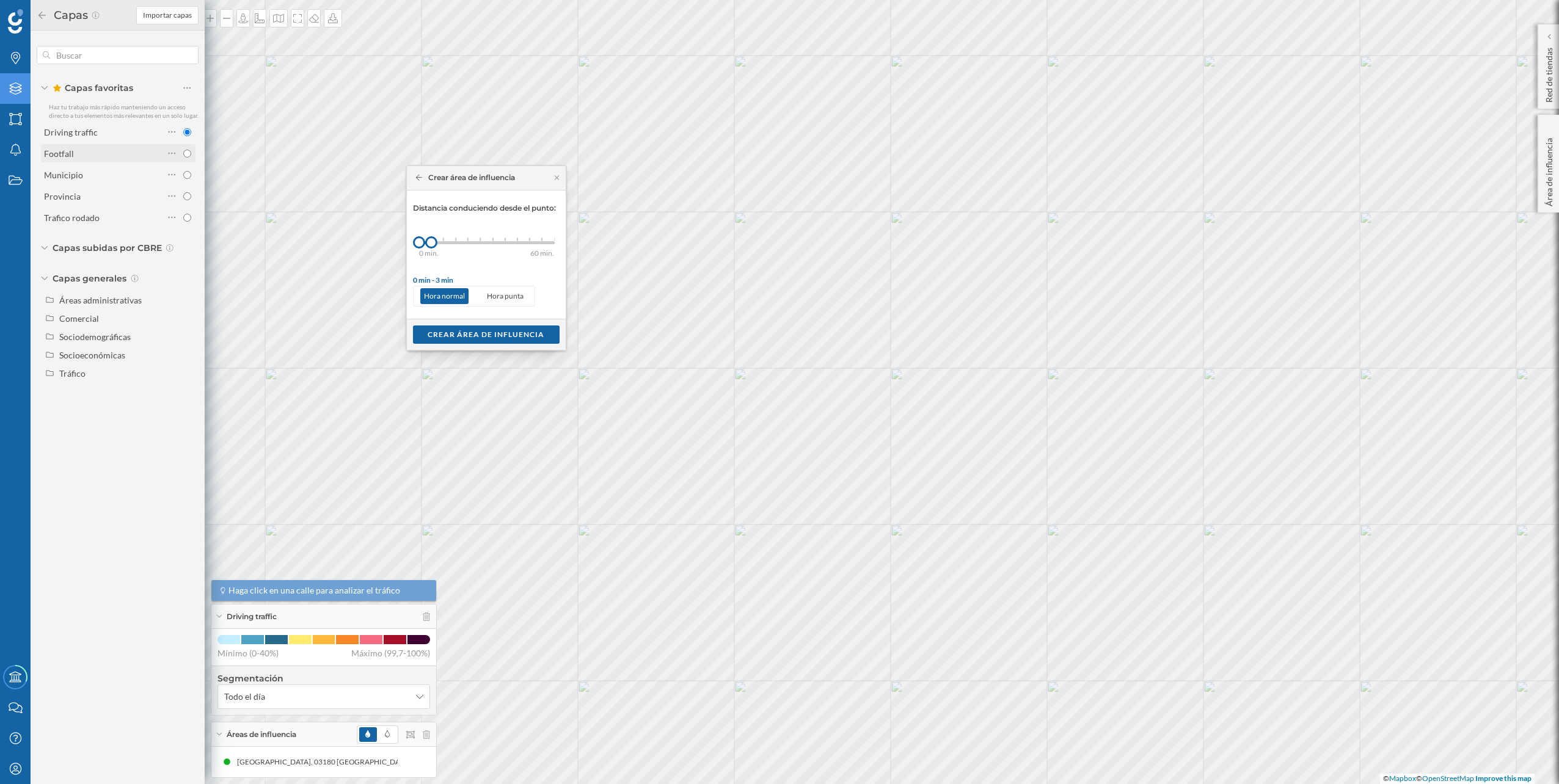
click at [125, 146] on div "Footfall" at bounding box center [104, 154] width 119 height 17
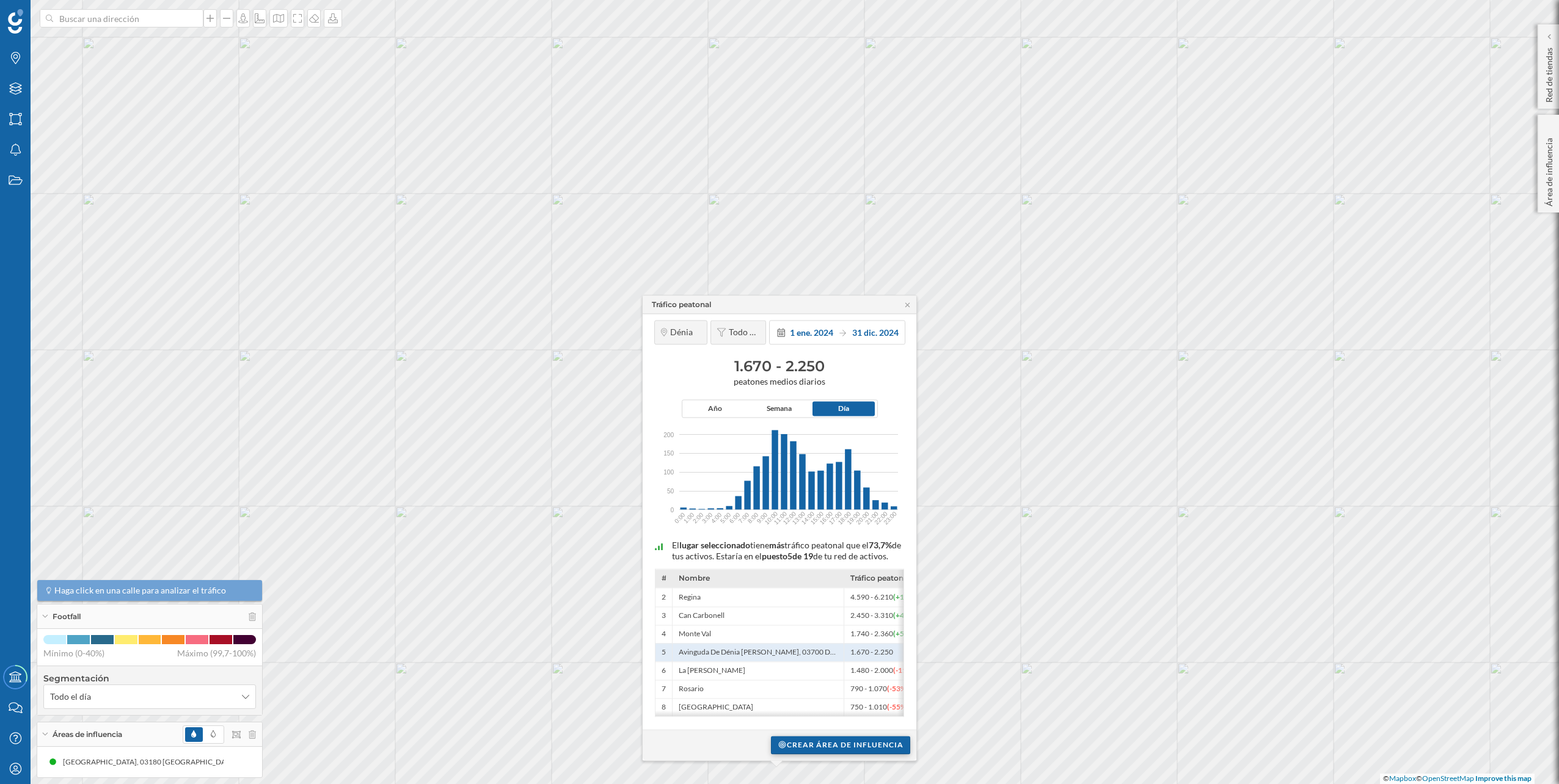
click at [857, 744] on div "Crear área de influencia" at bounding box center [840, 745] width 139 height 18
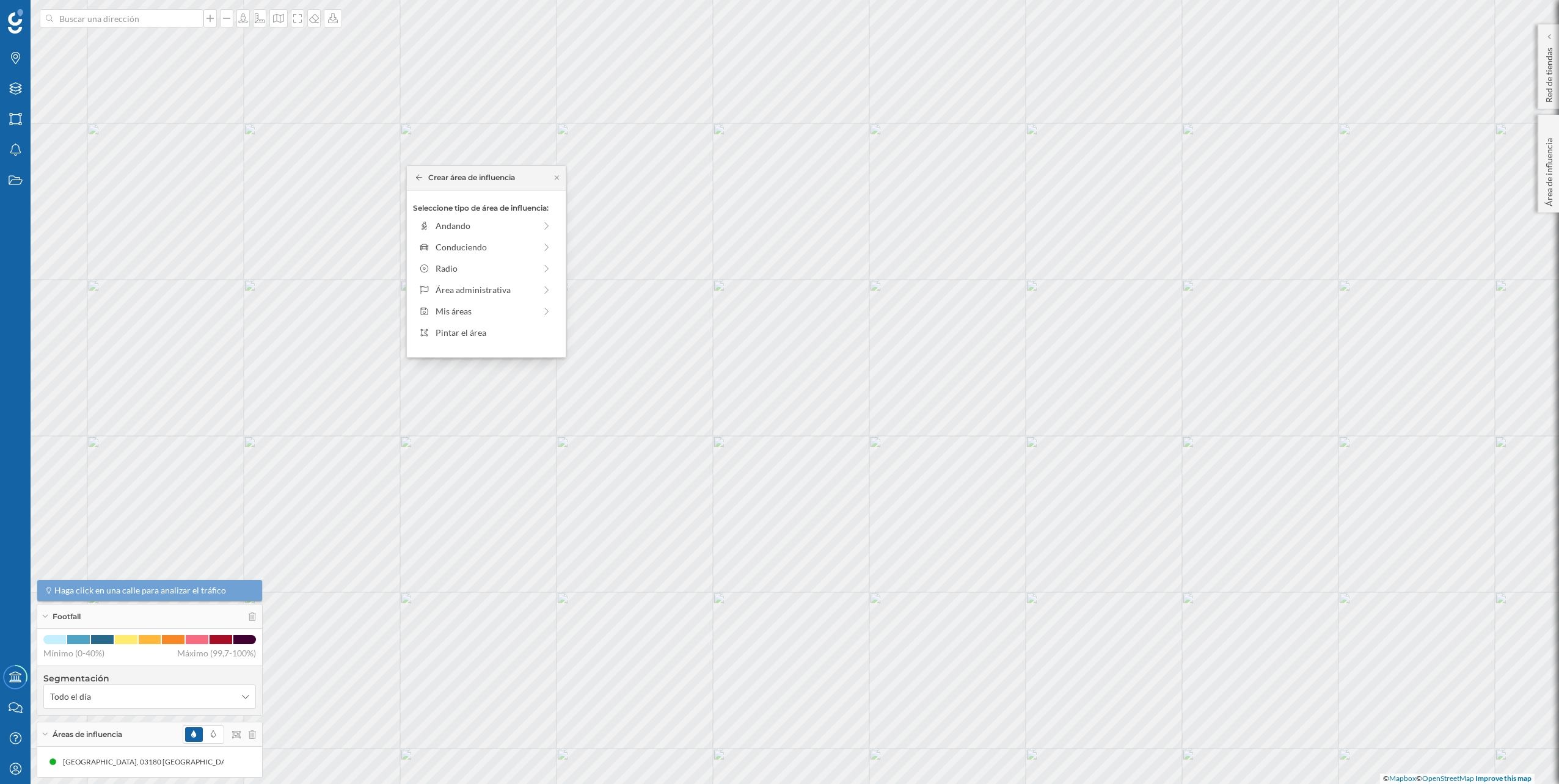
click at [444, 257] on div "Seleccione tipo de área de influencia: Andando Conduciendo Radio Área administr…" at bounding box center [486, 274] width 159 height 167
drag, startPoint x: 444, startPoint y: 257, endPoint x: 452, endPoint y: 245, distance: 14.4
click at [452, 245] on div "Conduciendo" at bounding box center [486, 247] width 100 height 13
click at [444, 242] on div "0 min. 3 min. 5 min. 7 min. 10 min. 12 min. 15 min. 20 min. 30 min. 45 min. 50 …" at bounding box center [486, 243] width 136 height 3
click at [469, 325] on div "Crear área de influencia" at bounding box center [486, 334] width 146 height 18
